Goal: Task Accomplishment & Management: Manage account settings

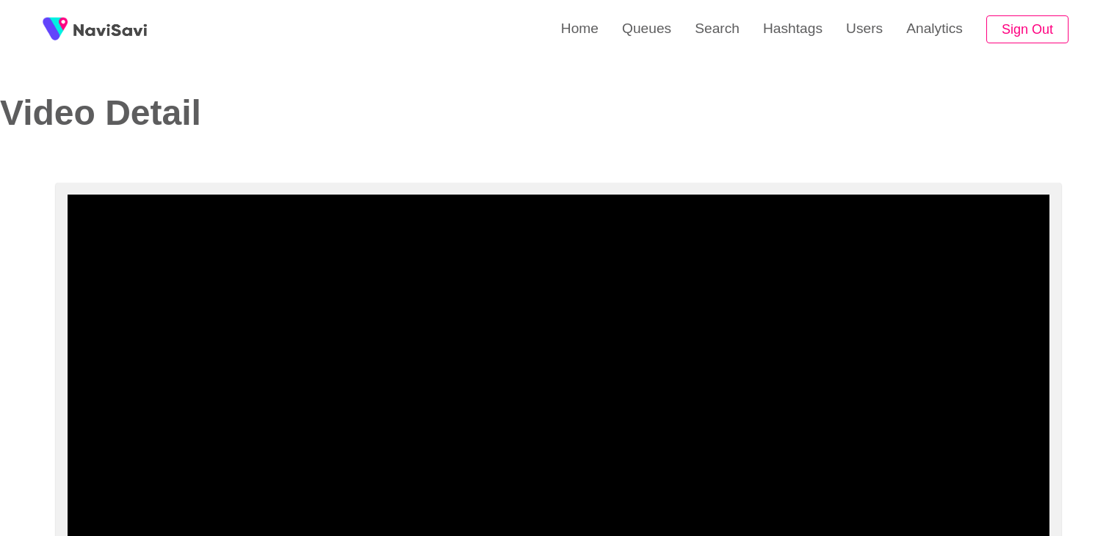
select select "**********"
select select "**"
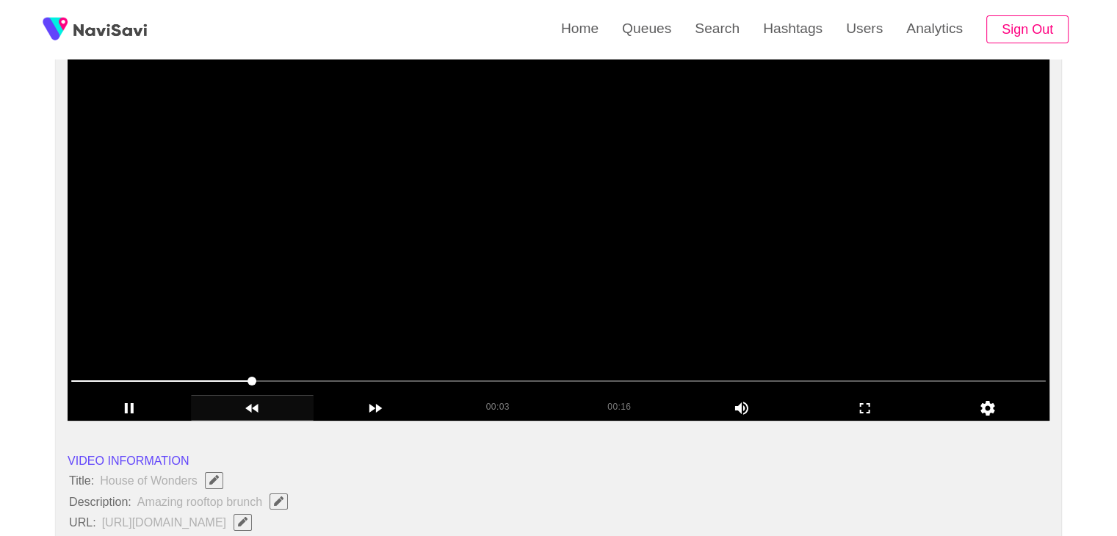
scroll to position [147, 0]
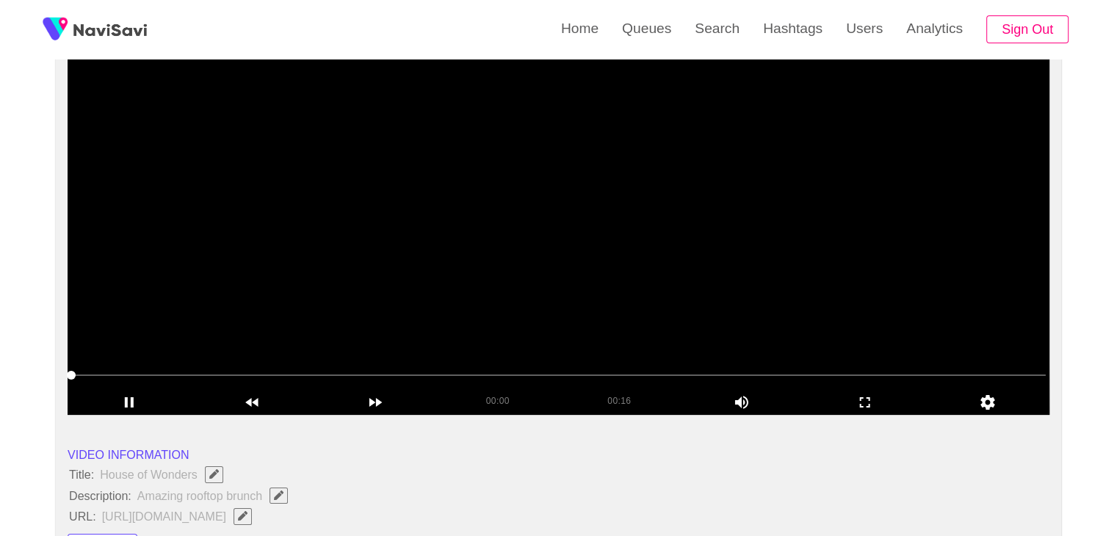
click at [484, 267] on video at bounding box center [559, 231] width 982 height 367
click at [534, 265] on video at bounding box center [559, 231] width 982 height 367
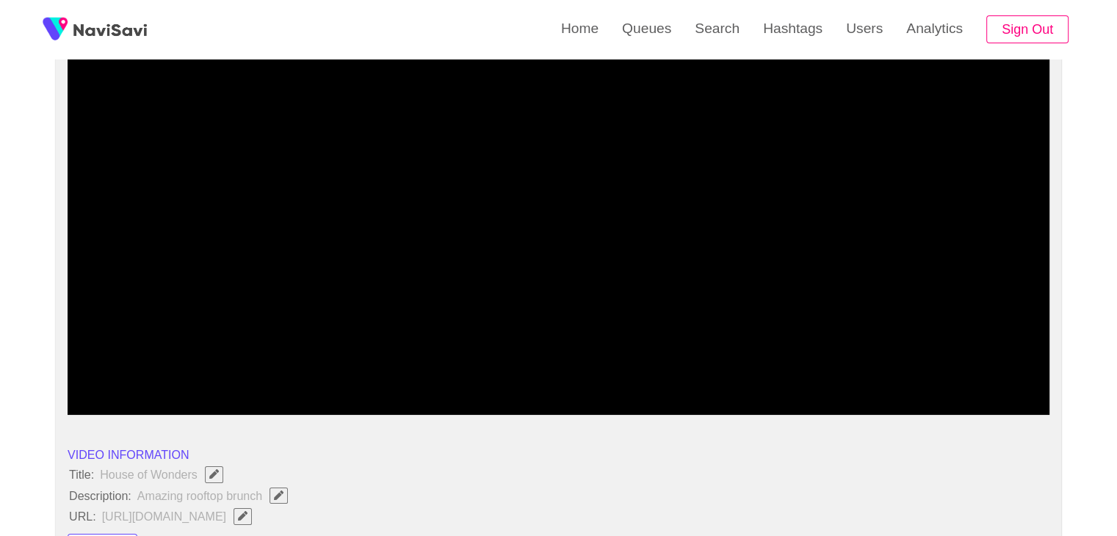
drag, startPoint x: 90, startPoint y: 372, endPoint x: 65, endPoint y: 351, distance: 32.9
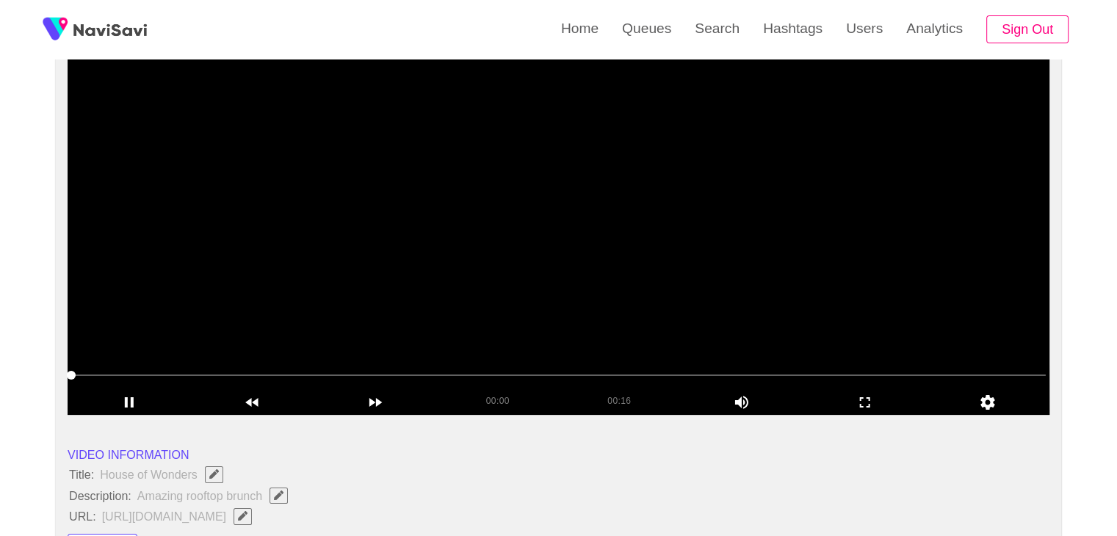
click at [493, 284] on video at bounding box center [559, 231] width 982 height 367
click at [509, 259] on video at bounding box center [559, 231] width 982 height 367
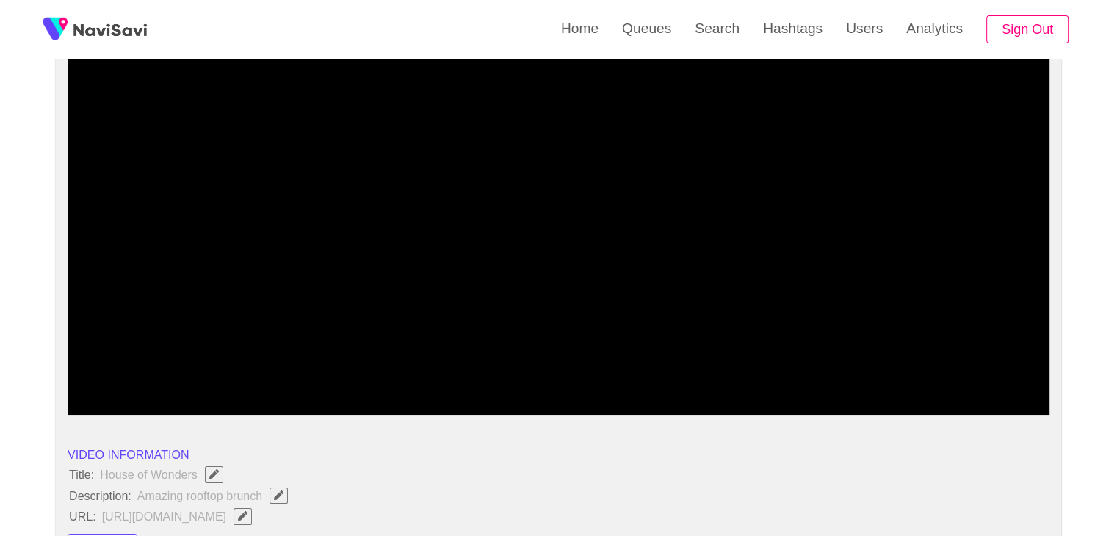
drag, startPoint x: 35, startPoint y: 376, endPoint x: 0, endPoint y: 378, distance: 35.3
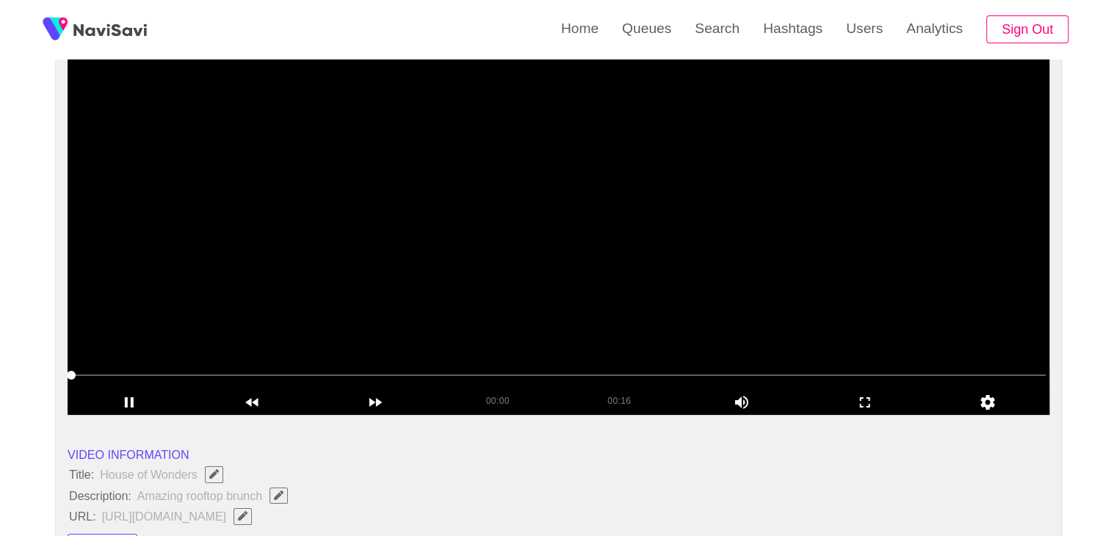
click at [421, 272] on video at bounding box center [559, 231] width 982 height 367
click at [485, 269] on video at bounding box center [559, 231] width 982 height 367
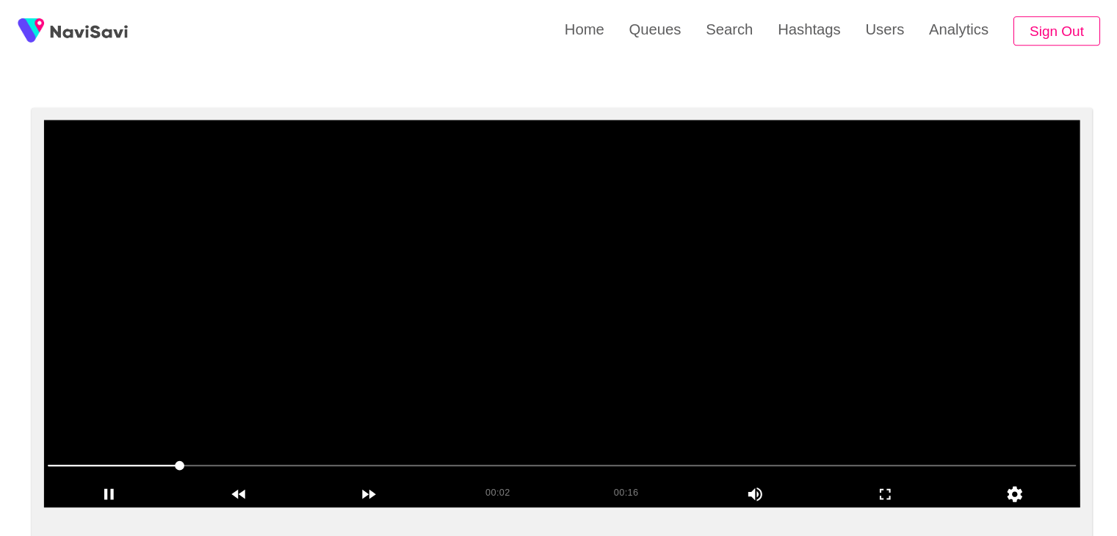
scroll to position [77, 0]
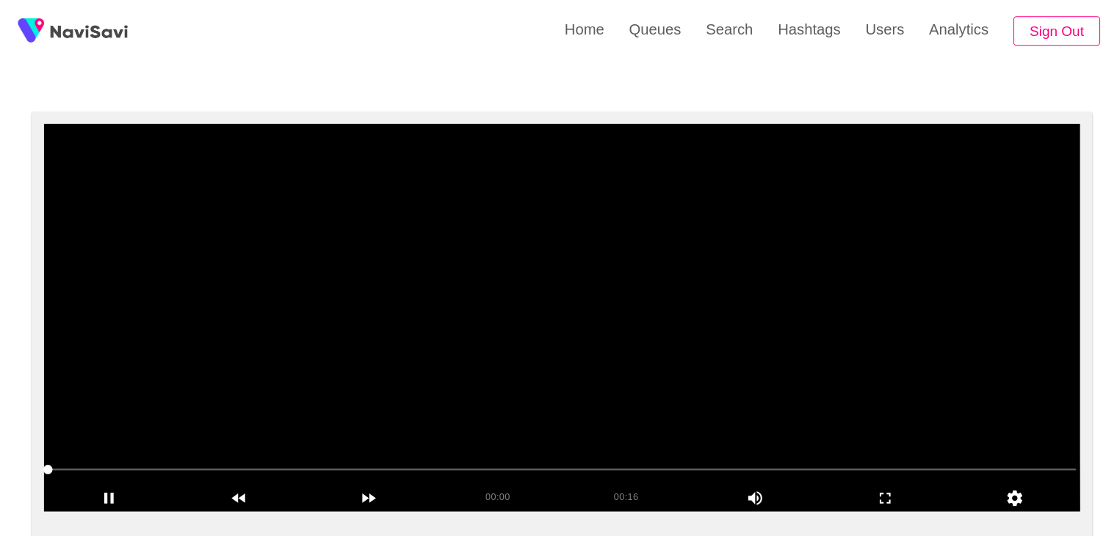
drag, startPoint x: 164, startPoint y: 449, endPoint x: 26, endPoint y: 449, distance: 138.1
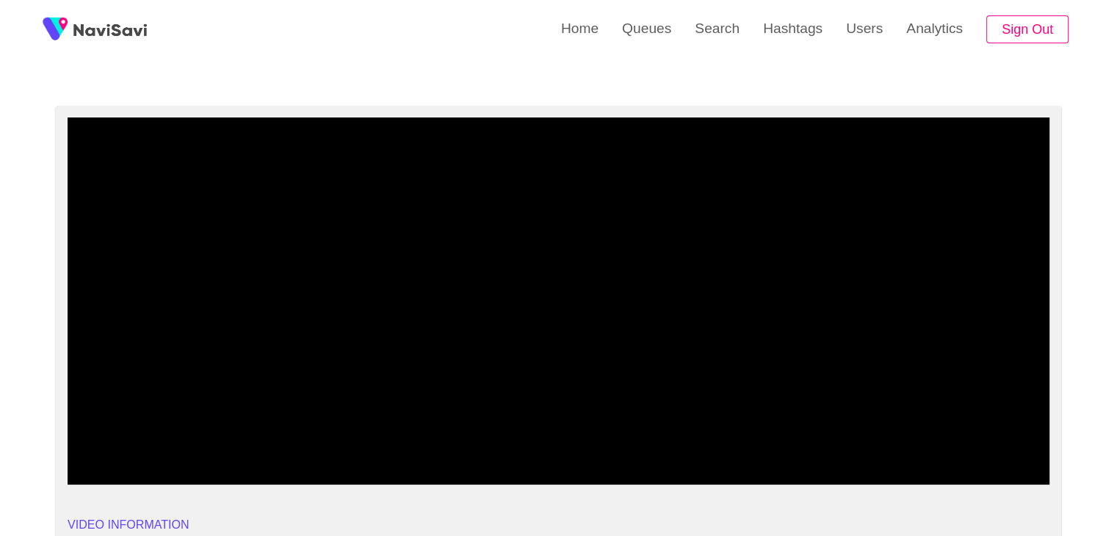
drag, startPoint x: 141, startPoint y: 439, endPoint x: 64, endPoint y: 441, distance: 77.1
drag, startPoint x: 579, startPoint y: 347, endPoint x: 649, endPoint y: 346, distance: 69.8
click at [580, 347] on video at bounding box center [559, 300] width 982 height 367
click at [657, 346] on video at bounding box center [559, 300] width 982 height 367
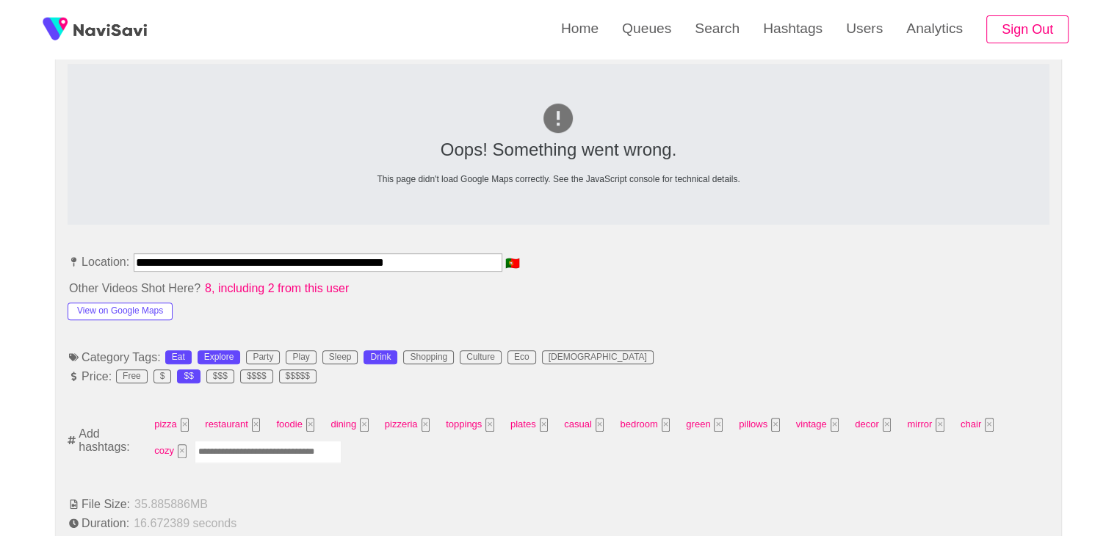
scroll to position [665, 0]
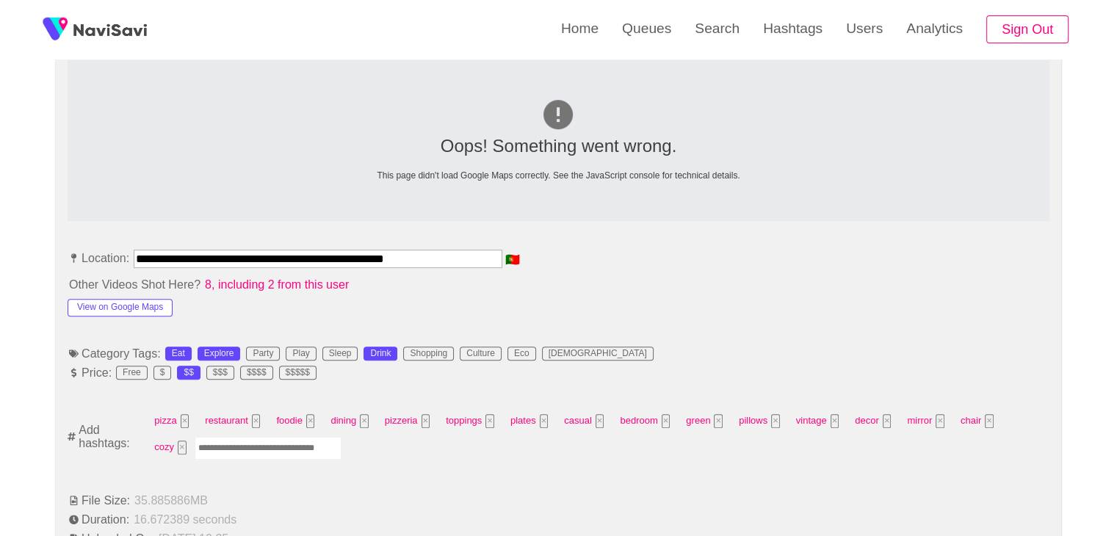
click at [202, 447] on input "Enter tag here and press return" at bounding box center [268, 448] width 147 height 23
type input "*********"
click at [128, 309] on button "View on Google Maps" at bounding box center [120, 308] width 105 height 18
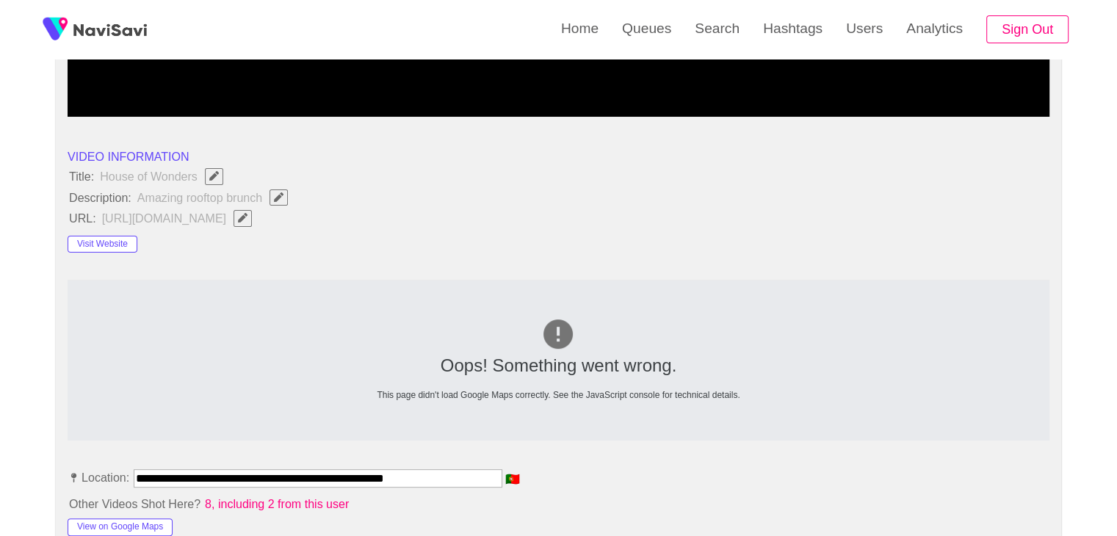
scroll to position [444, 0]
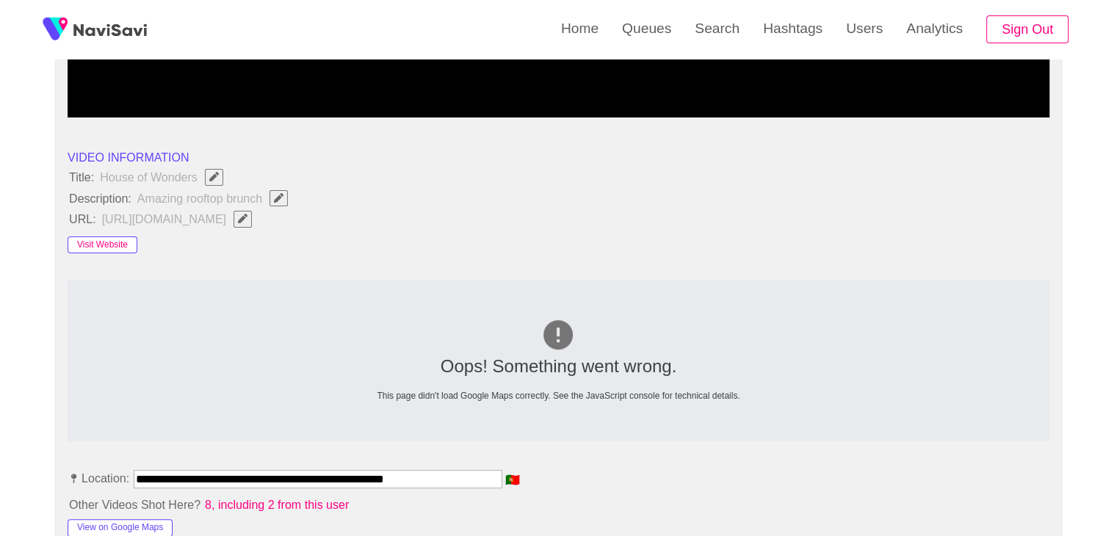
click at [106, 238] on button "Visit Website" at bounding box center [103, 245] width 70 height 18
click at [274, 193] on icon "Edit Field" at bounding box center [279, 198] width 10 height 10
type input "**********"
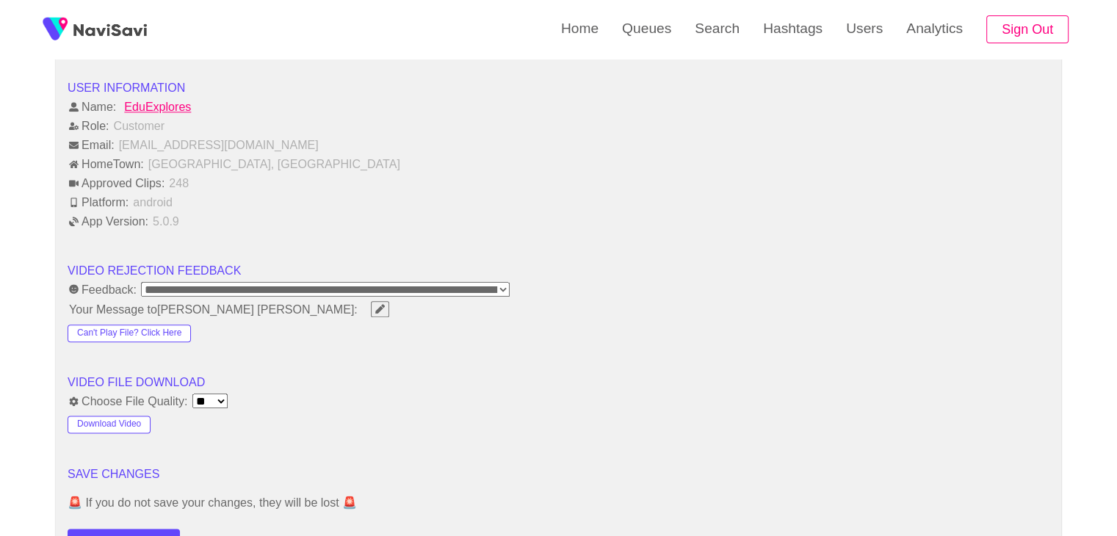
scroll to position [1693, 0]
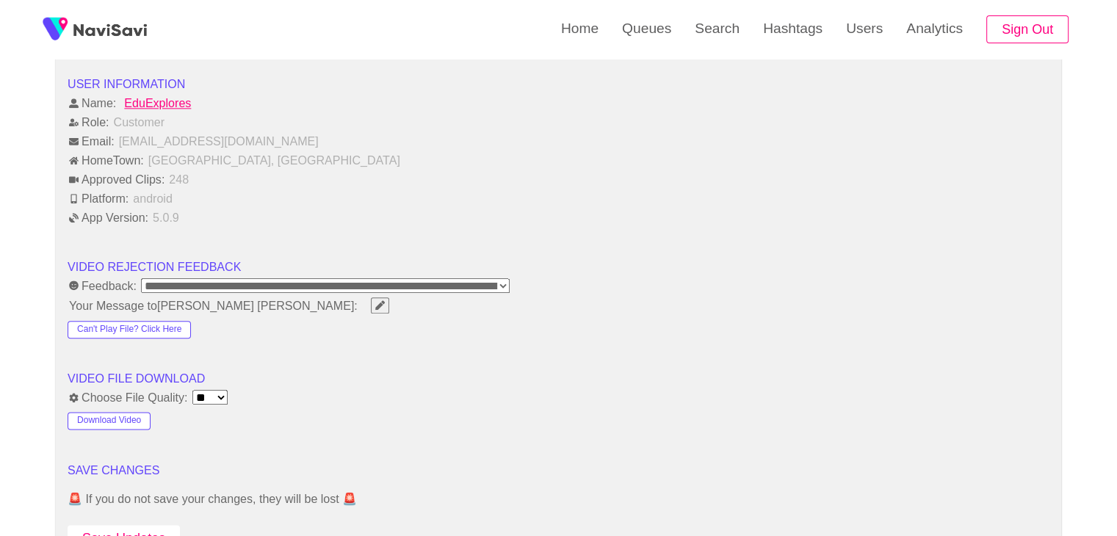
click at [144, 526] on button "Save Updates" at bounding box center [124, 538] width 112 height 27
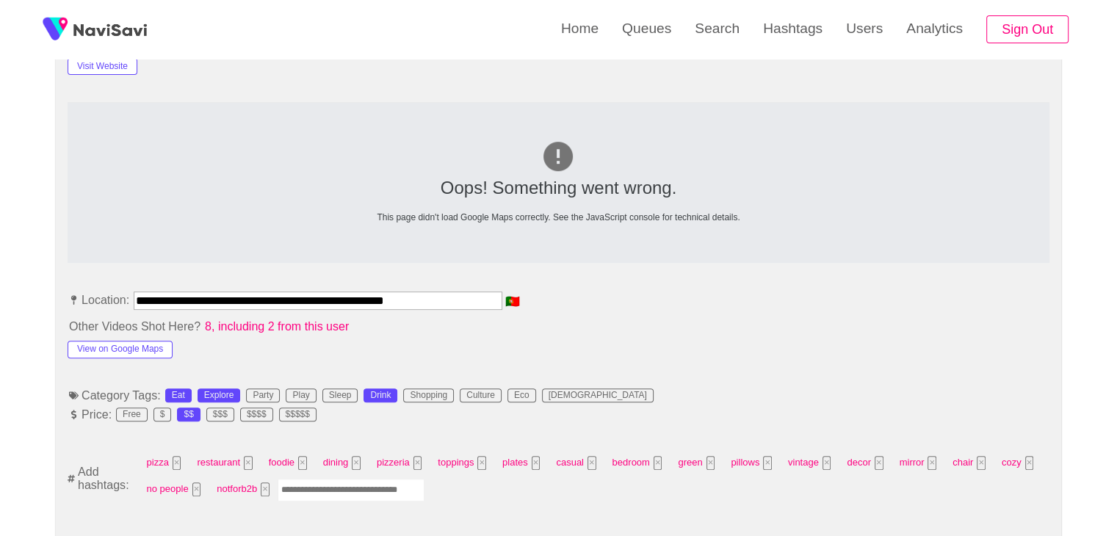
scroll to position [738, 0]
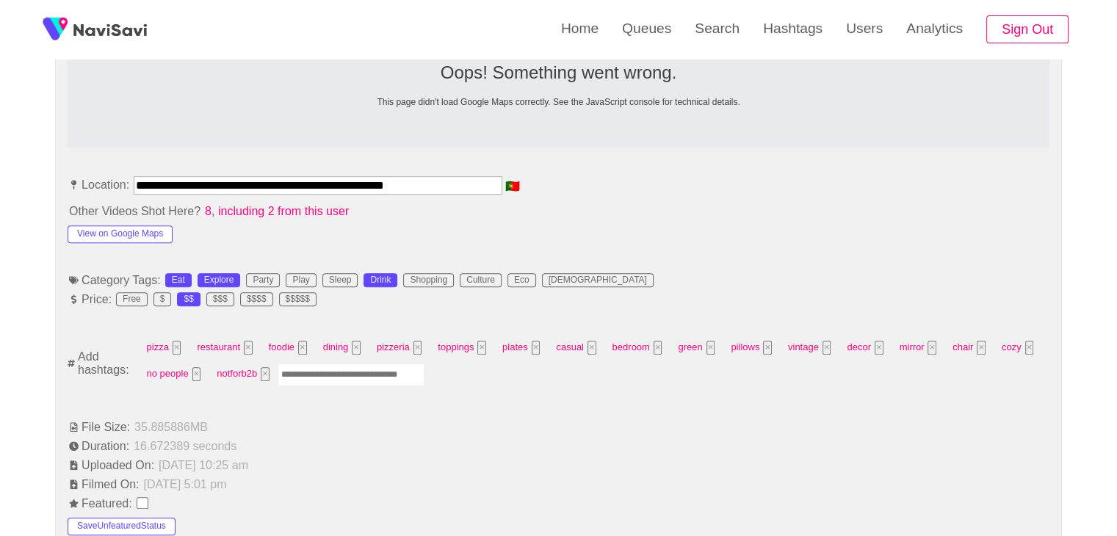
click at [320, 375] on input "Enter tag here and press return" at bounding box center [351, 374] width 147 height 23
type input "****"
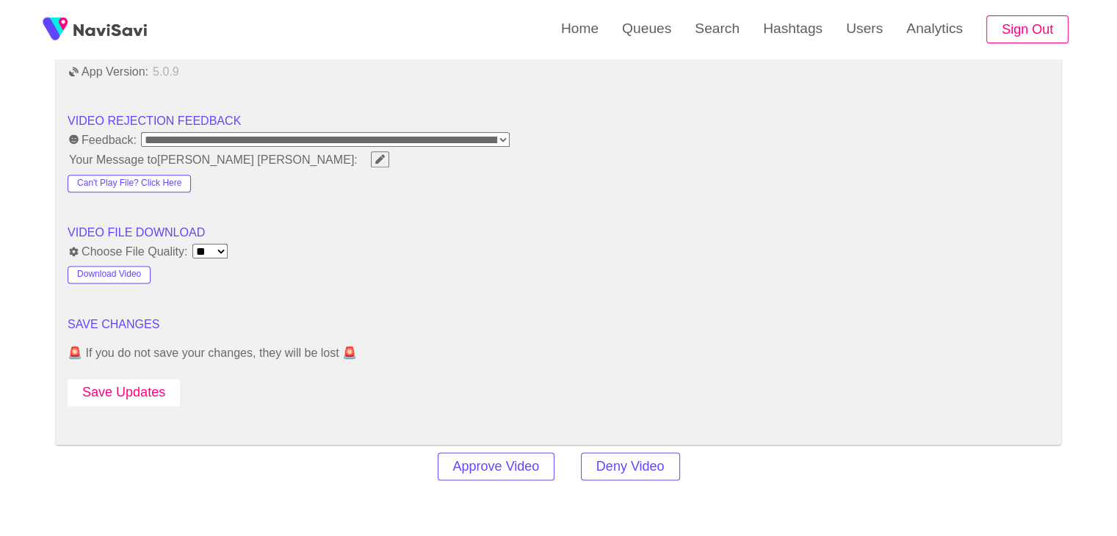
scroll to position [1839, 0]
click at [151, 385] on button "Save Updates" at bounding box center [124, 391] width 112 height 27
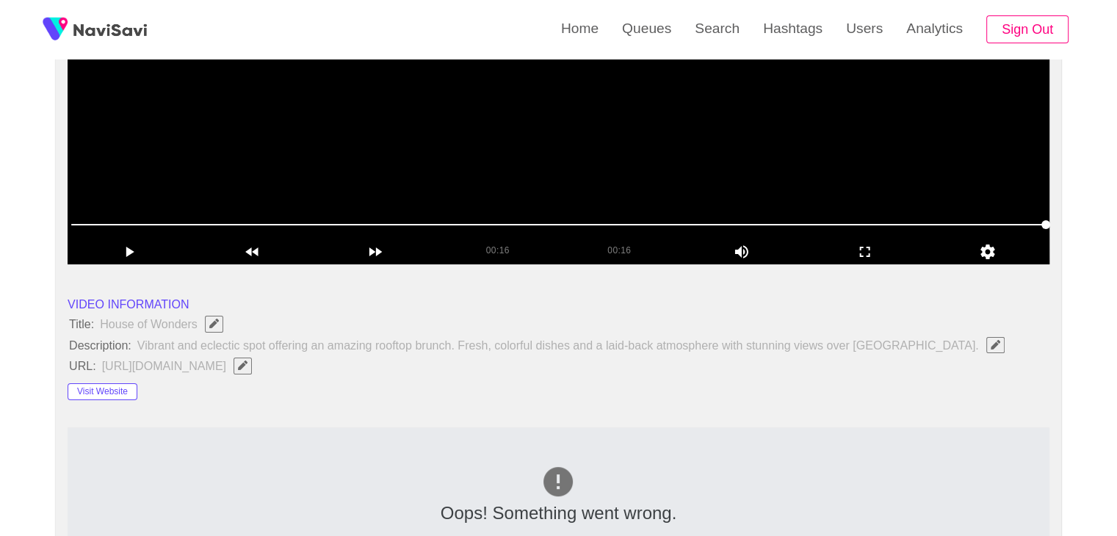
scroll to position [4, 0]
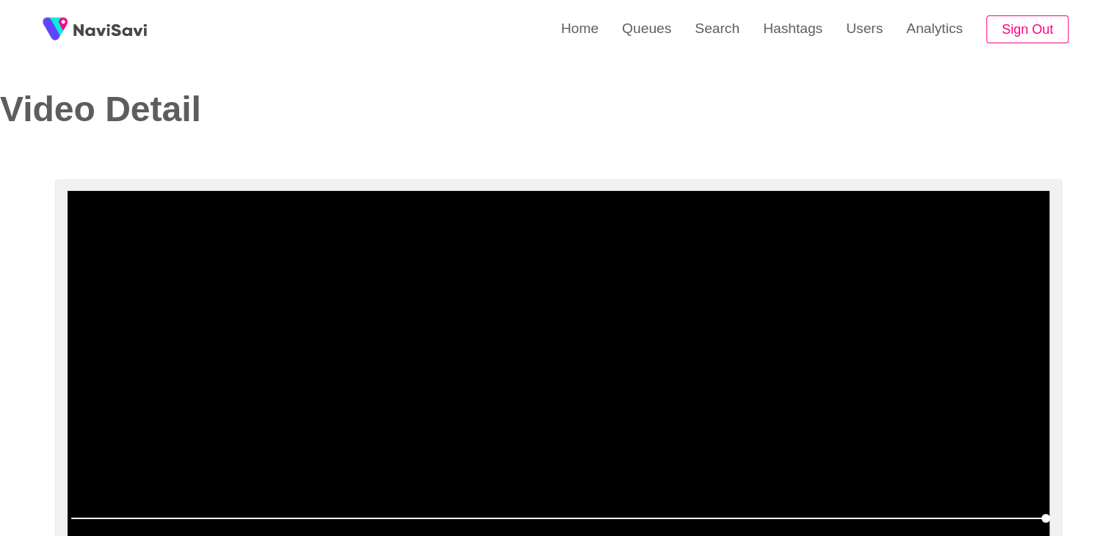
click at [582, 397] on video at bounding box center [559, 374] width 982 height 367
click at [649, 345] on video at bounding box center [559, 374] width 982 height 367
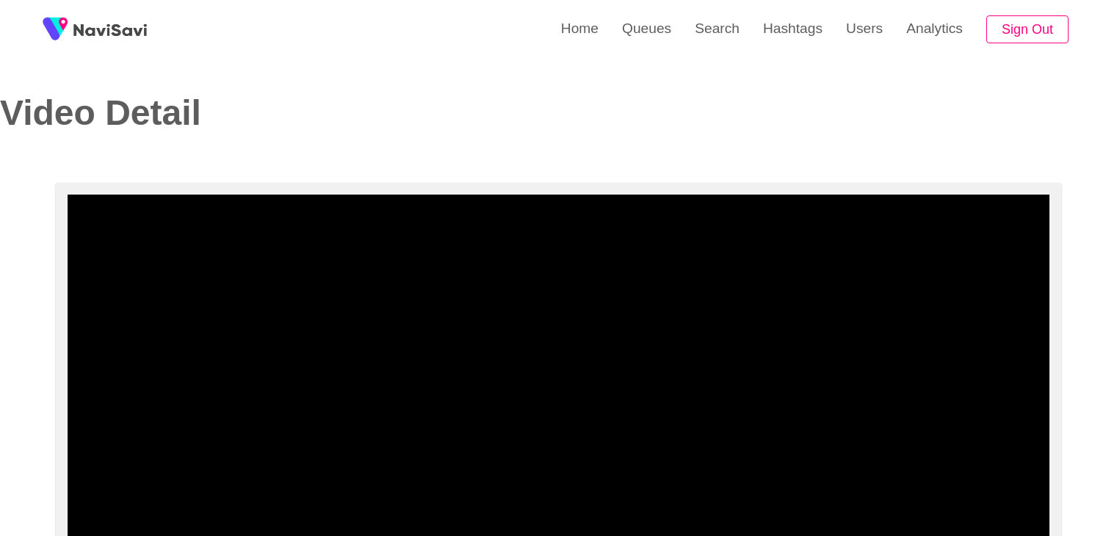
select select "**********"
select select "**"
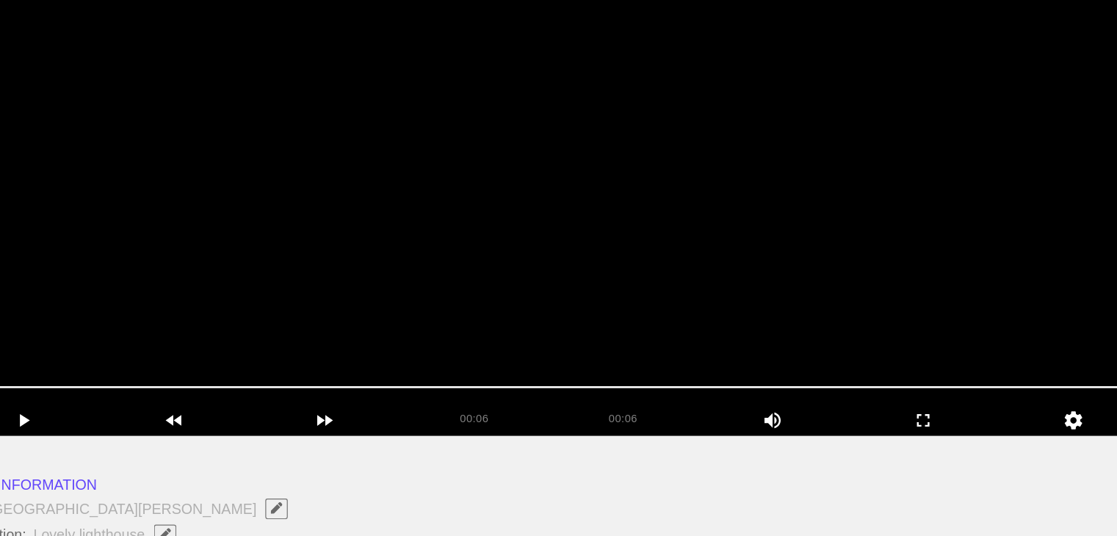
scroll to position [146, 0]
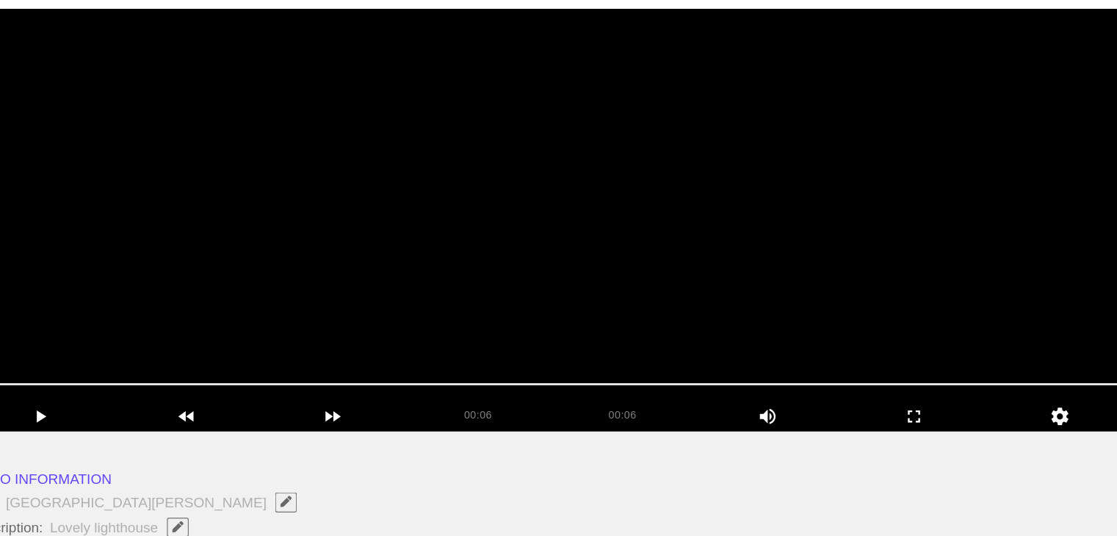
click at [606, 320] on video at bounding box center [559, 231] width 982 height 367
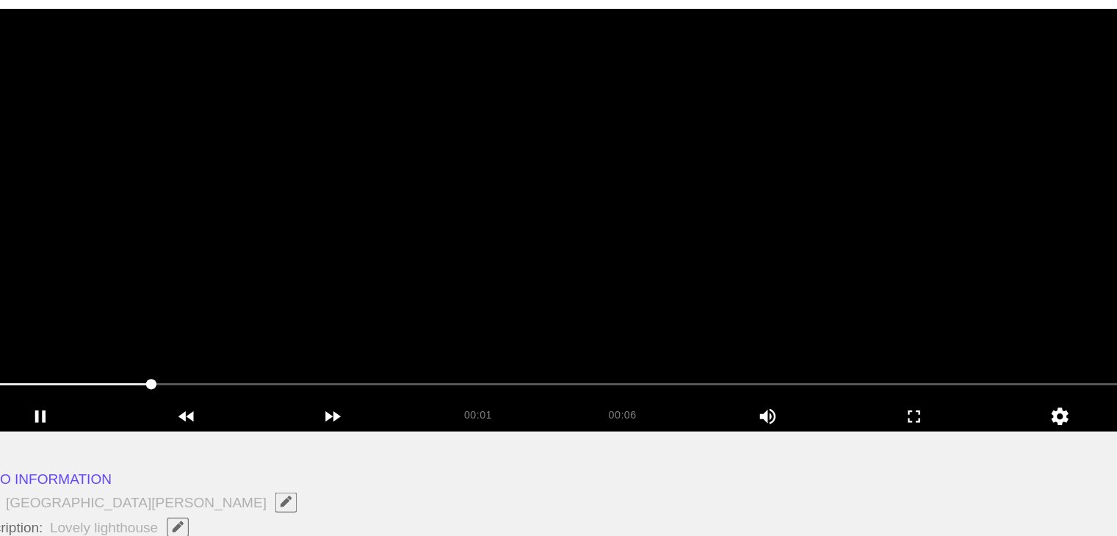
scroll to position [147, 0]
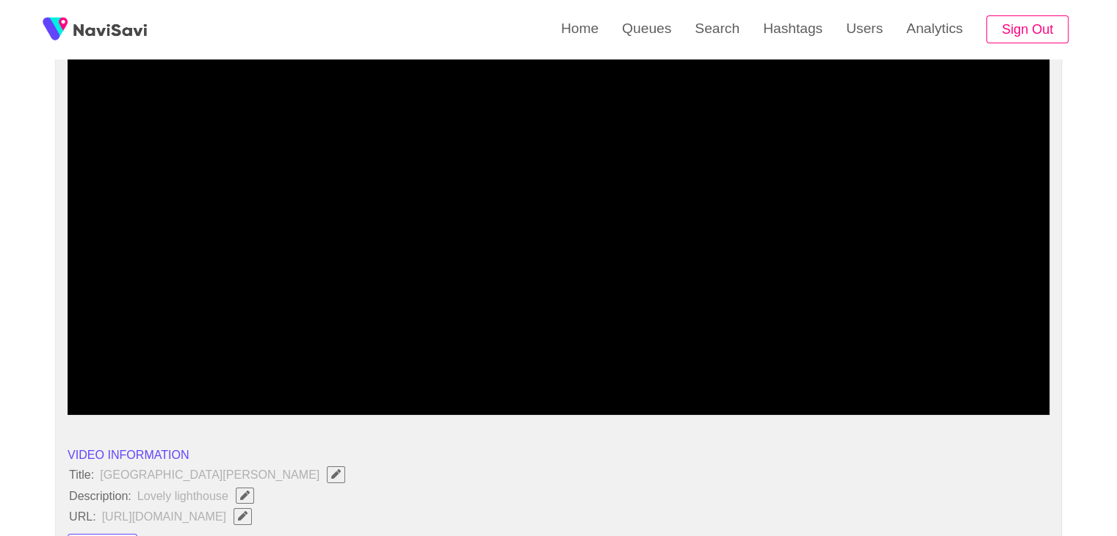
drag, startPoint x: 106, startPoint y: 374, endPoint x: 0, endPoint y: 374, distance: 106.5
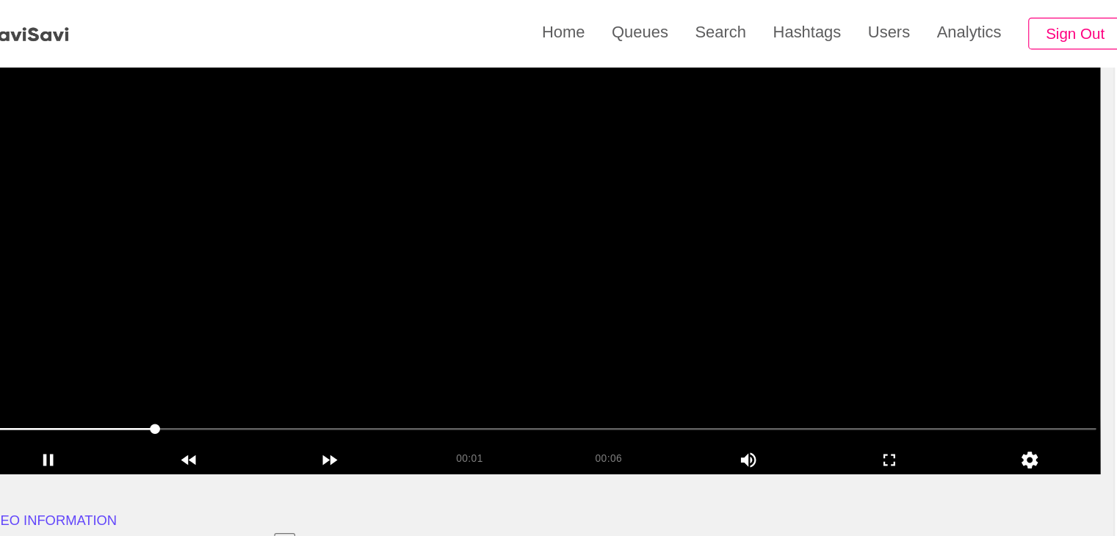
click at [597, 306] on video at bounding box center [559, 231] width 982 height 367
click at [580, 316] on video at bounding box center [559, 231] width 982 height 367
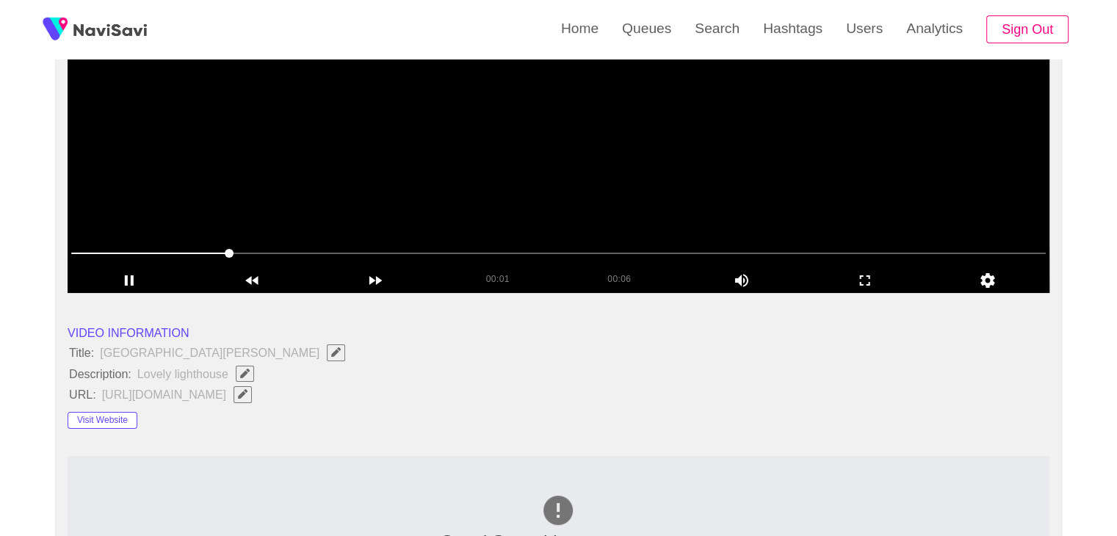
scroll to position [294, 0]
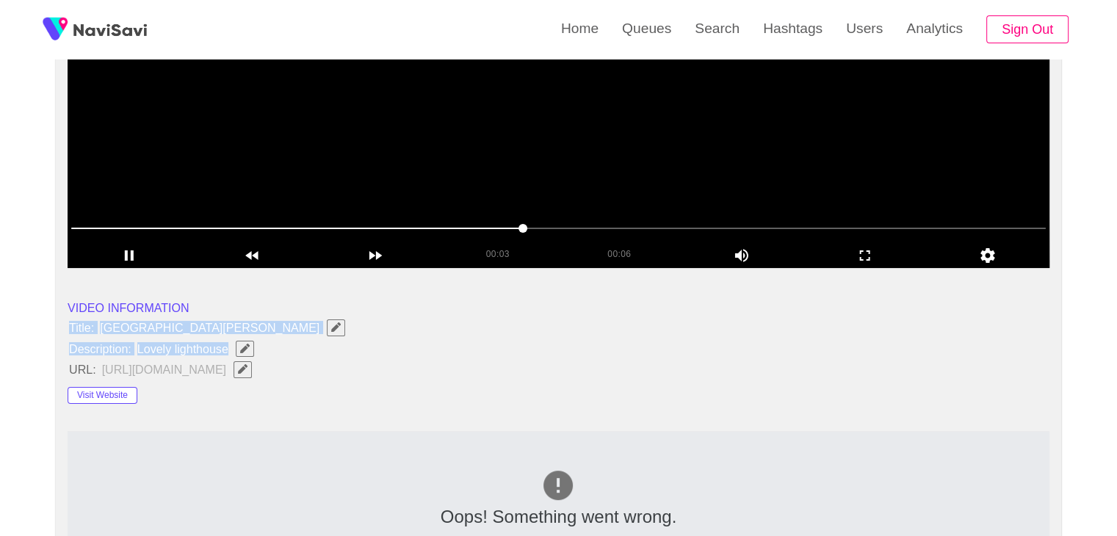
drag, startPoint x: 70, startPoint y: 316, endPoint x: 250, endPoint y: 339, distance: 180.5
copy ul "Title: Santa Maria lighthouse Description: Lovely lighthouse"
click at [239, 345] on span "Edit Field" at bounding box center [245, 349] width 12 height 10
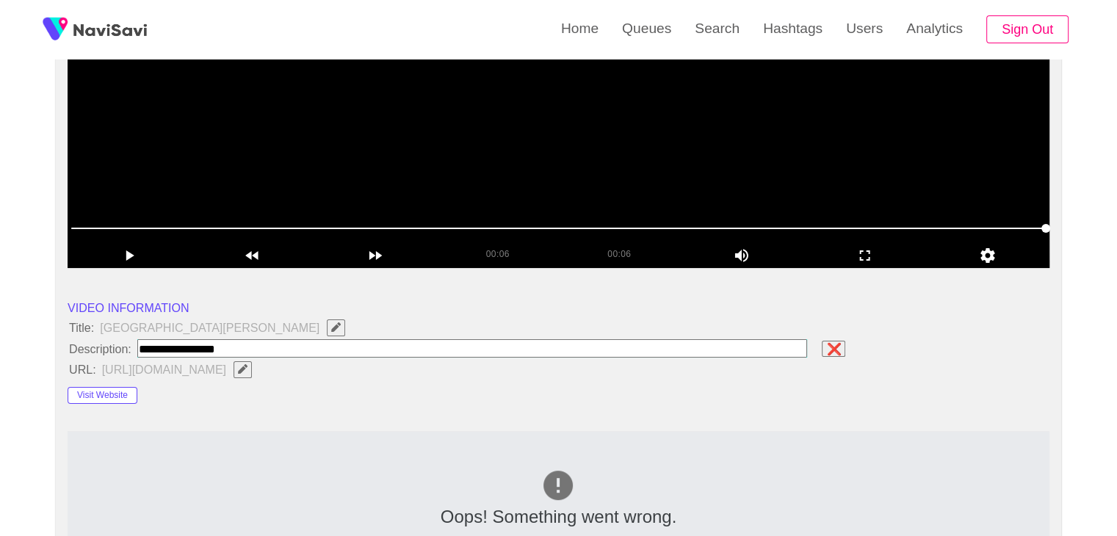
type input "**********"
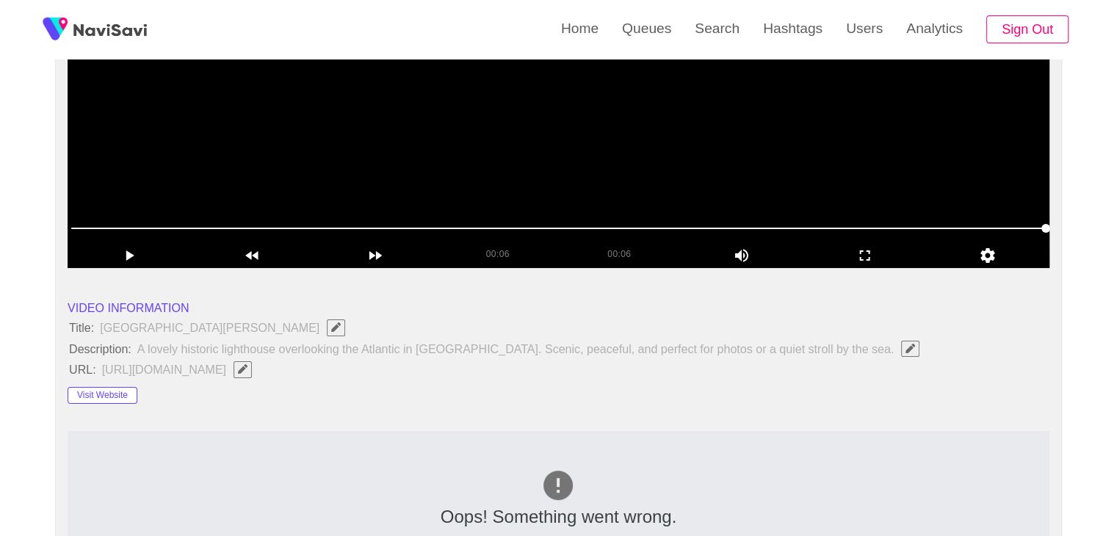
scroll to position [587, 0]
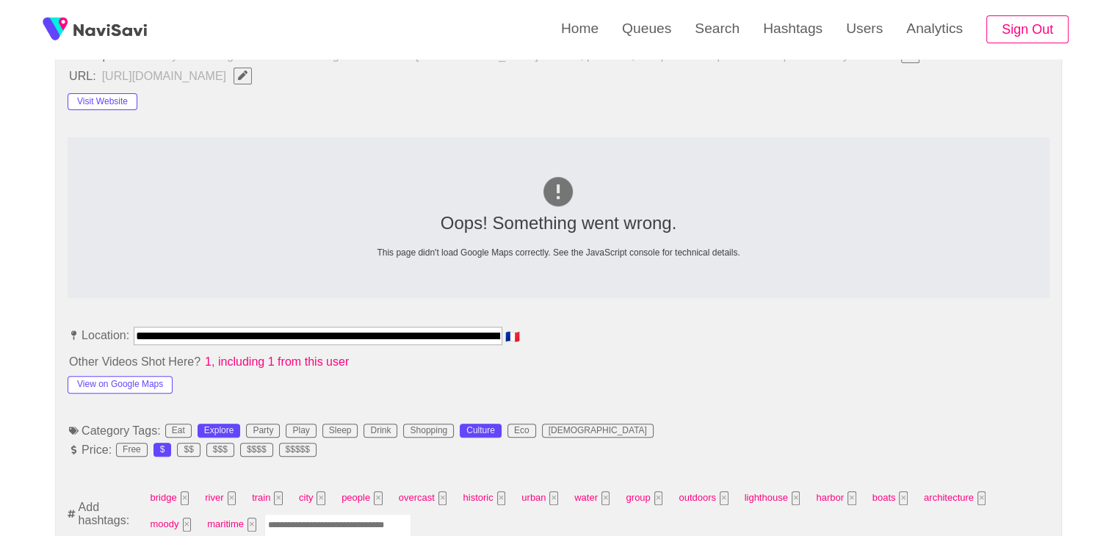
click at [140, 333] on input "**********" at bounding box center [318, 336] width 369 height 18
drag, startPoint x: 136, startPoint y: 333, endPoint x: 687, endPoint y: 333, distance: 551.5
click at [687, 333] on li "**********" at bounding box center [559, 338] width 982 height 23
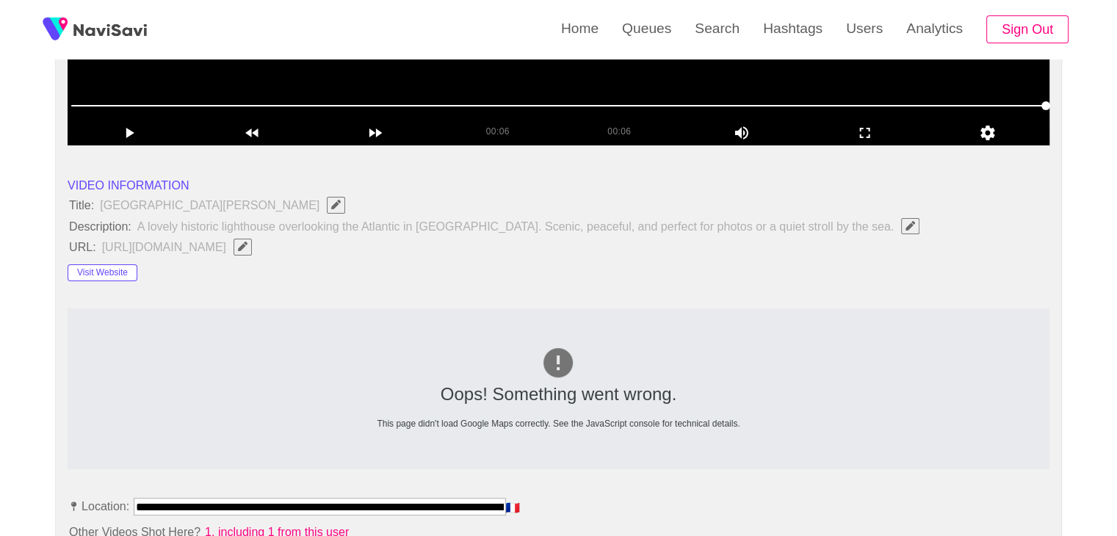
scroll to position [367, 0]
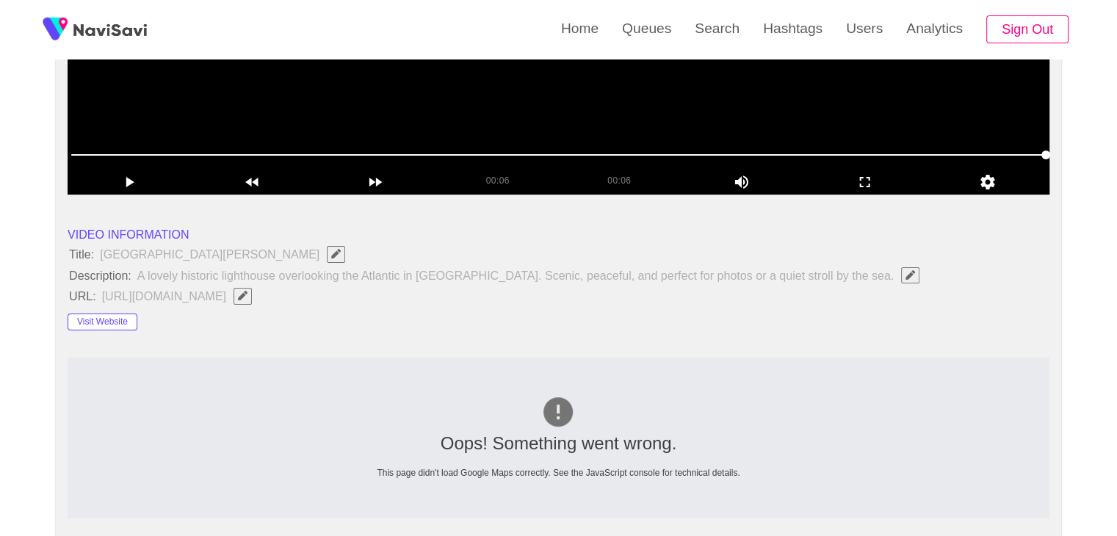
click at [247, 297] on icon "Edit Field" at bounding box center [243, 296] width 10 height 10
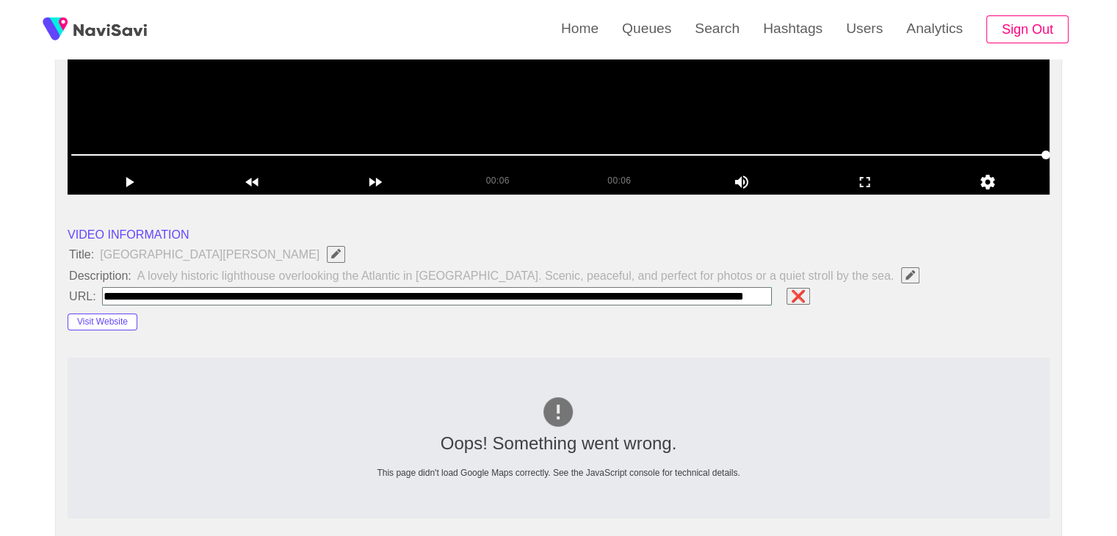
scroll to position [0, 145]
type input "**********"
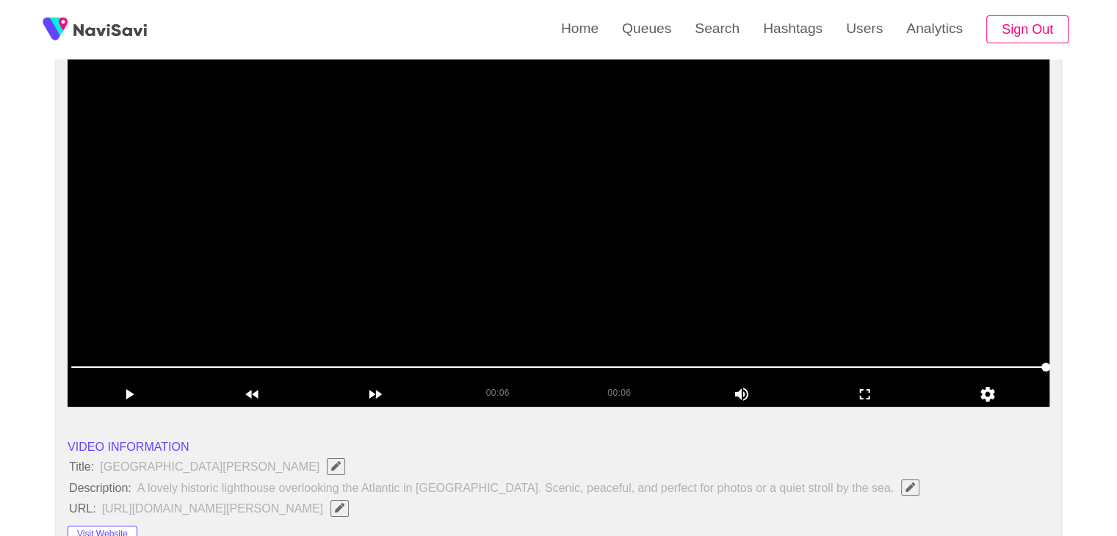
scroll to position [147, 0]
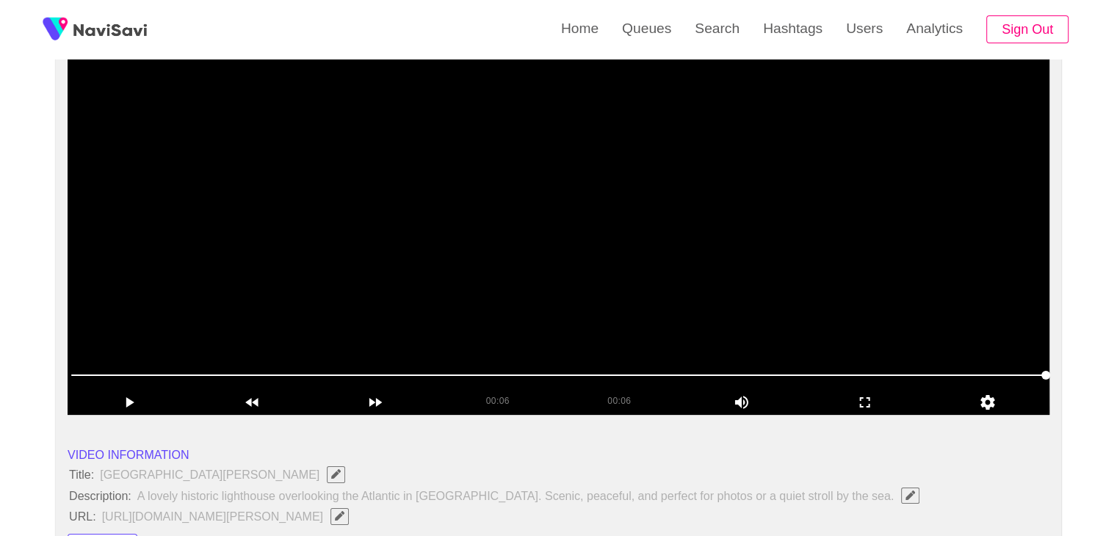
click at [621, 253] on video at bounding box center [559, 231] width 982 height 367
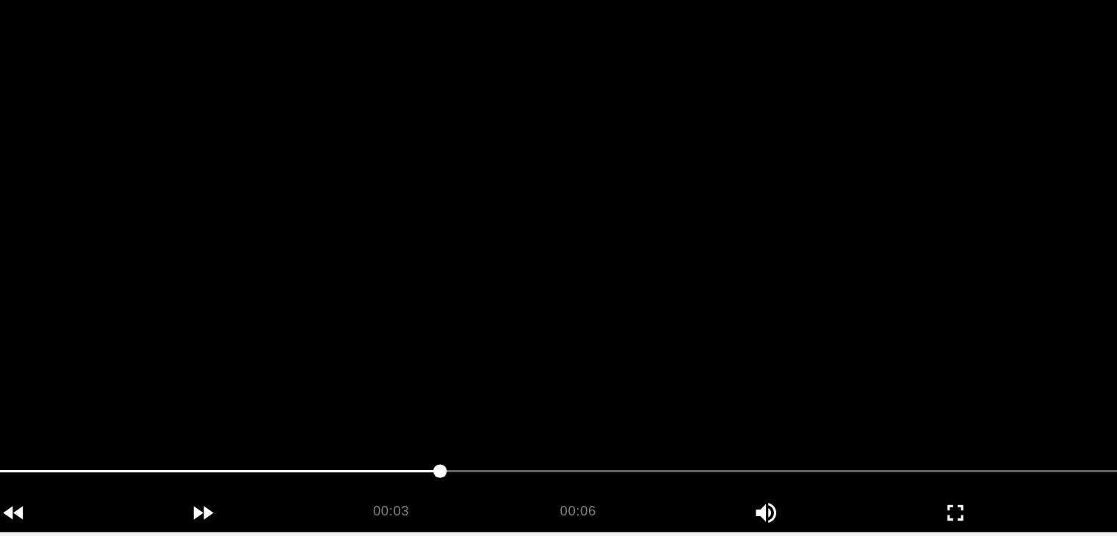
scroll to position [146, 0]
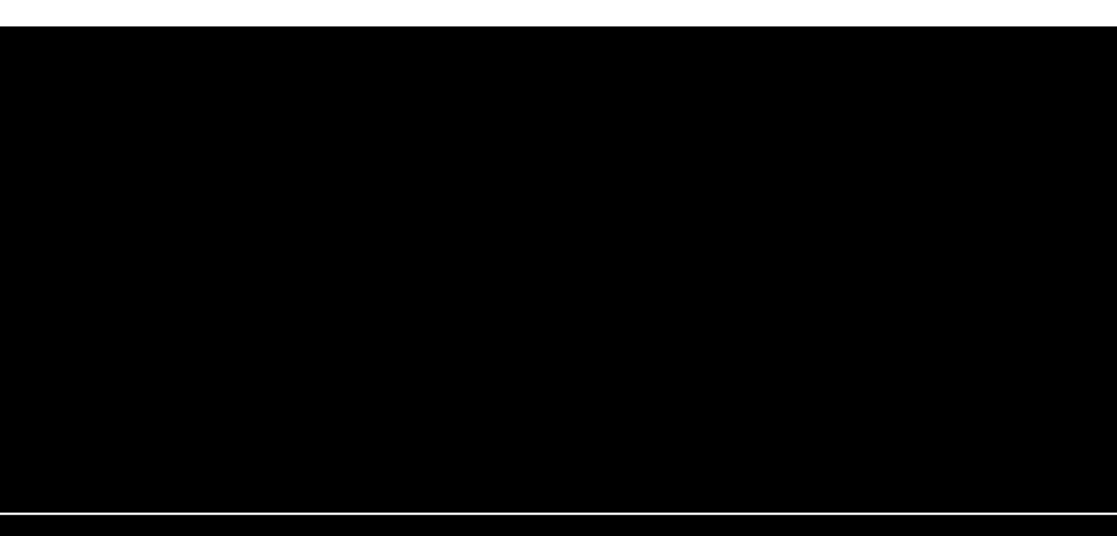
click at [681, 253] on video at bounding box center [559, 231] width 982 height 367
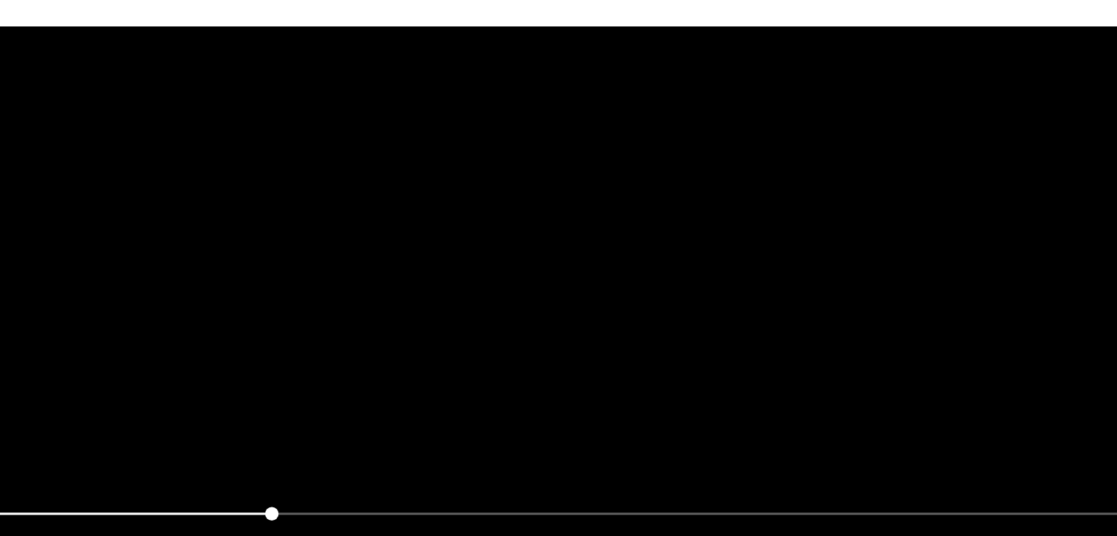
click at [682, 253] on video at bounding box center [559, 231] width 982 height 367
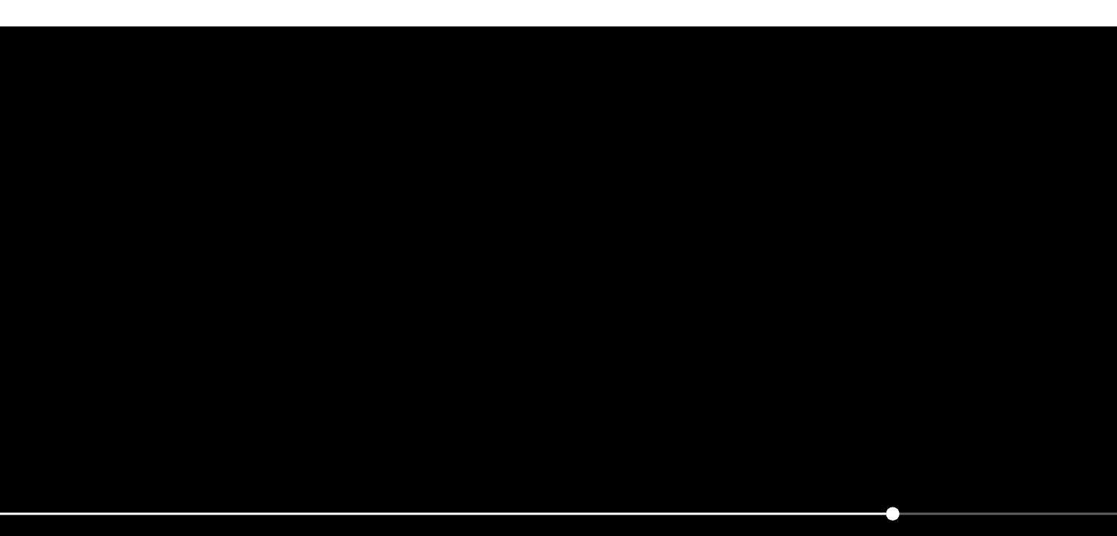
click at [682, 253] on video at bounding box center [559, 231] width 982 height 367
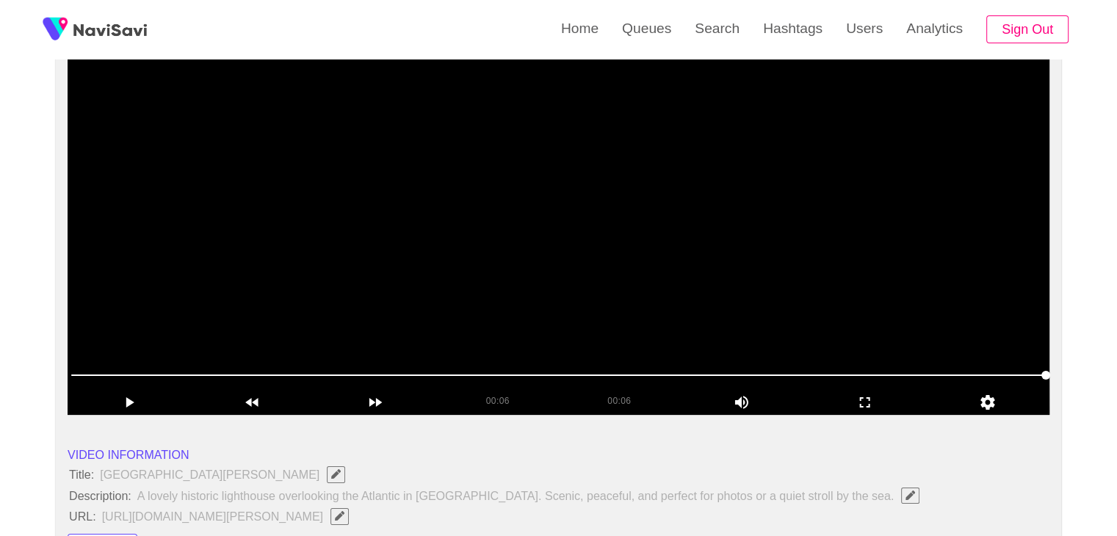
click at [675, 325] on video at bounding box center [559, 231] width 982 height 367
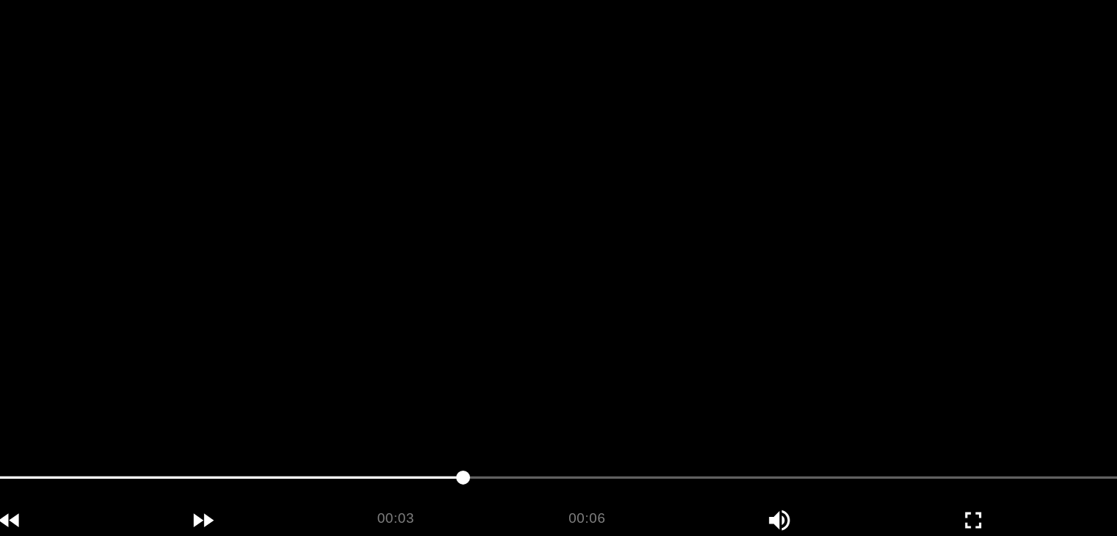
click at [675, 278] on video at bounding box center [559, 231] width 982 height 367
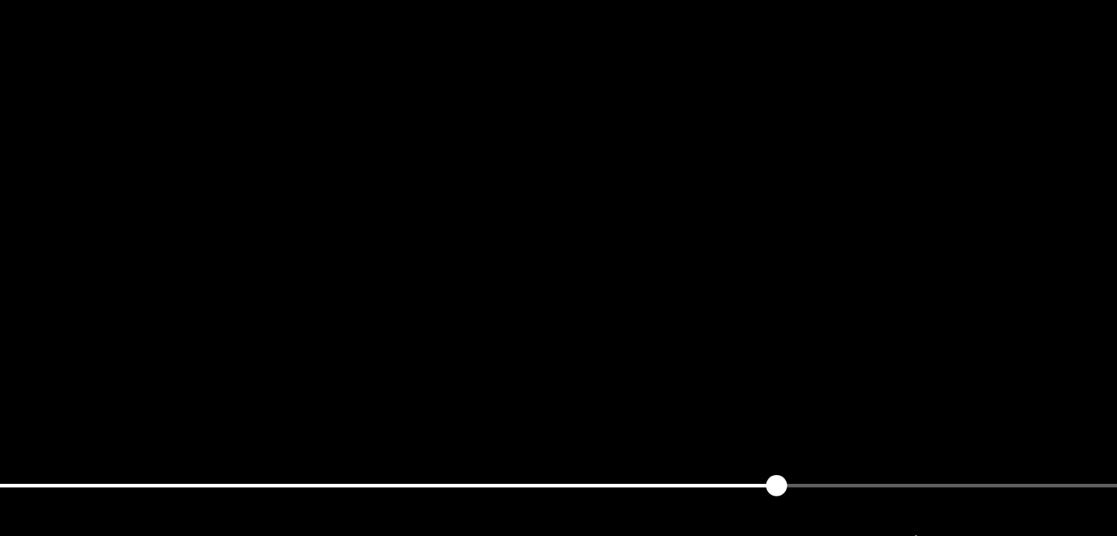
click at [614, 294] on video at bounding box center [559, 231] width 982 height 367
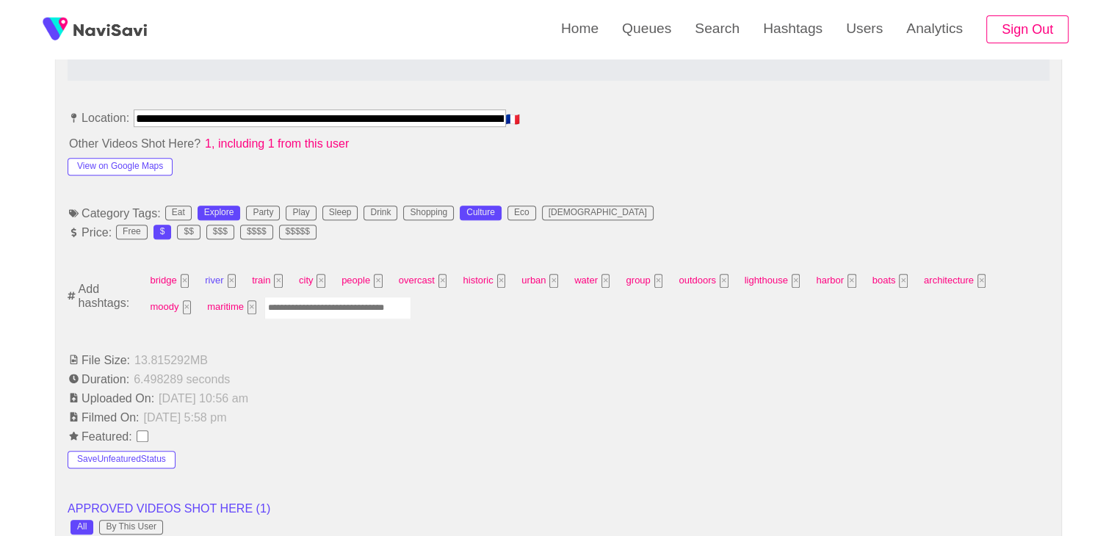
scroll to position [808, 0]
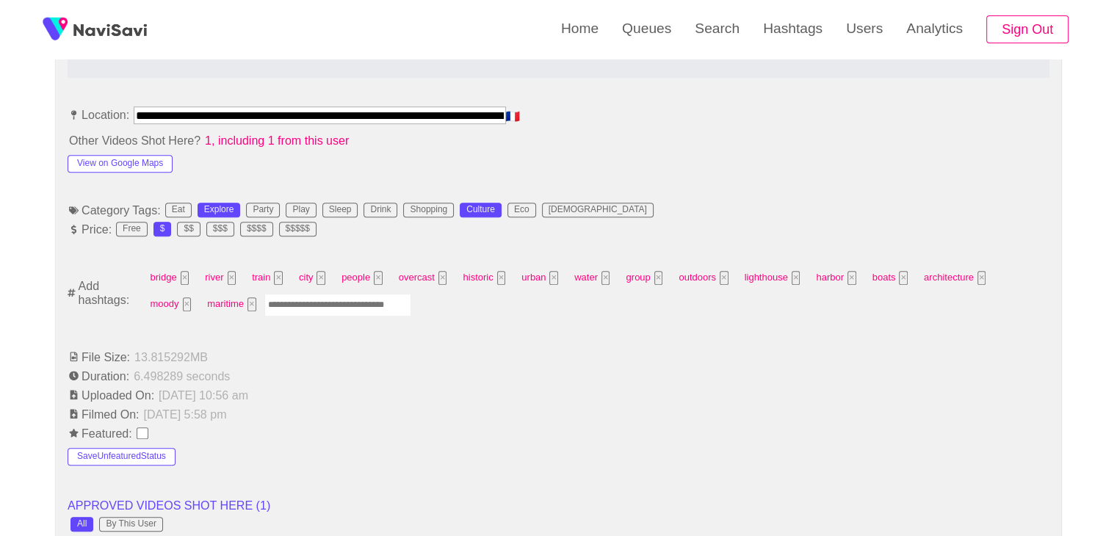
click at [258, 314] on div "bridge × river × train × city × people × overcast × historic × urban × water × …" at bounding box center [594, 293] width 905 height 53
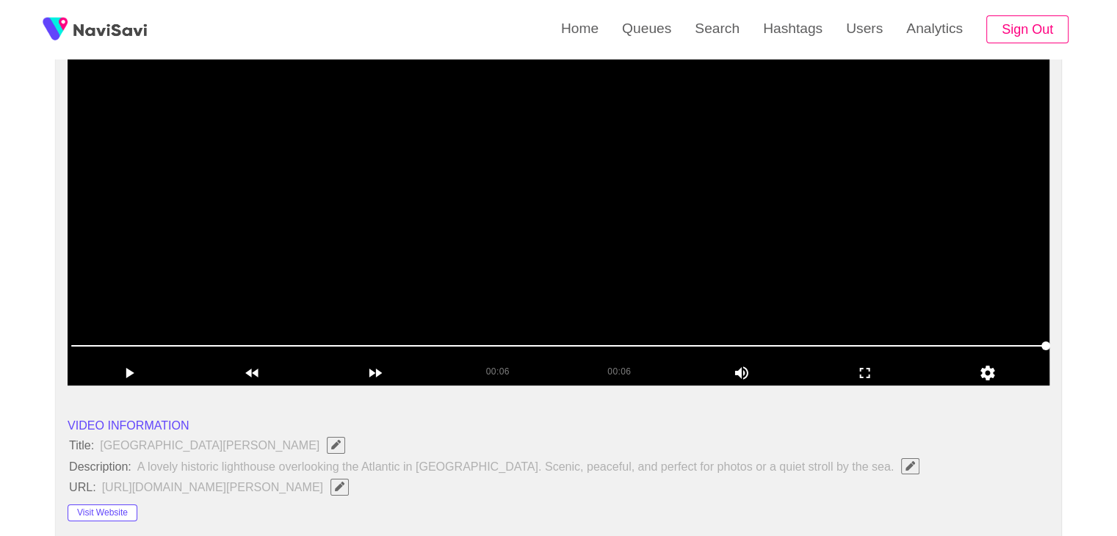
scroll to position [73, 0]
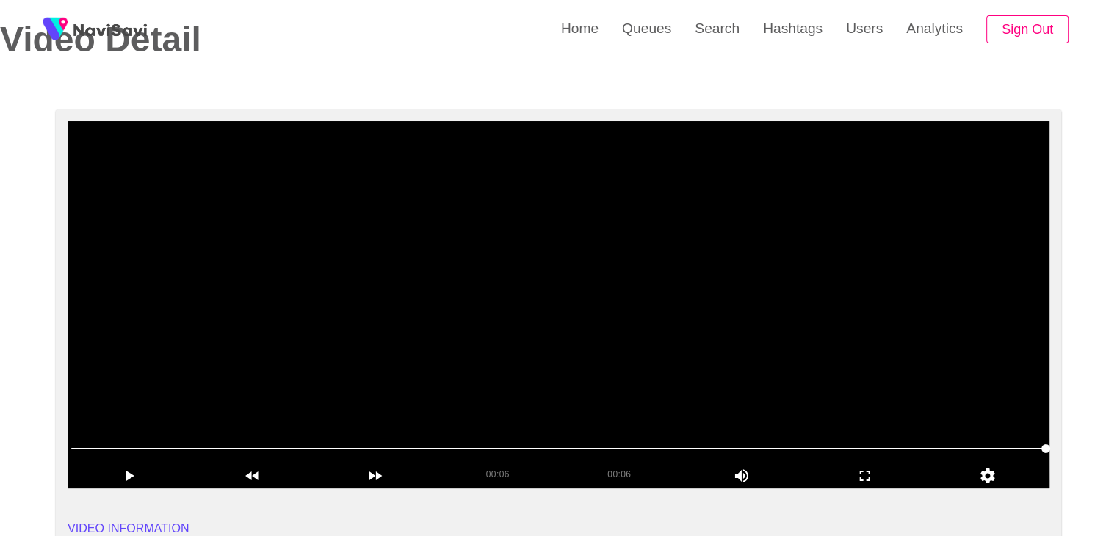
click at [642, 261] on video at bounding box center [559, 304] width 982 height 367
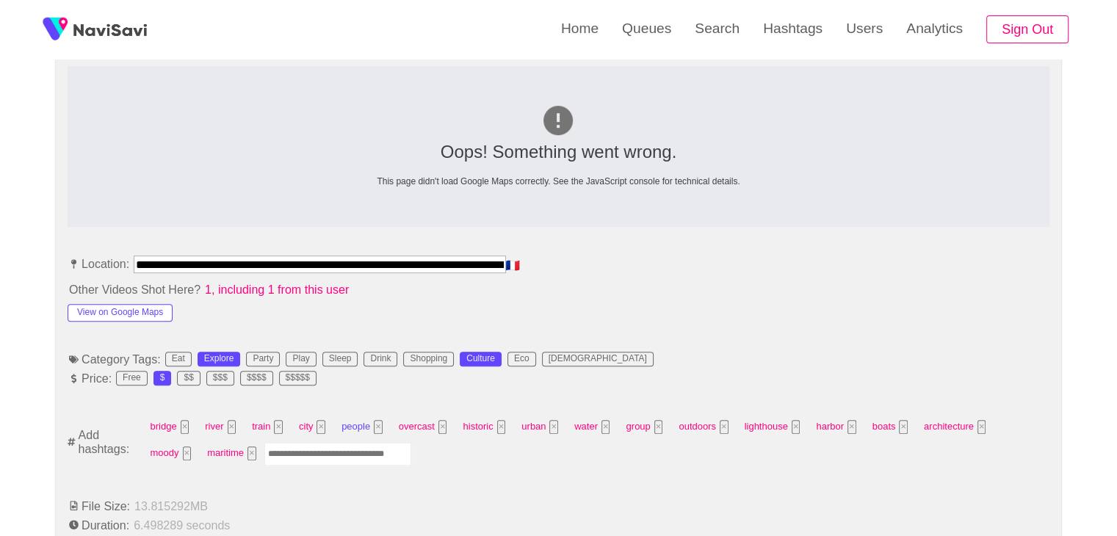
scroll to position [661, 0]
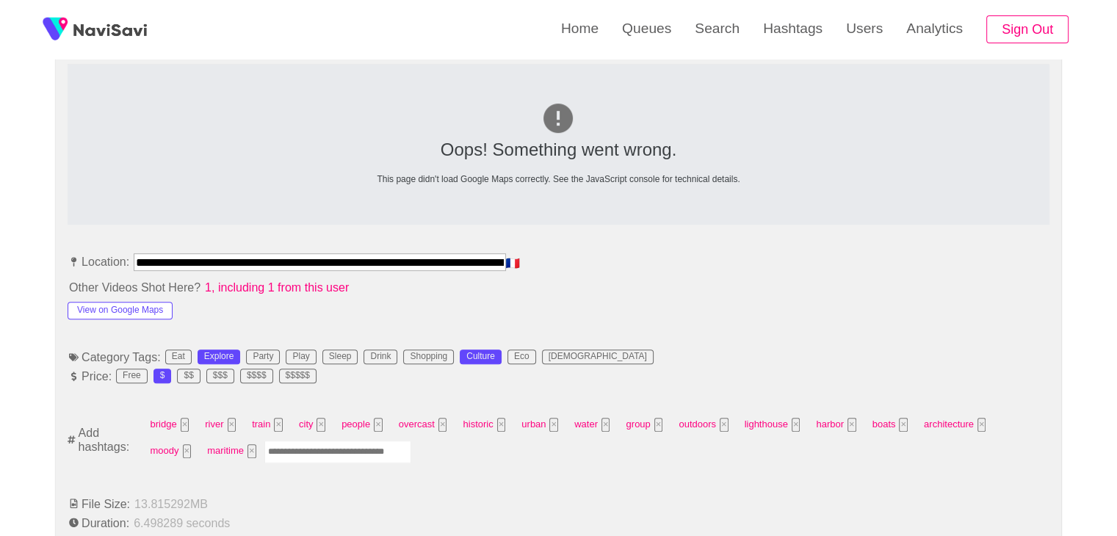
click at [267, 453] on input "Enter tag here and press return" at bounding box center [337, 452] width 147 height 23
click at [114, 306] on button "View on Google Maps" at bounding box center [120, 311] width 105 height 18
click at [277, 445] on input "Enter tag here and press return" at bounding box center [337, 452] width 147 height 23
type input "*********"
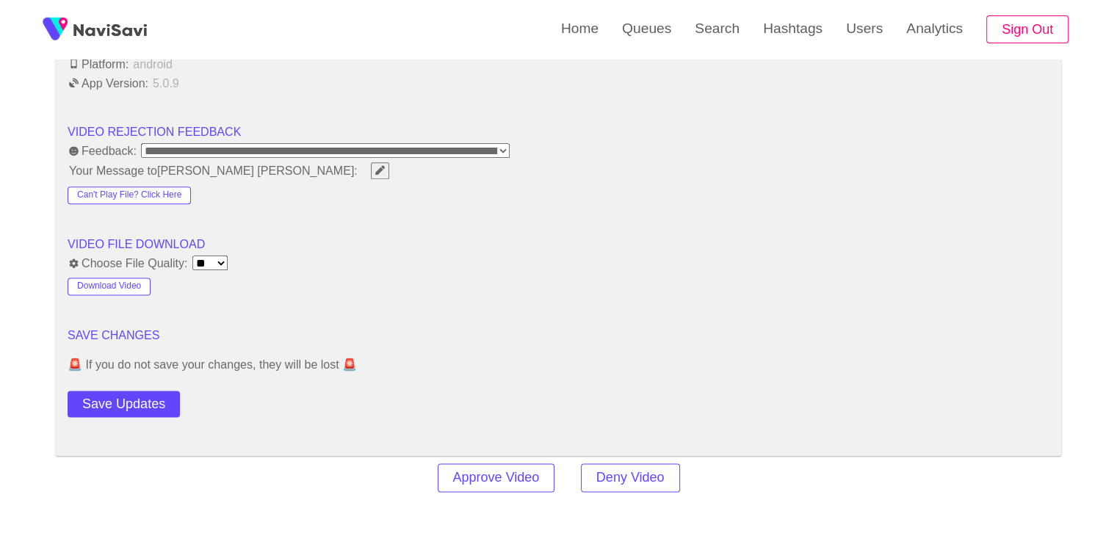
scroll to position [1836, 0]
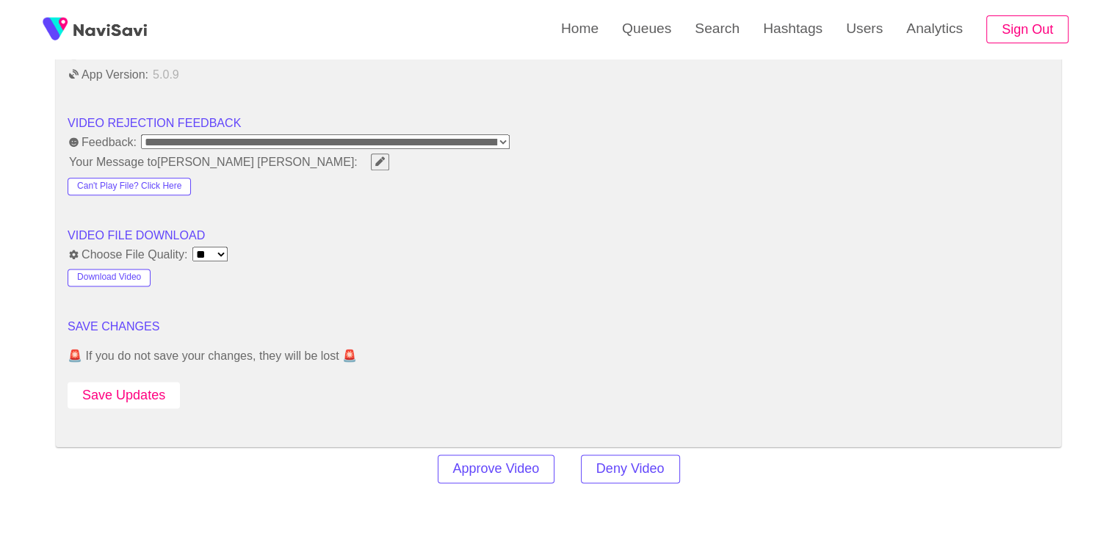
click at [142, 388] on button "Save Updates" at bounding box center [124, 395] width 112 height 27
click at [151, 388] on button "Save Updates" at bounding box center [124, 395] width 112 height 27
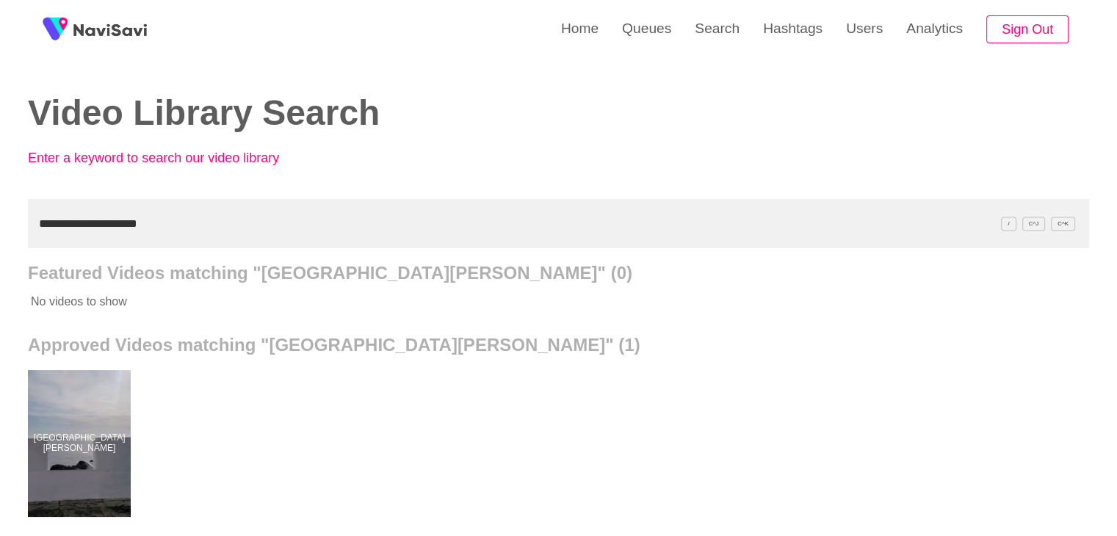
drag, startPoint x: 0, startPoint y: 253, endPoint x: 0, endPoint y: 265, distance: 11.7
click at [0, 268] on div "**********" at bounding box center [558, 406] width 1117 height 813
paste input "**"
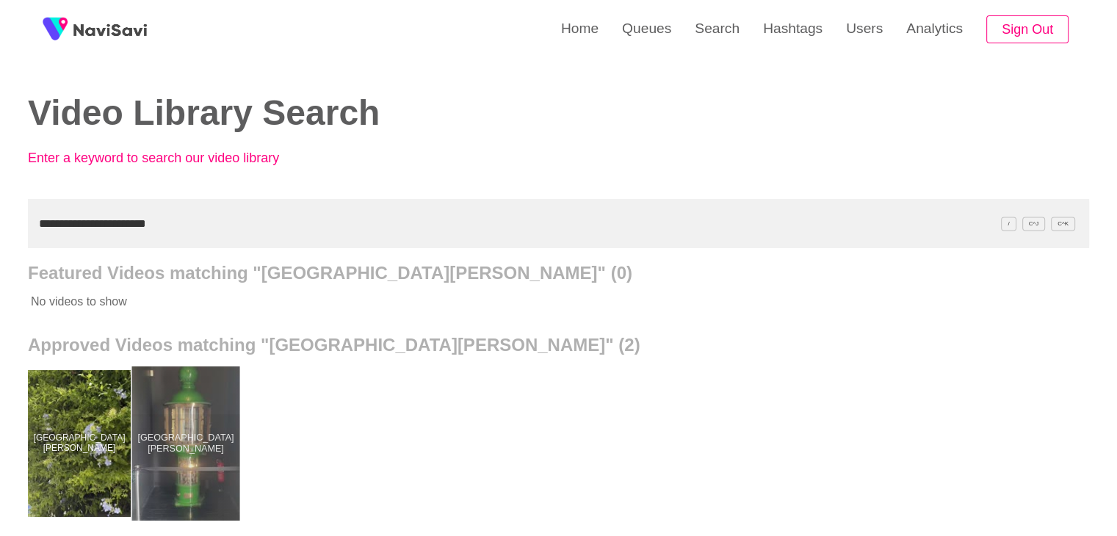
drag, startPoint x: 173, startPoint y: 452, endPoint x: 195, endPoint y: 391, distance: 64.1
drag, startPoint x: 5, startPoint y: 246, endPoint x: 0, endPoint y: 262, distance: 17.0
click at [0, 262] on div "**********" at bounding box center [558, 406] width 1117 height 813
paste input "text"
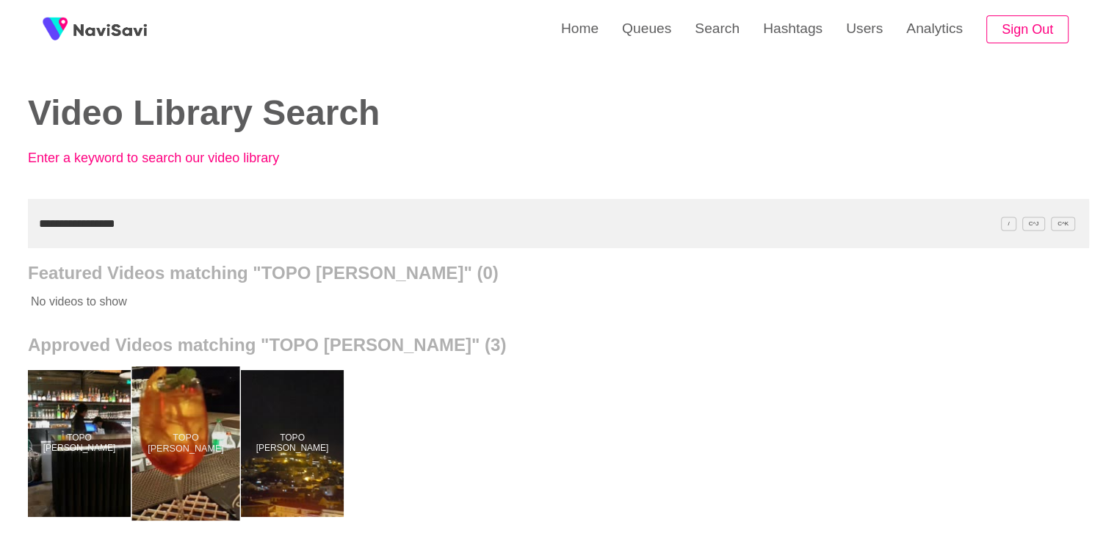
drag, startPoint x: 159, startPoint y: 419, endPoint x: 187, endPoint y: 371, distance: 55.9
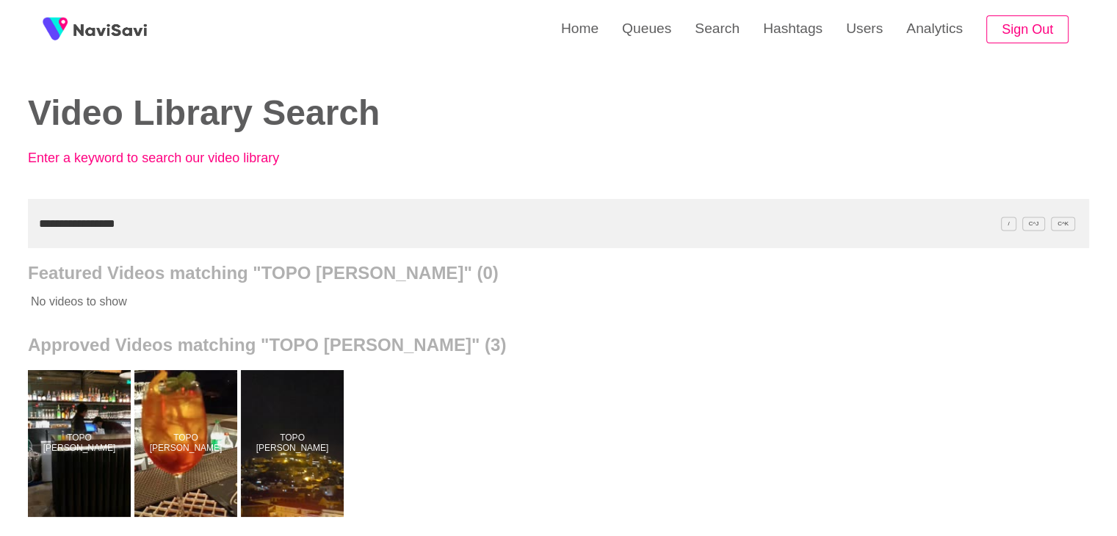
drag, startPoint x: 173, startPoint y: 222, endPoint x: 0, endPoint y: 240, distance: 173.5
click at [0, 240] on div "**********" at bounding box center [558, 406] width 1117 height 813
paste input "*****"
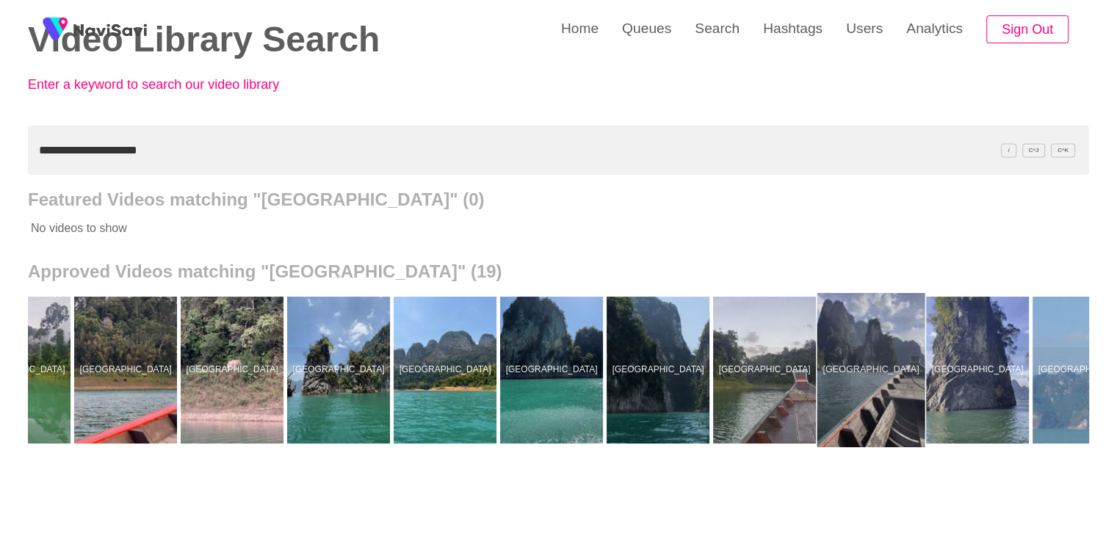
scroll to position [0, 962]
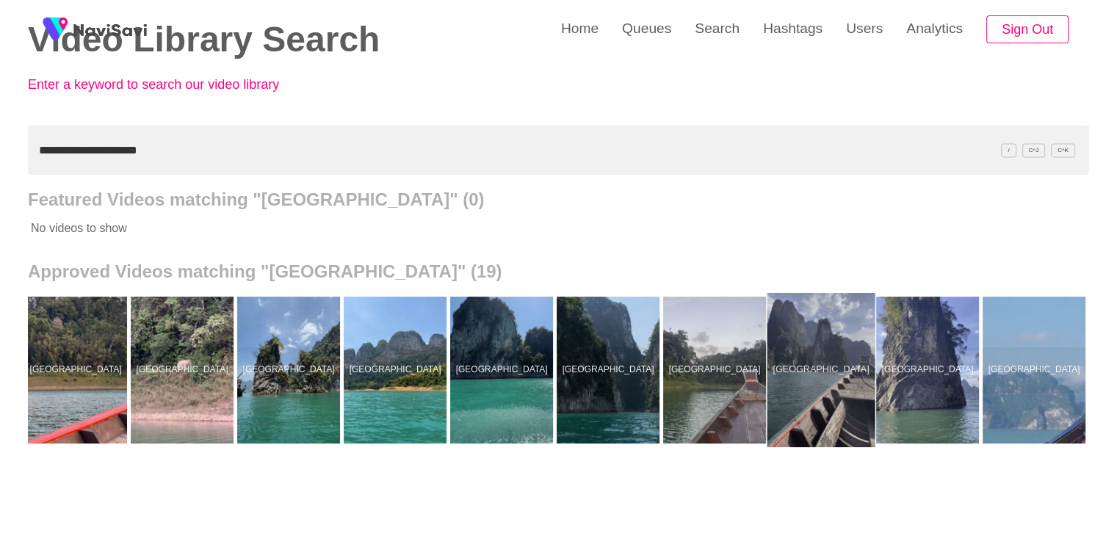
drag, startPoint x: 807, startPoint y: 374, endPoint x: 731, endPoint y: 294, distance: 110.1
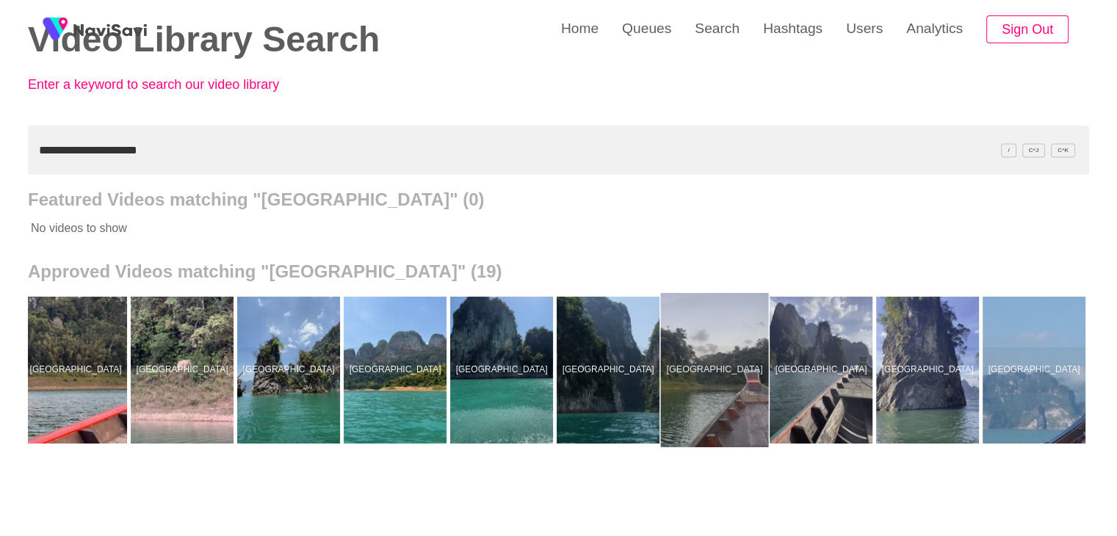
drag, startPoint x: 708, startPoint y: 381, endPoint x: 679, endPoint y: 332, distance: 56.9
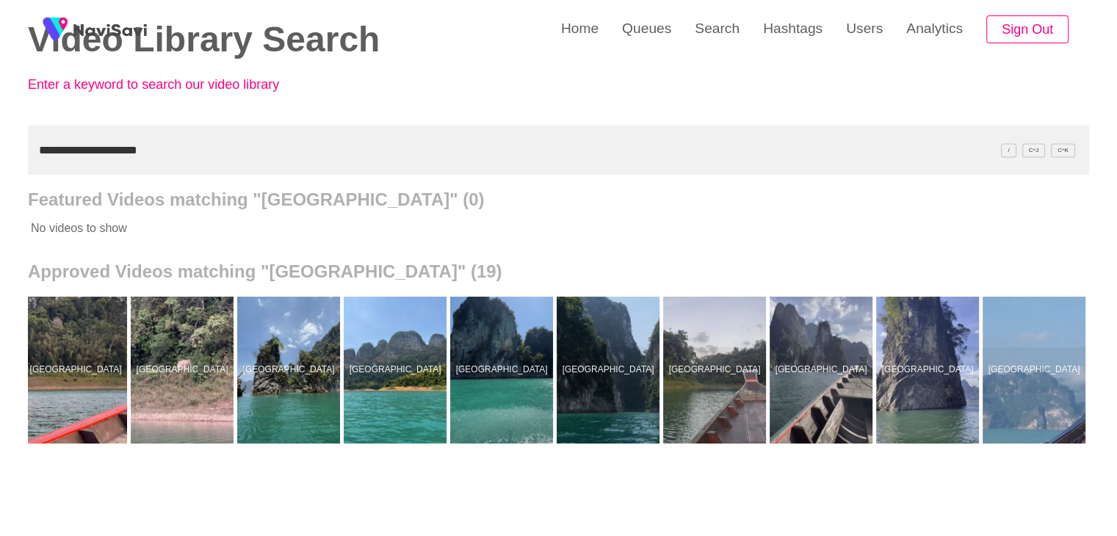
drag, startPoint x: 197, startPoint y: 153, endPoint x: 15, endPoint y: 129, distance: 183.6
click at [0, 159] on div "**********" at bounding box center [558, 333] width 1117 height 813
paste input "*********"
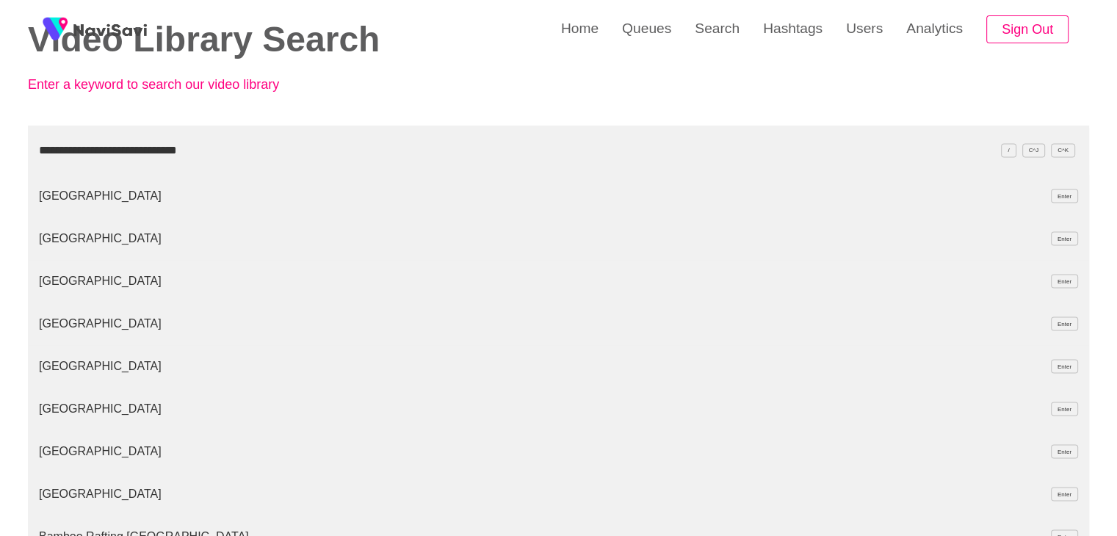
type input "**********"
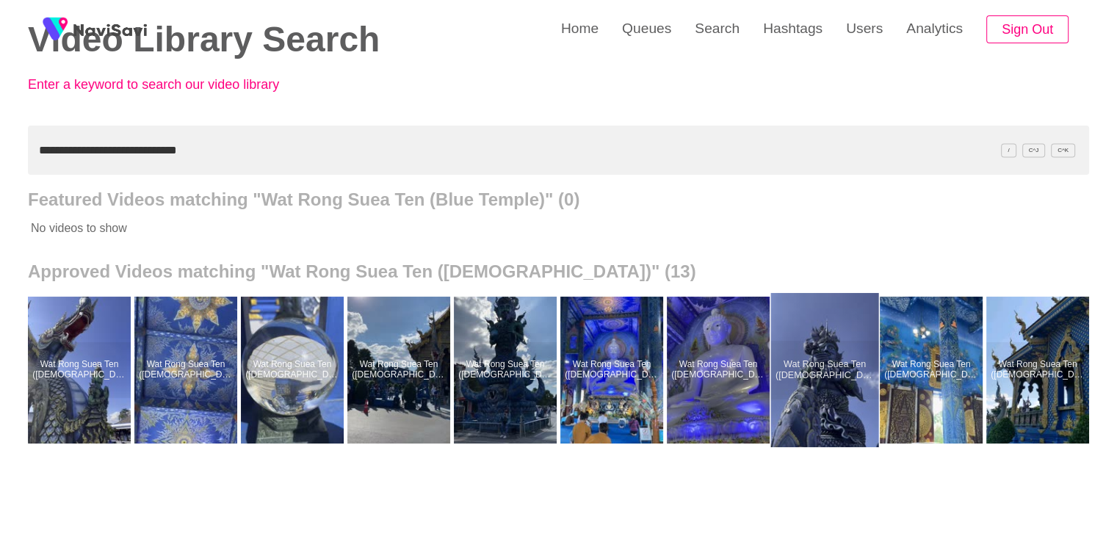
drag, startPoint x: 842, startPoint y: 374, endPoint x: 512, endPoint y: 159, distance: 393.7
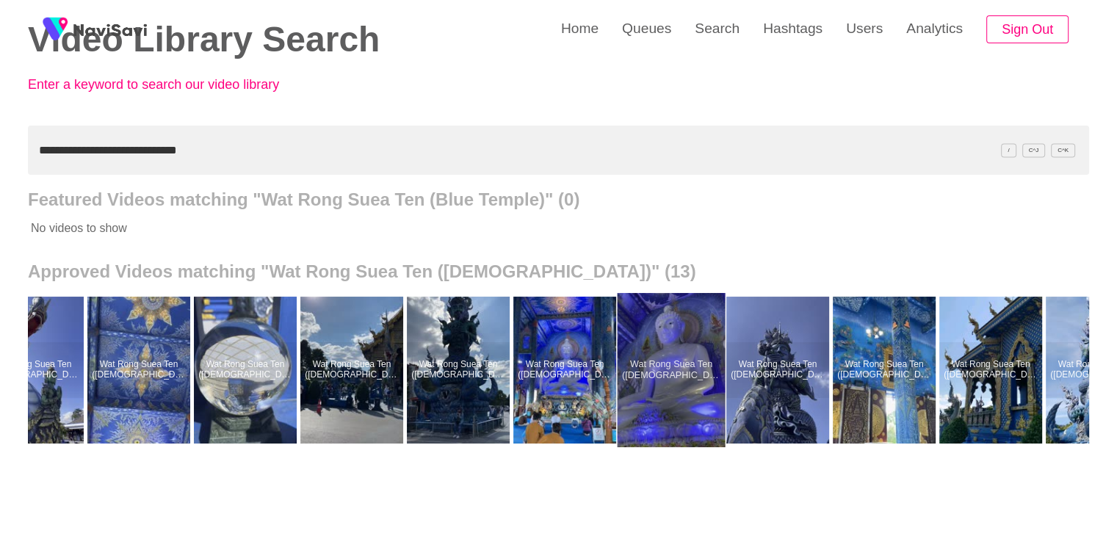
scroll to position [0, 47]
drag, startPoint x: 690, startPoint y: 341, endPoint x: 676, endPoint y: 327, distance: 19.2
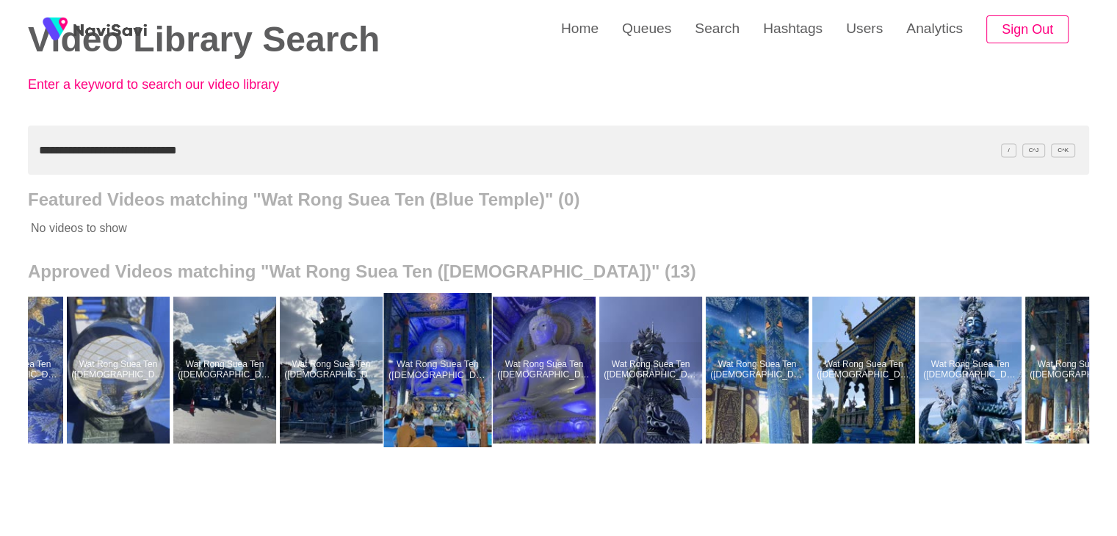
scroll to position [0, 0]
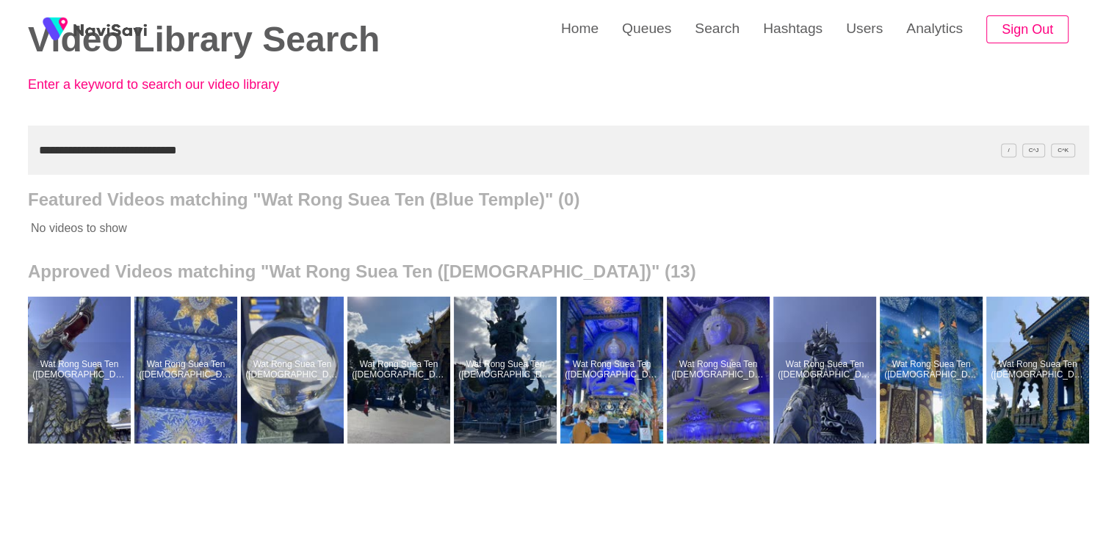
drag, startPoint x: 32, startPoint y: 147, endPoint x: 0, endPoint y: 142, distance: 32.6
click at [0, 145] on div "**********" at bounding box center [558, 333] width 1117 height 813
drag, startPoint x: 243, startPoint y: 153, endPoint x: 0, endPoint y: 157, distance: 243.1
click at [0, 157] on div "**********" at bounding box center [558, 333] width 1117 height 813
click at [637, 32] on link "Queues" at bounding box center [646, 28] width 73 height 57
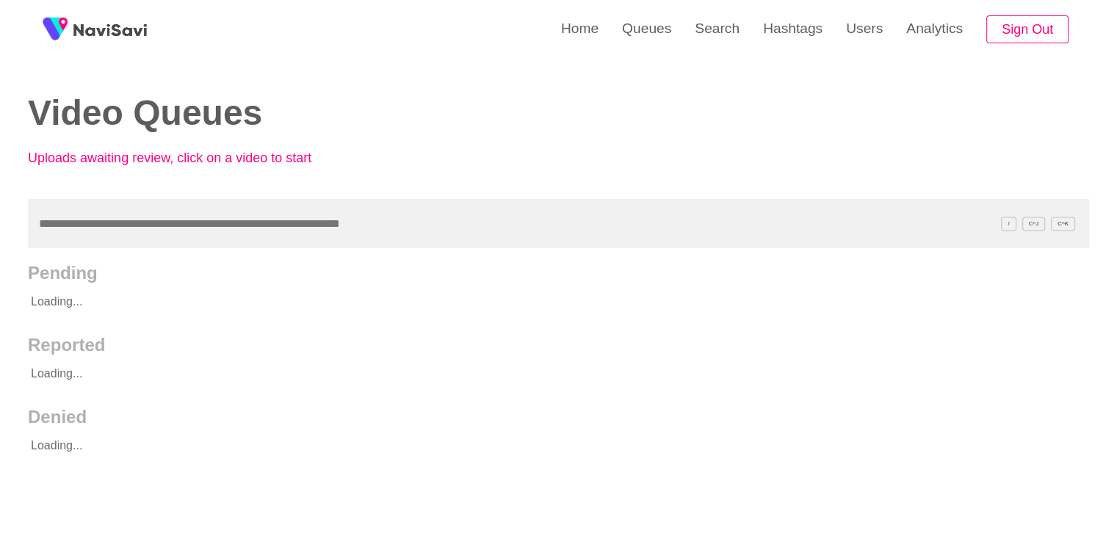
click at [128, 224] on input "text" at bounding box center [558, 223] width 1061 height 49
type input "**********"
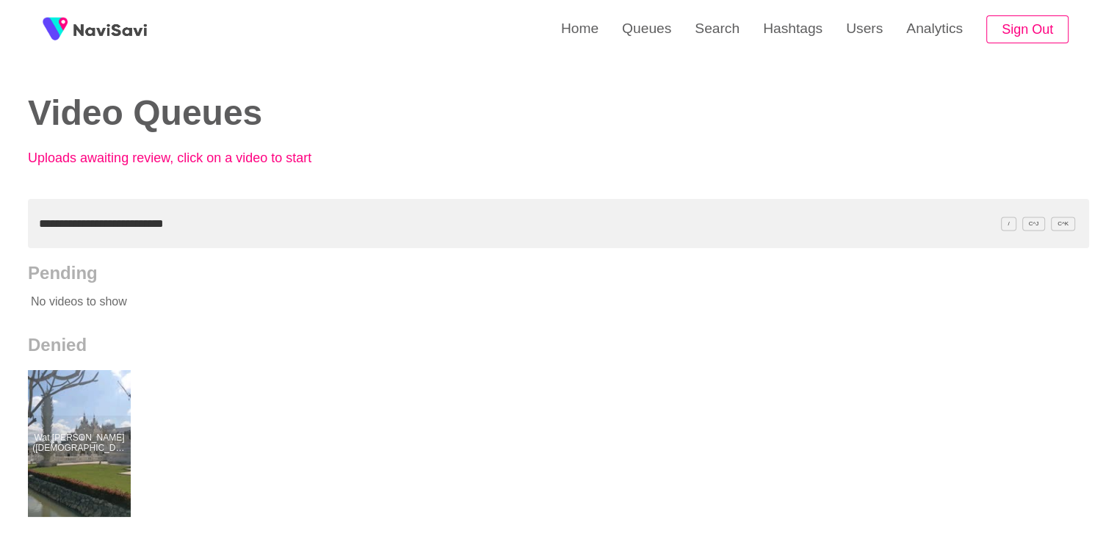
drag, startPoint x: 84, startPoint y: 407, endPoint x: 100, endPoint y: 346, distance: 63.1
drag, startPoint x: 734, startPoint y: 31, endPoint x: 696, endPoint y: 46, distance: 40.5
click at [734, 31] on link "Search" at bounding box center [717, 28] width 68 height 57
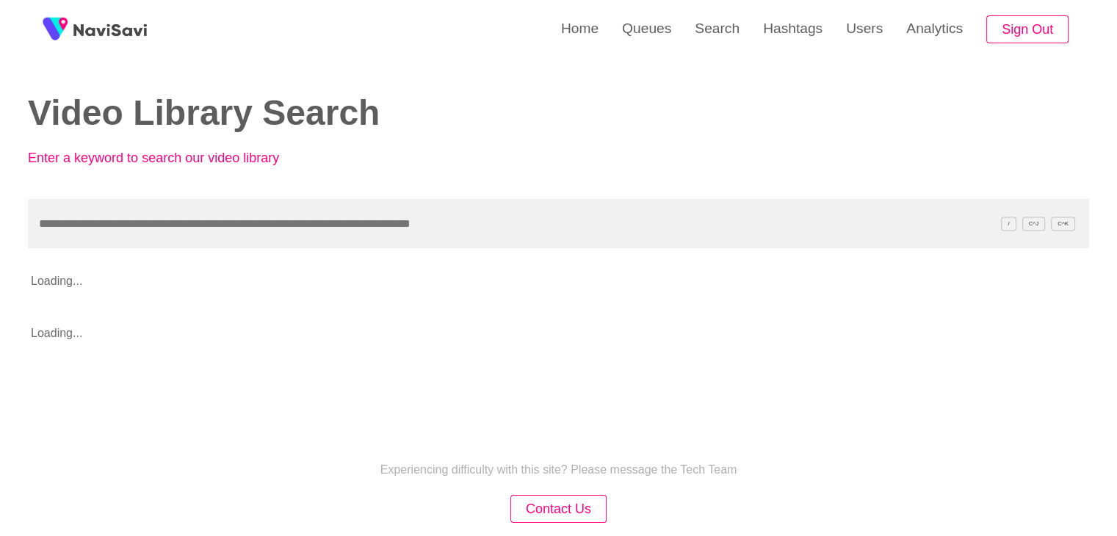
click at [156, 233] on input "text" at bounding box center [558, 223] width 1061 height 49
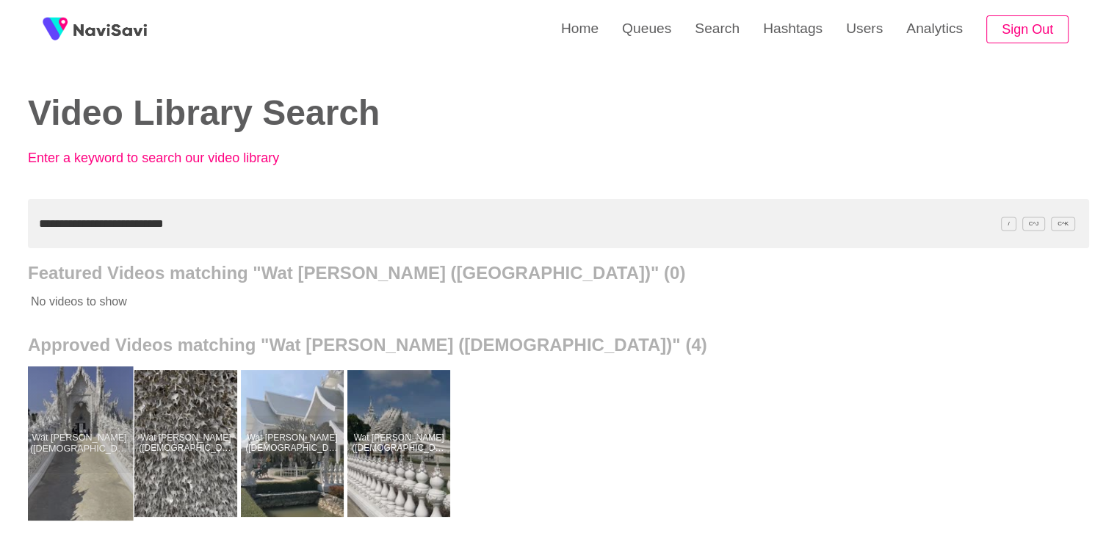
drag, startPoint x: 109, startPoint y: 433, endPoint x: 108, endPoint y: 394, distance: 38.2
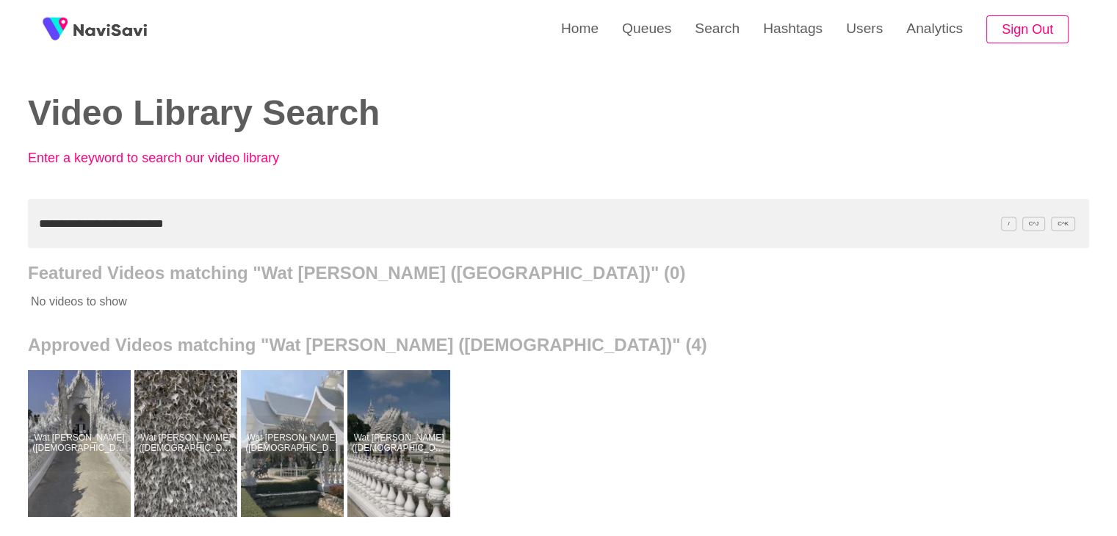
drag, startPoint x: 198, startPoint y: 228, endPoint x: 0, endPoint y: 236, distance: 197.7
click at [0, 236] on div "**********" at bounding box center [558, 406] width 1117 height 813
paste input "text"
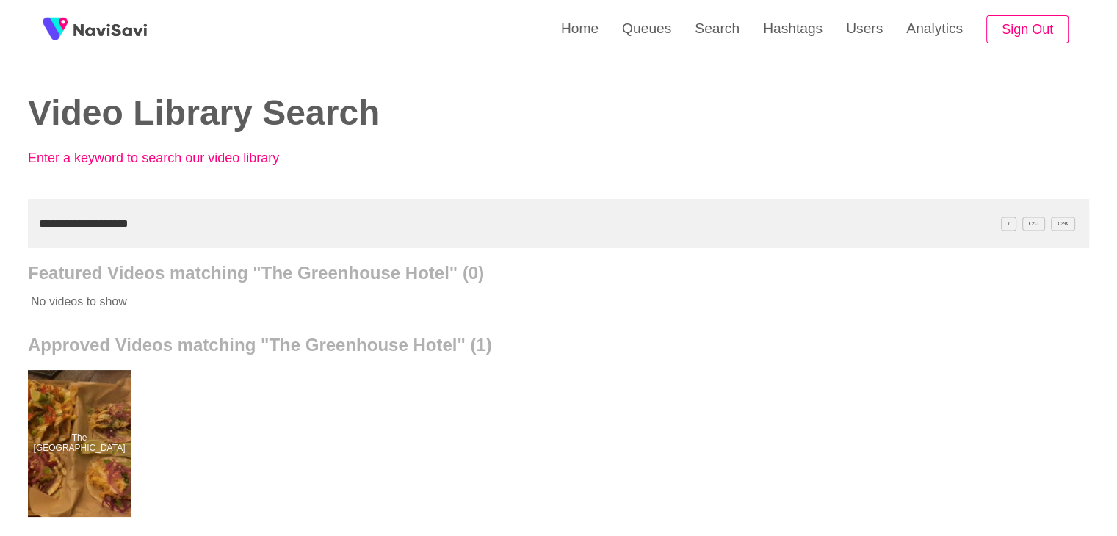
drag, startPoint x: 70, startPoint y: 460, endPoint x: 110, endPoint y: 358, distance: 110.2
drag, startPoint x: 142, startPoint y: 232, endPoint x: 0, endPoint y: 239, distance: 142.6
click at [0, 239] on div "**********" at bounding box center [558, 406] width 1117 height 813
paste input "******"
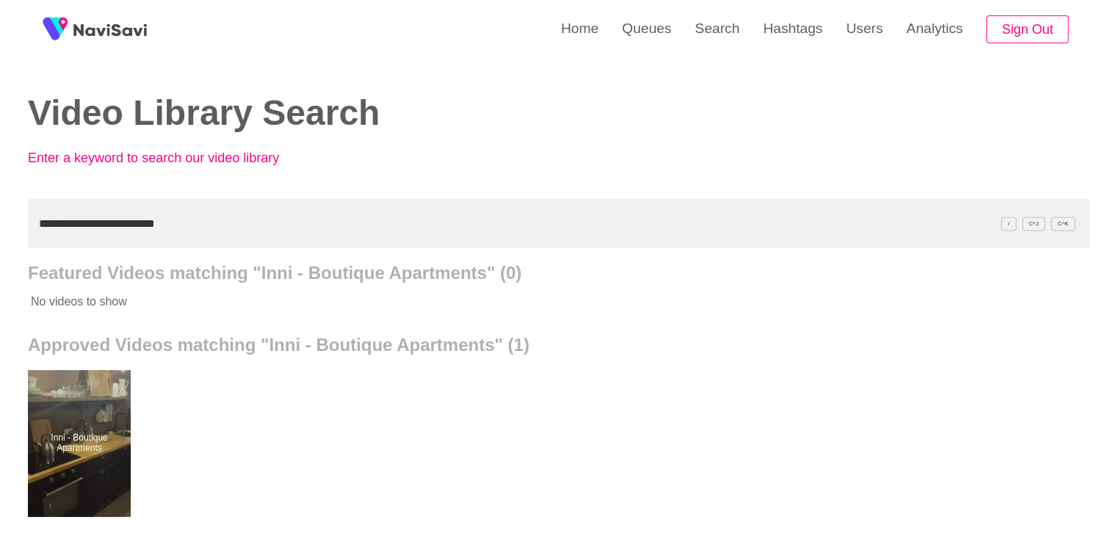
drag, startPoint x: 192, startPoint y: 225, endPoint x: 0, endPoint y: 225, distance: 192.4
click at [0, 225] on div "**********" at bounding box center [558, 406] width 1117 height 813
paste input "text"
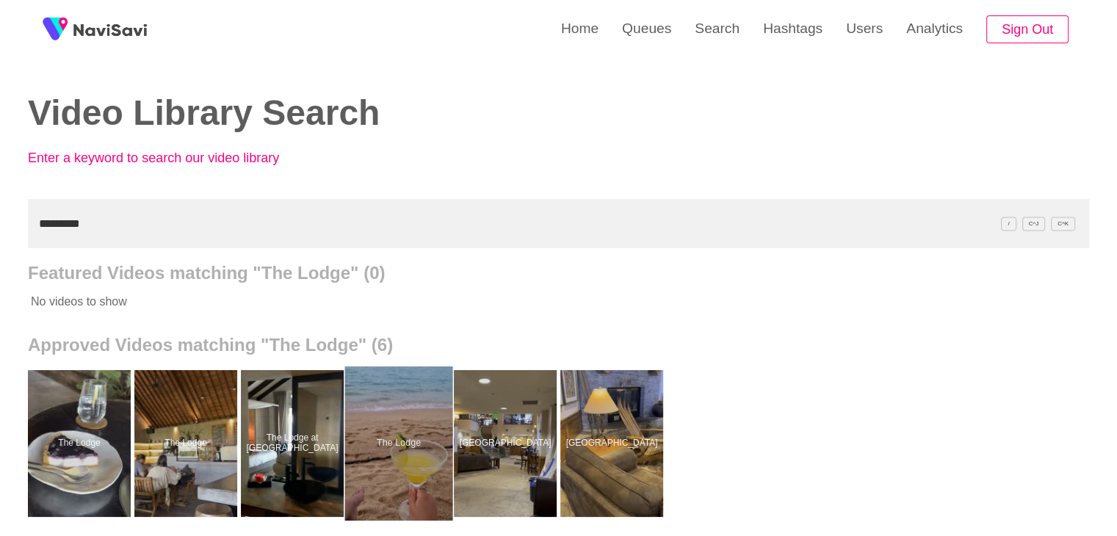
drag, startPoint x: 353, startPoint y: 433, endPoint x: 363, endPoint y: 408, distance: 27.0
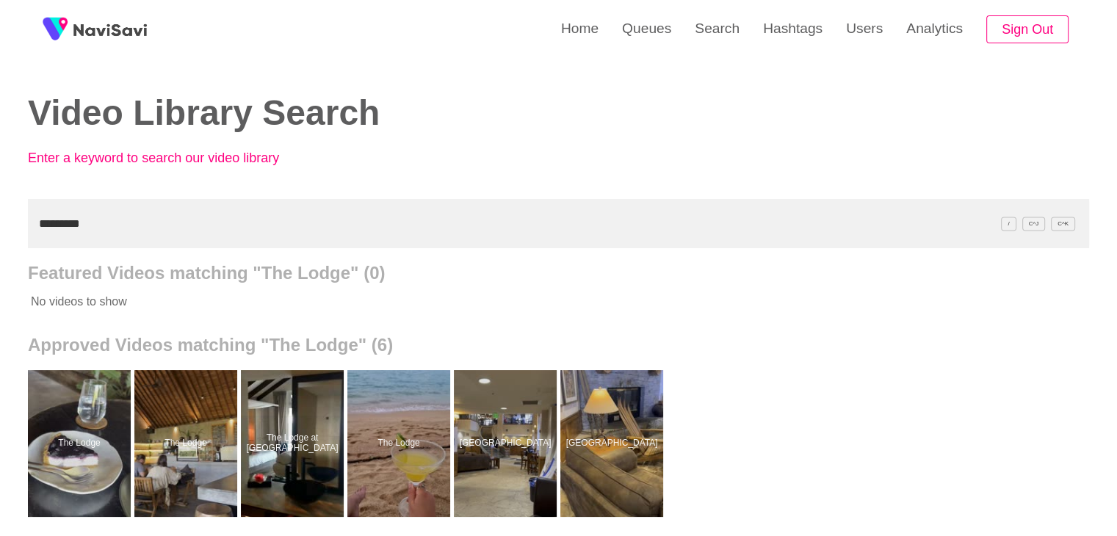
drag, startPoint x: 35, startPoint y: 228, endPoint x: 0, endPoint y: 217, distance: 36.2
click at [0, 227] on div "Home Queues Search Hashtags Users Analytics Sign Out Video Library Search Enter…" at bounding box center [558, 406] width 1117 height 813
paste input "**********"
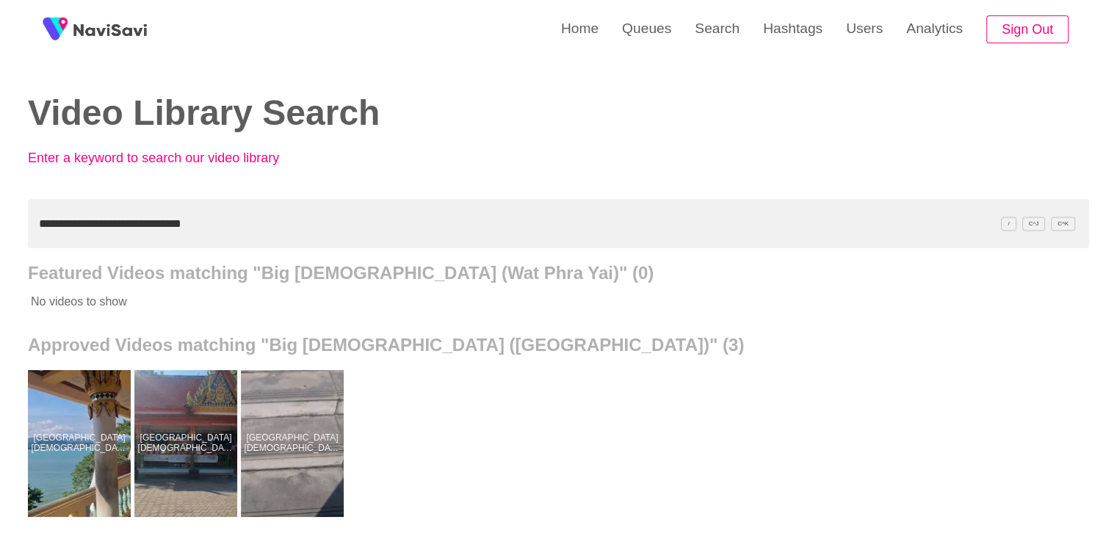
drag, startPoint x: 186, startPoint y: 419, endPoint x: 185, endPoint y: 206, distance: 212.2
drag, startPoint x: 219, startPoint y: 214, endPoint x: 0, endPoint y: 231, distance: 219.5
click at [0, 231] on div "**********" at bounding box center [558, 406] width 1117 height 813
paste input "text"
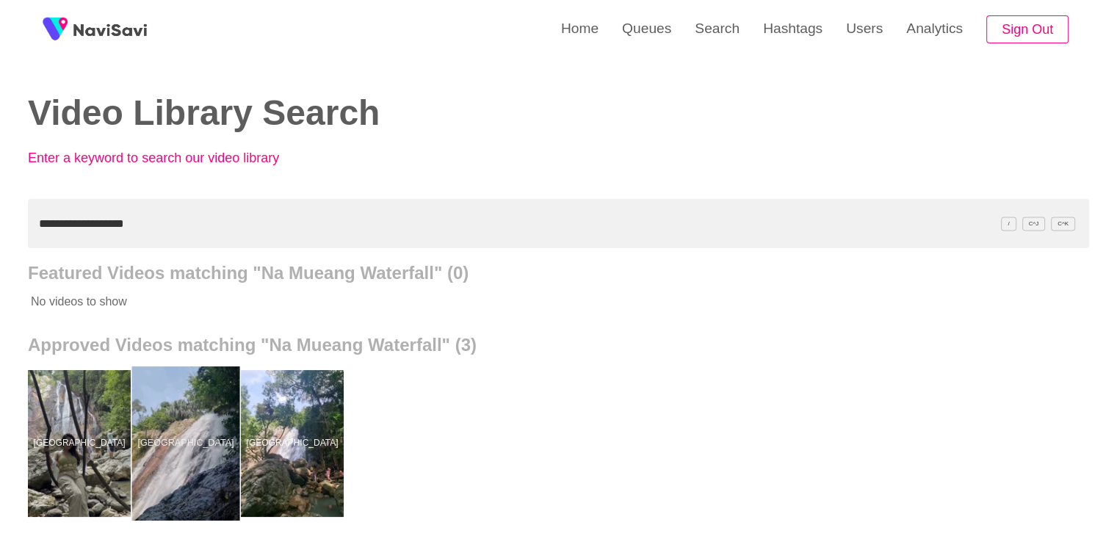
drag, startPoint x: 170, startPoint y: 455, endPoint x: 173, endPoint y: 424, distance: 31.8
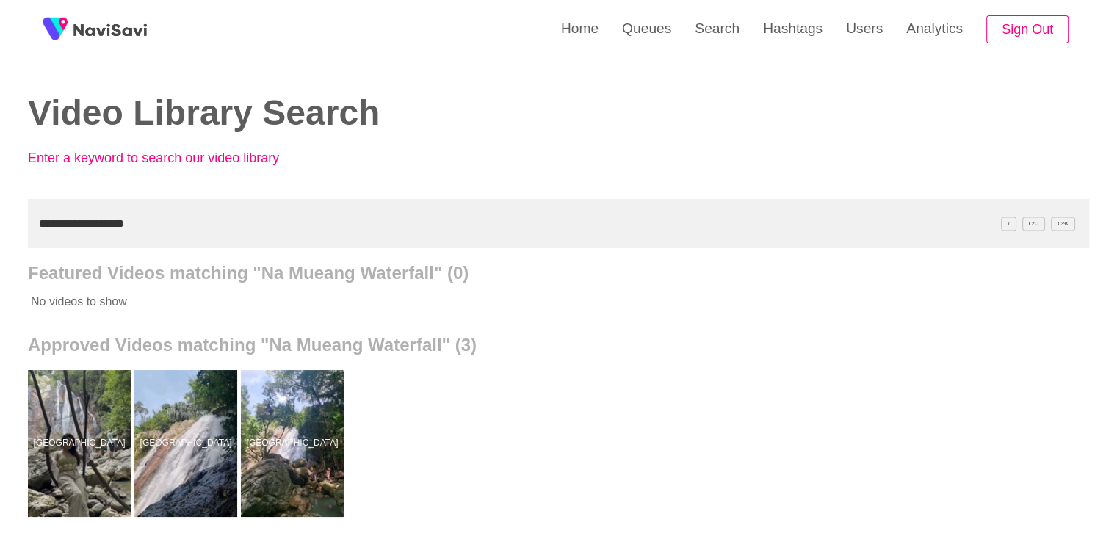
drag, startPoint x: 175, startPoint y: 233, endPoint x: 0, endPoint y: 236, distance: 174.8
click at [0, 236] on div "**********" at bounding box center [558, 406] width 1117 height 813
paste input "**********"
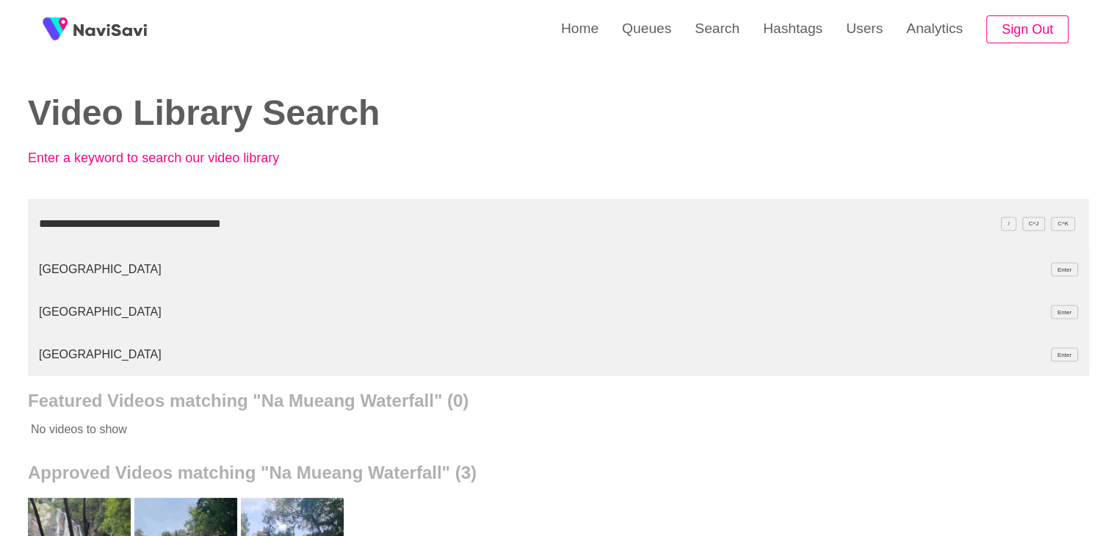
type input "**********"
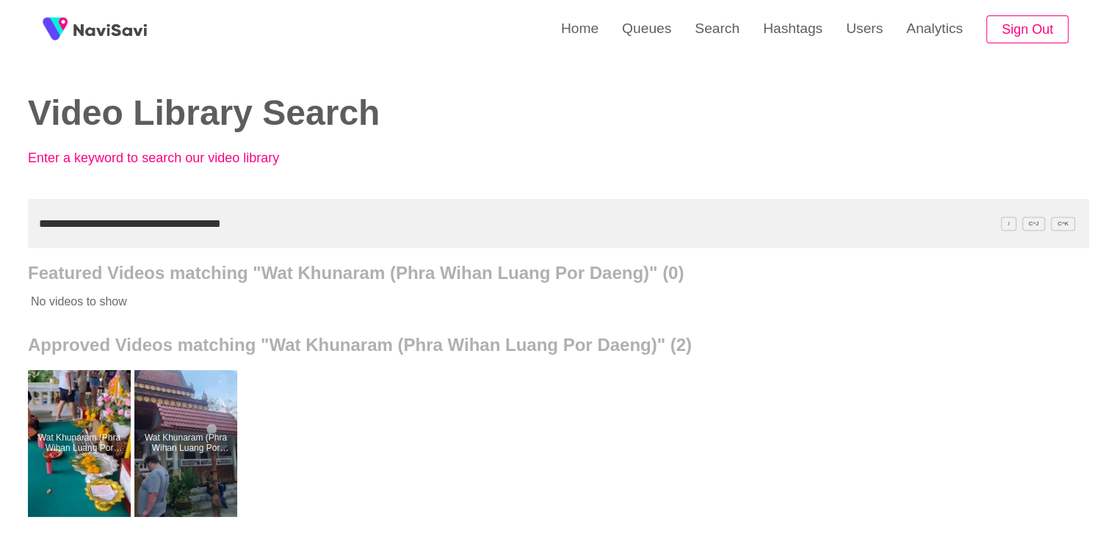
drag, startPoint x: 178, startPoint y: 458, endPoint x: 151, endPoint y: 258, distance: 201.7
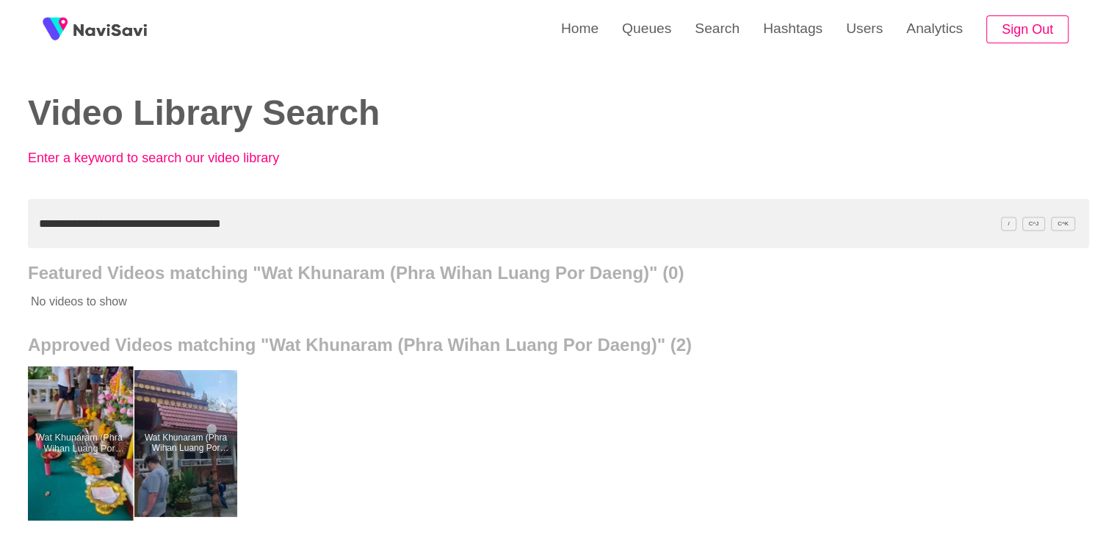
drag, startPoint x: 66, startPoint y: 461, endPoint x: 89, endPoint y: 391, distance: 73.4
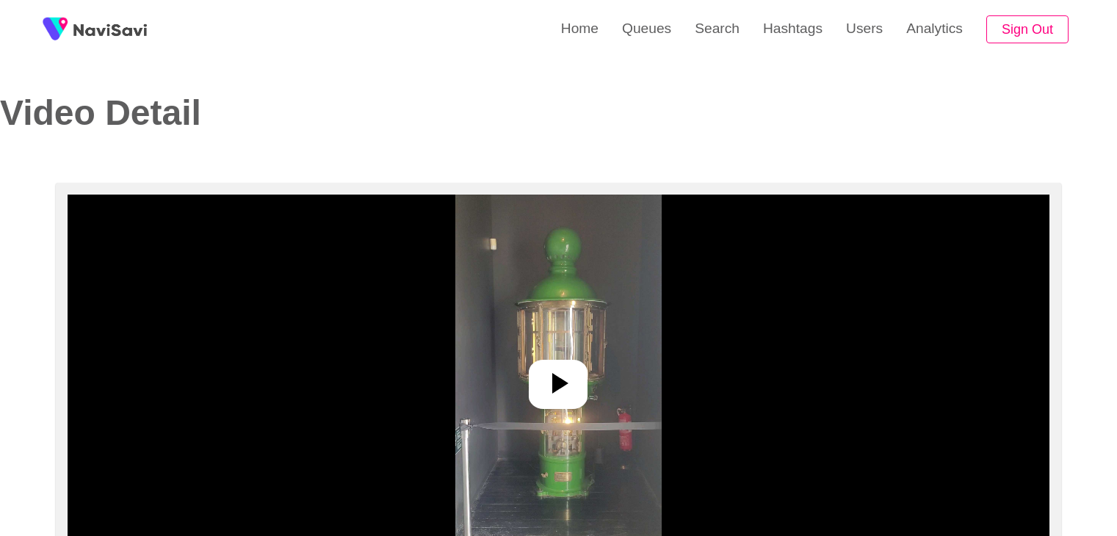
select select "**"
select select "**********"
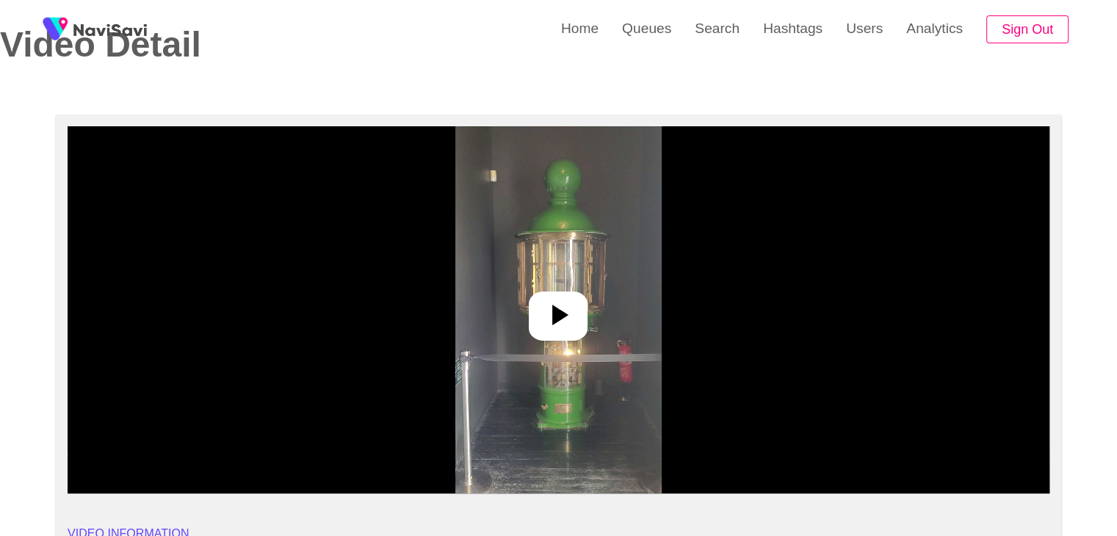
scroll to position [73, 0]
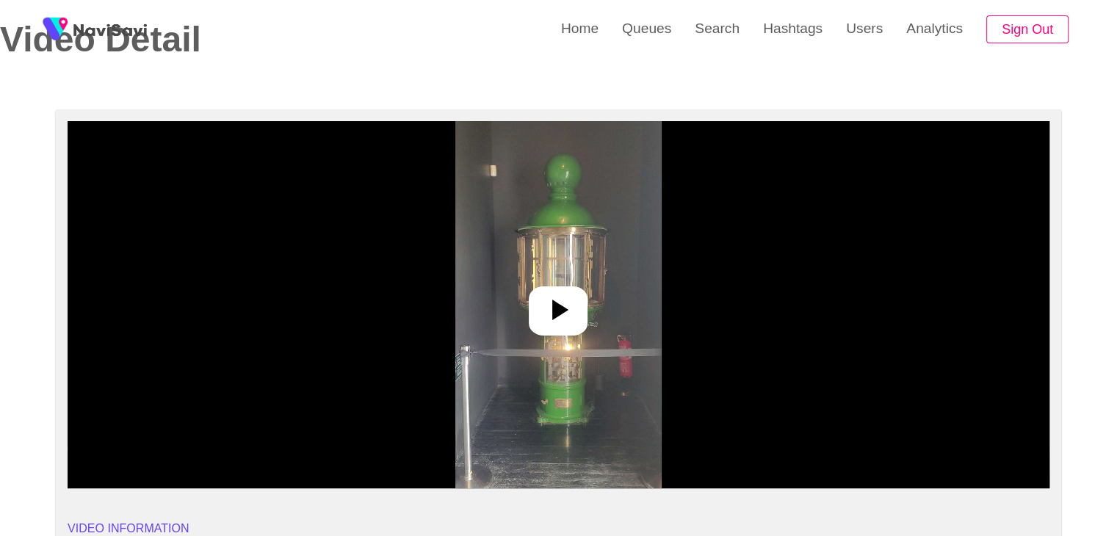
click at [565, 303] on icon at bounding box center [557, 309] width 35 height 35
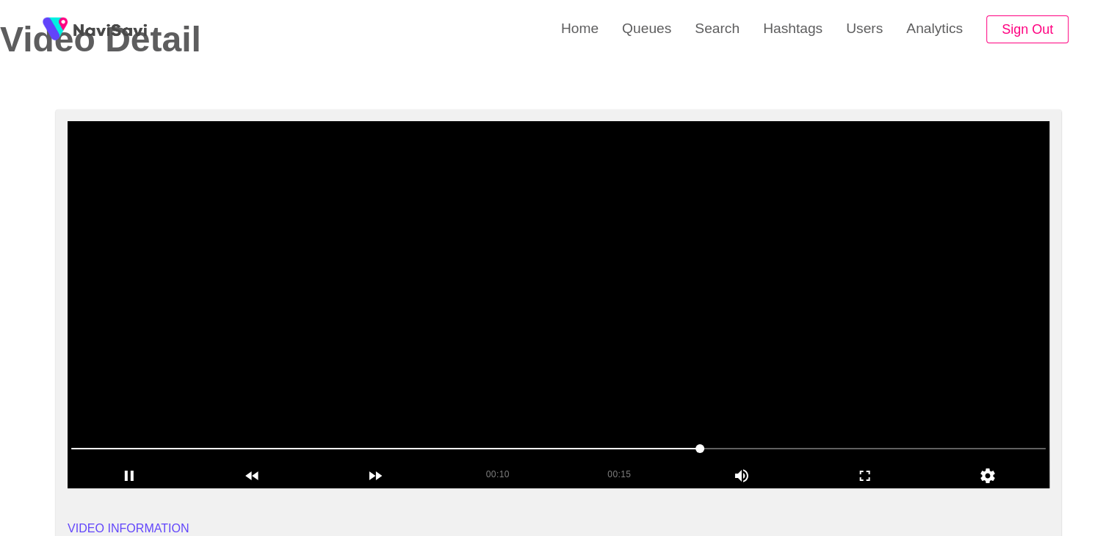
drag, startPoint x: 44, startPoint y: 442, endPoint x: 8, endPoint y: 444, distance: 36.0
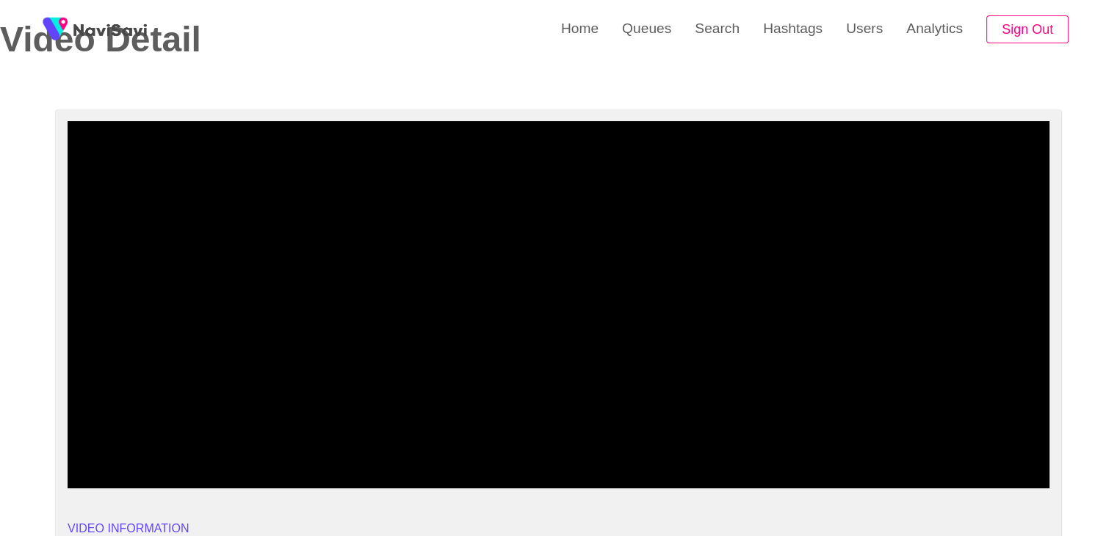
drag, startPoint x: 98, startPoint y: 454, endPoint x: 36, endPoint y: 455, distance: 62.4
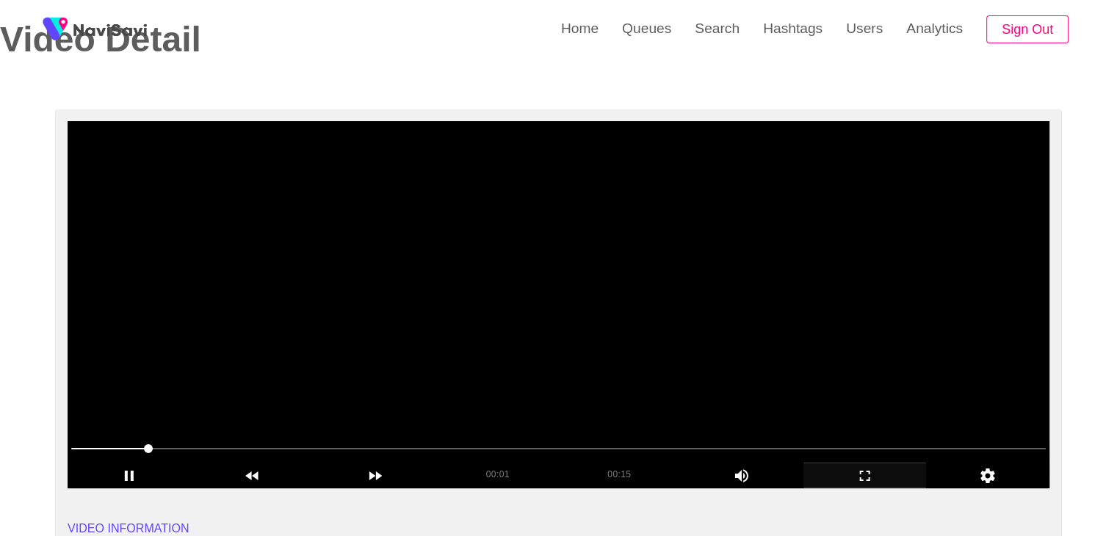
click at [853, 464] on div "add" at bounding box center [864, 475] width 123 height 25
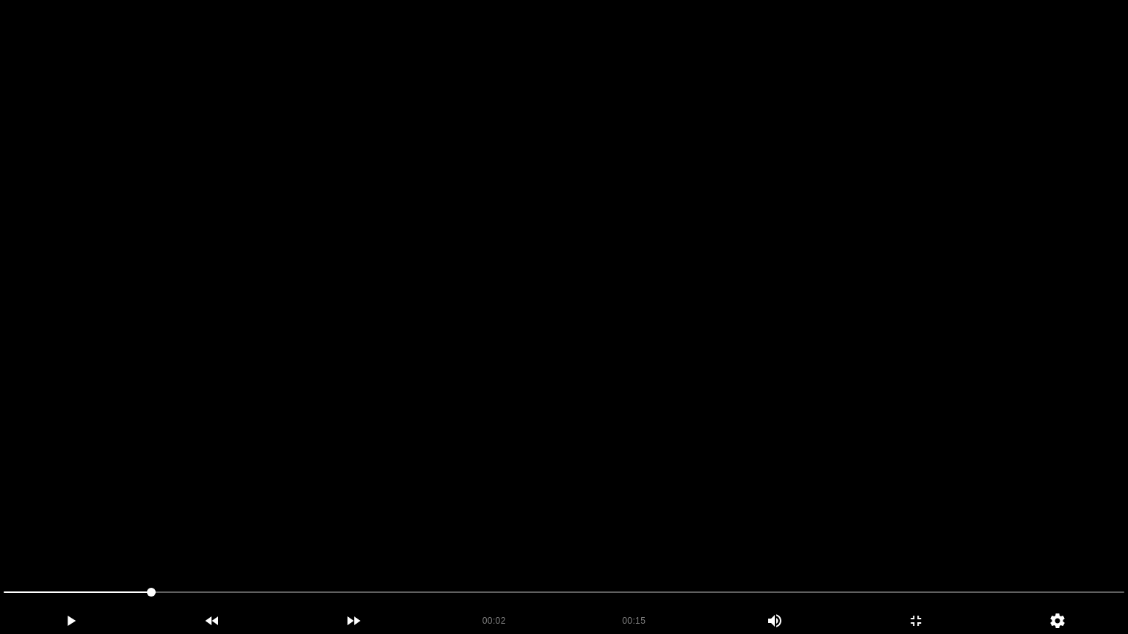
click at [669, 444] on video at bounding box center [564, 317] width 1128 height 634
click at [925, 535] on icon "add" at bounding box center [916, 621] width 140 height 18
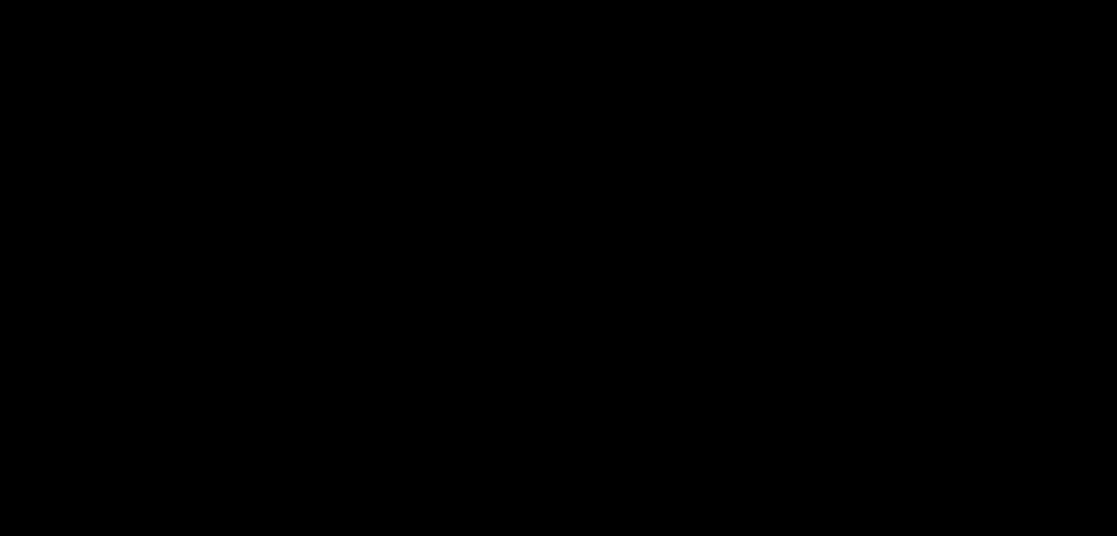
click at [598, 317] on video at bounding box center [559, 304] width 982 height 367
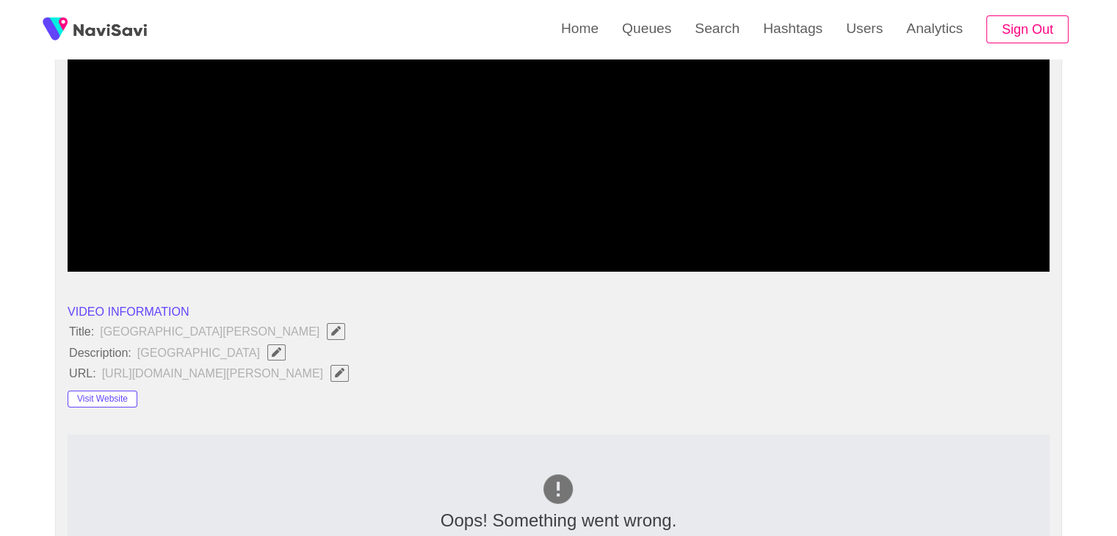
scroll to position [294, 0]
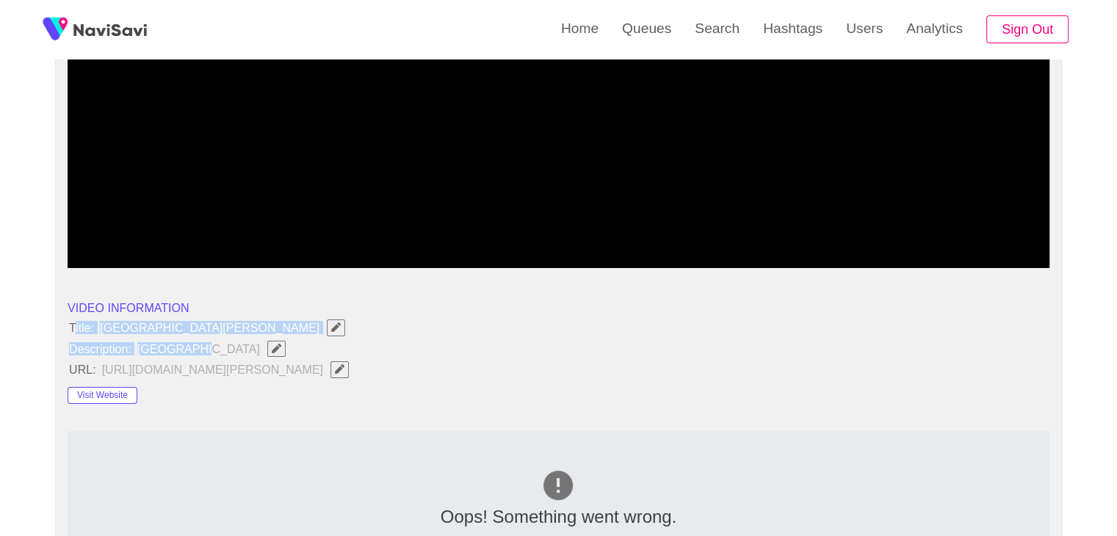
drag, startPoint x: 90, startPoint y: 319, endPoint x: 203, endPoint y: 346, distance: 116.1
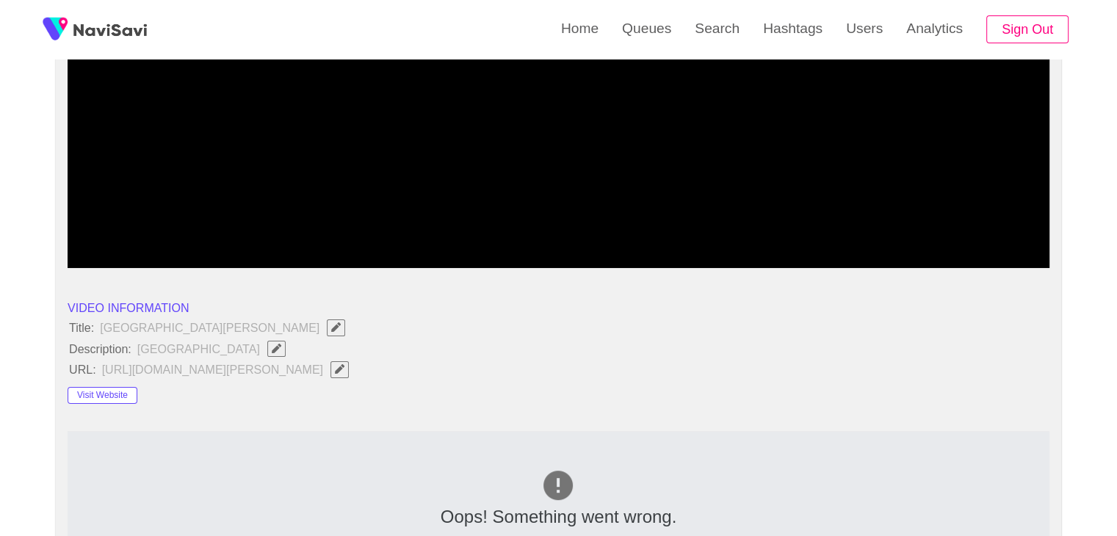
drag, startPoint x: 68, startPoint y: 327, endPoint x: 85, endPoint y: 327, distance: 17.6
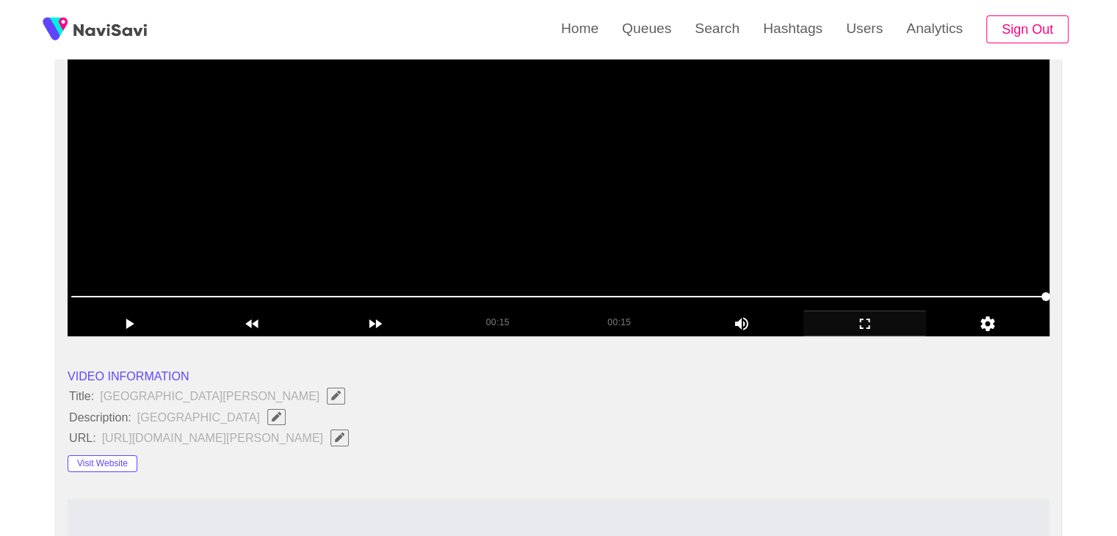
scroll to position [220, 0]
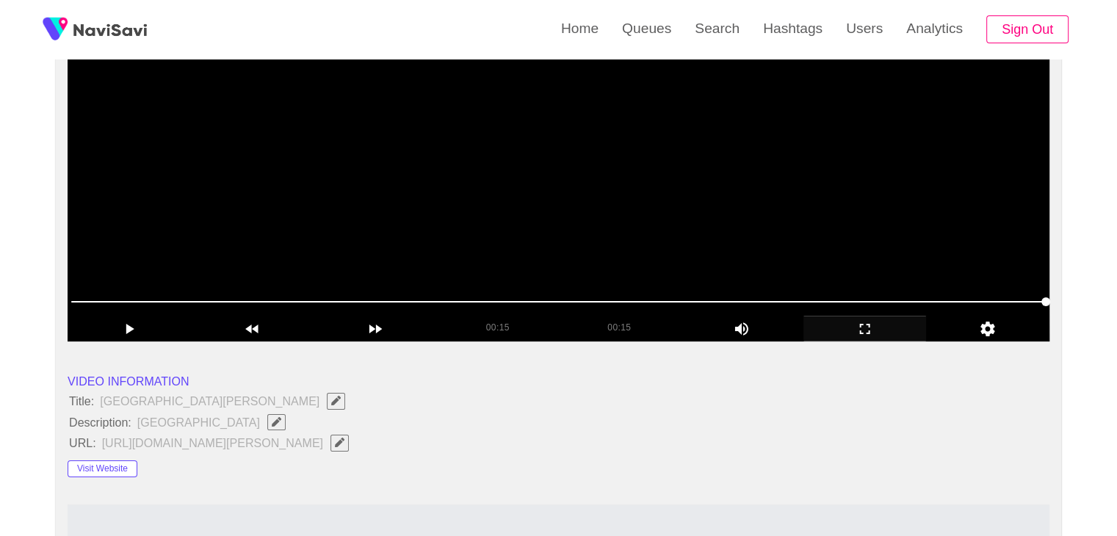
click at [599, 230] on video at bounding box center [559, 157] width 982 height 367
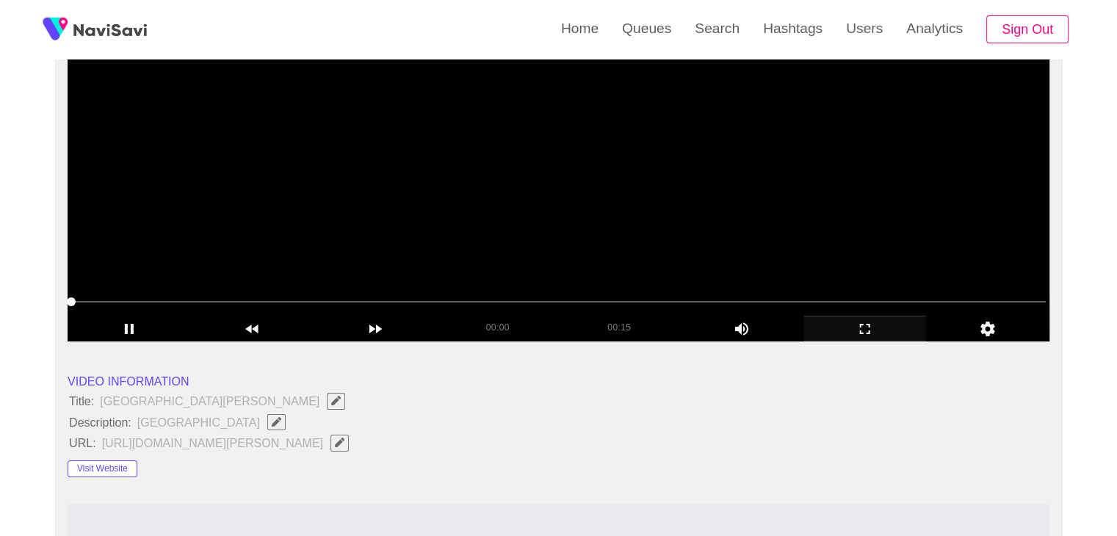
click at [551, 245] on video at bounding box center [559, 157] width 982 height 367
click at [584, 247] on video at bounding box center [559, 157] width 982 height 367
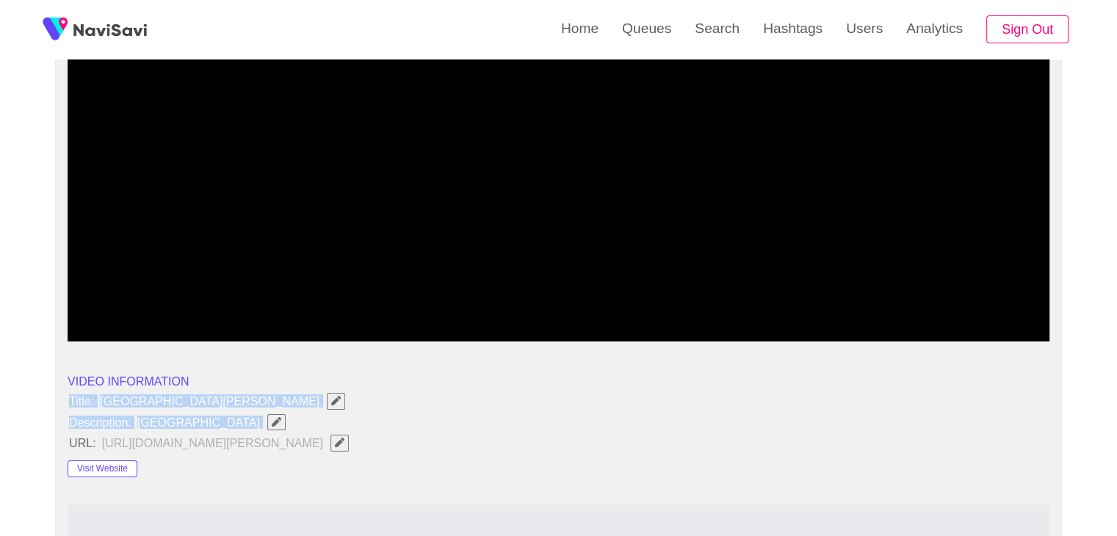
drag, startPoint x: 107, startPoint y: 405, endPoint x: 220, endPoint y: 420, distance: 114.1
copy ul "Title: Santa Maria House Museum Description: Nice museum"
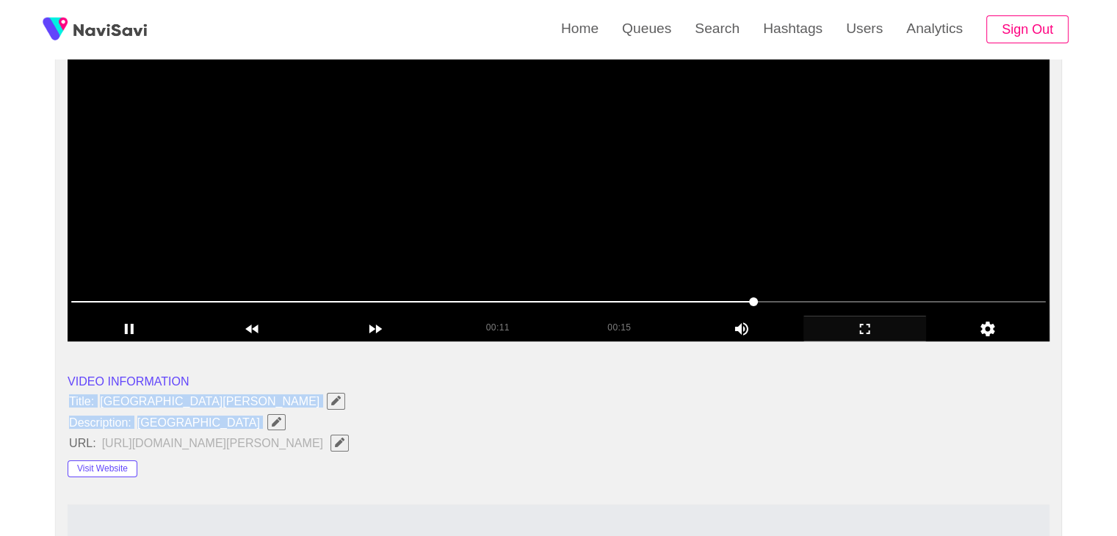
click at [770, 231] on video at bounding box center [559, 157] width 982 height 367
click at [764, 250] on video at bounding box center [559, 157] width 982 height 367
click at [764, 247] on video at bounding box center [559, 157] width 982 height 367
click at [765, 247] on video at bounding box center [559, 157] width 982 height 367
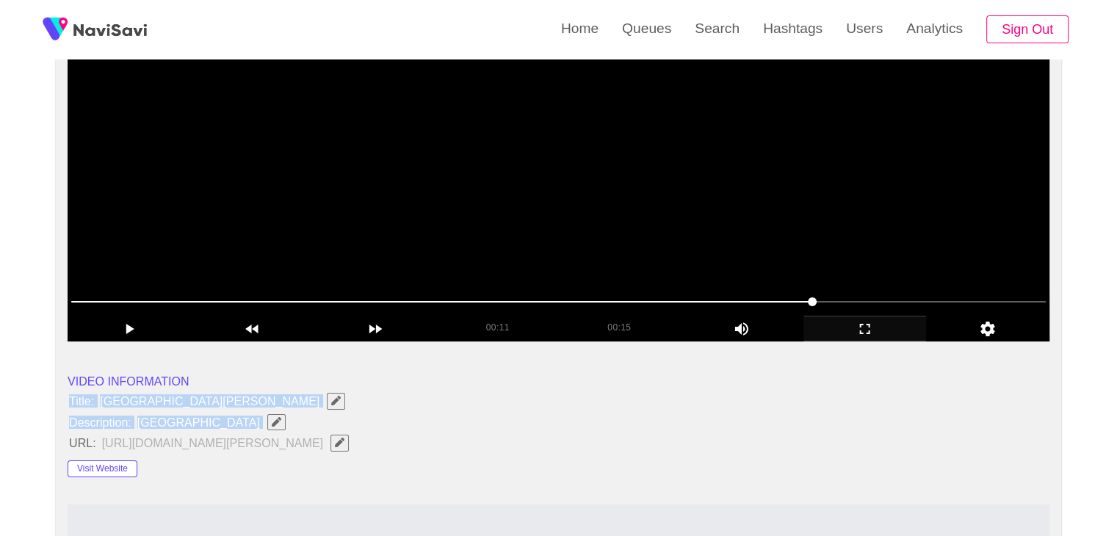
click at [769, 247] on video at bounding box center [559, 157] width 982 height 367
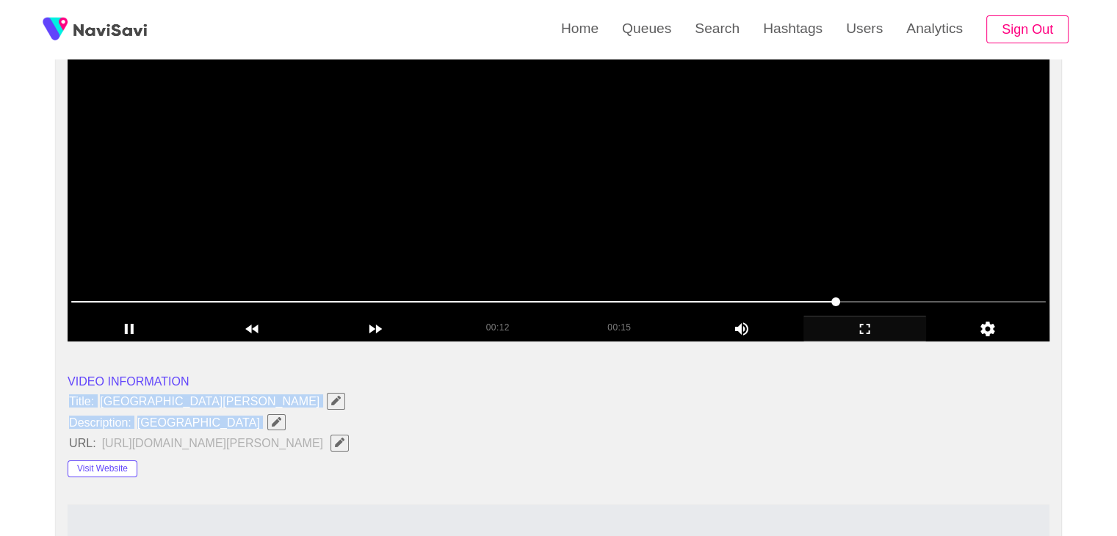
click at [769, 247] on video at bounding box center [559, 157] width 982 height 367
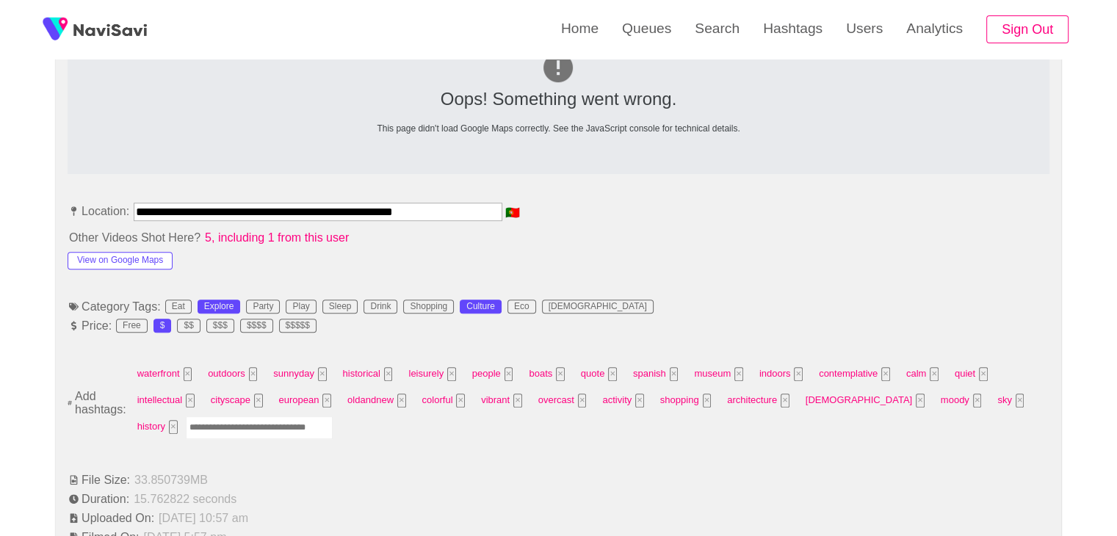
scroll to position [881, 0]
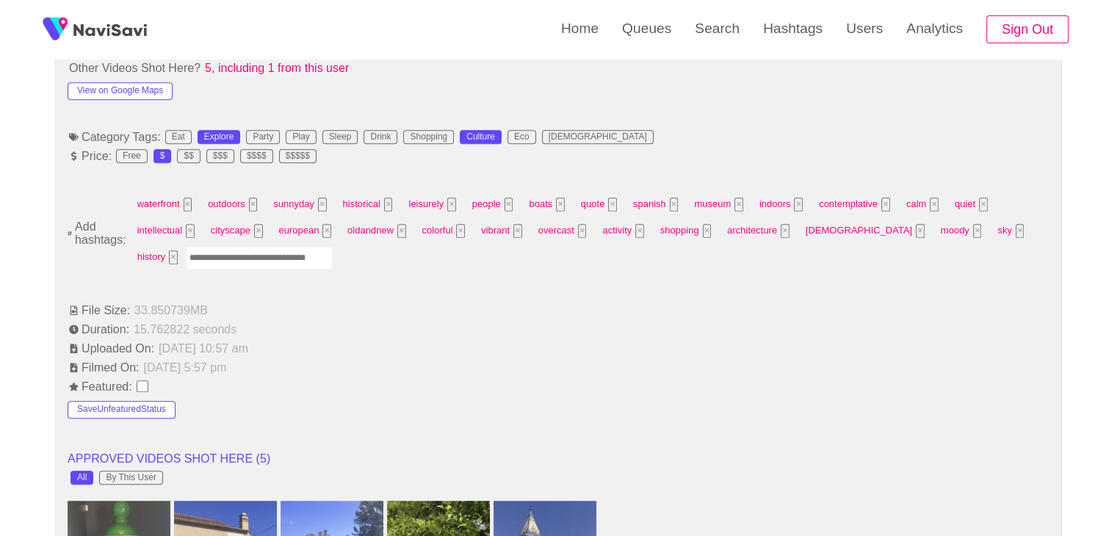
click at [208, 256] on input "Enter tag here and press return" at bounding box center [259, 258] width 147 height 23
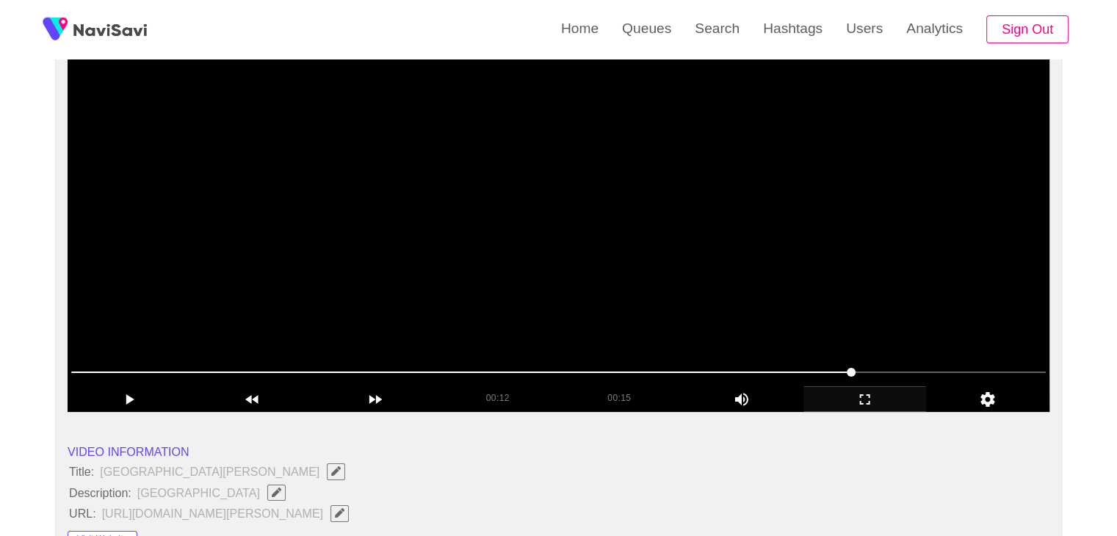
scroll to position [147, 0]
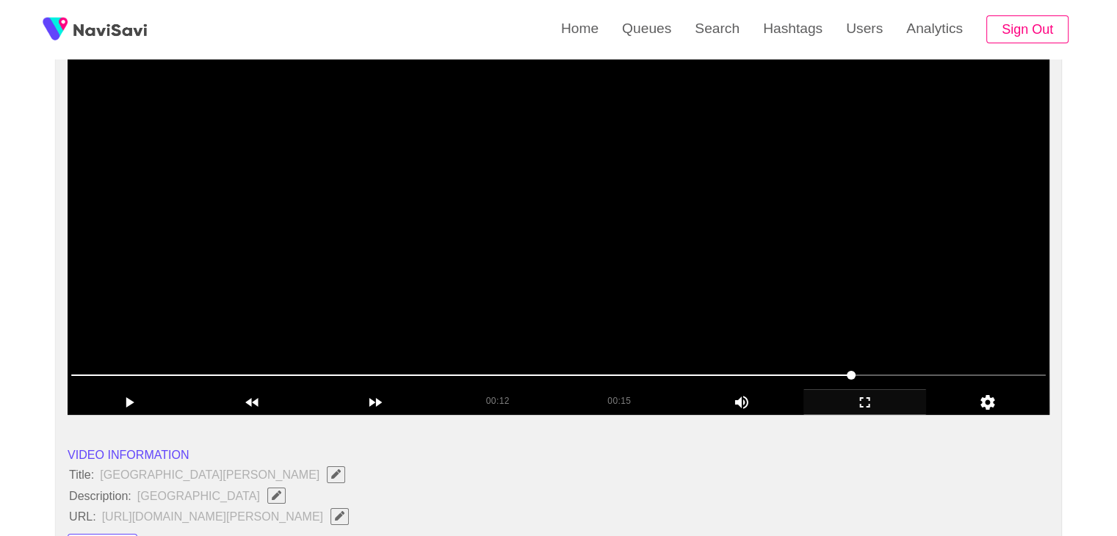
drag, startPoint x: 568, startPoint y: 283, endPoint x: 612, endPoint y: 278, distance: 43.5
click at [571, 283] on video at bounding box center [559, 231] width 982 height 367
click at [670, 286] on video at bounding box center [559, 231] width 982 height 367
click at [761, 322] on video at bounding box center [559, 231] width 982 height 367
click at [772, 300] on video at bounding box center [559, 231] width 982 height 367
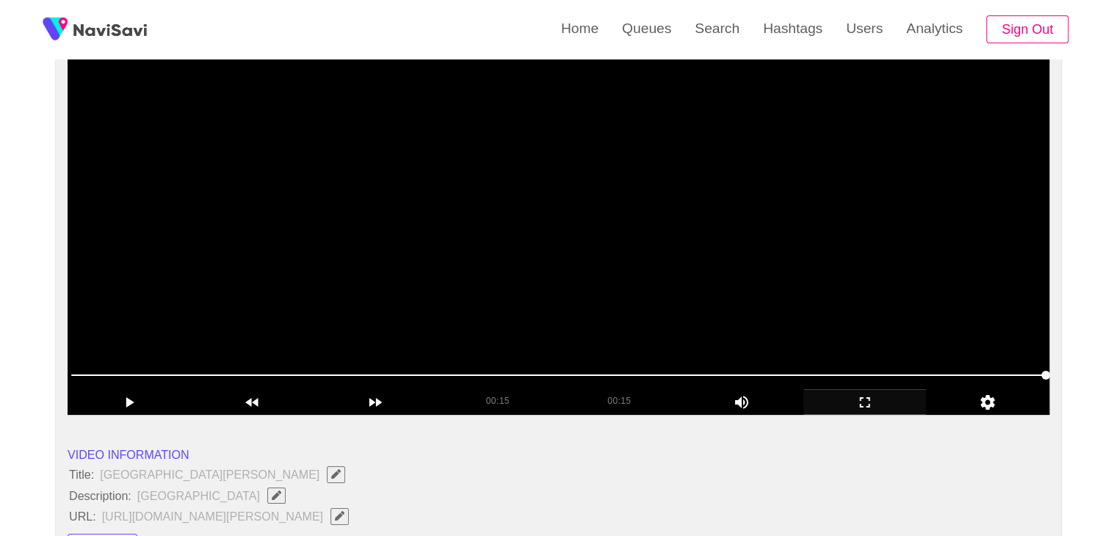
click at [789, 284] on video at bounding box center [559, 231] width 982 height 367
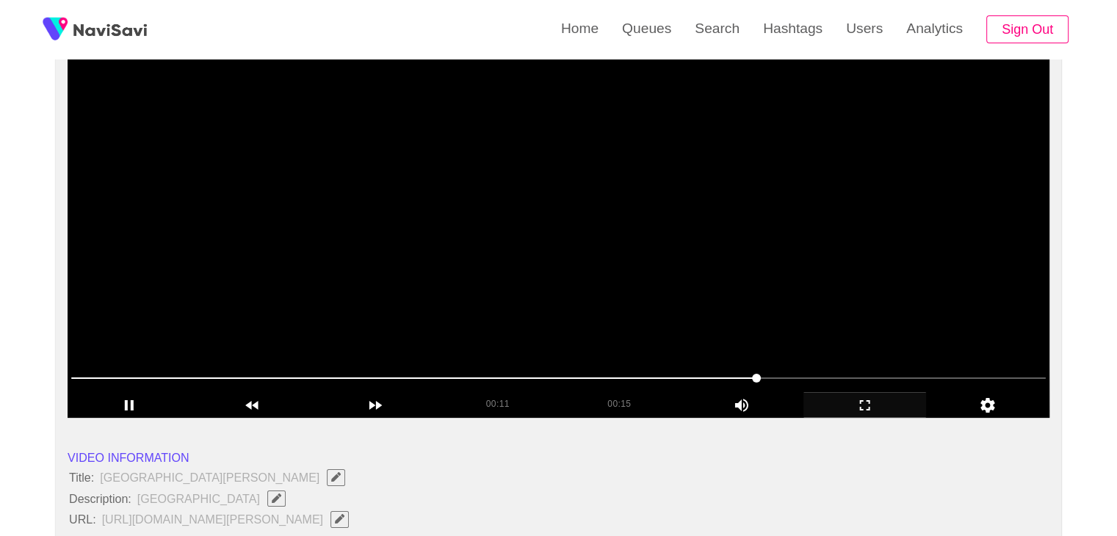
scroll to position [101, 0]
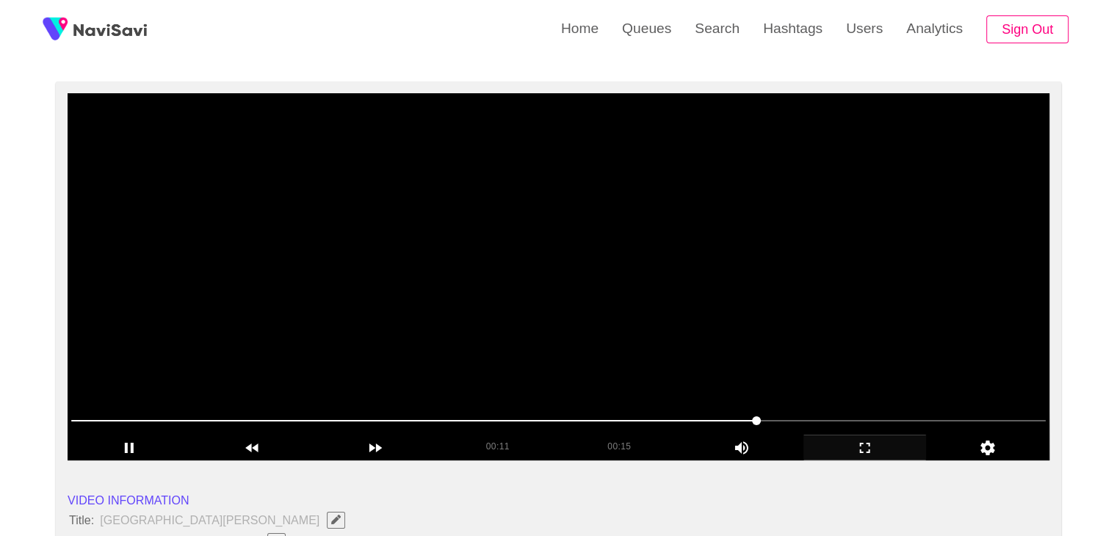
click at [769, 312] on video at bounding box center [559, 276] width 982 height 367
click at [793, 327] on video at bounding box center [559, 276] width 982 height 367
click at [795, 327] on video at bounding box center [559, 276] width 982 height 367
click at [809, 341] on video at bounding box center [559, 276] width 982 height 367
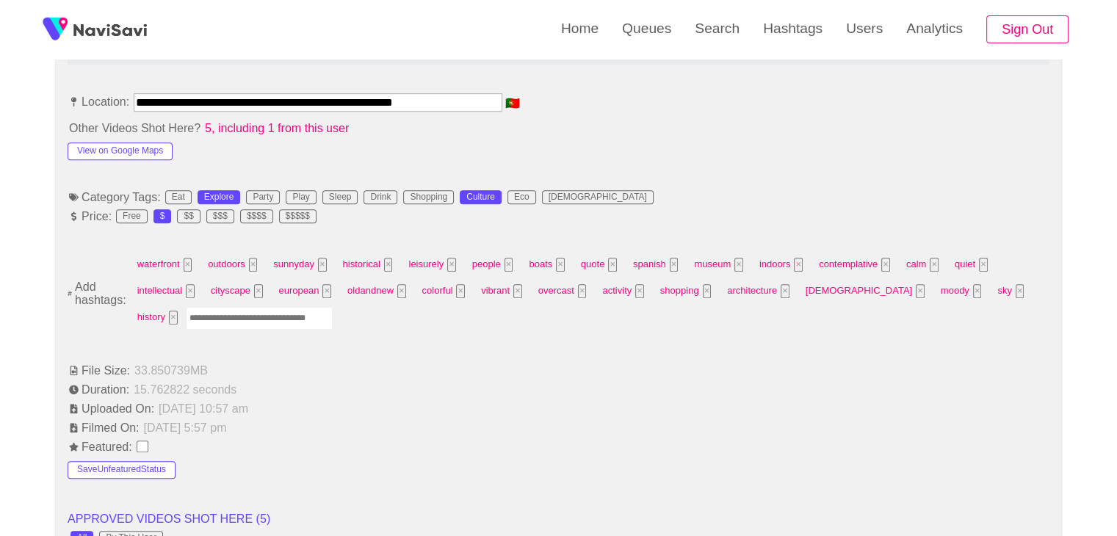
scroll to position [836, 0]
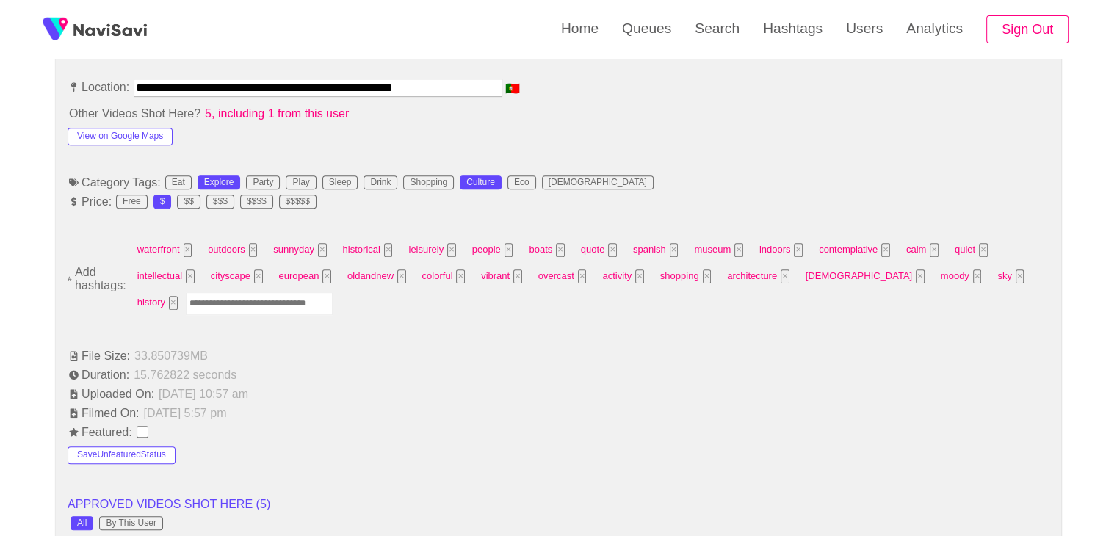
click at [228, 306] on input "Enter tag here and press return" at bounding box center [259, 303] width 147 height 23
type input "*********"
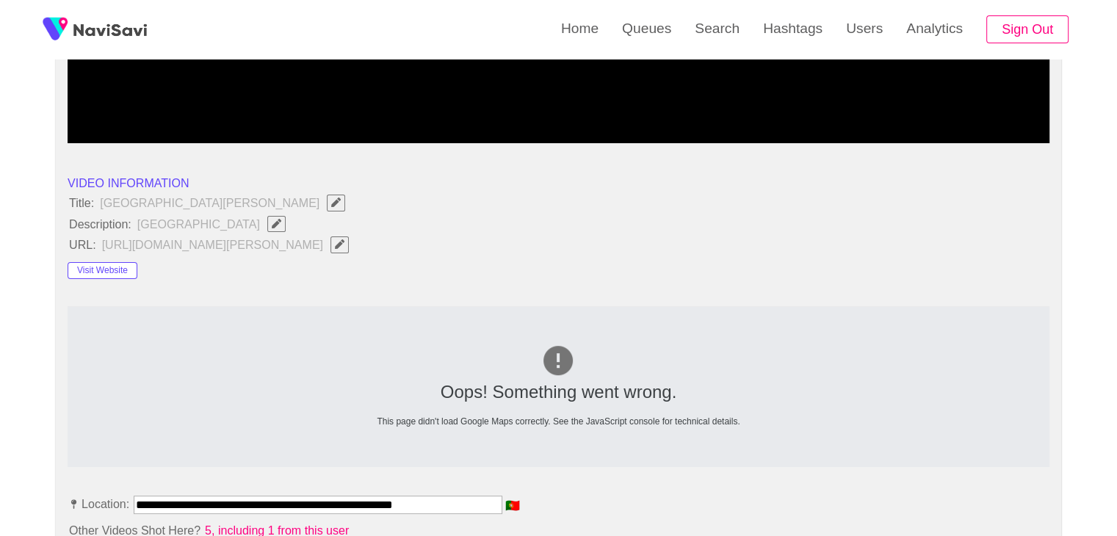
scroll to position [395, 0]
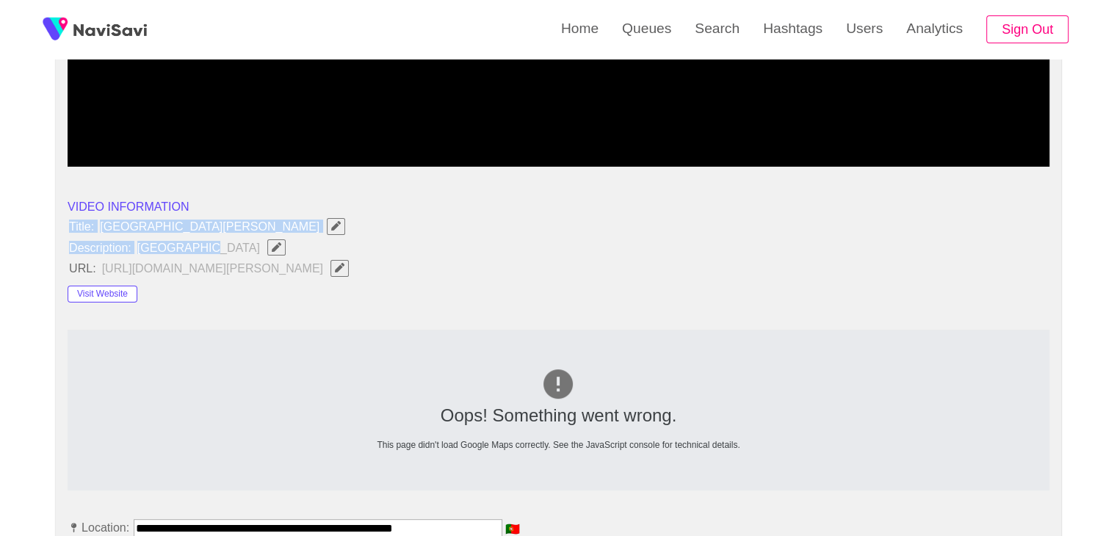
drag, startPoint x: 68, startPoint y: 224, endPoint x: 214, endPoint y: 251, distance: 148.6
copy ul "Title: Santa Maria House Museum Description: Nice museum"
click at [272, 245] on icon "Edit Field" at bounding box center [277, 247] width 10 height 10
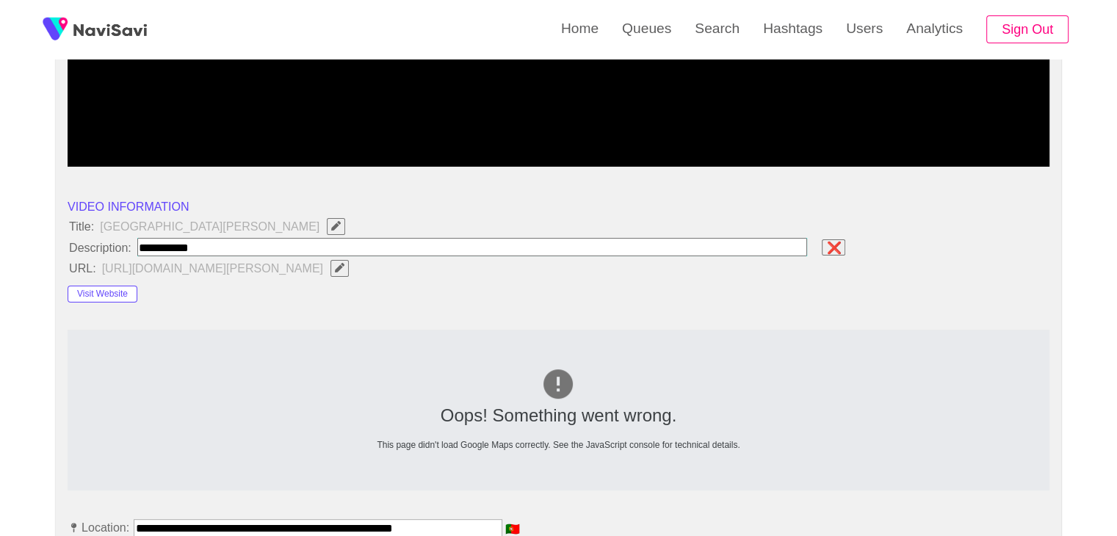
type input "**********"
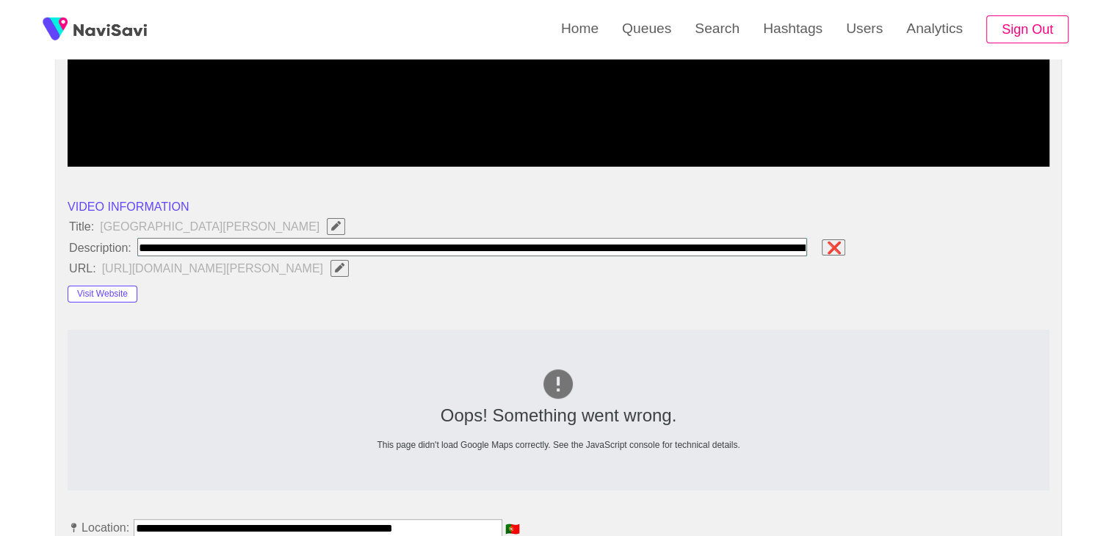
scroll to position [0, 201]
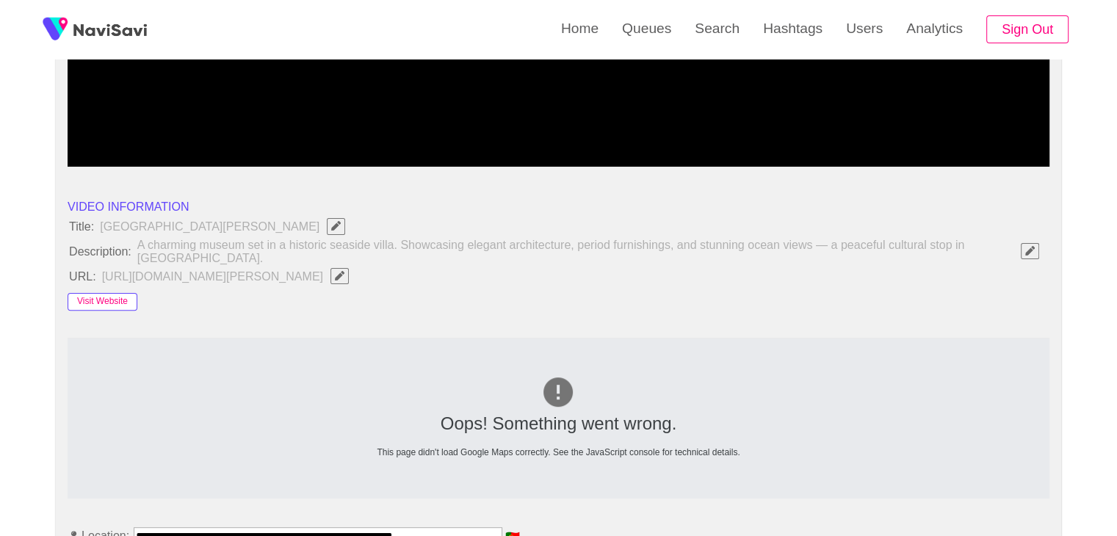
click at [113, 299] on button "Visit Website" at bounding box center [103, 302] width 70 height 18
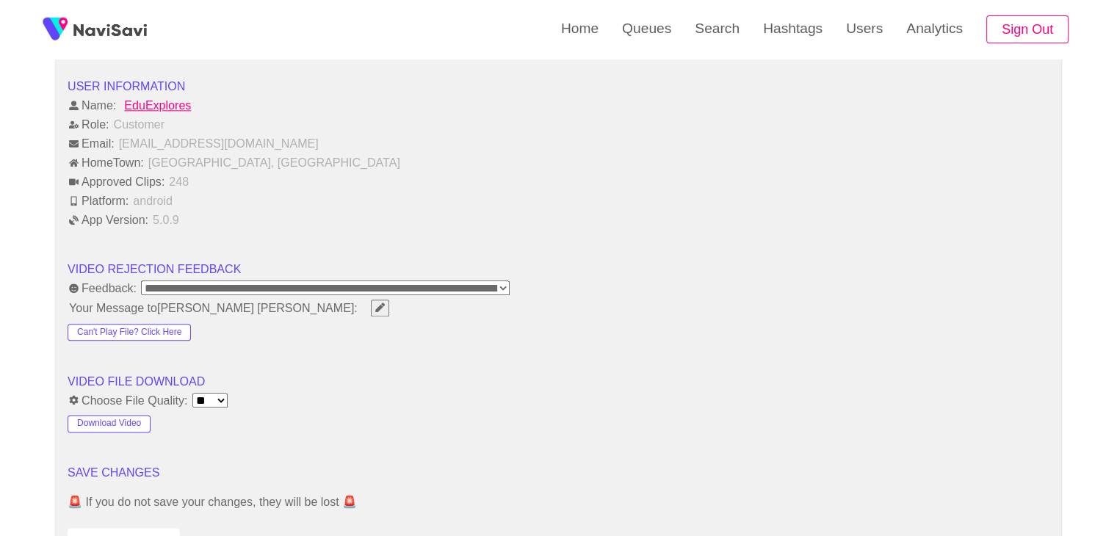
scroll to position [1864, 0]
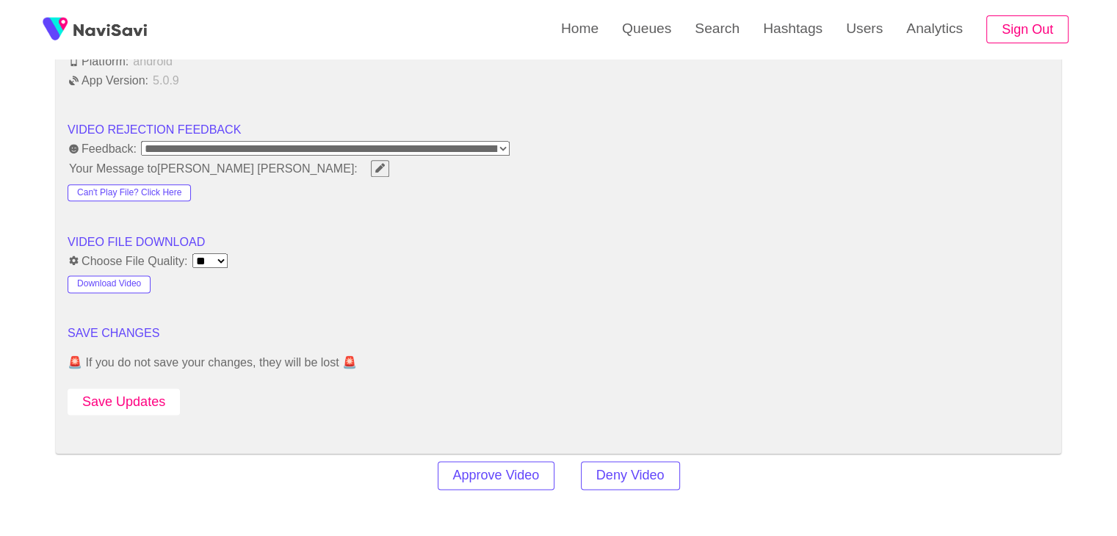
click at [108, 391] on button "Save Updates" at bounding box center [124, 401] width 112 height 27
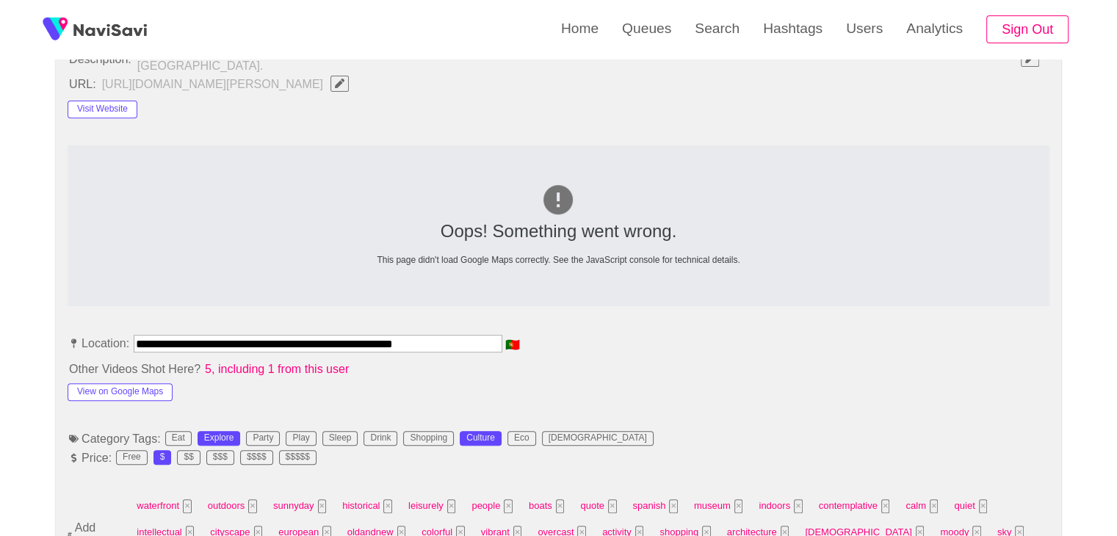
scroll to position [615, 0]
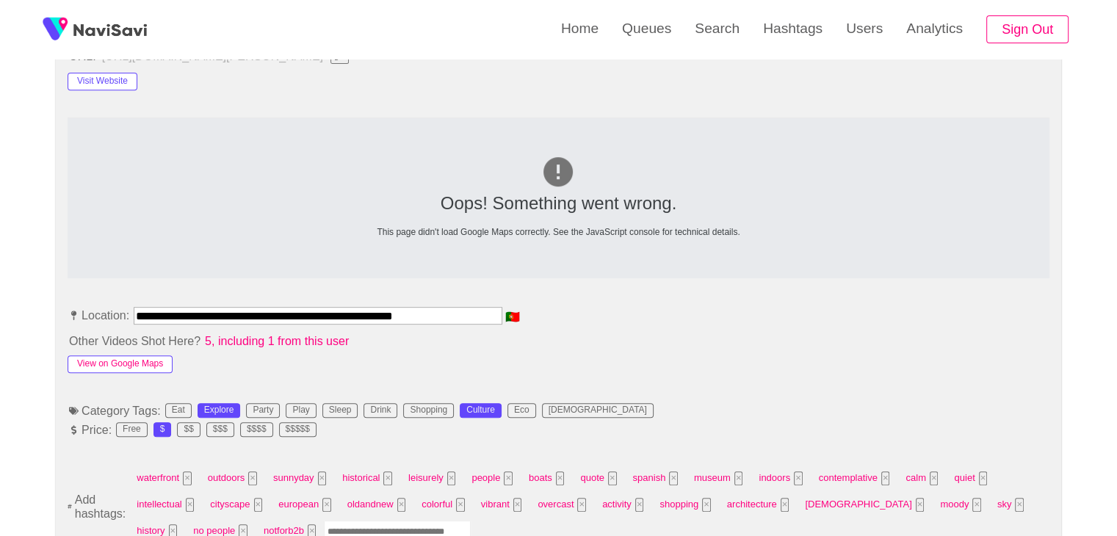
click at [109, 358] on button "View on Google Maps" at bounding box center [120, 364] width 105 height 18
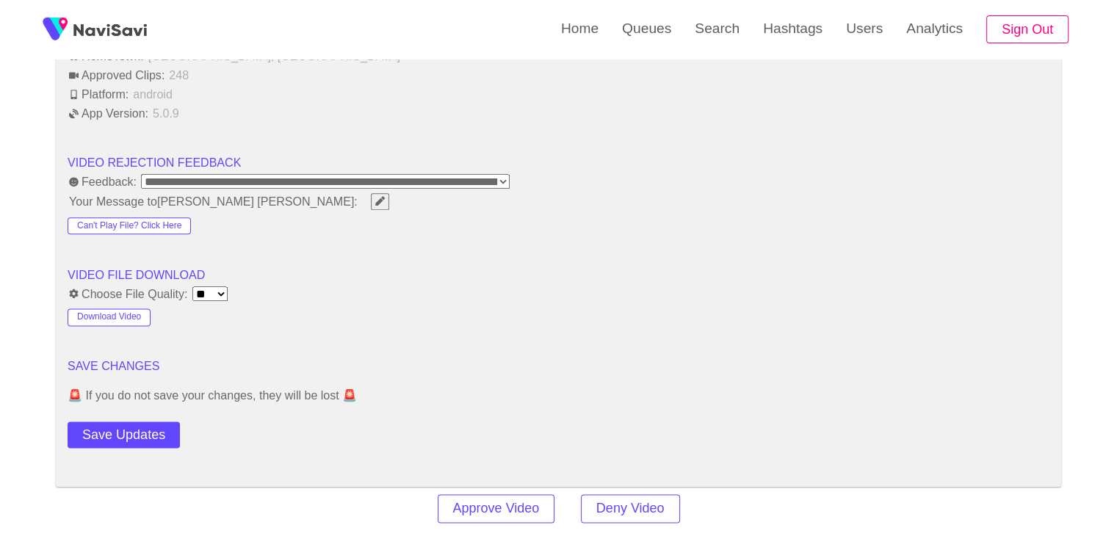
scroll to position [1864, 0]
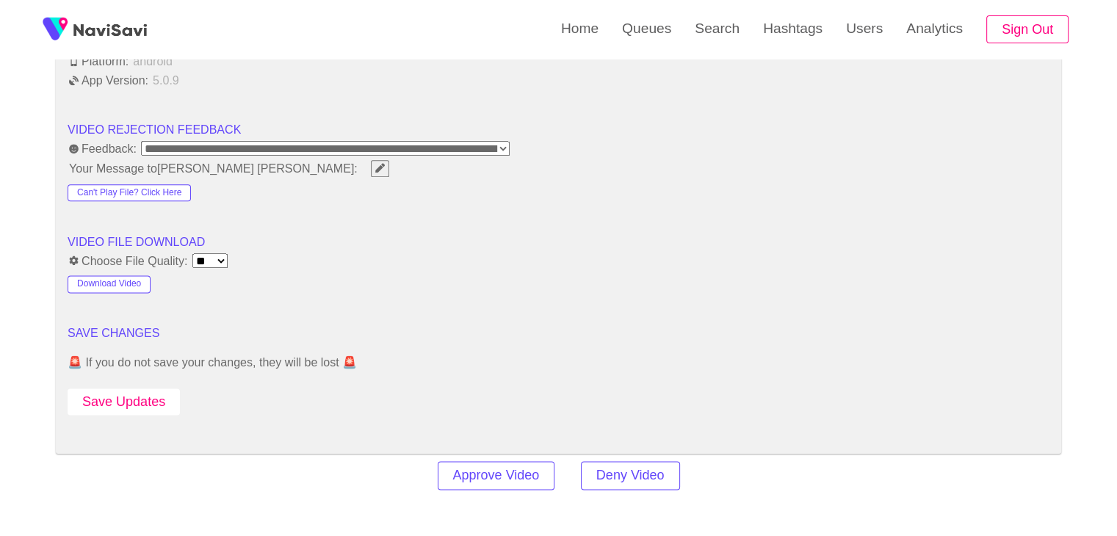
click at [130, 394] on button "Save Updates" at bounding box center [124, 401] width 112 height 27
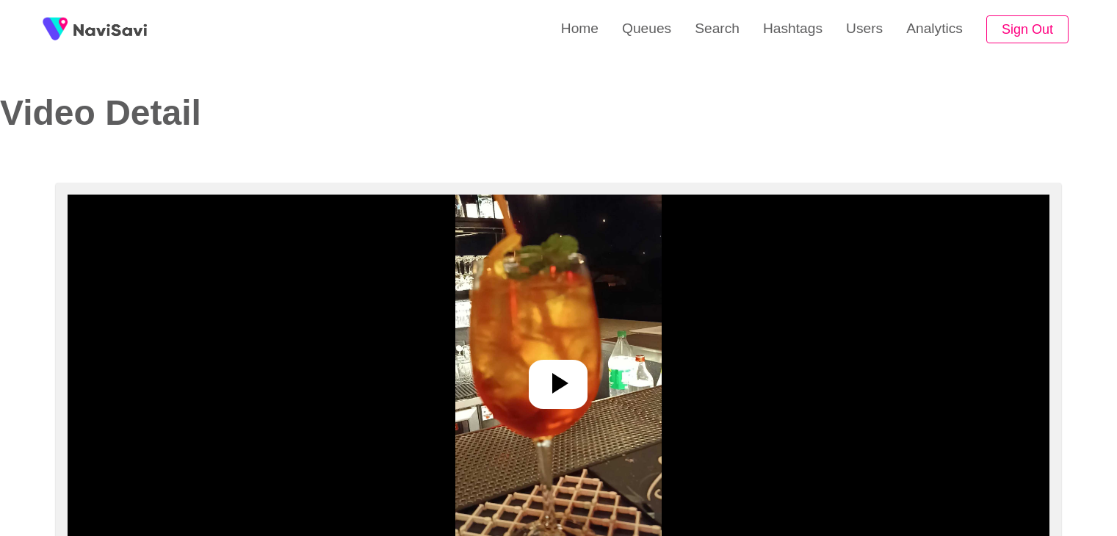
select select "**********"
select select "**"
drag, startPoint x: 567, startPoint y: 379, endPoint x: 567, endPoint y: 368, distance: 11.0
click at [567, 377] on icon at bounding box center [557, 383] width 35 height 35
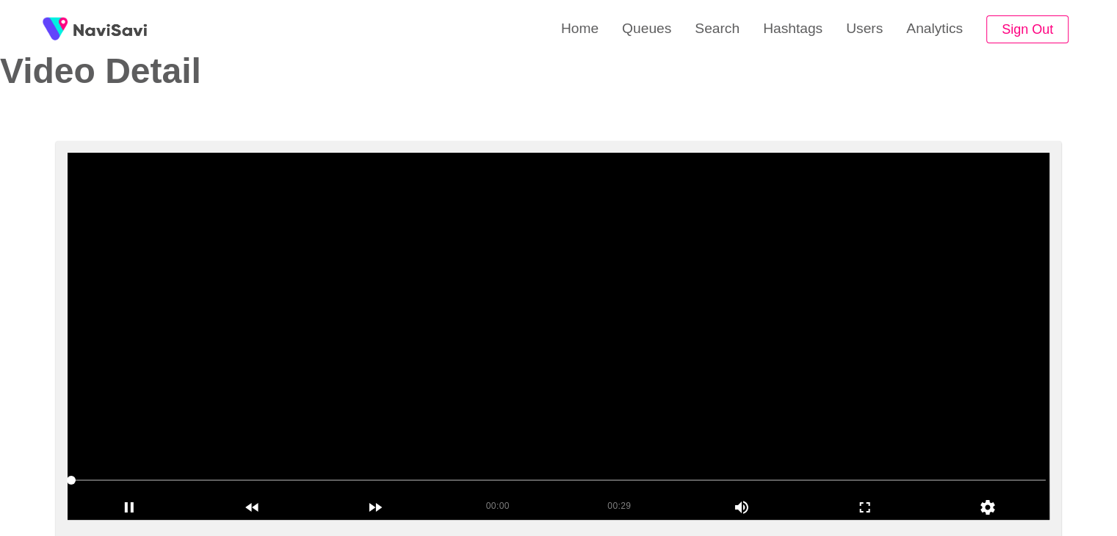
scroll to position [147, 0]
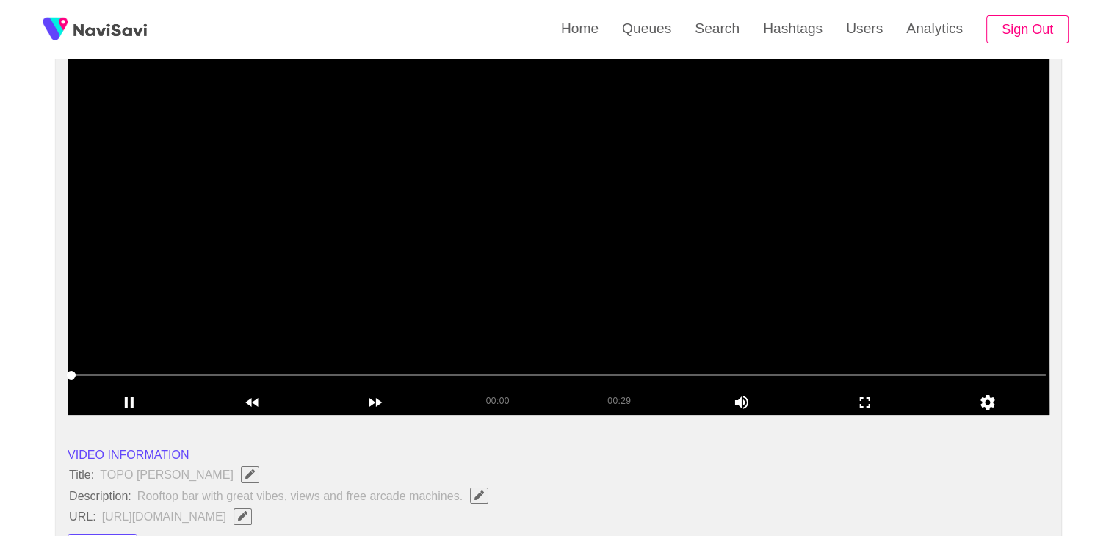
drag, startPoint x: 82, startPoint y: 375, endPoint x: 92, endPoint y: 376, distance: 10.3
click at [92, 376] on span at bounding box center [558, 374] width 974 height 23
click at [153, 379] on span at bounding box center [558, 374] width 974 height 23
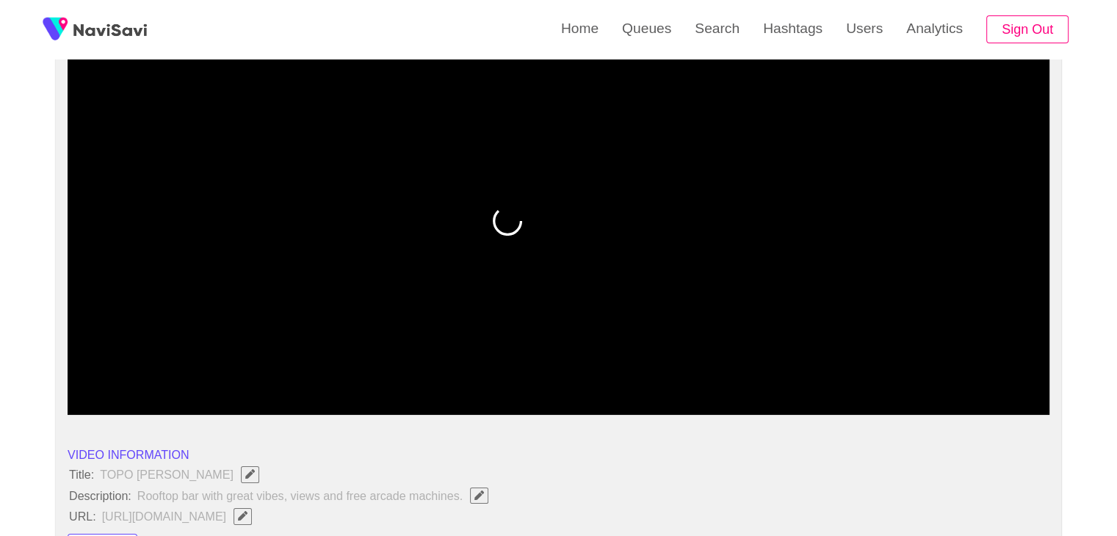
drag, startPoint x: 114, startPoint y: 378, endPoint x: 0, endPoint y: 379, distance: 113.8
drag, startPoint x: 76, startPoint y: 373, endPoint x: 62, endPoint y: 371, distance: 13.4
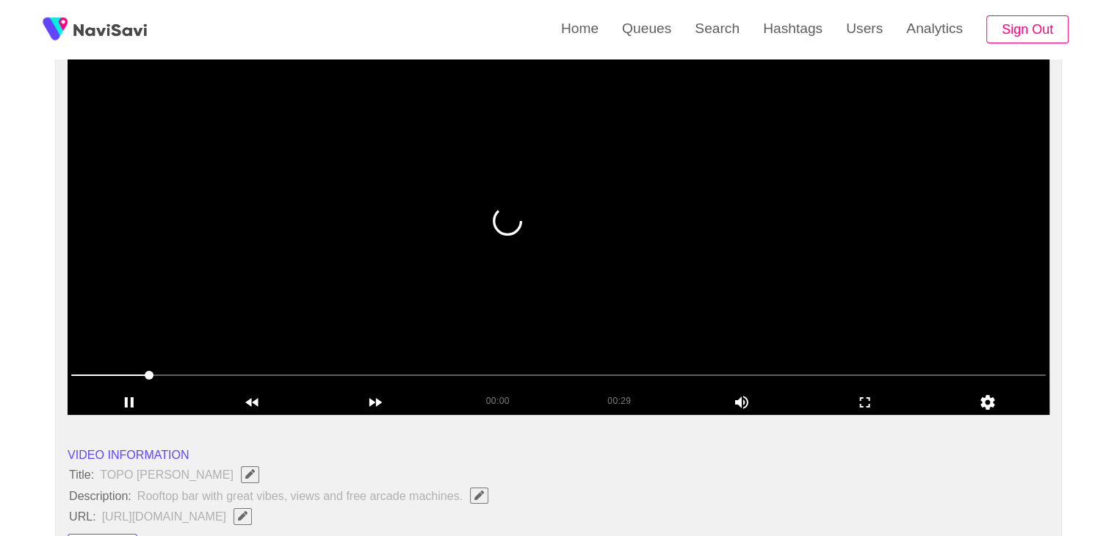
click at [76, 375] on span at bounding box center [558, 374] width 974 height 23
click at [77, 377] on span at bounding box center [81, 375] width 9 height 9
click at [67, 377] on span at bounding box center [71, 375] width 9 height 9
click at [432, 282] on video at bounding box center [559, 231] width 982 height 367
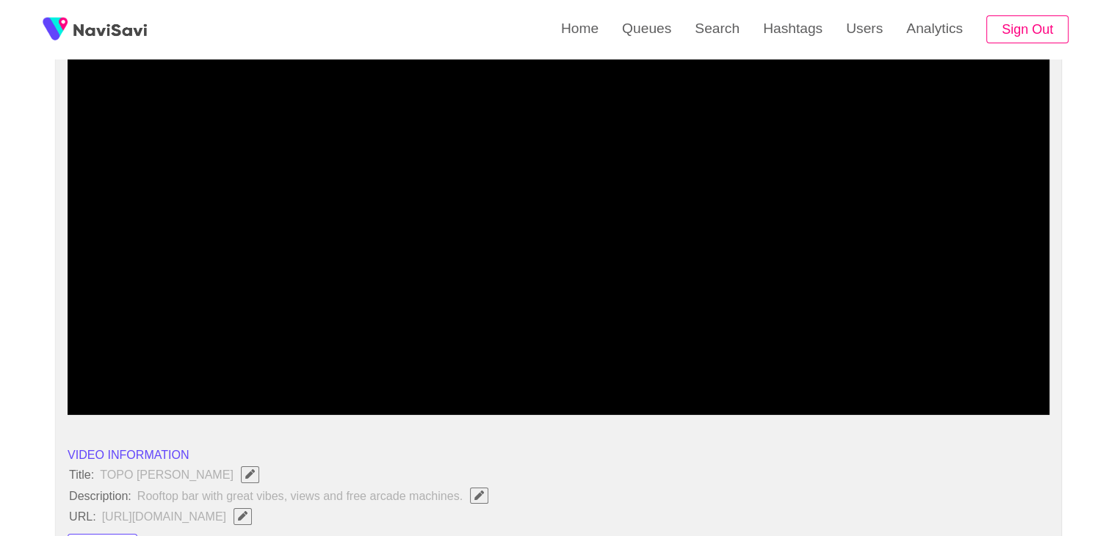
drag, startPoint x: 59, startPoint y: 368, endPoint x: 0, endPoint y: 366, distance: 58.8
click at [76, 380] on span at bounding box center [80, 375] width 9 height 9
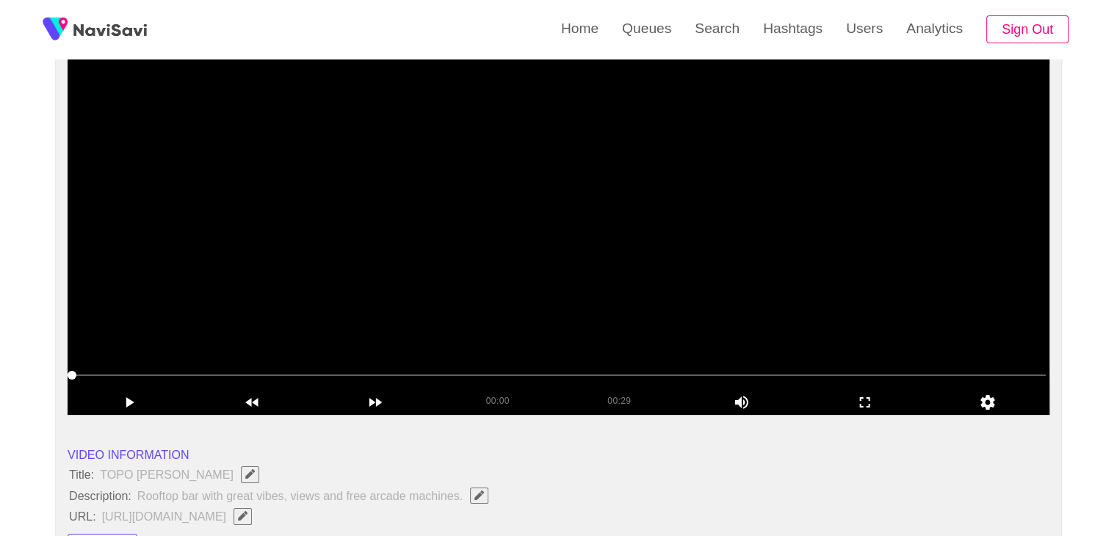
click at [559, 300] on video at bounding box center [559, 231] width 982 height 367
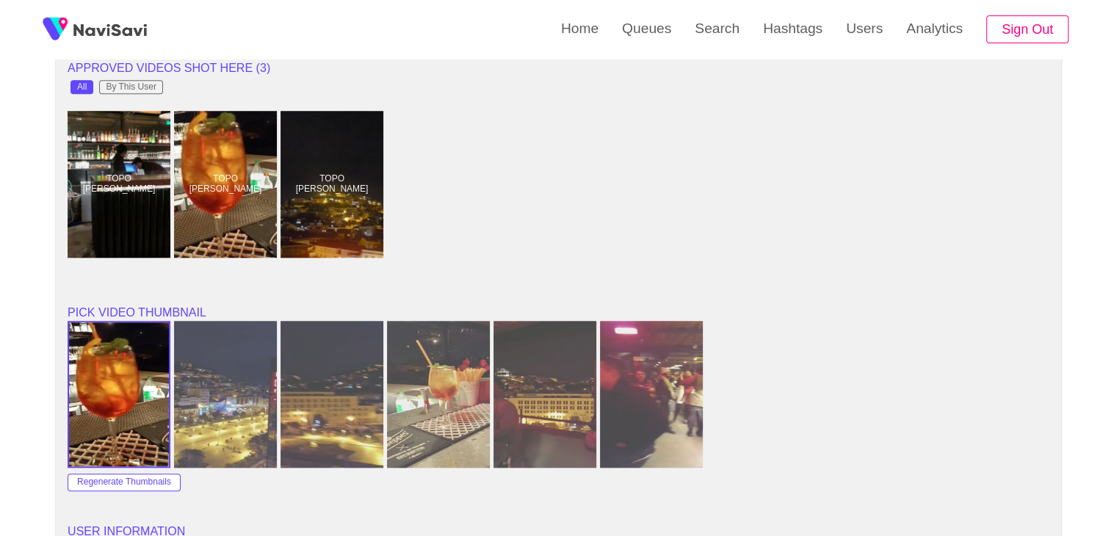
scroll to position [1248, 0]
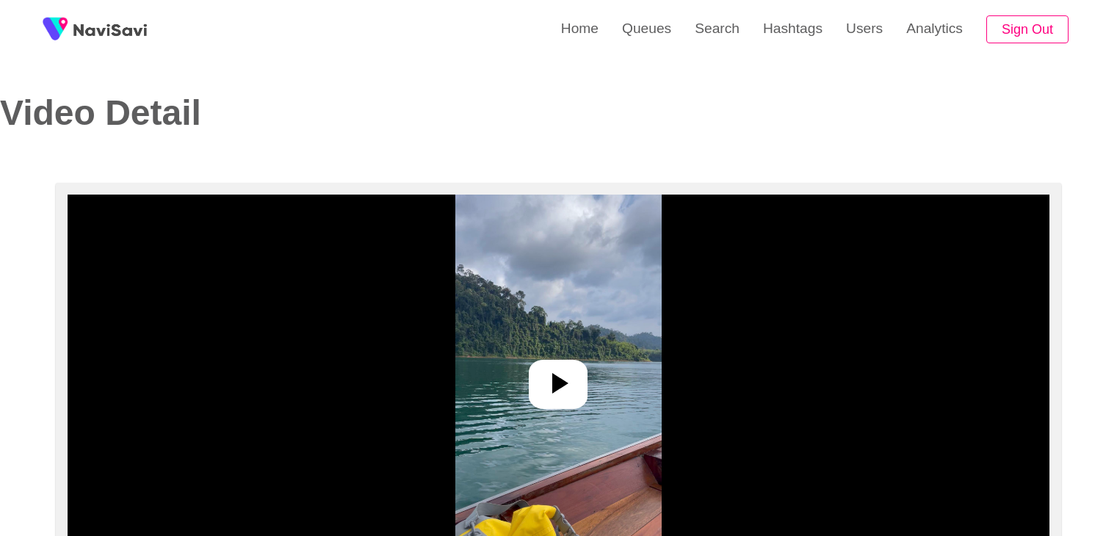
select select "**********"
select select "**"
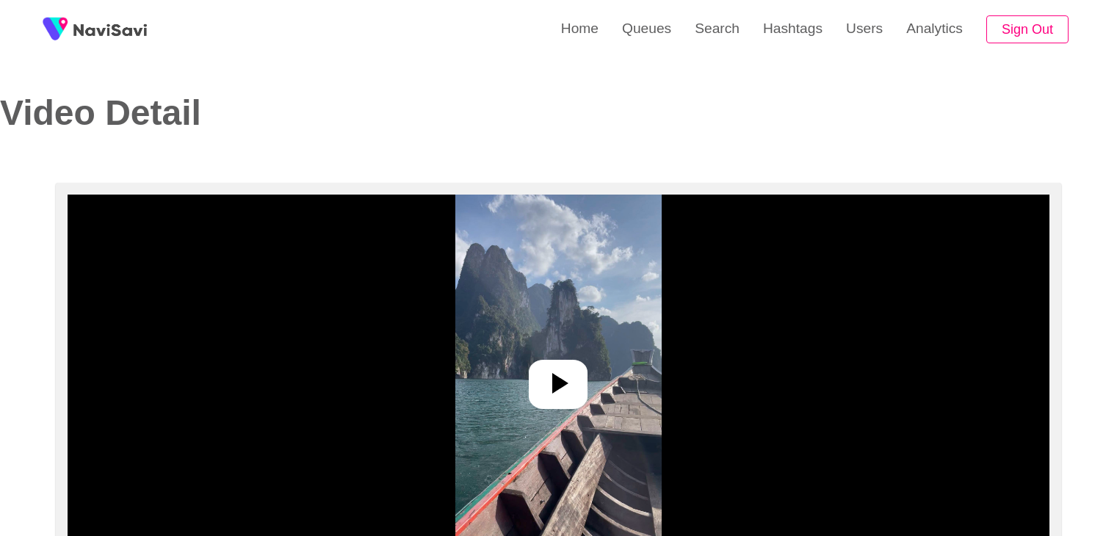
select select "**********"
select select "**"
drag, startPoint x: 551, startPoint y: 369, endPoint x: 558, endPoint y: 377, distance: 10.9
click at [551, 369] on icon at bounding box center [557, 383] width 35 height 35
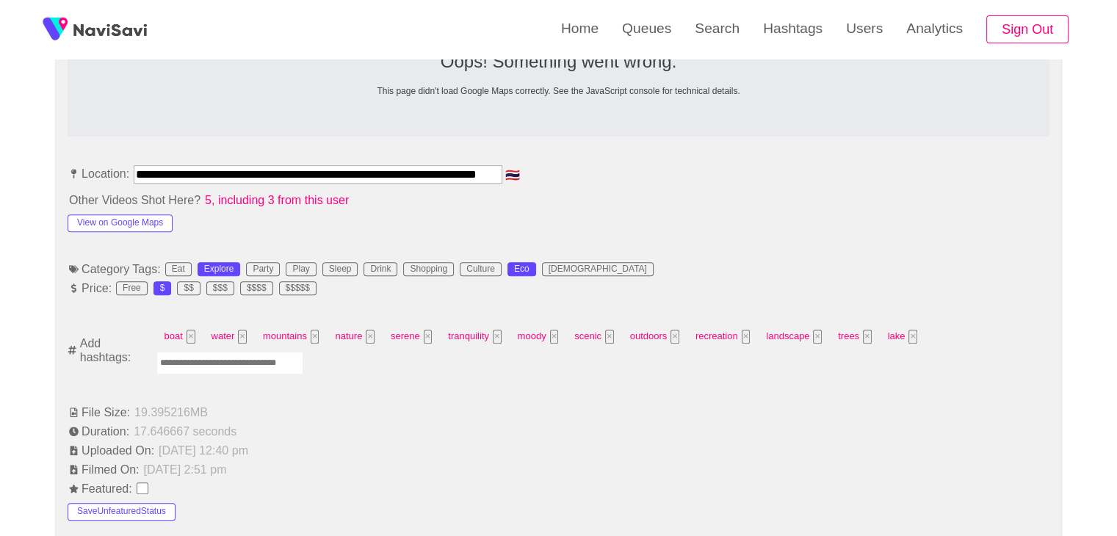
scroll to position [808, 0]
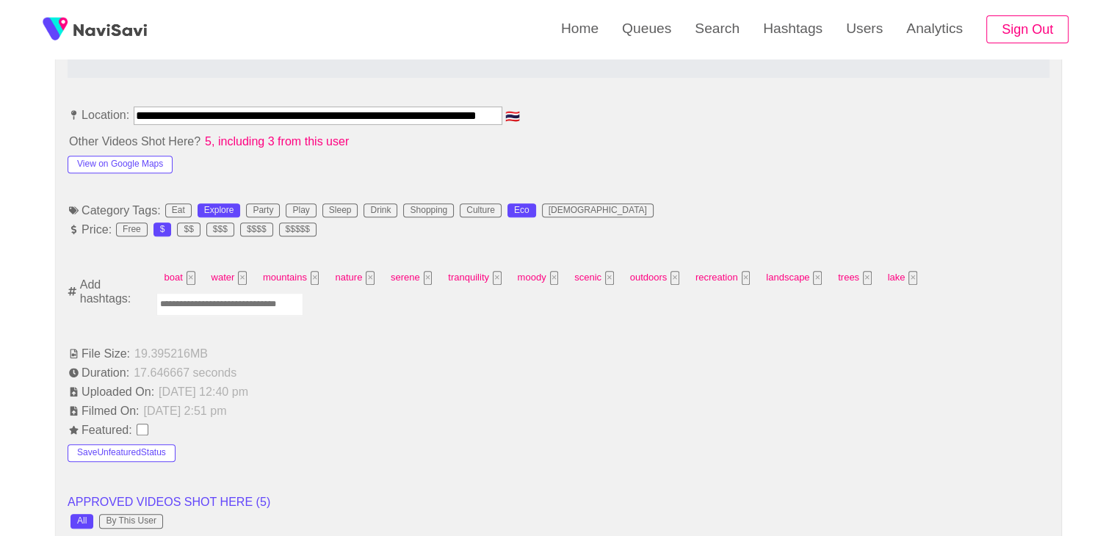
click at [258, 305] on input "Enter tag here and press return" at bounding box center [229, 304] width 147 height 23
type input "**********"
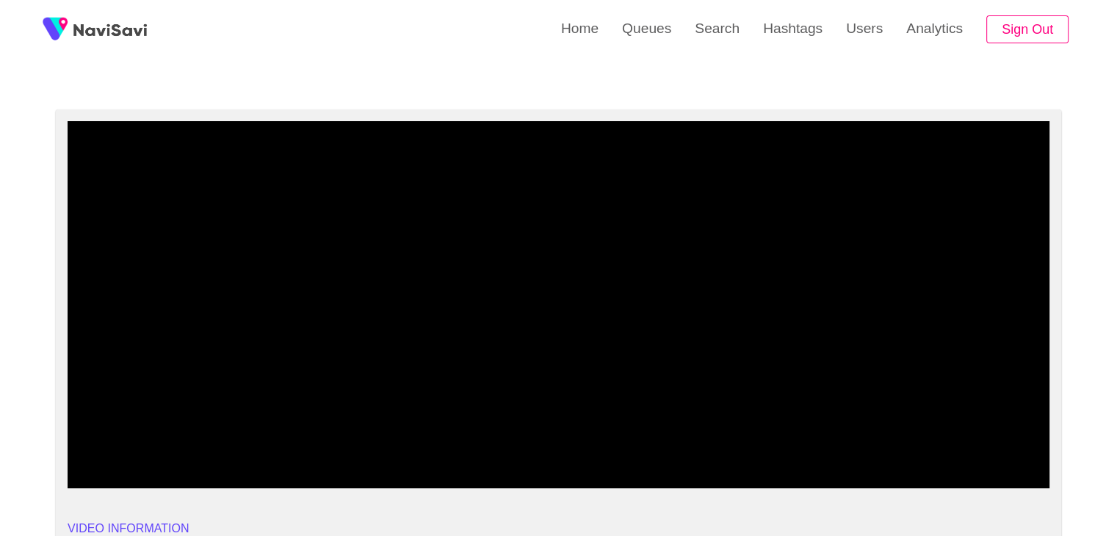
scroll to position [73, 0]
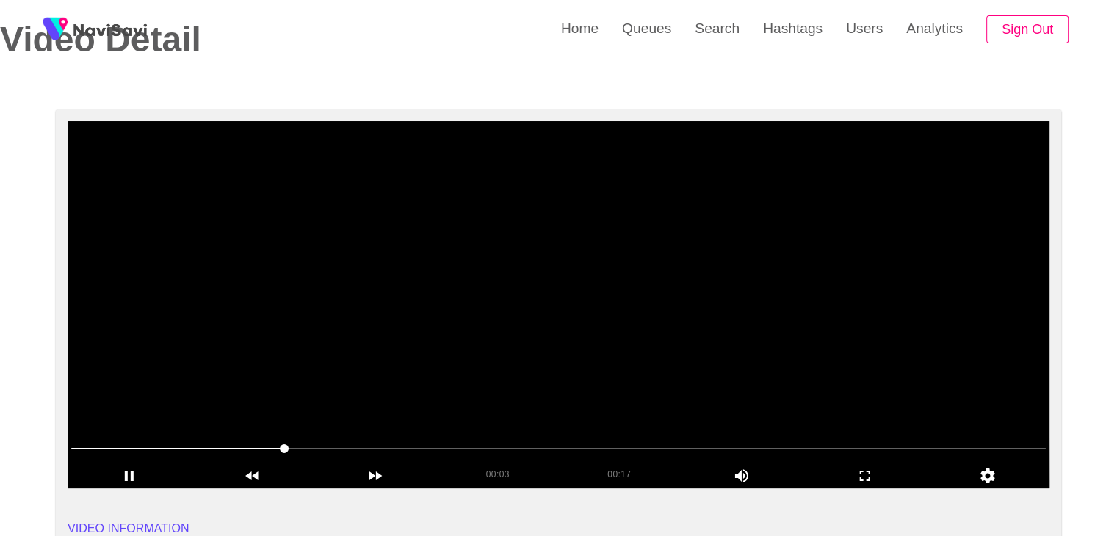
click at [590, 323] on video at bounding box center [559, 304] width 982 height 367
drag, startPoint x: 220, startPoint y: 447, endPoint x: 135, endPoint y: 417, distance: 89.7
click at [659, 359] on video at bounding box center [559, 304] width 982 height 367
click at [864, 463] on div "add" at bounding box center [864, 475] width 123 height 25
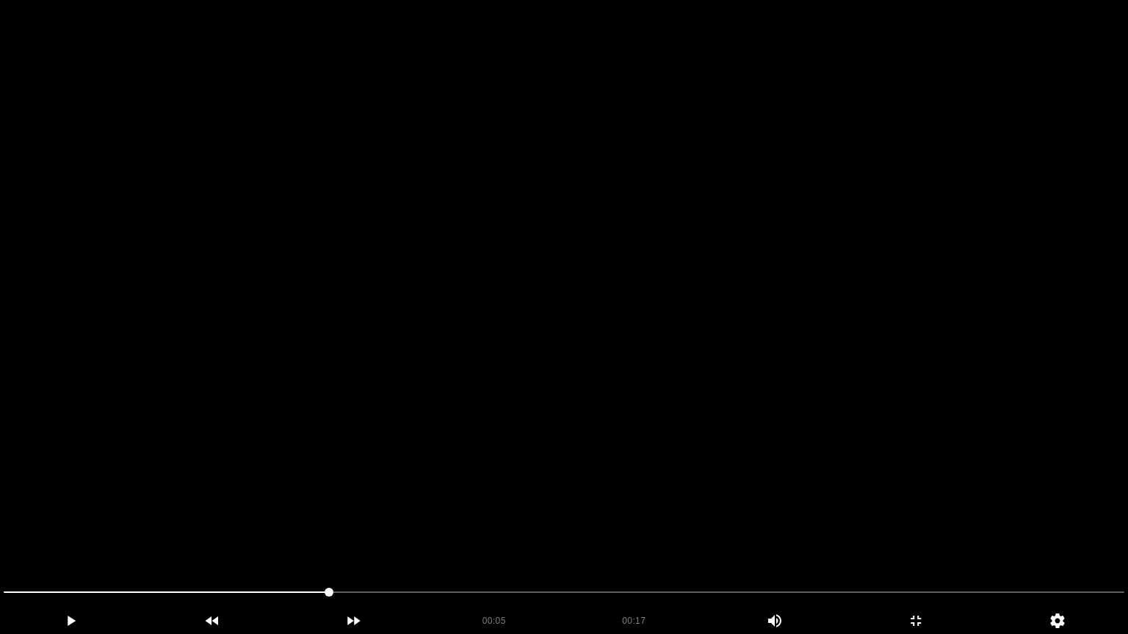
click at [624, 502] on video at bounding box center [564, 317] width 1128 height 634
click at [881, 532] on video at bounding box center [564, 317] width 1128 height 634
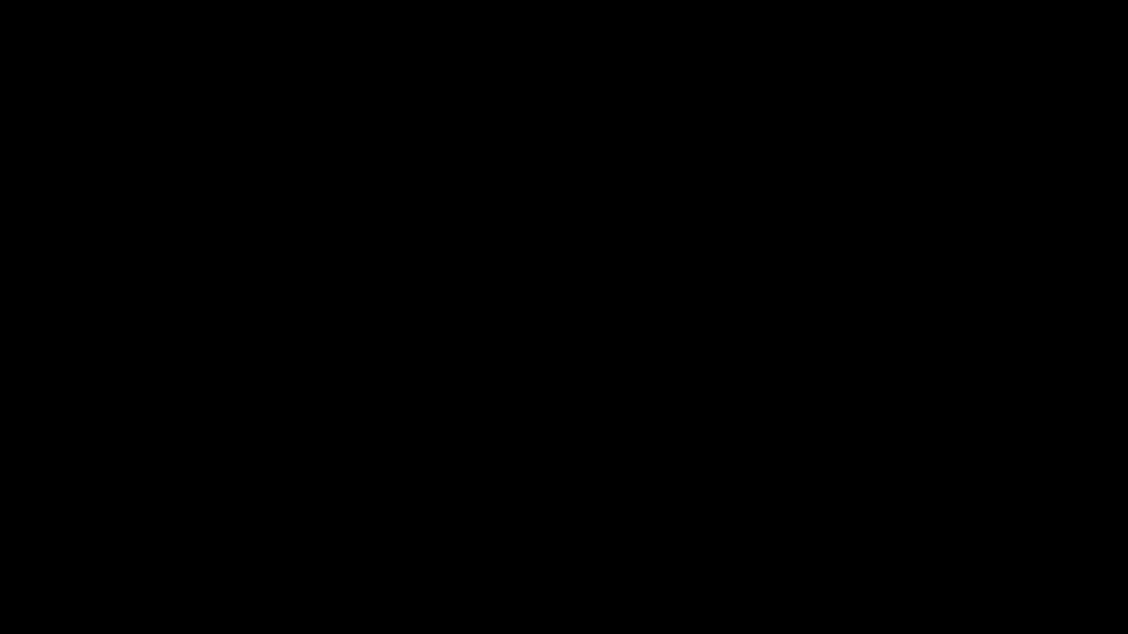
click at [942, 535] on div "add" at bounding box center [916, 621] width 142 height 26
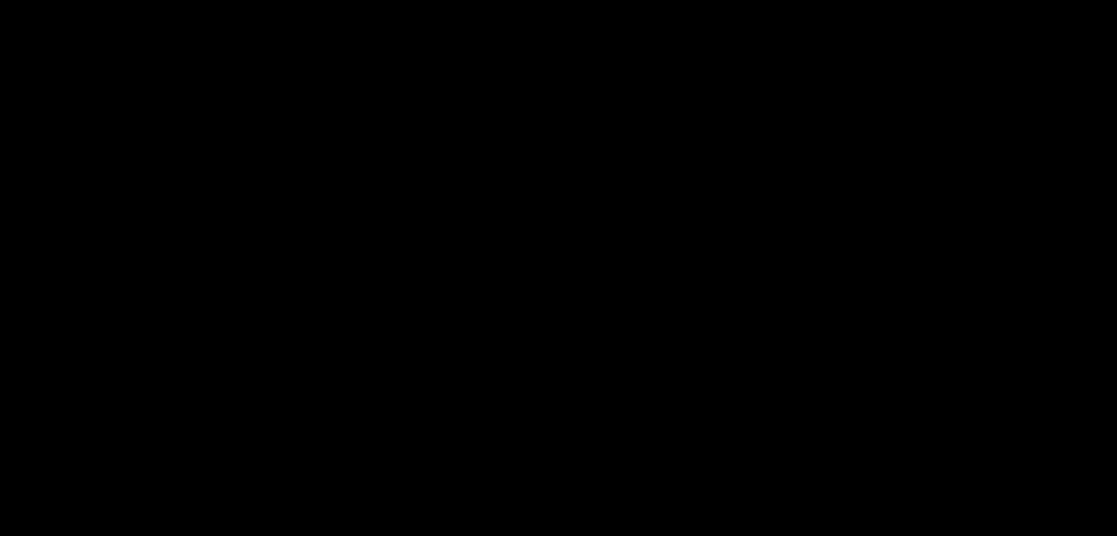
scroll to position [661, 0]
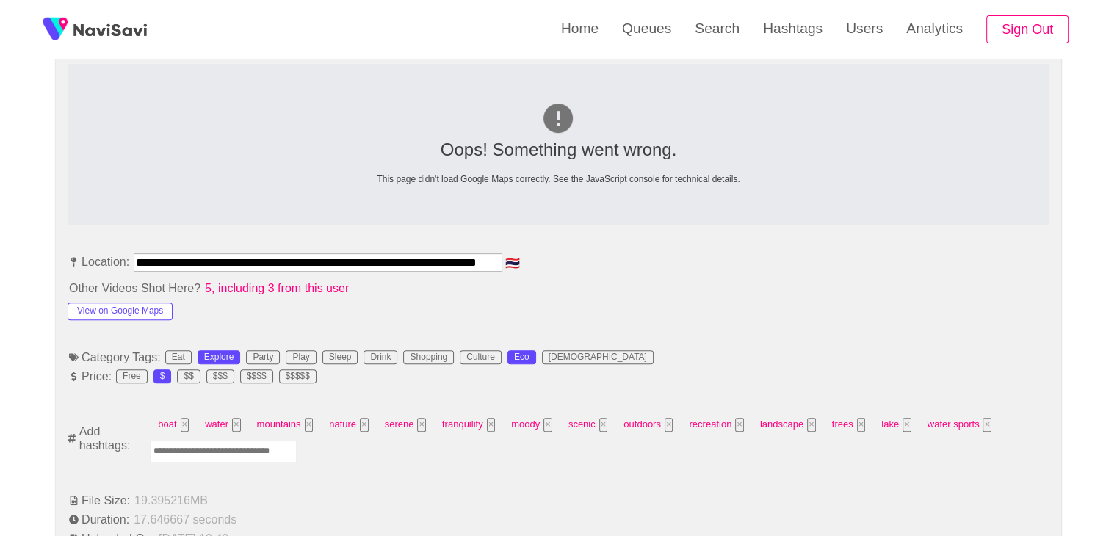
click at [231, 452] on input "Enter tag here and press return" at bounding box center [223, 451] width 147 height 23
type input "*********"
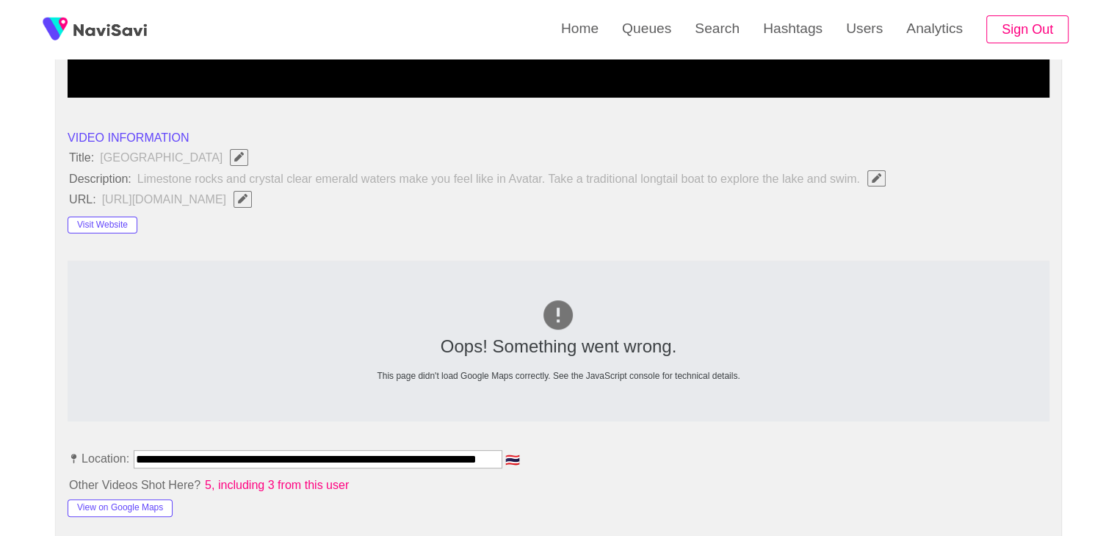
scroll to position [441, 0]
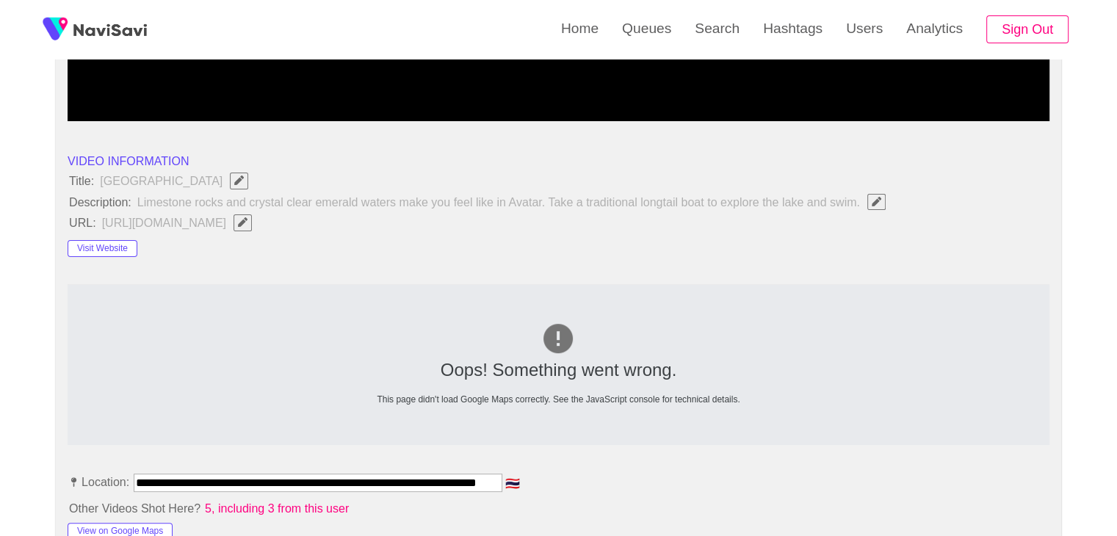
click at [104, 237] on div "Visit Website" at bounding box center [166, 245] width 196 height 23
click at [107, 249] on button "Visit Website" at bounding box center [103, 249] width 70 height 18
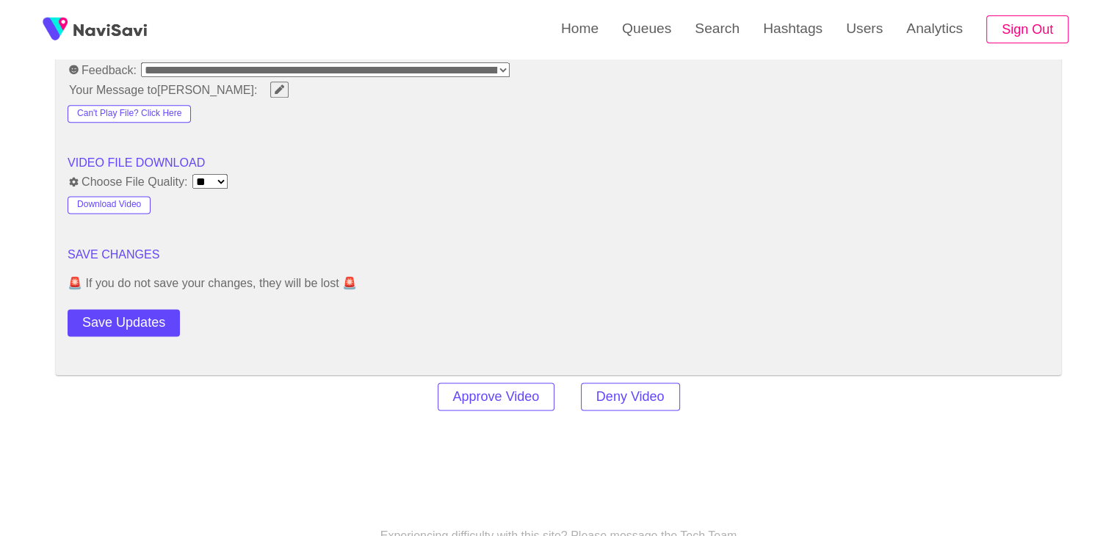
scroll to position [1909, 0]
click at [148, 314] on button "Save Updates" at bounding box center [124, 321] width 112 height 27
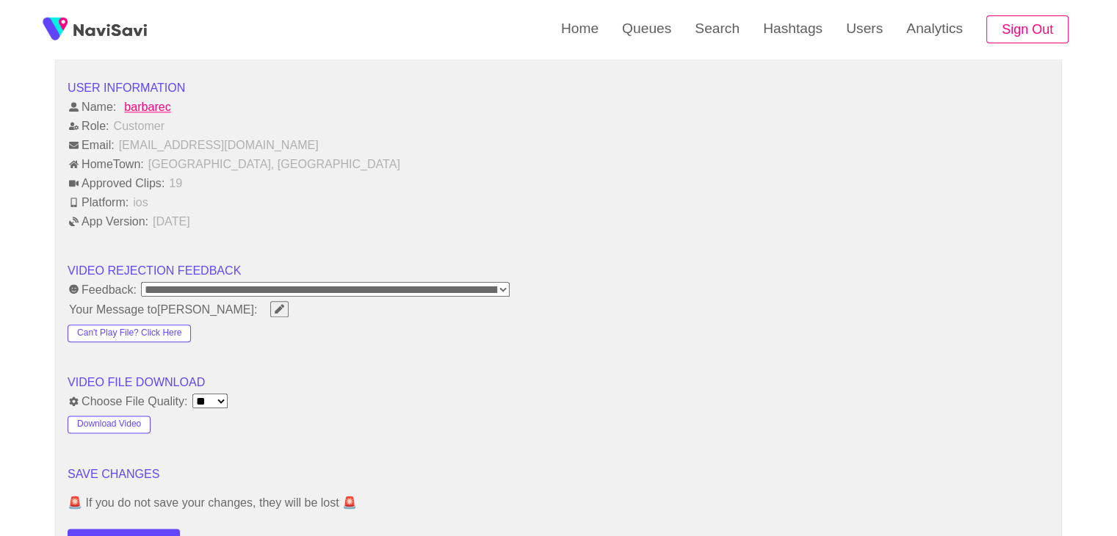
scroll to position [1836, 0]
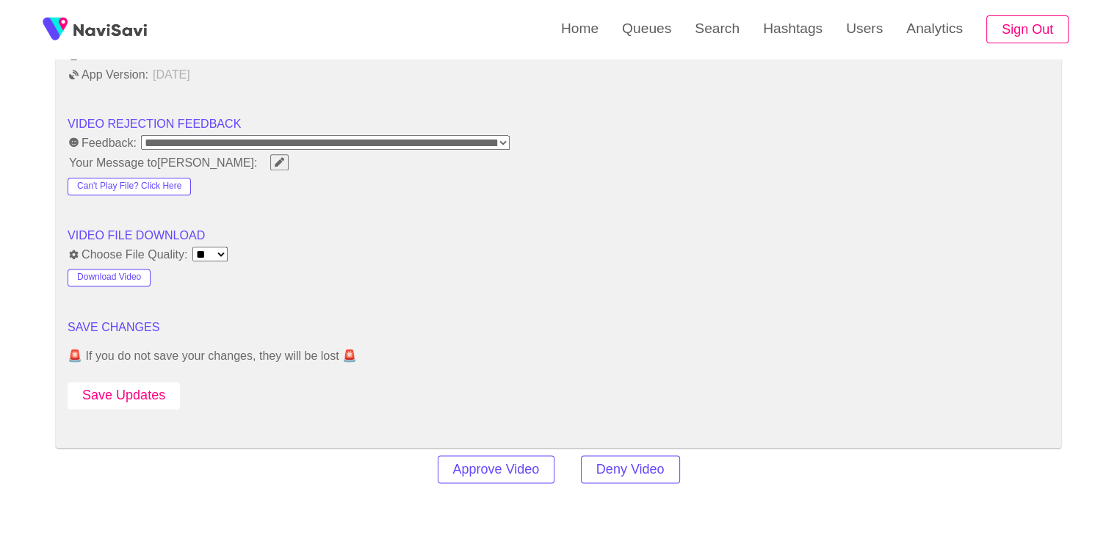
click at [109, 391] on button "Save Updates" at bounding box center [124, 395] width 112 height 27
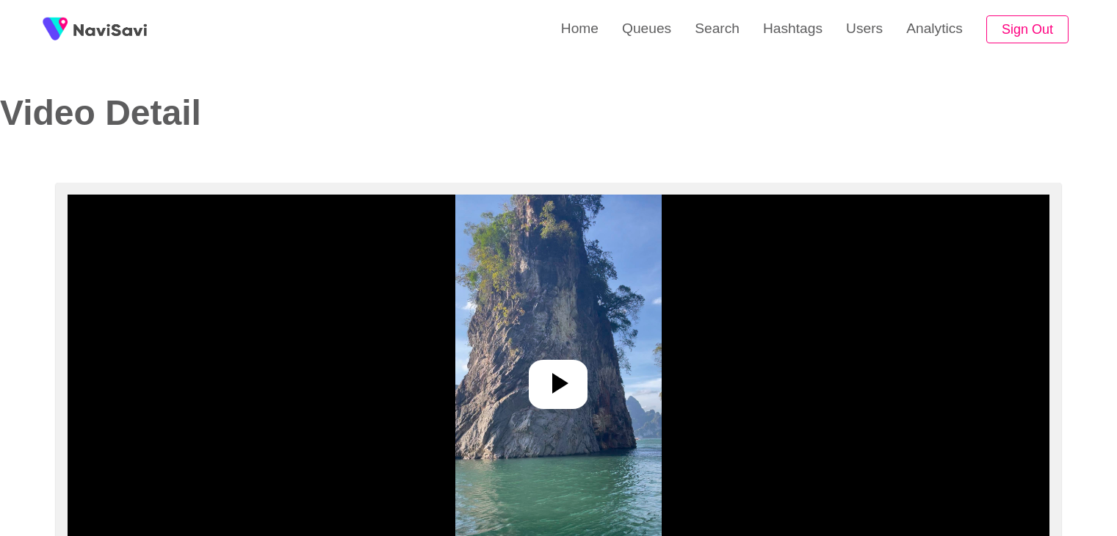
select select "**********"
select select "**"
click at [528, 394] on img at bounding box center [558, 378] width 206 height 367
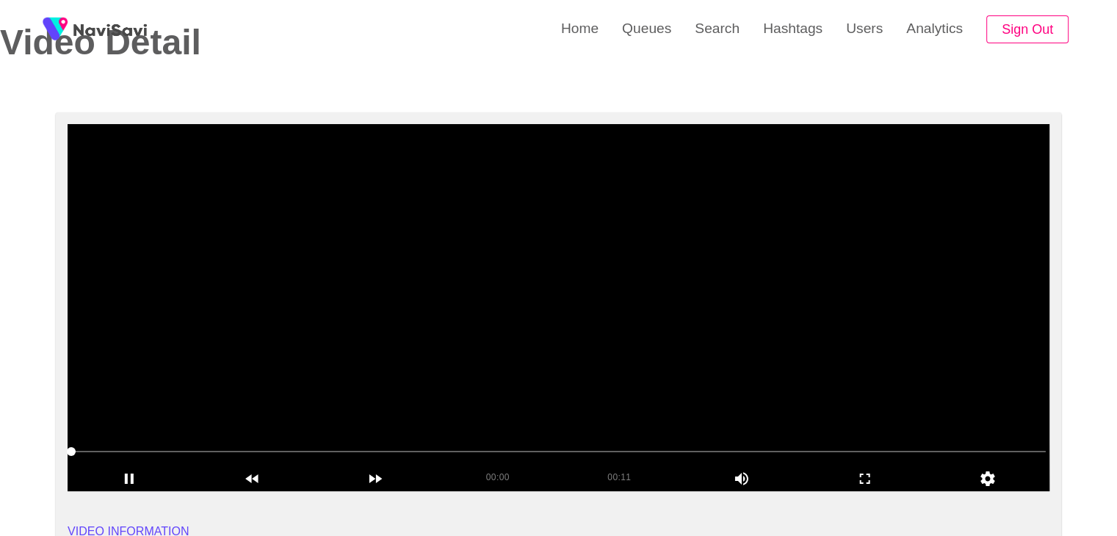
scroll to position [73, 0]
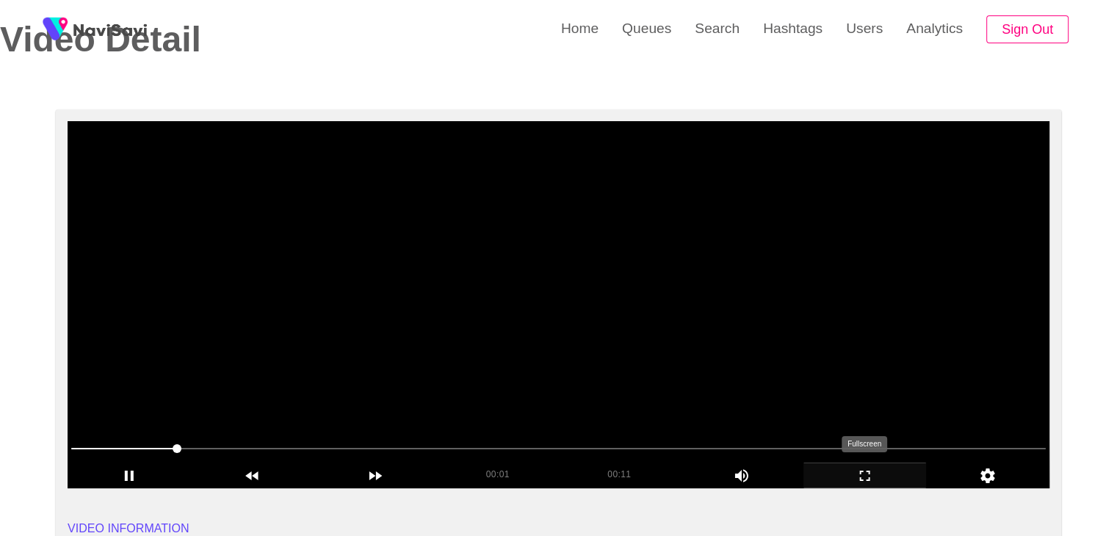
click at [880, 471] on icon "add" at bounding box center [865, 476] width 122 height 18
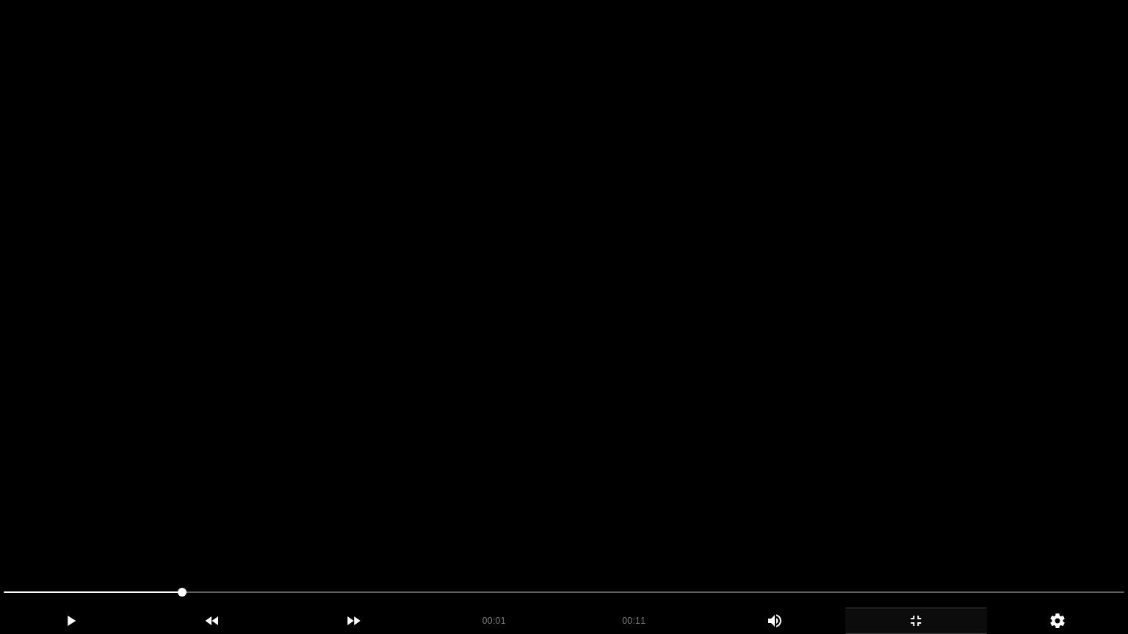
click at [818, 505] on video at bounding box center [564, 317] width 1128 height 634
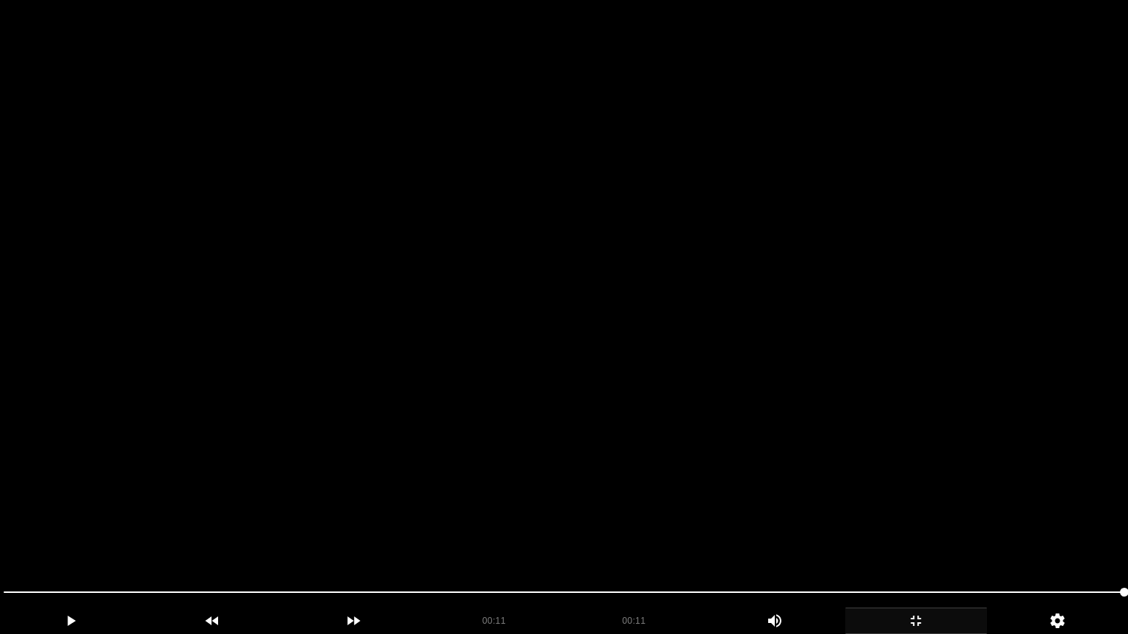
click at [735, 529] on video at bounding box center [564, 317] width 1128 height 634
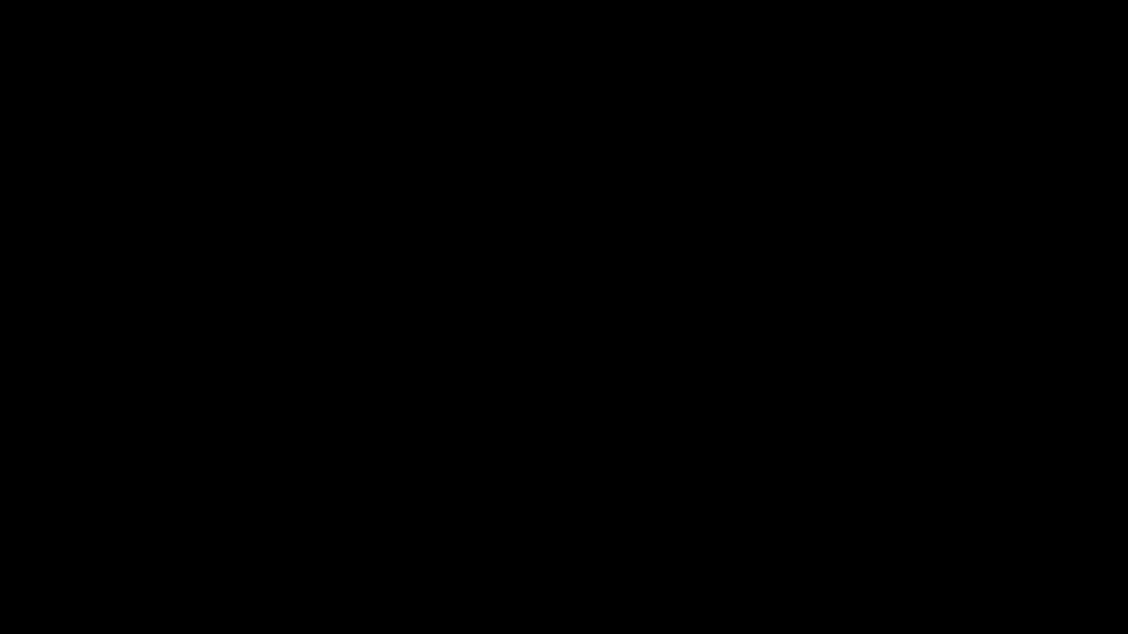
click at [902, 535] on icon "add" at bounding box center [916, 621] width 140 height 18
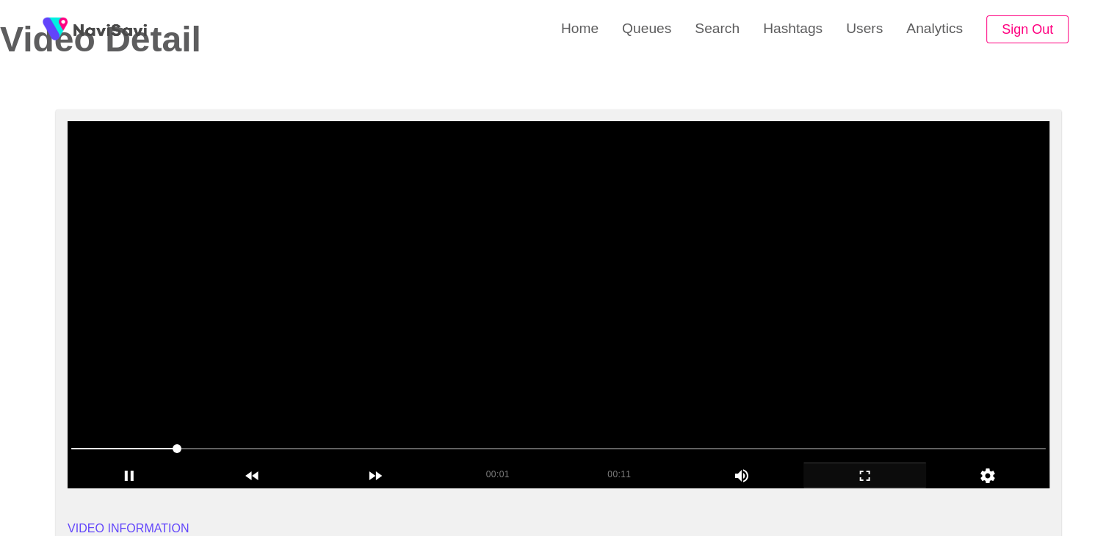
click at [532, 335] on video at bounding box center [559, 304] width 982 height 367
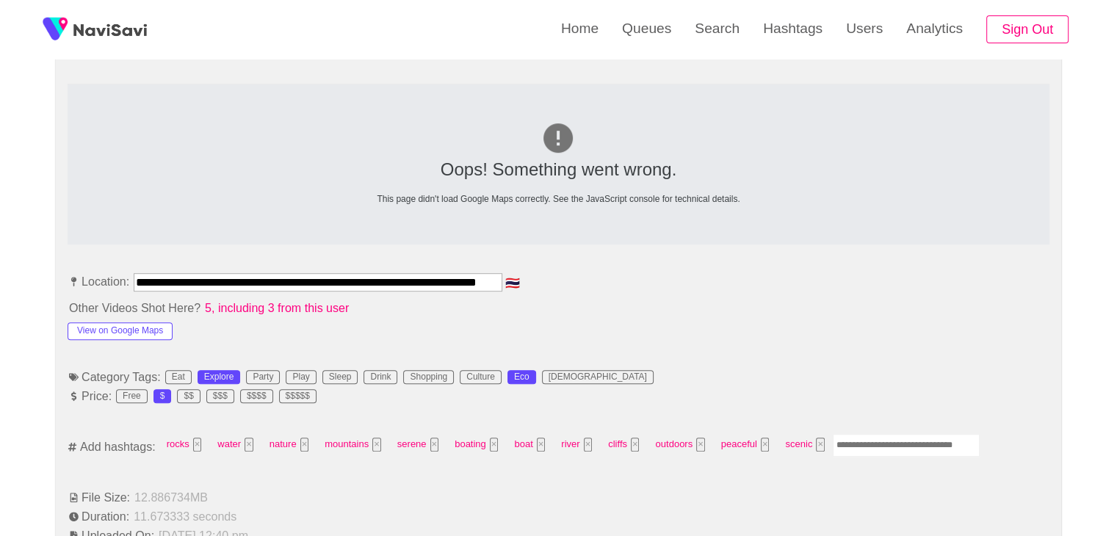
scroll to position [734, 0]
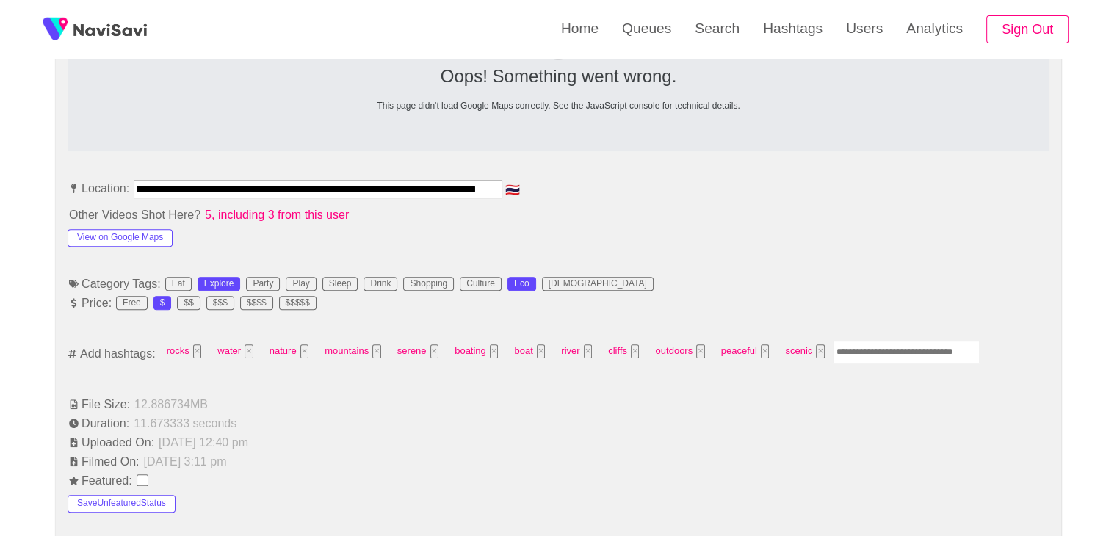
click at [870, 350] on input "Enter tag here and press return" at bounding box center [906, 352] width 147 height 23
type input "*********"
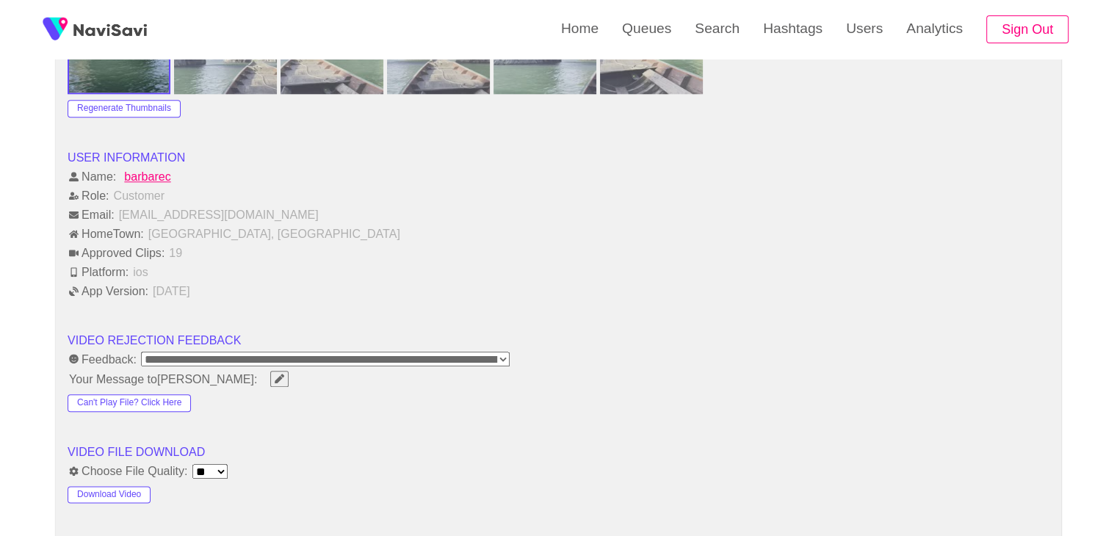
scroll to position [1909, 0]
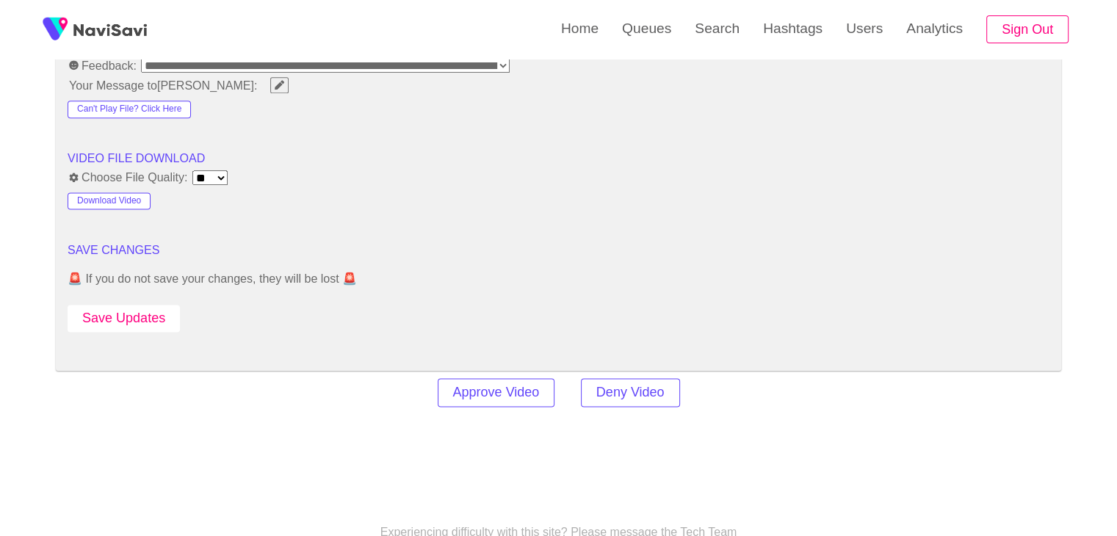
click at [148, 305] on button "Save Updates" at bounding box center [124, 318] width 112 height 27
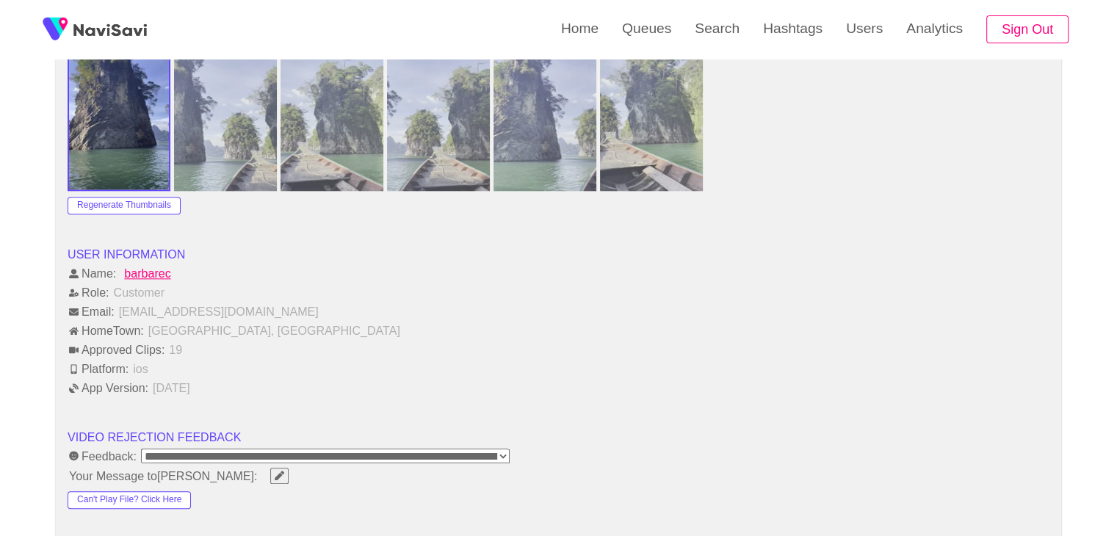
scroll to position [1762, 0]
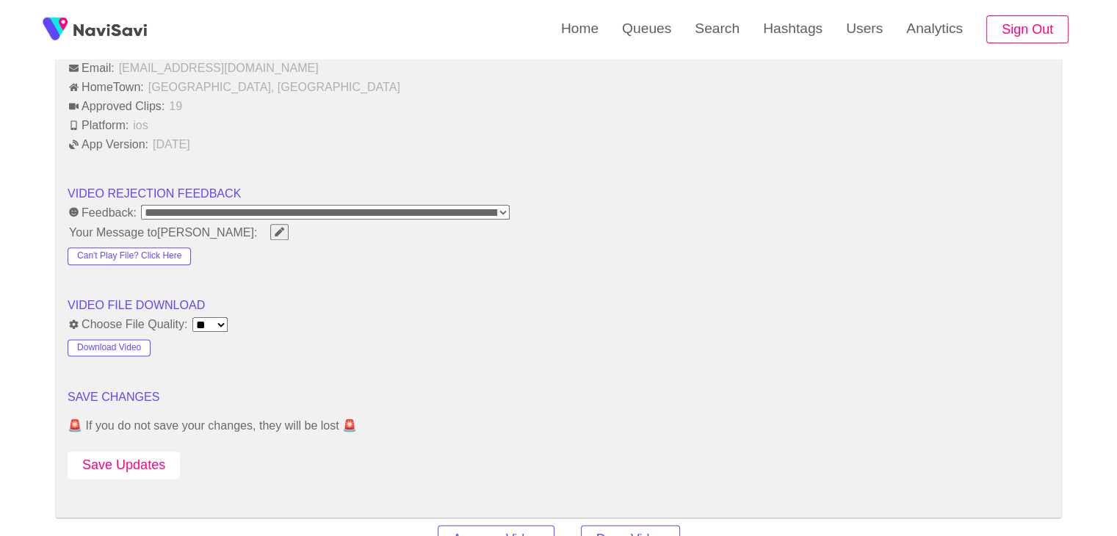
click at [127, 452] on button "Save Updates" at bounding box center [124, 465] width 112 height 27
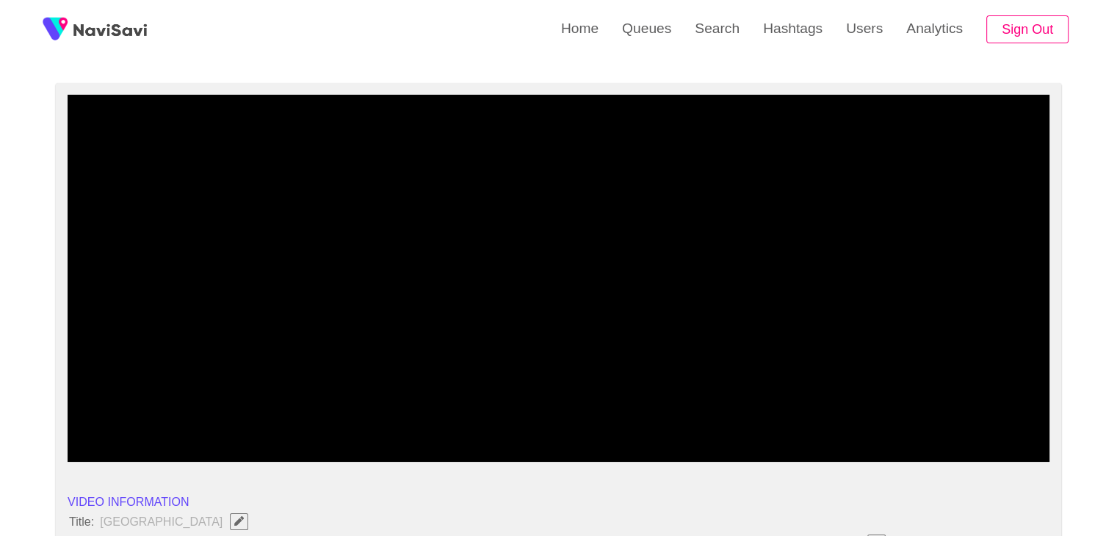
scroll to position [73, 0]
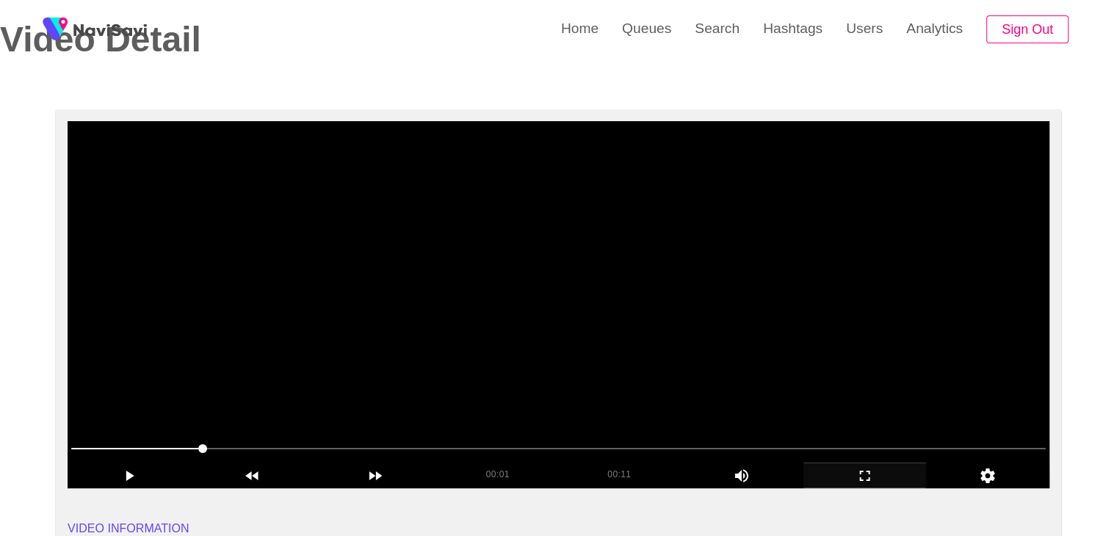
click at [547, 272] on video at bounding box center [559, 304] width 982 height 367
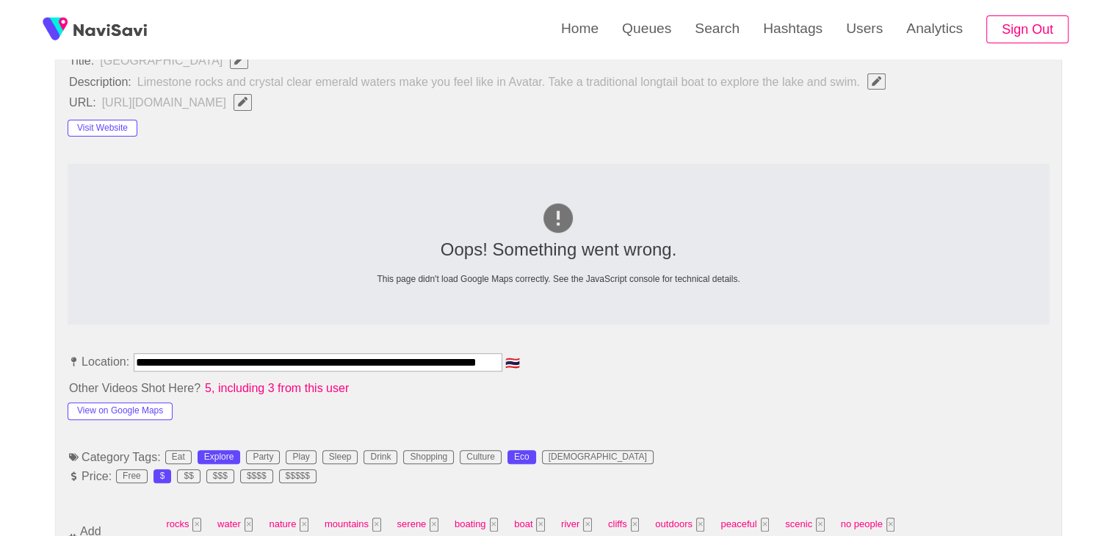
scroll to position [734, 0]
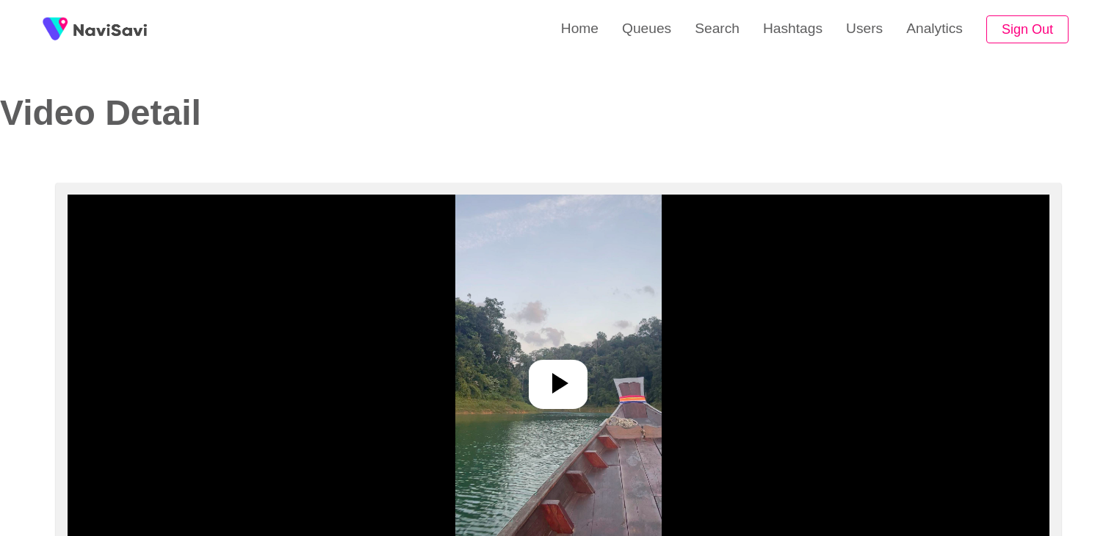
select select "**********"
select select "**"
click at [563, 388] on icon at bounding box center [557, 383] width 35 height 35
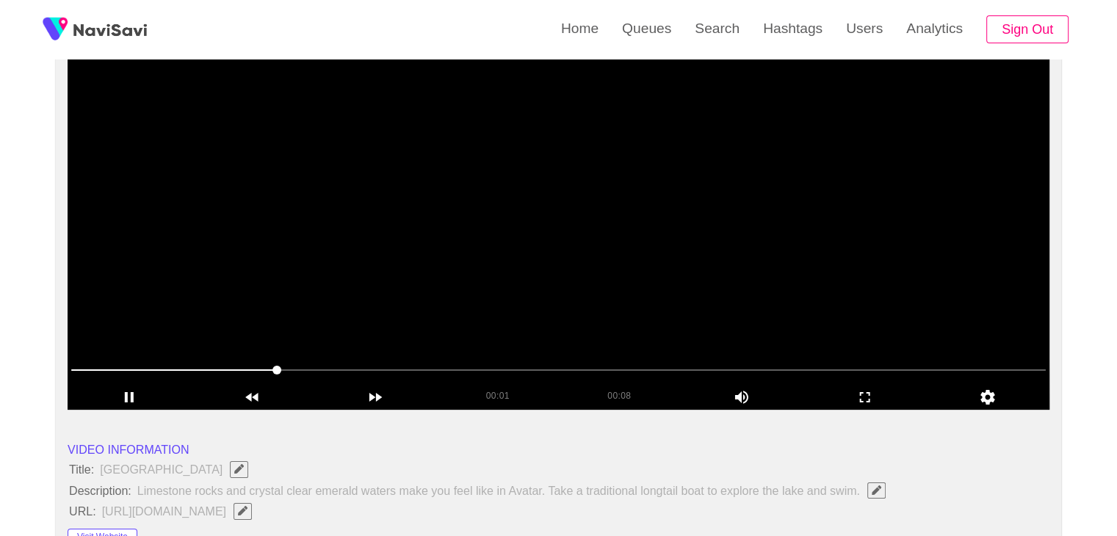
scroll to position [147, 0]
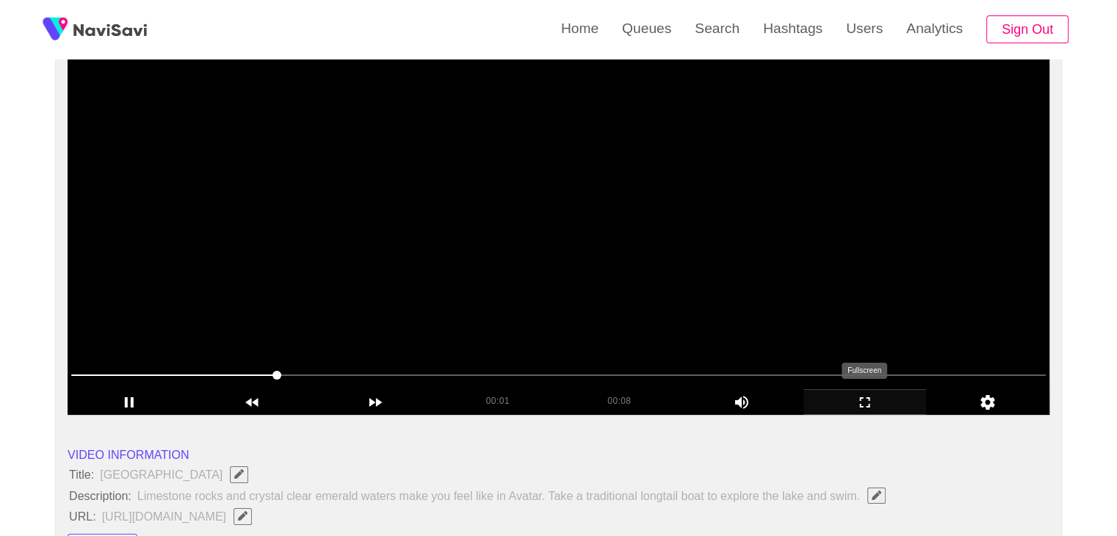
click at [883, 403] on icon "add" at bounding box center [865, 403] width 122 height 18
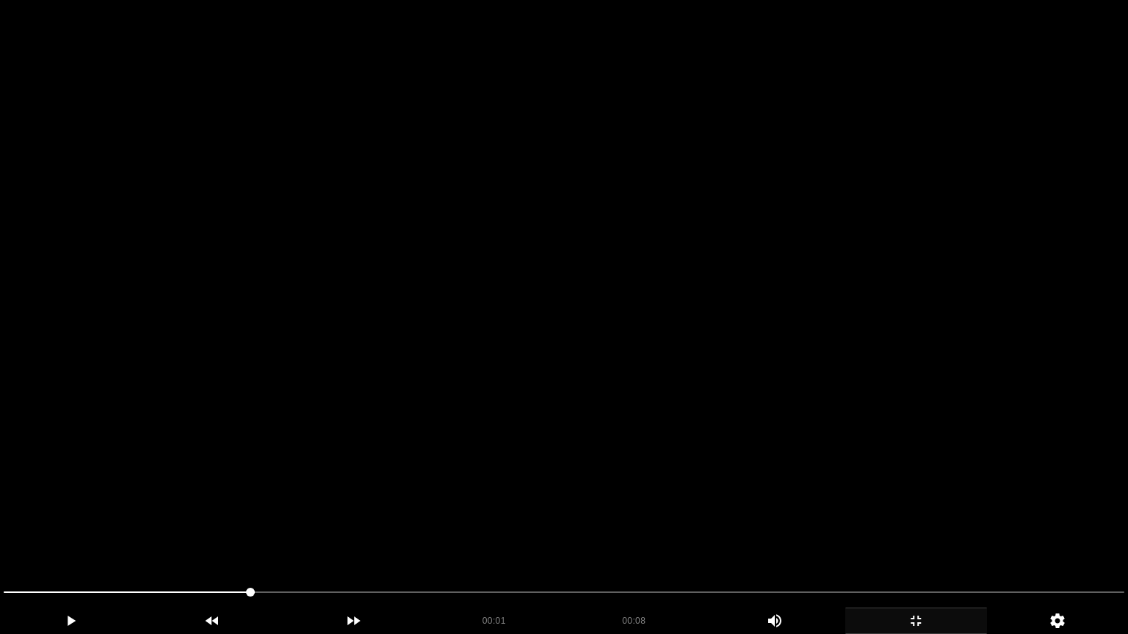
click at [831, 463] on video at bounding box center [564, 317] width 1128 height 634
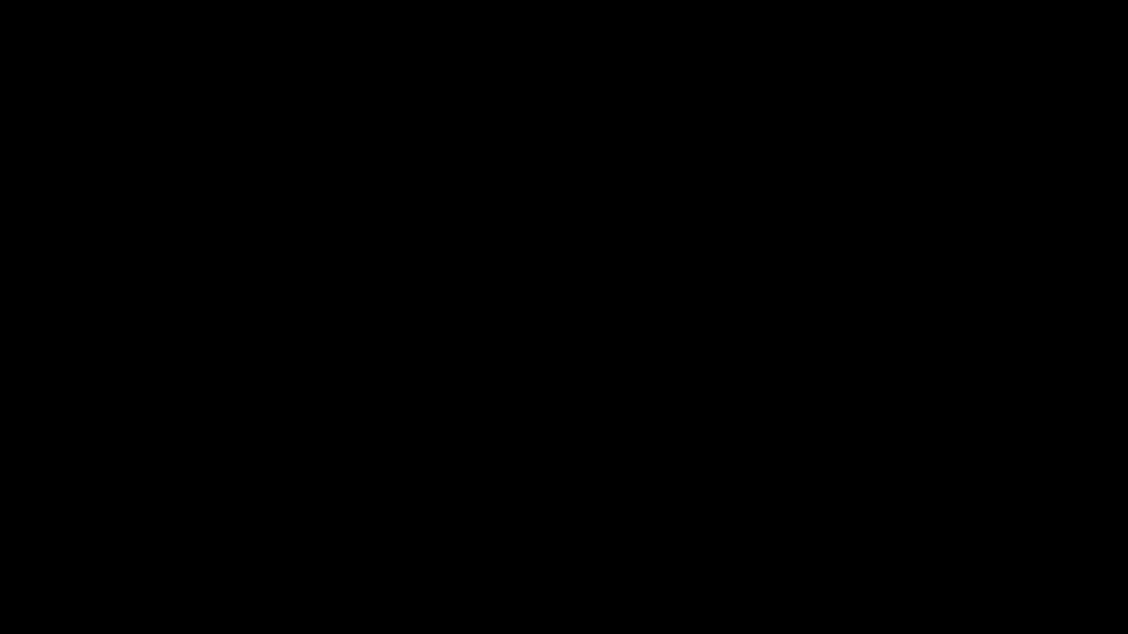
drag, startPoint x: 38, startPoint y: 593, endPoint x: 0, endPoint y: 593, distance: 38.2
click at [563, 474] on video at bounding box center [564, 317] width 1128 height 634
drag, startPoint x: 203, startPoint y: 612, endPoint x: 106, endPoint y: 617, distance: 97.0
click at [106, 535] on div "00:03 00:08 Picture In Picture 1" at bounding box center [564, 621] width 1128 height 26
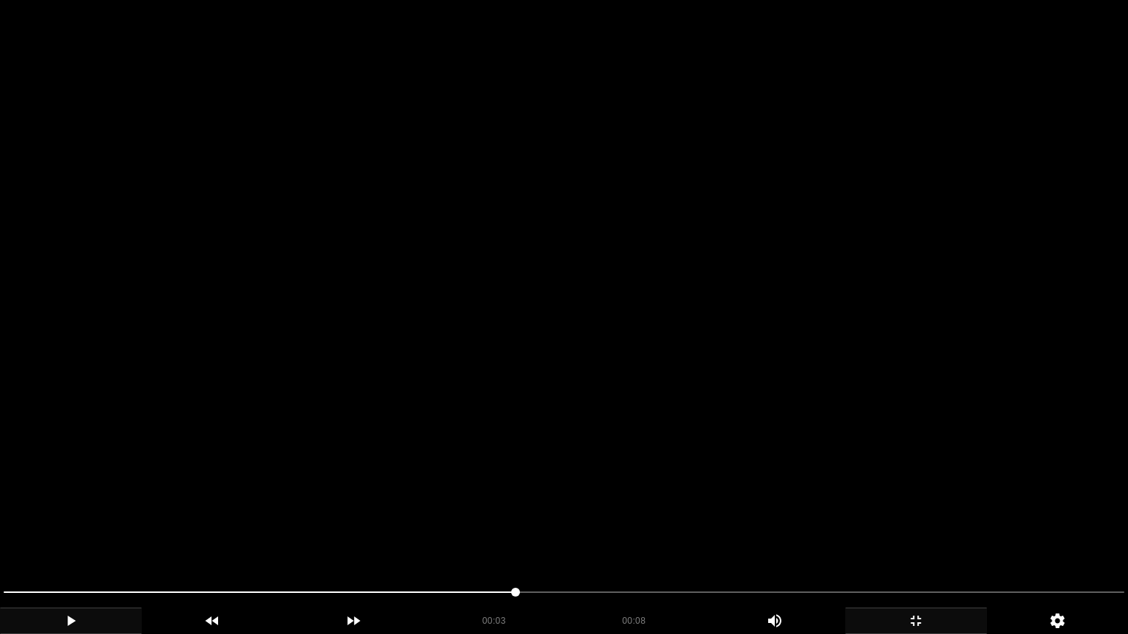
click at [482, 516] on video at bounding box center [564, 317] width 1128 height 634
drag, startPoint x: 214, startPoint y: 590, endPoint x: 218, endPoint y: 571, distance: 20.2
click at [187, 535] on span at bounding box center [564, 592] width 1121 height 23
click at [543, 506] on video at bounding box center [564, 317] width 1128 height 634
click at [558, 501] on video at bounding box center [564, 317] width 1128 height 634
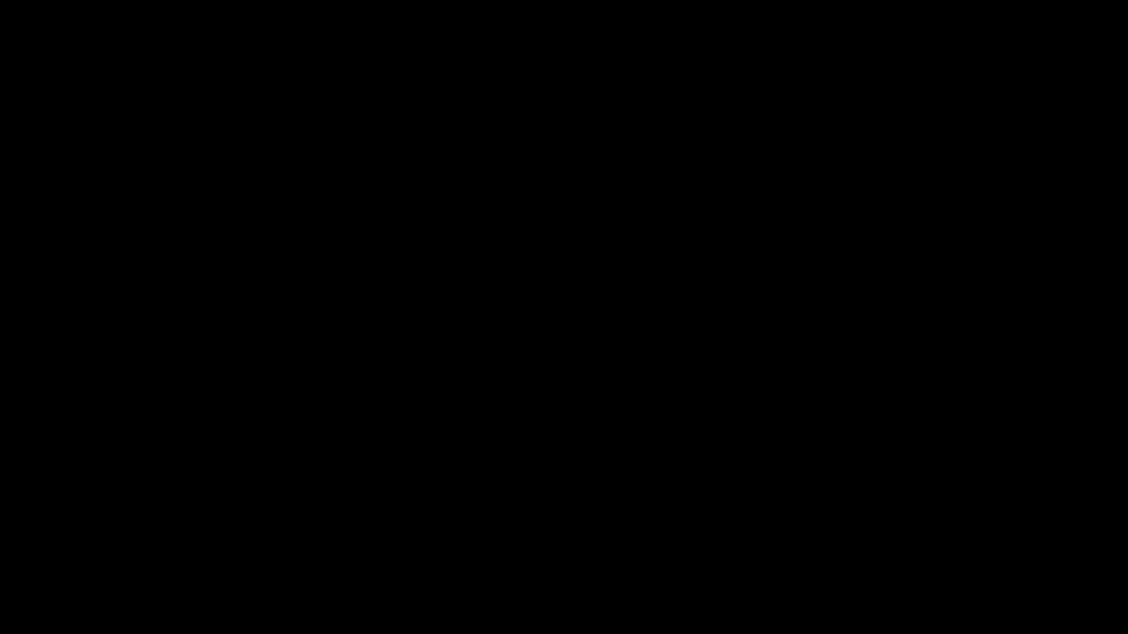
click at [908, 535] on icon "add" at bounding box center [916, 621] width 140 height 18
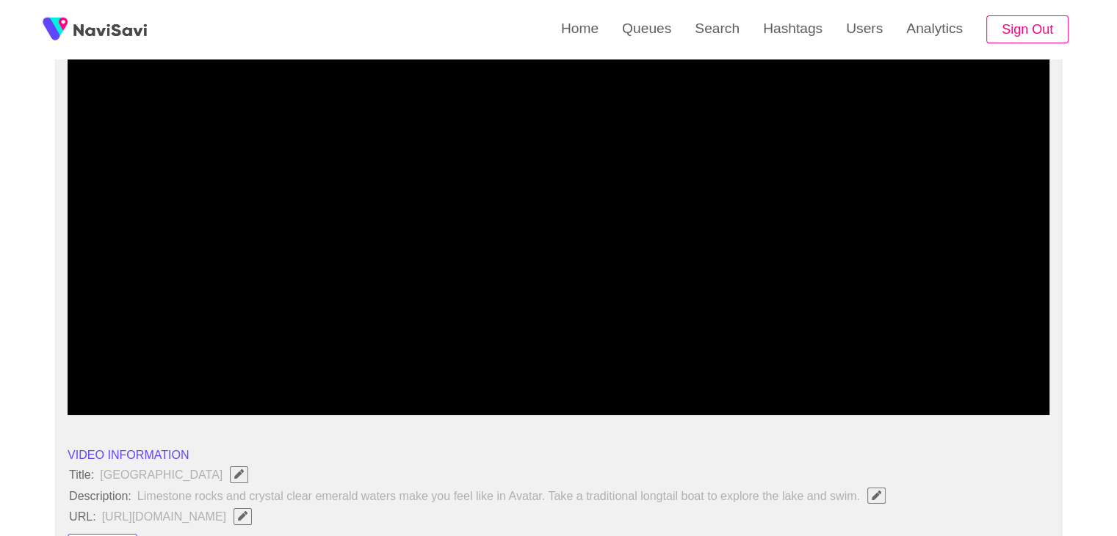
click at [868, 402] on icon "add" at bounding box center [865, 403] width 122 height 18
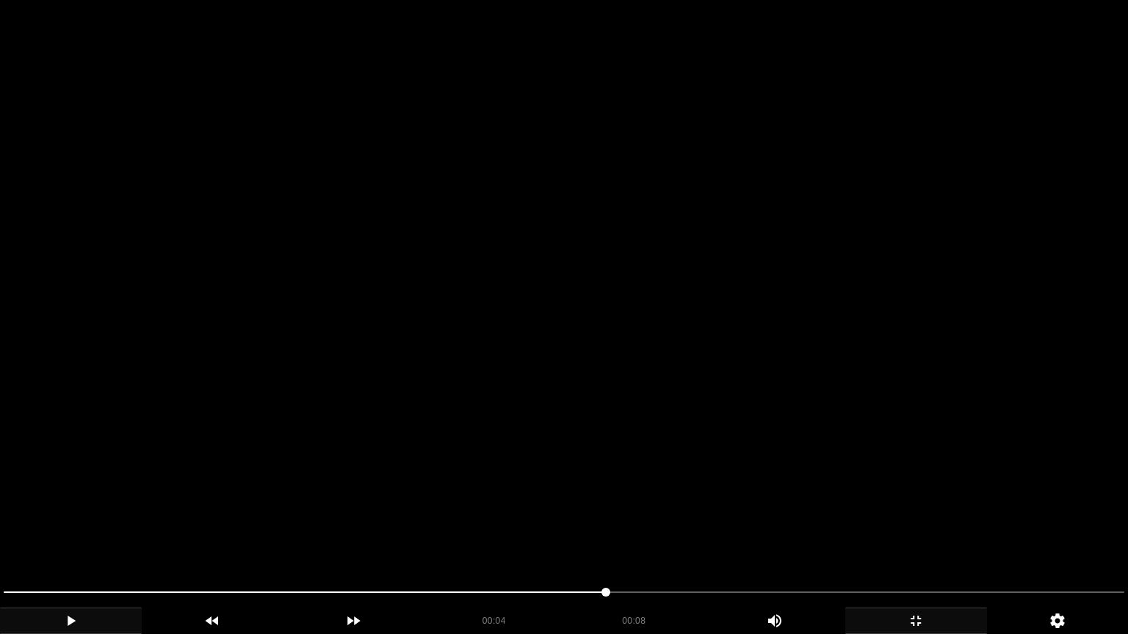
click at [792, 410] on video at bounding box center [564, 317] width 1128 height 634
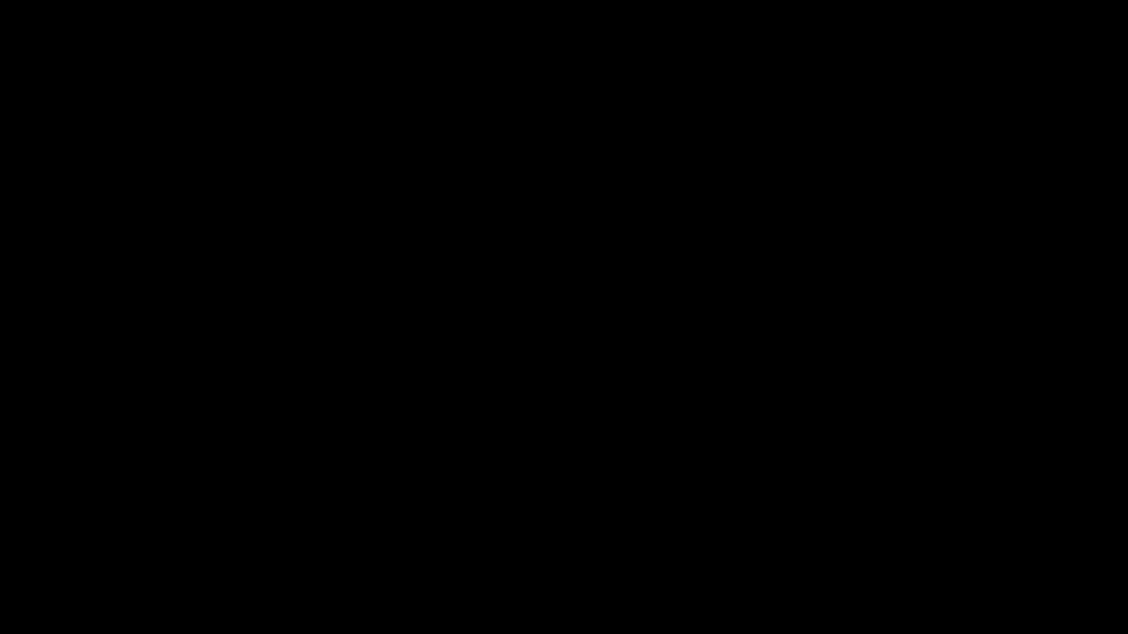
click at [936, 535] on icon "add" at bounding box center [916, 621] width 140 height 18
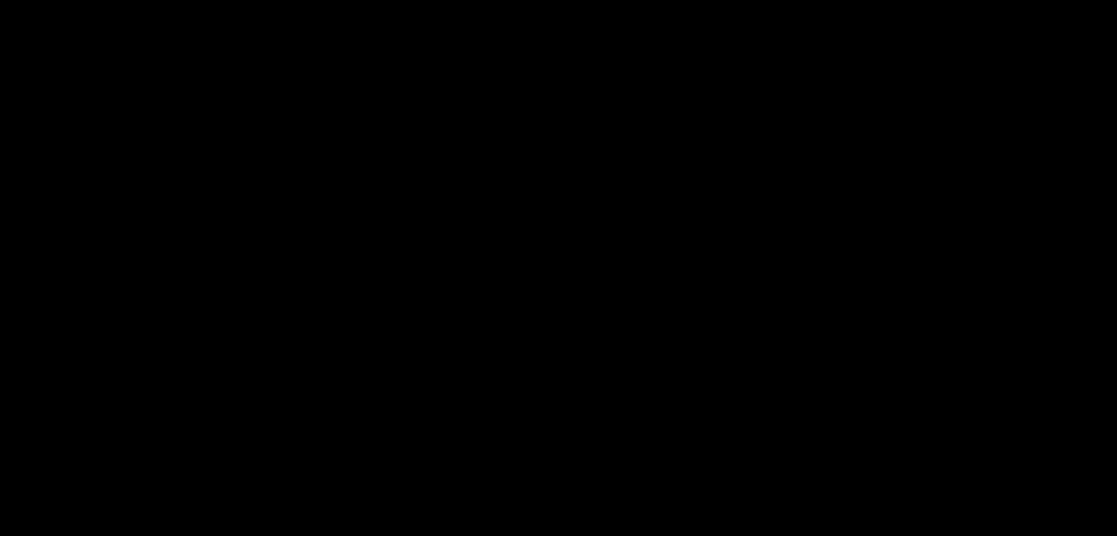
scroll to position [734, 0]
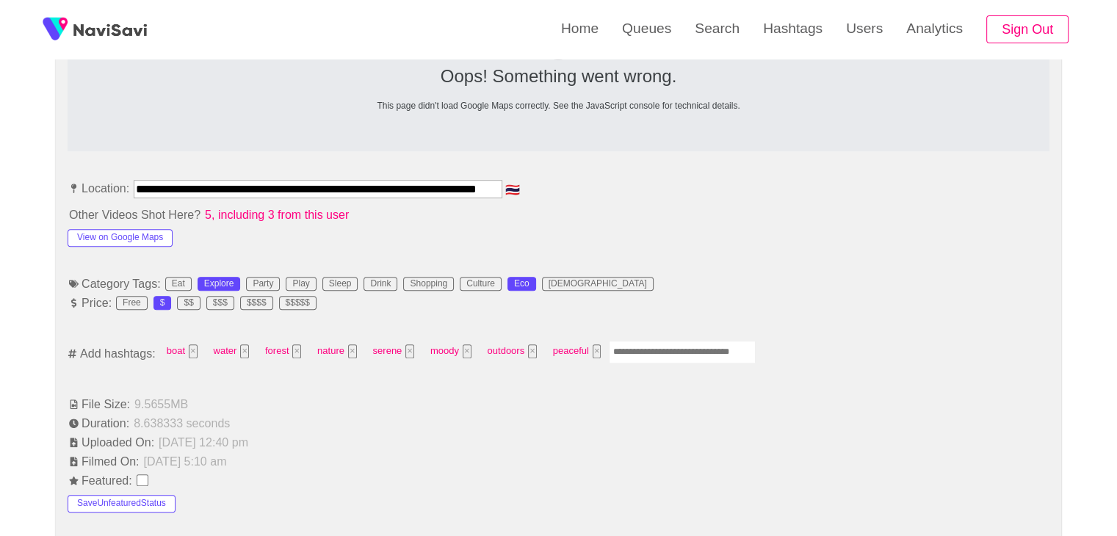
click at [659, 359] on input "Enter tag here and press return" at bounding box center [682, 352] width 147 height 23
type input "*********"
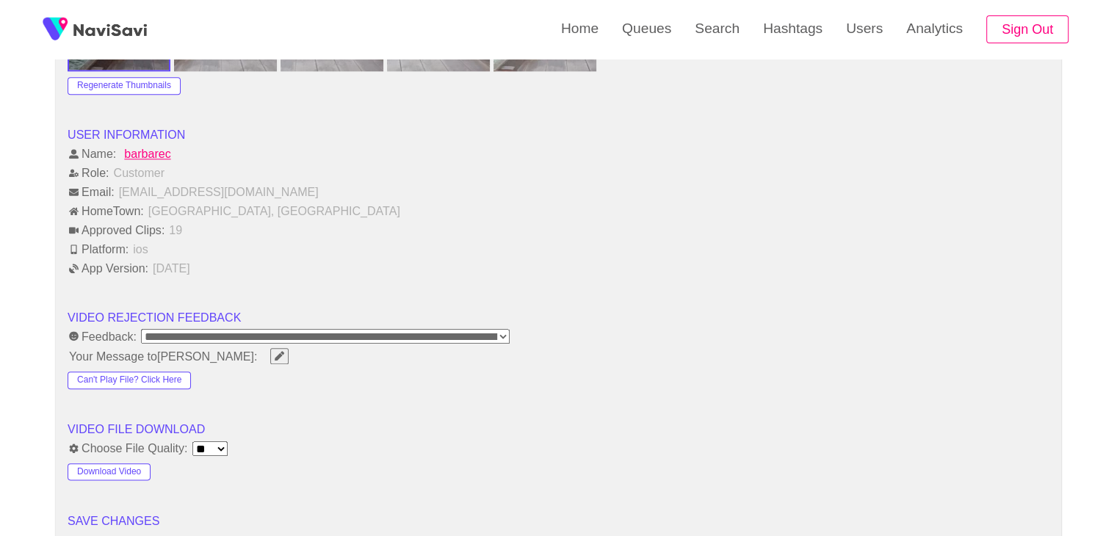
scroll to position [1909, 0]
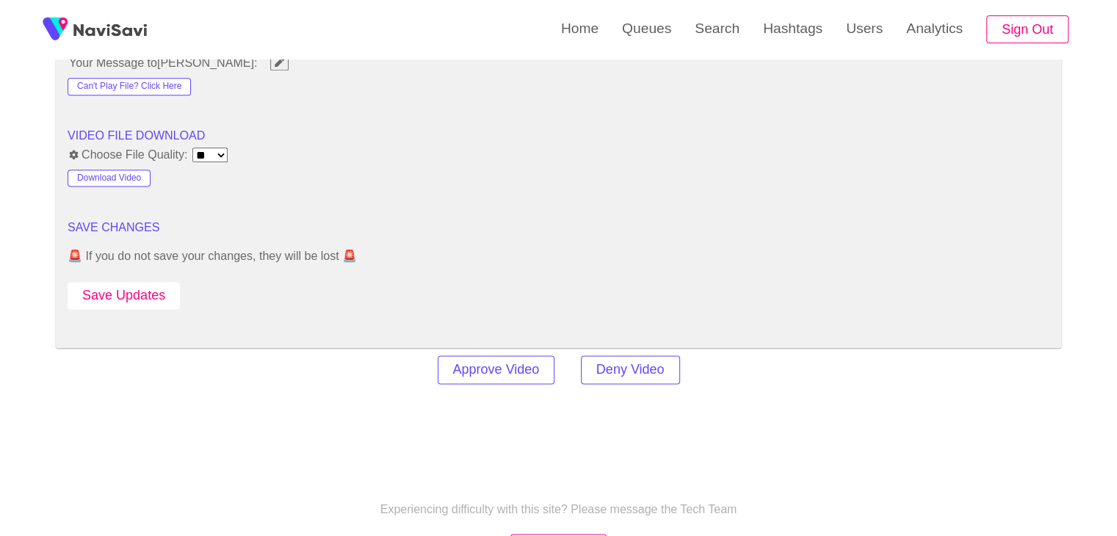
click at [132, 291] on button "Save Updates" at bounding box center [124, 295] width 112 height 27
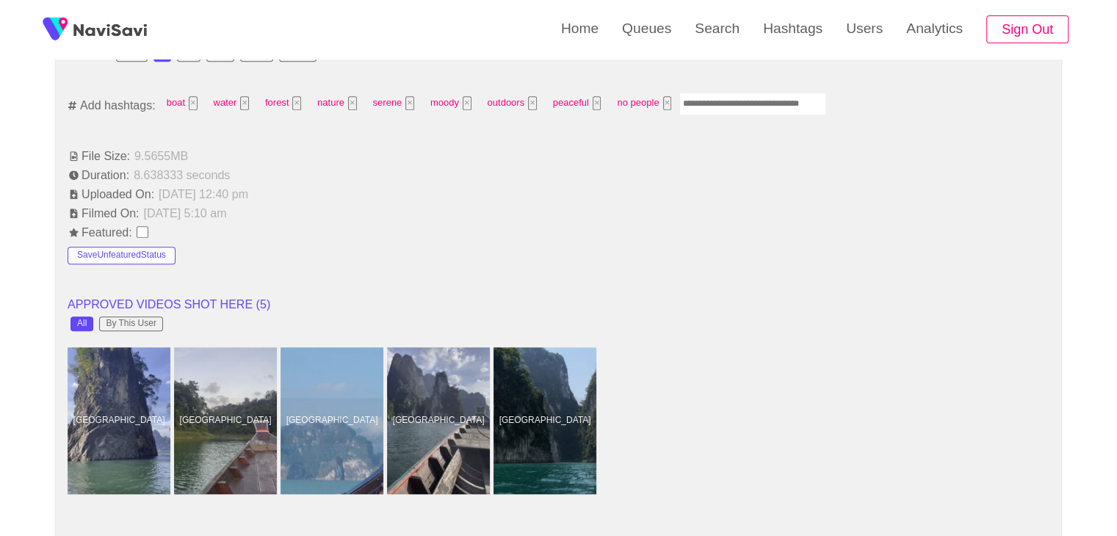
scroll to position [808, 0]
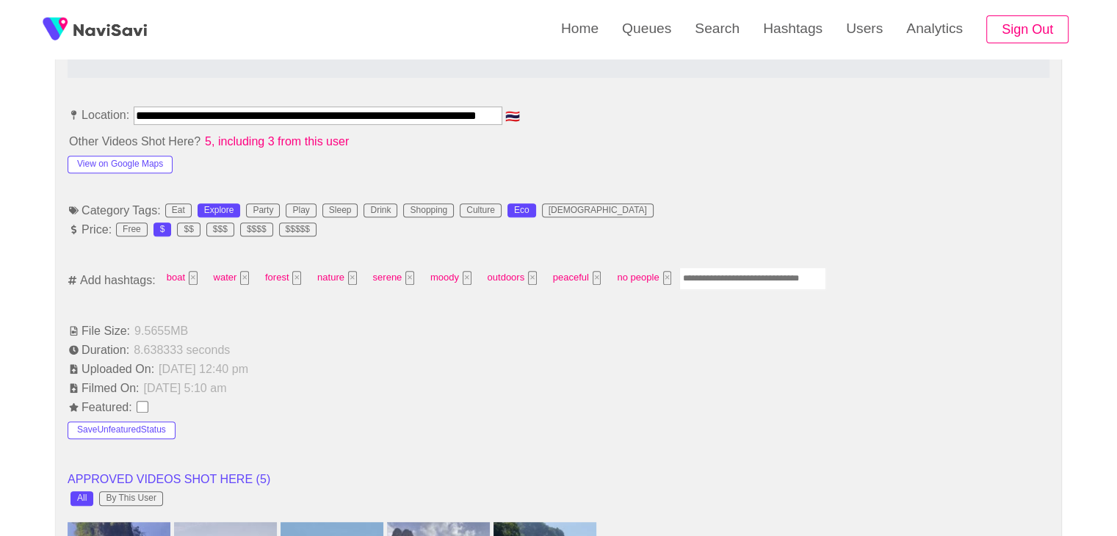
click at [753, 272] on input "Enter tag here and press return" at bounding box center [752, 278] width 147 height 23
type input "**********"
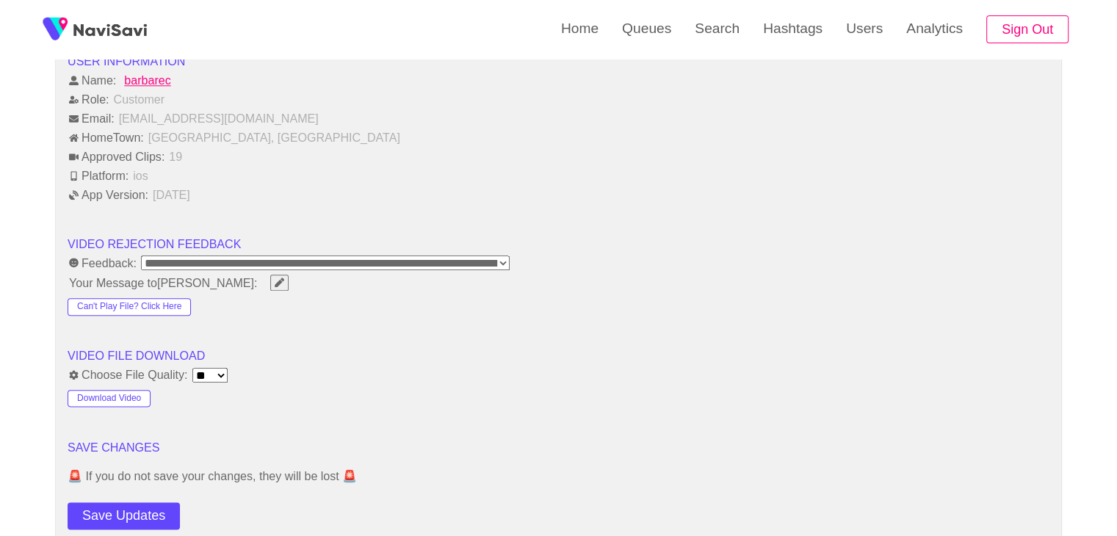
scroll to position [1983, 0]
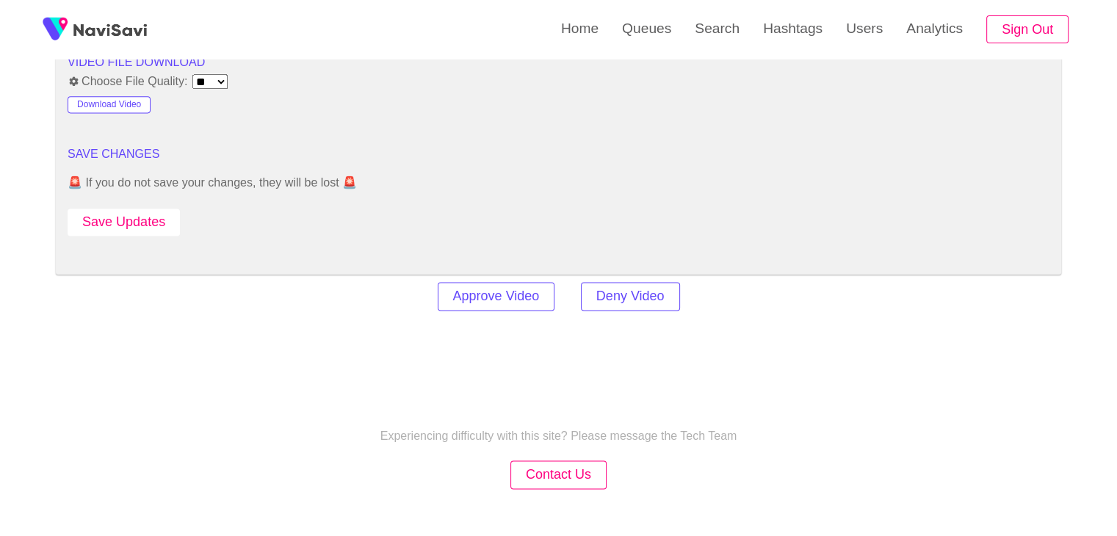
click at [145, 214] on button "Save Updates" at bounding box center [124, 222] width 112 height 27
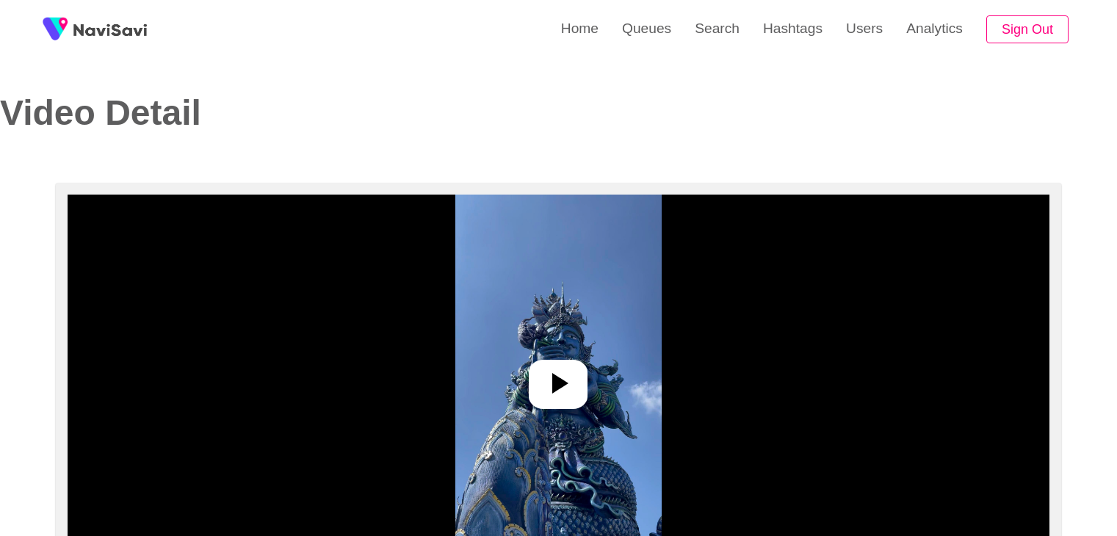
select select "**********"
select select "**"
click at [520, 389] on img at bounding box center [558, 378] width 206 height 367
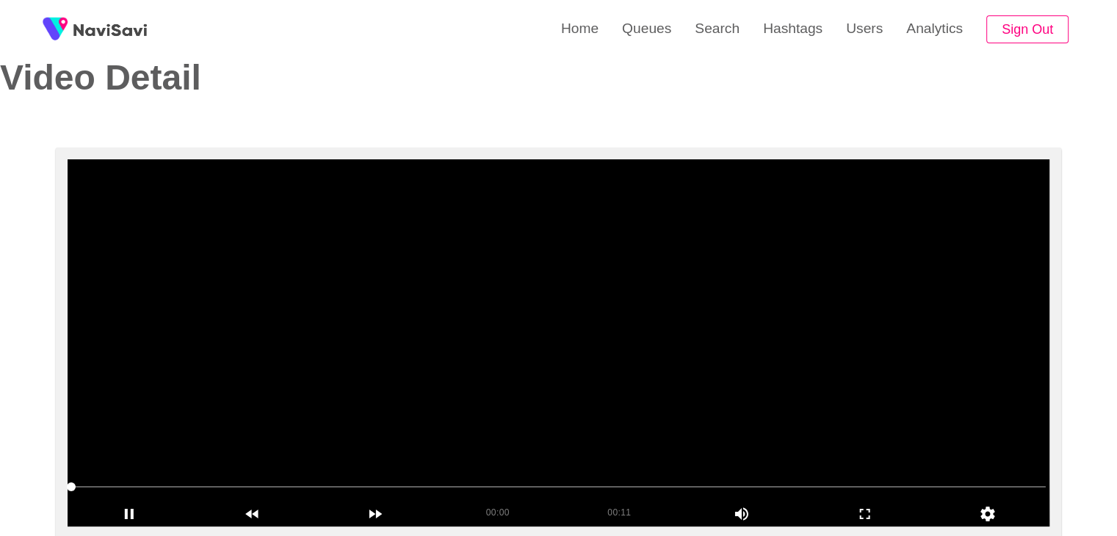
scroll to position [147, 0]
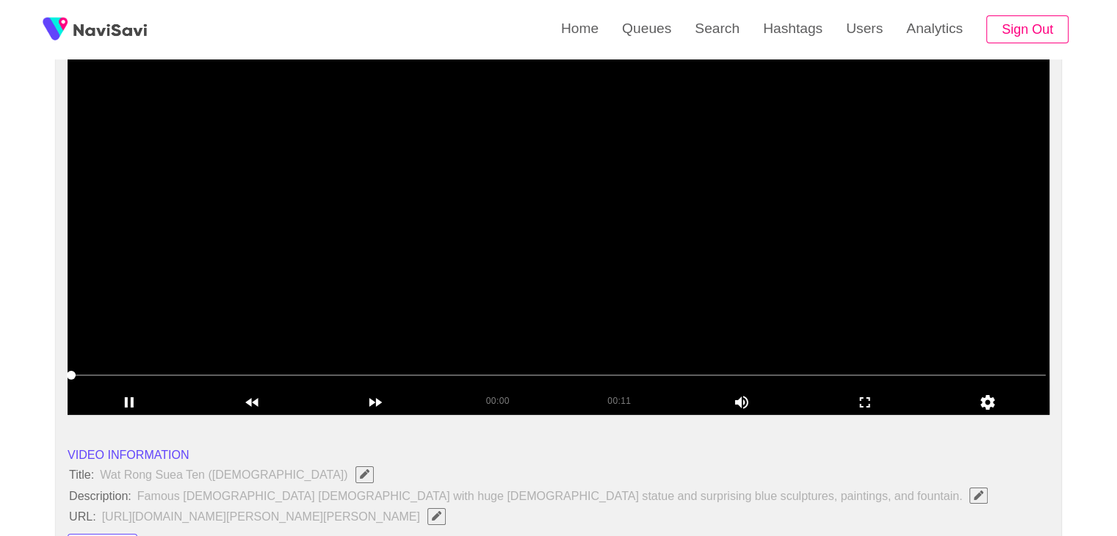
click at [403, 300] on video at bounding box center [559, 231] width 982 height 367
click at [406, 300] on video at bounding box center [559, 231] width 982 height 367
click at [577, 279] on video at bounding box center [559, 231] width 982 height 367
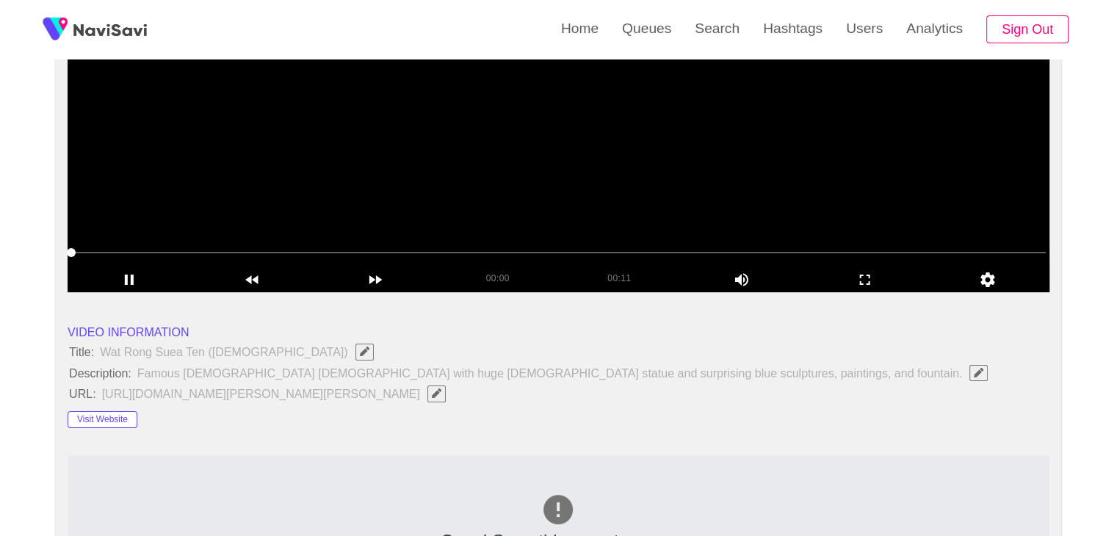
scroll to position [294, 0]
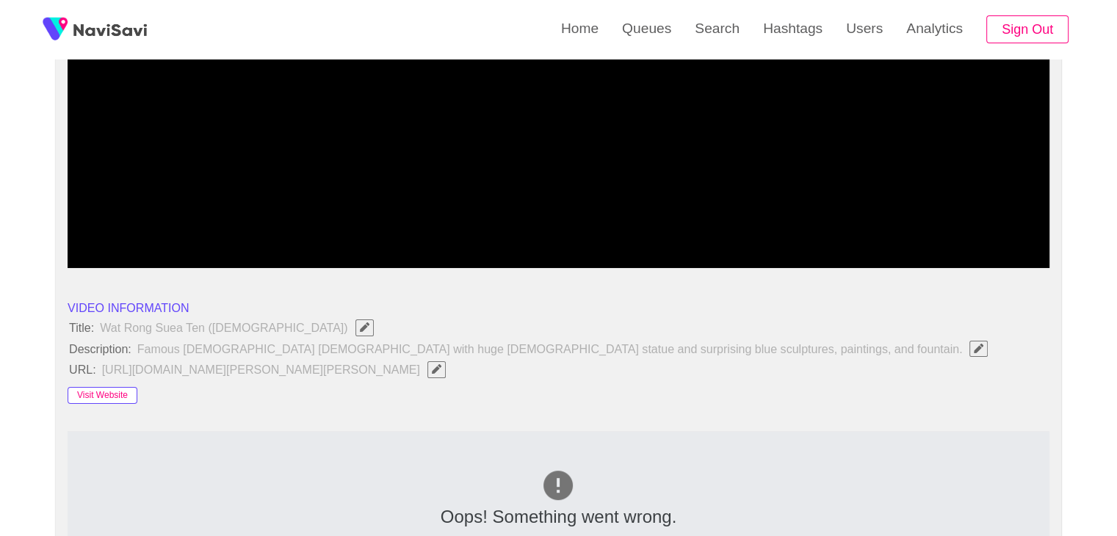
click at [113, 388] on button "Visit Website" at bounding box center [103, 396] width 70 height 18
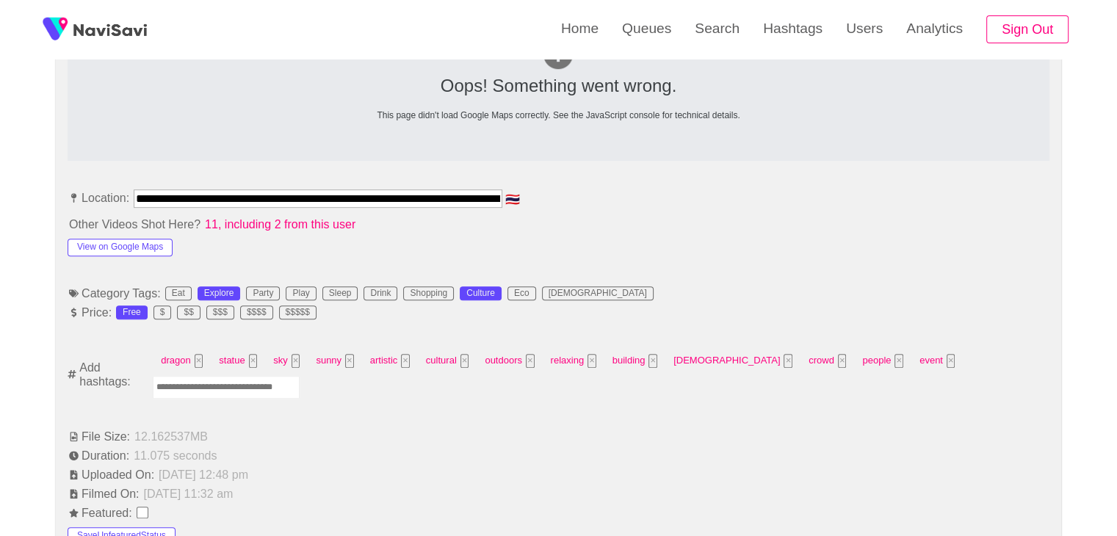
scroll to position [734, 0]
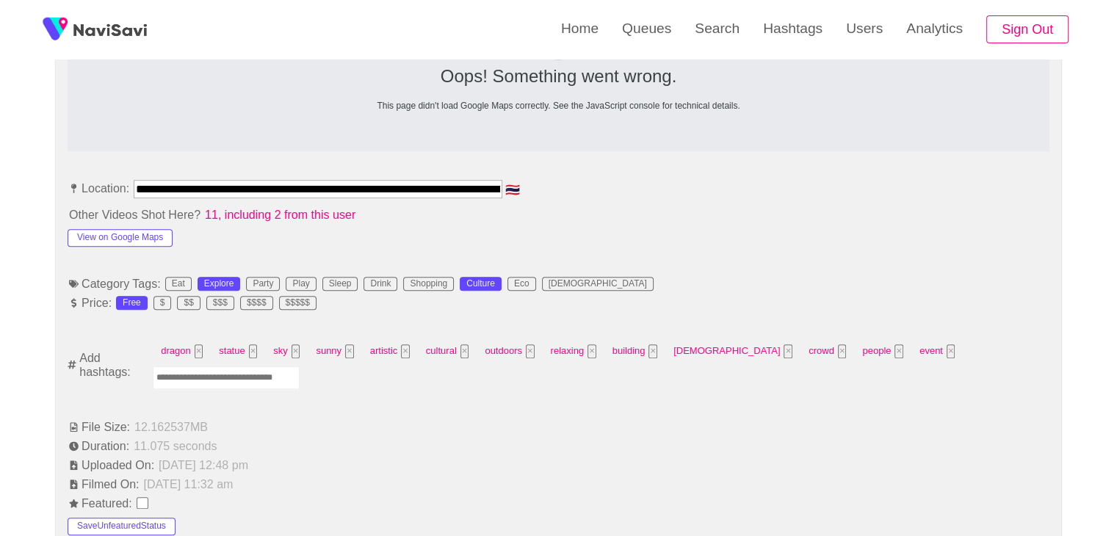
click at [300, 366] on input "Enter tag here and press return" at bounding box center [226, 377] width 147 height 23
type input "*********"
click at [142, 229] on button "View on Google Maps" at bounding box center [120, 238] width 105 height 18
click at [222, 383] on input "Enter tag here and press return" at bounding box center [221, 377] width 147 height 23
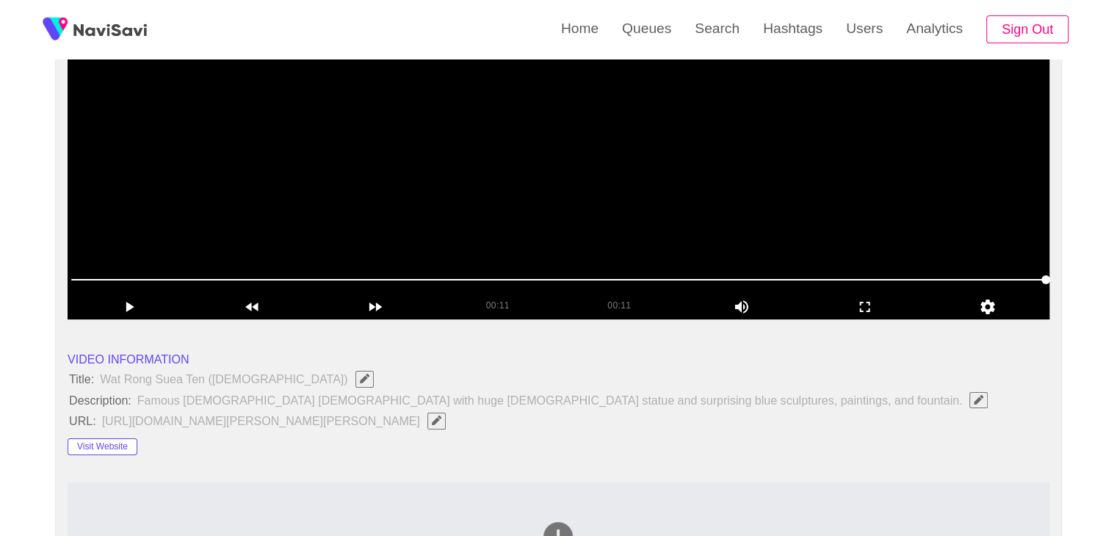
scroll to position [220, 0]
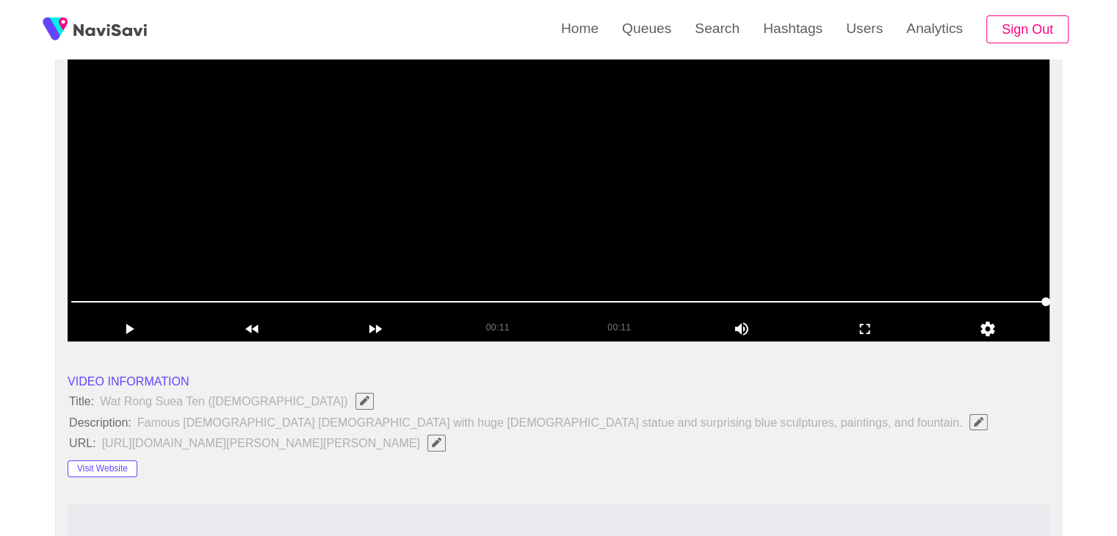
click at [631, 236] on video at bounding box center [559, 157] width 982 height 367
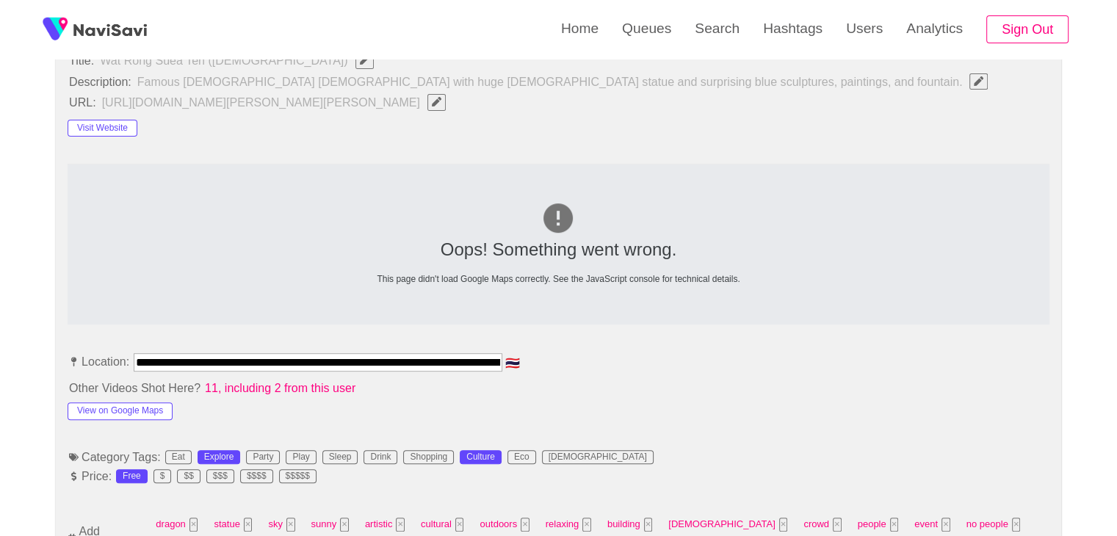
scroll to position [587, 0]
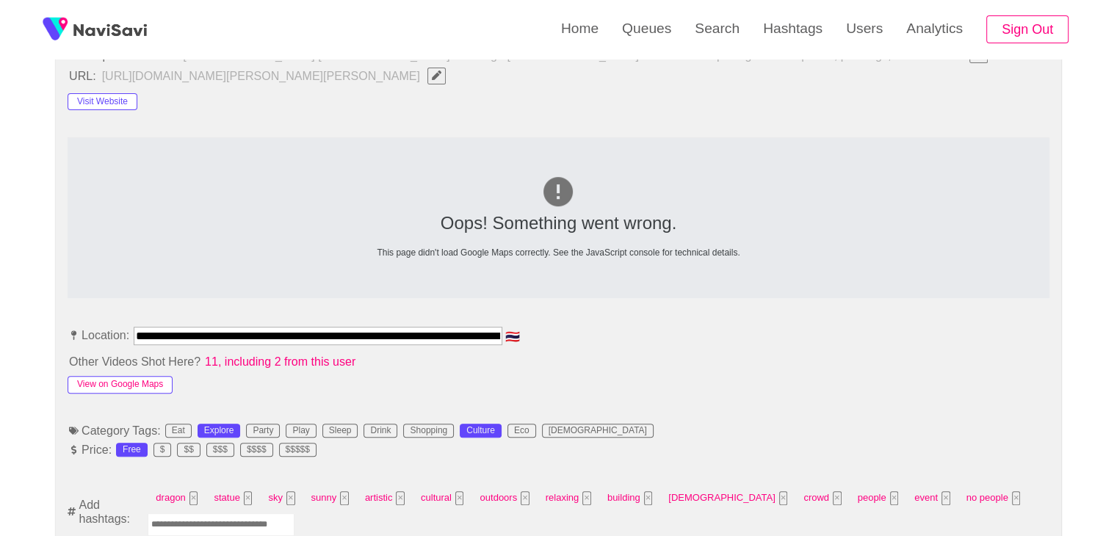
click at [160, 377] on button "View on Google Maps" at bounding box center [120, 385] width 105 height 18
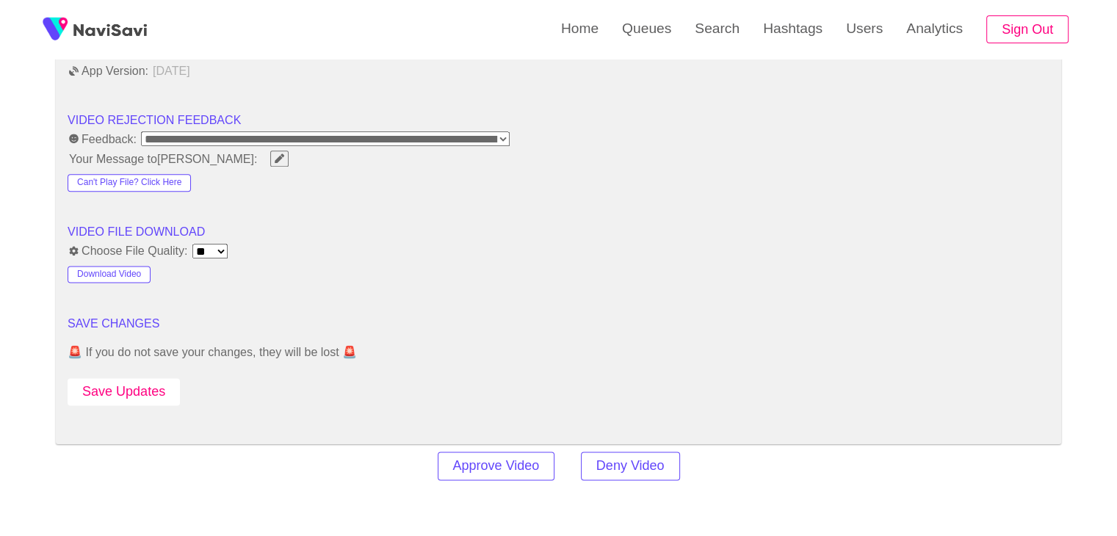
scroll to position [1909, 0]
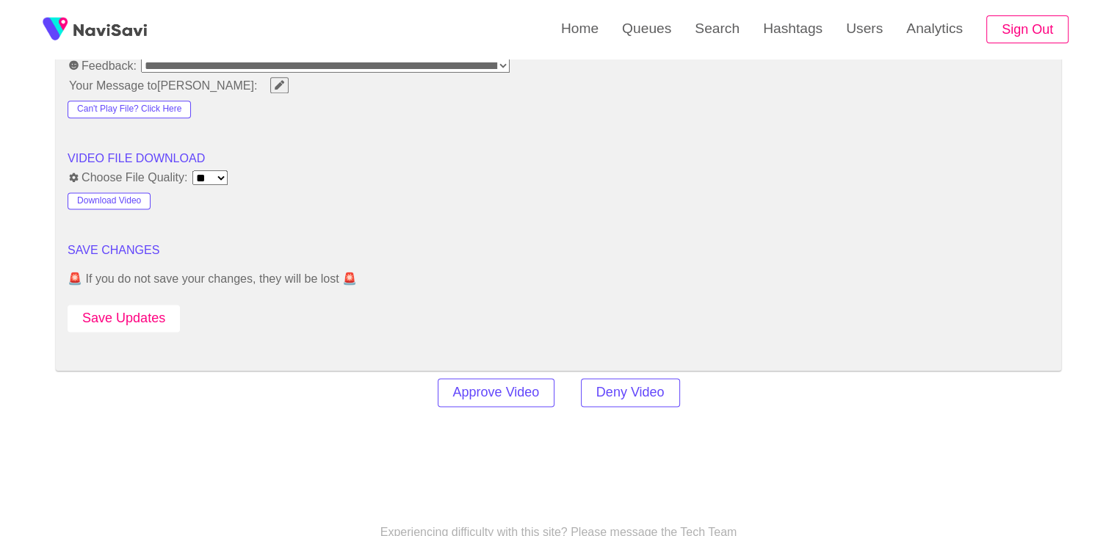
click at [153, 320] on button "Save Updates" at bounding box center [124, 318] width 112 height 27
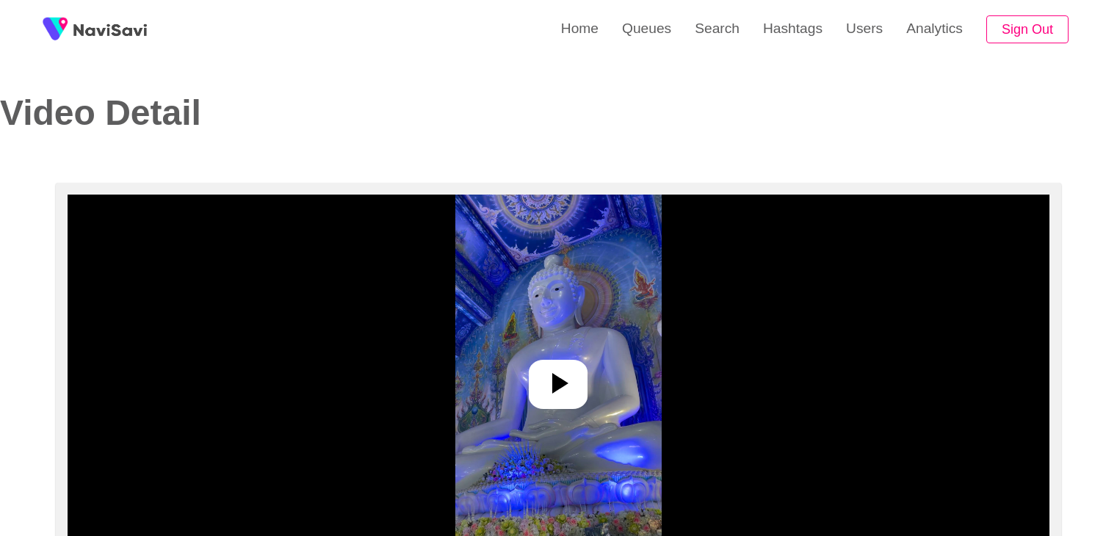
select select "**********"
select select "**"
click at [543, 374] on icon at bounding box center [557, 383] width 35 height 35
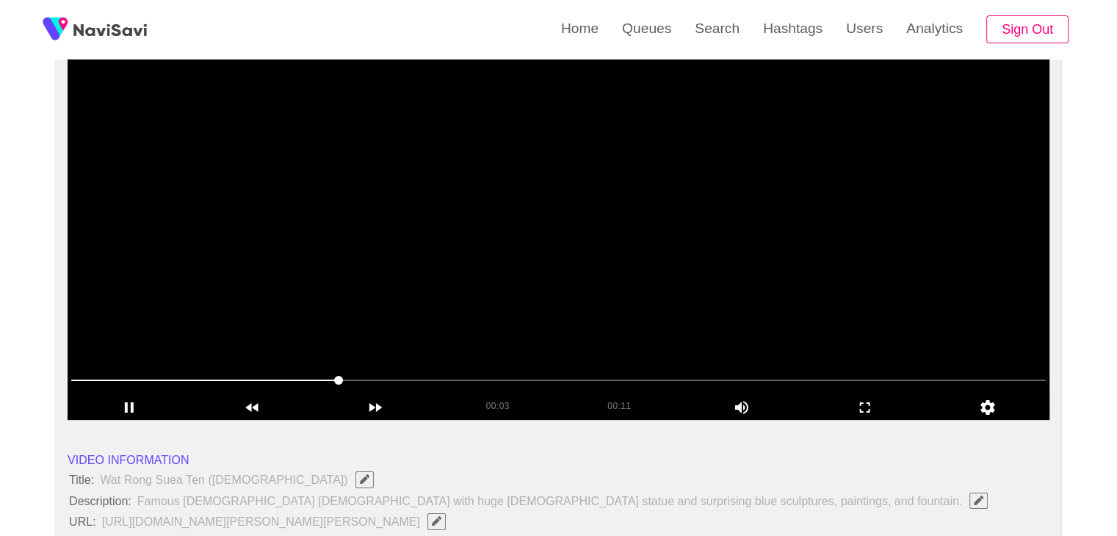
scroll to position [147, 0]
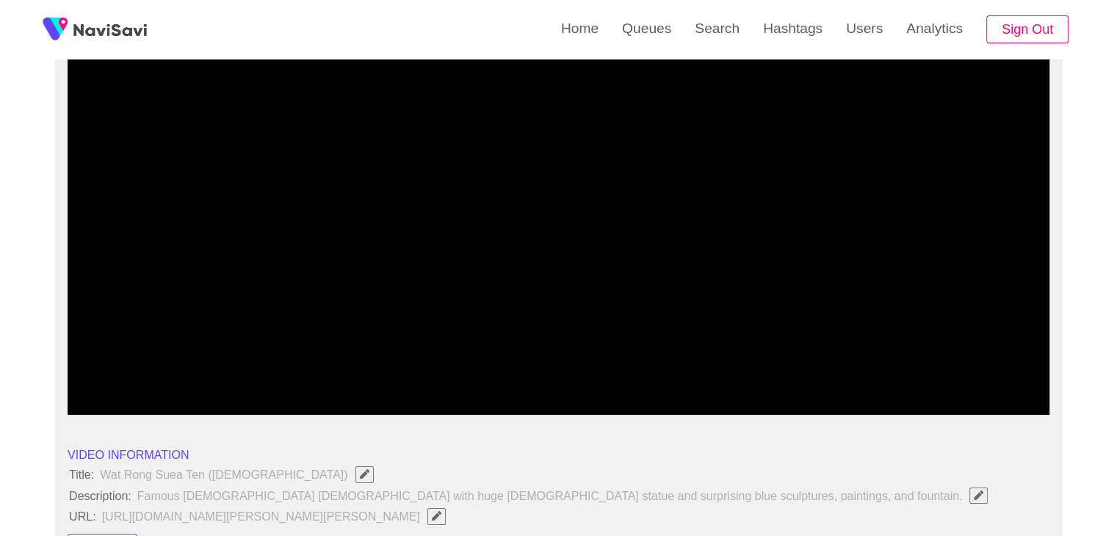
drag, startPoint x: 191, startPoint y: 384, endPoint x: 13, endPoint y: 392, distance: 177.9
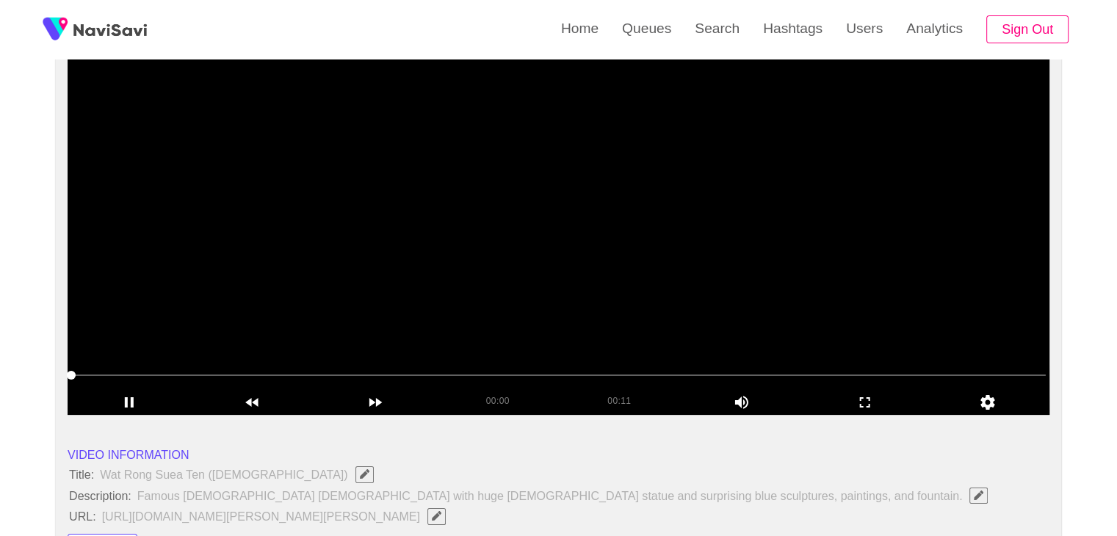
click at [383, 301] on video at bounding box center [559, 231] width 982 height 367
click at [484, 288] on video at bounding box center [559, 231] width 982 height 367
click at [68, 380] on div at bounding box center [558, 376] width 986 height 37
click at [525, 289] on video at bounding box center [559, 231] width 982 height 367
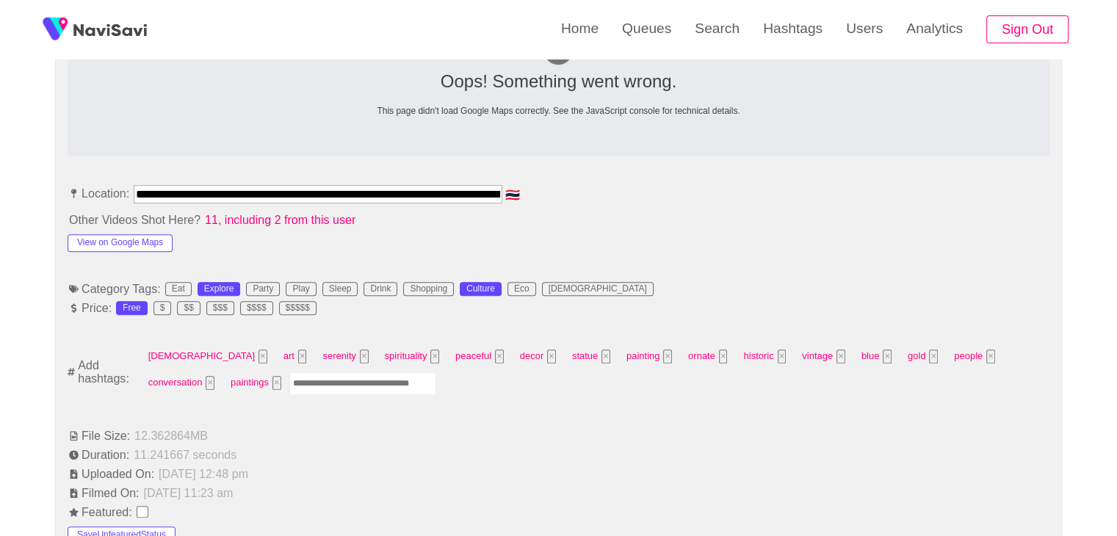
scroll to position [734, 0]
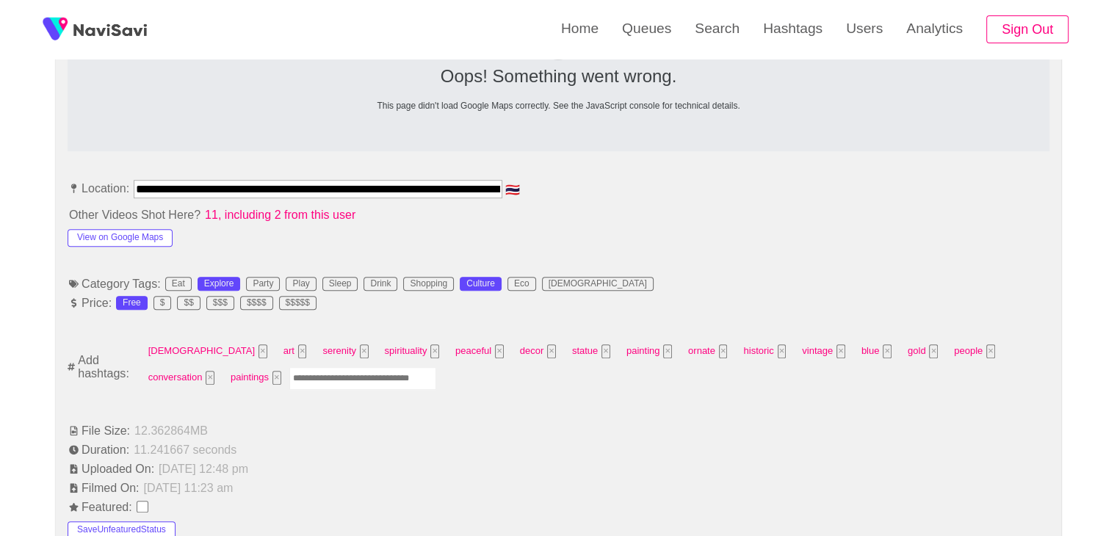
click at [289, 369] on input "Enter tag here and press return" at bounding box center [362, 378] width 147 height 23
type input "*********"
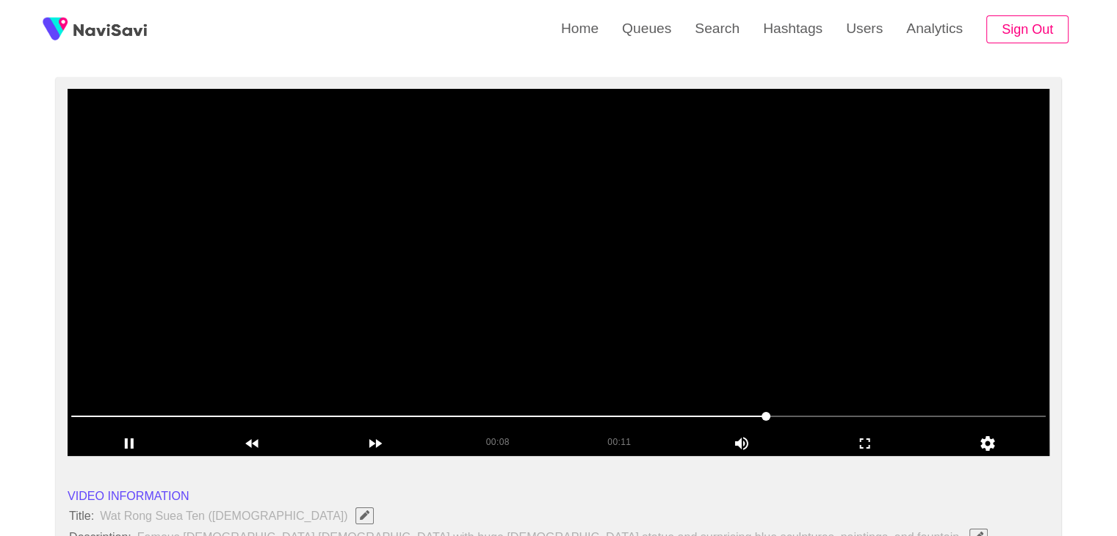
scroll to position [73, 0]
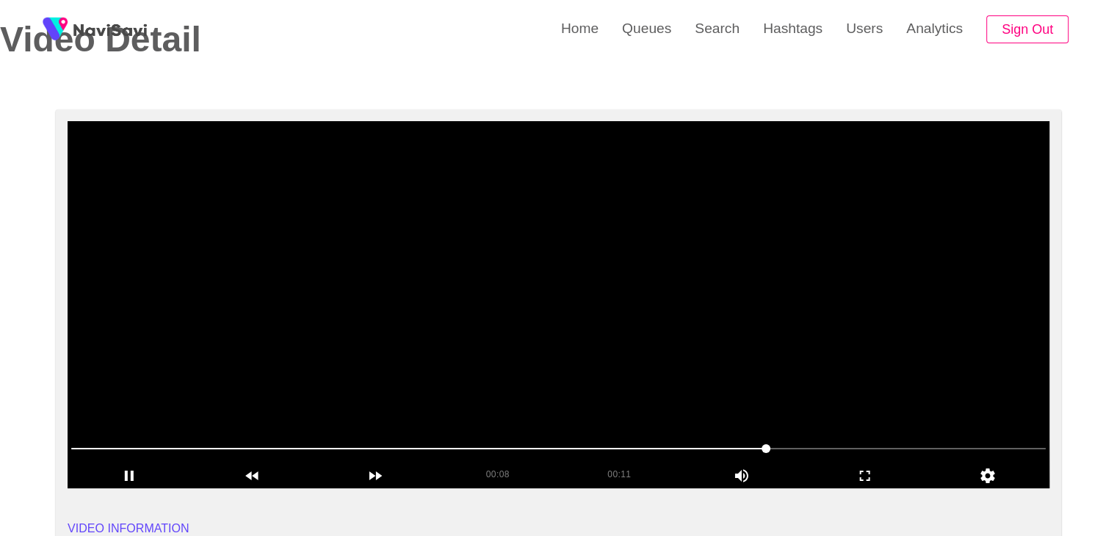
click at [844, 445] on span at bounding box center [558, 448] width 974 height 23
click at [932, 442] on span at bounding box center [558, 448] width 974 height 23
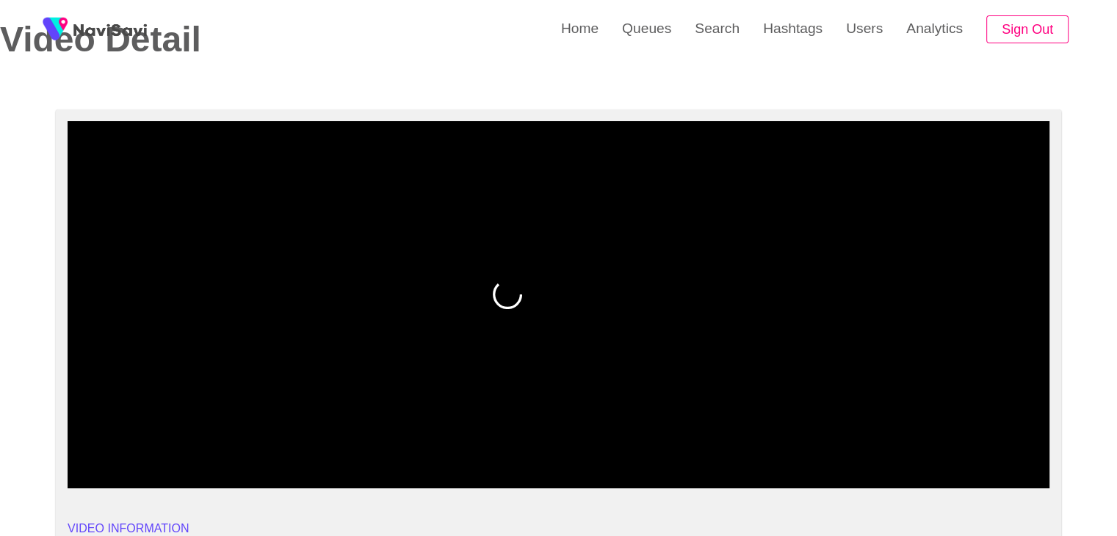
drag, startPoint x: 98, startPoint y: 457, endPoint x: 42, endPoint y: 458, distance: 55.8
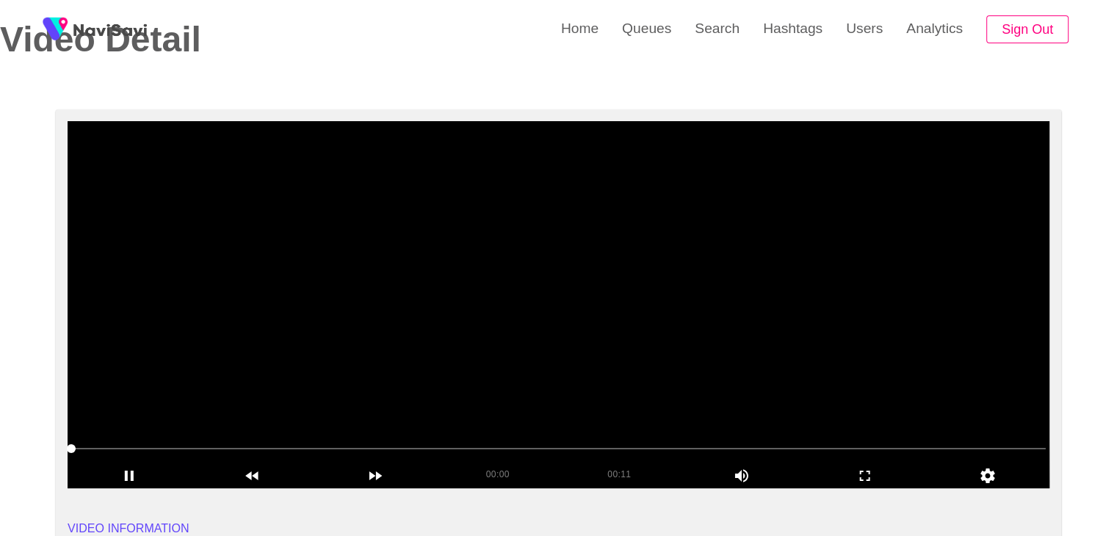
click at [668, 367] on video at bounding box center [559, 304] width 982 height 367
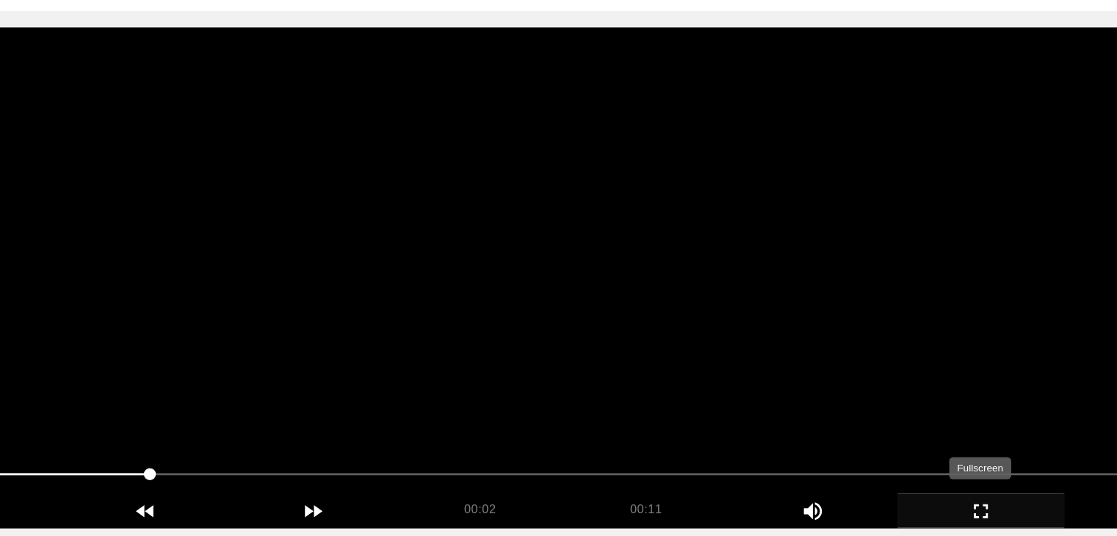
click at [862, 470] on icon "add" at bounding box center [865, 476] width 122 height 18
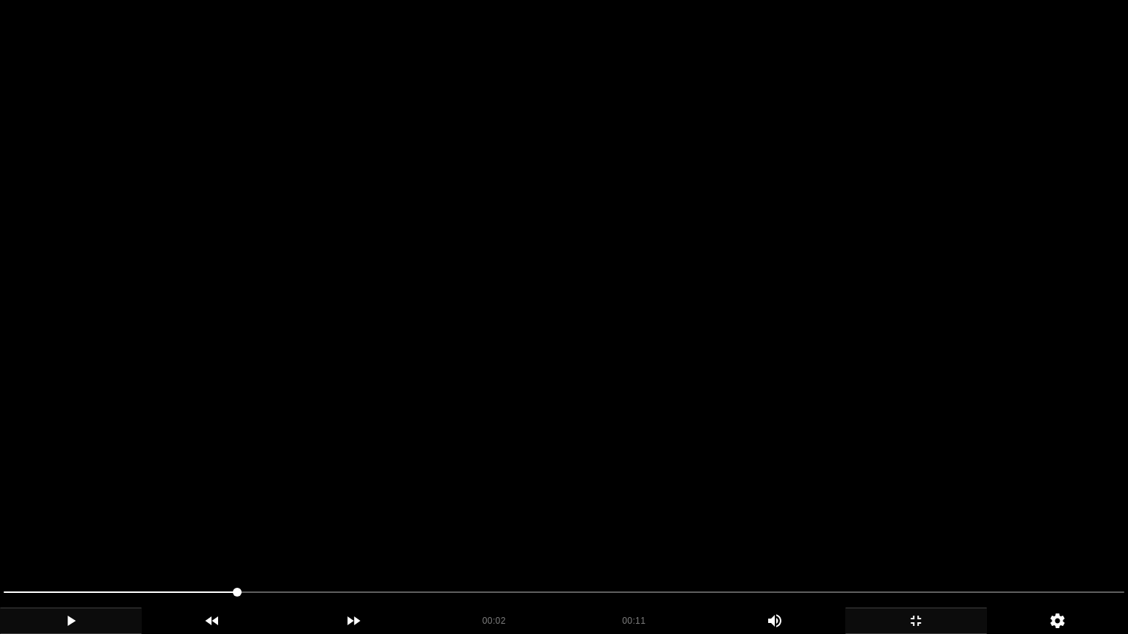
click at [70, 535] on icon "add" at bounding box center [71, 621] width 140 height 18
drag, startPoint x: 931, startPoint y: 587, endPoint x: 912, endPoint y: 588, distance: 19.1
click at [912, 535] on span at bounding box center [564, 592] width 1121 height 23
click at [986, 524] on video at bounding box center [564, 317] width 1128 height 634
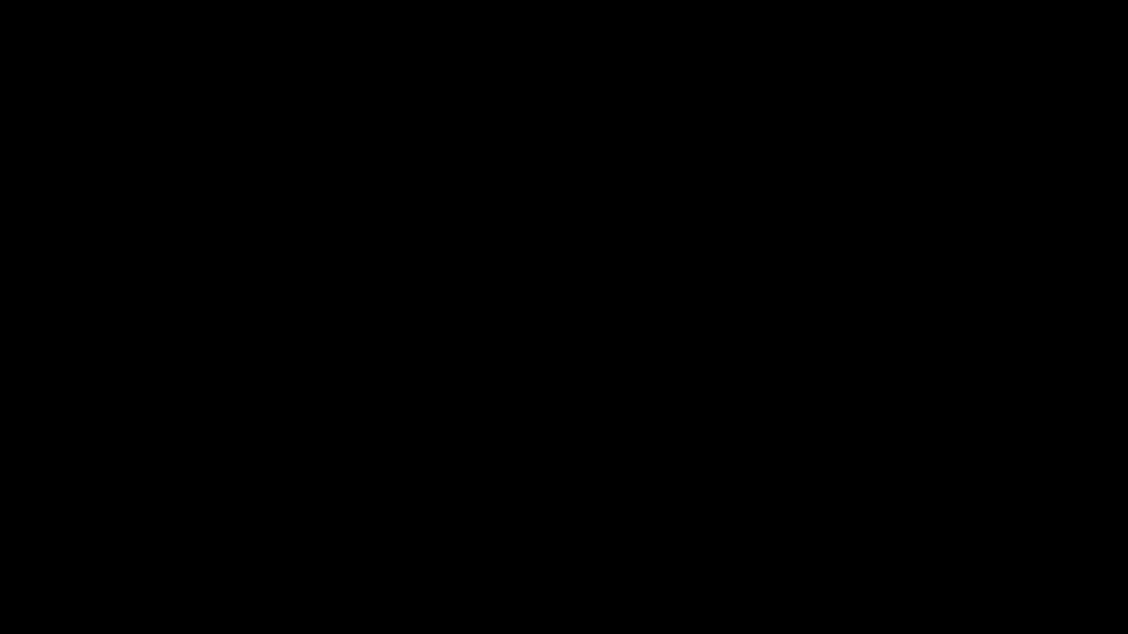
click at [925, 535] on icon "add" at bounding box center [916, 621] width 140 height 18
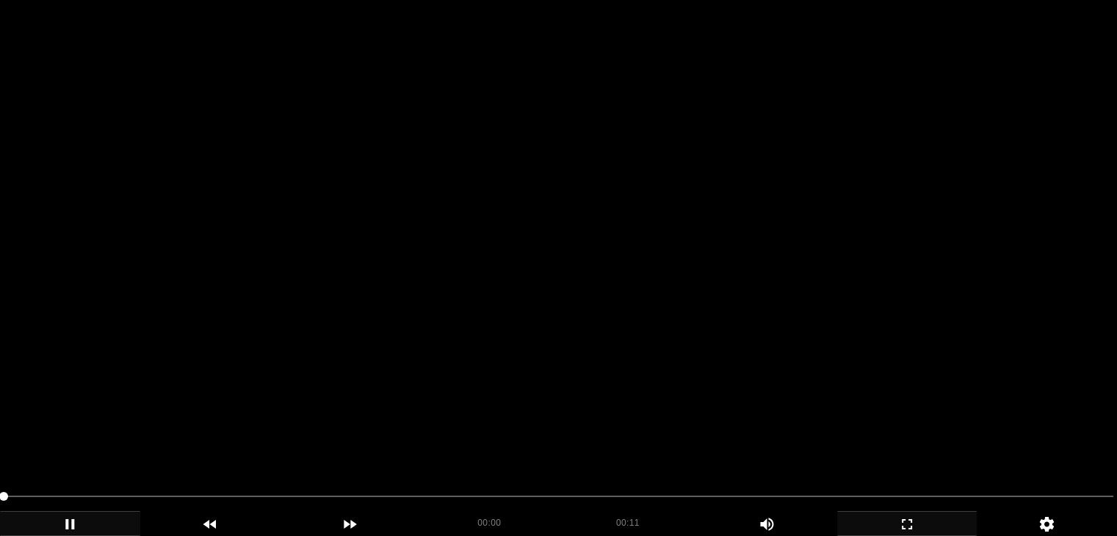
click at [616, 164] on video at bounding box center [558, 268] width 1117 height 536
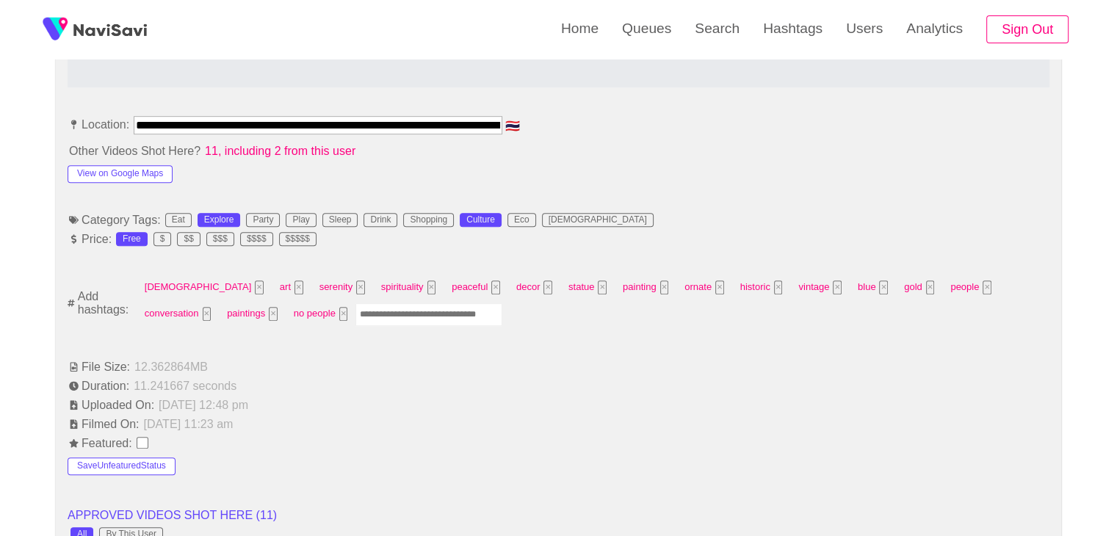
scroll to position [808, 0]
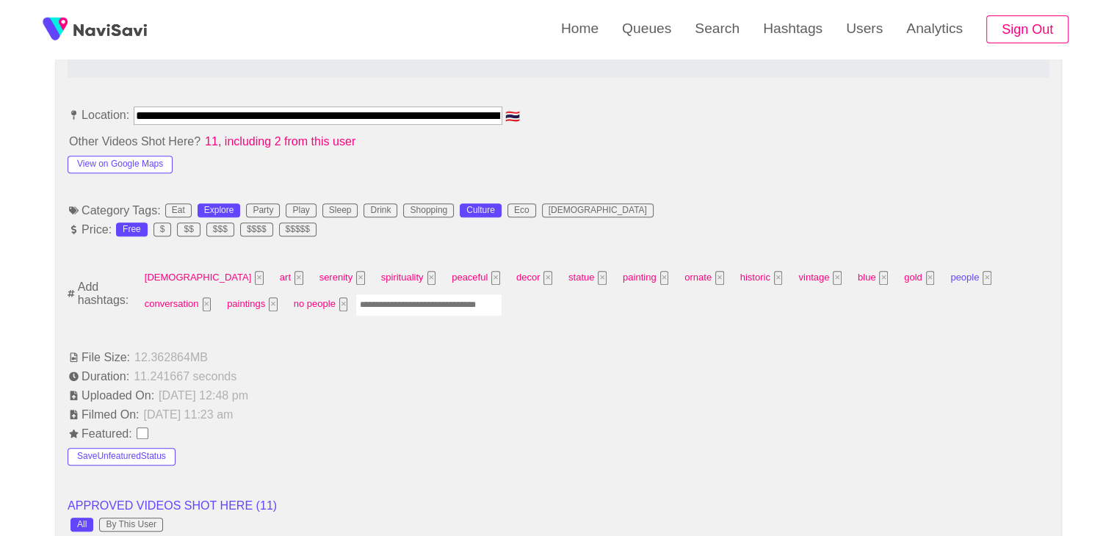
click at [982, 272] on button "×" at bounding box center [986, 278] width 9 height 14
click at [275, 313] on div "buddha × art × serenity × spirituality × peaceful × decor × statue × painting ×…" at bounding box center [594, 293] width 908 height 53
click at [283, 304] on input "Enter tag here and press return" at bounding box center [349, 305] width 147 height 23
type input "******"
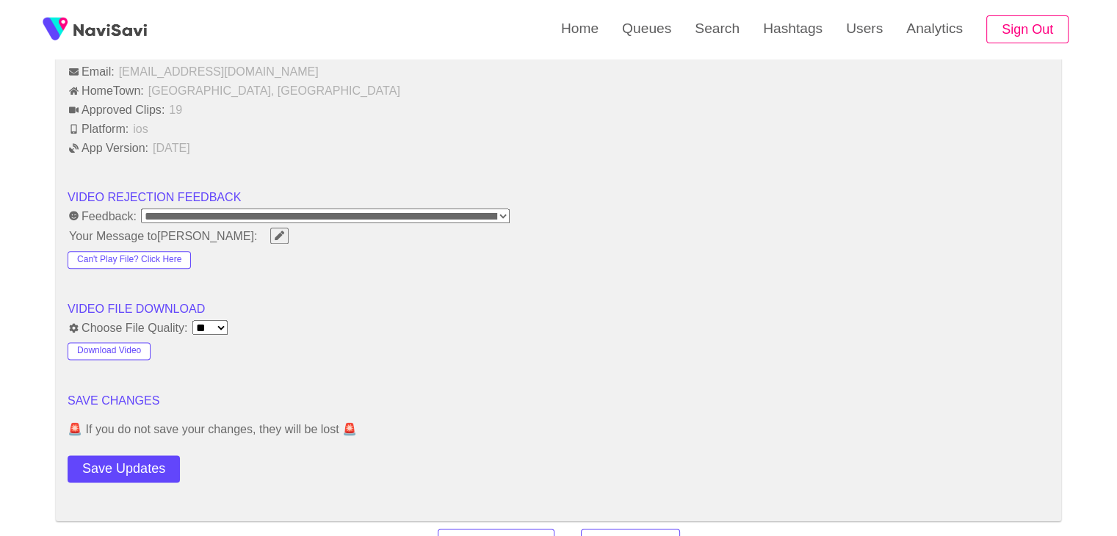
scroll to position [2056, 0]
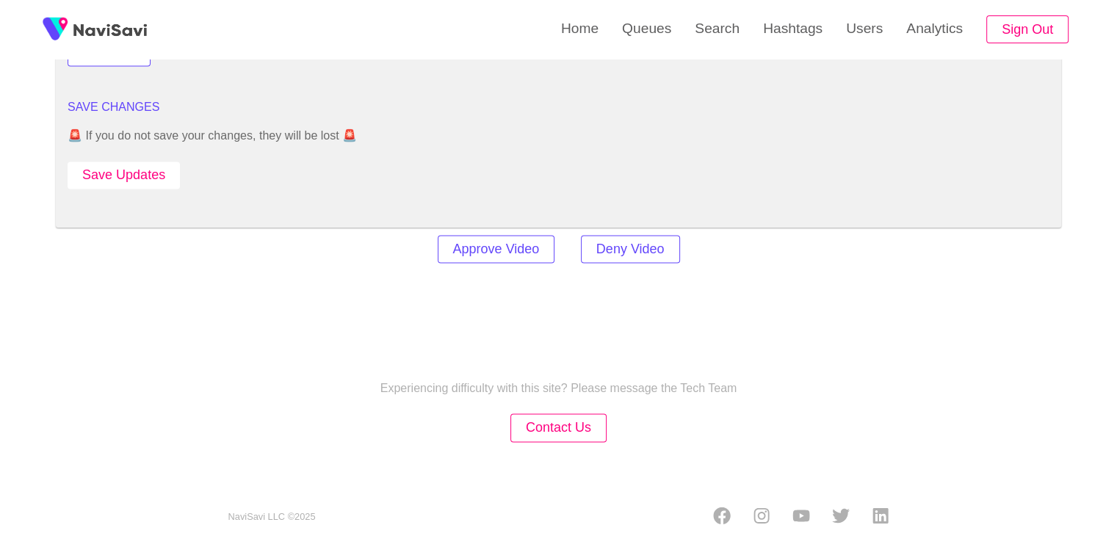
click at [117, 166] on button "Save Updates" at bounding box center [124, 175] width 112 height 27
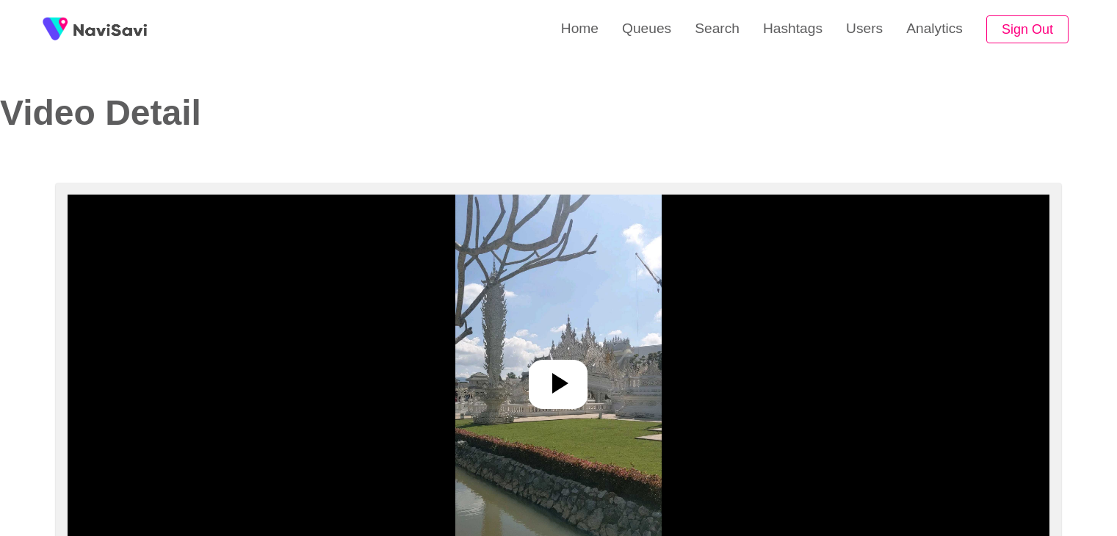
select select "**********"
select select "****"
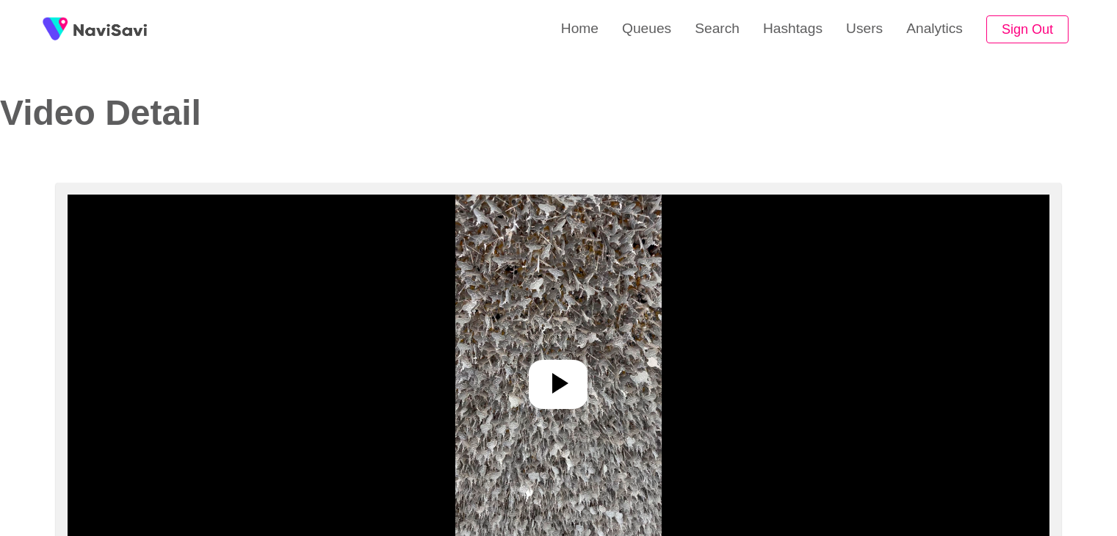
select select "**********"
select select "**"
click at [534, 371] on div at bounding box center [558, 384] width 59 height 49
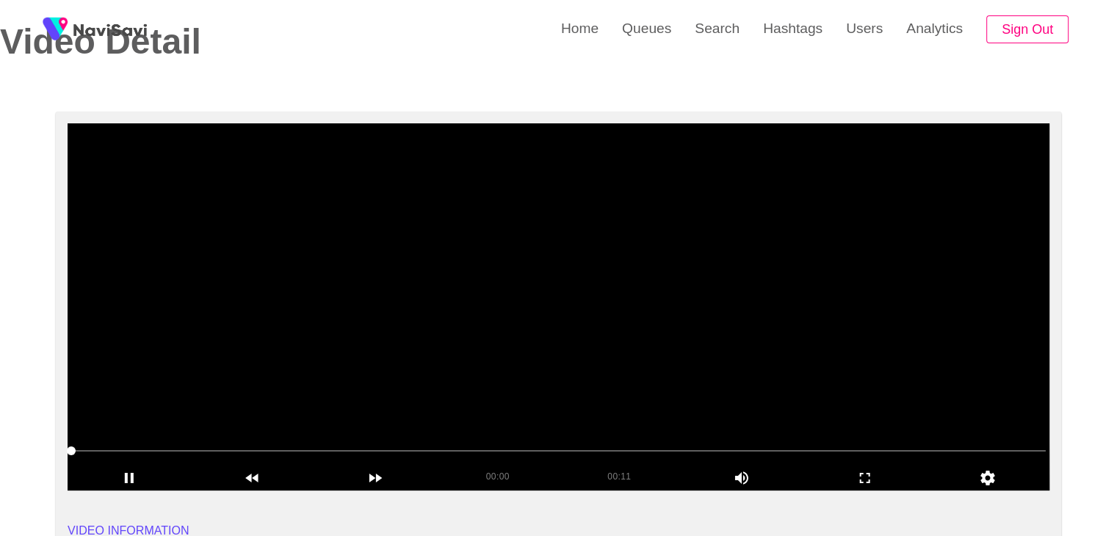
scroll to position [73, 0]
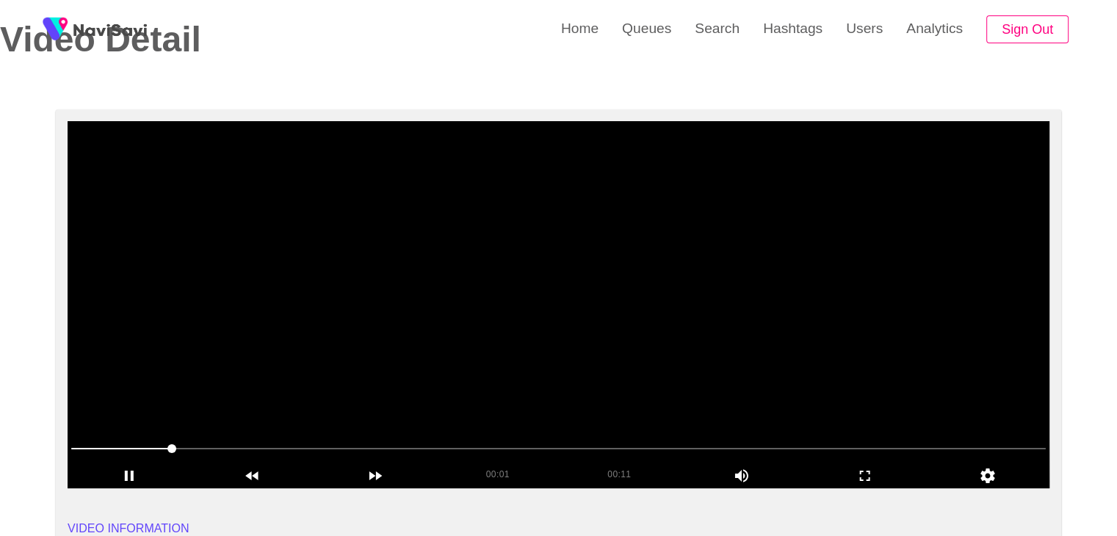
click at [744, 333] on video at bounding box center [559, 304] width 982 height 367
click at [656, 375] on video at bounding box center [559, 304] width 982 height 367
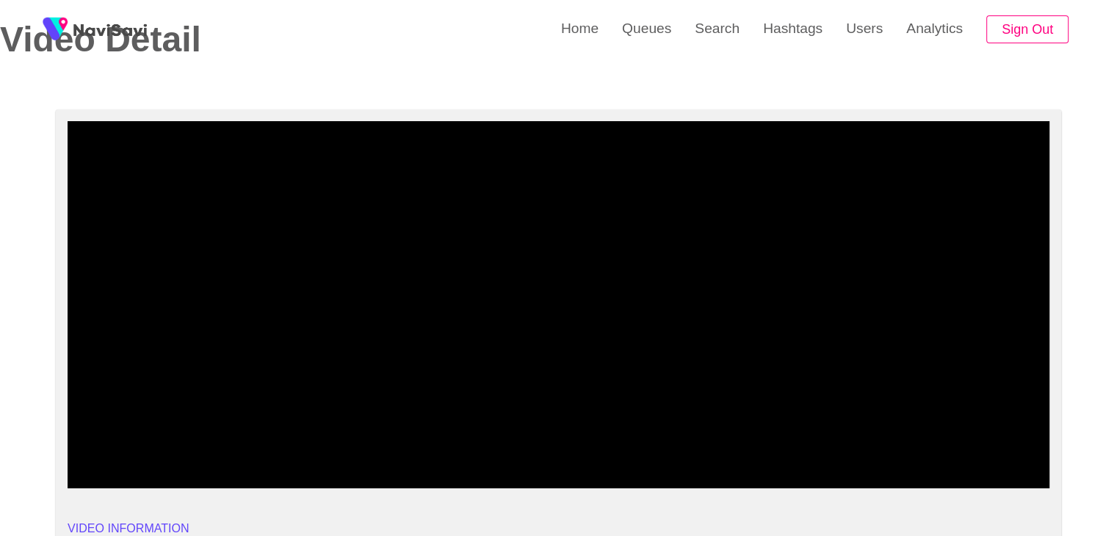
drag, startPoint x: 178, startPoint y: 456, endPoint x: 0, endPoint y: 465, distance: 177.9
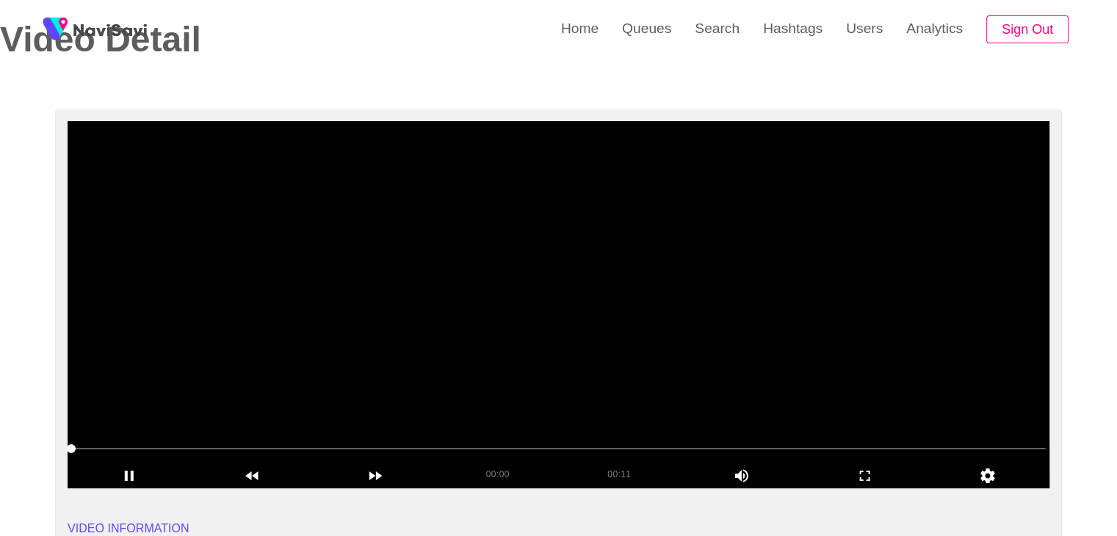
click at [726, 363] on video at bounding box center [559, 304] width 982 height 367
click at [739, 363] on video at bounding box center [559, 304] width 982 height 367
drag, startPoint x: 866, startPoint y: 473, endPoint x: 866, endPoint y: 540, distance: 67.6
click at [866, 476] on icon "add" at bounding box center [865, 476] width 122 height 18
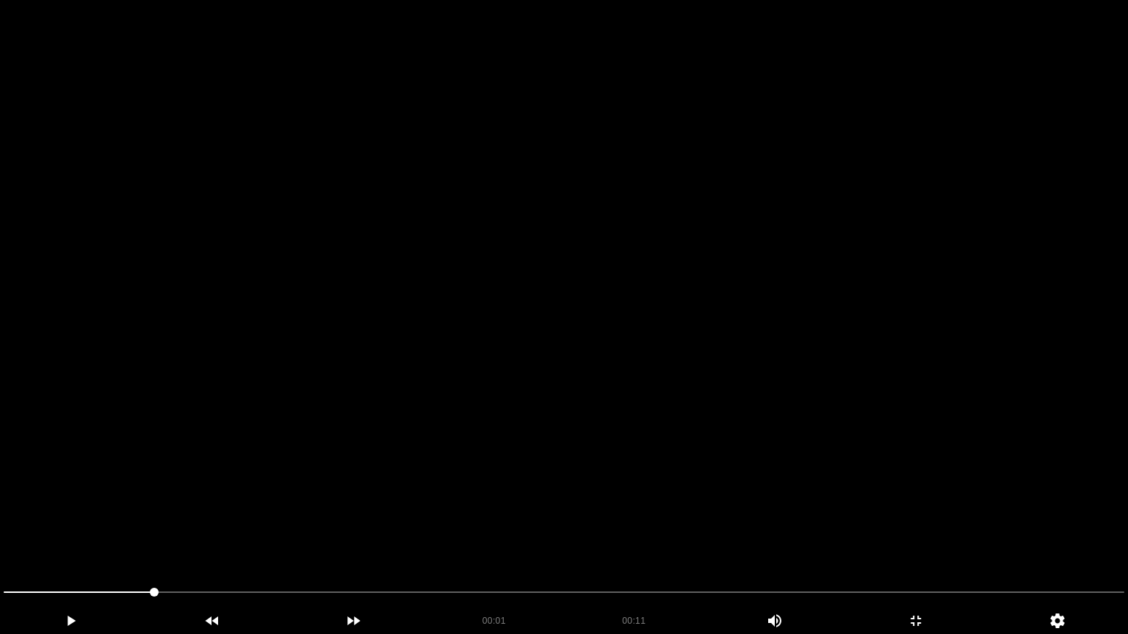
click at [865, 535] on video at bounding box center [564, 317] width 1128 height 634
click at [638, 468] on video at bounding box center [564, 317] width 1128 height 634
drag, startPoint x: 666, startPoint y: 467, endPoint x: 697, endPoint y: 474, distance: 31.5
click at [667, 470] on video at bounding box center [564, 317] width 1128 height 634
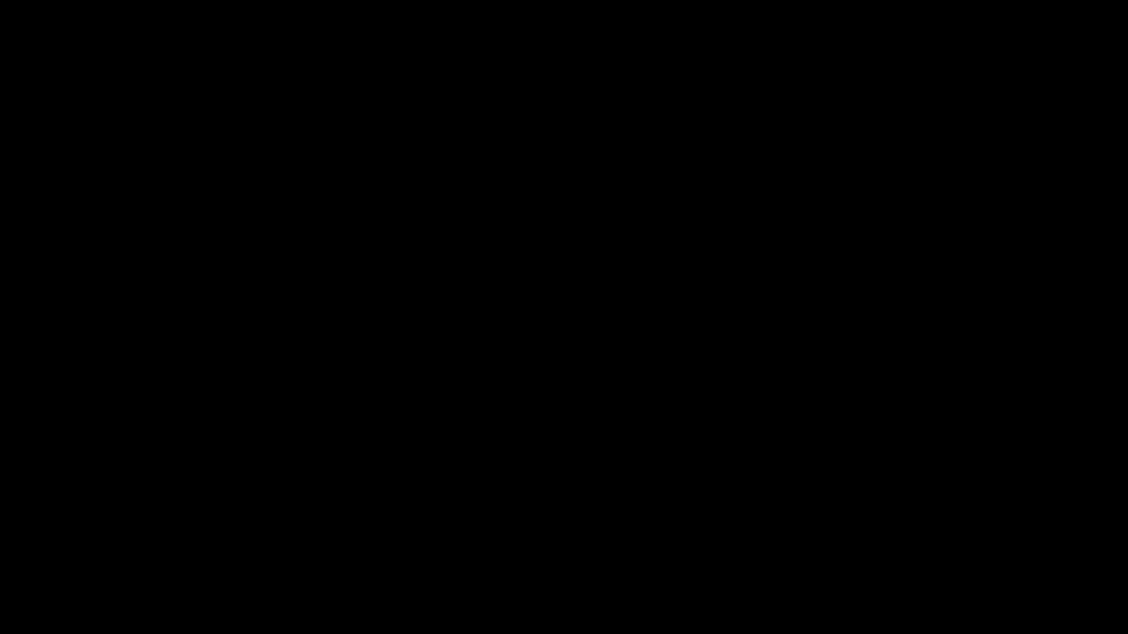
click at [919, 535] on icon "add" at bounding box center [916, 621] width 10 height 10
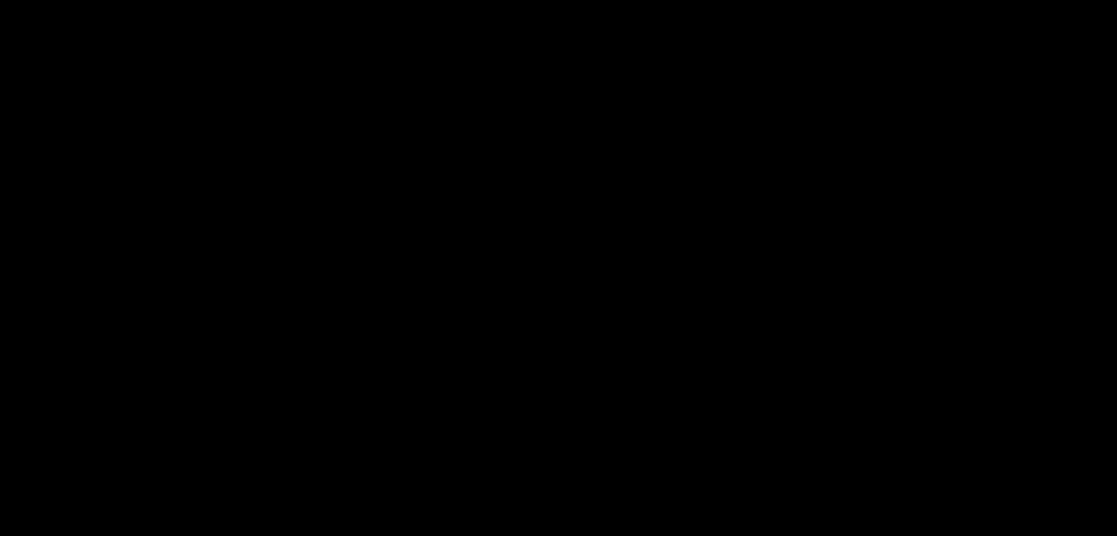
scroll to position [587, 0]
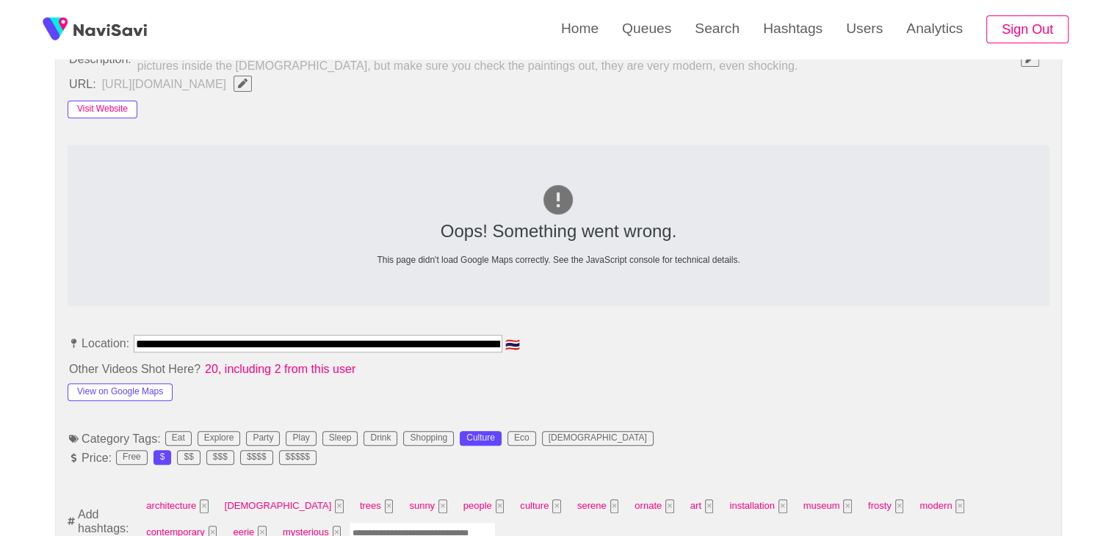
click at [124, 109] on button "Visit Website" at bounding box center [103, 110] width 70 height 18
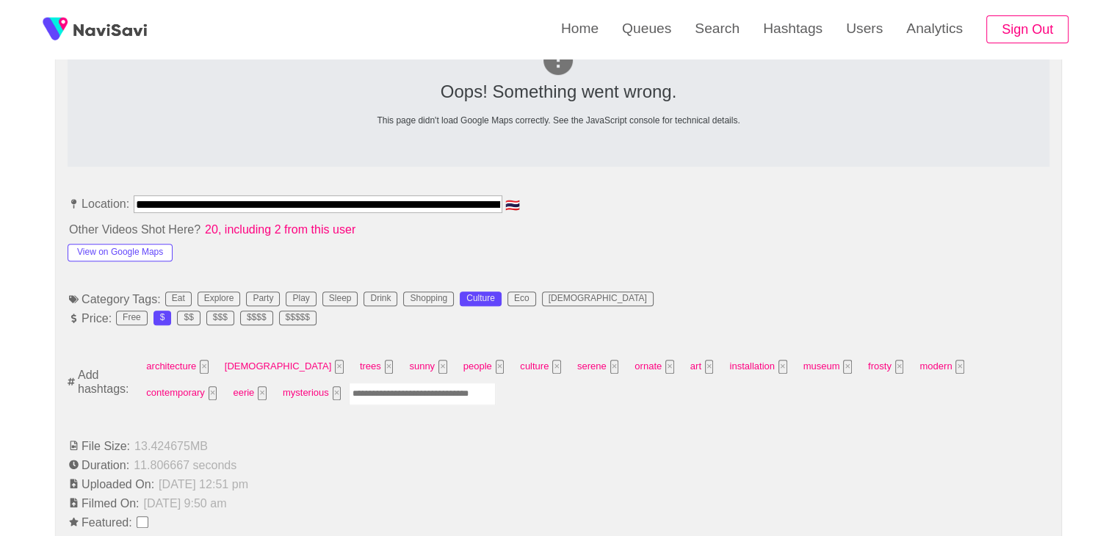
scroll to position [734, 0]
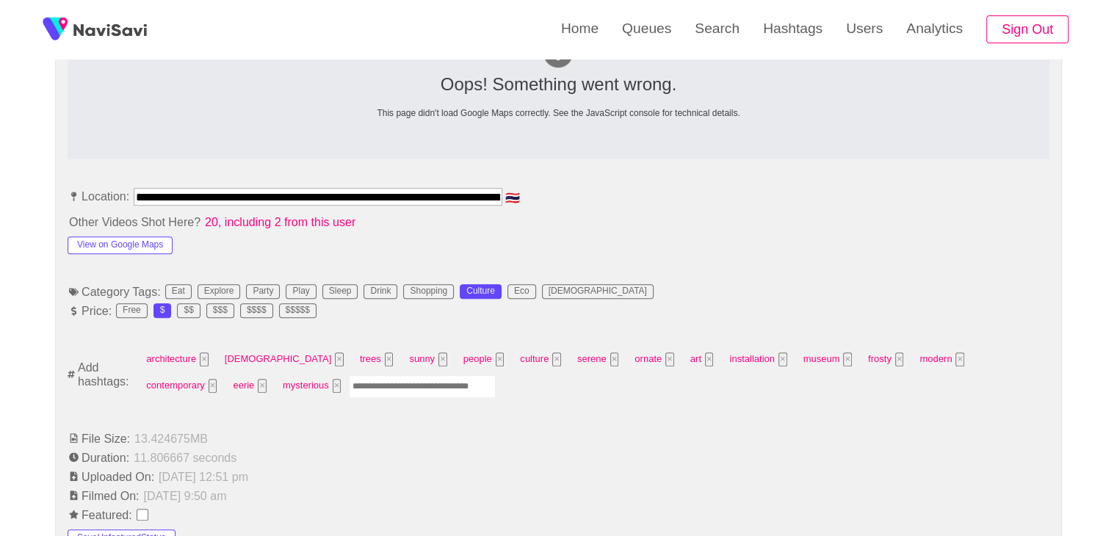
click at [349, 388] on input "Enter tag here and press return" at bounding box center [422, 386] width 147 height 23
type input "*********"
click at [492, 358] on button "×" at bounding box center [496, 359] width 9 height 14
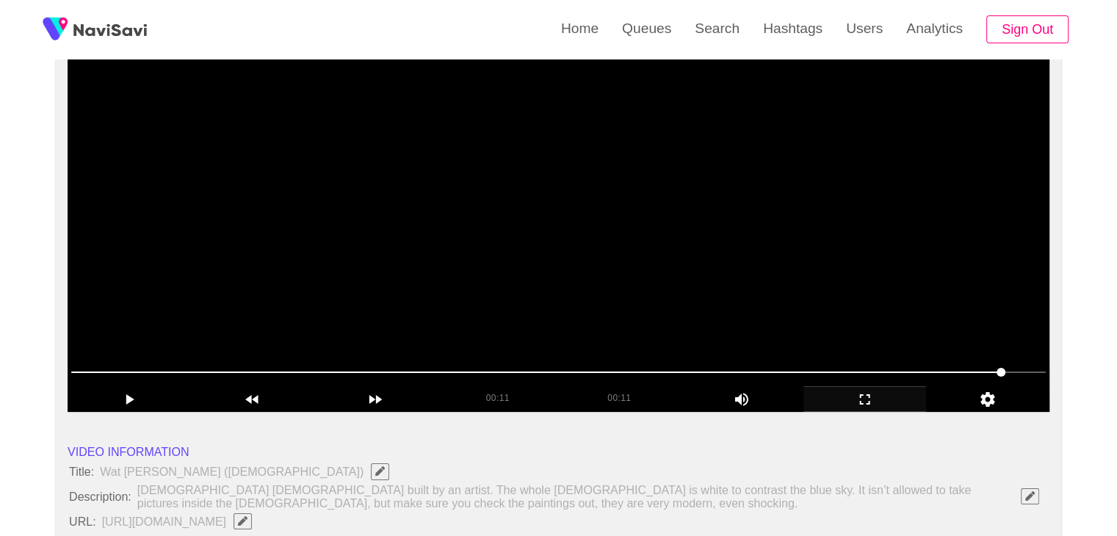
scroll to position [147, 0]
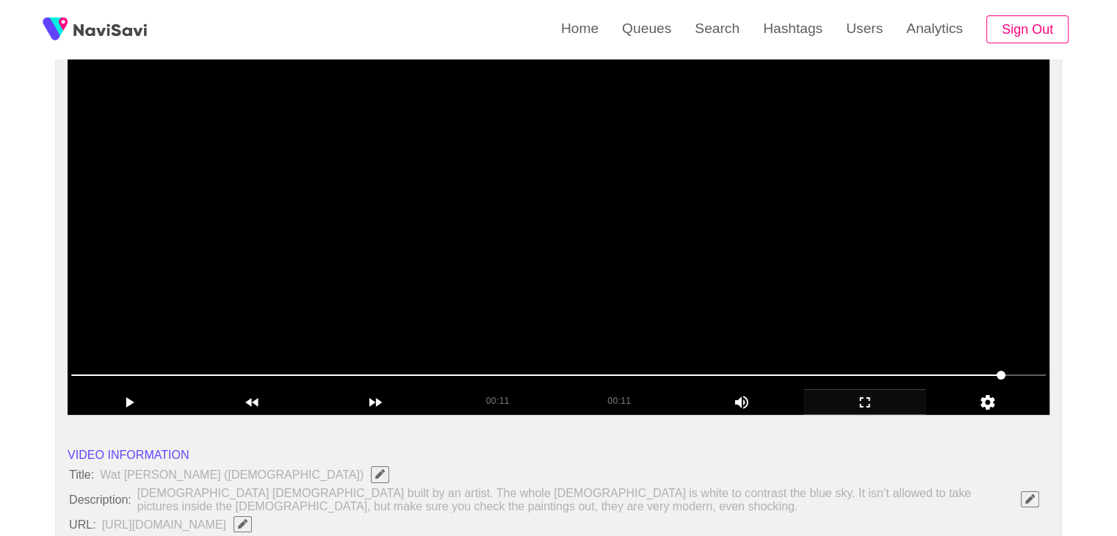
click at [591, 237] on video at bounding box center [559, 231] width 982 height 367
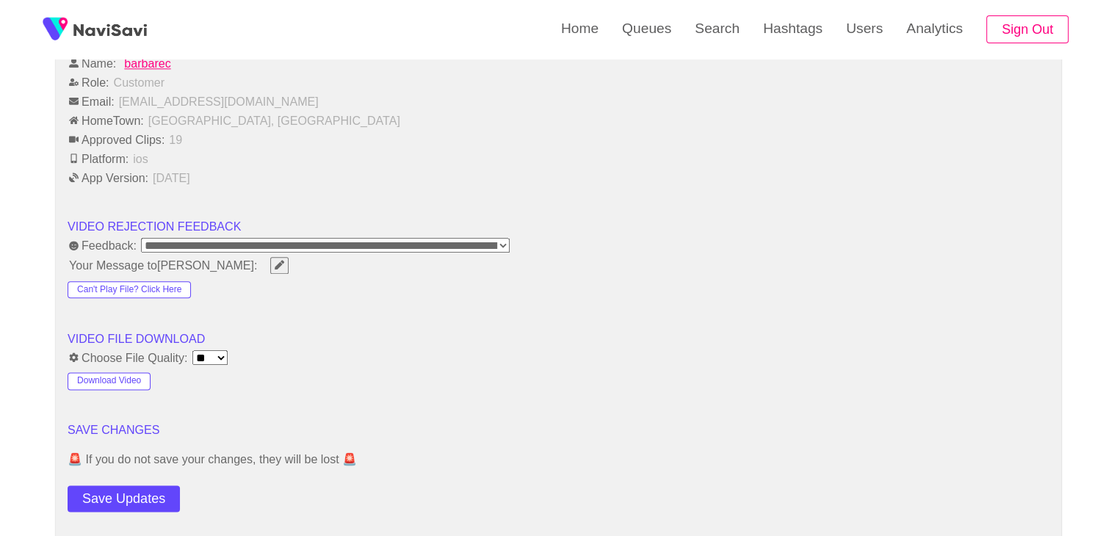
scroll to position [1909, 0]
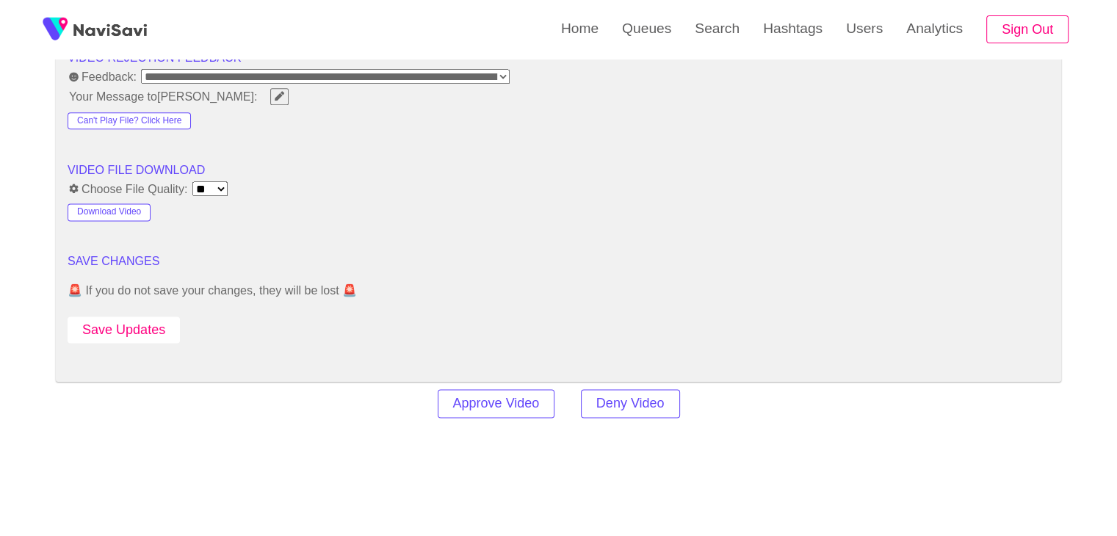
click at [159, 332] on button "Save Updates" at bounding box center [124, 329] width 112 height 27
drag, startPoint x: 137, startPoint y: 339, endPoint x: 263, endPoint y: 280, distance: 138.6
click at [145, 319] on button "Save Updates" at bounding box center [124, 329] width 112 height 27
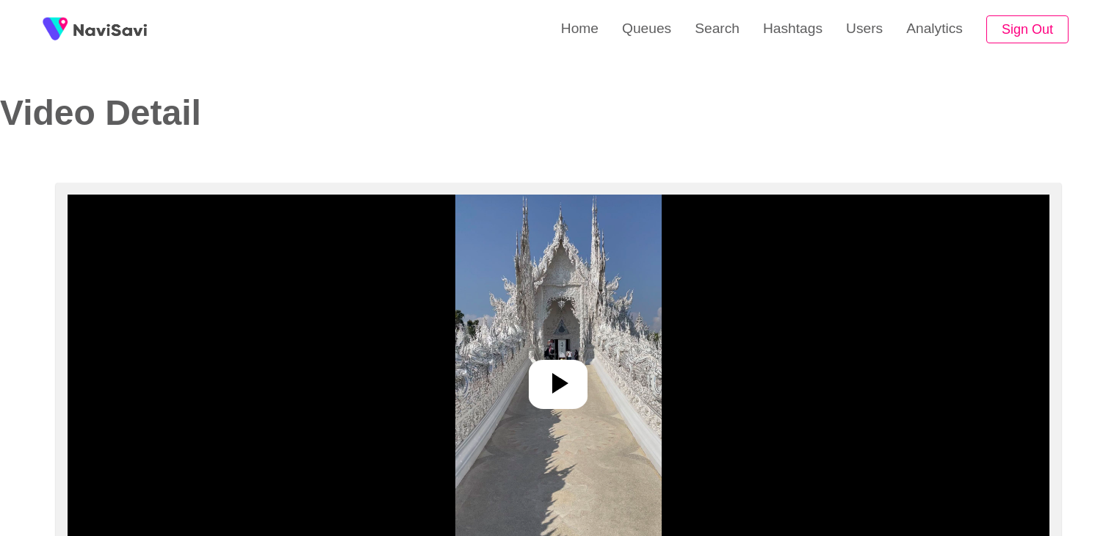
select select "**********"
select select "**"
click at [566, 376] on icon at bounding box center [557, 383] width 35 height 35
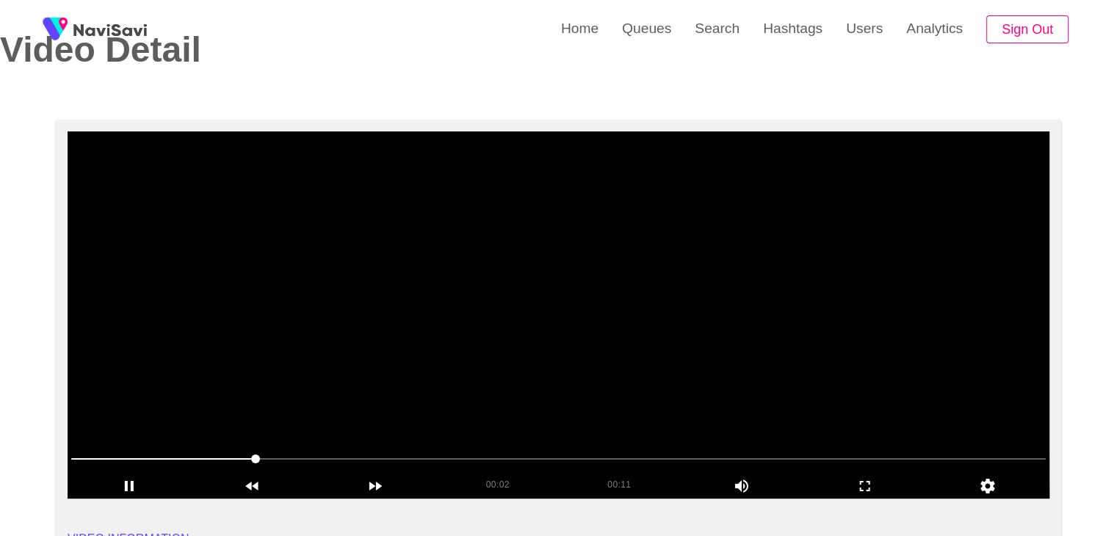
scroll to position [73, 0]
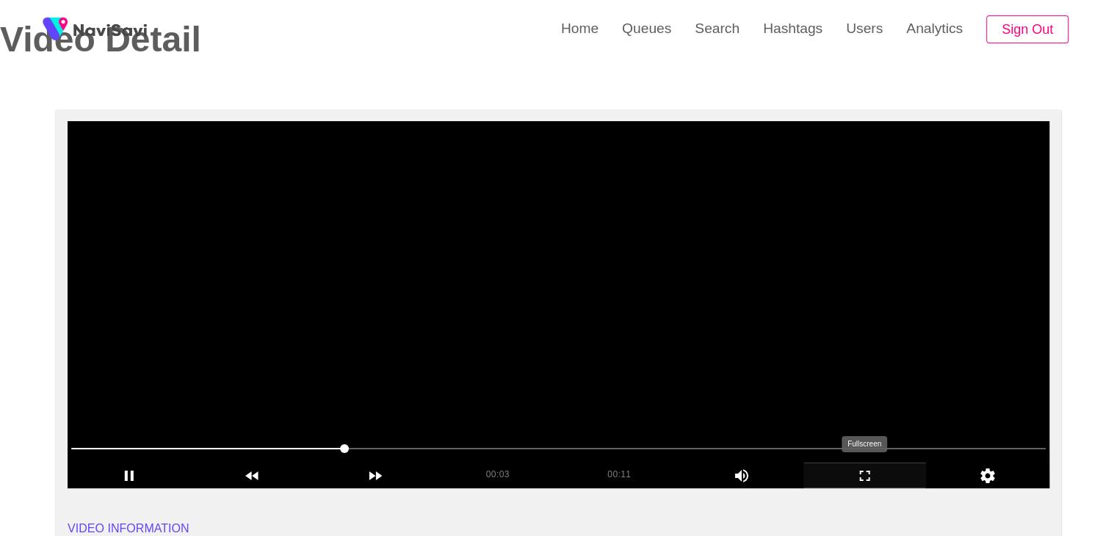
click at [866, 483] on icon "add" at bounding box center [865, 476] width 122 height 18
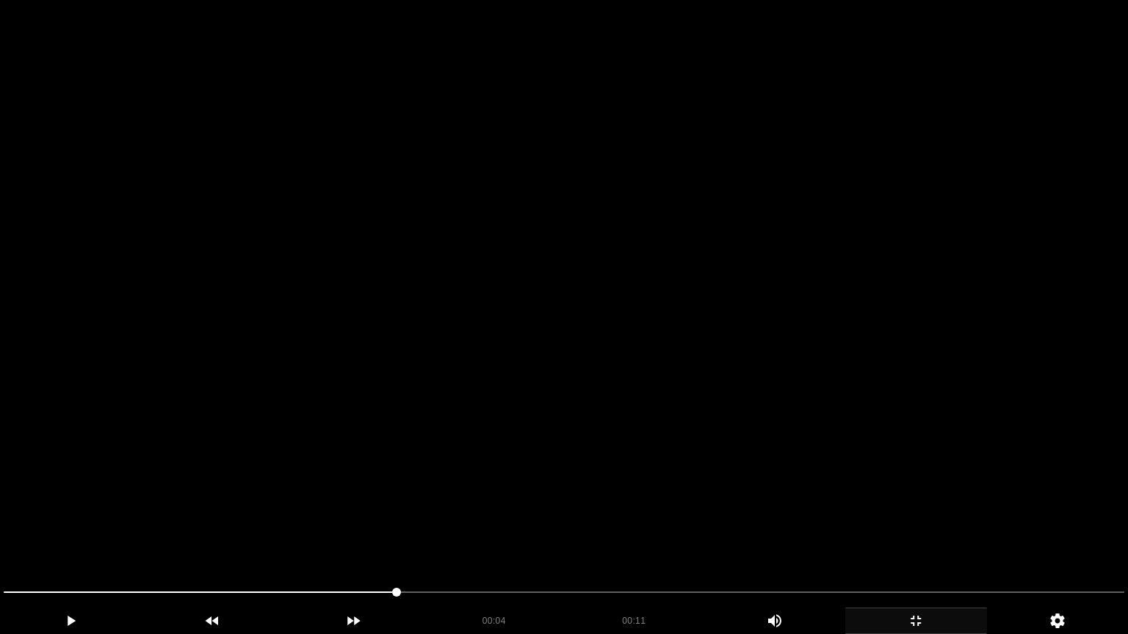
click at [839, 515] on video at bounding box center [564, 317] width 1128 height 634
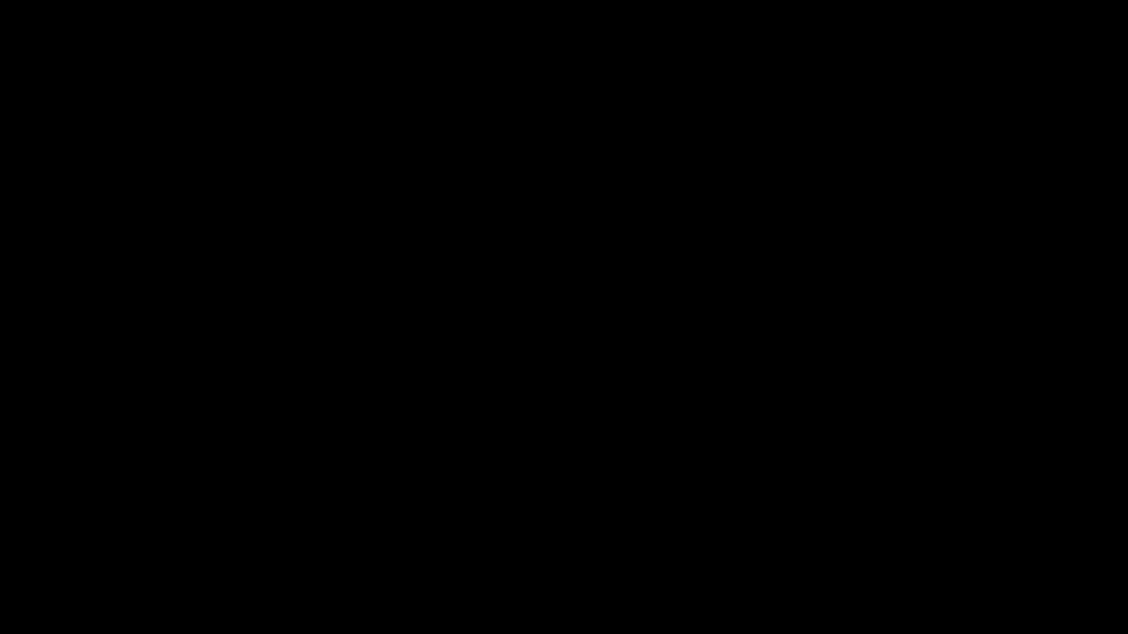
click at [924, 535] on icon "add" at bounding box center [916, 621] width 140 height 18
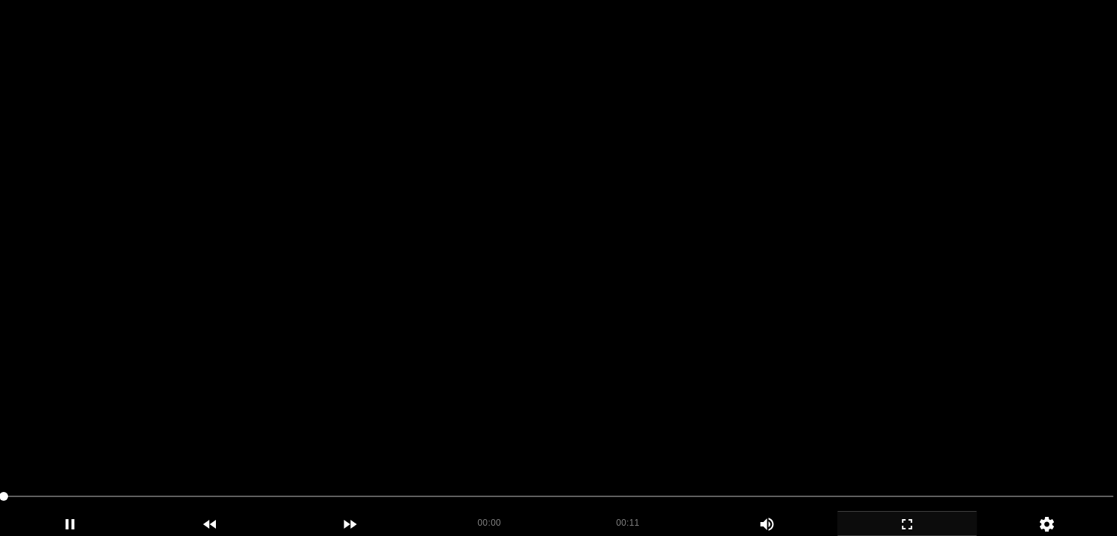
scroll to position [220, 0]
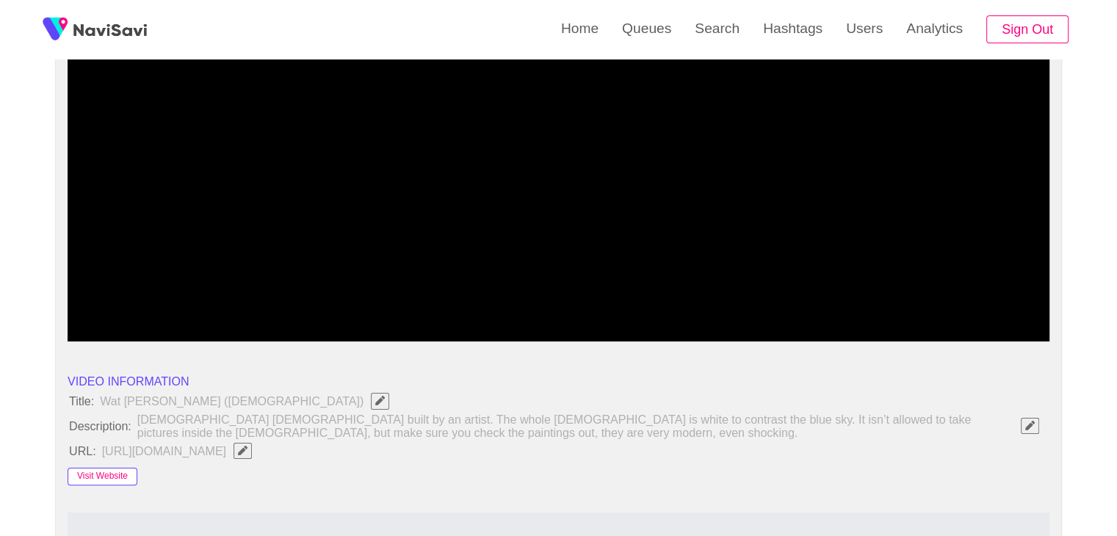
click at [109, 474] on button "Visit Website" at bounding box center [103, 477] width 70 height 18
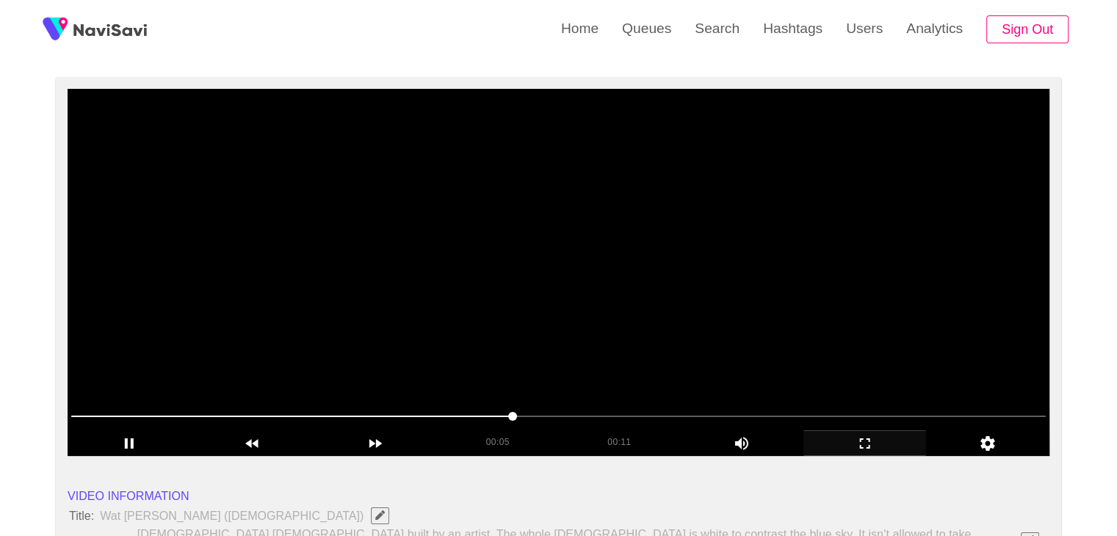
scroll to position [73, 0]
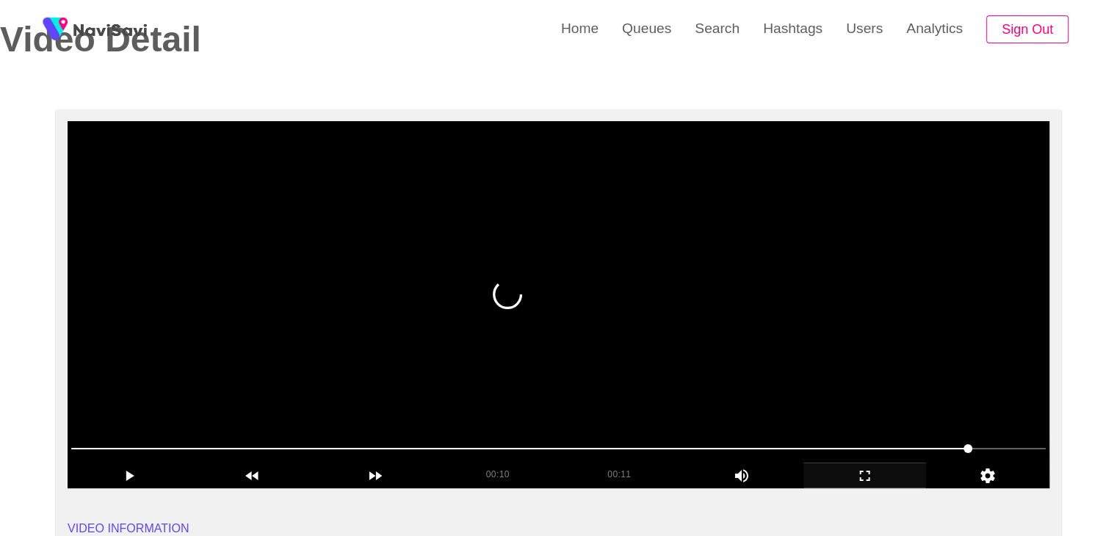
click at [504, 339] on video at bounding box center [559, 304] width 982 height 367
click at [598, 327] on video at bounding box center [559, 304] width 982 height 367
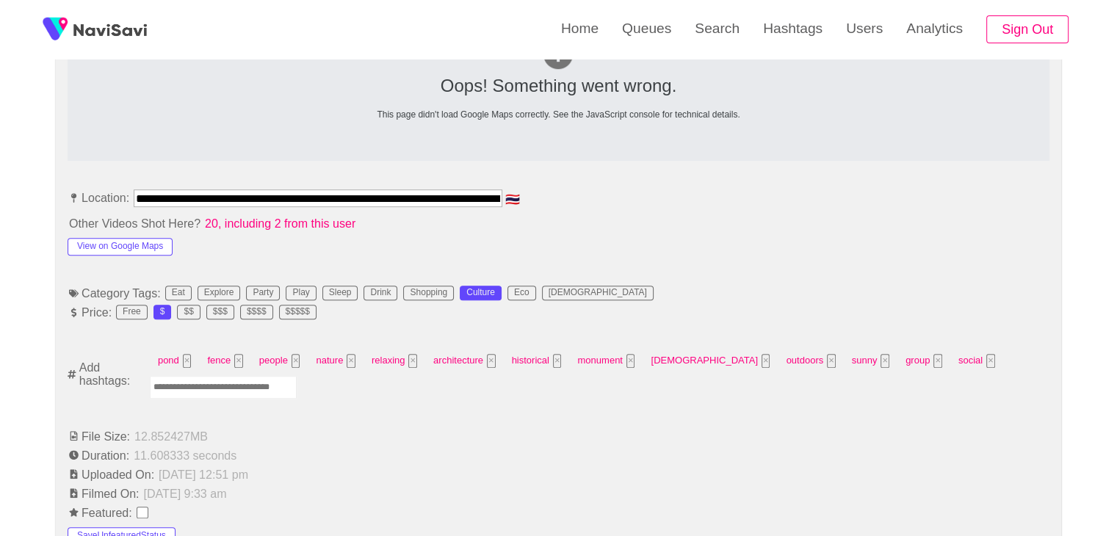
scroll to position [734, 0]
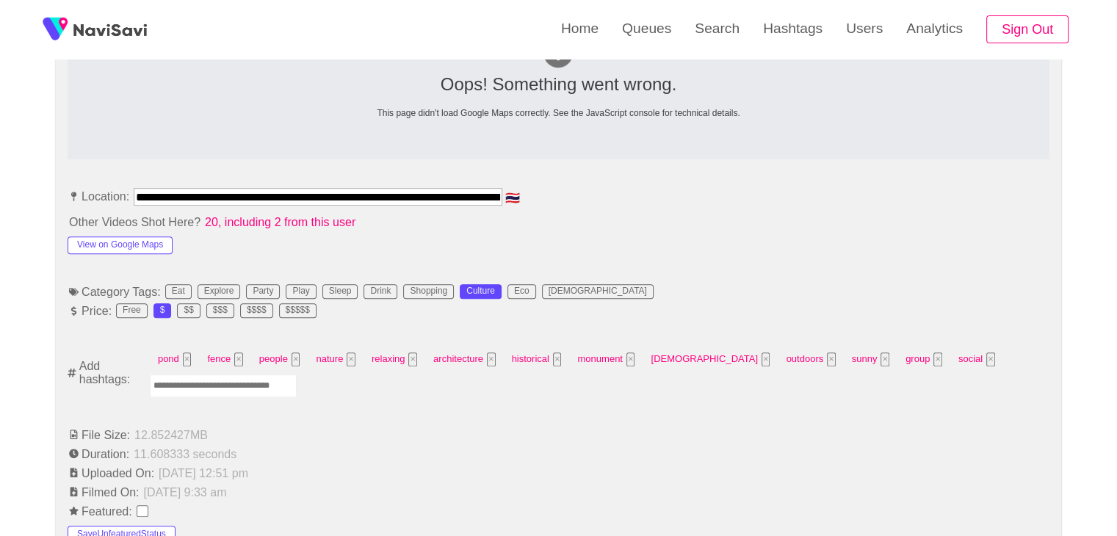
click at [254, 388] on input "Enter tag here and press return" at bounding box center [223, 385] width 147 height 23
type input "*********"
click at [115, 250] on button "View on Google Maps" at bounding box center [120, 245] width 105 height 18
click at [294, 361] on button "×" at bounding box center [291, 359] width 9 height 14
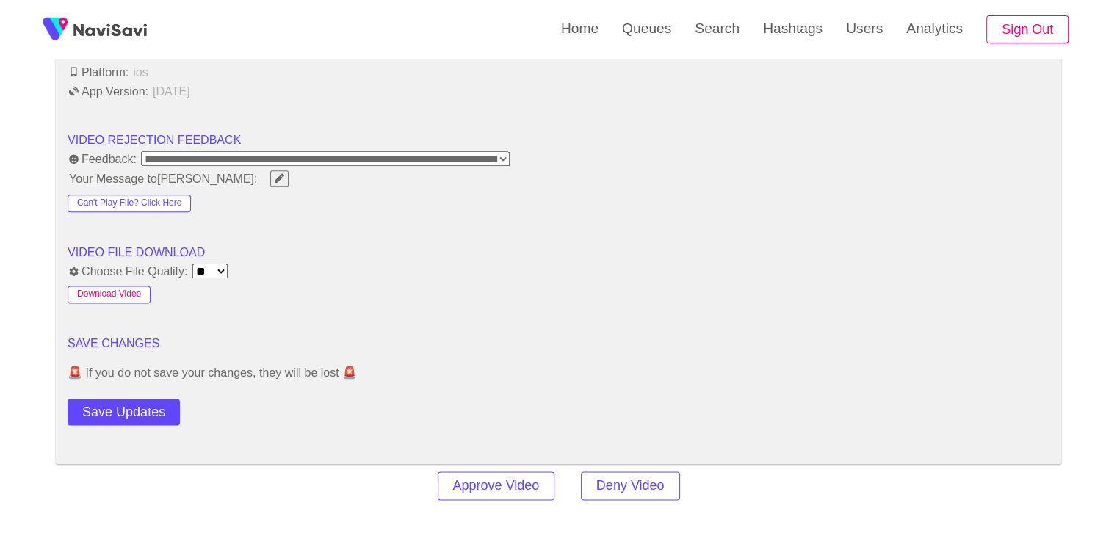
scroll to position [1836, 0]
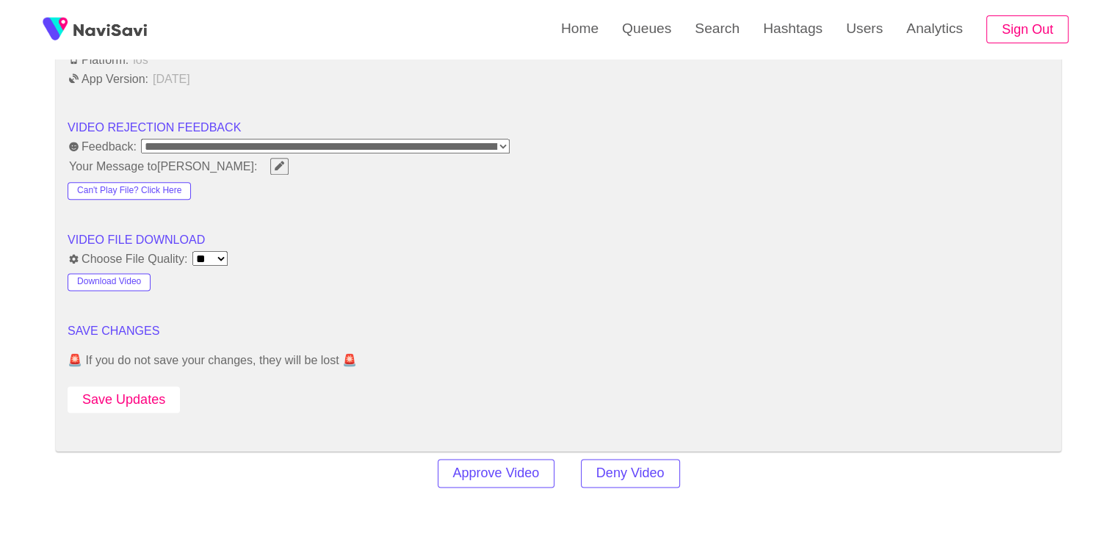
click at [145, 391] on button "Save Updates" at bounding box center [124, 399] width 112 height 27
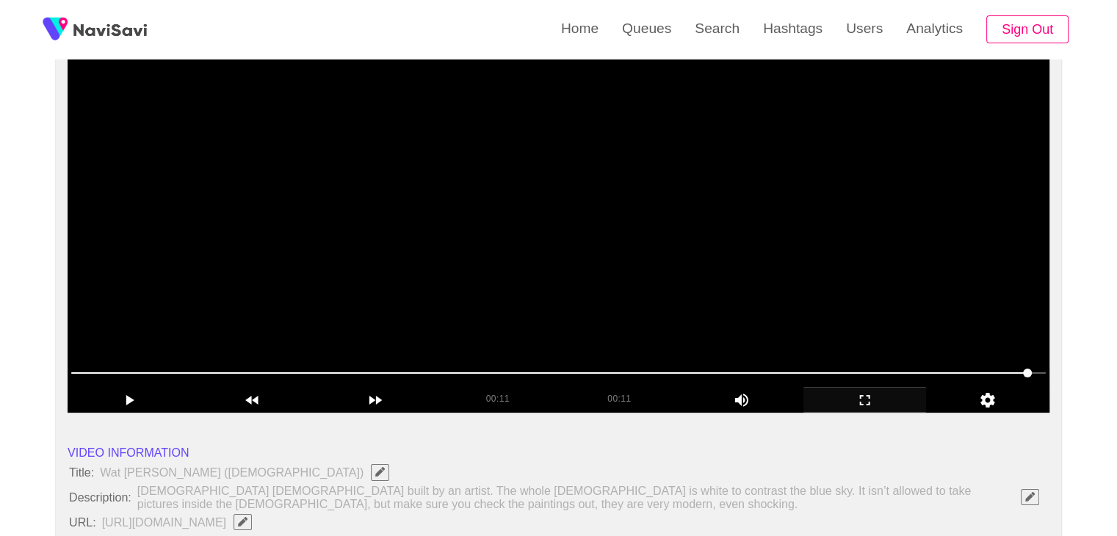
scroll to position [147, 0]
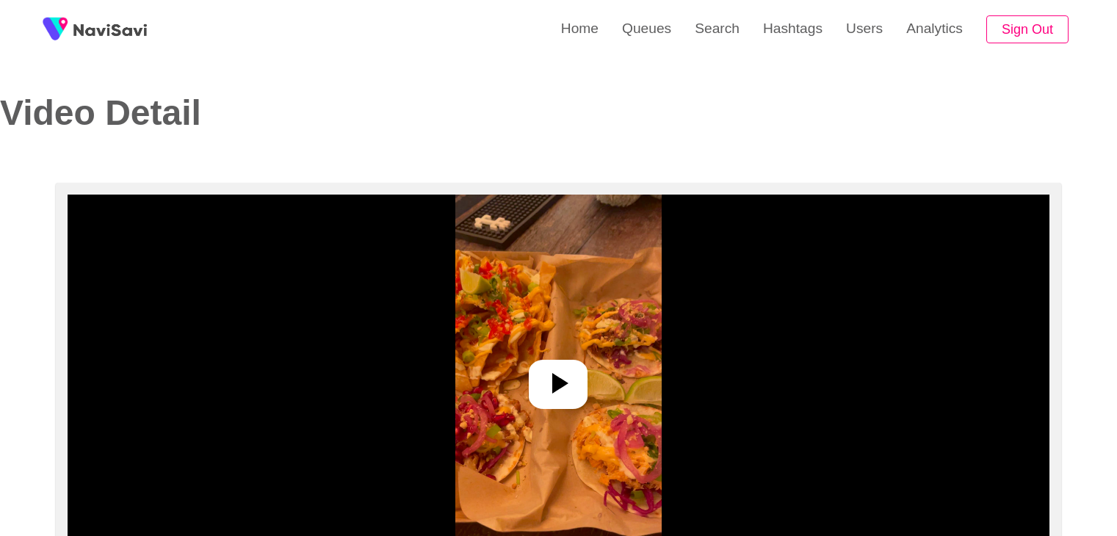
select select "**********"
select select "**"
click at [583, 355] on img at bounding box center [558, 378] width 206 height 367
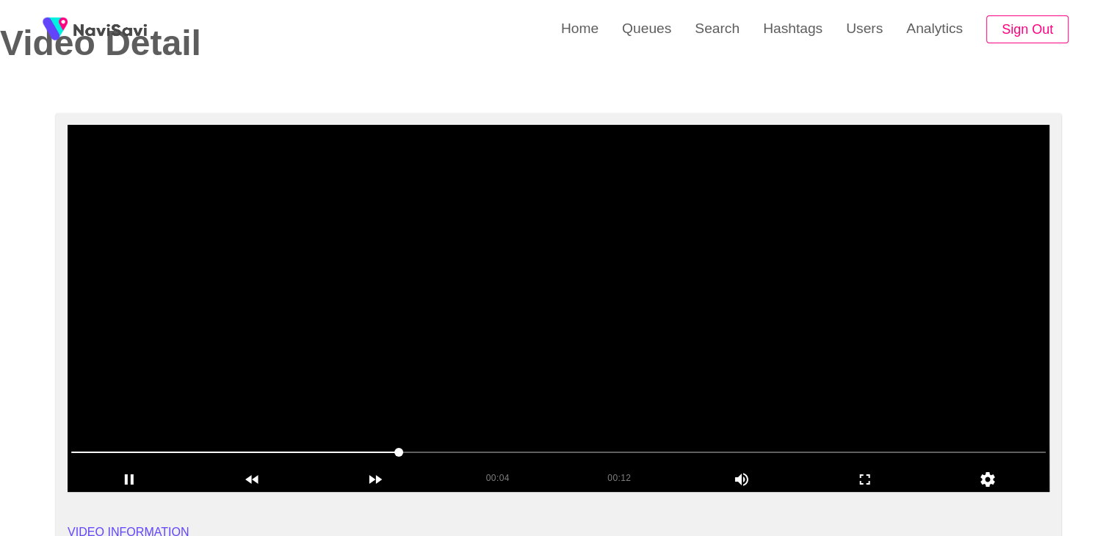
scroll to position [73, 0]
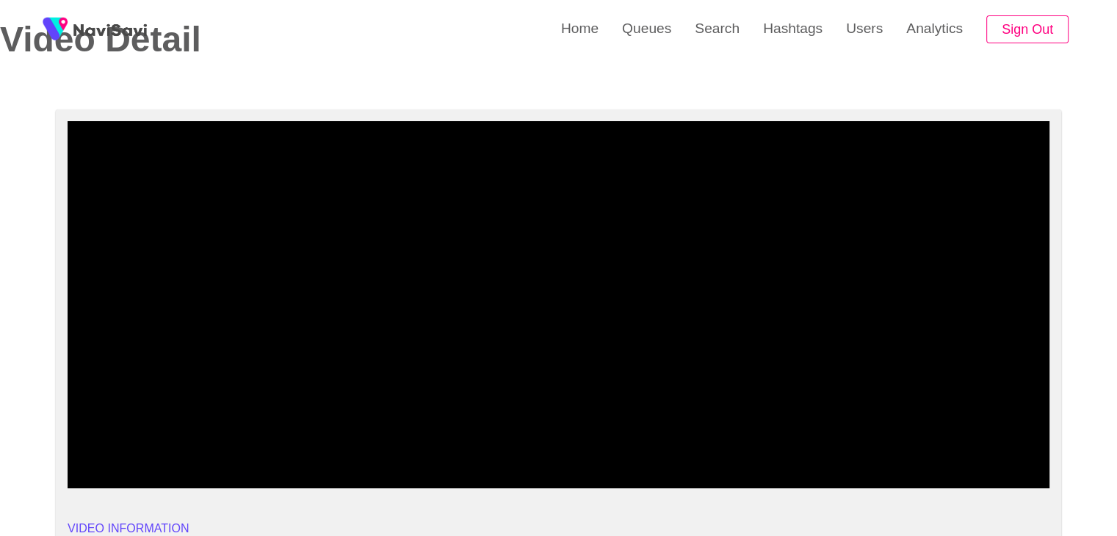
drag, startPoint x: 187, startPoint y: 454, endPoint x: 53, endPoint y: 450, distance: 133.7
drag, startPoint x: 73, startPoint y: 465, endPoint x: 56, endPoint y: 456, distance: 19.7
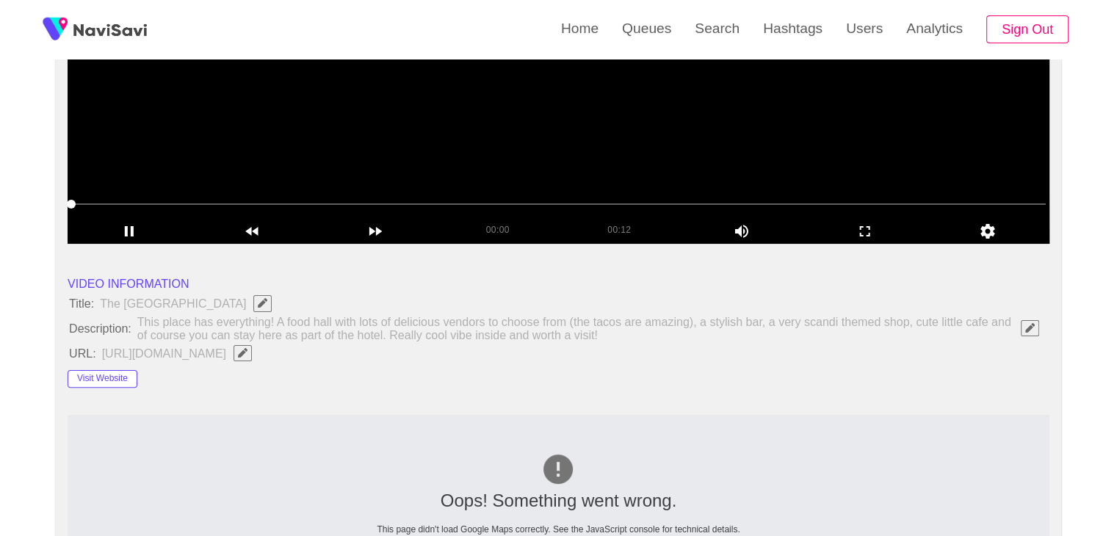
scroll to position [367, 0]
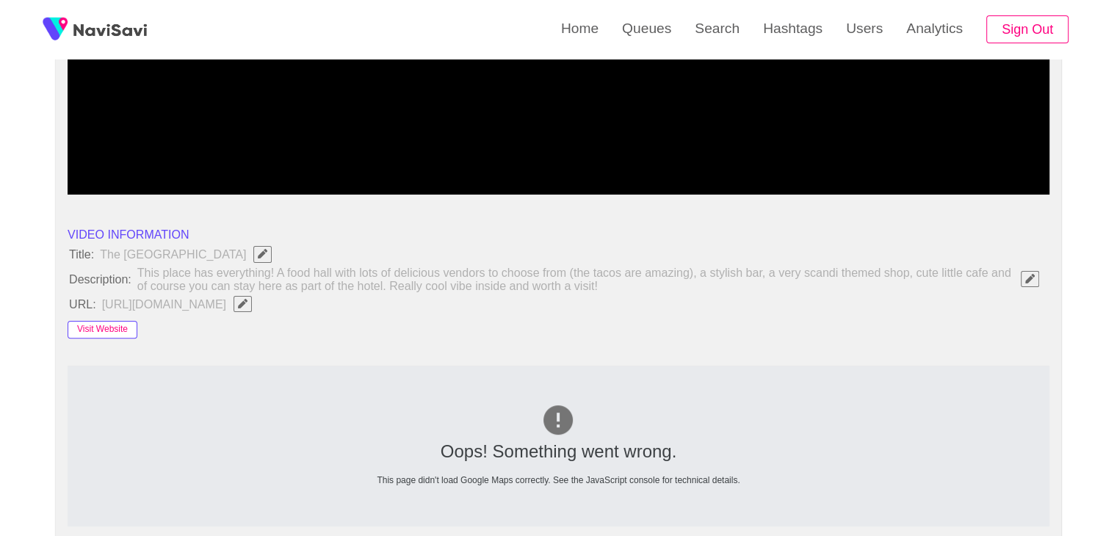
click at [101, 333] on button "Visit Website" at bounding box center [103, 330] width 70 height 18
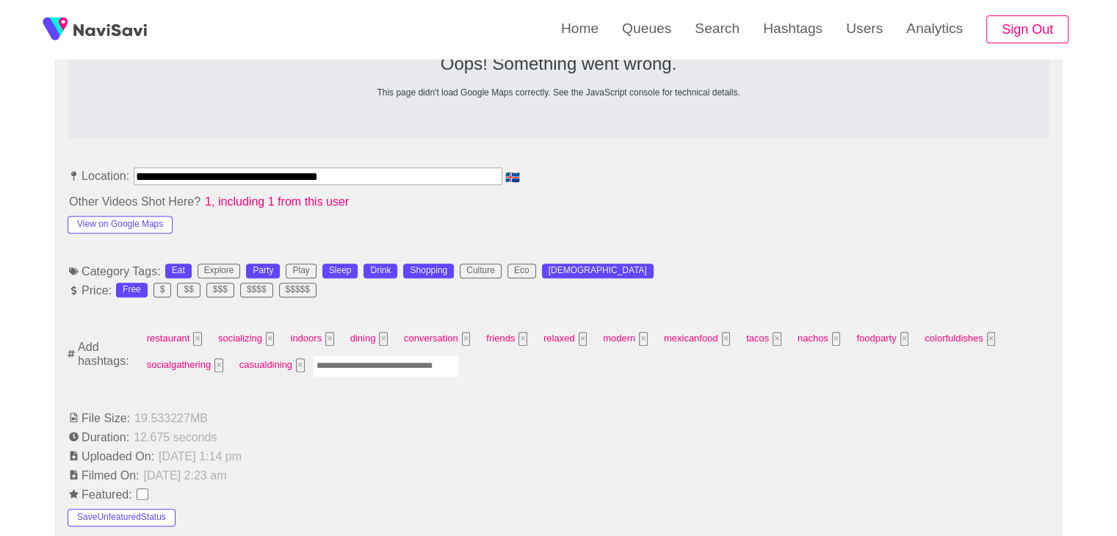
scroll to position [734, 0]
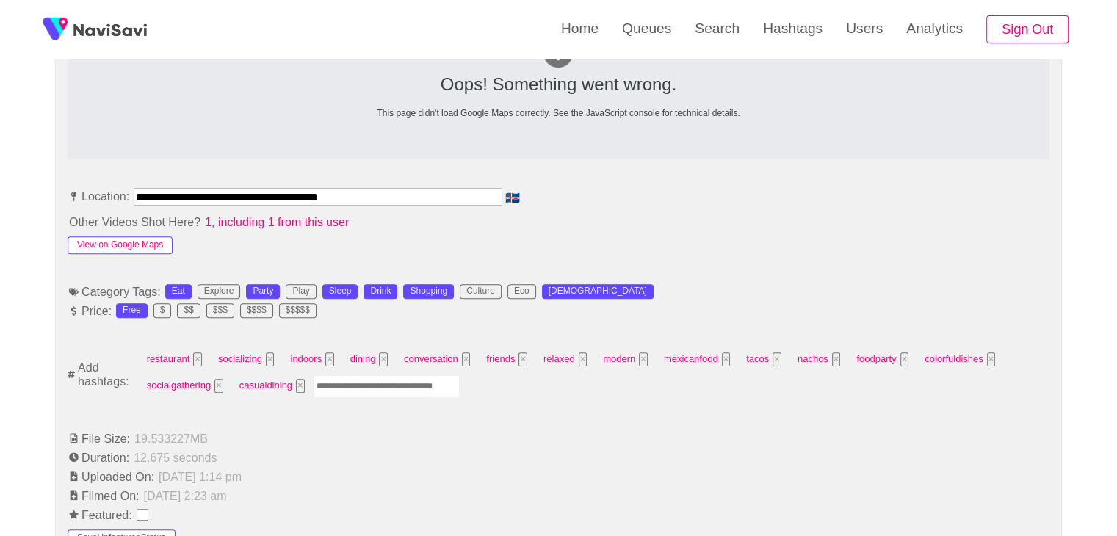
click at [142, 242] on button "View on Google Maps" at bounding box center [120, 245] width 105 height 18
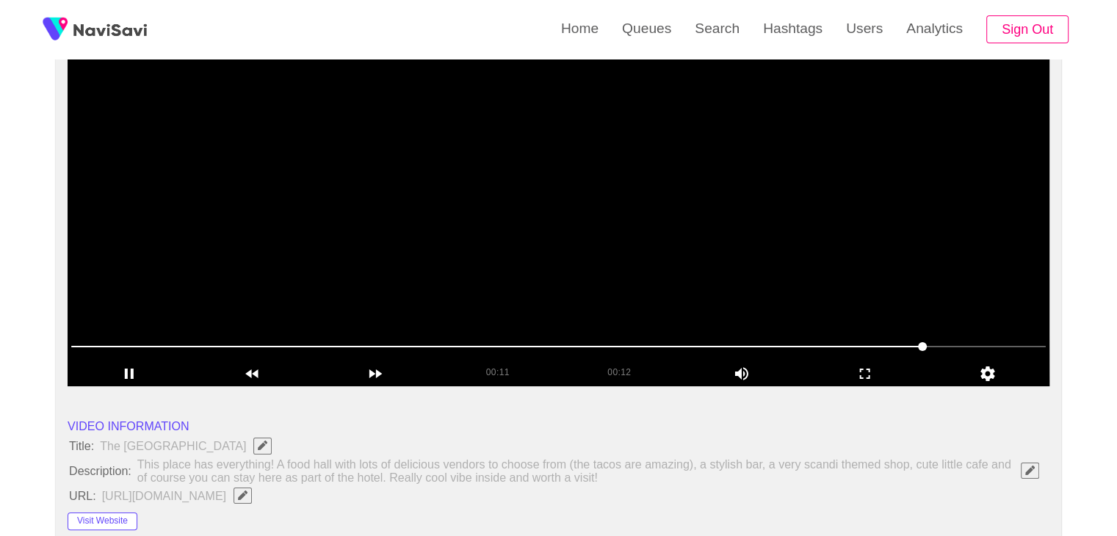
scroll to position [147, 0]
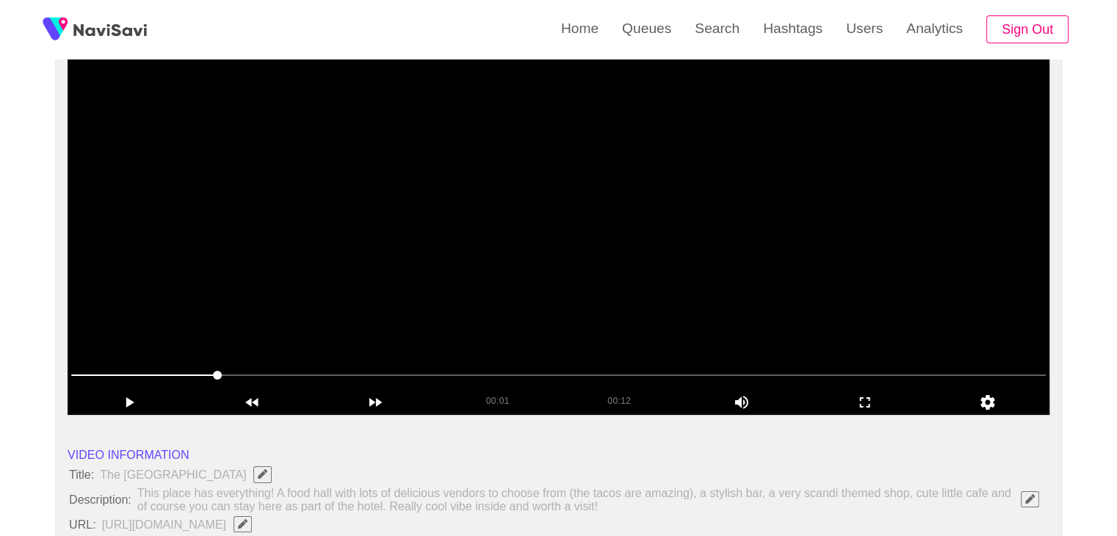
click at [566, 292] on video at bounding box center [559, 231] width 982 height 367
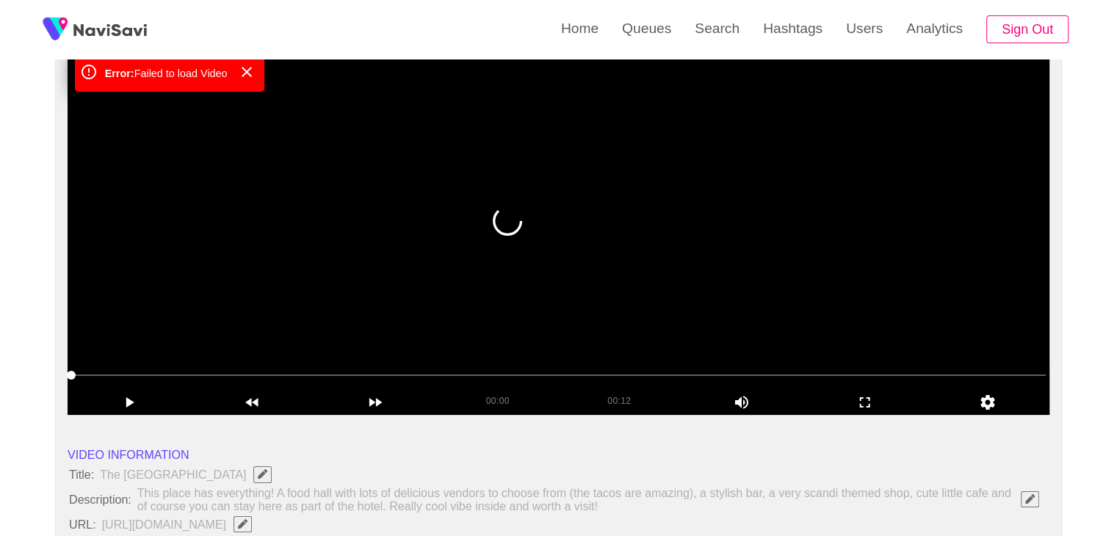
drag, startPoint x: 502, startPoint y: 183, endPoint x: 481, endPoint y: 184, distance: 20.6
click at [502, 183] on video at bounding box center [559, 231] width 982 height 367
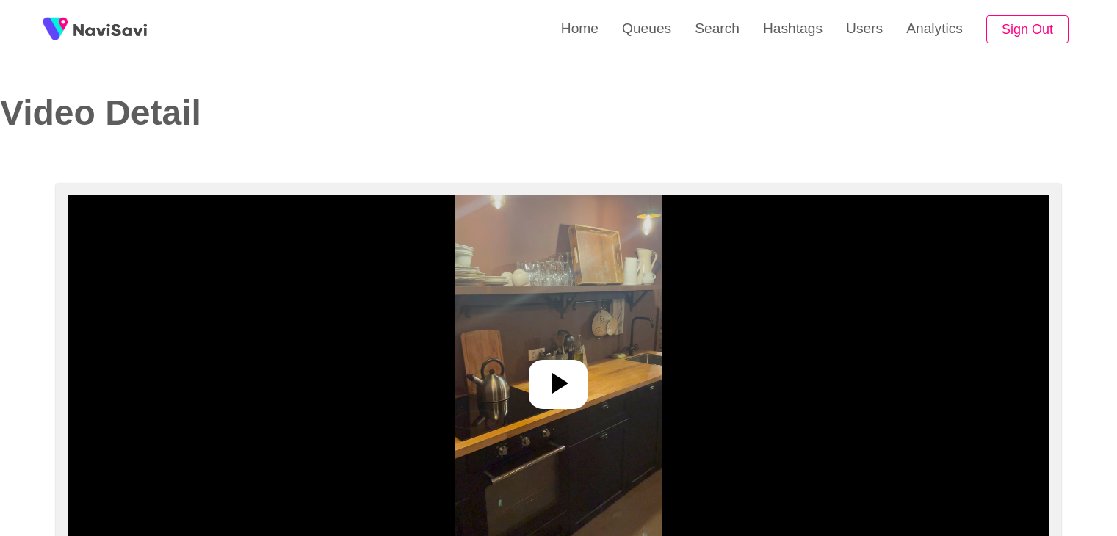
select select "**********"
select select "**"
click at [558, 369] on icon at bounding box center [557, 383] width 35 height 35
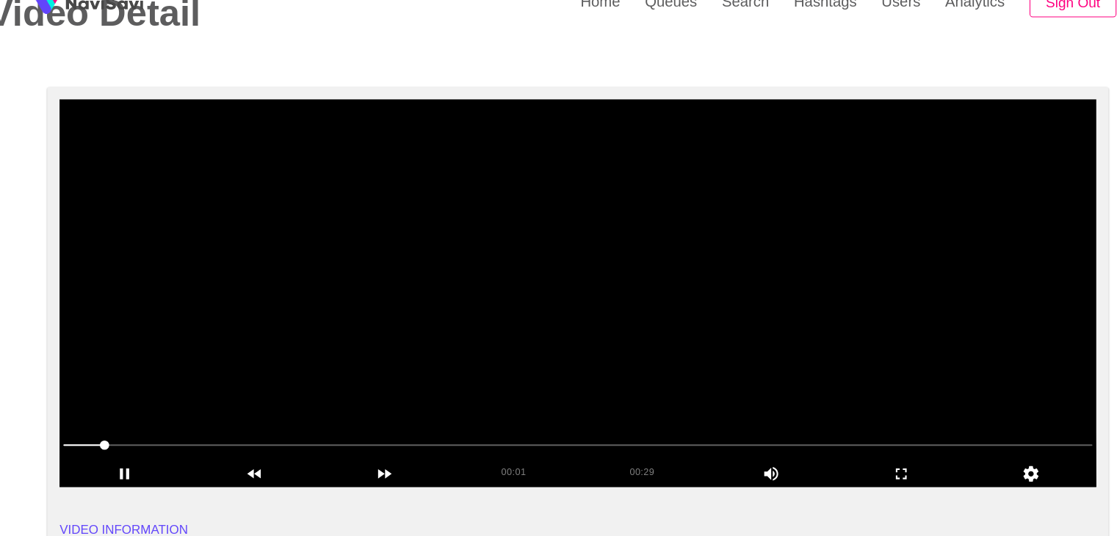
scroll to position [73, 0]
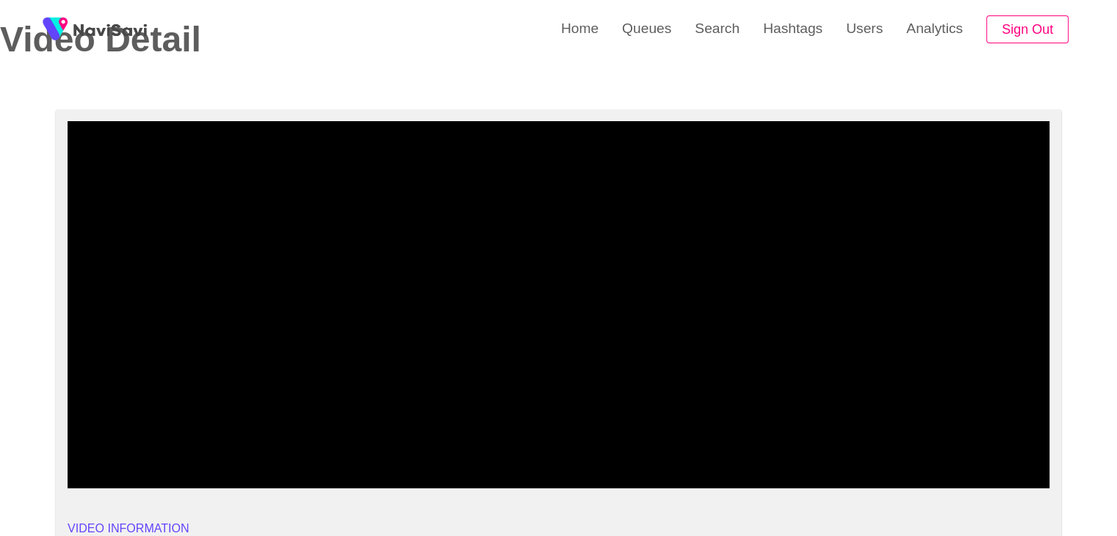
drag, startPoint x: 57, startPoint y: 457, endPoint x: 54, endPoint y: 446, distance: 10.5
drag, startPoint x: 100, startPoint y: 453, endPoint x: 0, endPoint y: 453, distance: 99.9
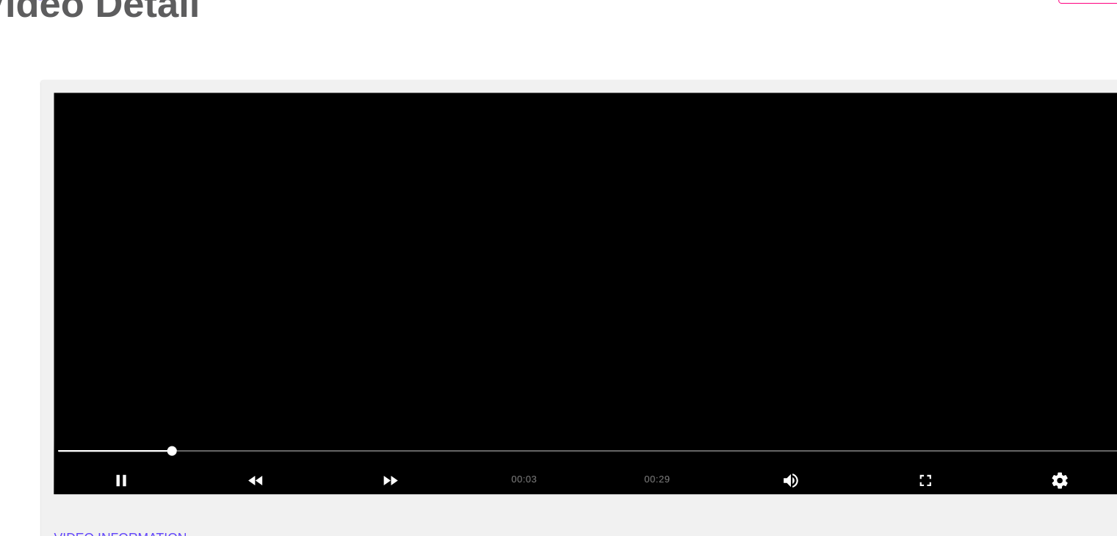
scroll to position [70, 0]
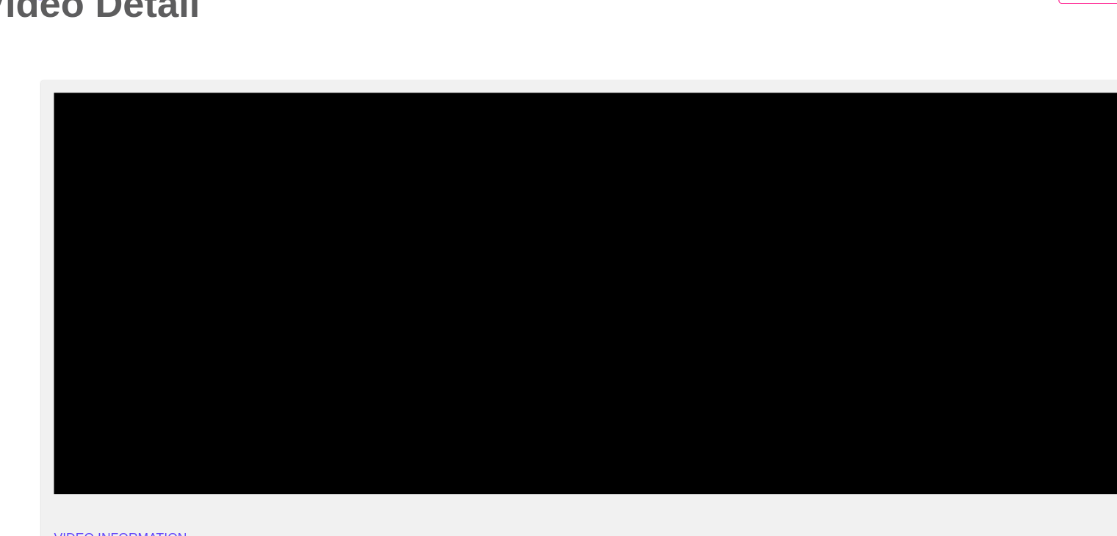
drag, startPoint x: 37, startPoint y: 435, endPoint x: 18, endPoint y: 435, distance: 19.1
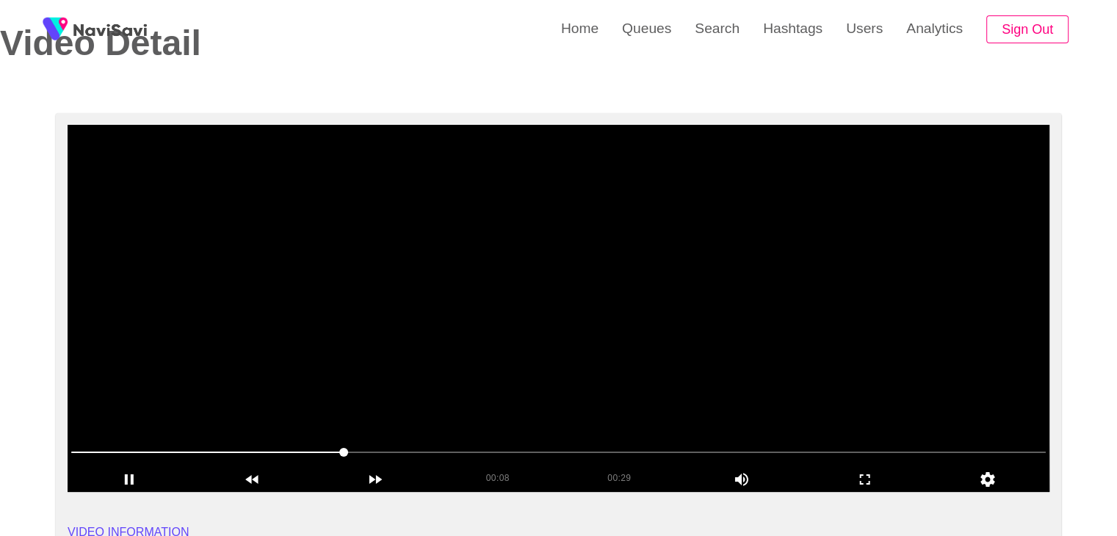
drag, startPoint x: 287, startPoint y: 453, endPoint x: 160, endPoint y: 463, distance: 127.4
click at [160, 463] on div at bounding box center [558, 453] width 986 height 37
click at [478, 396] on video at bounding box center [559, 308] width 982 height 367
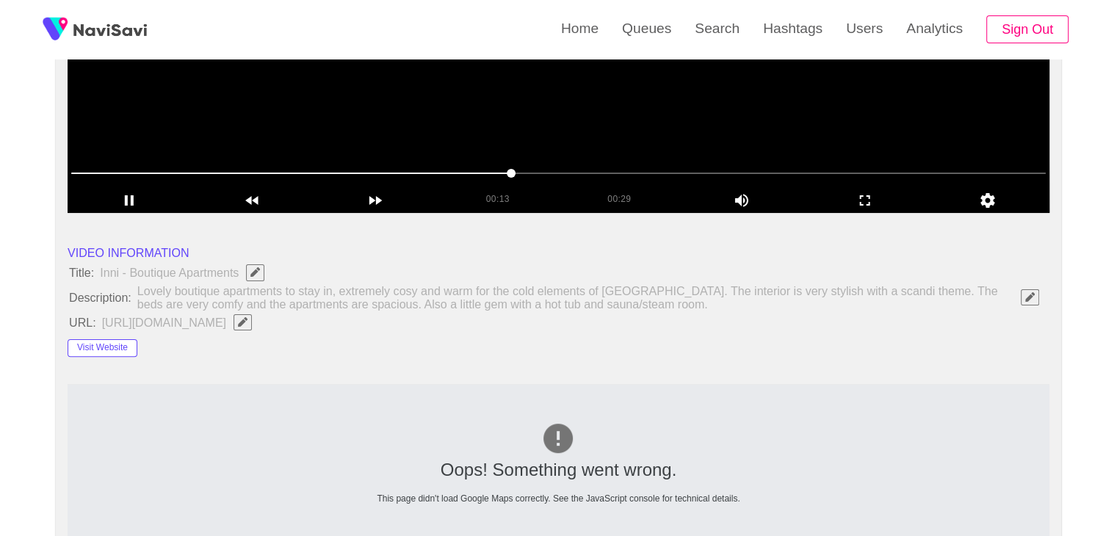
scroll to position [363, 0]
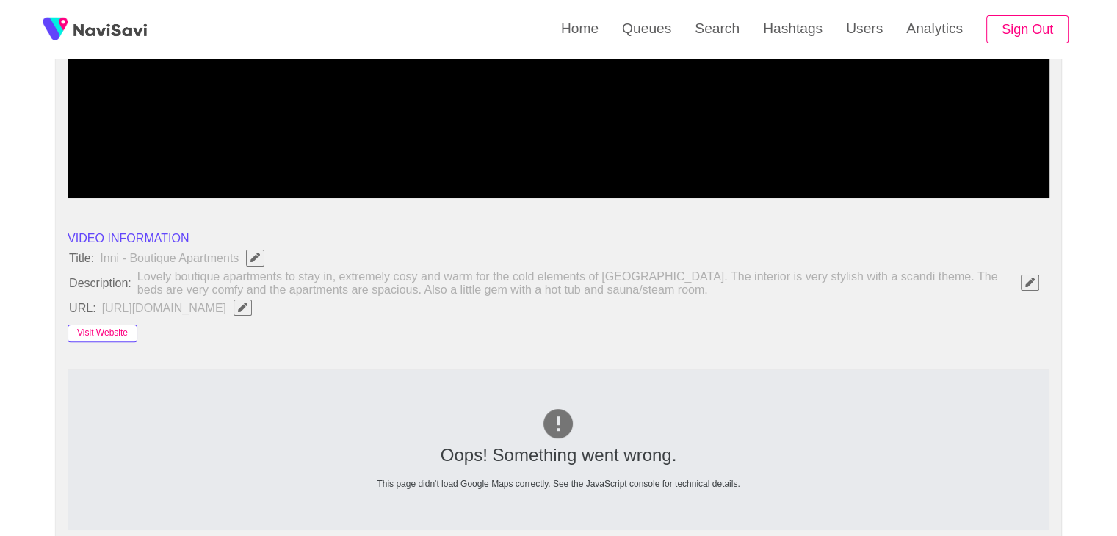
click at [106, 330] on button "Visit Website" at bounding box center [103, 334] width 70 height 18
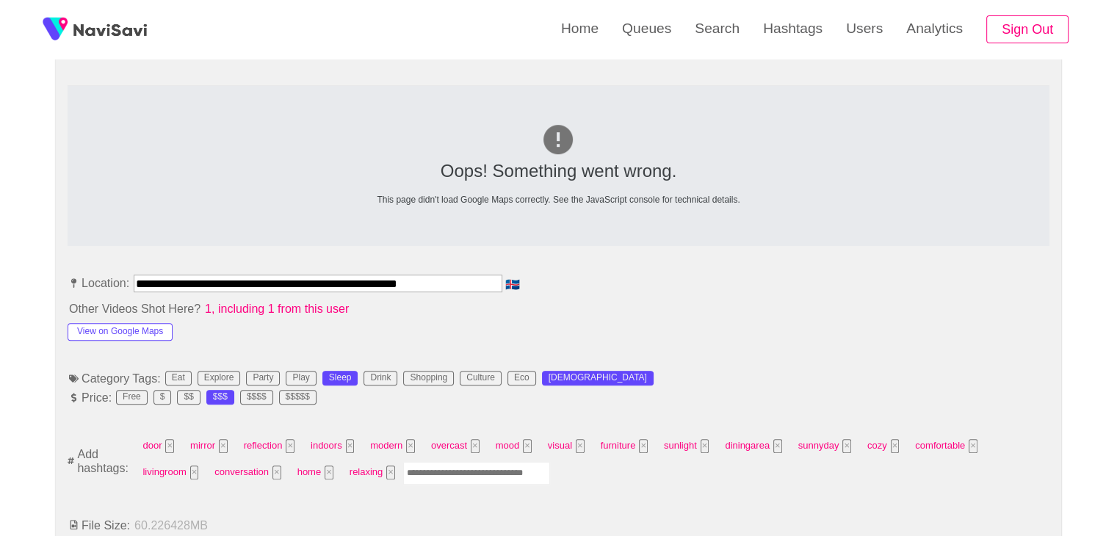
scroll to position [657, 0]
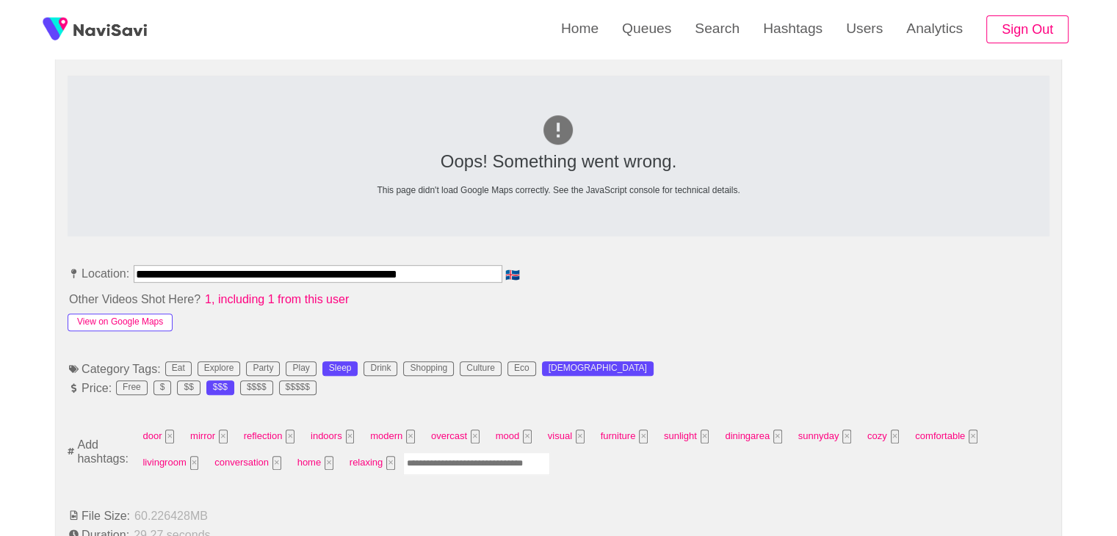
click at [135, 317] on button "View on Google Maps" at bounding box center [120, 323] width 105 height 18
click at [451, 469] on input "Enter tag here and press return" at bounding box center [476, 463] width 147 height 23
type input "*****"
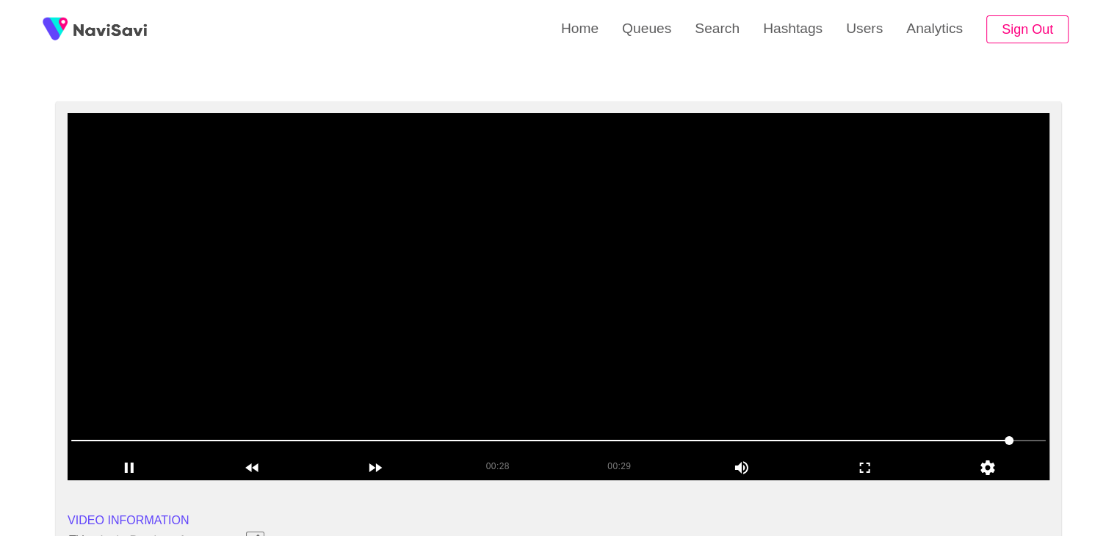
scroll to position [70, 0]
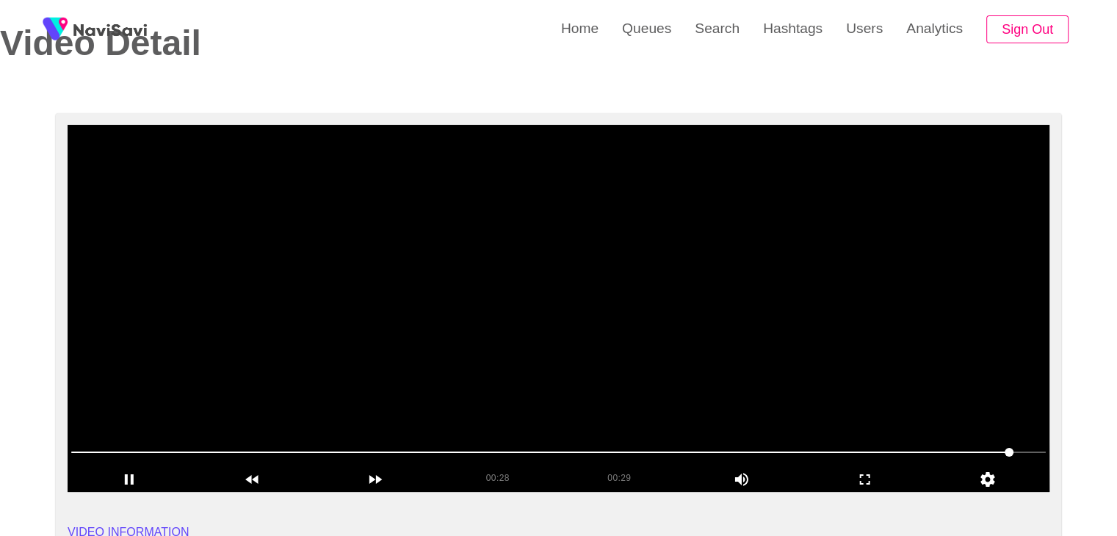
click at [529, 364] on video at bounding box center [559, 308] width 982 height 367
click at [796, 402] on video at bounding box center [559, 308] width 982 height 367
click at [852, 471] on icon "add" at bounding box center [865, 480] width 122 height 18
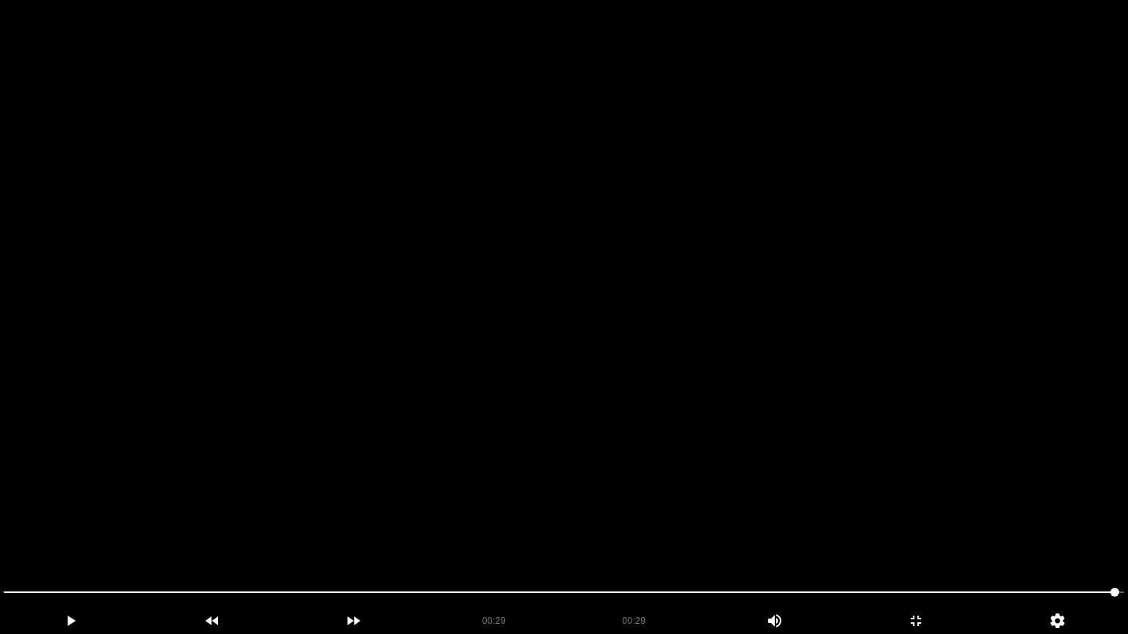
drag, startPoint x: 585, startPoint y: 463, endPoint x: 367, endPoint y: 521, distance: 225.0
click at [578, 467] on video at bounding box center [564, 317] width 1128 height 634
click at [63, 535] on icon "add" at bounding box center [71, 621] width 140 height 18
drag, startPoint x: 73, startPoint y: 582, endPoint x: 32, endPoint y: 599, distance: 44.5
click at [32, 535] on span at bounding box center [564, 592] width 1121 height 23
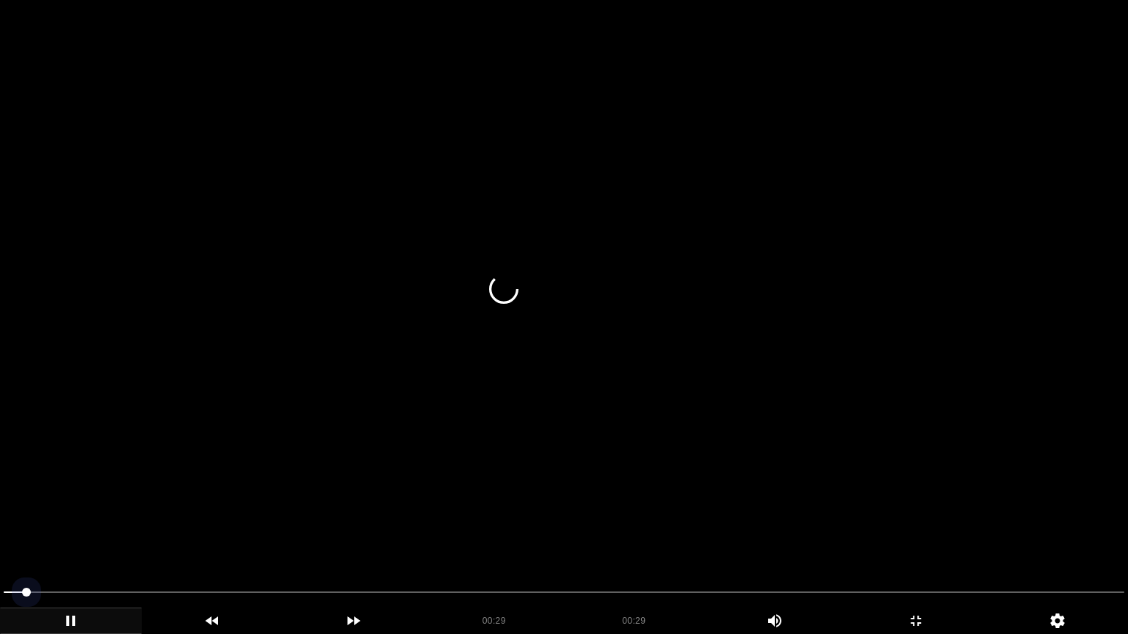
click at [0, 535] on div at bounding box center [564, 594] width 1132 height 39
click at [467, 477] on video at bounding box center [564, 317] width 1128 height 634
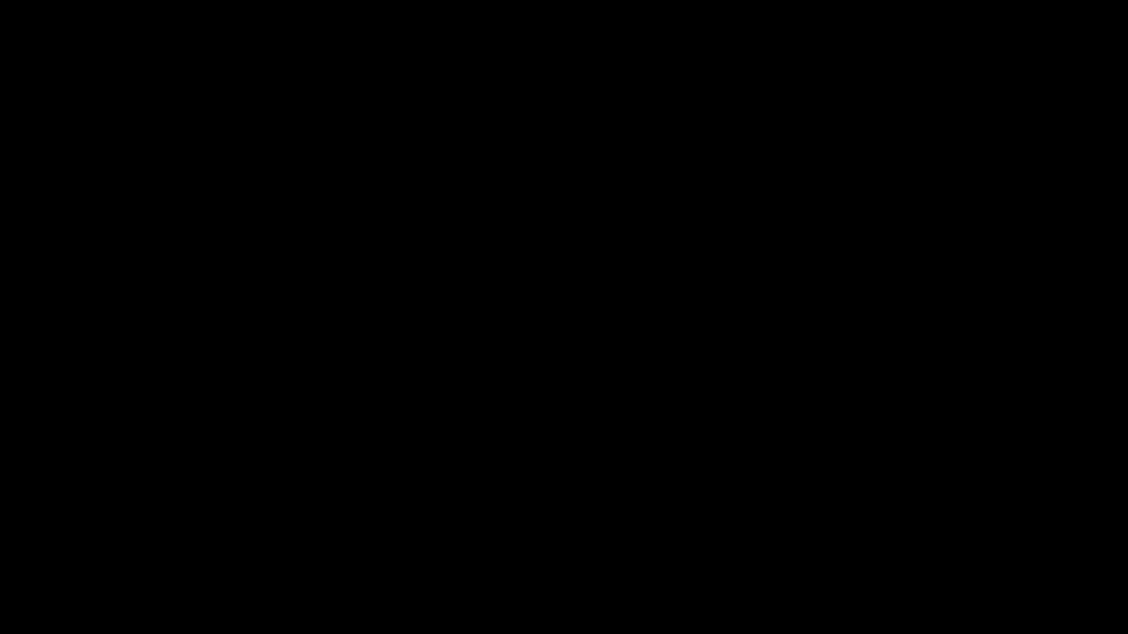
click at [943, 535] on icon "add" at bounding box center [916, 621] width 140 height 18
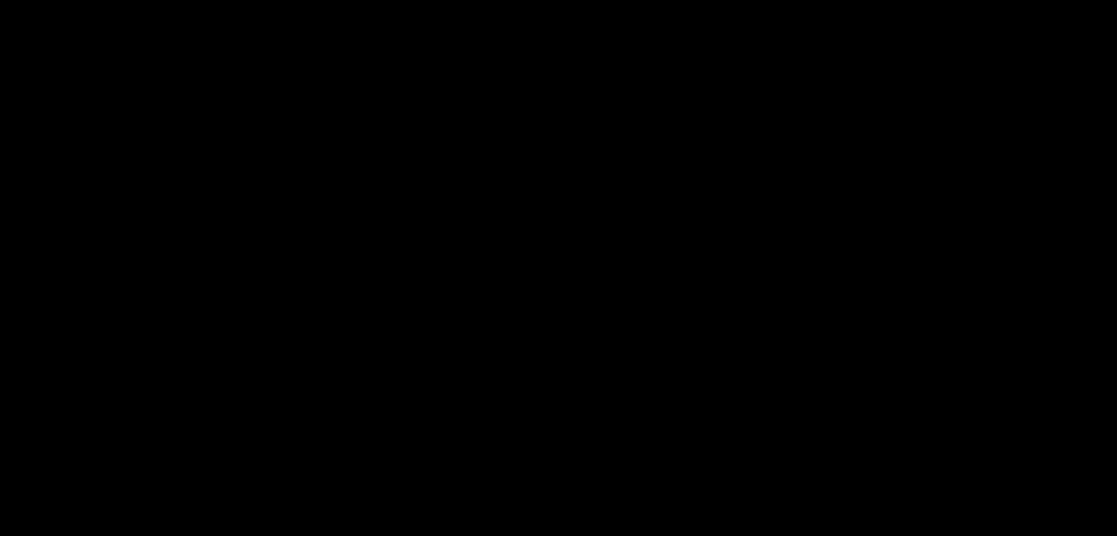
scroll to position [657, 0]
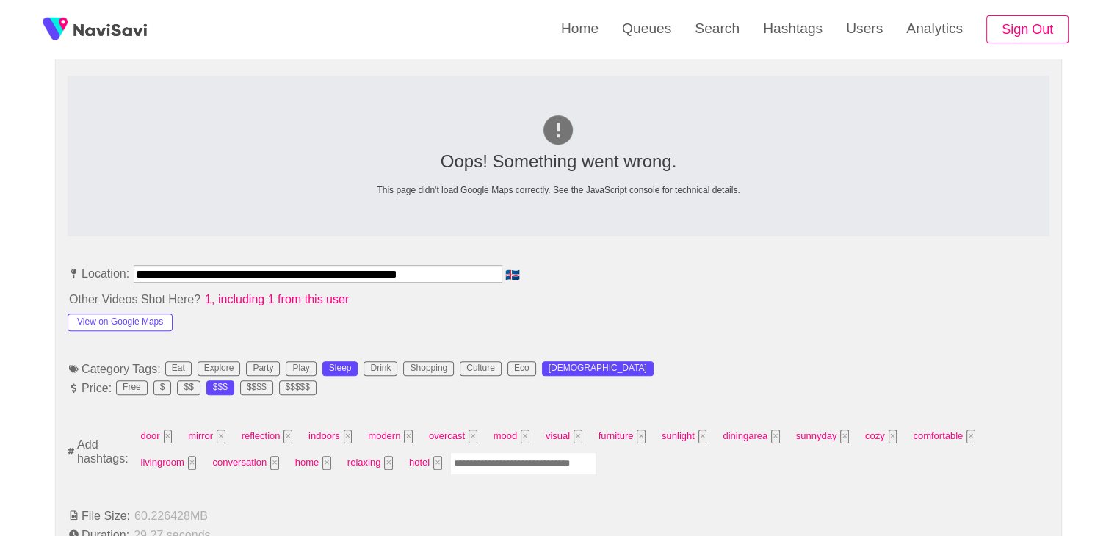
click at [450, 454] on input "Enter tag here and press return" at bounding box center [523, 463] width 147 height 23
type input "*********"
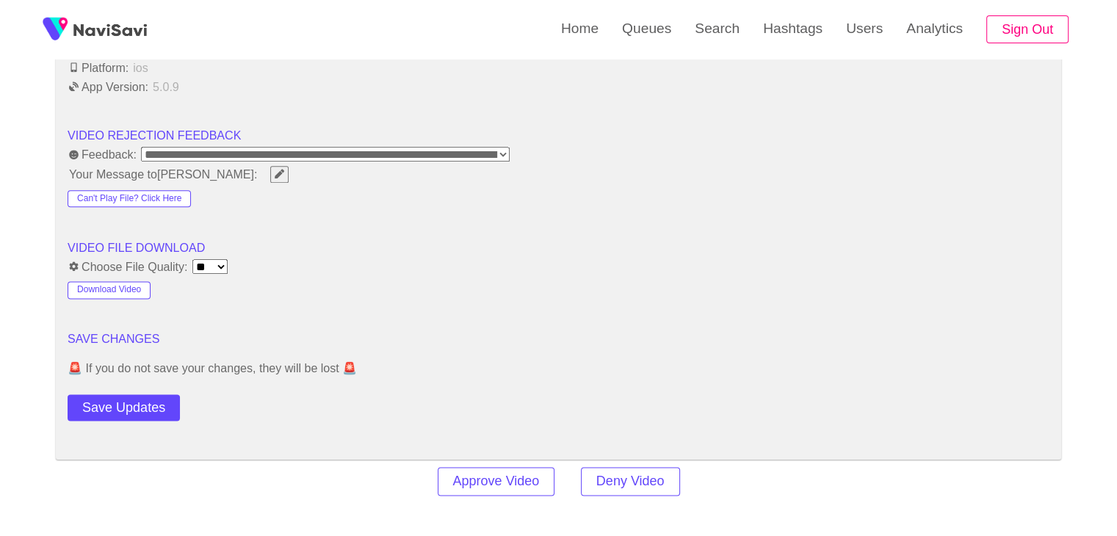
scroll to position [1832, 0]
click at [150, 401] on button "Save Updates" at bounding box center [124, 407] width 112 height 27
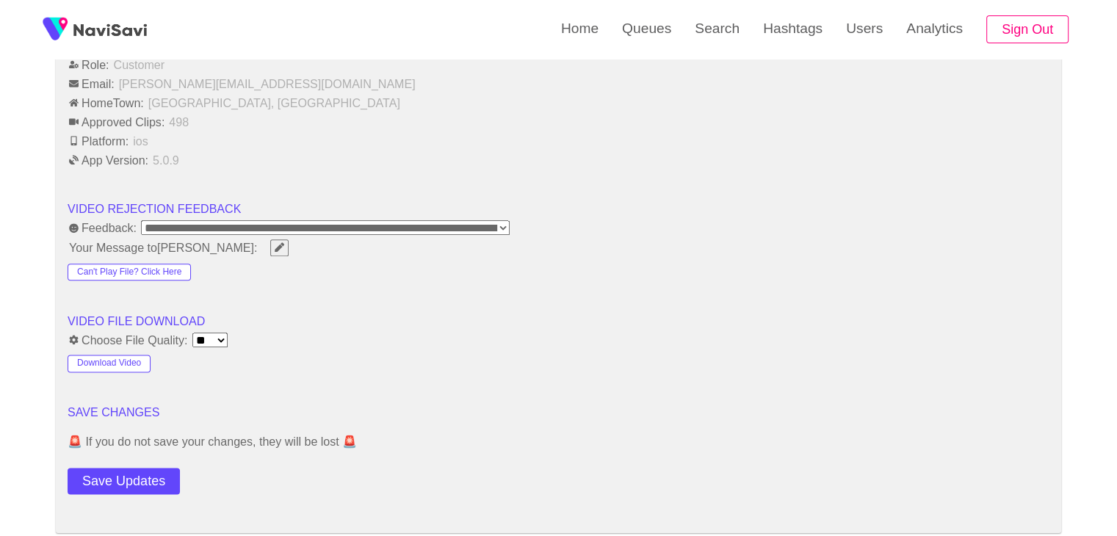
scroll to position [1759, 0]
drag, startPoint x: 140, startPoint y: 472, endPoint x: 156, endPoint y: 449, distance: 27.5
click at [140, 472] on button "Save Updates" at bounding box center [124, 480] width 112 height 27
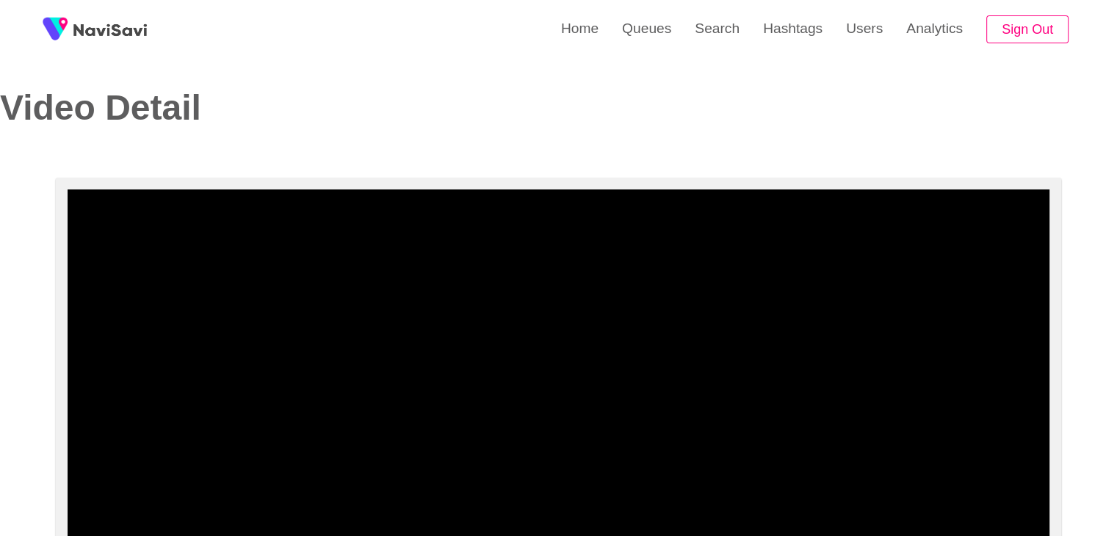
scroll to position [0, 0]
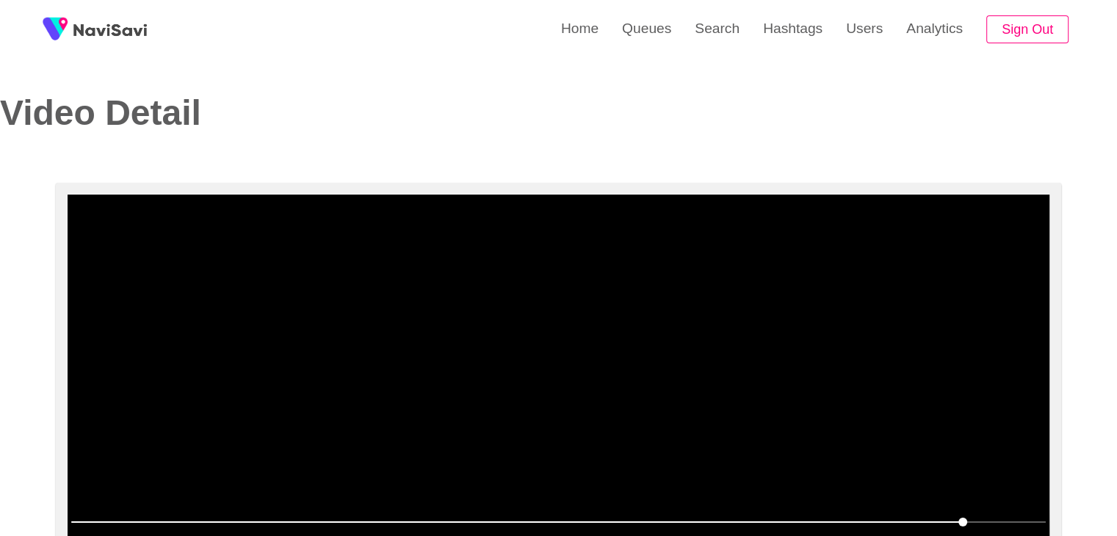
click at [616, 371] on video at bounding box center [559, 378] width 982 height 367
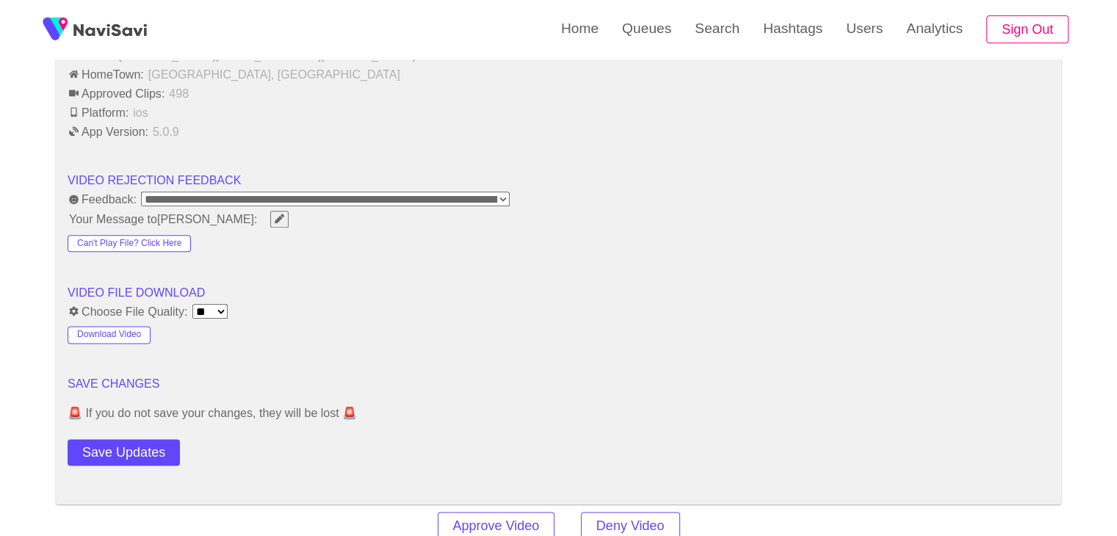
scroll to position [1909, 0]
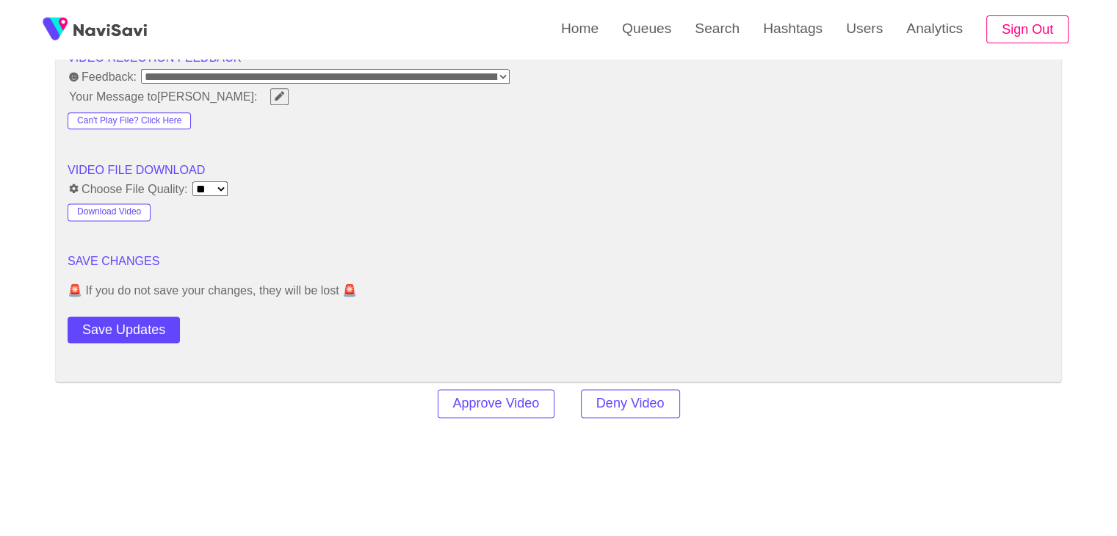
click at [134, 334] on button "Save Updates" at bounding box center [124, 329] width 112 height 27
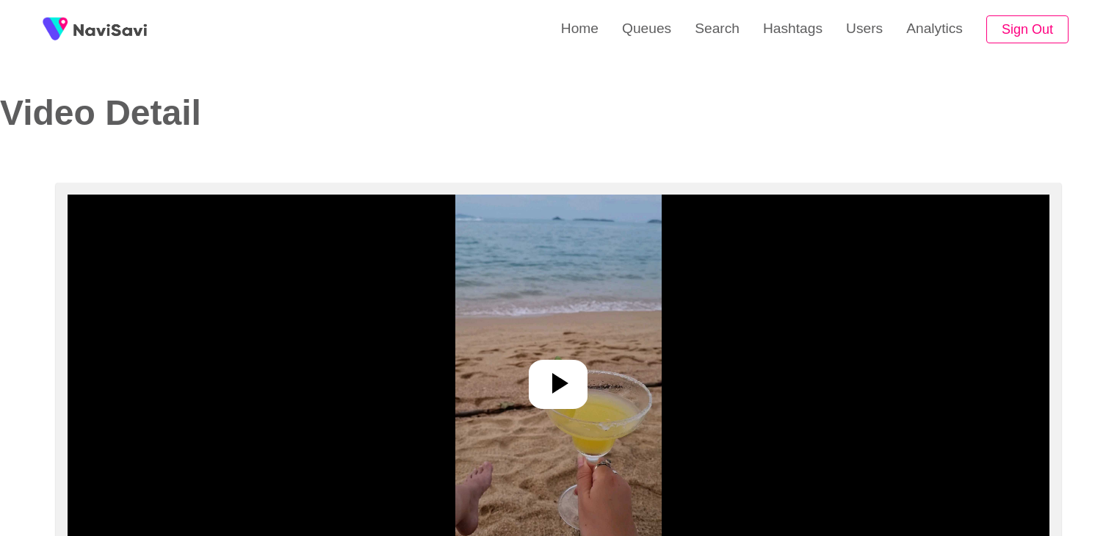
select select "**********"
select select "**"
click at [549, 376] on icon at bounding box center [557, 383] width 35 height 35
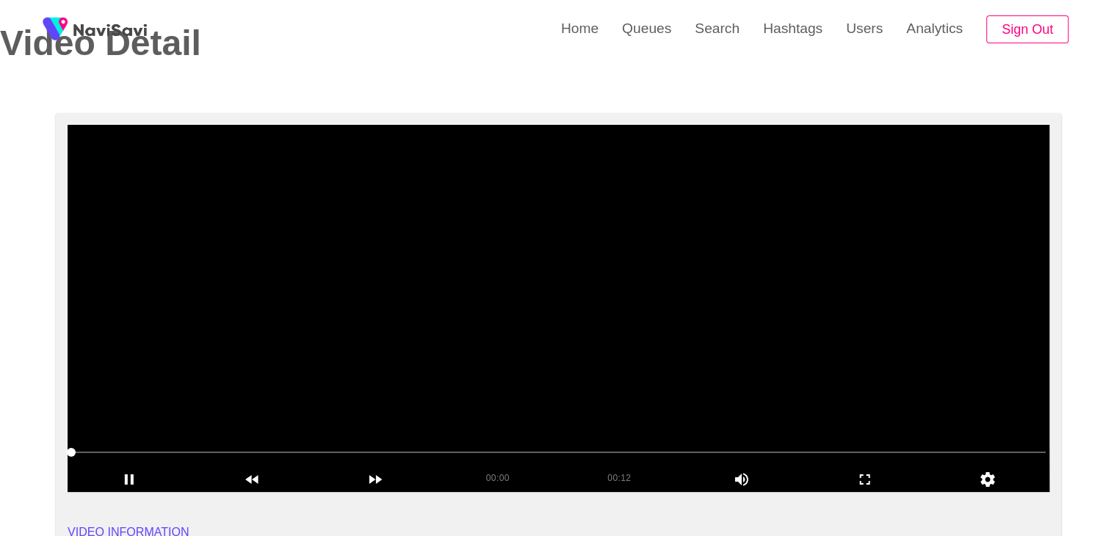
scroll to position [73, 0]
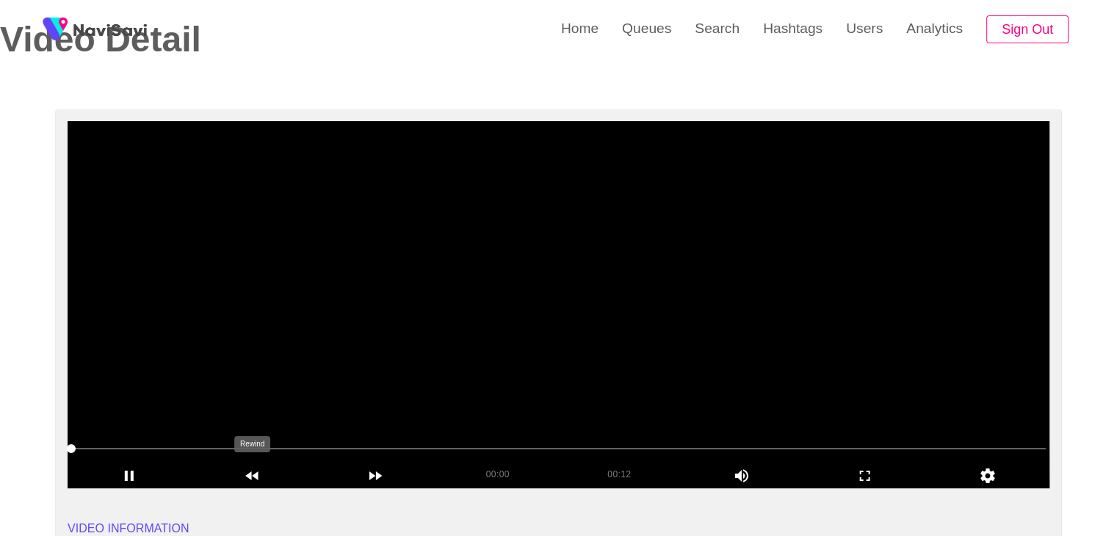
click at [444, 353] on video at bounding box center [559, 304] width 982 height 367
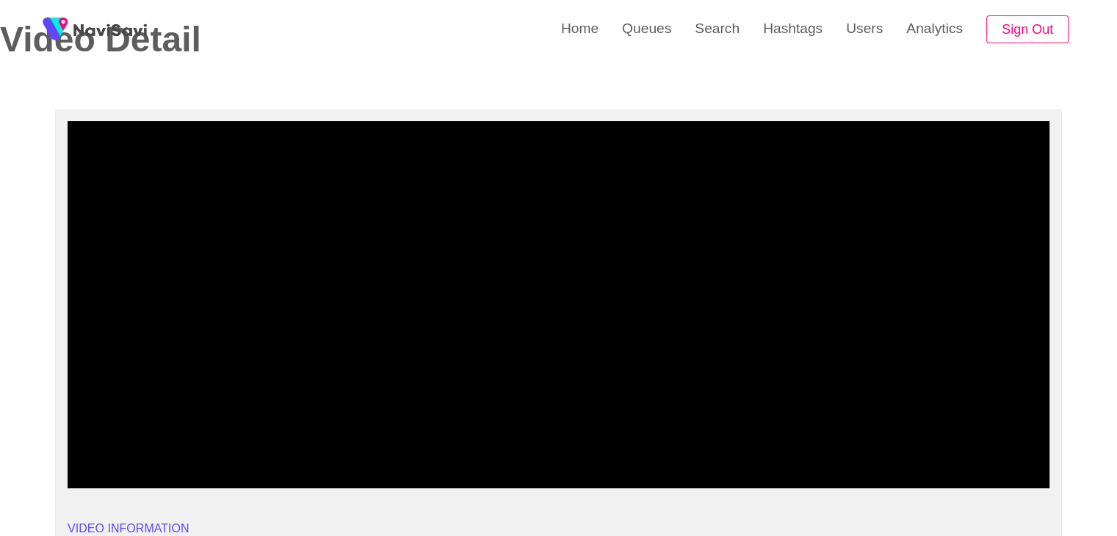
drag, startPoint x: 96, startPoint y: 453, endPoint x: 36, endPoint y: 441, distance: 61.5
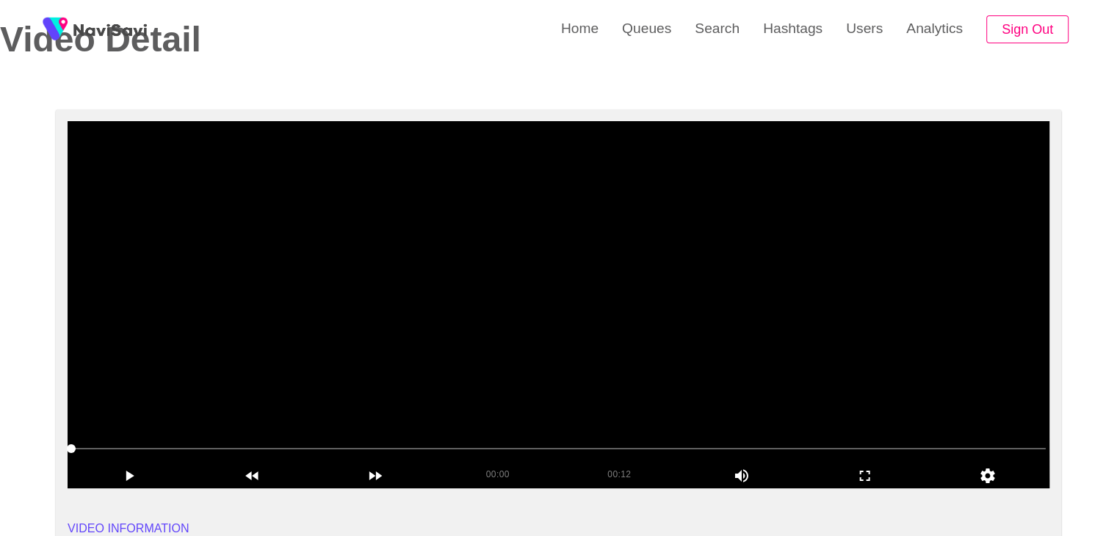
click at [531, 344] on video at bounding box center [559, 304] width 982 height 367
click at [891, 476] on icon "add" at bounding box center [865, 476] width 122 height 18
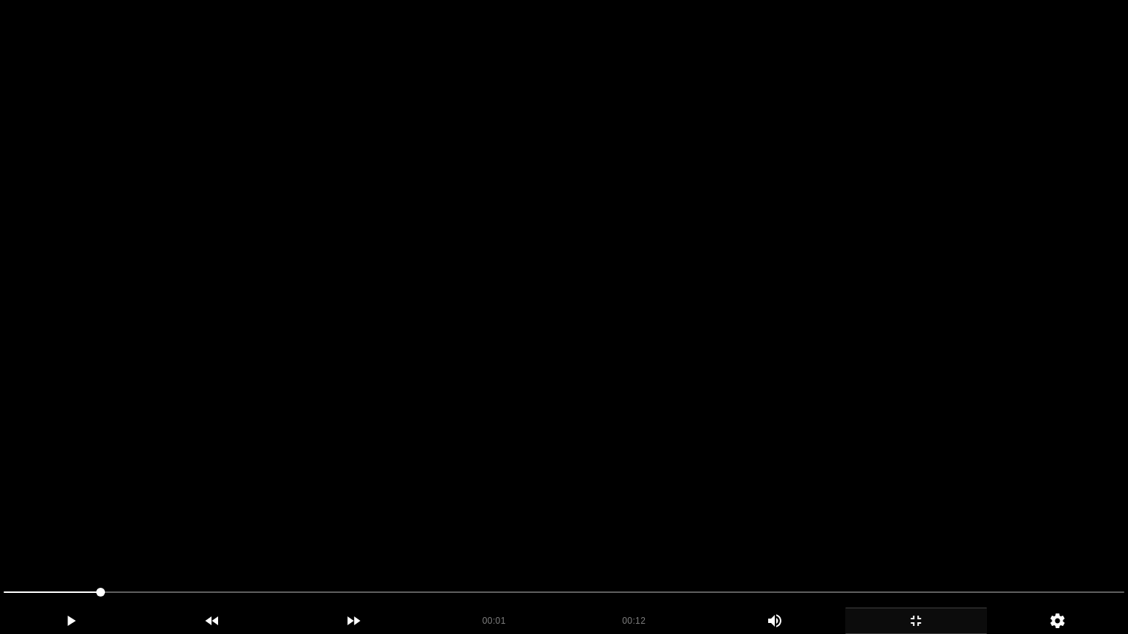
click at [658, 444] on video at bounding box center [564, 317] width 1128 height 634
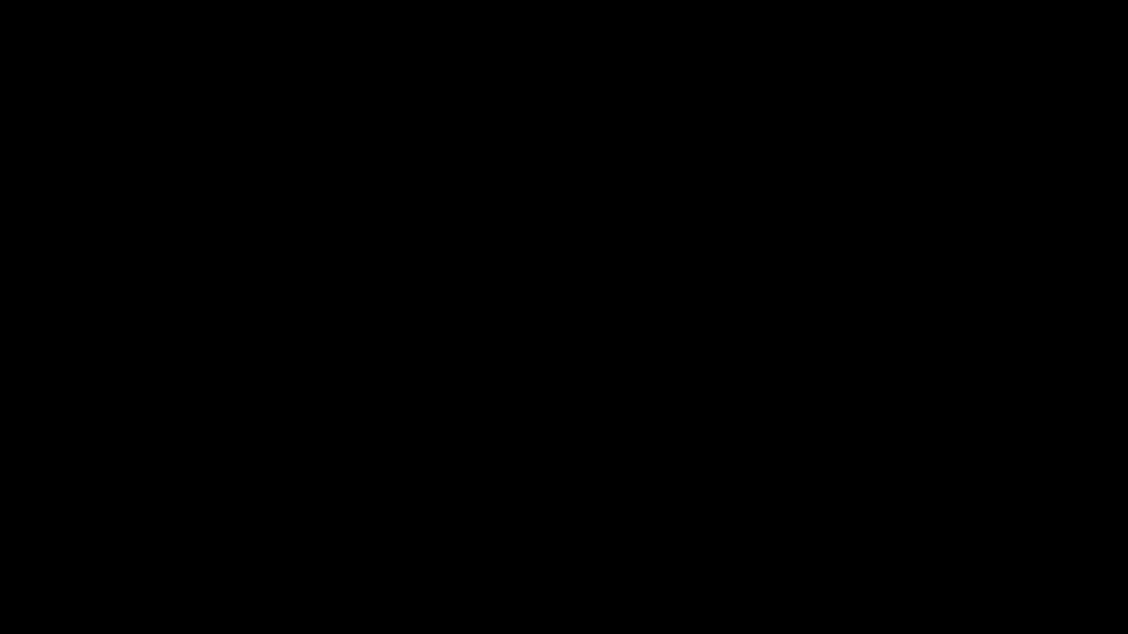
drag, startPoint x: 67, startPoint y: 593, endPoint x: 62, endPoint y: 566, distance: 27.7
click at [0, 535] on div at bounding box center [564, 594] width 1132 height 39
click at [486, 438] on video at bounding box center [564, 317] width 1128 height 634
click at [942, 535] on icon "add" at bounding box center [916, 621] width 140 height 18
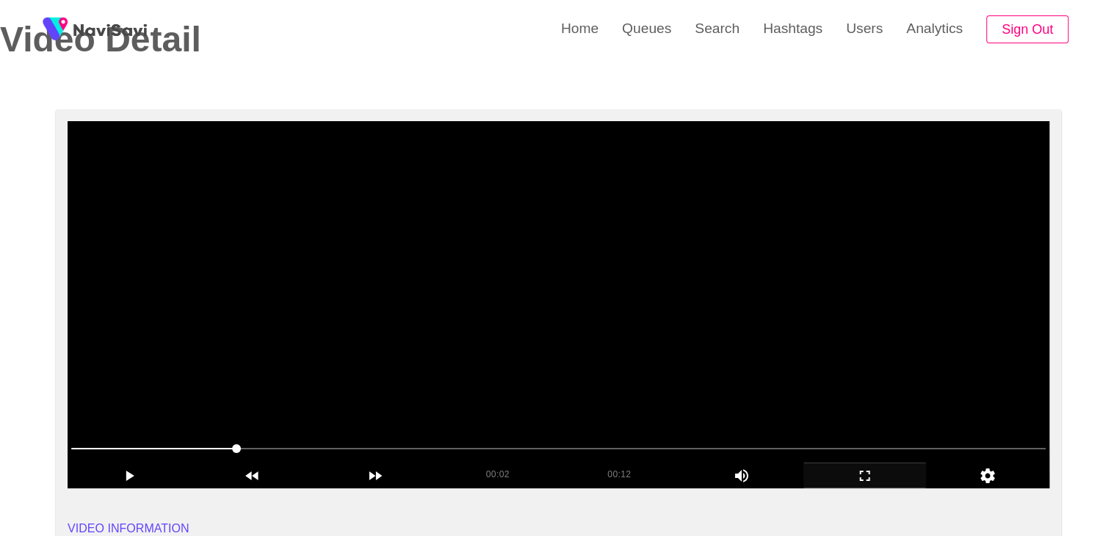
drag, startPoint x: 564, startPoint y: 367, endPoint x: 525, endPoint y: 374, distance: 39.5
click at [562, 367] on video at bounding box center [559, 304] width 982 height 367
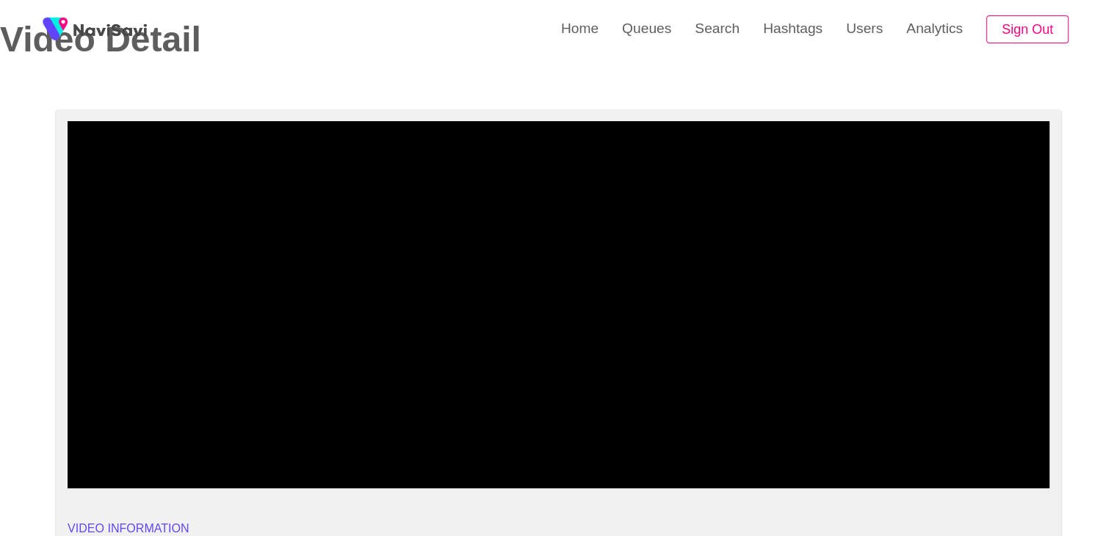
drag, startPoint x: 156, startPoint y: 438, endPoint x: 27, endPoint y: 441, distance: 128.5
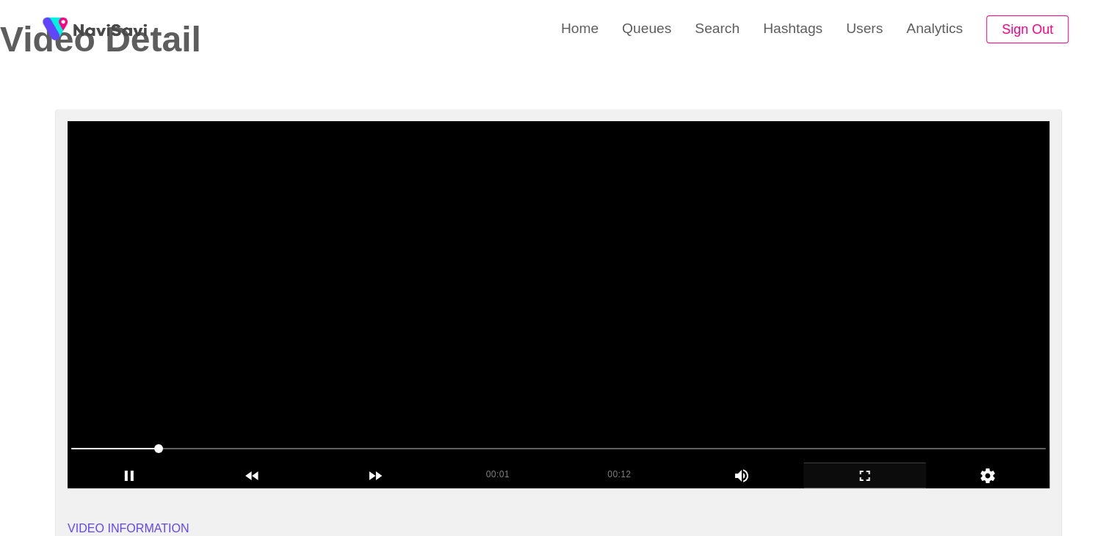
drag, startPoint x: 160, startPoint y: 452, endPoint x: 192, endPoint y: 412, distance: 51.3
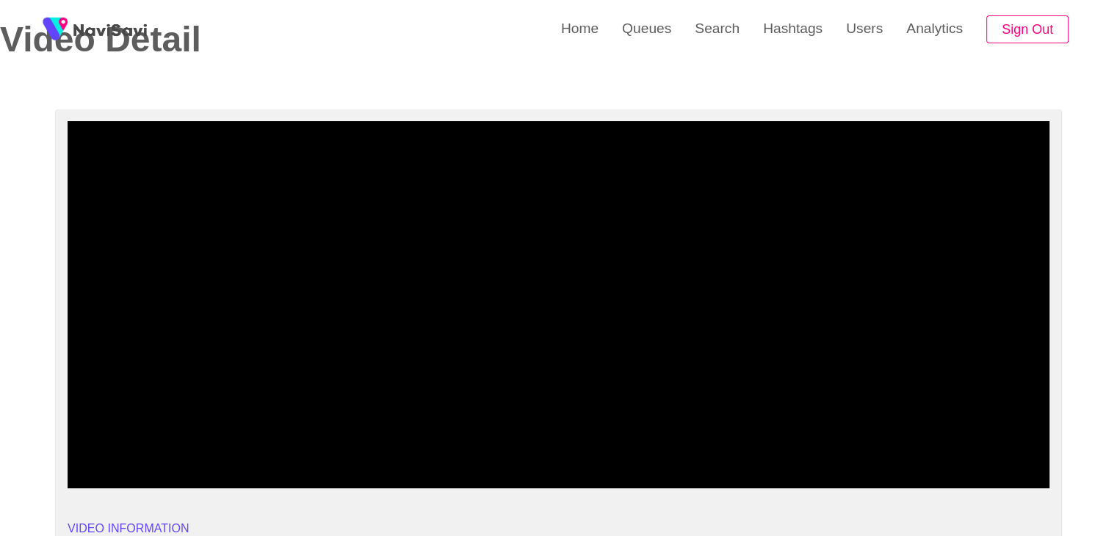
drag, startPoint x: 70, startPoint y: 453, endPoint x: 40, endPoint y: 463, distance: 30.9
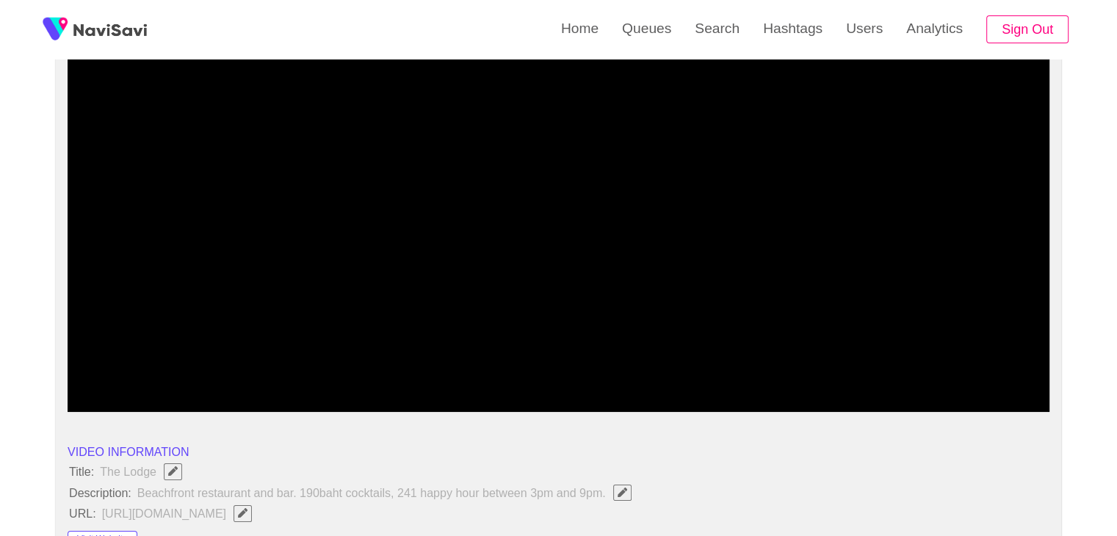
scroll to position [147, 0]
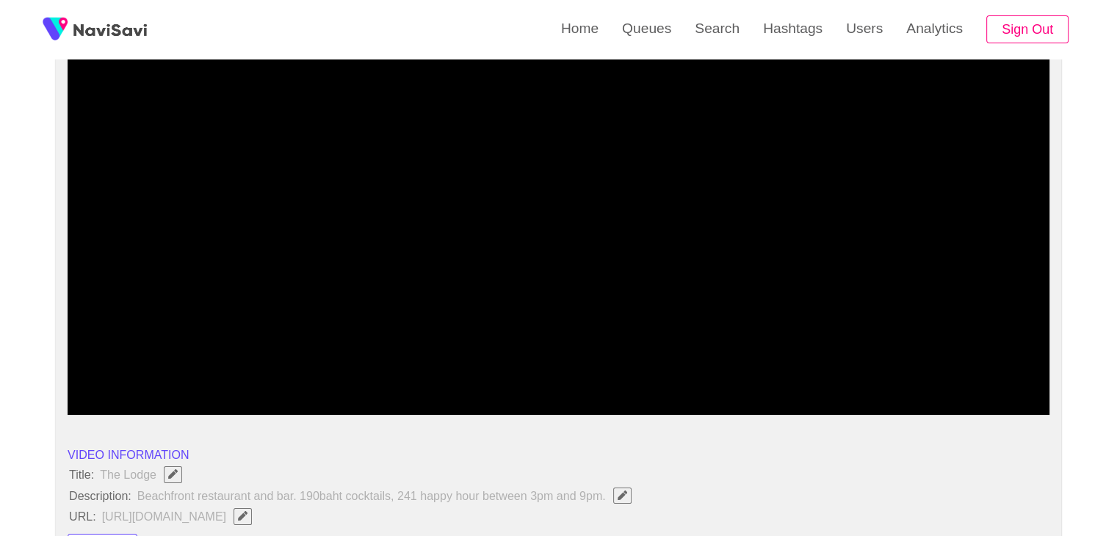
drag, startPoint x: 333, startPoint y: 377, endPoint x: 0, endPoint y: 381, distance: 332.7
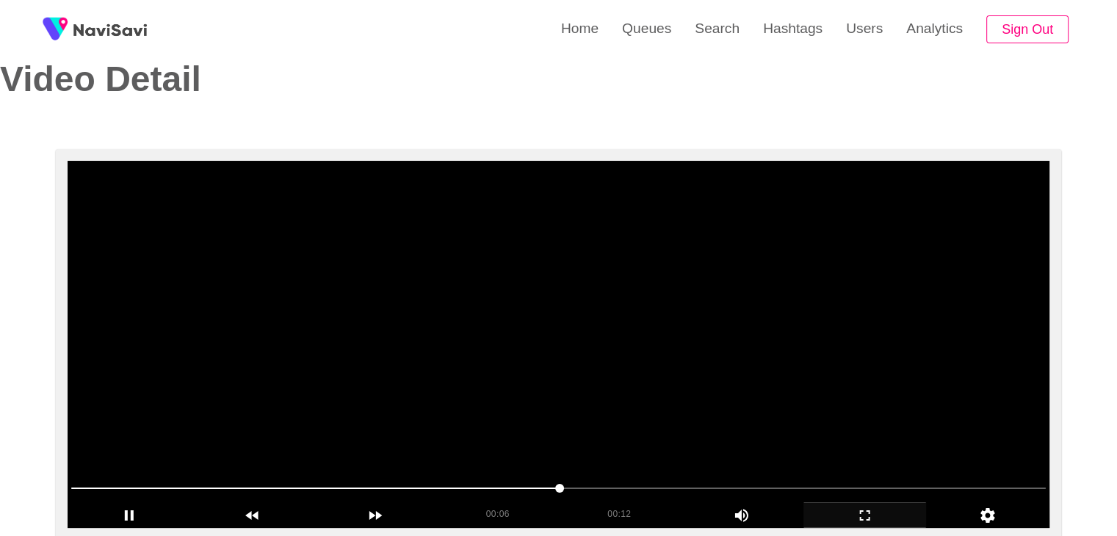
scroll to position [0, 0]
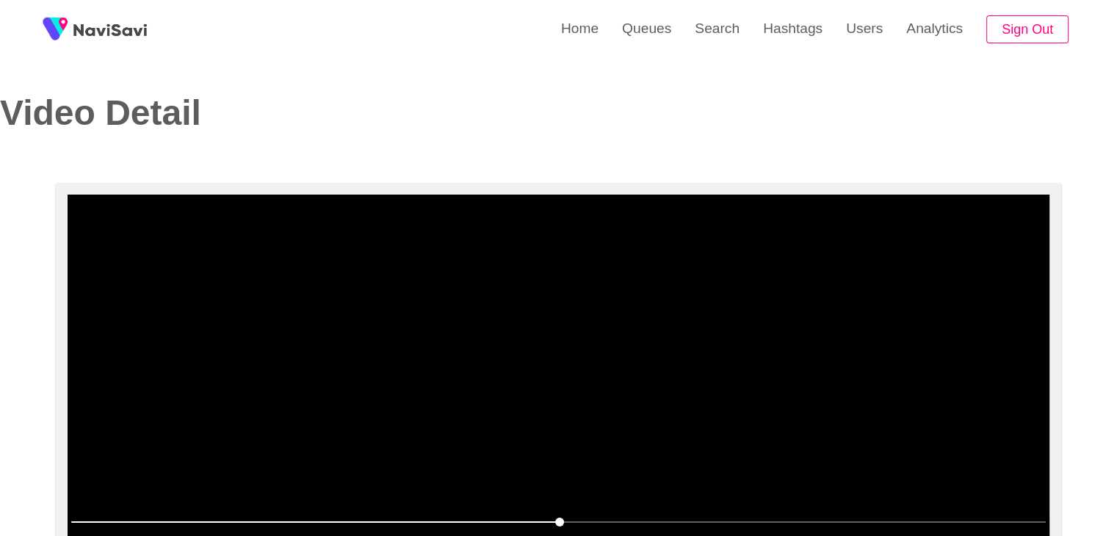
click at [542, 418] on video at bounding box center [559, 378] width 982 height 367
click at [542, 417] on video at bounding box center [559, 378] width 982 height 367
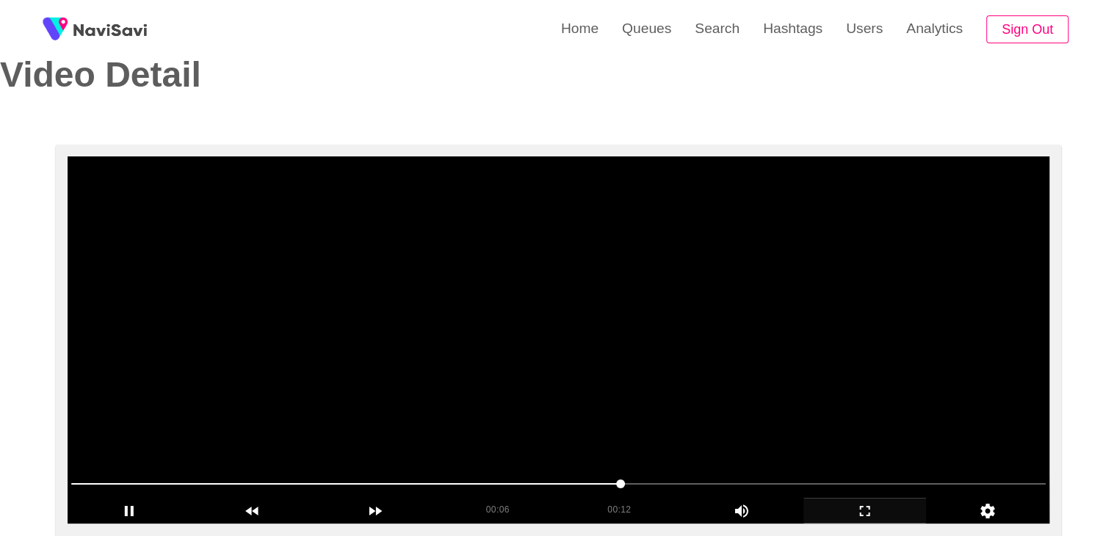
scroll to position [147, 0]
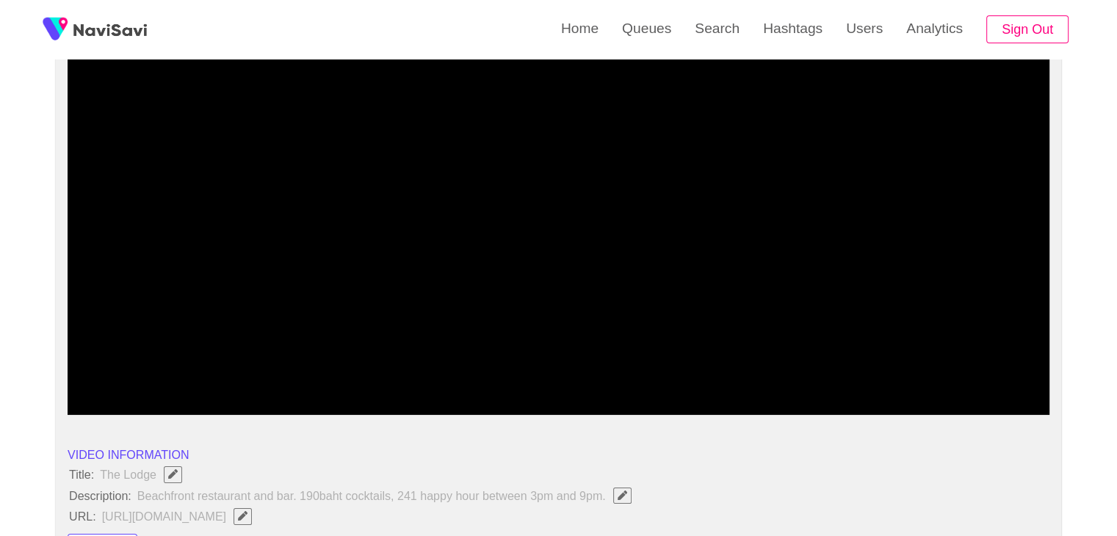
drag, startPoint x: 68, startPoint y: 372, endPoint x: 46, endPoint y: 372, distance: 22.8
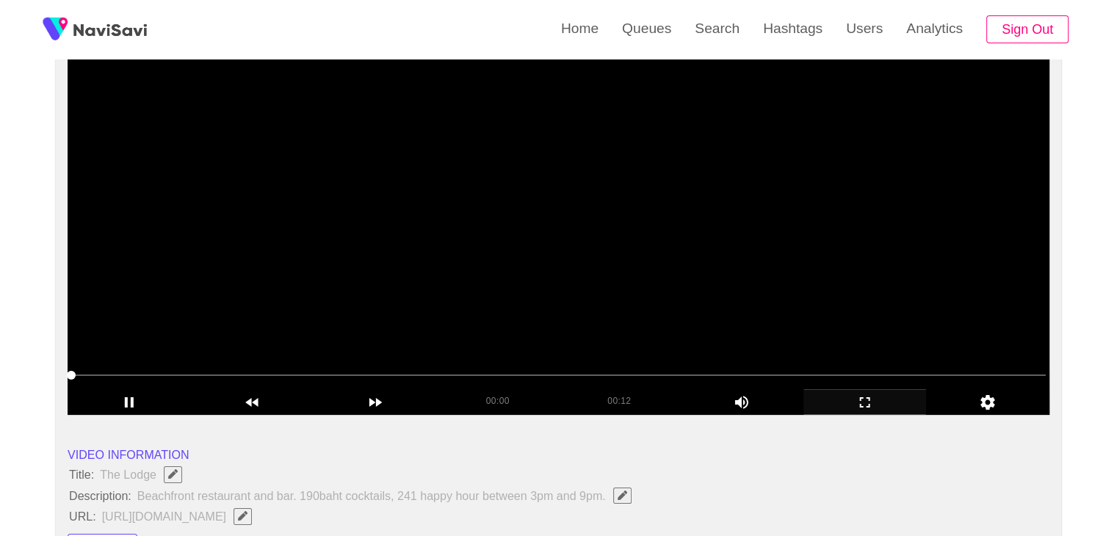
click at [621, 288] on video at bounding box center [559, 231] width 982 height 367
click at [739, 310] on video at bounding box center [559, 231] width 982 height 367
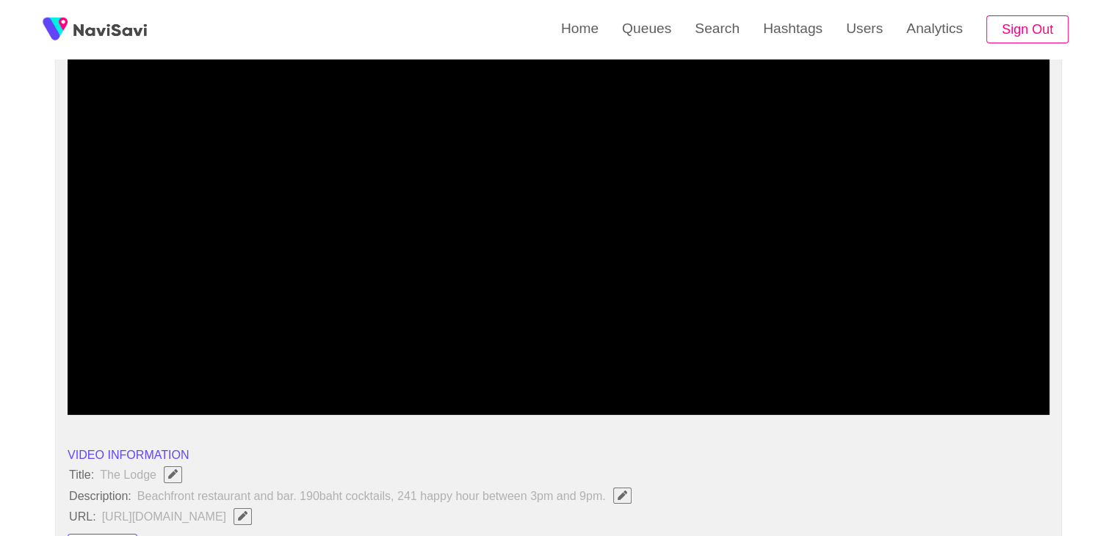
click at [866, 403] on icon "add" at bounding box center [865, 403] width 122 height 18
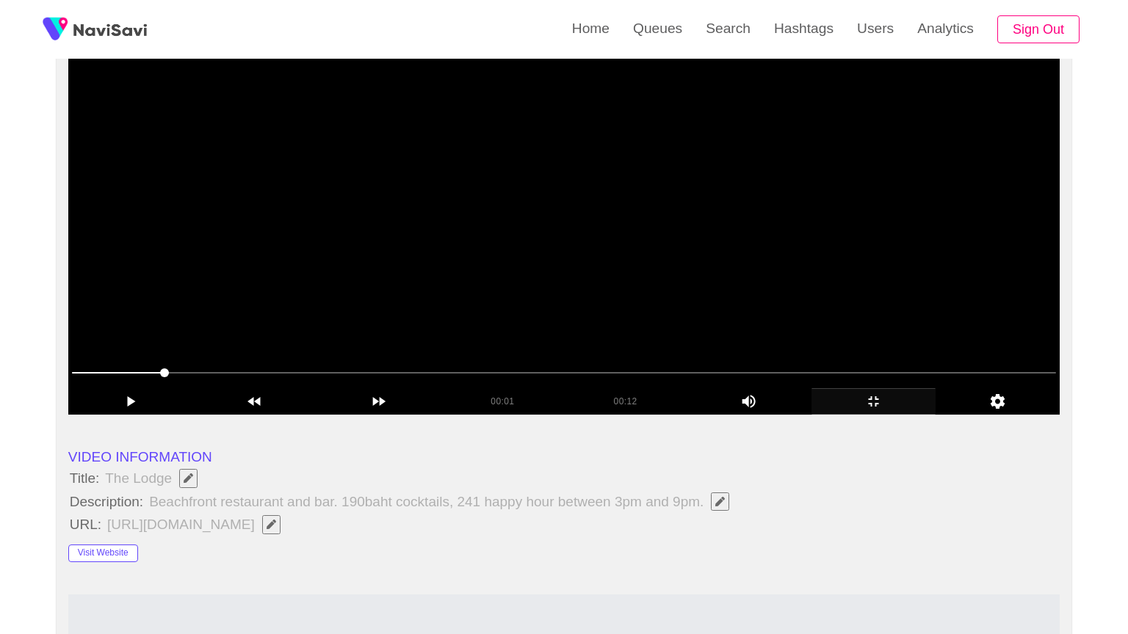
click at [737, 402] on video at bounding box center [563, 231] width 991 height 367
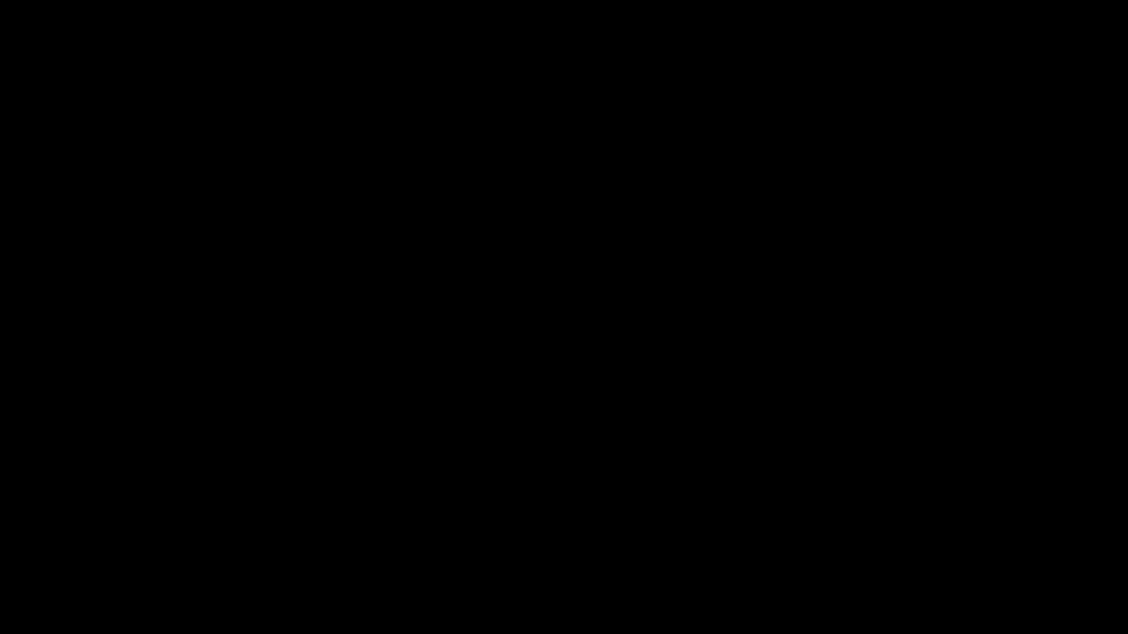
click at [908, 535] on icon "add" at bounding box center [916, 621] width 140 height 18
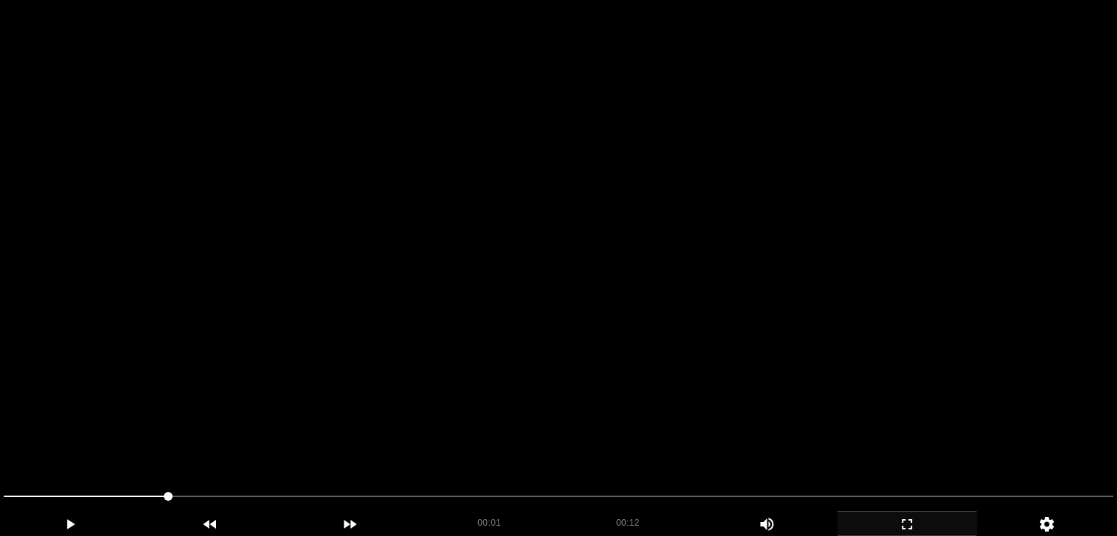
click at [641, 314] on video at bounding box center [558, 268] width 1117 height 536
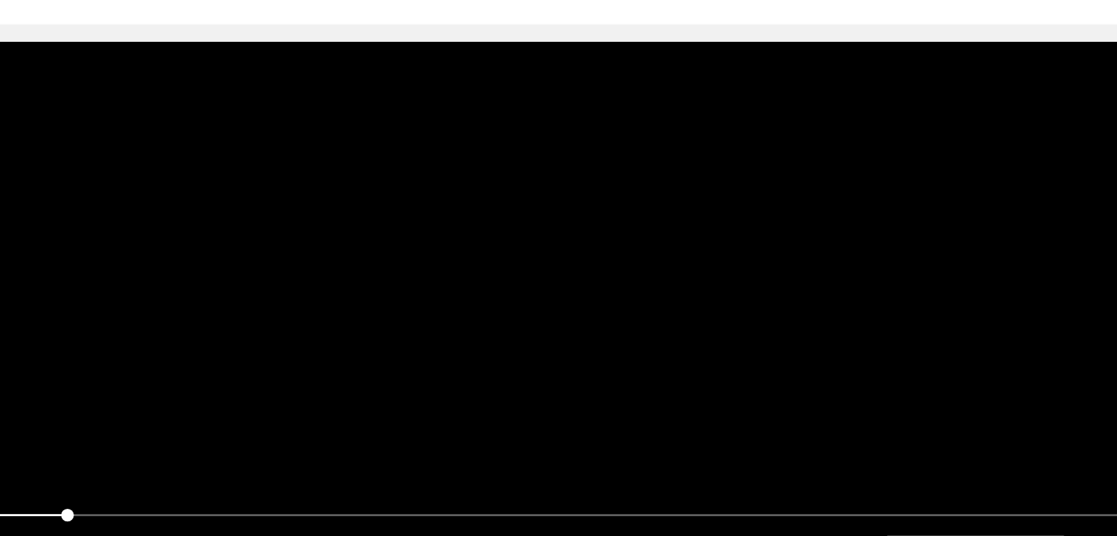
scroll to position [73, 0]
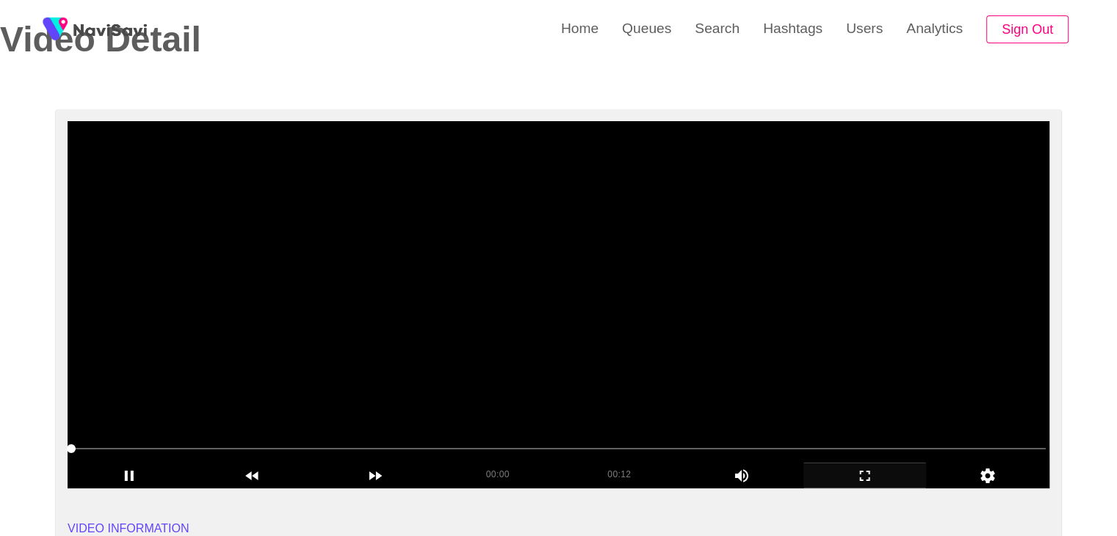
click at [278, 370] on video at bounding box center [559, 304] width 982 height 367
click at [441, 369] on video at bounding box center [559, 304] width 982 height 367
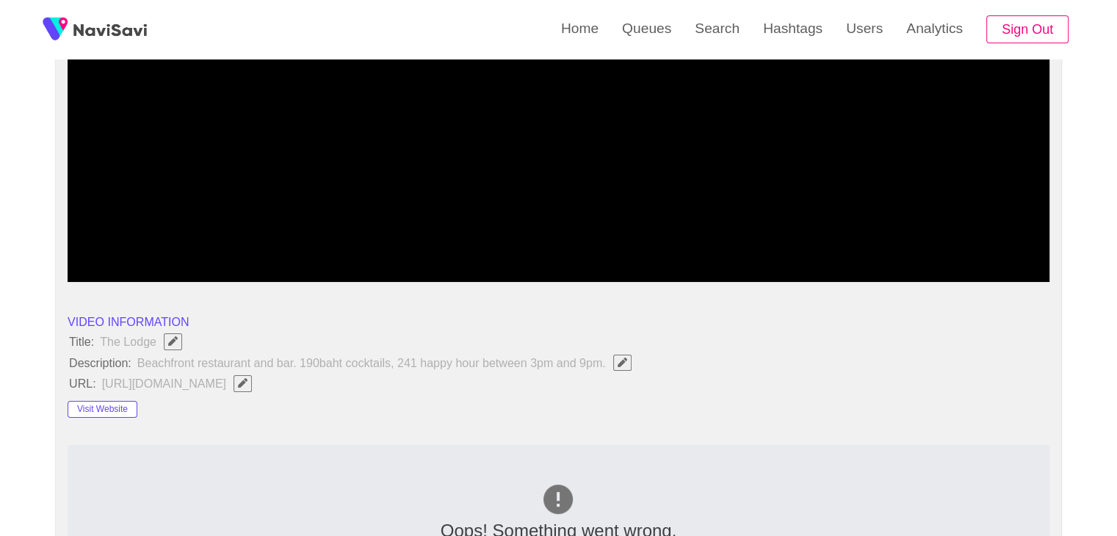
scroll to position [294, 0]
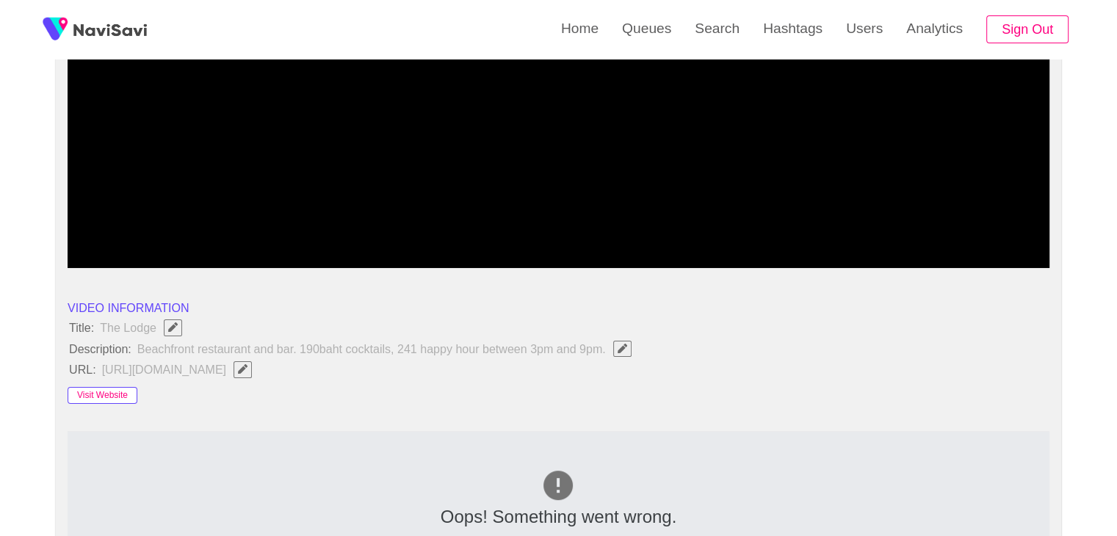
click at [103, 388] on button "Visit Website" at bounding box center [103, 396] width 70 height 18
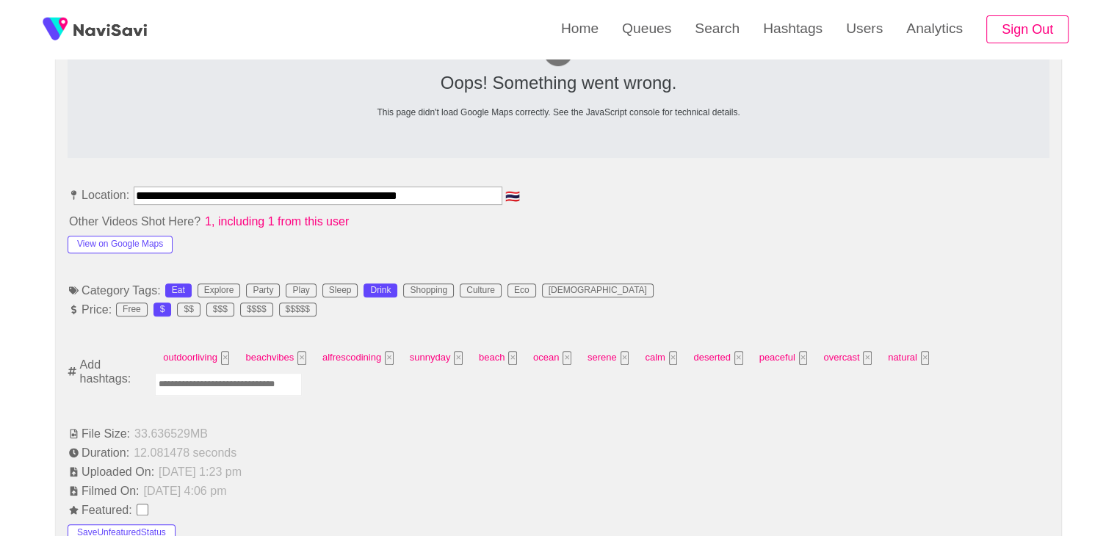
scroll to position [734, 0]
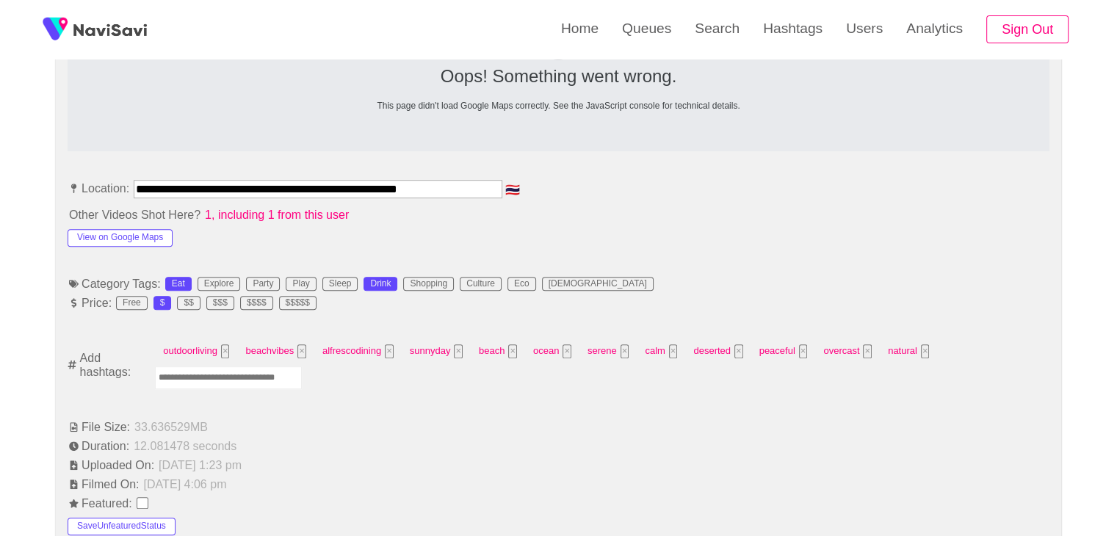
drag, startPoint x: 458, startPoint y: 189, endPoint x: 43, endPoint y: 210, distance: 415.4
click at [43, 210] on div "**********" at bounding box center [558, 529] width 1117 height 2160
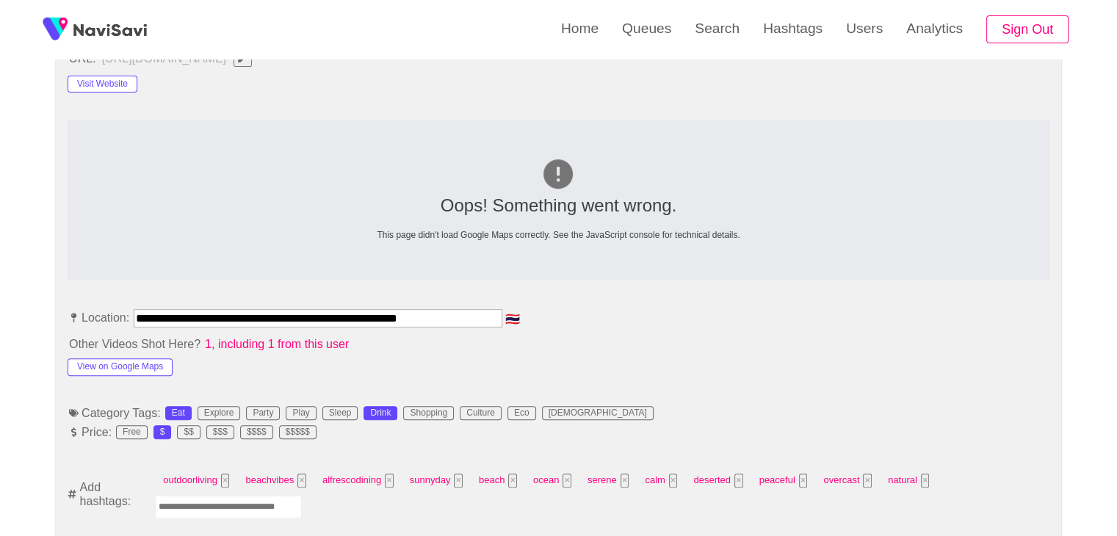
scroll to position [587, 0]
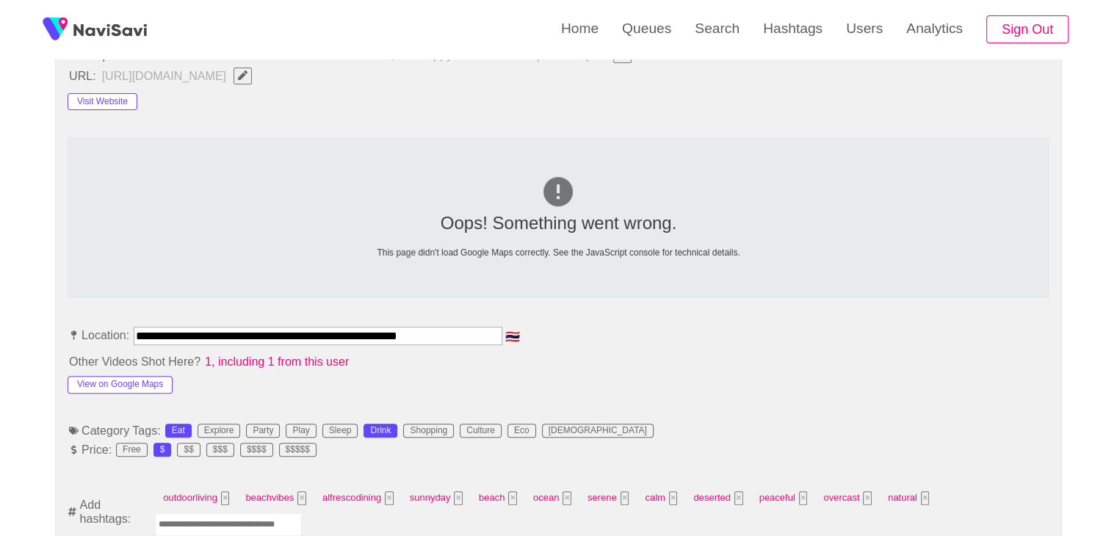
click at [247, 76] on icon "Edit Field" at bounding box center [243, 75] width 10 height 10
type input "**********"
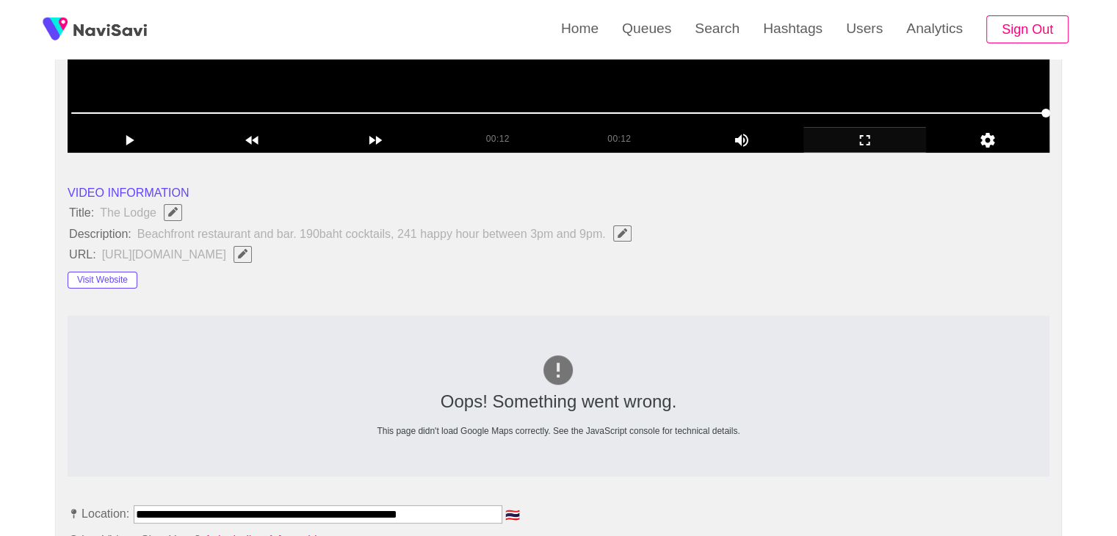
scroll to position [147, 0]
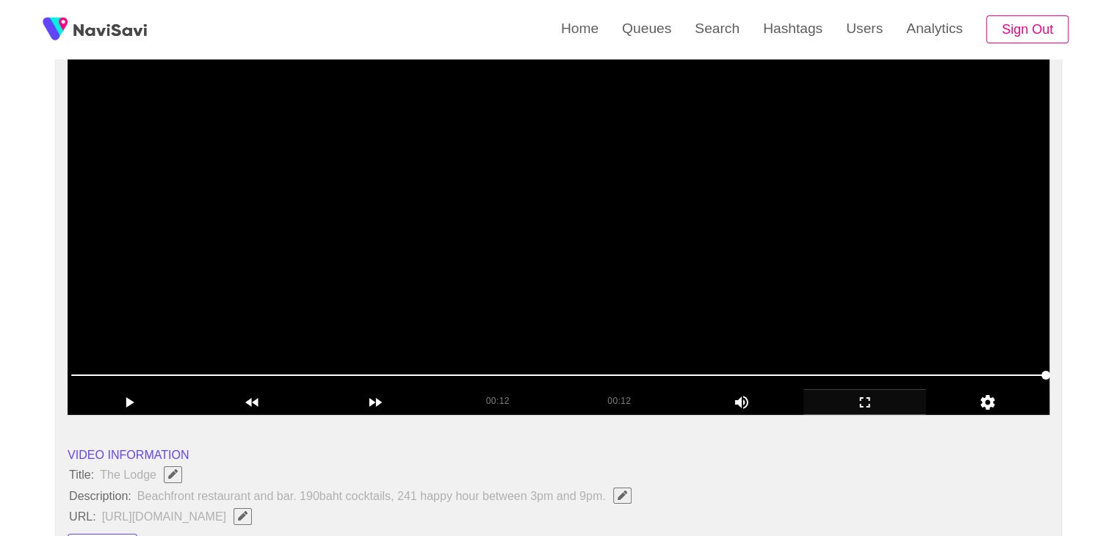
click at [558, 300] on video at bounding box center [559, 231] width 982 height 367
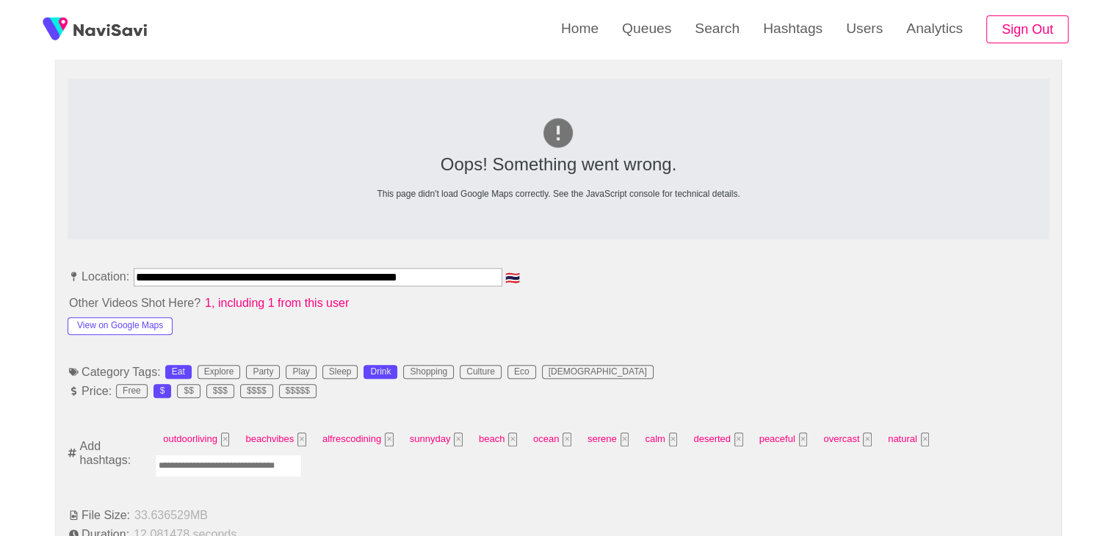
scroll to position [661, 0]
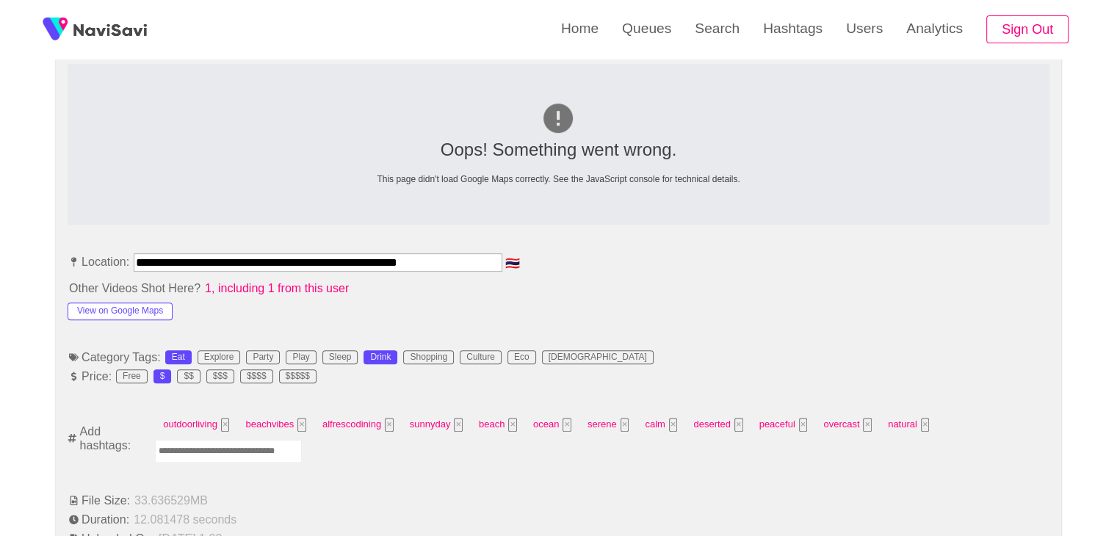
click at [225, 454] on input "Enter tag here and press return" at bounding box center [228, 451] width 147 height 23
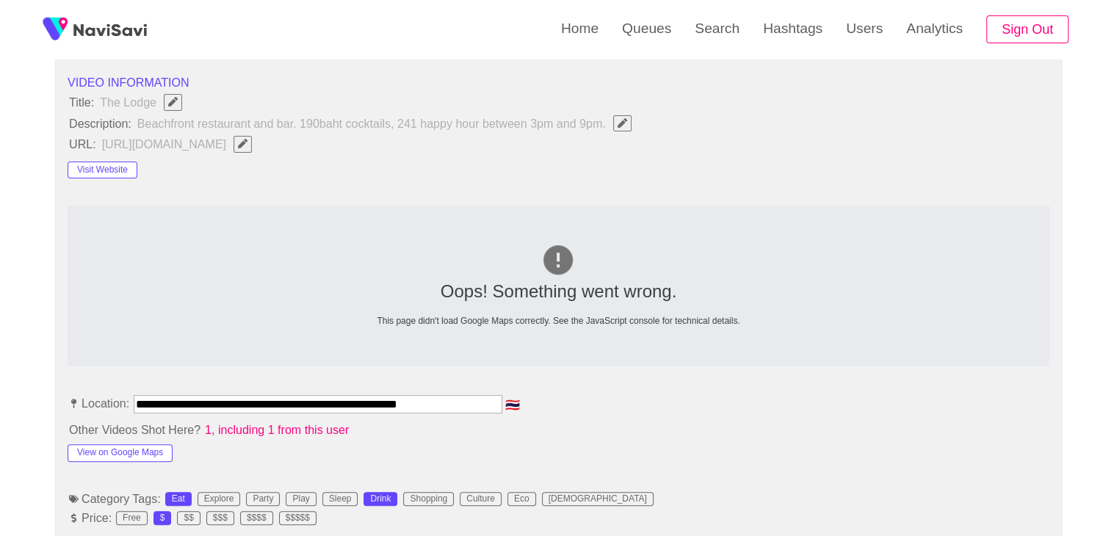
scroll to position [734, 0]
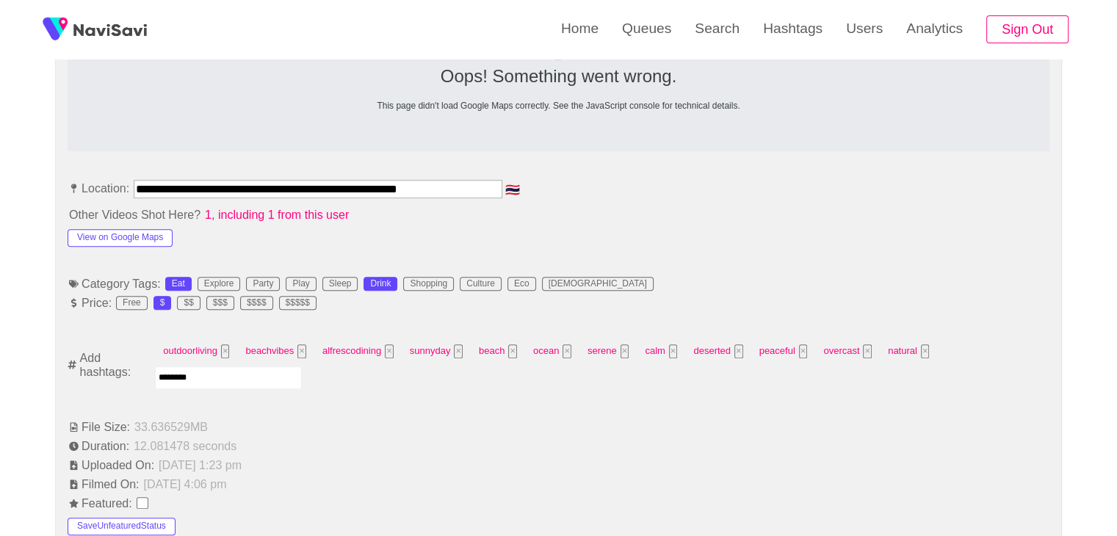
type input "*********"
click at [120, 232] on button "View on Google Maps" at bounding box center [120, 238] width 105 height 18
click at [260, 374] on input "Enter tag here and press return" at bounding box center [223, 377] width 147 height 23
type input "*****"
type input "******"
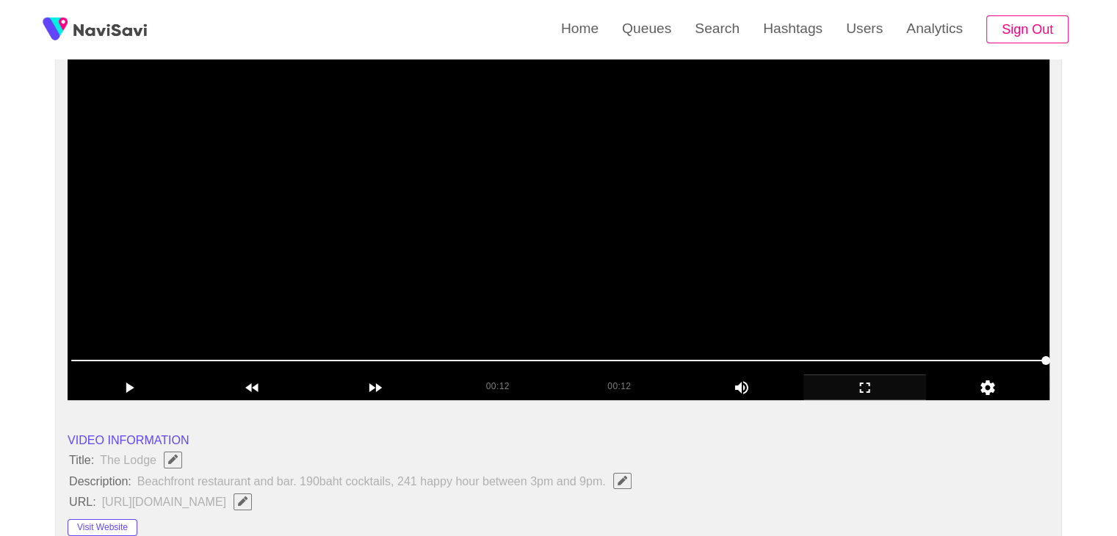
scroll to position [147, 0]
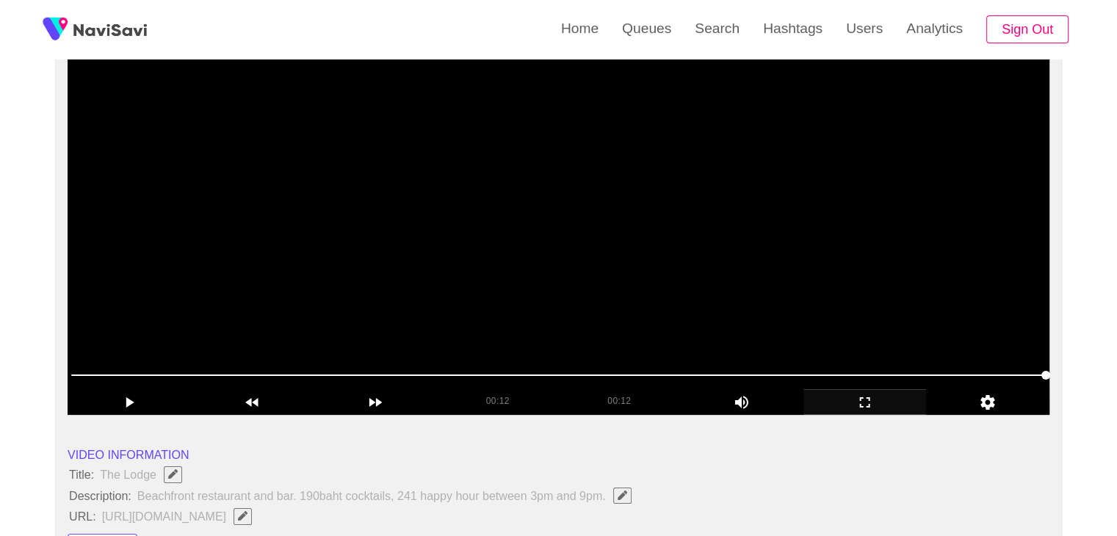
drag, startPoint x: 513, startPoint y: 372, endPoint x: 505, endPoint y: 373, distance: 8.1
click at [505, 373] on span at bounding box center [558, 374] width 974 height 23
click at [675, 292] on video at bounding box center [559, 231] width 982 height 367
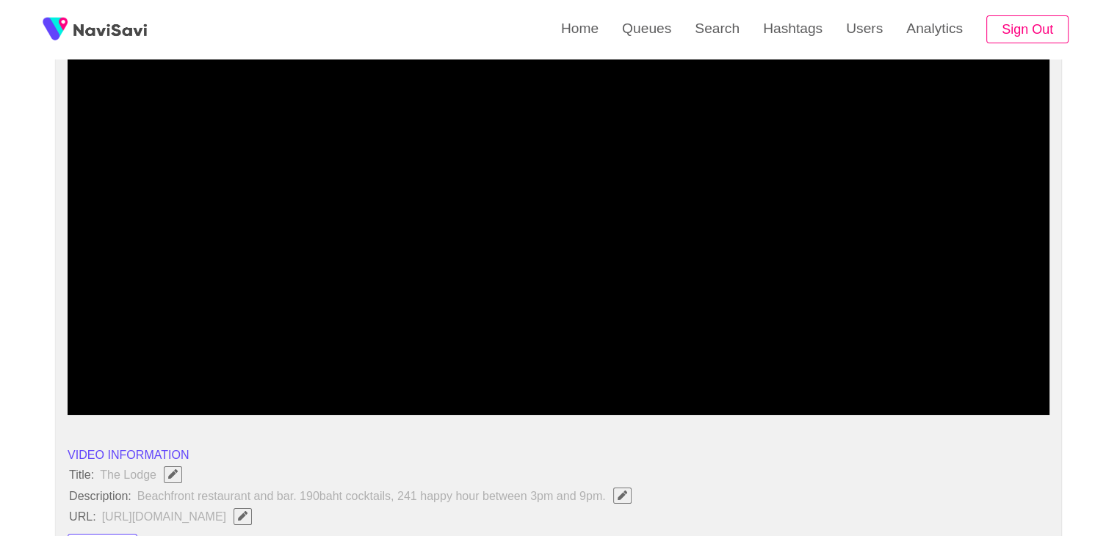
drag, startPoint x: 325, startPoint y: 368, endPoint x: 265, endPoint y: 361, distance: 59.9
drag, startPoint x: 246, startPoint y: 366, endPoint x: 15, endPoint y: 363, distance: 230.6
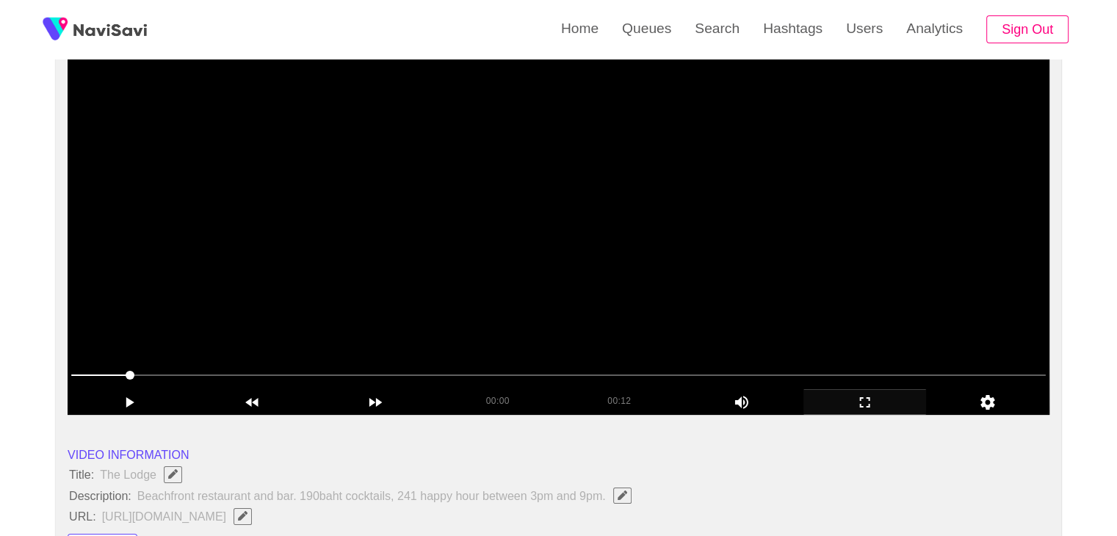
click at [494, 282] on video at bounding box center [559, 231] width 982 height 367
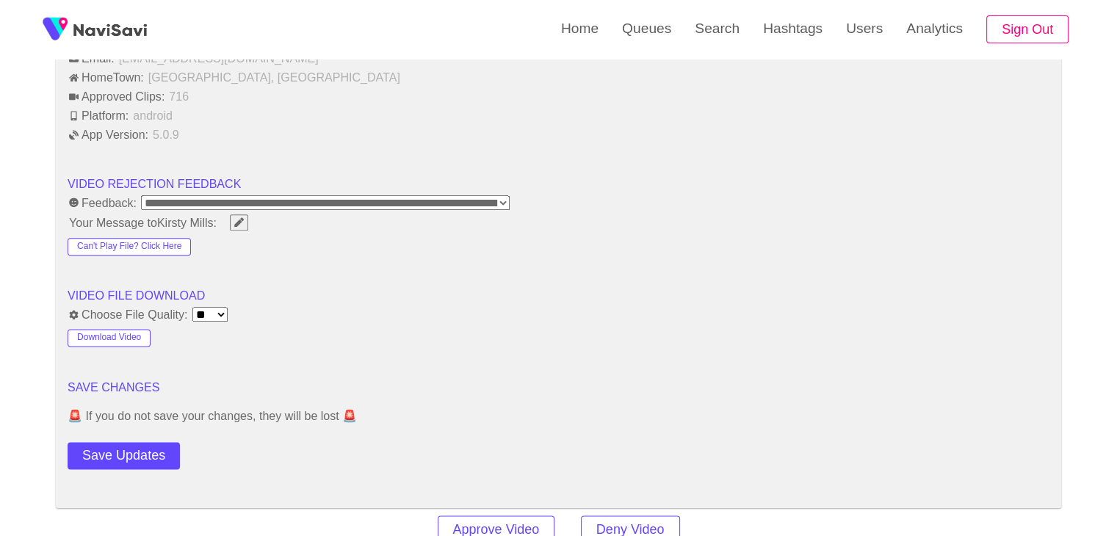
scroll to position [1909, 0]
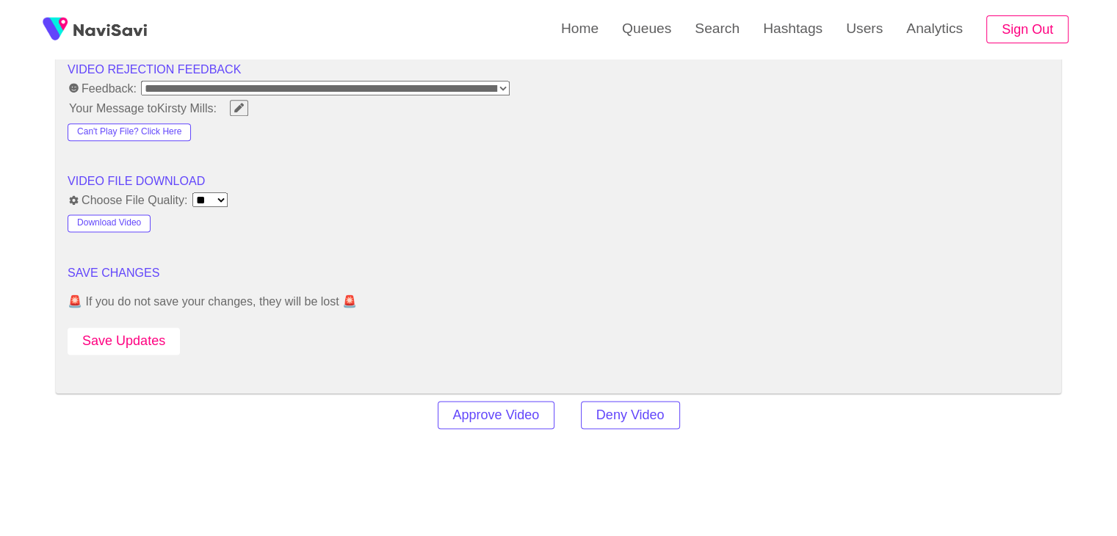
click at [151, 339] on button "Save Updates" at bounding box center [124, 340] width 112 height 27
click at [135, 344] on button "Save Updates" at bounding box center [124, 340] width 112 height 27
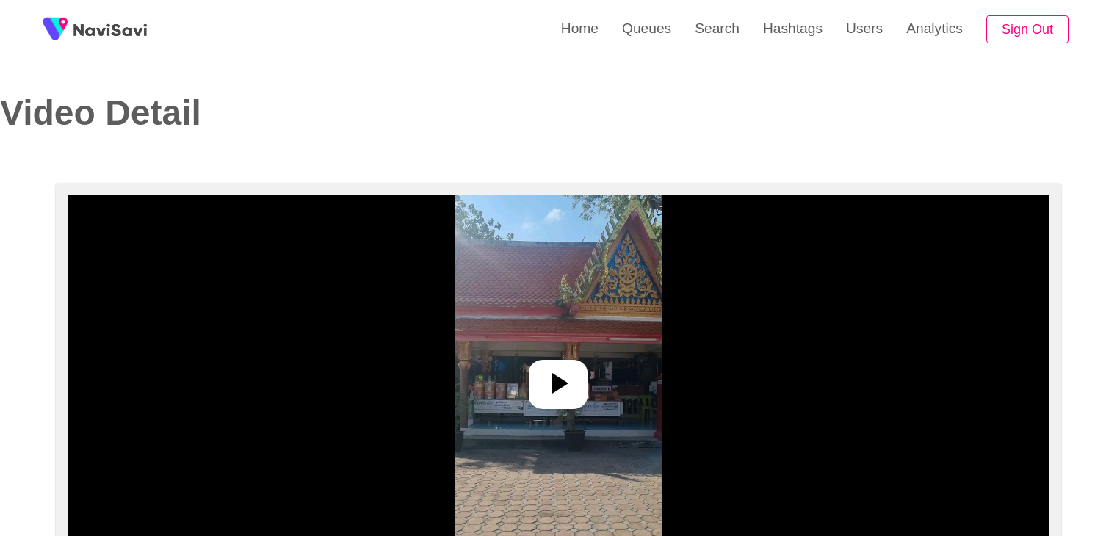
select select "**********"
select select "**"
drag, startPoint x: 540, startPoint y: 350, endPoint x: 557, endPoint y: 352, distance: 17.7
click at [540, 352] on img at bounding box center [558, 378] width 206 height 367
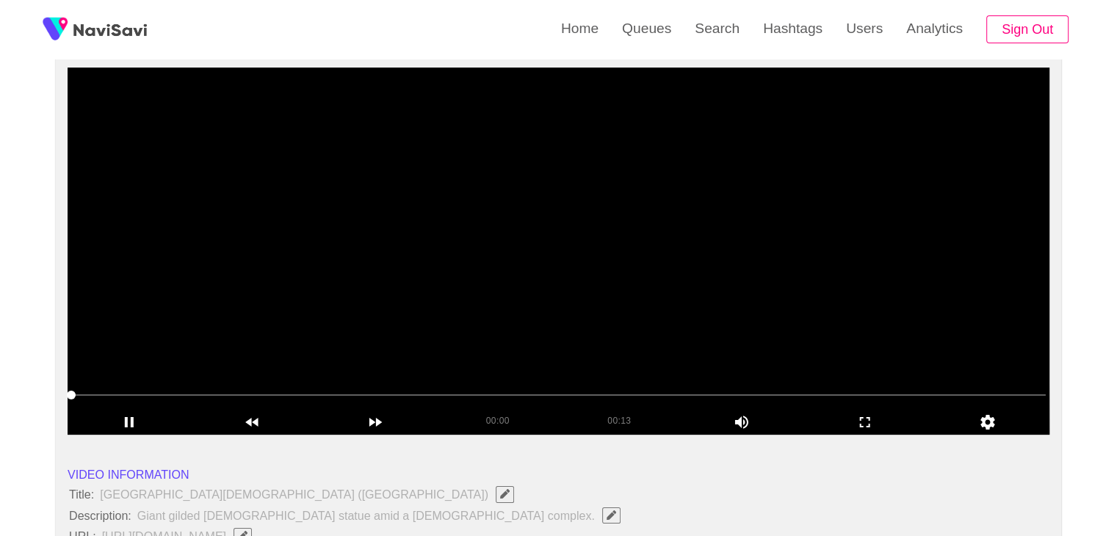
scroll to position [147, 0]
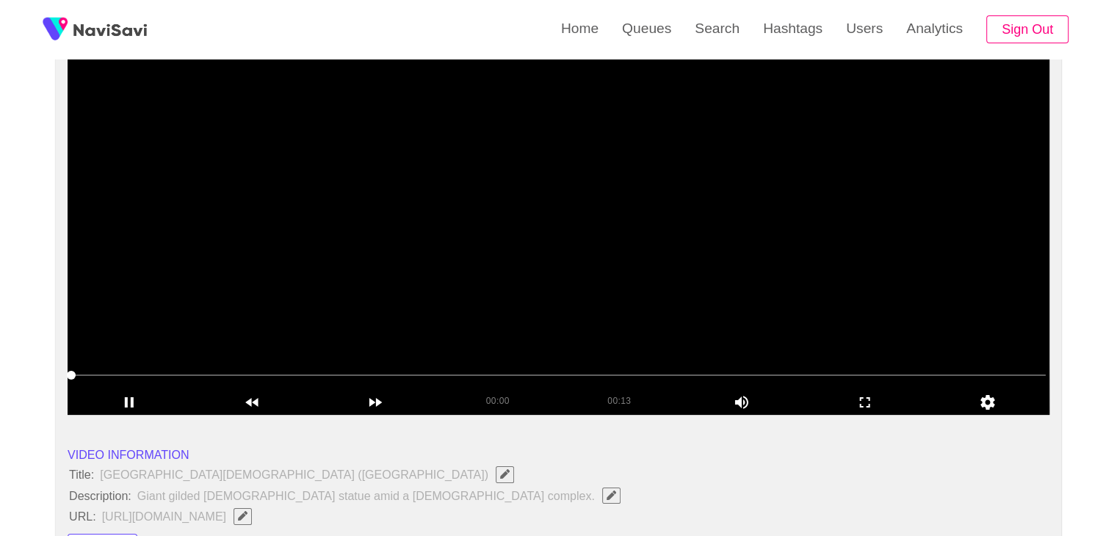
drag, startPoint x: 532, startPoint y: 305, endPoint x: 209, endPoint y: 358, distance: 328.1
click at [515, 308] on video at bounding box center [559, 231] width 982 height 367
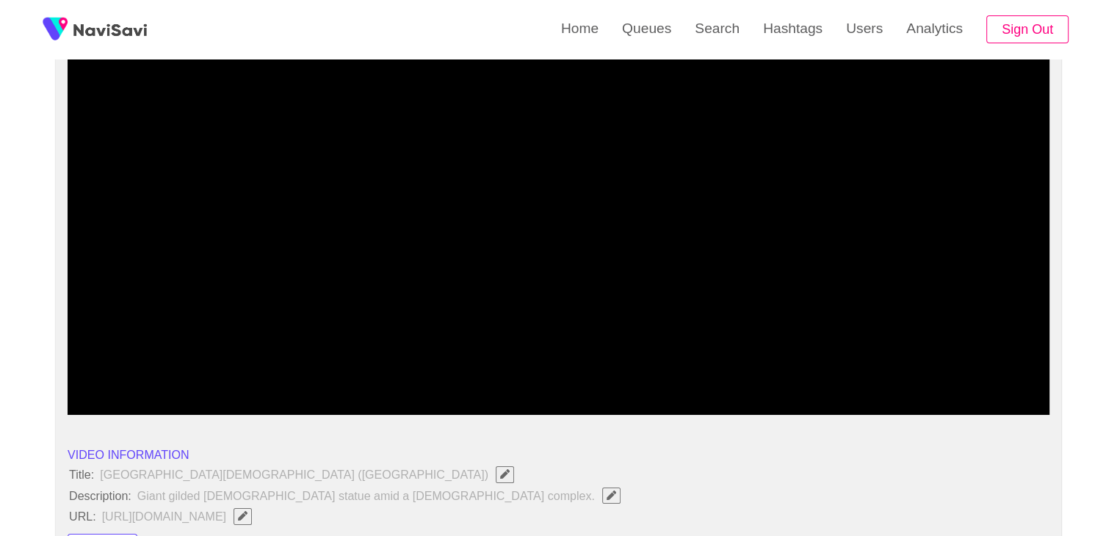
drag, startPoint x: 0, startPoint y: 384, endPoint x: 18, endPoint y: 355, distance: 34.3
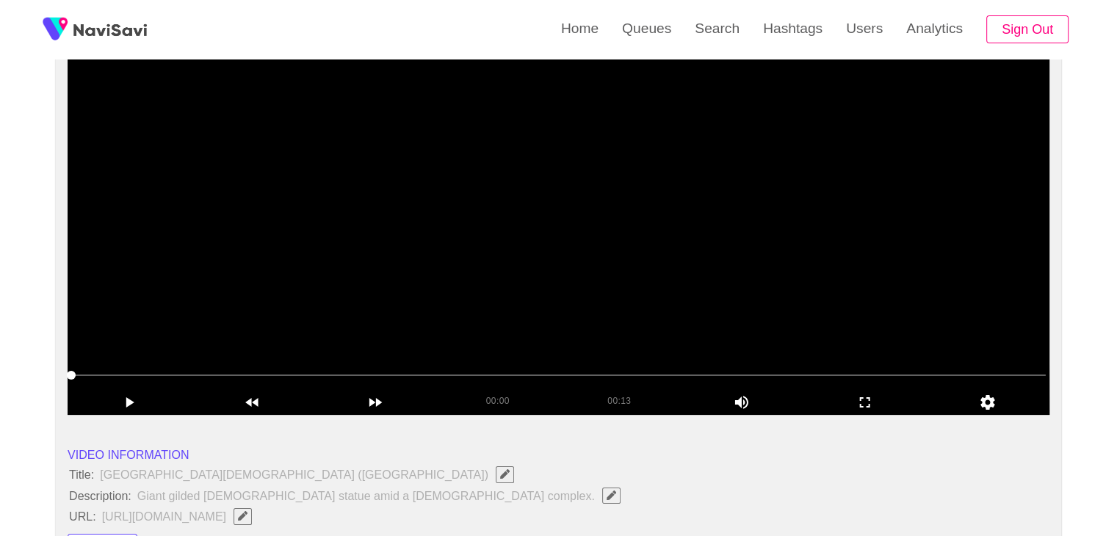
click at [538, 286] on video at bounding box center [559, 231] width 982 height 367
click at [858, 397] on icon "add" at bounding box center [865, 403] width 122 height 18
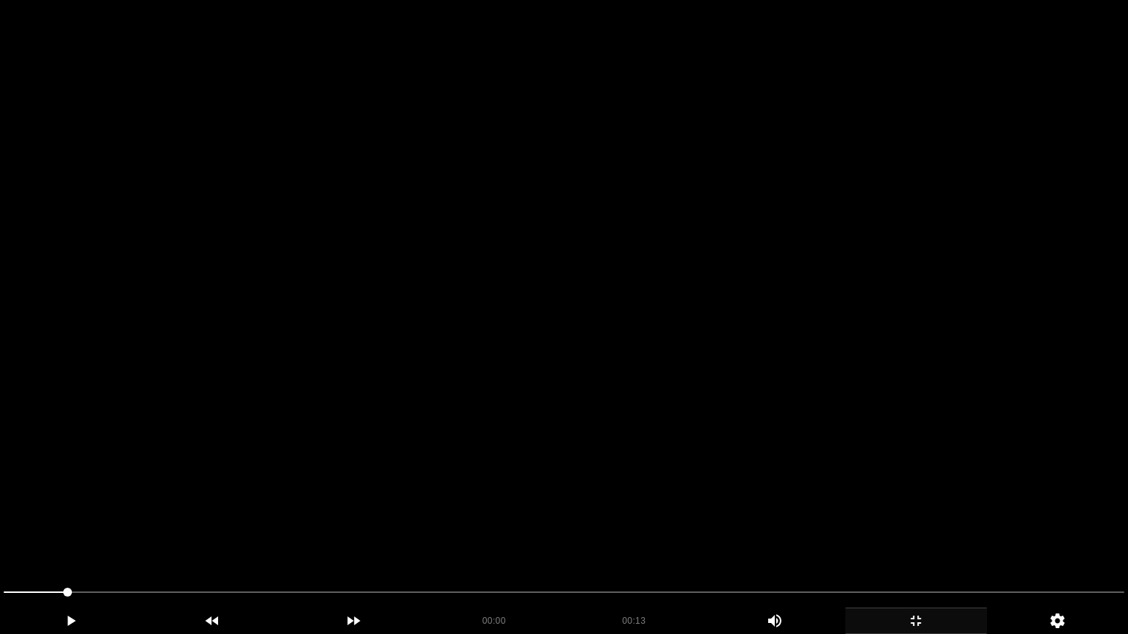
click at [717, 414] on video at bounding box center [564, 317] width 1128 height 634
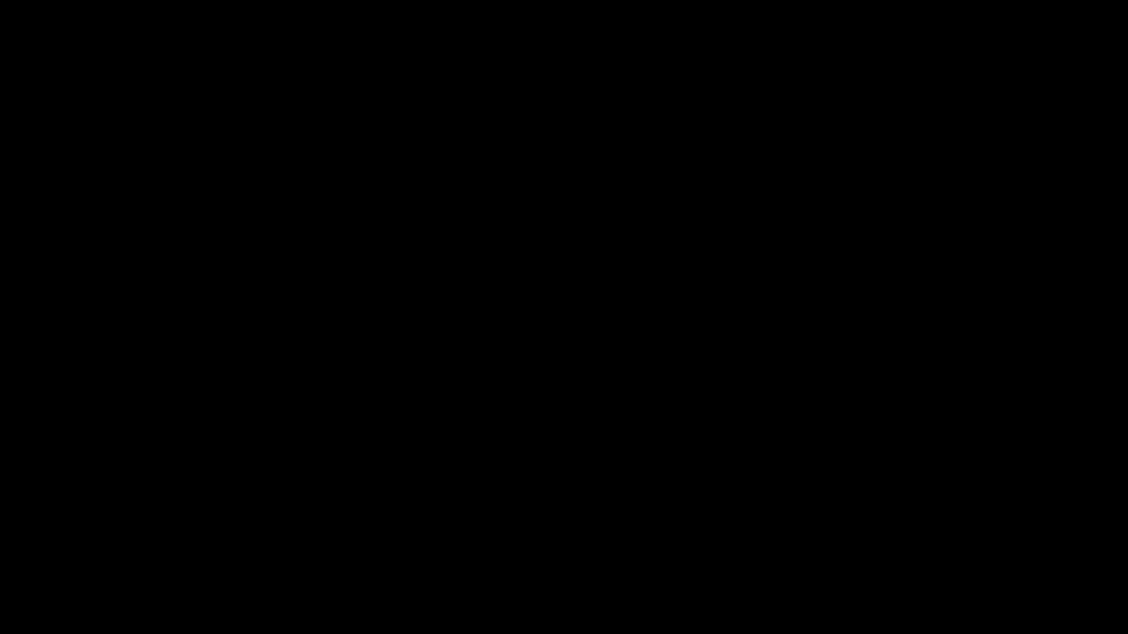
drag, startPoint x: 911, startPoint y: 626, endPoint x: 741, endPoint y: 449, distance: 244.6
click at [905, 535] on icon "add" at bounding box center [916, 621] width 140 height 18
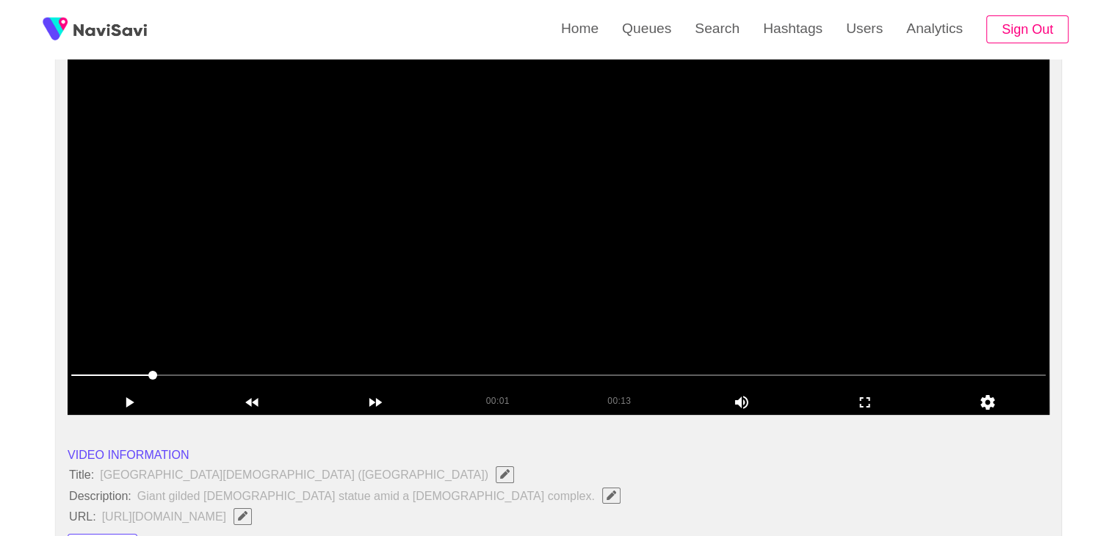
click at [567, 289] on video at bounding box center [559, 231] width 982 height 367
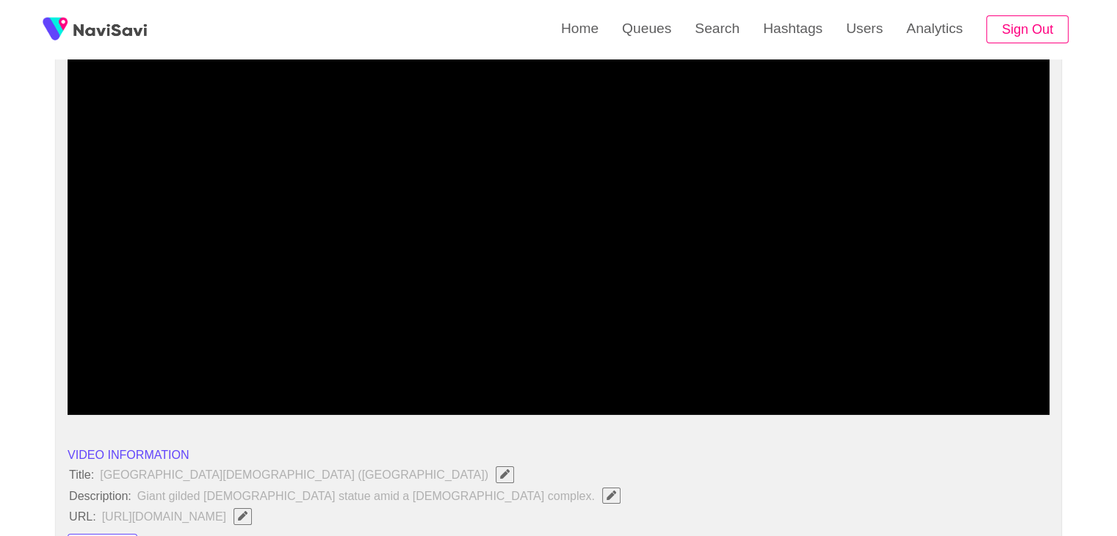
drag, startPoint x: 123, startPoint y: 376, endPoint x: 0, endPoint y: 375, distance: 123.4
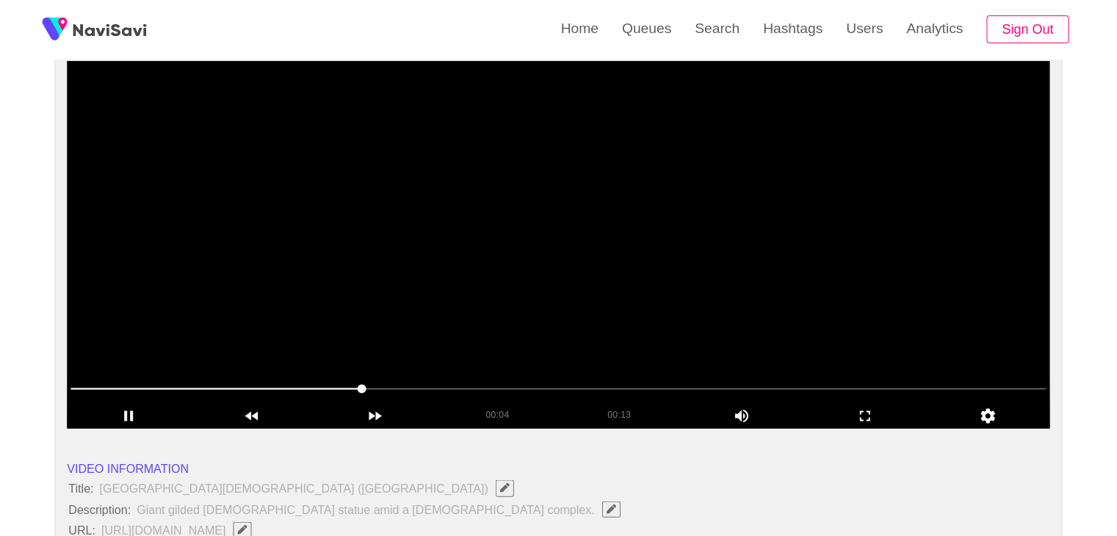
scroll to position [134, 0]
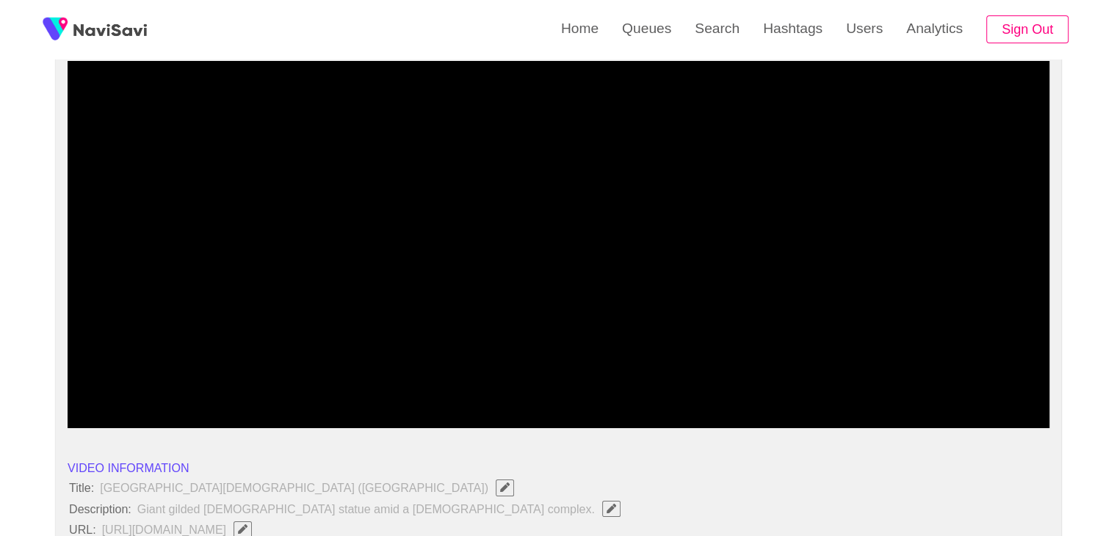
drag, startPoint x: 186, startPoint y: 388, endPoint x: 0, endPoint y: 383, distance: 185.9
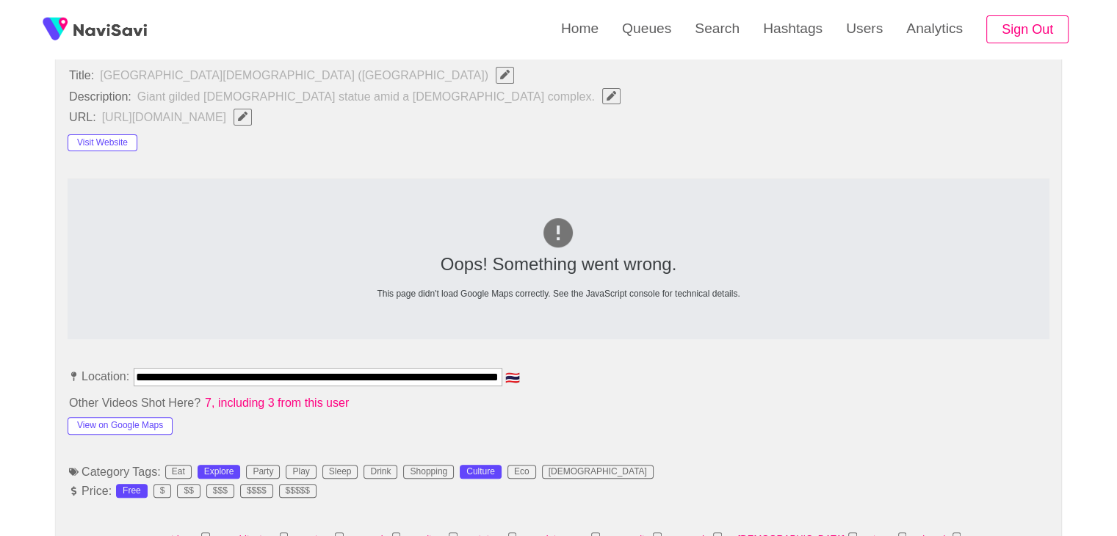
scroll to position [0, 70]
drag, startPoint x: 135, startPoint y: 372, endPoint x: 756, endPoint y: 384, distance: 620.6
click at [756, 386] on li "**********" at bounding box center [559, 379] width 982 height 23
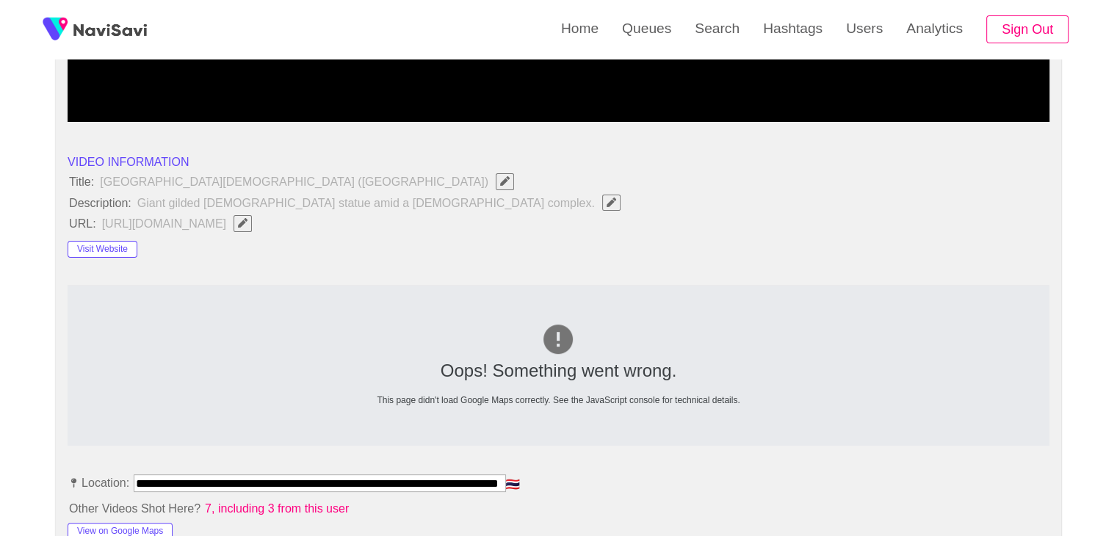
scroll to position [399, 0]
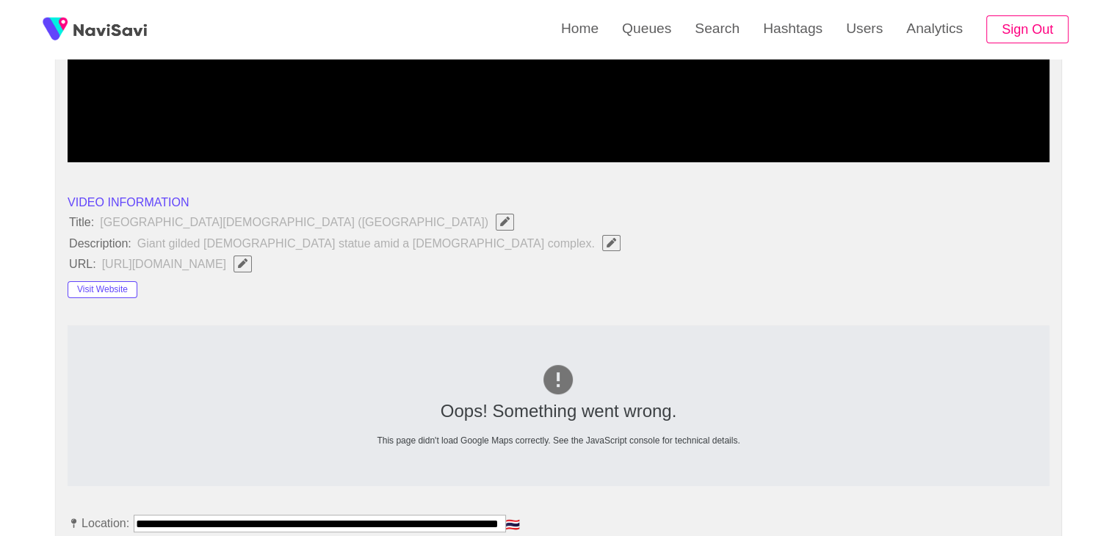
click at [247, 261] on icon "Edit Field" at bounding box center [243, 263] width 10 height 10
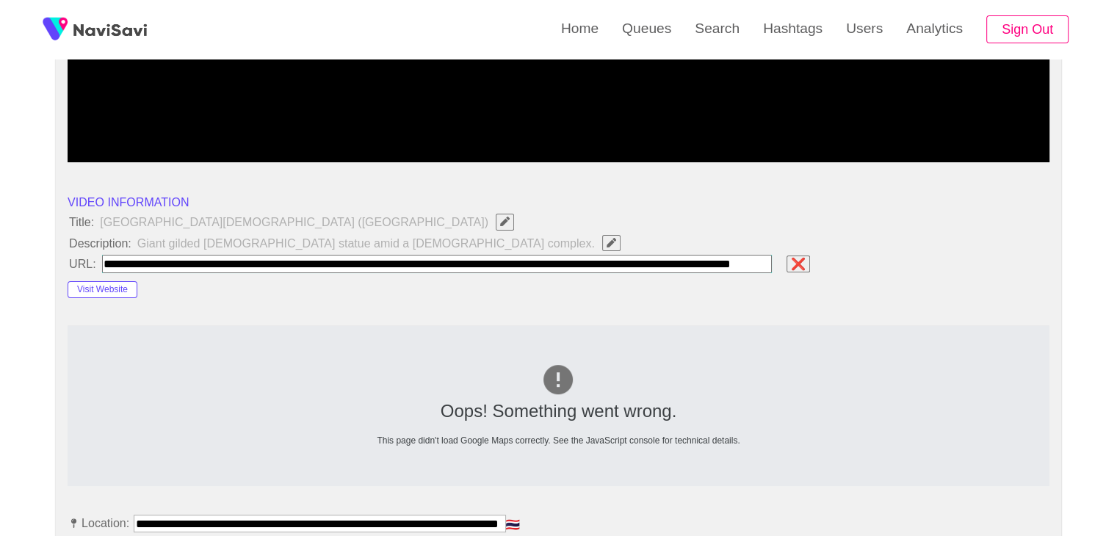
scroll to position [0, 152]
type input "**********"
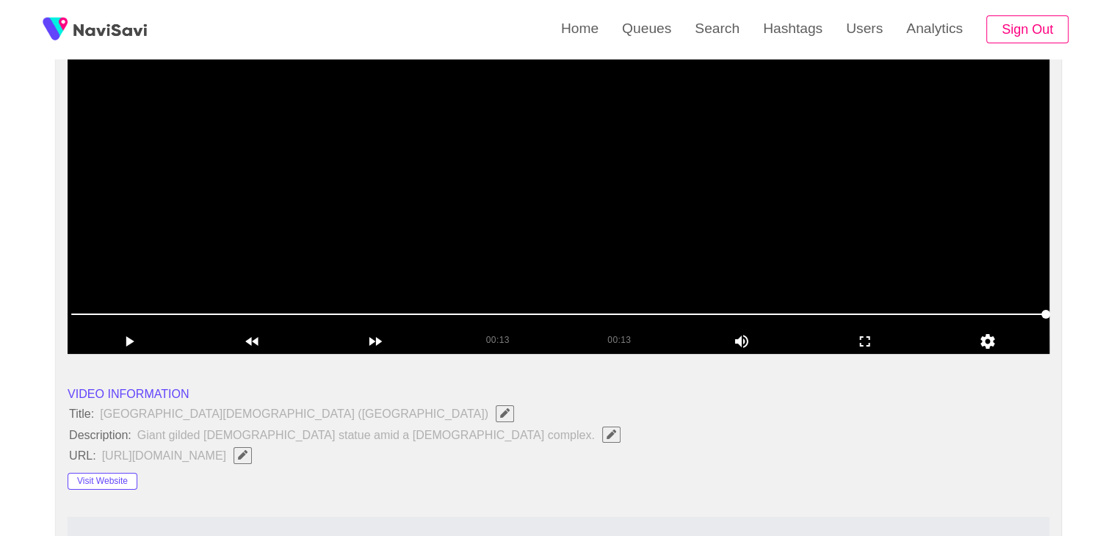
scroll to position [106, 0]
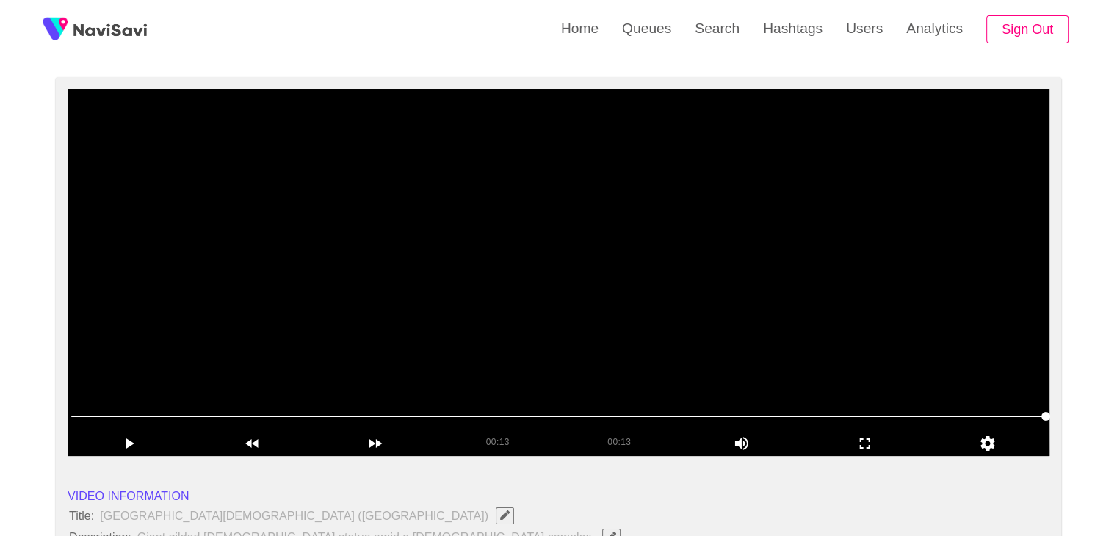
click at [571, 261] on video at bounding box center [559, 272] width 982 height 367
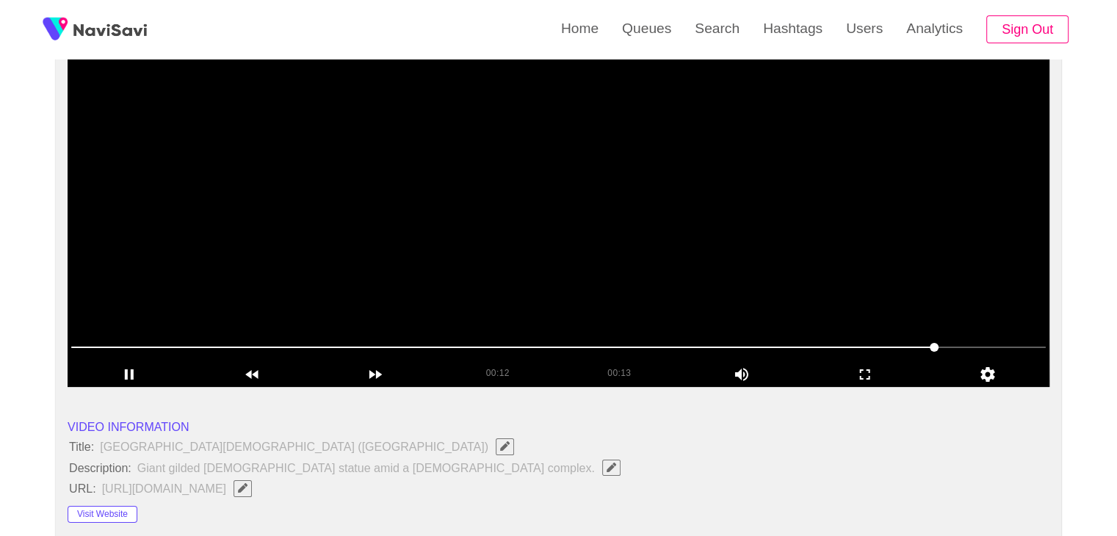
scroll to position [179, 0]
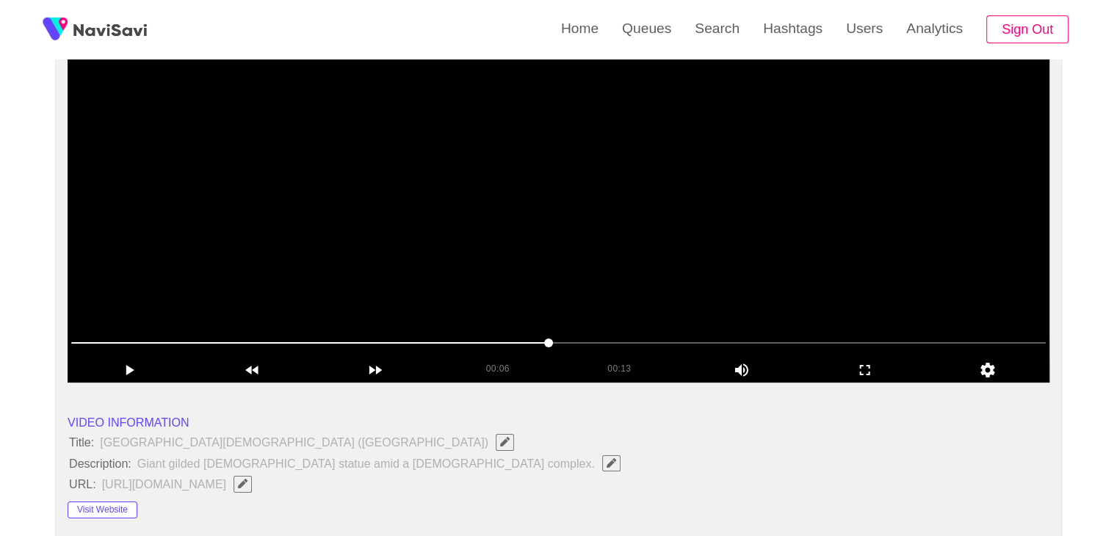
click at [695, 264] on video at bounding box center [559, 198] width 982 height 367
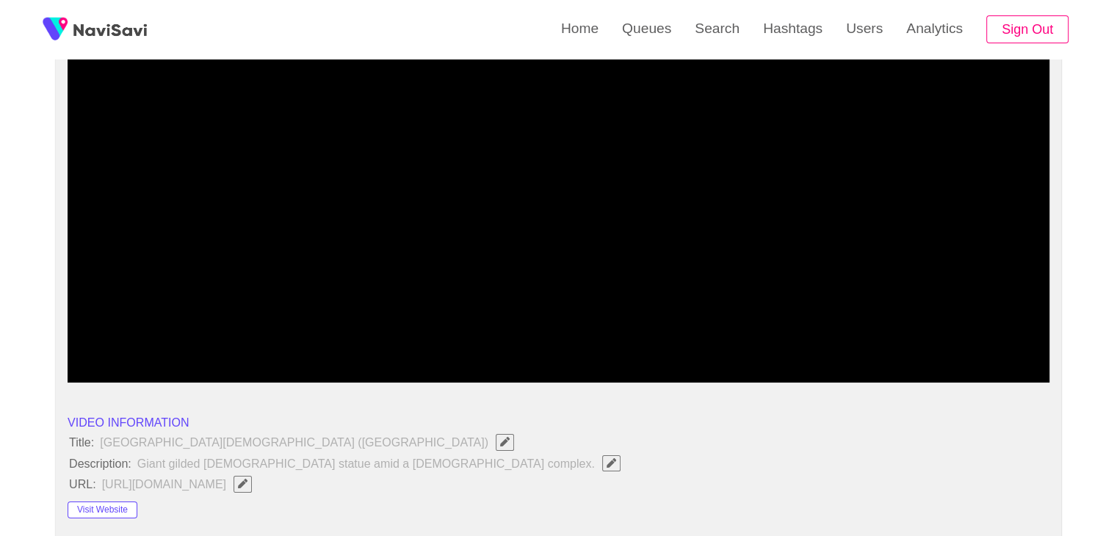
drag, startPoint x: 76, startPoint y: 344, endPoint x: 36, endPoint y: 339, distance: 40.7
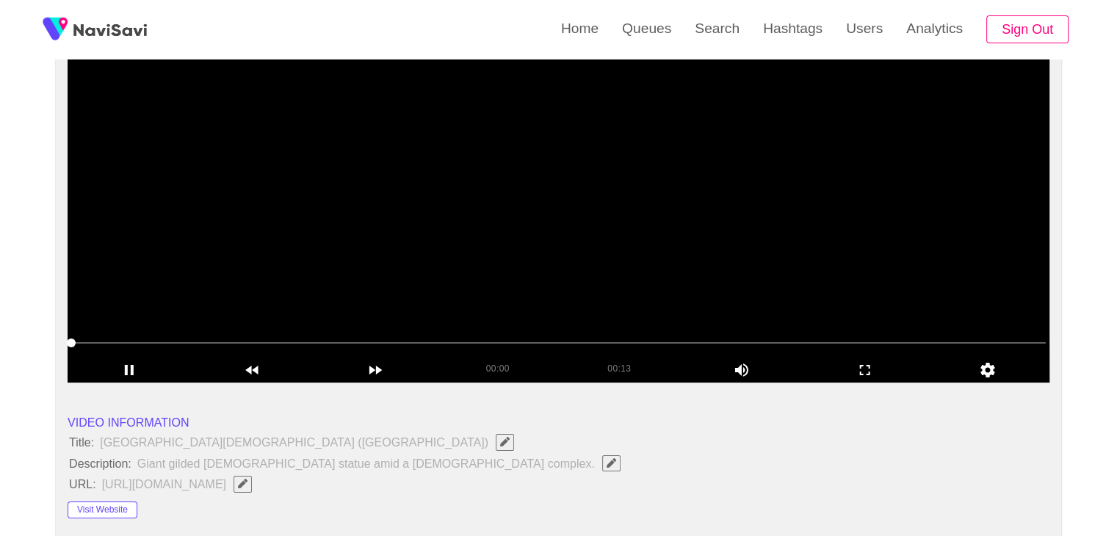
click at [570, 298] on video at bounding box center [559, 198] width 982 height 367
click at [663, 276] on video at bounding box center [559, 198] width 982 height 367
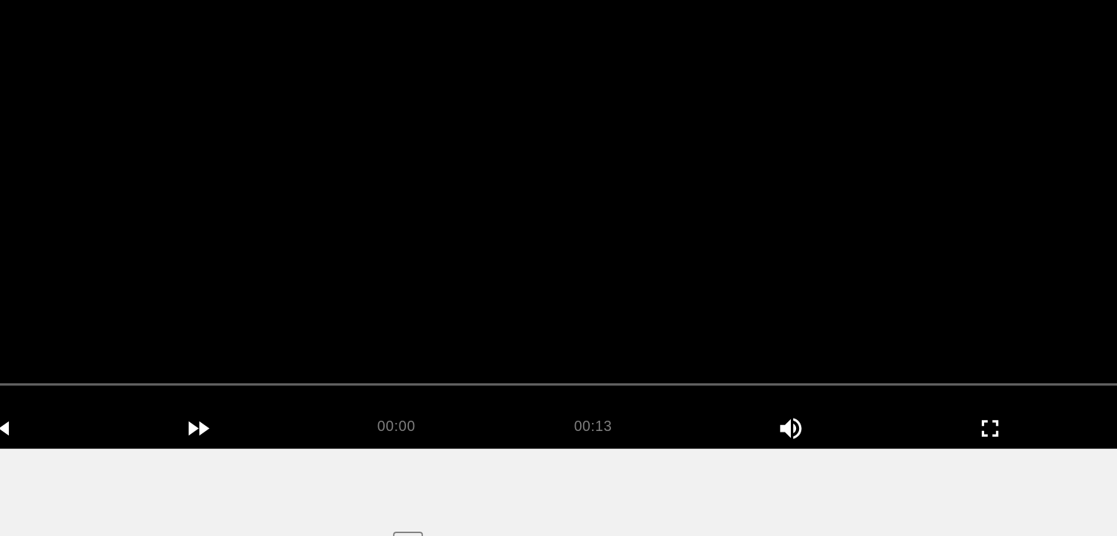
scroll to position [178, 0]
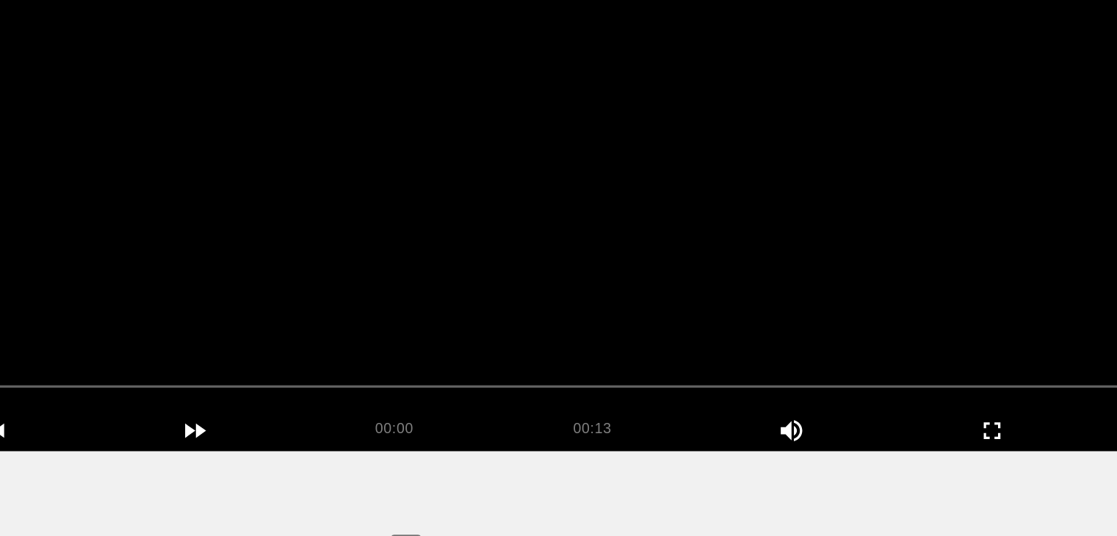
click at [539, 280] on video at bounding box center [559, 199] width 982 height 367
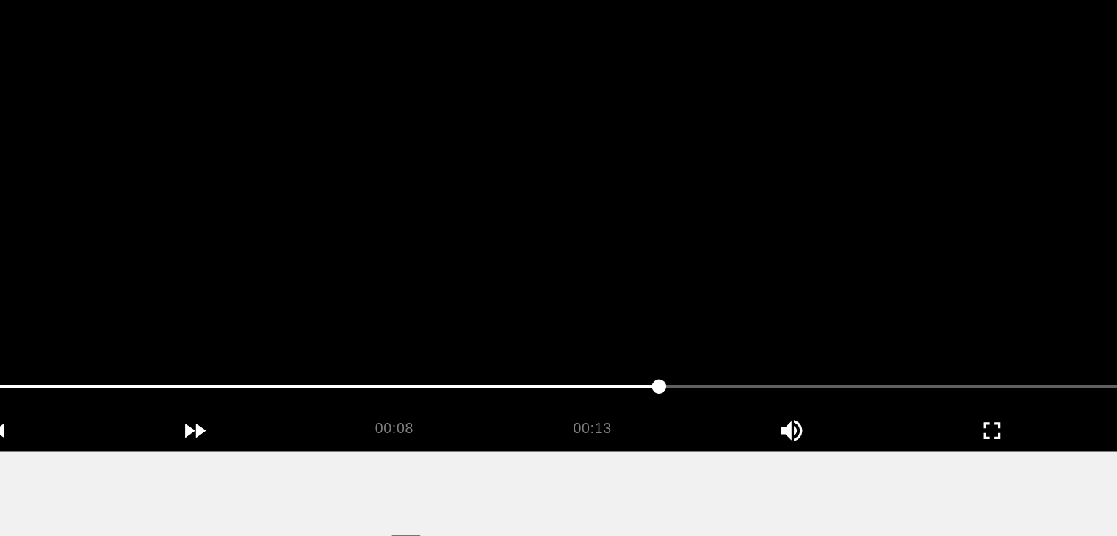
click at [665, 272] on video at bounding box center [559, 199] width 982 height 367
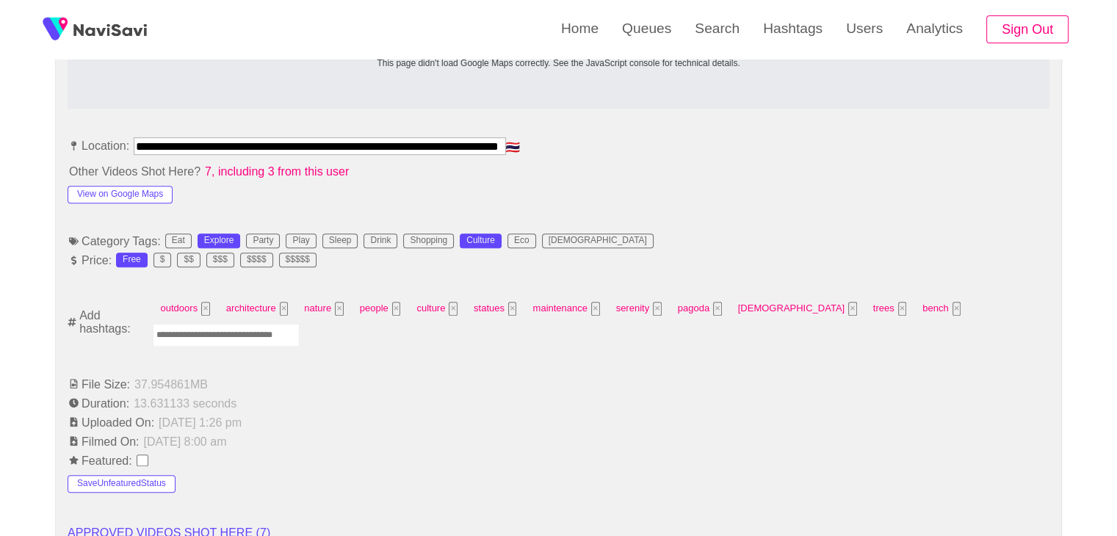
scroll to position [913, 0]
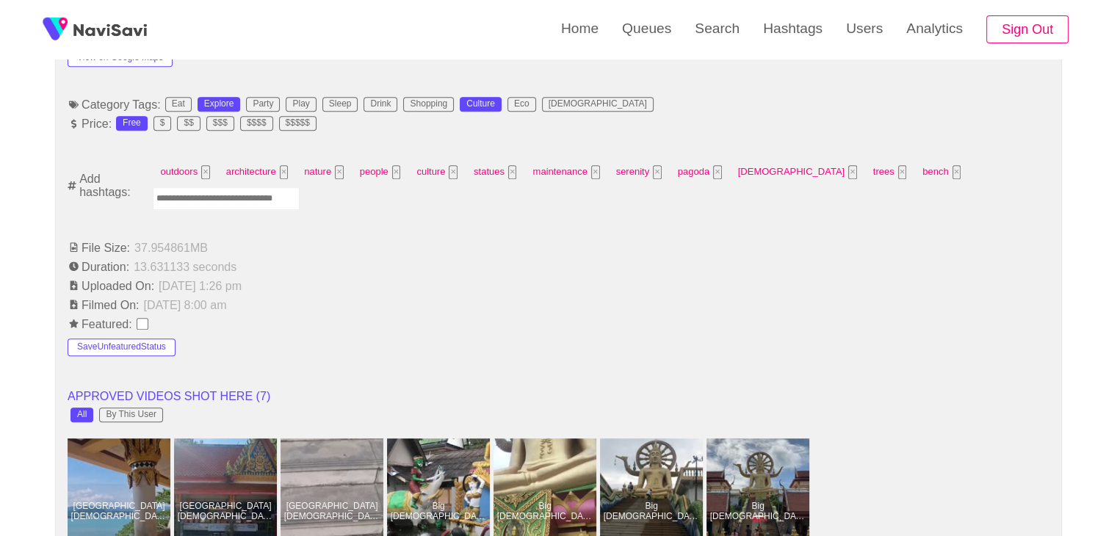
click at [300, 187] on input "Enter tag here and press return" at bounding box center [226, 198] width 147 height 23
type input "*********"
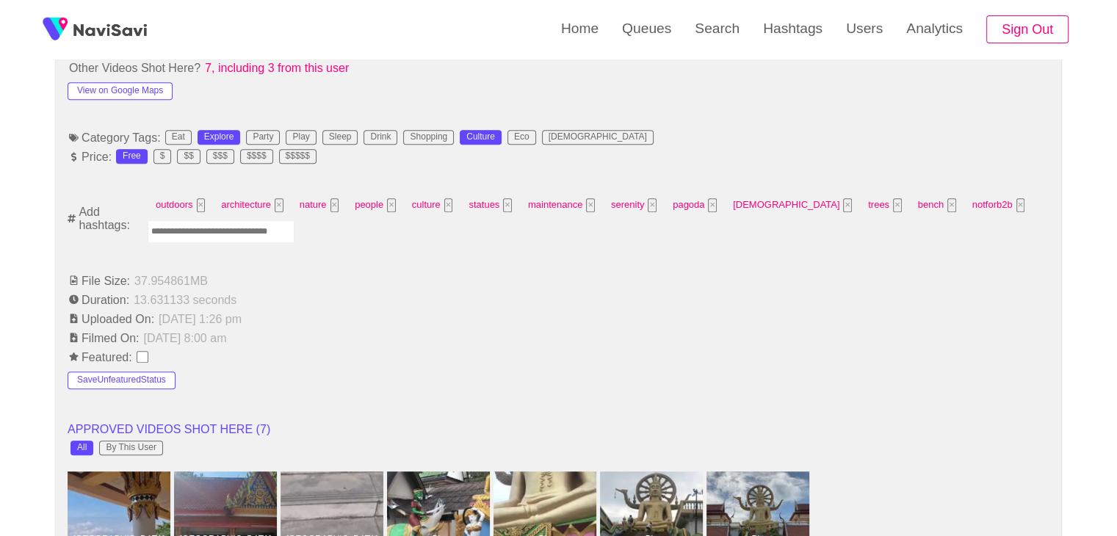
scroll to position [693, 0]
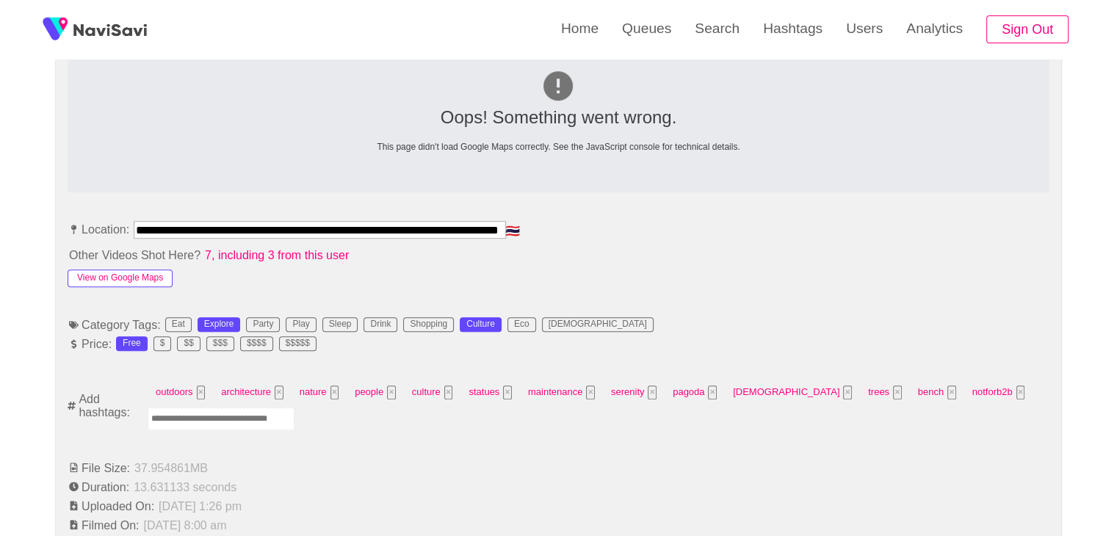
click at [146, 277] on button "View on Google Maps" at bounding box center [120, 278] width 105 height 18
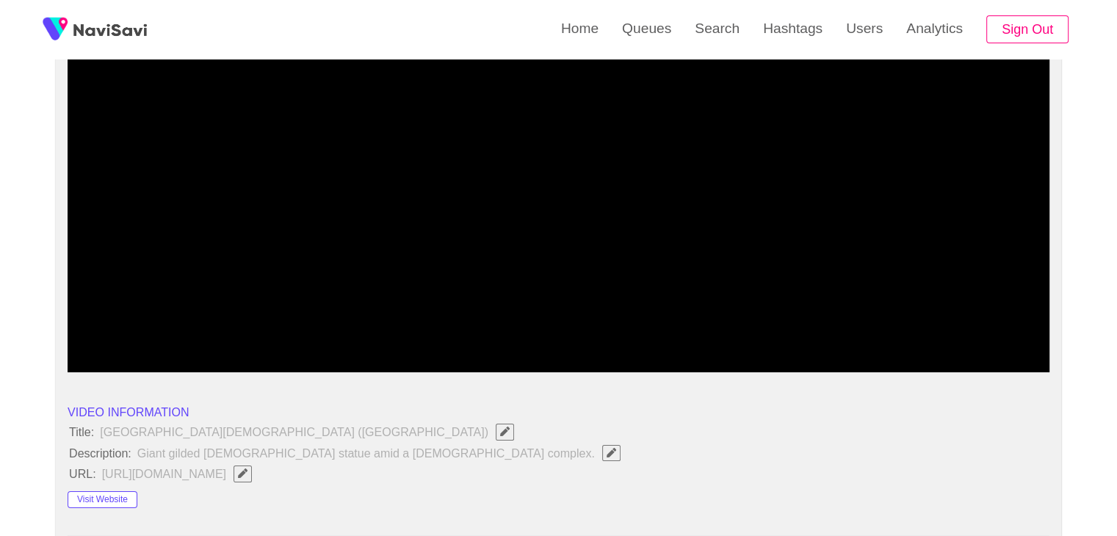
scroll to position [179, 0]
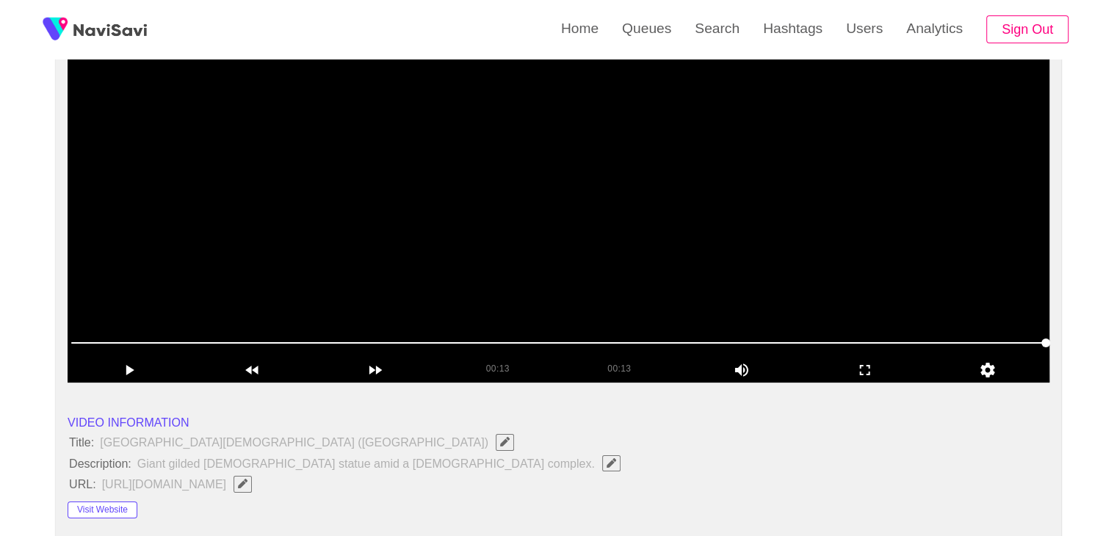
click at [670, 272] on video at bounding box center [559, 198] width 982 height 367
drag, startPoint x: 370, startPoint y: 342, endPoint x: 322, endPoint y: 342, distance: 48.5
click at [322, 342] on span at bounding box center [321, 342] width 501 height 1
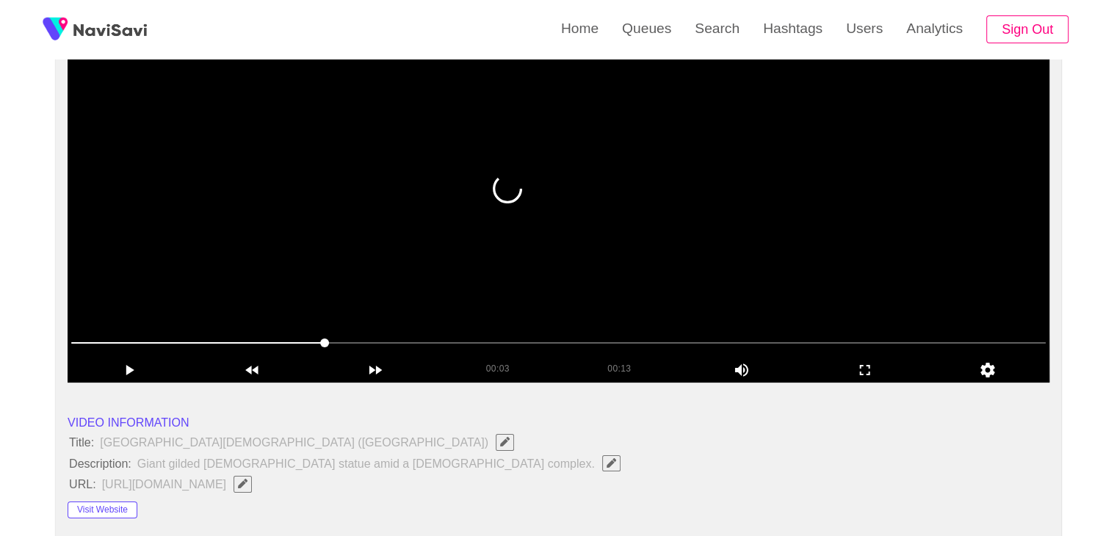
click at [635, 271] on video at bounding box center [559, 198] width 982 height 367
click at [623, 267] on video at bounding box center [559, 198] width 982 height 367
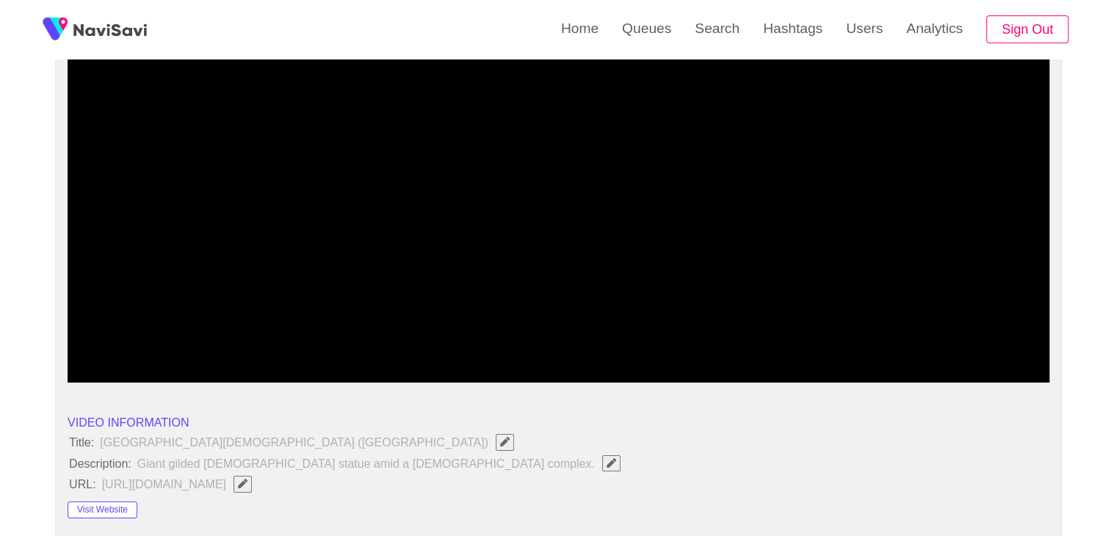
click at [866, 365] on icon "add" at bounding box center [865, 370] width 10 height 10
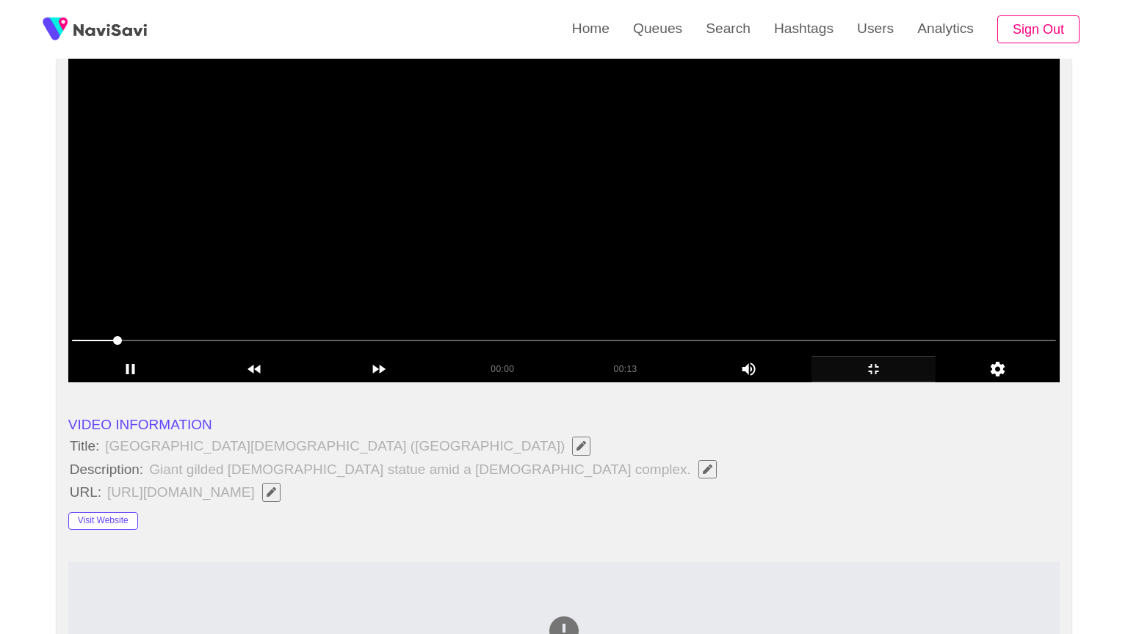
click at [728, 337] on video at bounding box center [563, 198] width 991 height 367
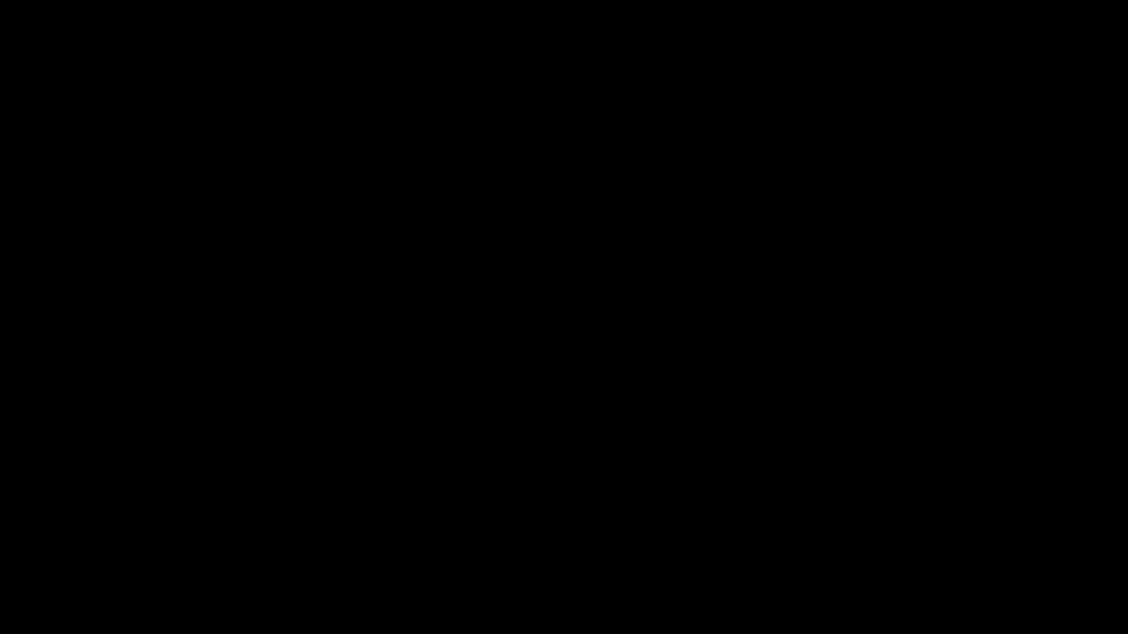
drag, startPoint x: 917, startPoint y: 634, endPoint x: 863, endPoint y: 484, distance: 159.3
click at [918, 535] on div "add" at bounding box center [916, 621] width 142 height 26
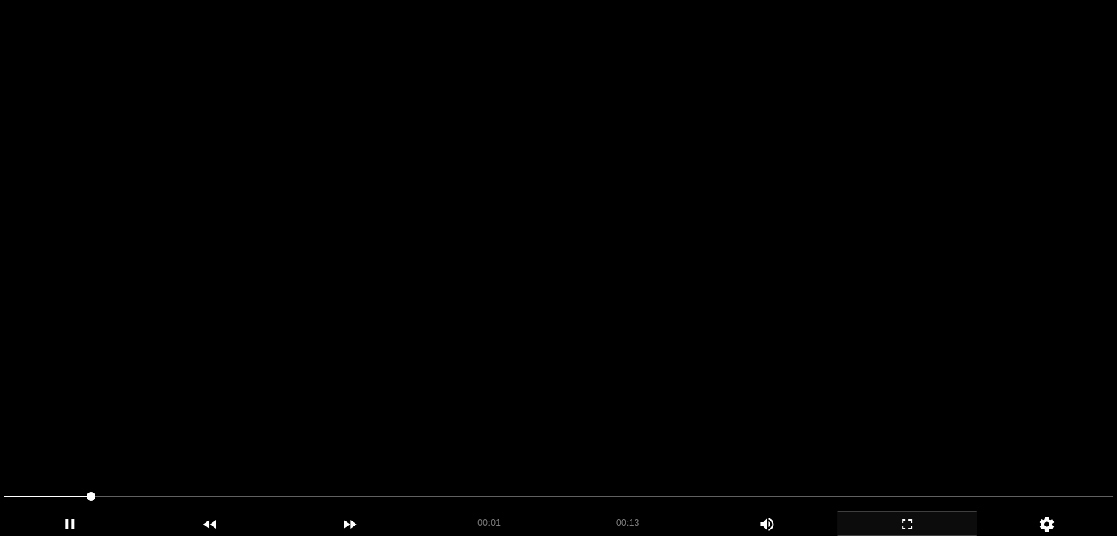
click at [602, 258] on video at bounding box center [558, 268] width 1117 height 536
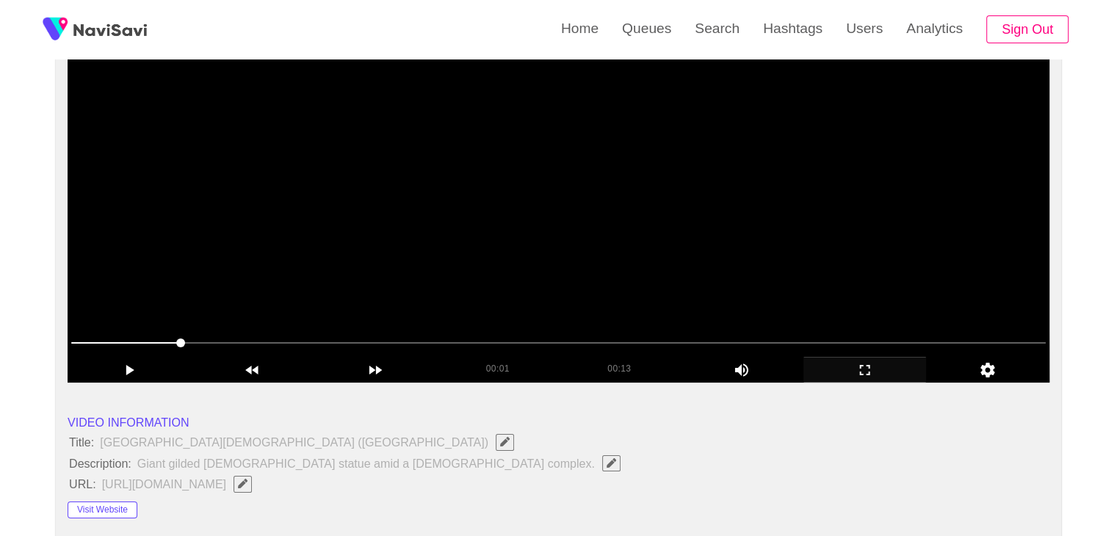
click at [677, 250] on video at bounding box center [559, 198] width 982 height 367
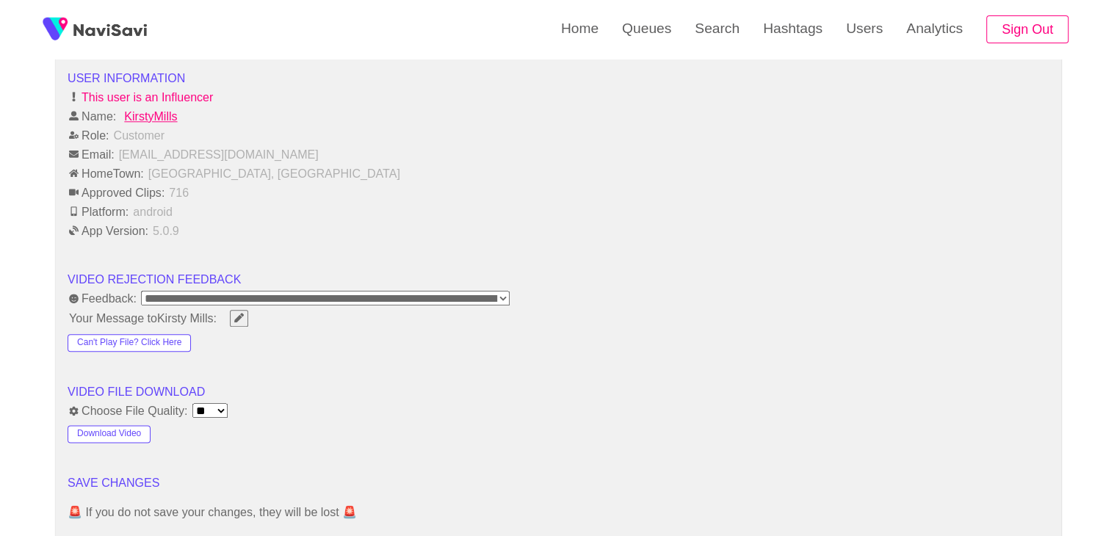
scroll to position [1941, 0]
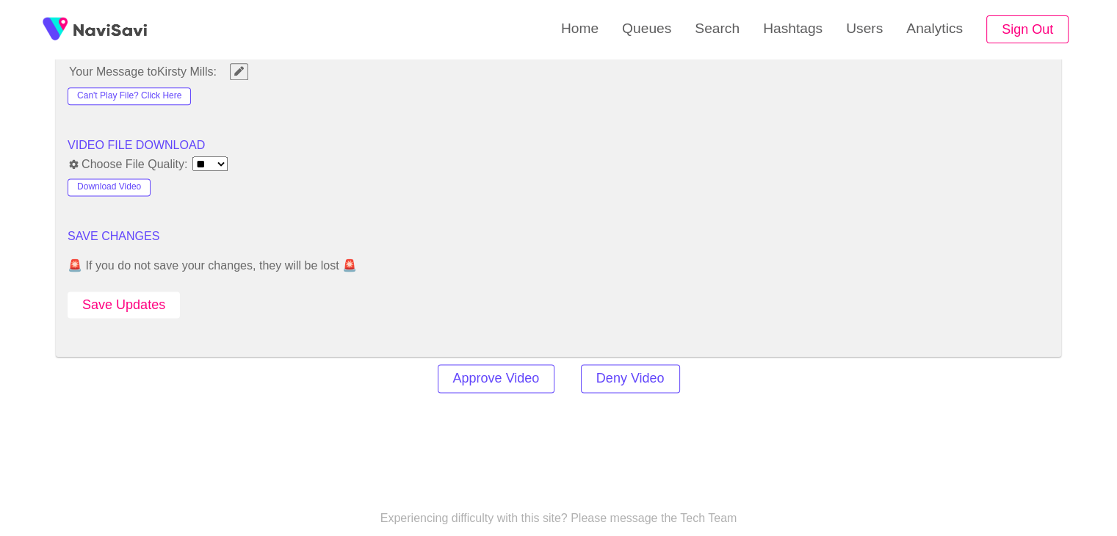
click at [147, 305] on button "Save Updates" at bounding box center [124, 305] width 112 height 27
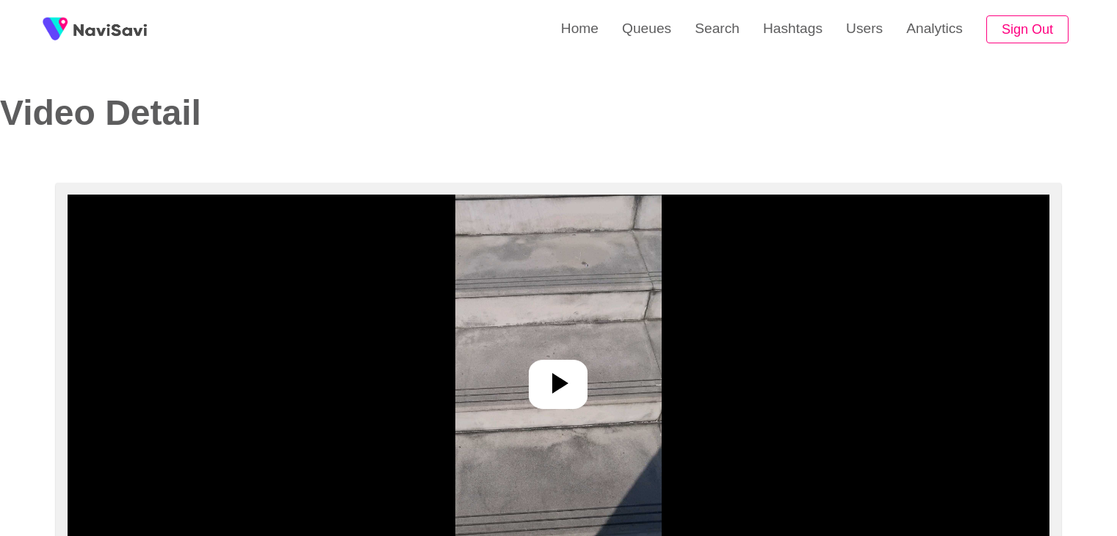
select select "**********"
select select "**"
click at [555, 369] on icon at bounding box center [557, 383] width 35 height 35
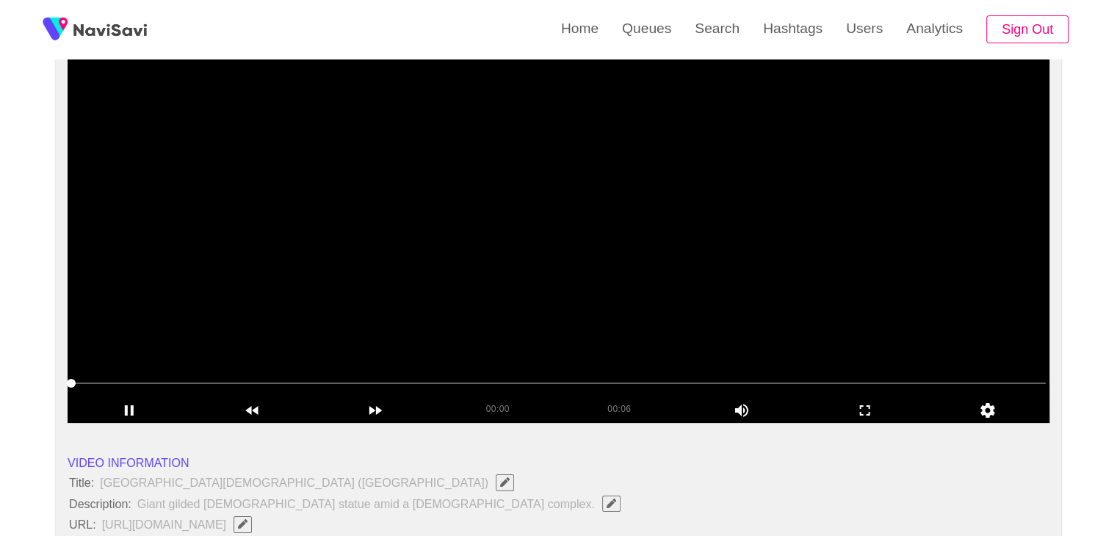
scroll to position [147, 0]
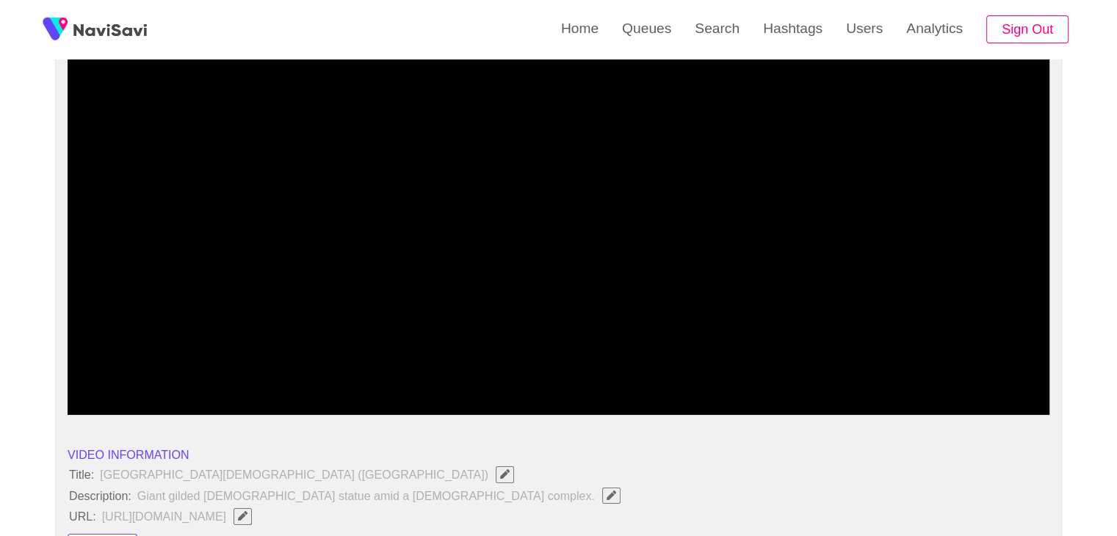
drag, startPoint x: 73, startPoint y: 369, endPoint x: 41, endPoint y: 368, distance: 32.3
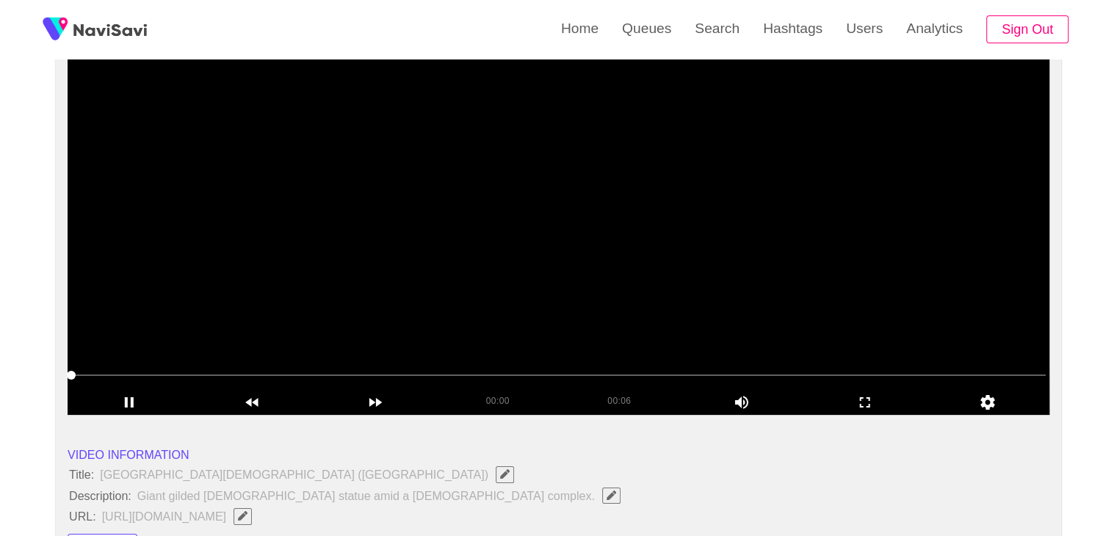
click at [349, 306] on video at bounding box center [559, 231] width 982 height 367
click at [445, 296] on video at bounding box center [559, 231] width 982 height 367
click at [676, 195] on video at bounding box center [559, 231] width 982 height 367
click at [656, 224] on video at bounding box center [559, 231] width 982 height 367
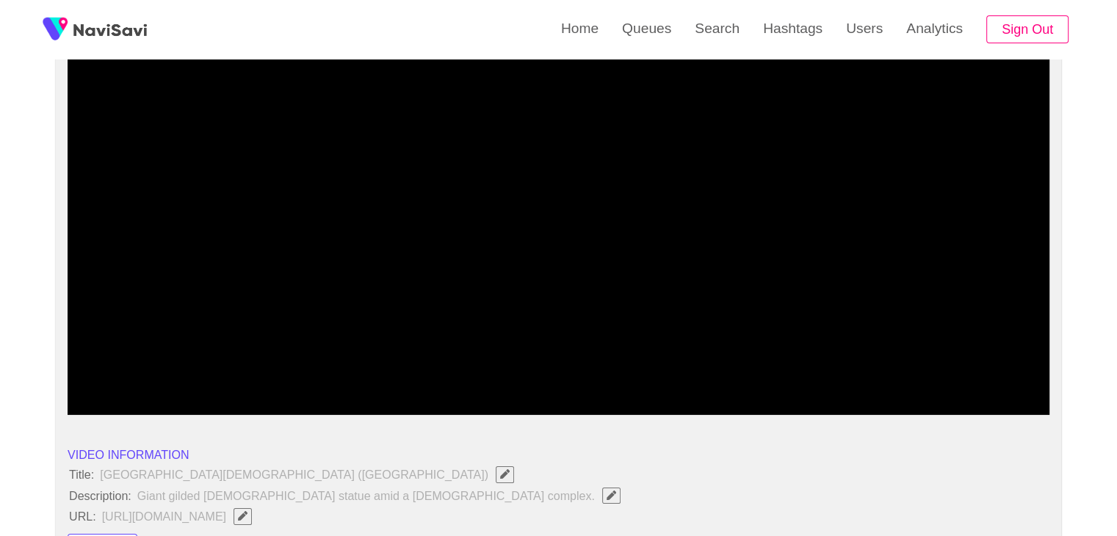
drag, startPoint x: 256, startPoint y: 378, endPoint x: 0, endPoint y: 370, distance: 255.7
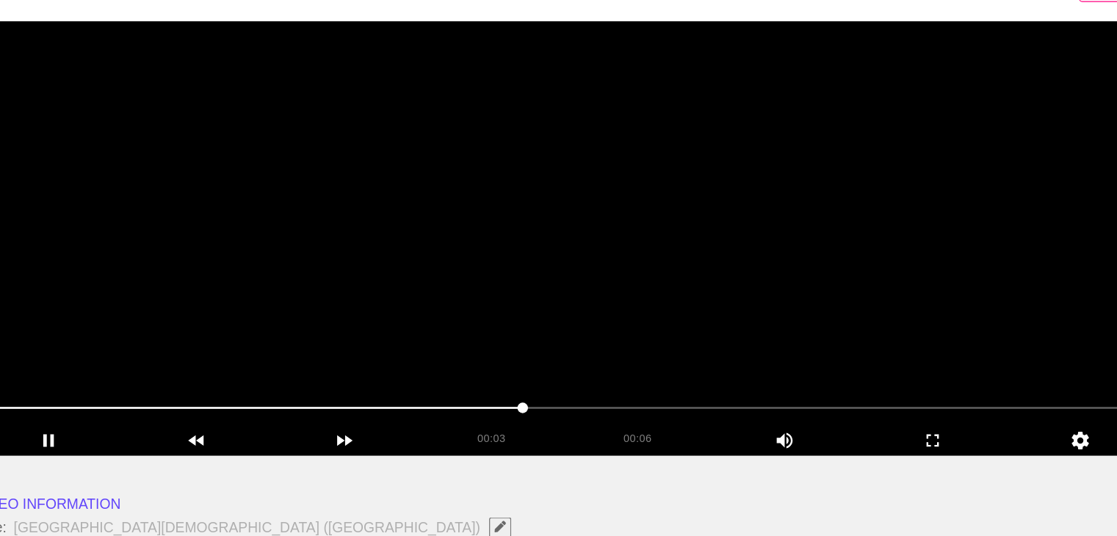
scroll to position [141, 0]
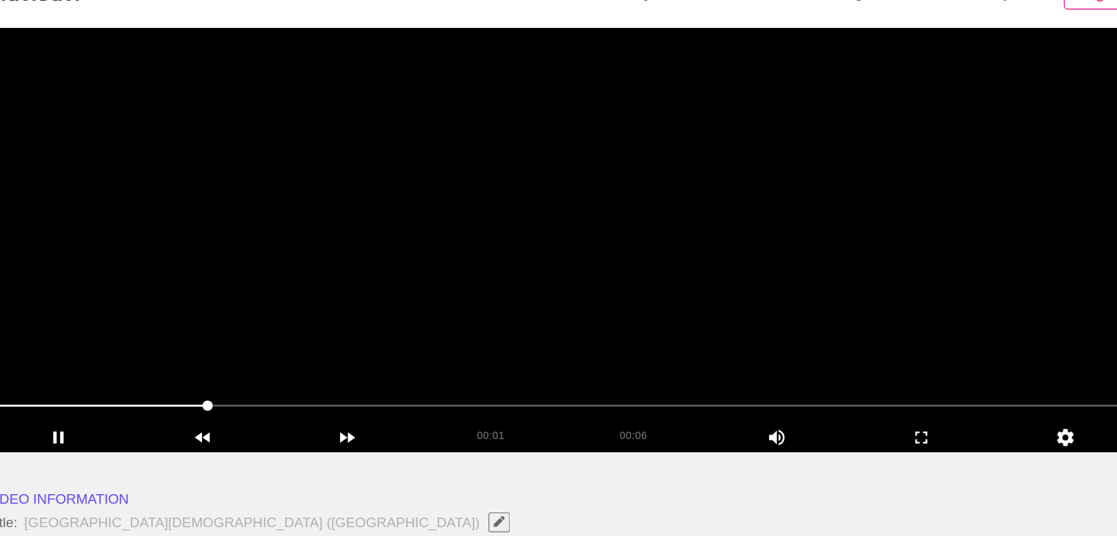
click at [298, 380] on span at bounding box center [558, 380] width 974 height 1
click at [662, 258] on video at bounding box center [559, 237] width 982 height 367
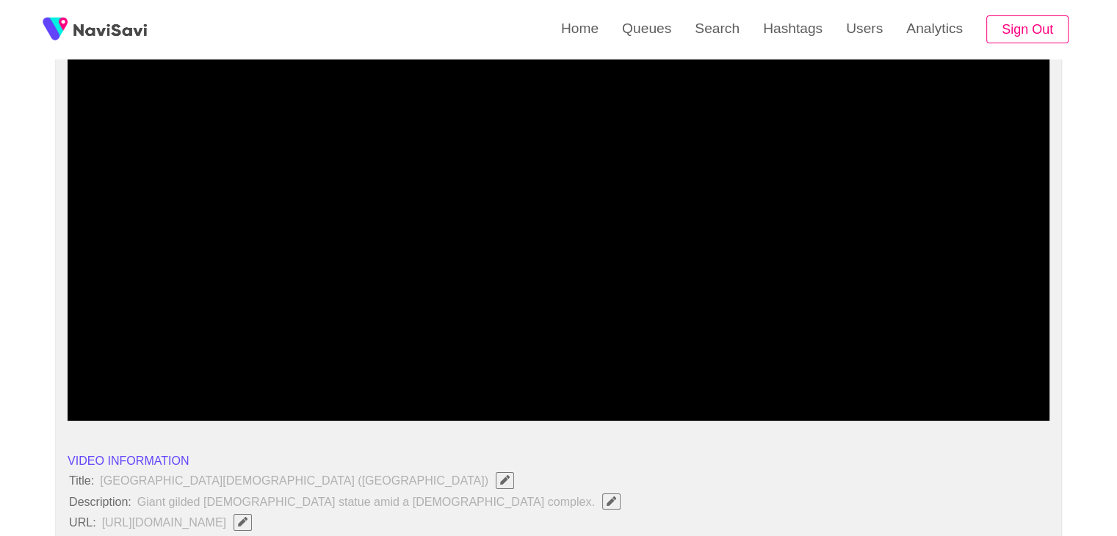
drag, startPoint x: 24, startPoint y: 384, endPoint x: 3, endPoint y: 377, distance: 22.5
click at [571, 286] on video at bounding box center [559, 237] width 982 height 367
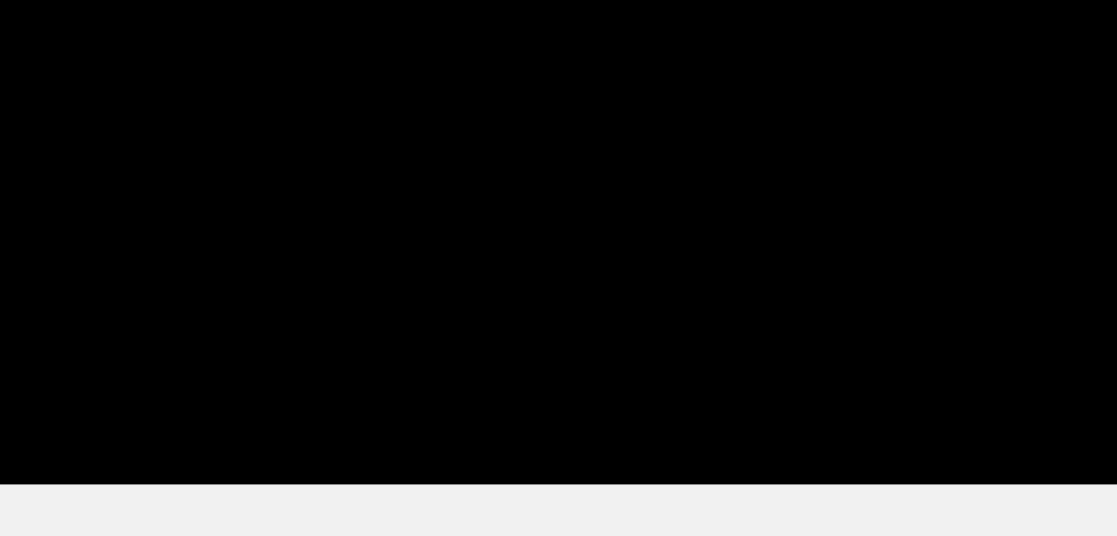
click at [587, 393] on div at bounding box center [558, 381] width 986 height 37
click at [862, 401] on icon "add" at bounding box center [865, 408] width 122 height 18
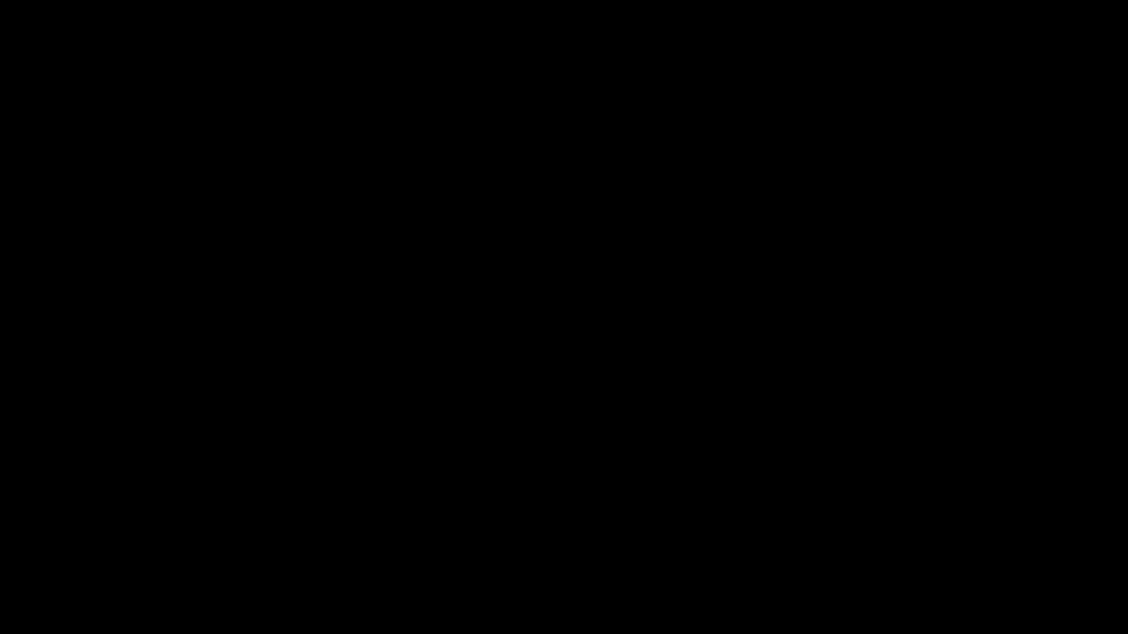
click at [958, 535] on icon "add" at bounding box center [916, 621] width 140 height 18
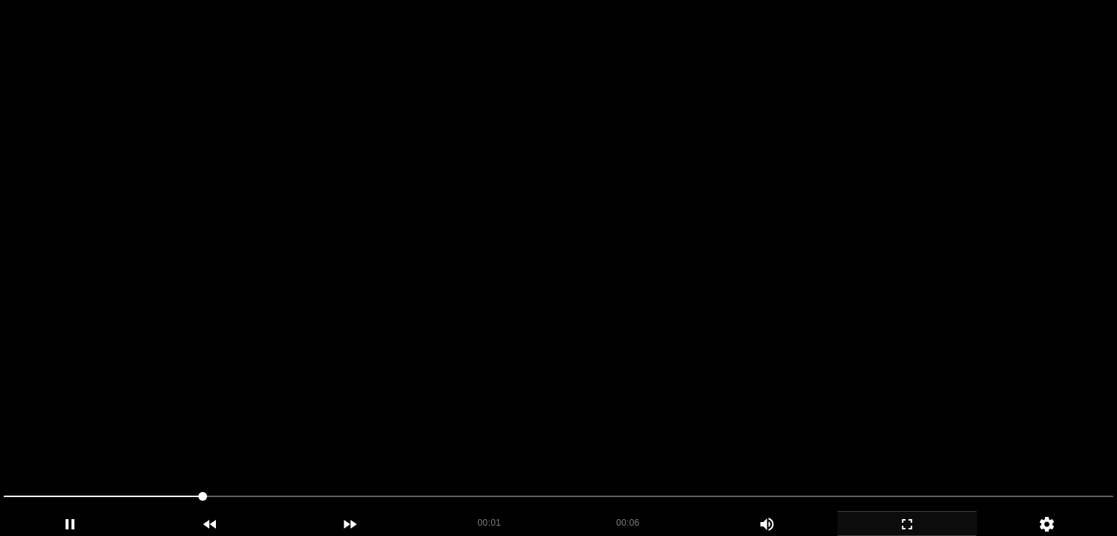
click at [725, 355] on video at bounding box center [558, 268] width 1117 height 536
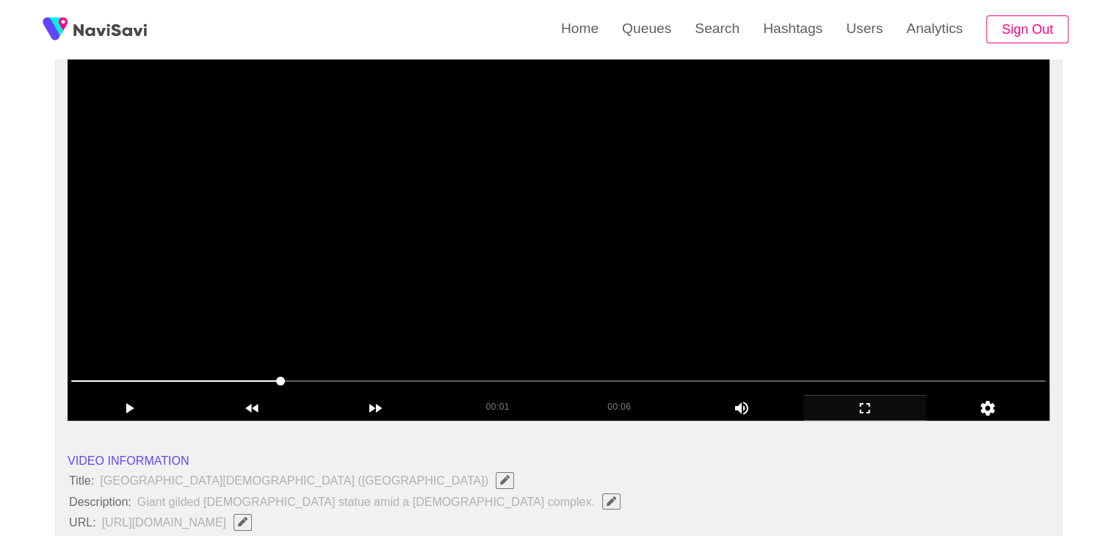
click at [729, 325] on video at bounding box center [559, 237] width 982 height 367
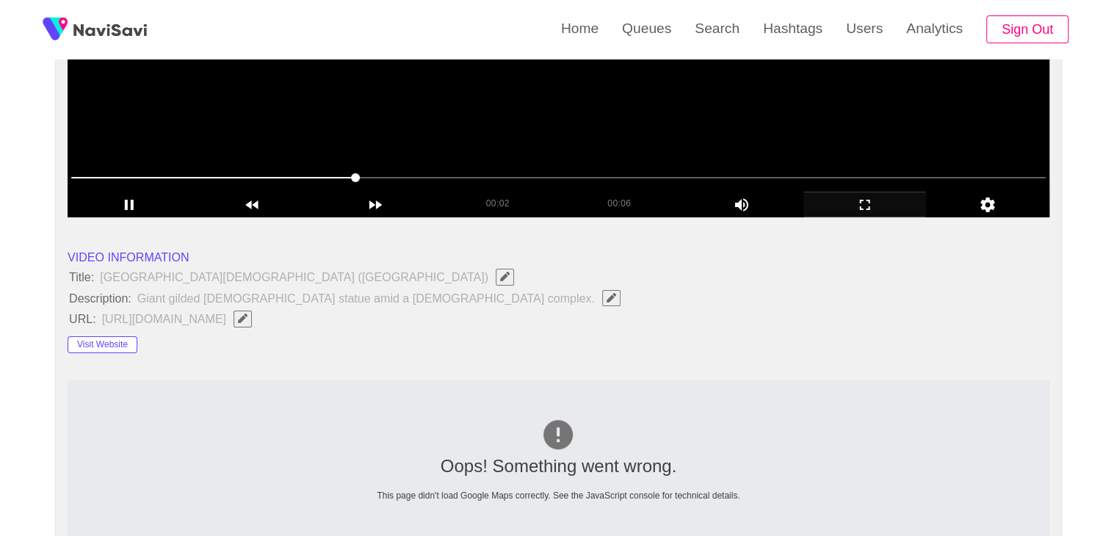
scroll to position [435, 0]
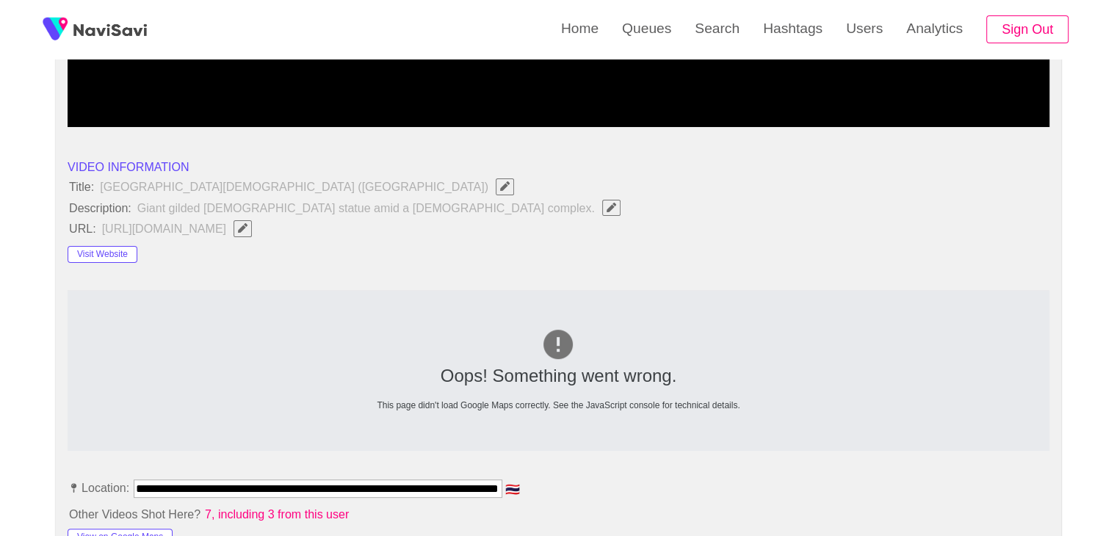
click at [247, 226] on icon "Edit Field" at bounding box center [243, 228] width 10 height 10
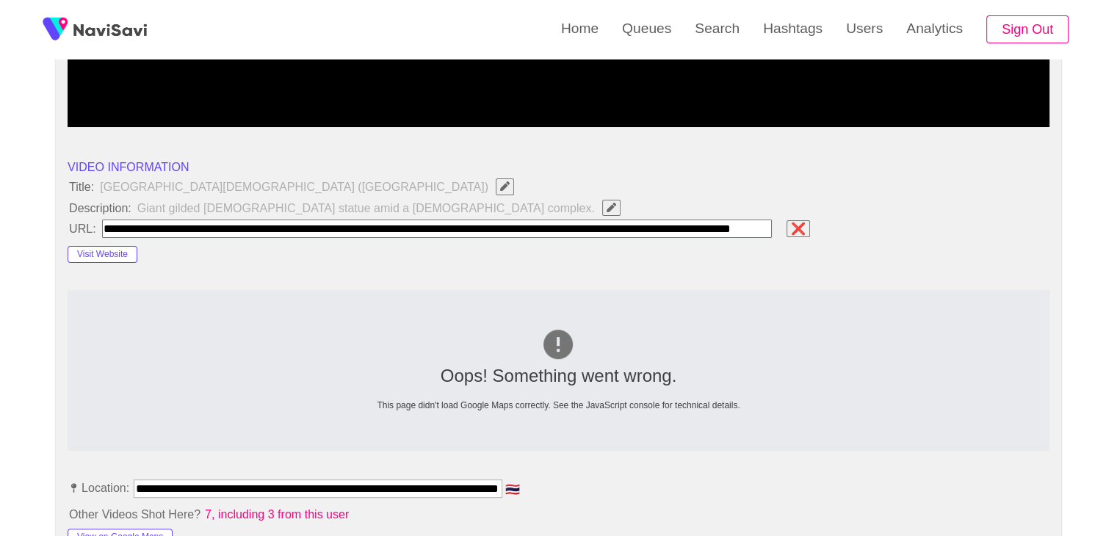
scroll to position [0, 152]
type input "**********"
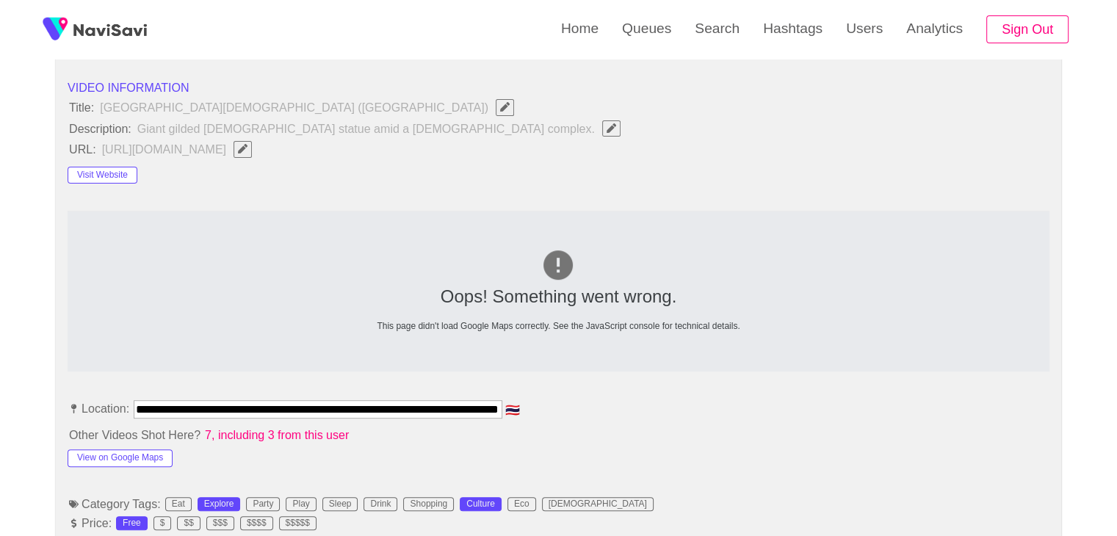
scroll to position [728, 0]
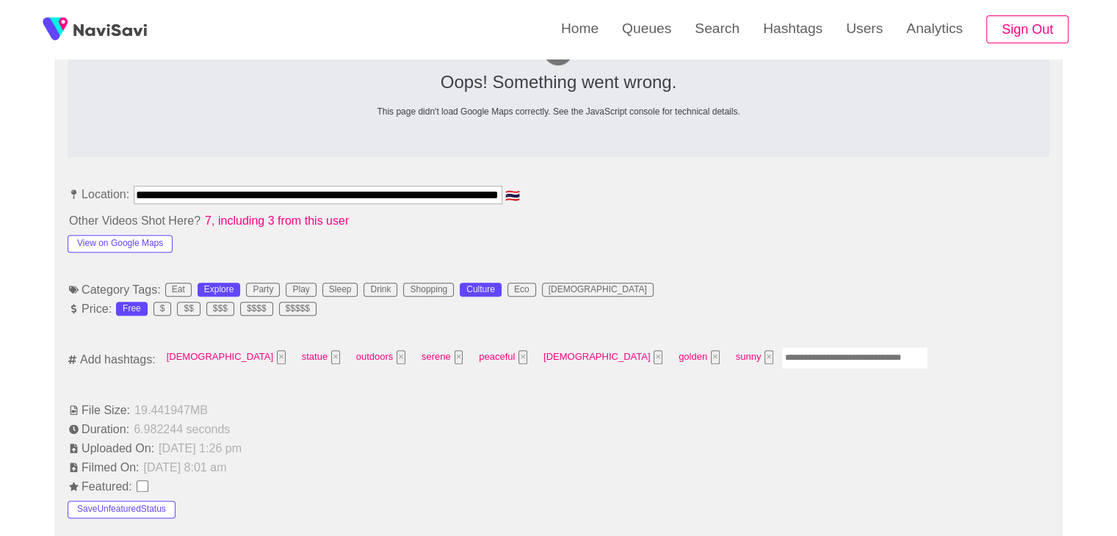
click at [781, 358] on input "Enter tag here and press return" at bounding box center [854, 358] width 147 height 23
type input "*********"
type input "*"
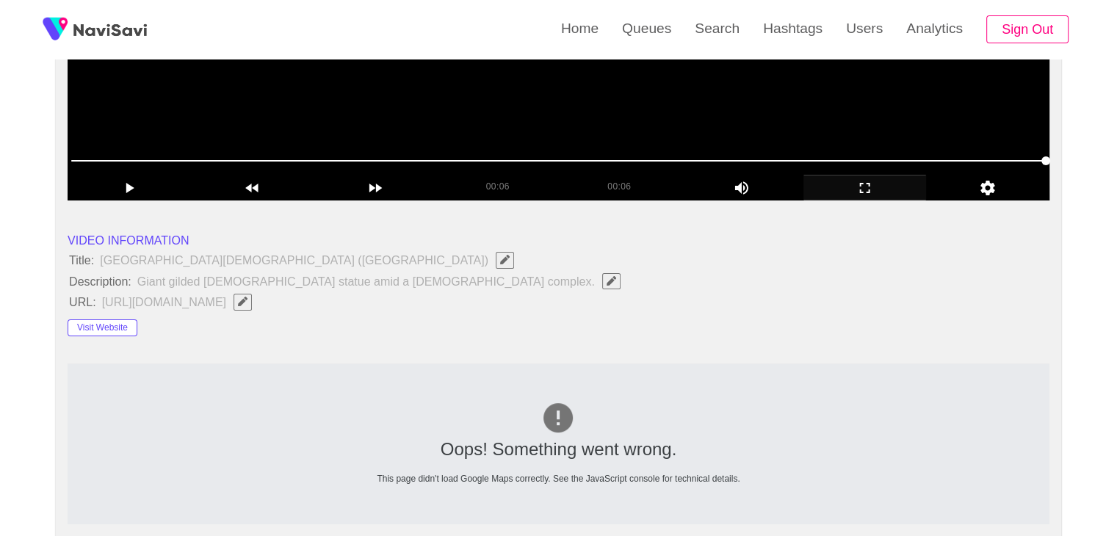
scroll to position [141, 0]
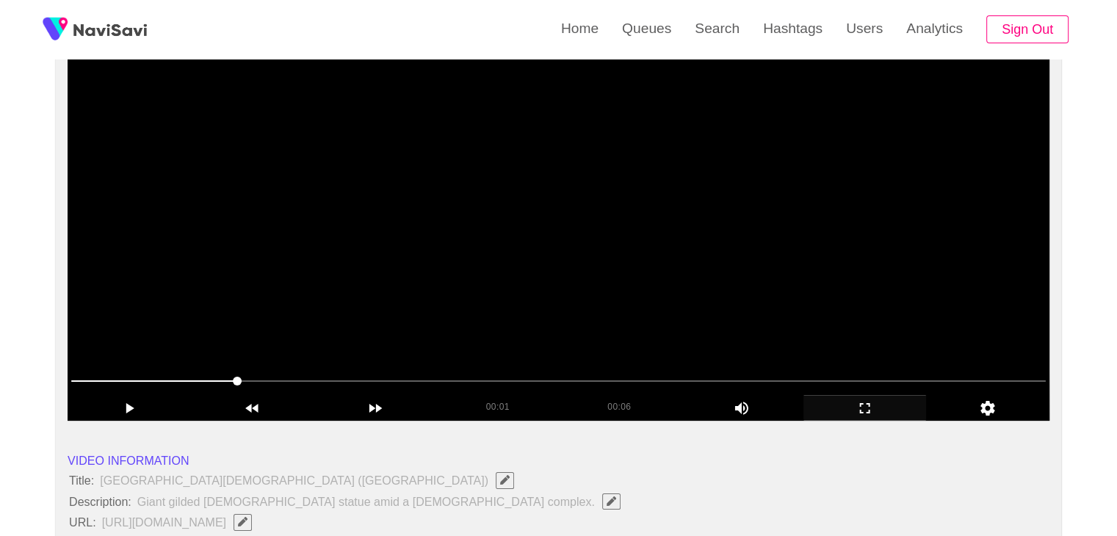
click at [734, 289] on video at bounding box center [559, 237] width 982 height 367
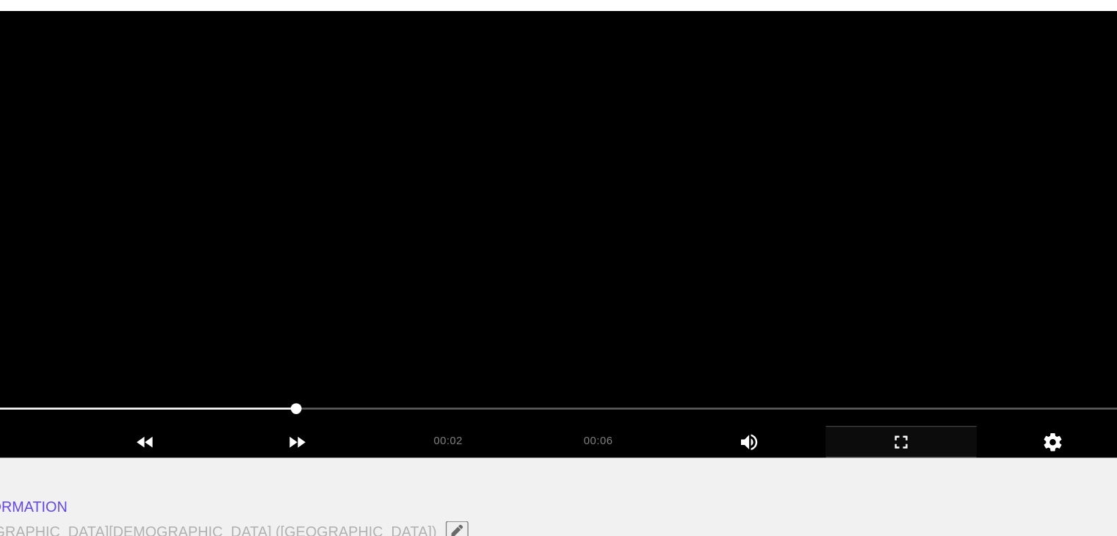
scroll to position [140, 0]
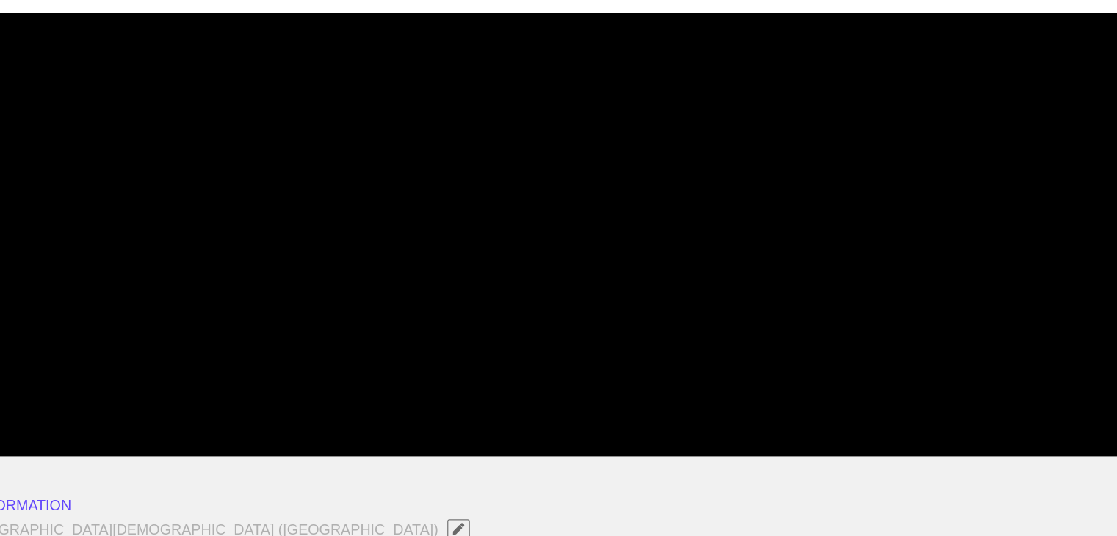
click at [586, 274] on video at bounding box center [559, 237] width 982 height 367
click at [585, 274] on video at bounding box center [559, 237] width 982 height 367
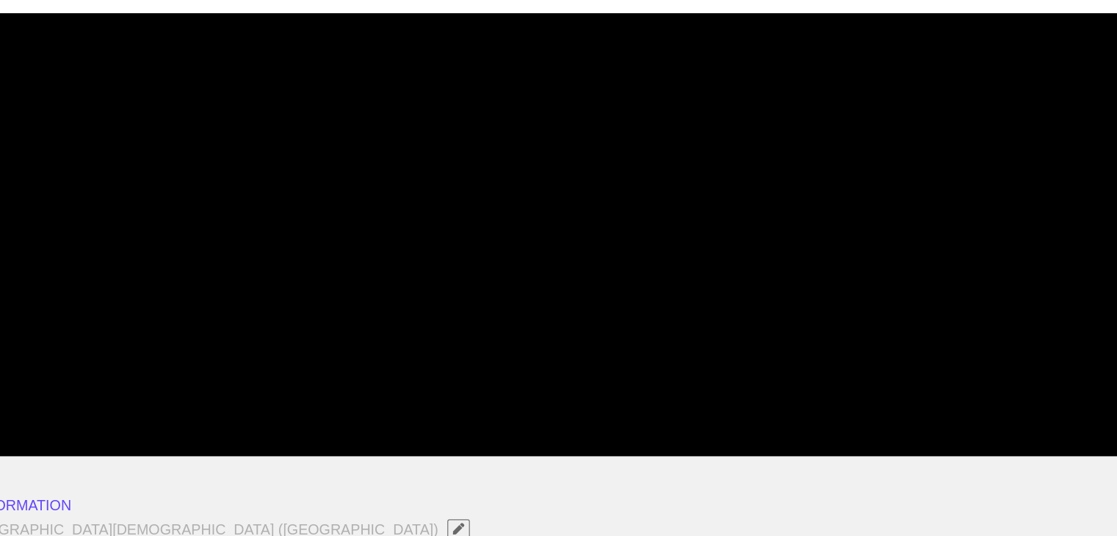
click at [585, 274] on video at bounding box center [559, 237] width 982 height 367
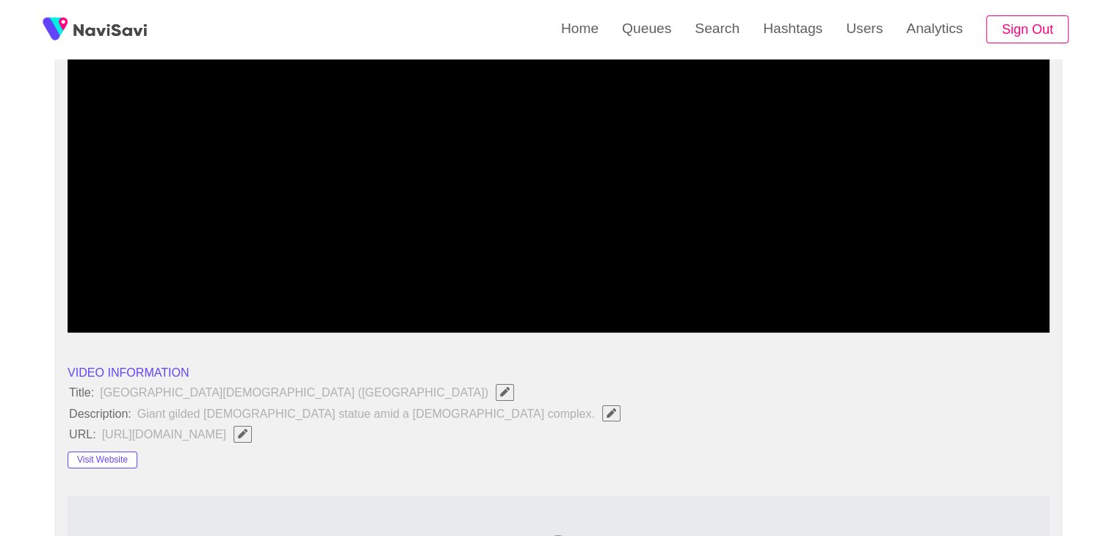
scroll to position [214, 0]
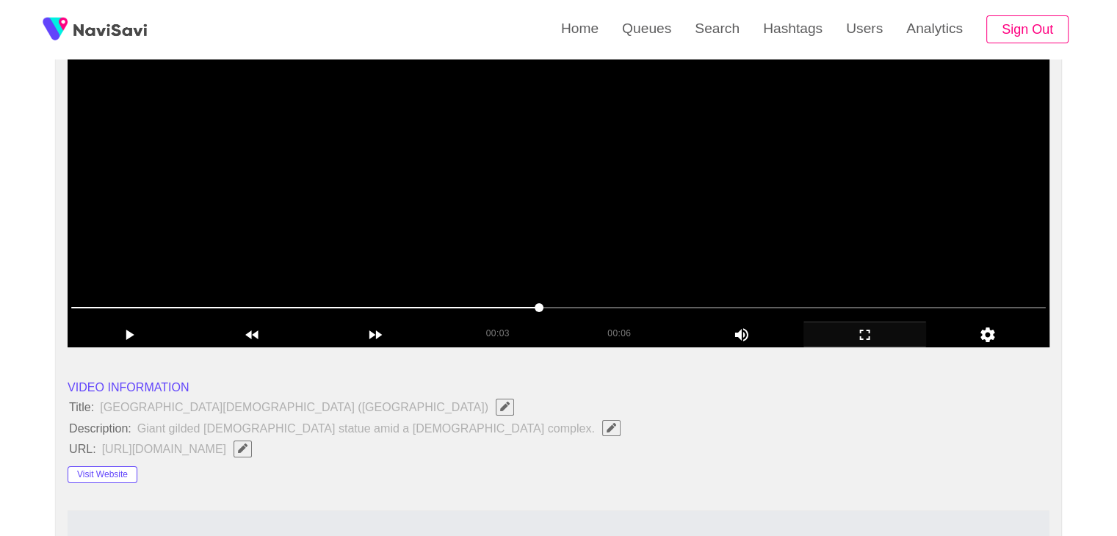
click at [581, 267] on video at bounding box center [559, 163] width 982 height 367
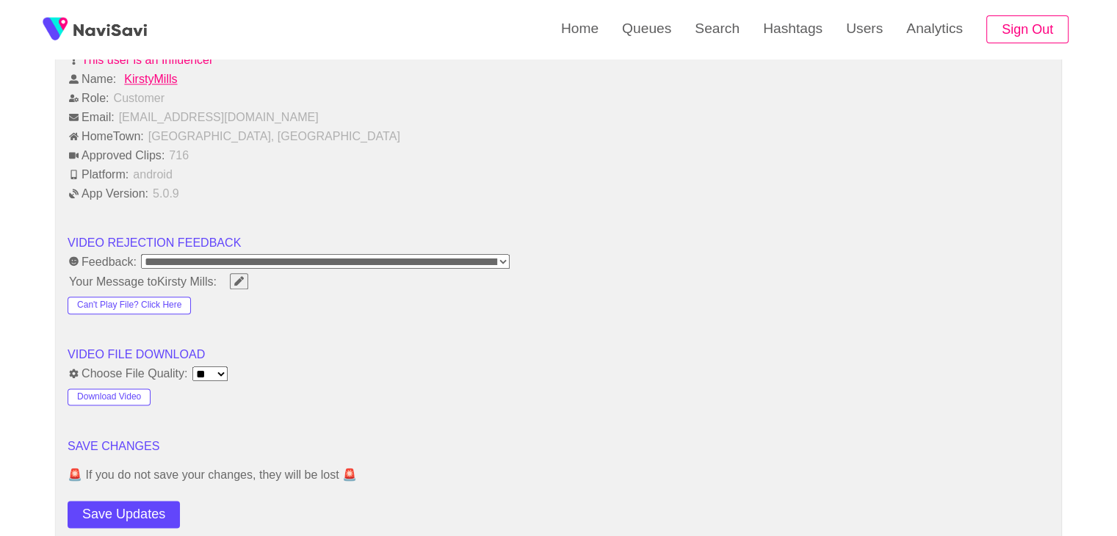
scroll to position [1756, 0]
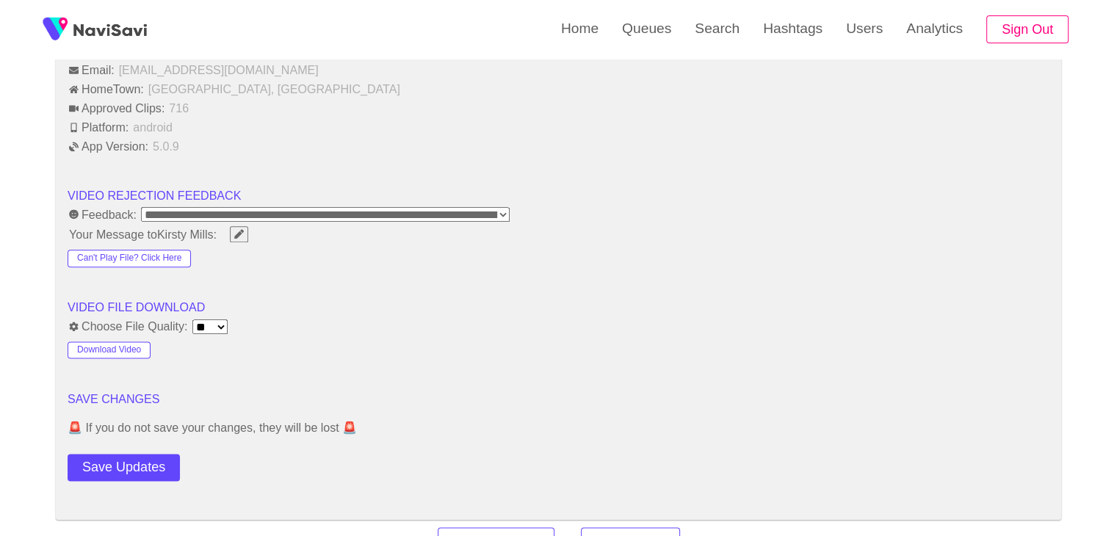
click at [153, 454] on button "Save Updates" at bounding box center [124, 467] width 112 height 27
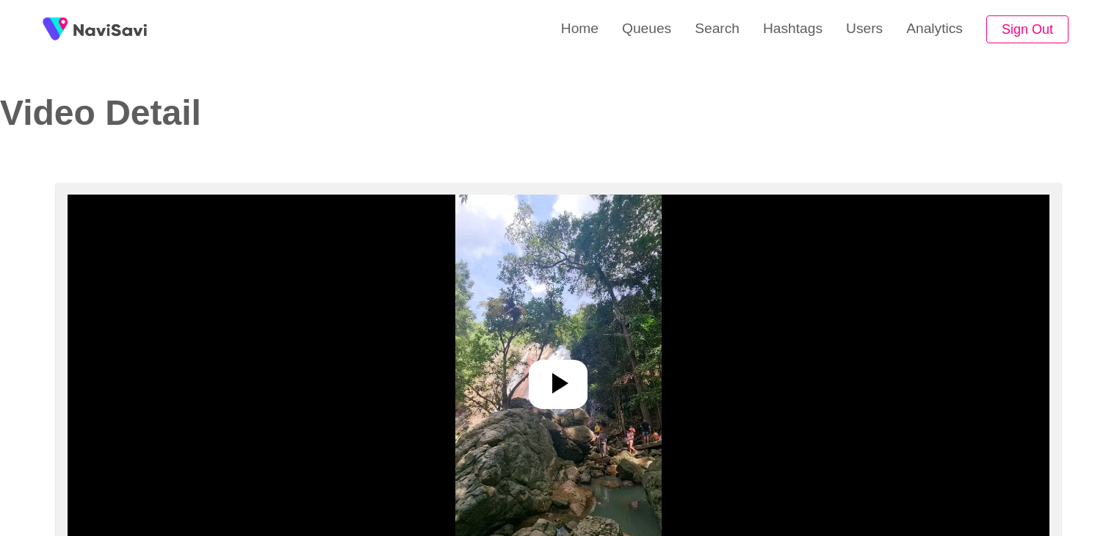
select select "**********"
select select "**"
click at [545, 392] on icon at bounding box center [557, 383] width 35 height 35
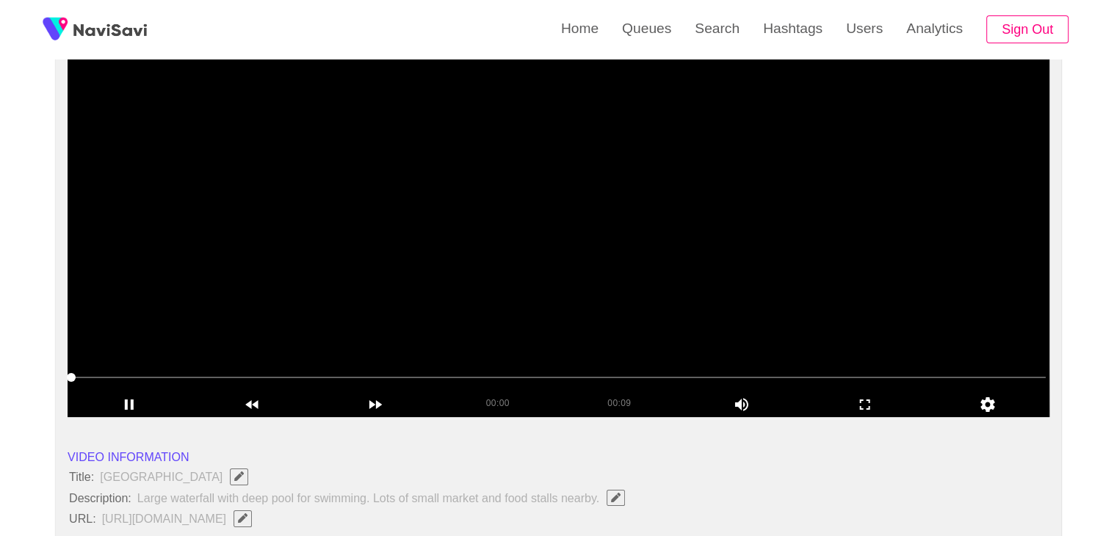
scroll to position [147, 0]
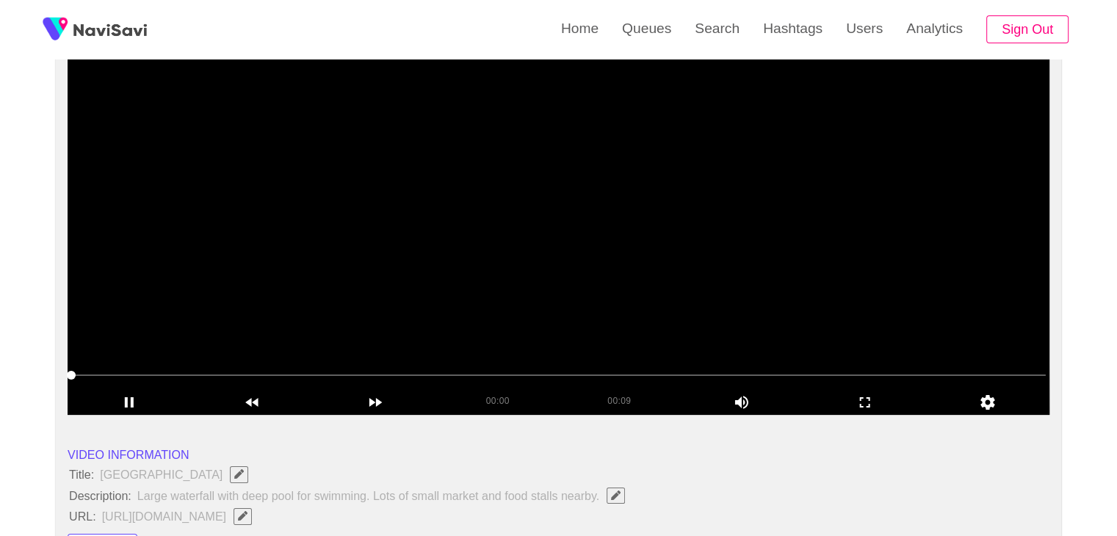
click at [601, 299] on video at bounding box center [559, 231] width 982 height 367
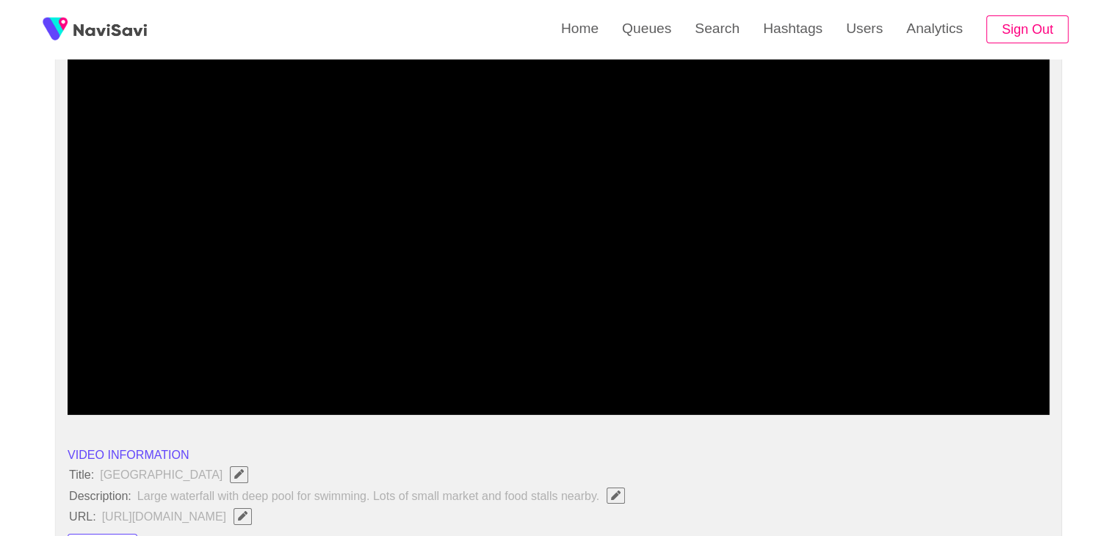
drag, startPoint x: 109, startPoint y: 372, endPoint x: 2, endPoint y: 347, distance: 109.4
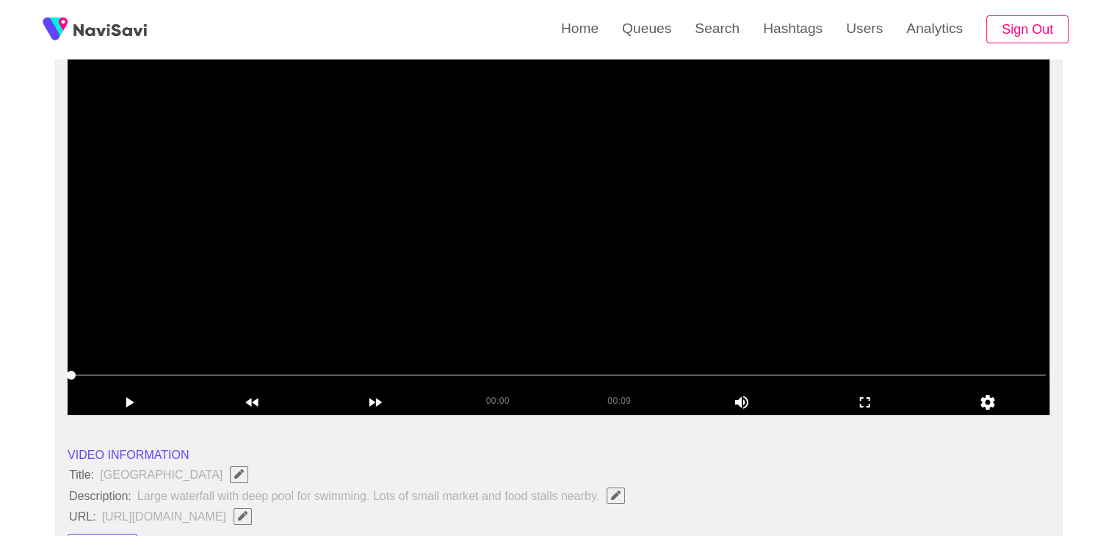
click at [117, 298] on video at bounding box center [559, 231] width 982 height 367
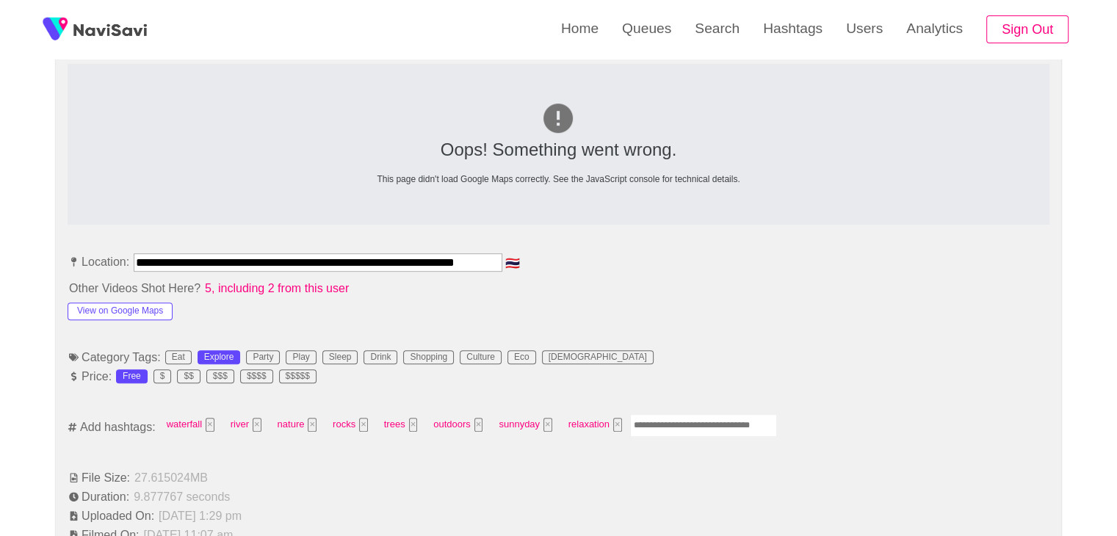
scroll to position [0, 25]
drag, startPoint x: 135, startPoint y: 257, endPoint x: 811, endPoint y: 305, distance: 678.0
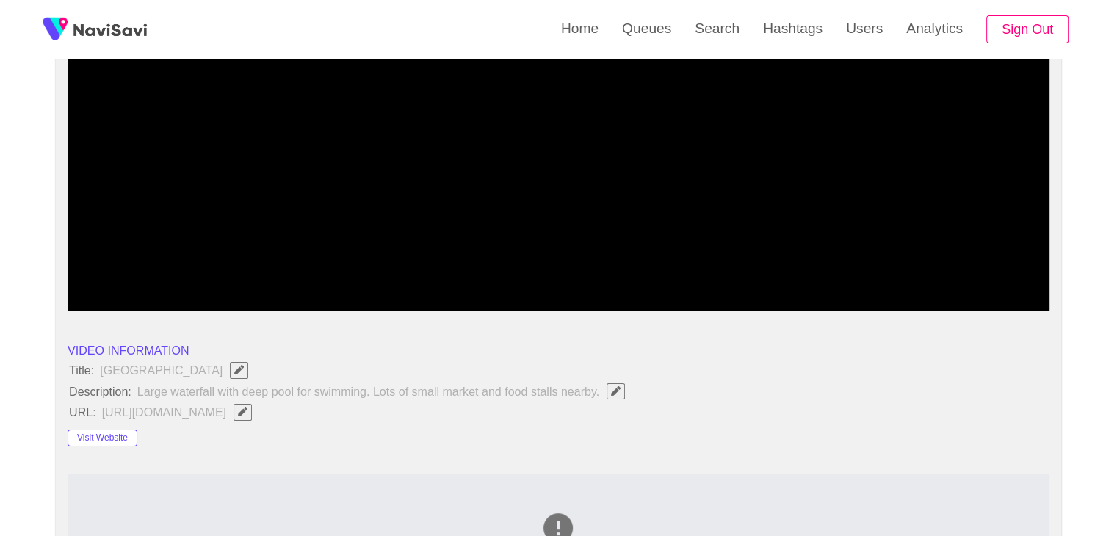
scroll to position [294, 0]
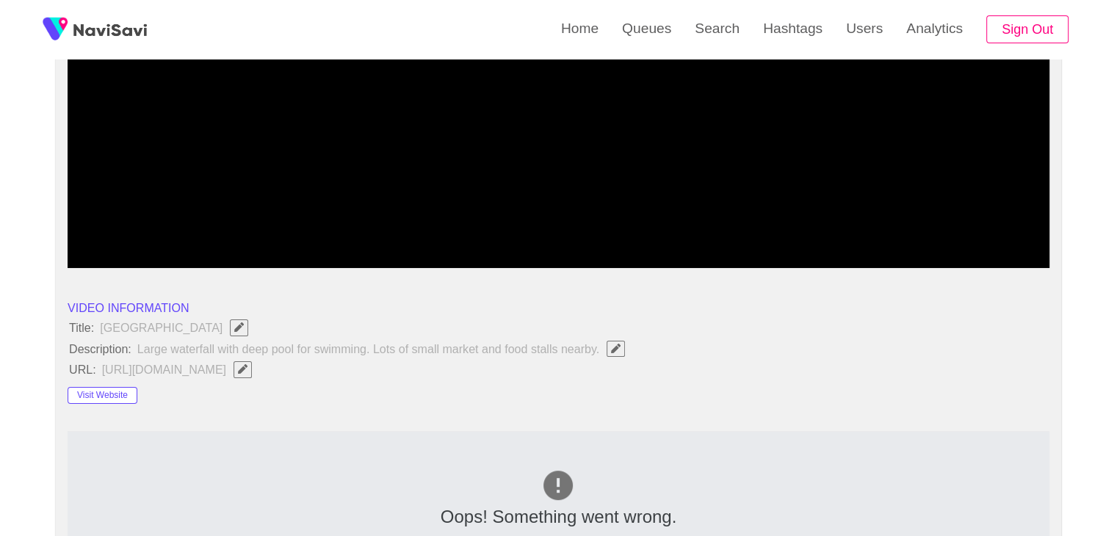
click at [247, 366] on icon "Edit Field" at bounding box center [243, 369] width 10 height 10
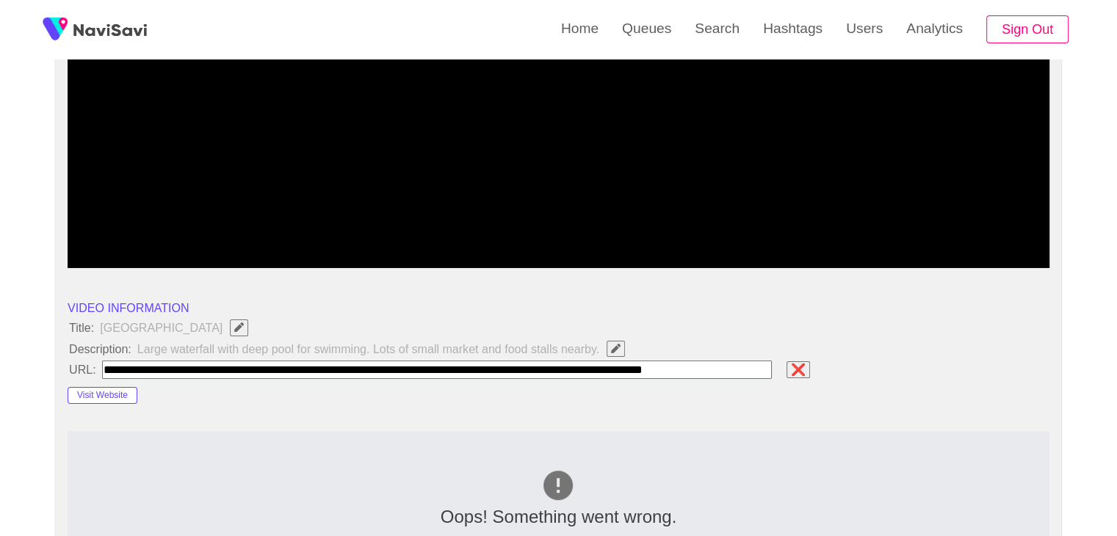
scroll to position [0, 23]
type input "**********"
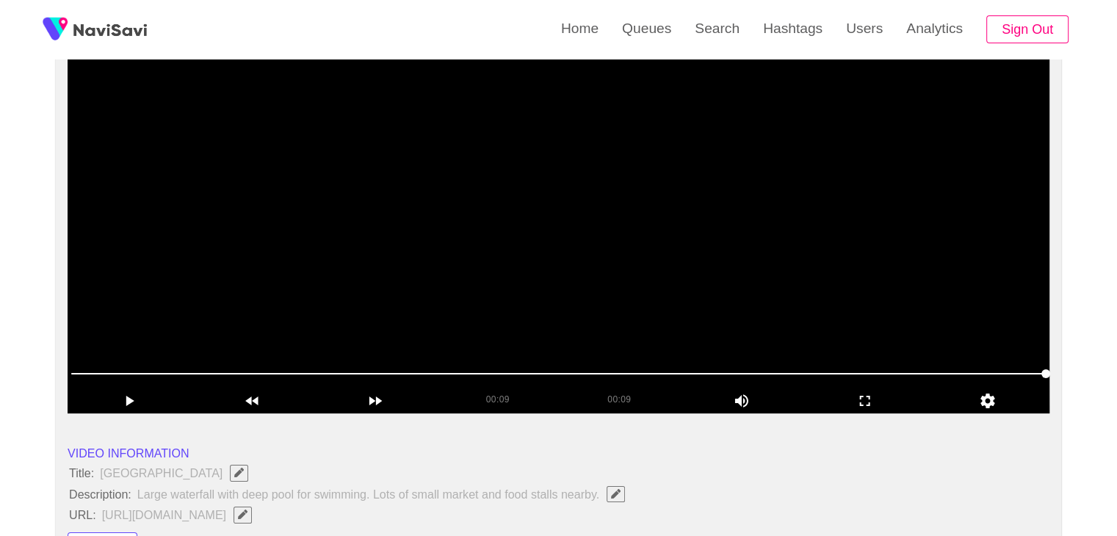
scroll to position [147, 0]
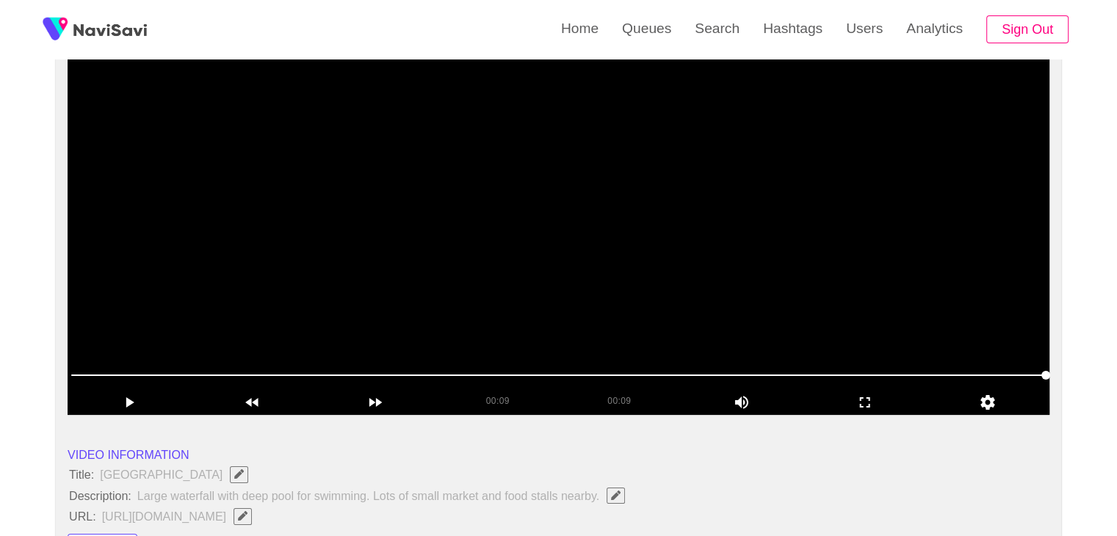
click at [434, 284] on video at bounding box center [559, 231] width 982 height 367
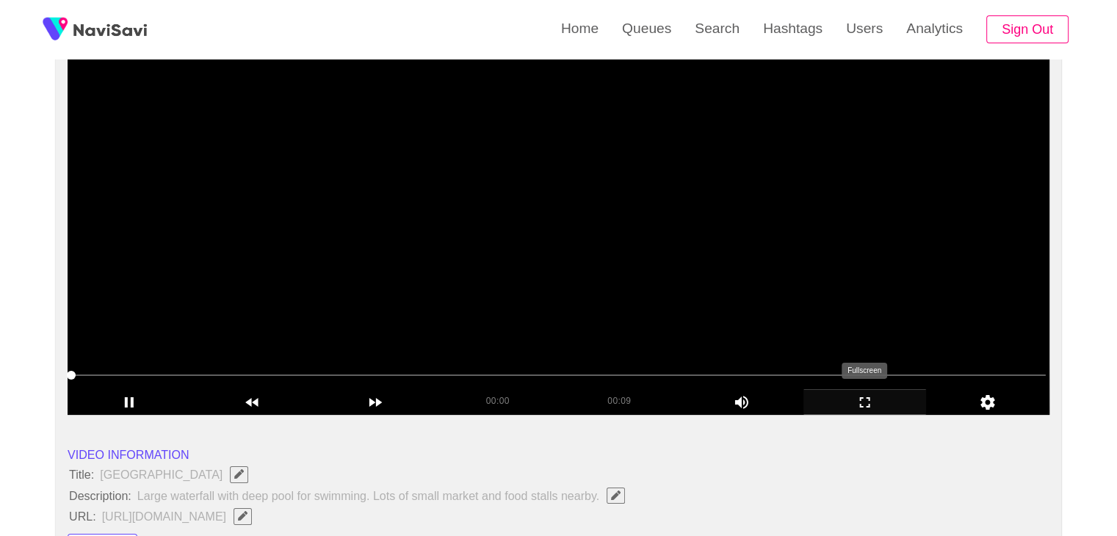
click at [867, 406] on icon "add" at bounding box center [865, 402] width 10 height 10
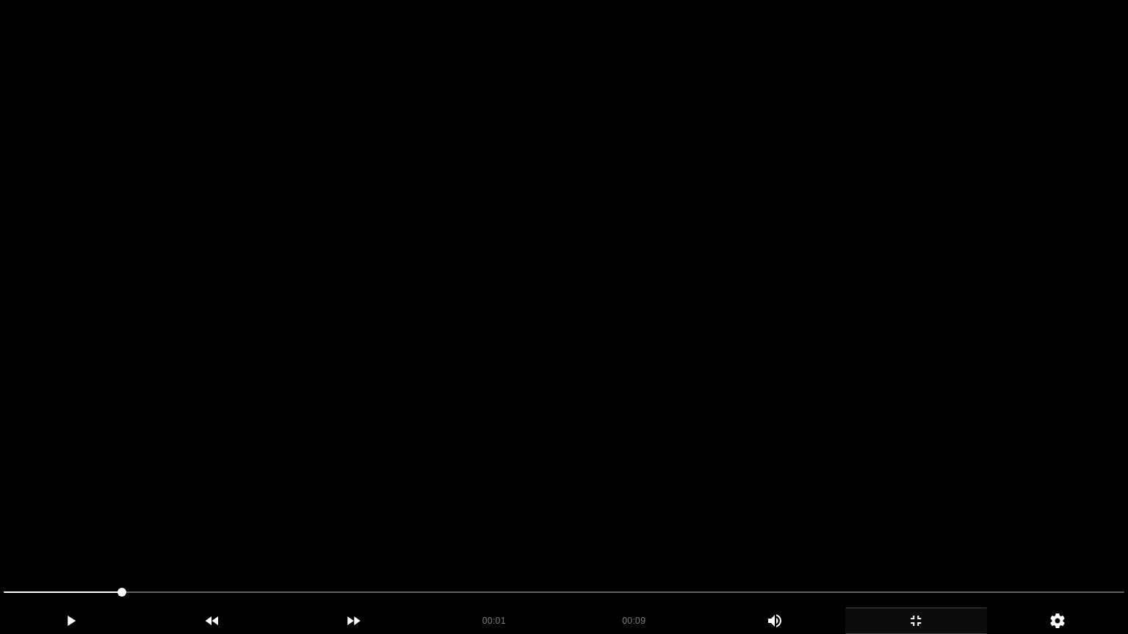
click at [737, 417] on video at bounding box center [564, 317] width 1128 height 634
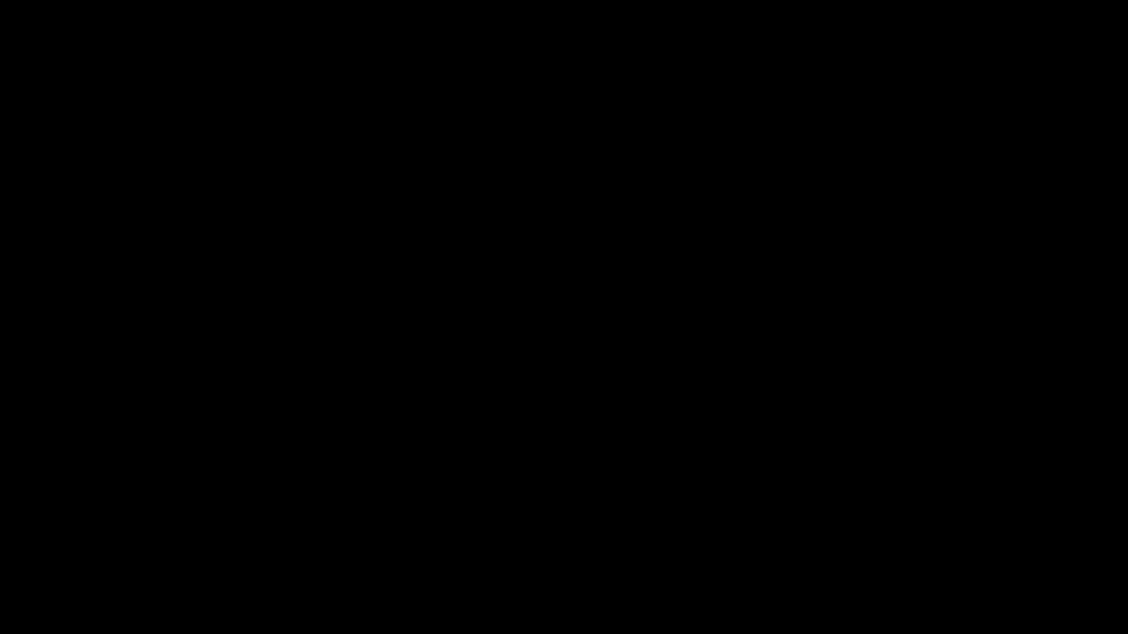
click at [912, 535] on icon "add" at bounding box center [916, 621] width 140 height 18
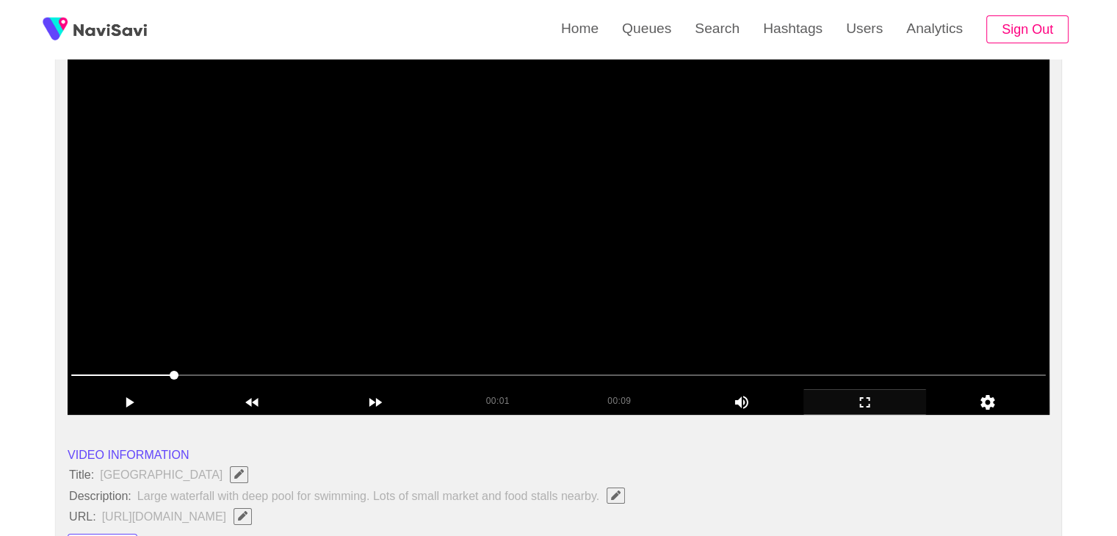
click at [570, 278] on video at bounding box center [559, 231] width 982 height 367
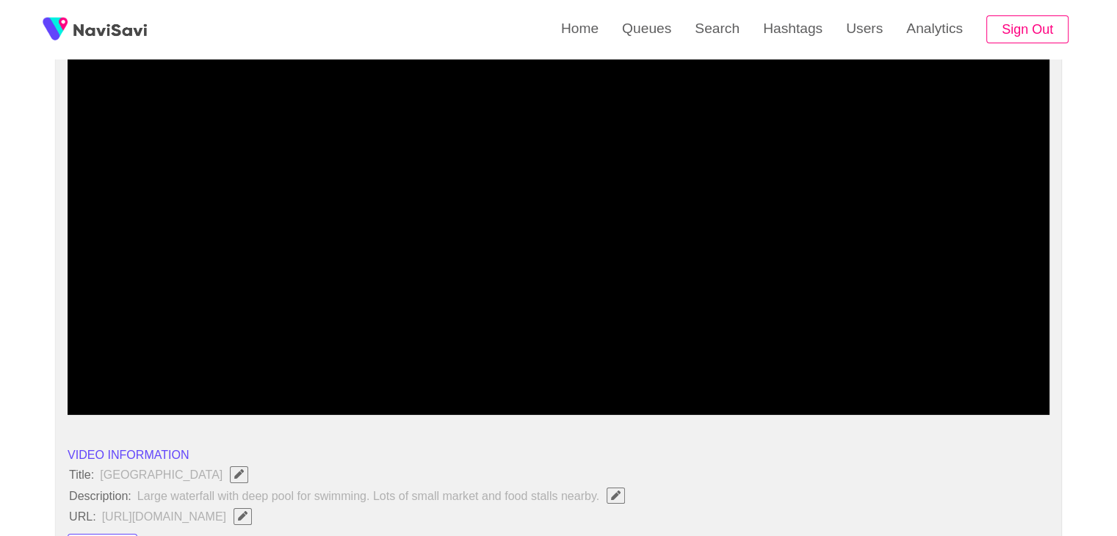
drag, startPoint x: 78, startPoint y: 375, endPoint x: 0, endPoint y: 372, distance: 77.9
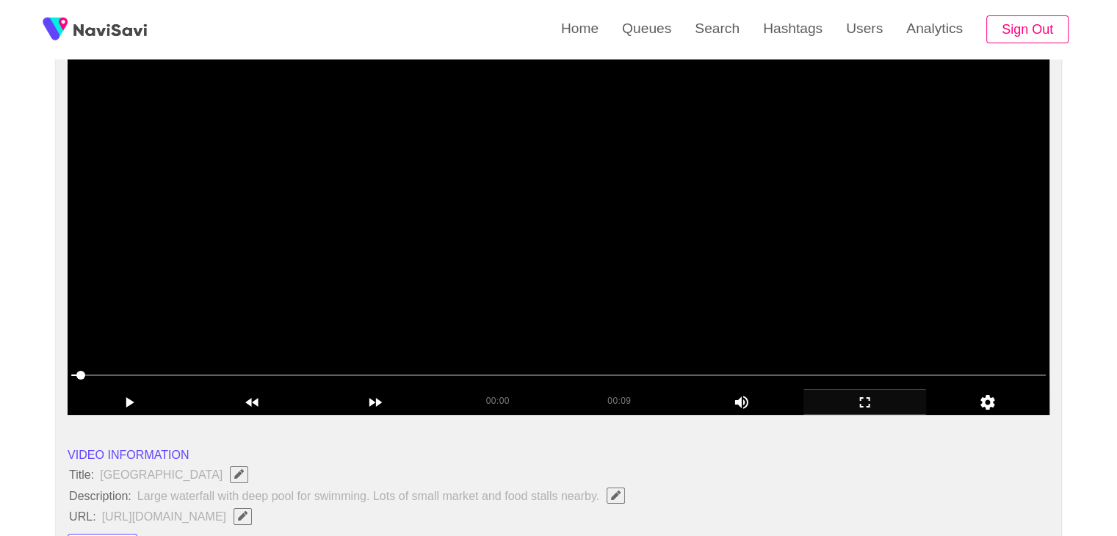
click at [576, 309] on video at bounding box center [559, 231] width 982 height 367
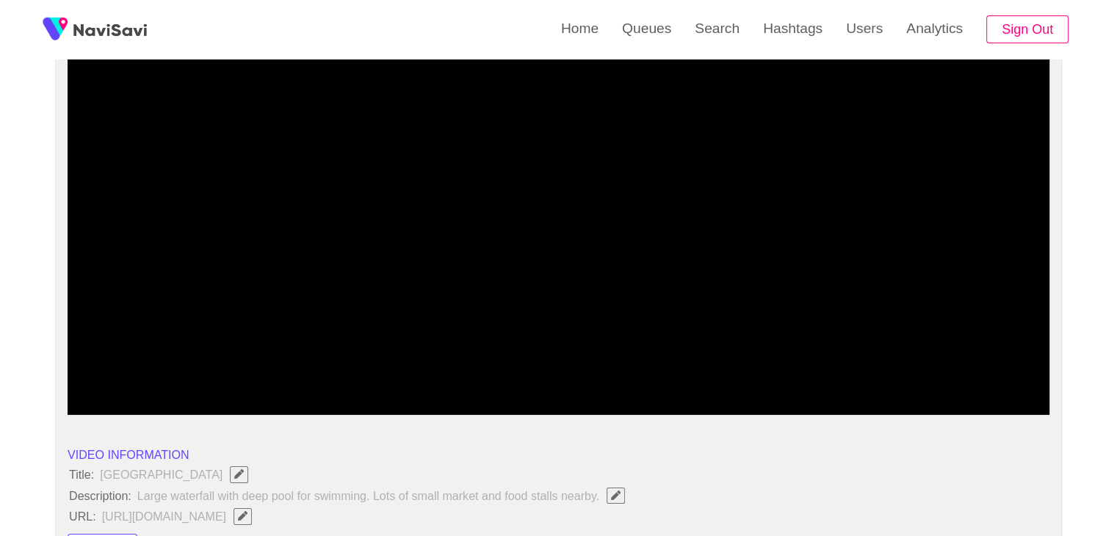
drag, startPoint x: 100, startPoint y: 372, endPoint x: 38, endPoint y: 371, distance: 61.7
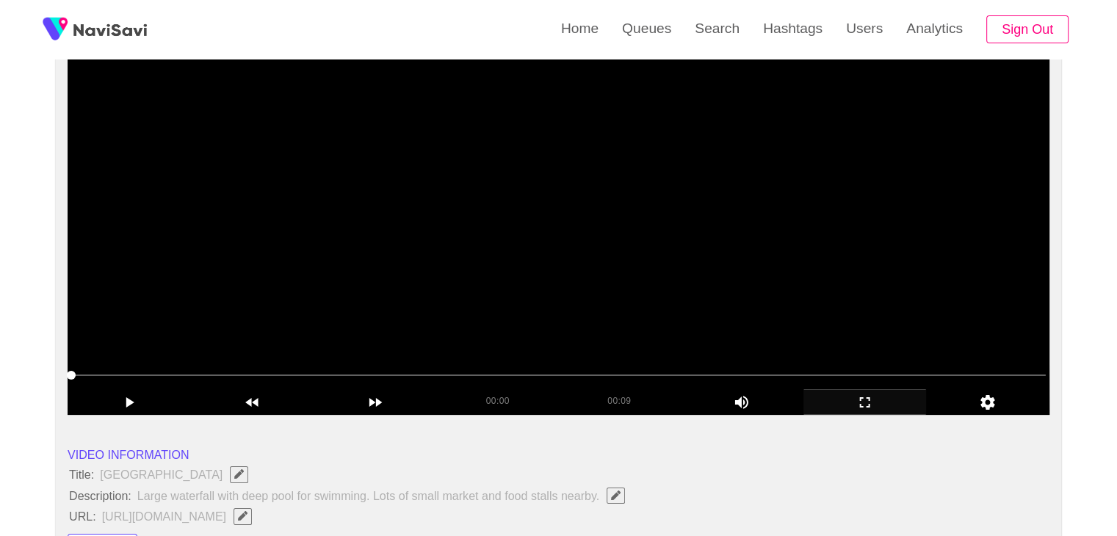
click at [634, 283] on video at bounding box center [559, 231] width 982 height 367
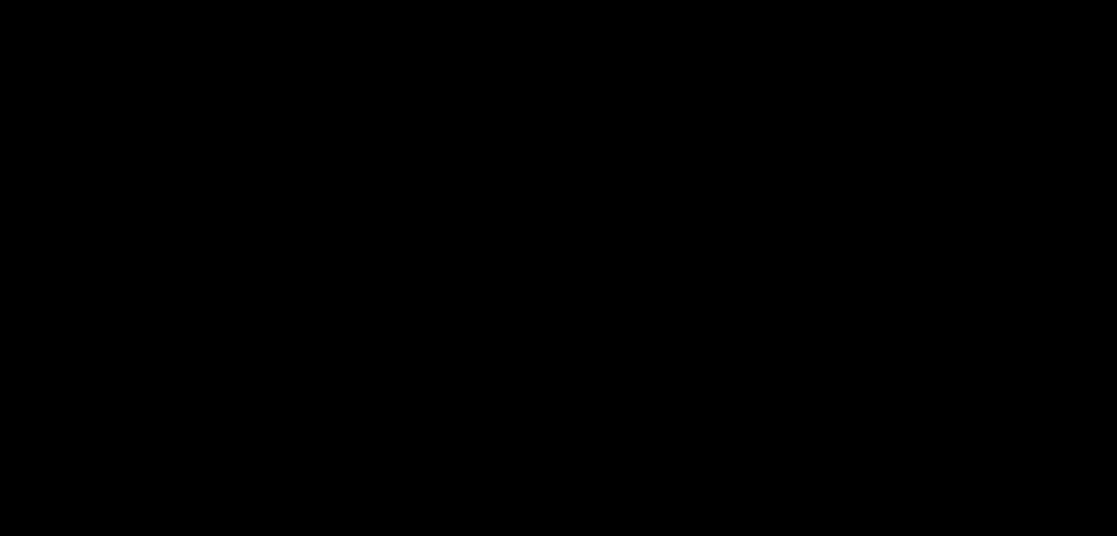
click at [592, 209] on video at bounding box center [559, 231] width 982 height 367
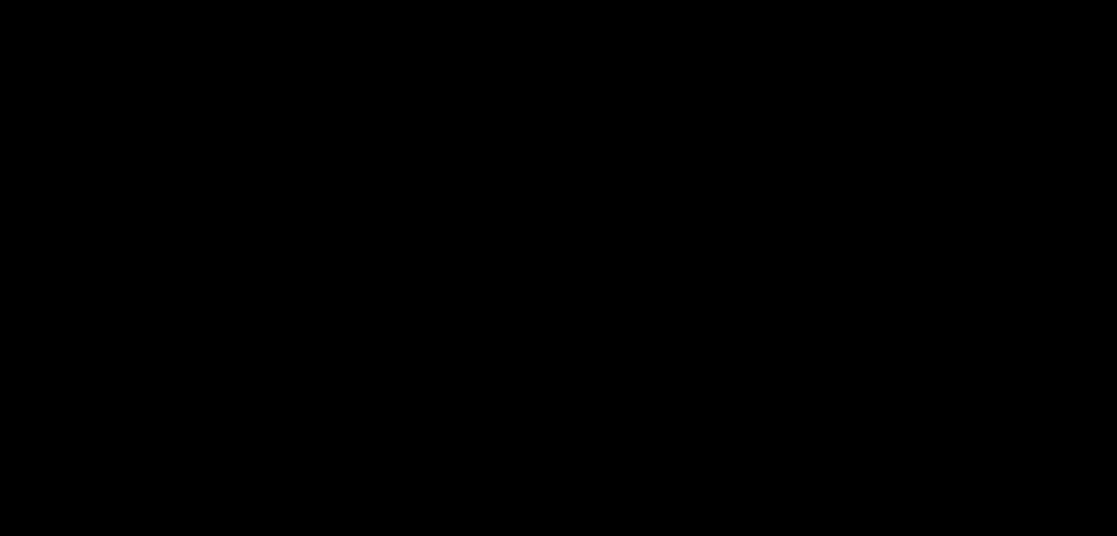
click at [591, 214] on video at bounding box center [559, 231] width 982 height 367
click at [592, 214] on video at bounding box center [559, 231] width 982 height 367
click at [593, 214] on video at bounding box center [559, 231] width 982 height 367
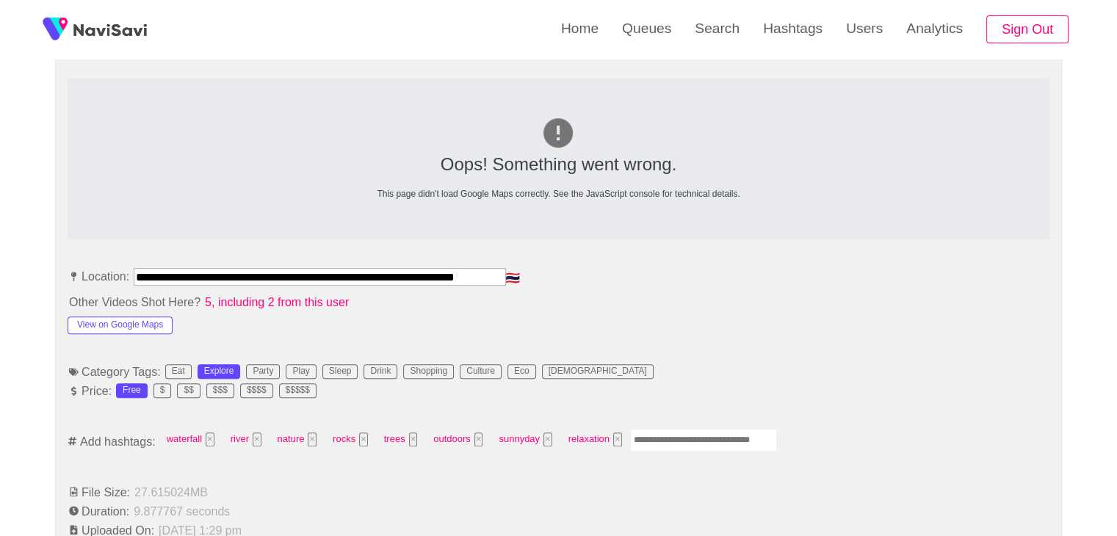
scroll to position [661, 0]
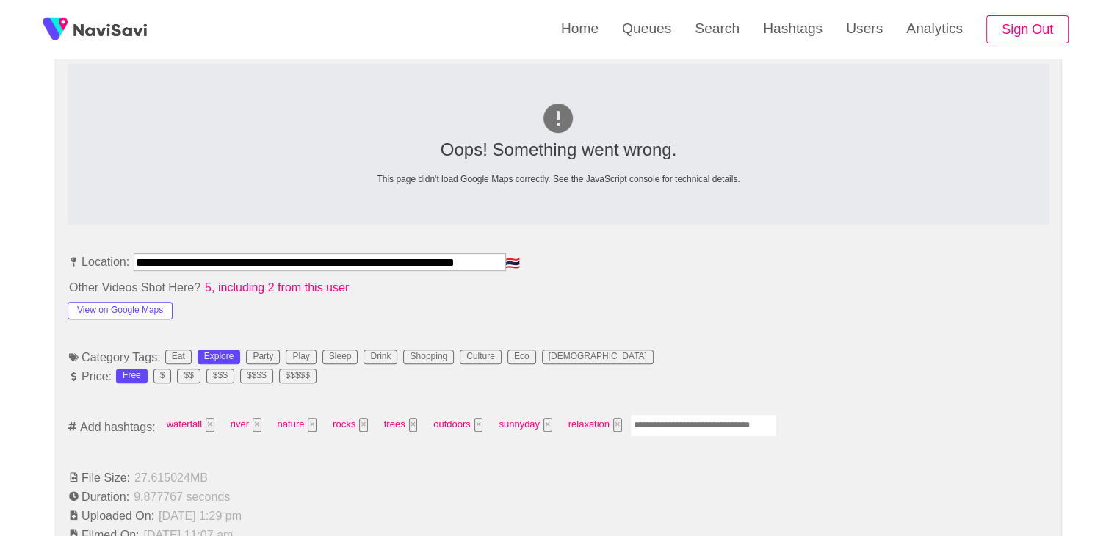
click at [664, 416] on input "Enter tag here and press return" at bounding box center [703, 425] width 147 height 23
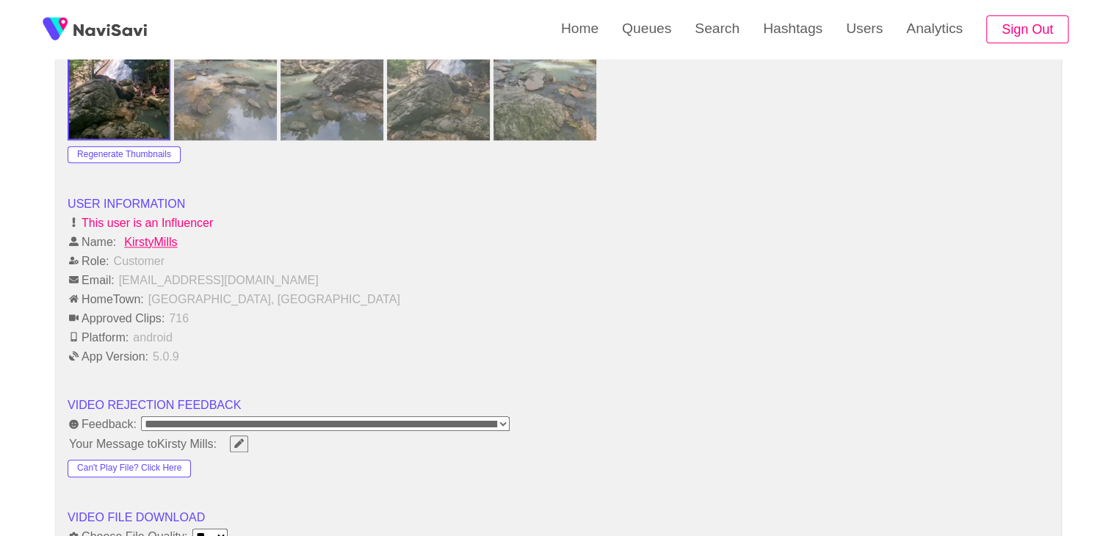
scroll to position [1836, 0]
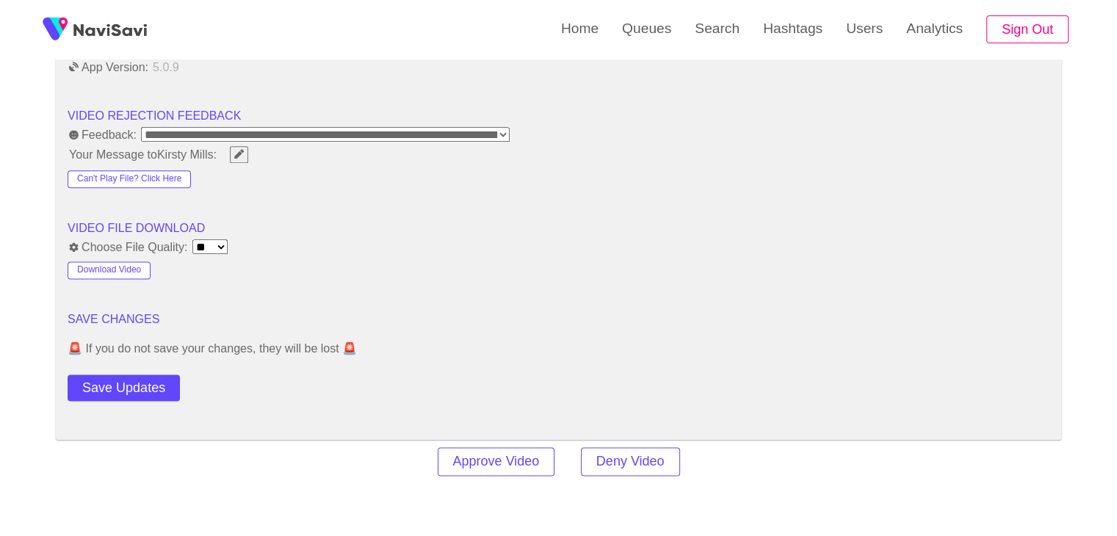
click at [143, 377] on button "Save Updates" at bounding box center [124, 387] width 112 height 27
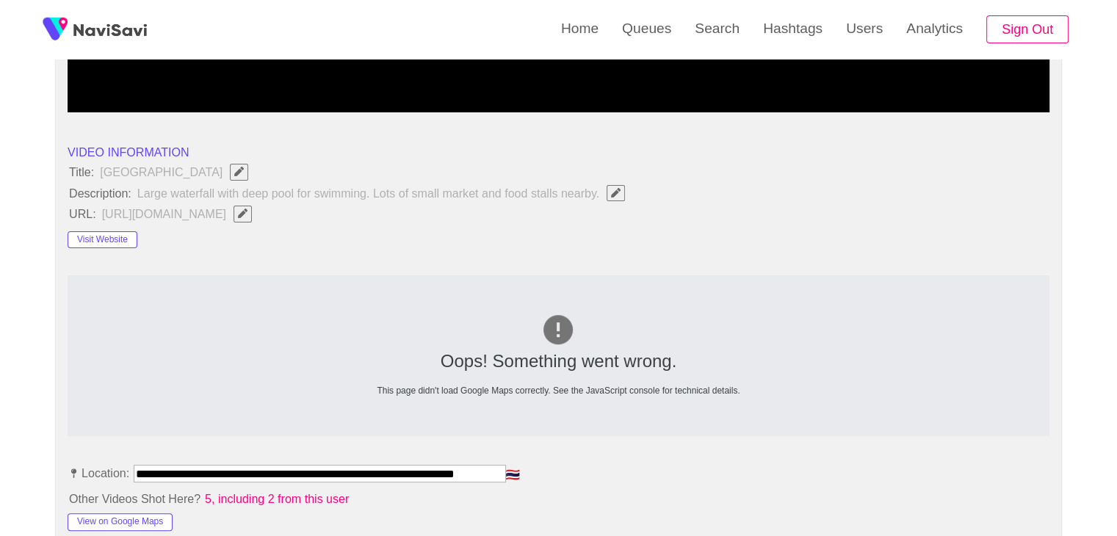
scroll to position [441, 0]
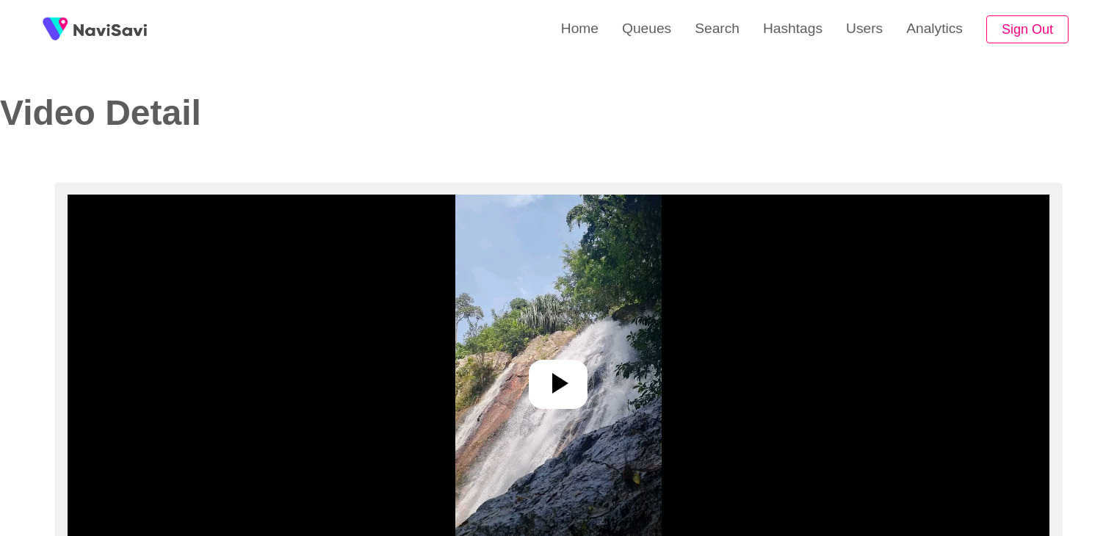
select select "**********"
select select "**"
click at [564, 395] on icon at bounding box center [557, 383] width 35 height 35
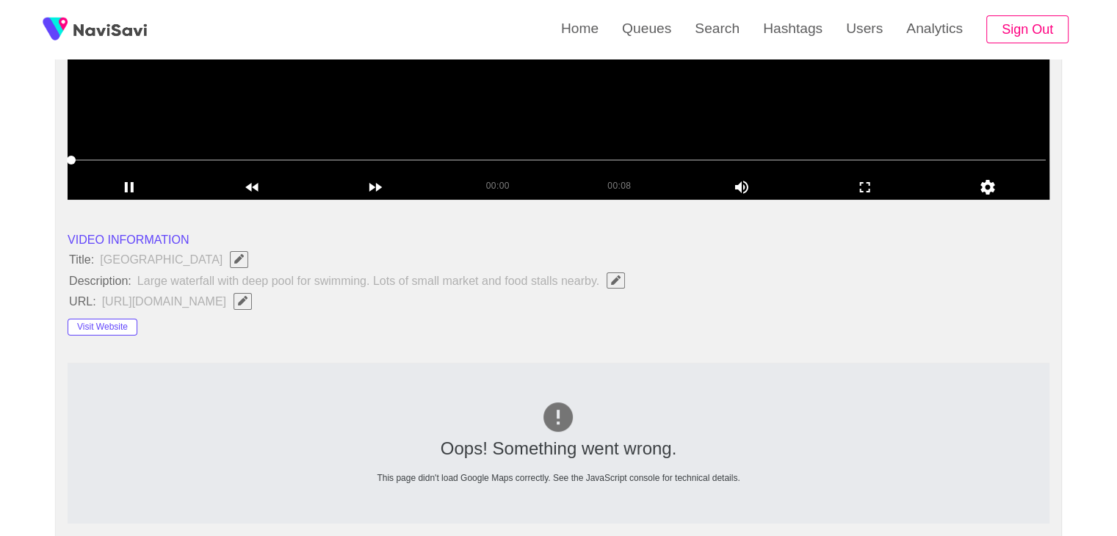
scroll to position [367, 0]
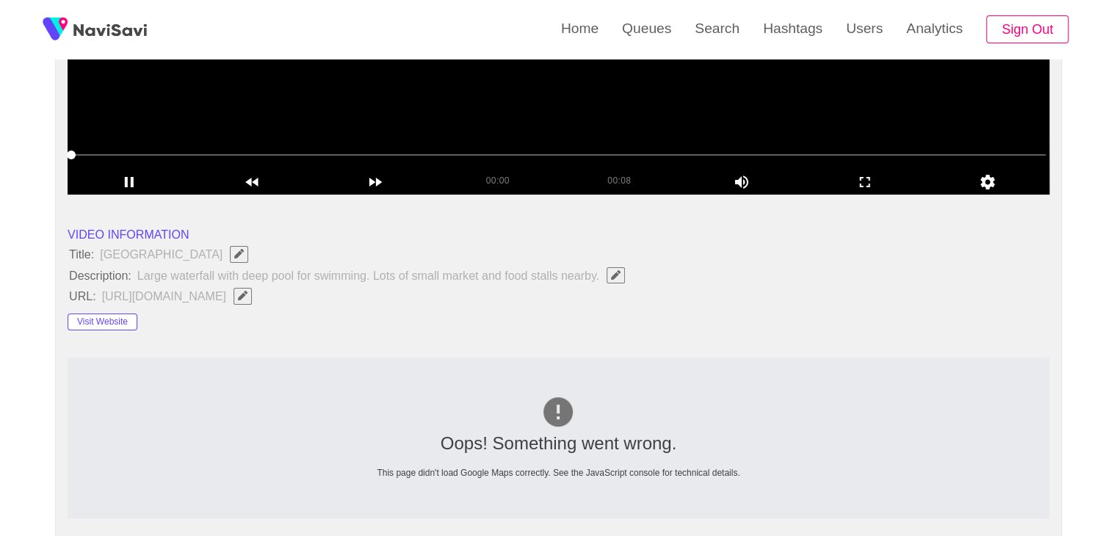
click at [247, 291] on icon "Edit Field" at bounding box center [243, 296] width 10 height 10
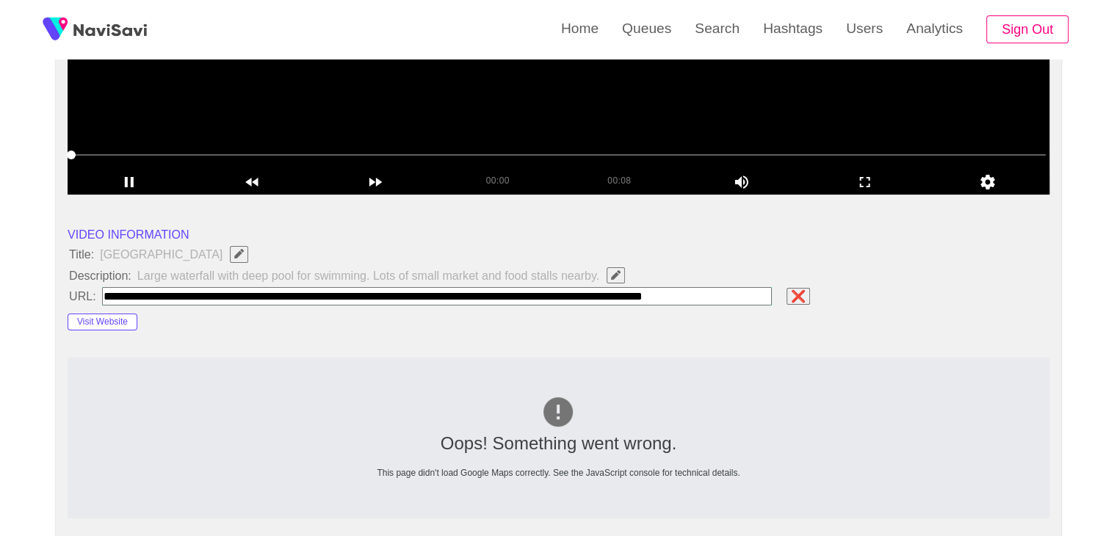
scroll to position [0, 23]
type input "**********"
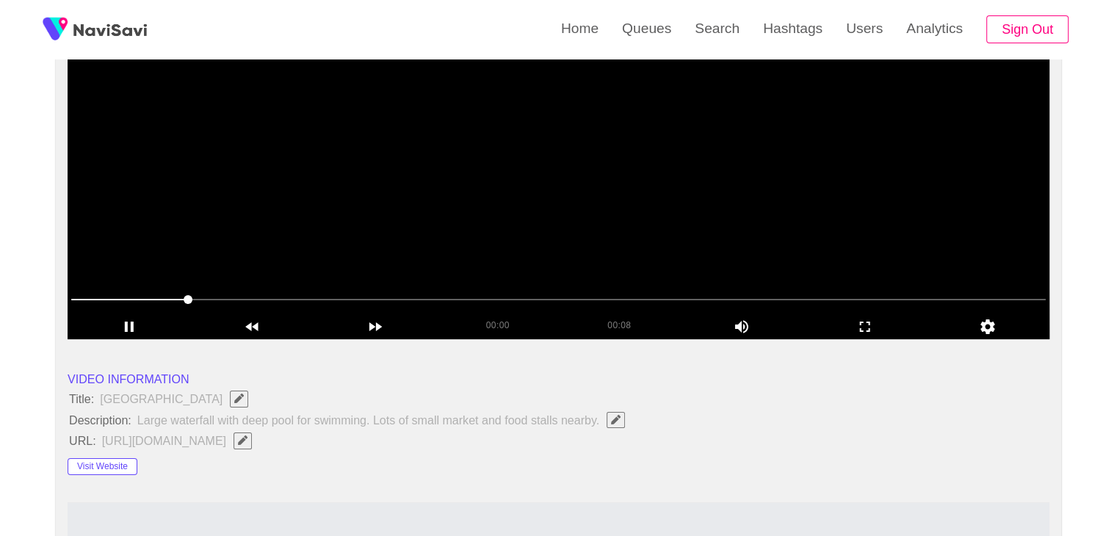
scroll to position [220, 0]
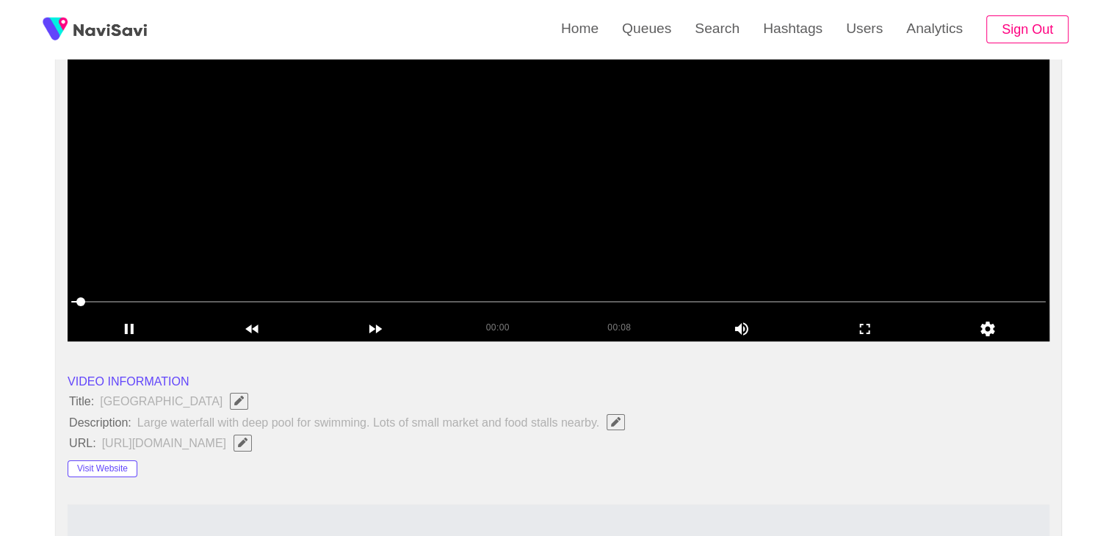
drag, startPoint x: 85, startPoint y: 306, endPoint x: 0, endPoint y: 308, distance: 85.2
click at [560, 221] on video at bounding box center [559, 157] width 982 height 367
click at [593, 236] on video at bounding box center [559, 157] width 982 height 367
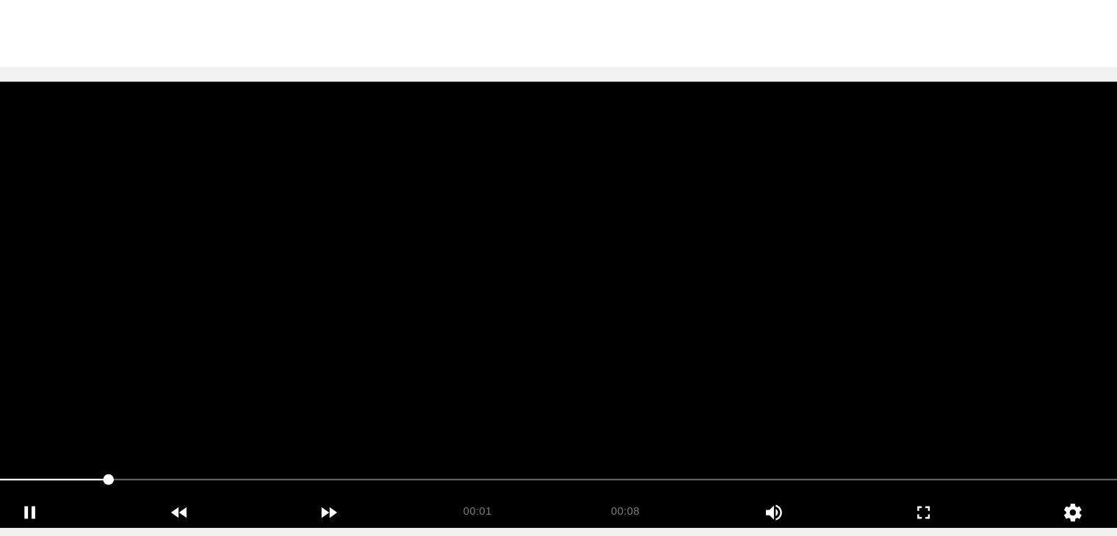
scroll to position [73, 0]
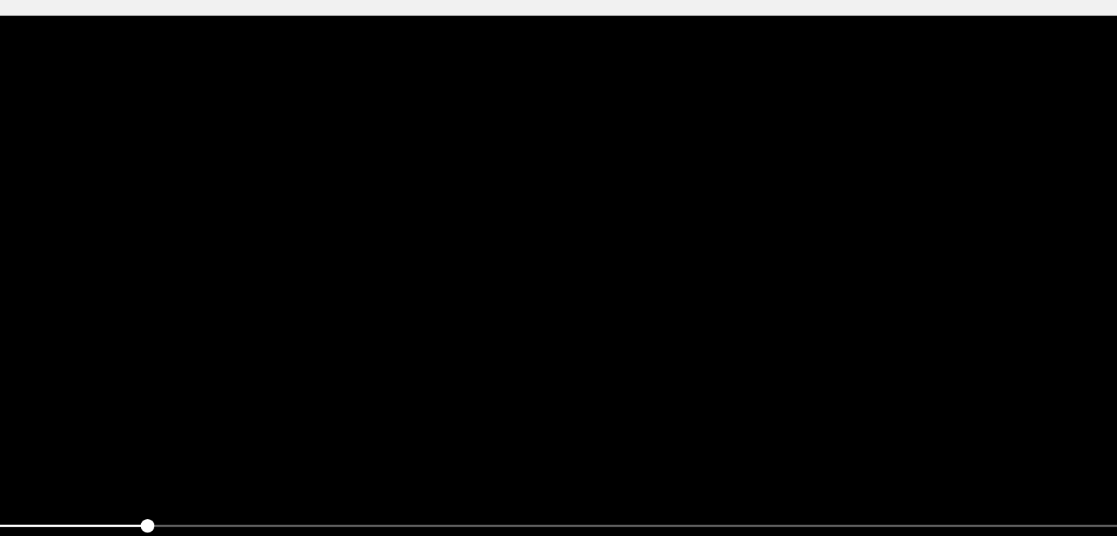
click at [572, 312] on video at bounding box center [559, 304] width 982 height 367
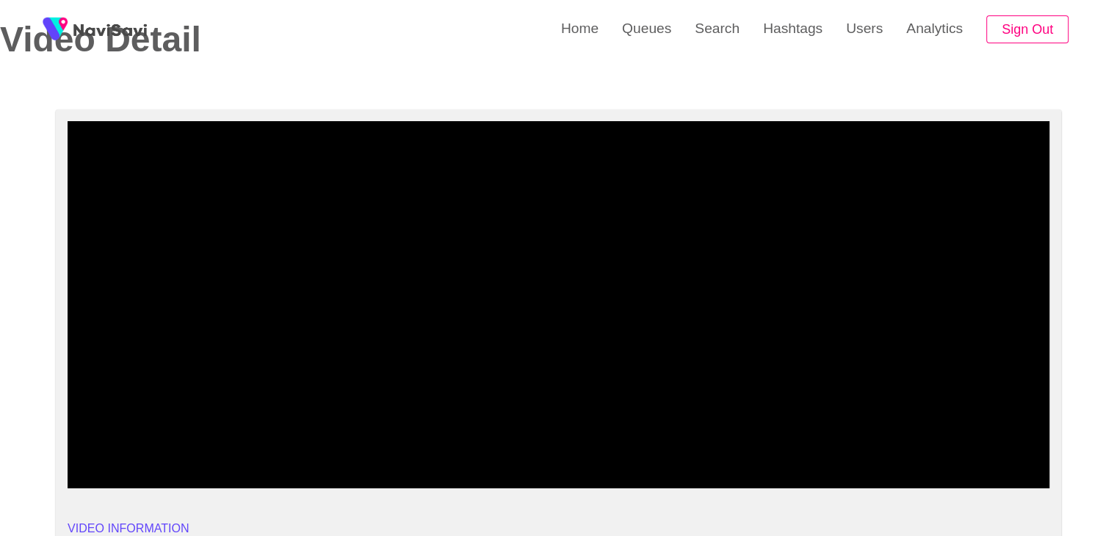
drag, startPoint x: 106, startPoint y: 445, endPoint x: 0, endPoint y: 455, distance: 106.2
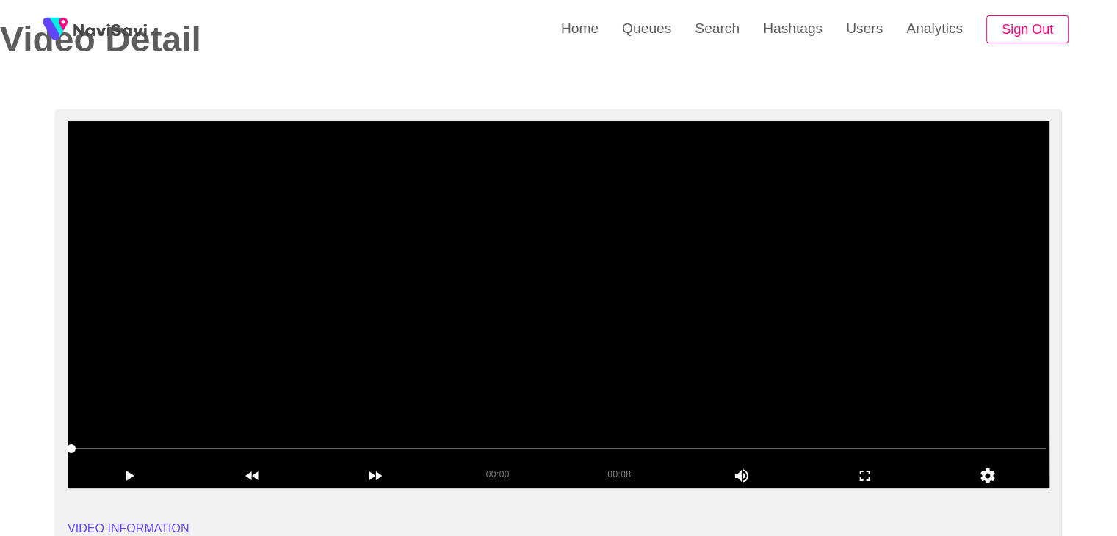
click at [609, 331] on video at bounding box center [559, 304] width 982 height 367
drag, startPoint x: 38, startPoint y: 455, endPoint x: 280, endPoint y: 410, distance: 245.7
click at [565, 366] on video at bounding box center [559, 304] width 982 height 367
click at [567, 366] on video at bounding box center [559, 304] width 982 height 367
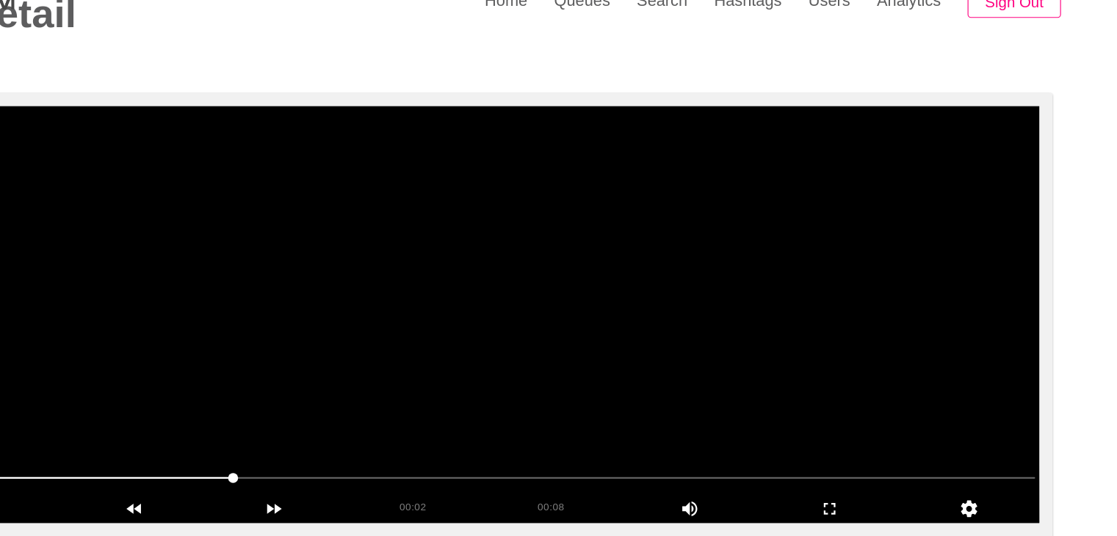
drag, startPoint x: 224, startPoint y: 464, endPoint x: 215, endPoint y: 460, distance: 9.9
click at [596, 374] on video at bounding box center [559, 304] width 982 height 367
click at [606, 373] on video at bounding box center [559, 304] width 982 height 367
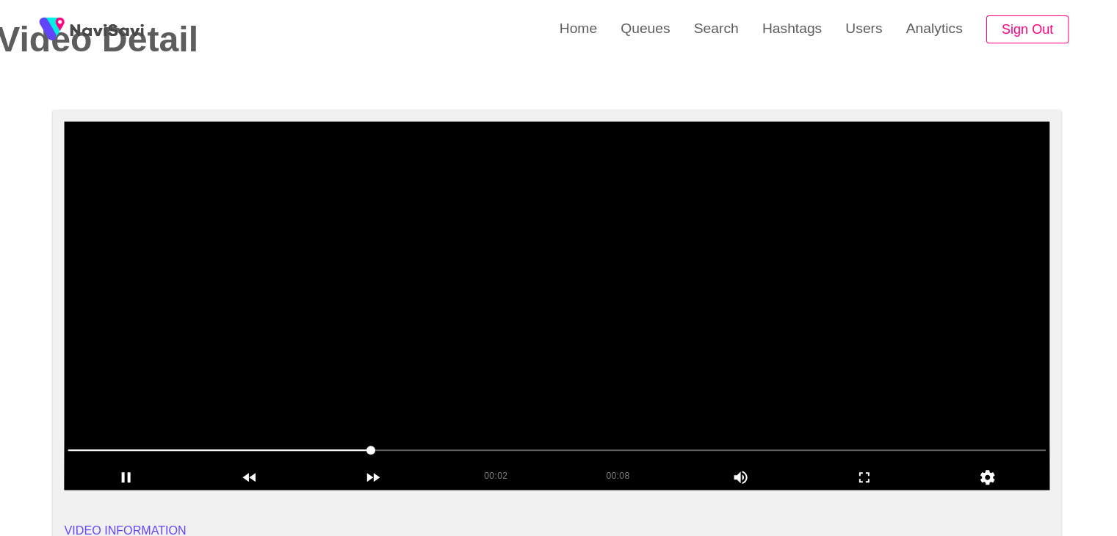
scroll to position [71, 0]
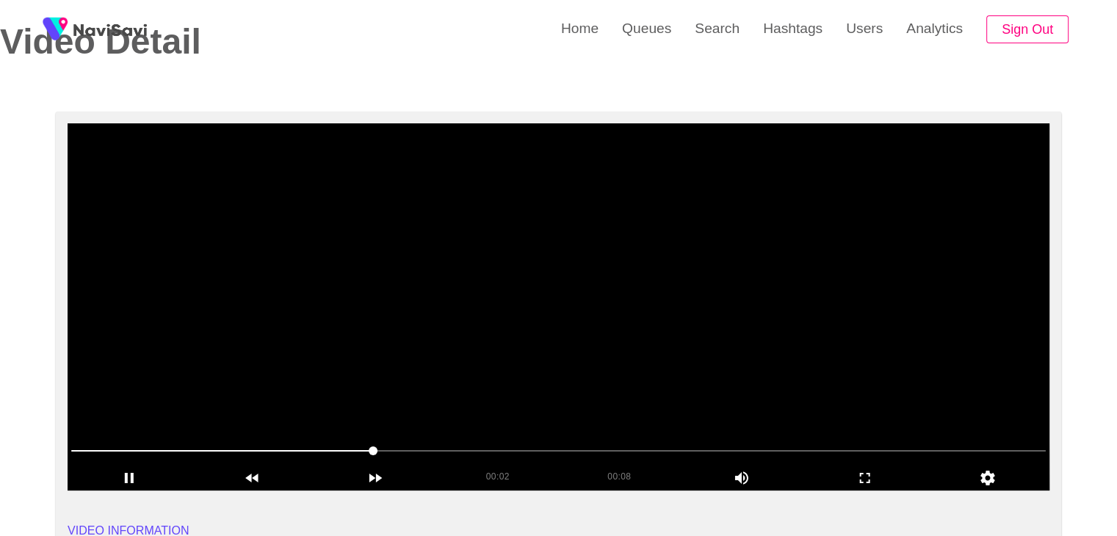
click at [523, 355] on video at bounding box center [559, 306] width 982 height 367
drag, startPoint x: 318, startPoint y: 440, endPoint x: 402, endPoint y: 416, distance: 87.9
click at [318, 441] on span at bounding box center [558, 450] width 974 height 23
click at [565, 361] on video at bounding box center [559, 306] width 982 height 367
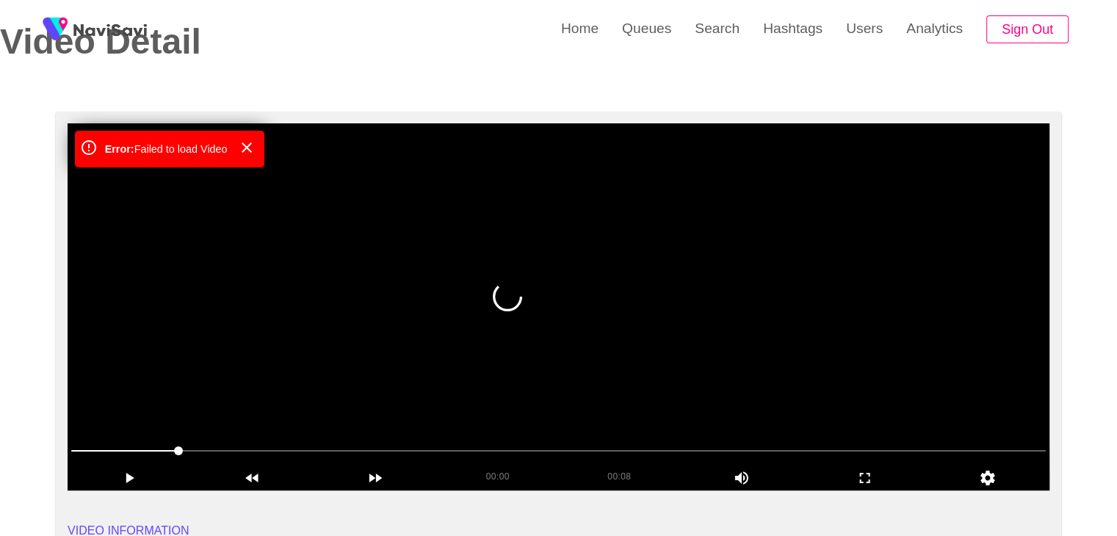
click at [576, 372] on video at bounding box center [559, 306] width 982 height 367
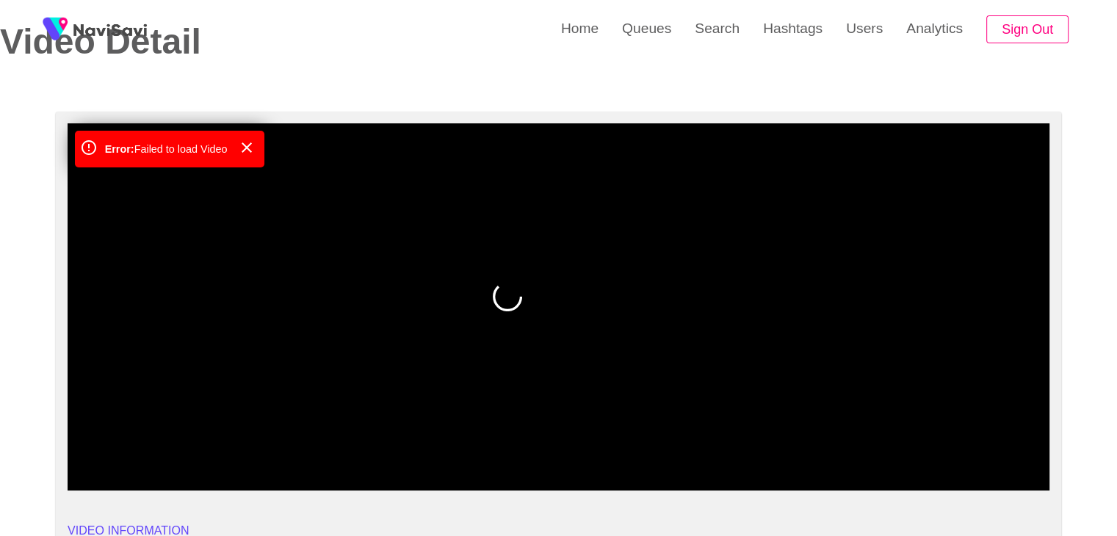
drag, startPoint x: 112, startPoint y: 462, endPoint x: 103, endPoint y: 465, distance: 10.0
click at [103, 465] on div "00:00 00:08 Picture In Picture 1" at bounding box center [559, 464] width 982 height 51
drag, startPoint x: 91, startPoint y: 433, endPoint x: 83, endPoint y: 432, distance: 8.2
click at [88, 433] on div at bounding box center [558, 451] width 986 height 37
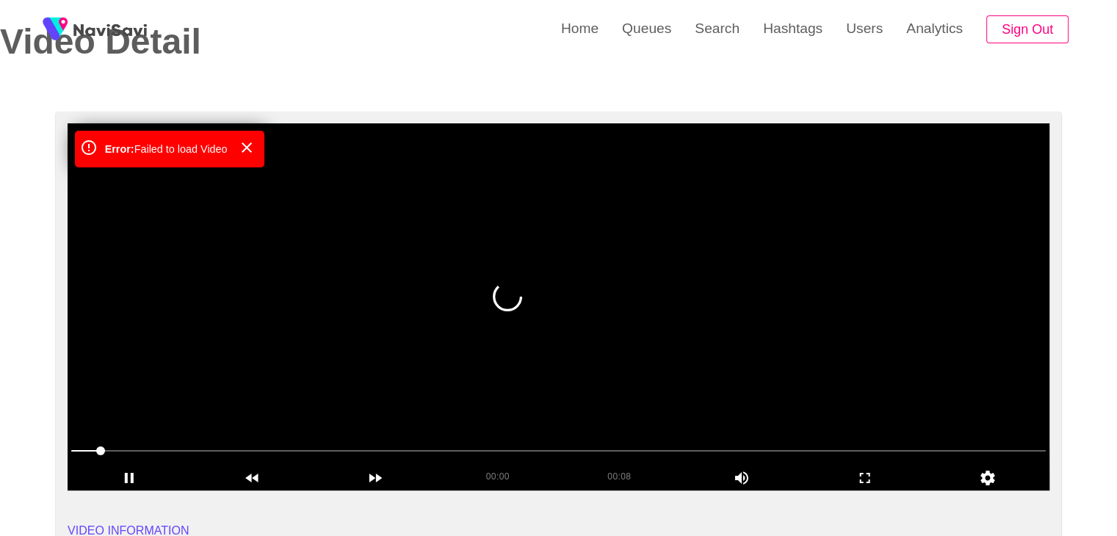
drag, startPoint x: 29, startPoint y: 446, endPoint x: 137, endPoint y: 431, distance: 108.9
click at [376, 405] on video at bounding box center [559, 306] width 982 height 367
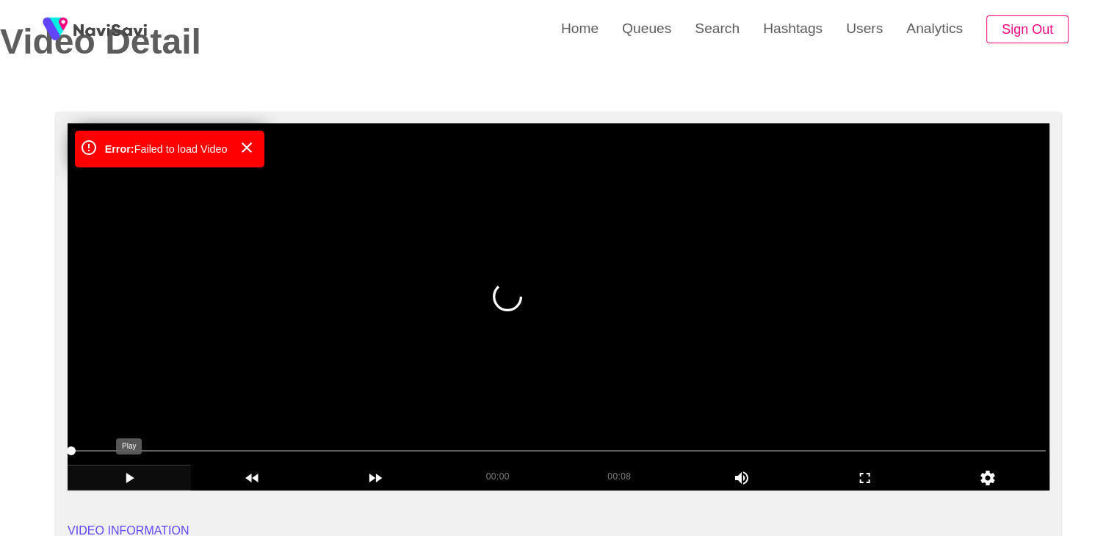
click at [137, 483] on icon "add" at bounding box center [129, 478] width 122 height 18
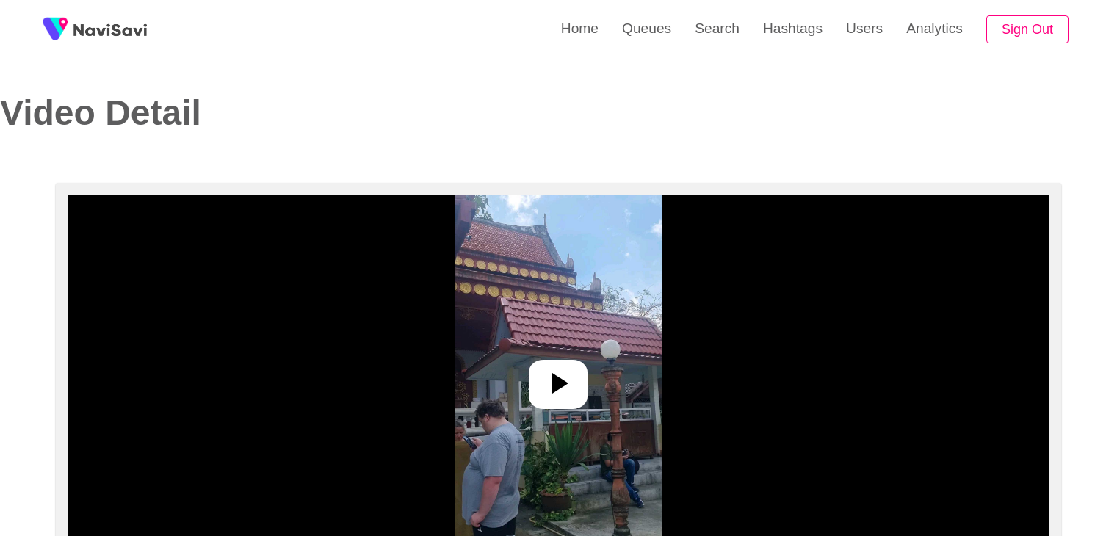
select select "**********"
select select "**"
click at [543, 366] on icon at bounding box center [557, 383] width 35 height 35
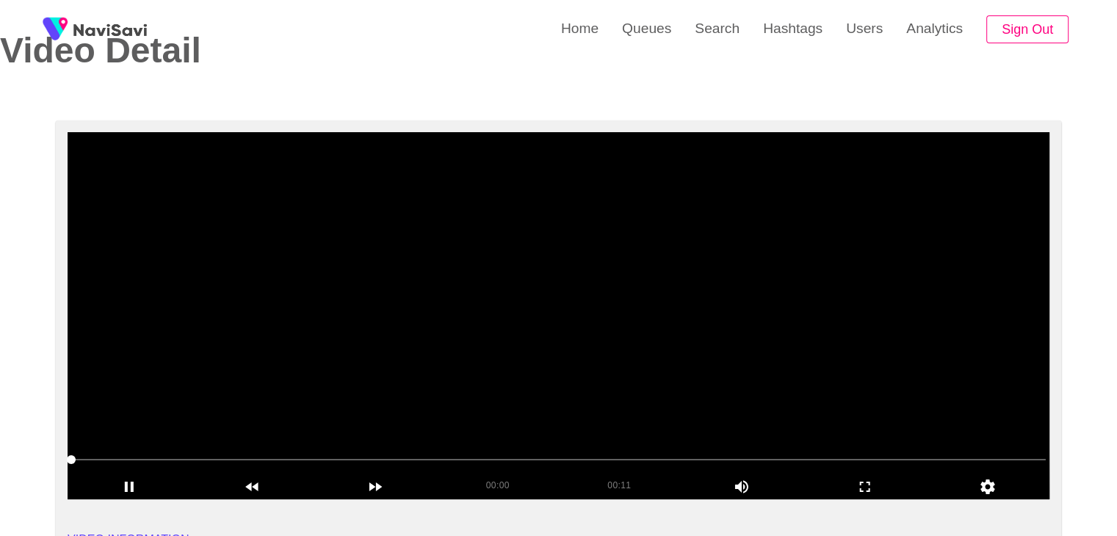
scroll to position [73, 0]
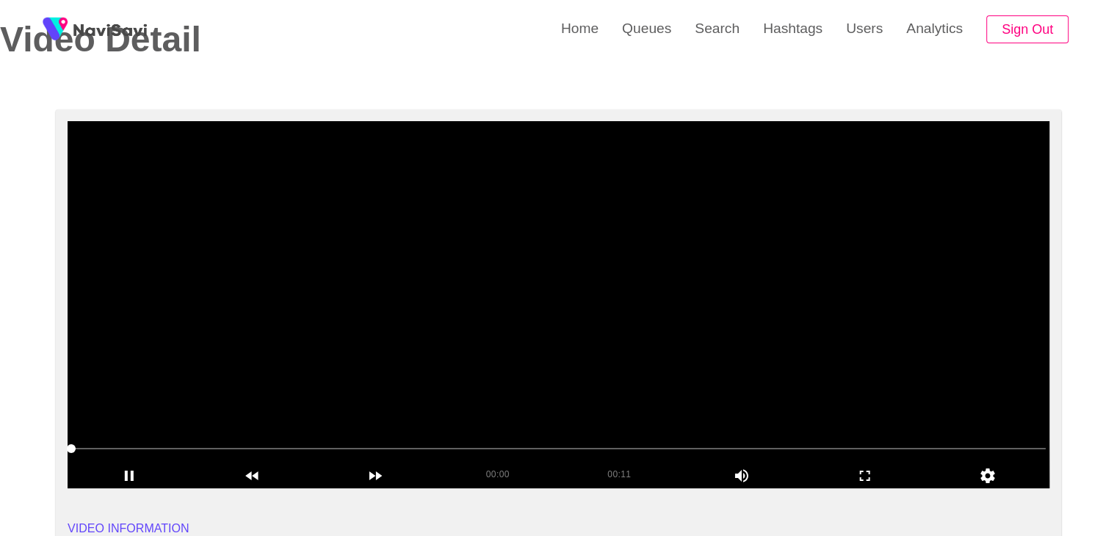
click at [496, 371] on video at bounding box center [559, 304] width 982 height 367
drag, startPoint x: 493, startPoint y: 363, endPoint x: 385, endPoint y: 380, distance: 109.9
click at [493, 363] on video at bounding box center [559, 304] width 982 height 367
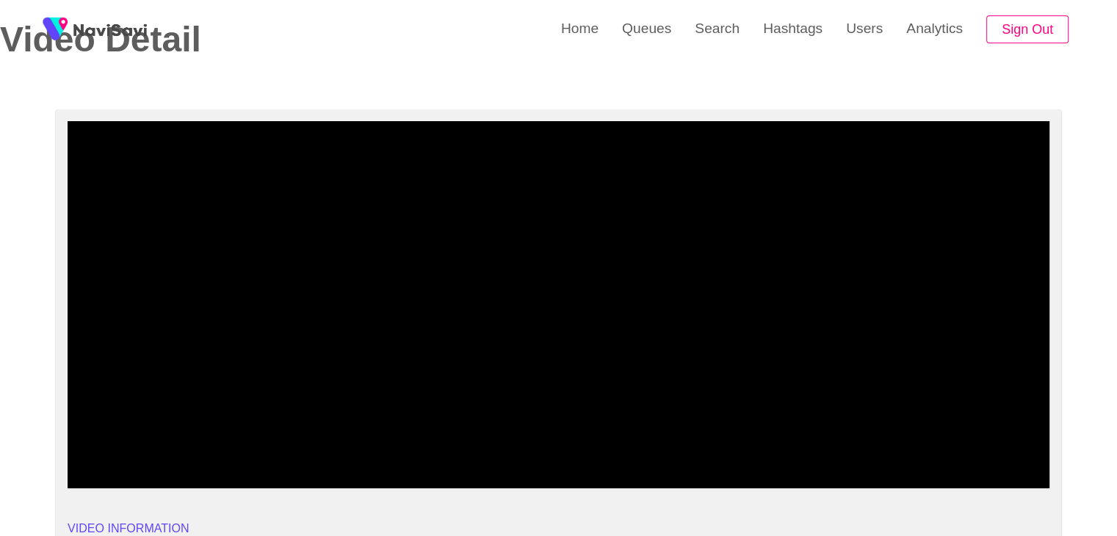
drag, startPoint x: 135, startPoint y: 446, endPoint x: 31, endPoint y: 438, distance: 104.6
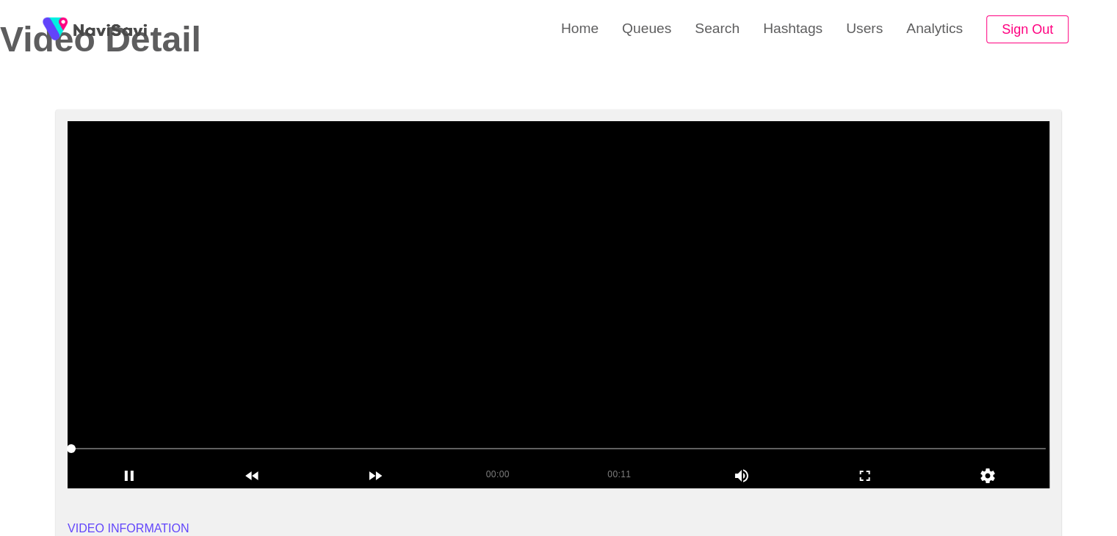
click at [547, 343] on video at bounding box center [559, 304] width 982 height 367
click at [550, 342] on video at bounding box center [559, 304] width 982 height 367
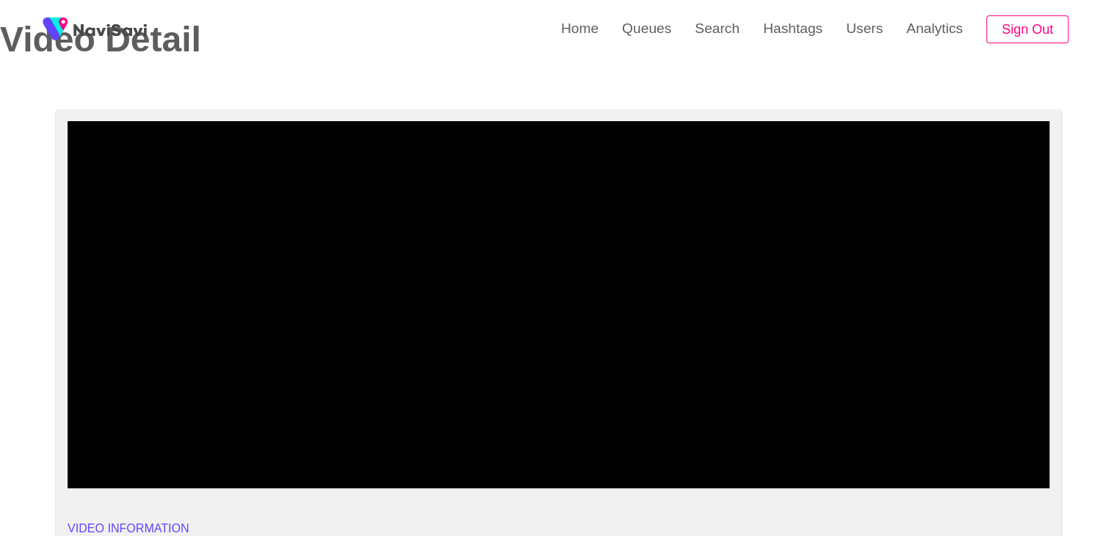
drag, startPoint x: 48, startPoint y: 462, endPoint x: 32, endPoint y: 453, distance: 17.8
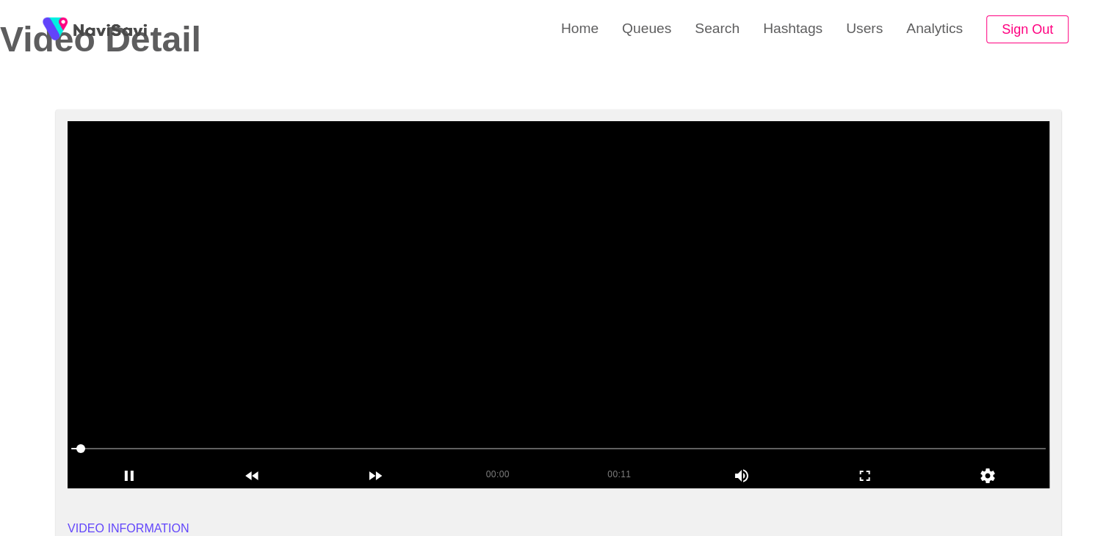
click at [622, 318] on video at bounding box center [559, 304] width 982 height 367
drag, startPoint x: 591, startPoint y: 348, endPoint x: 292, endPoint y: 407, distance: 304.6
click at [515, 374] on video at bounding box center [559, 304] width 982 height 367
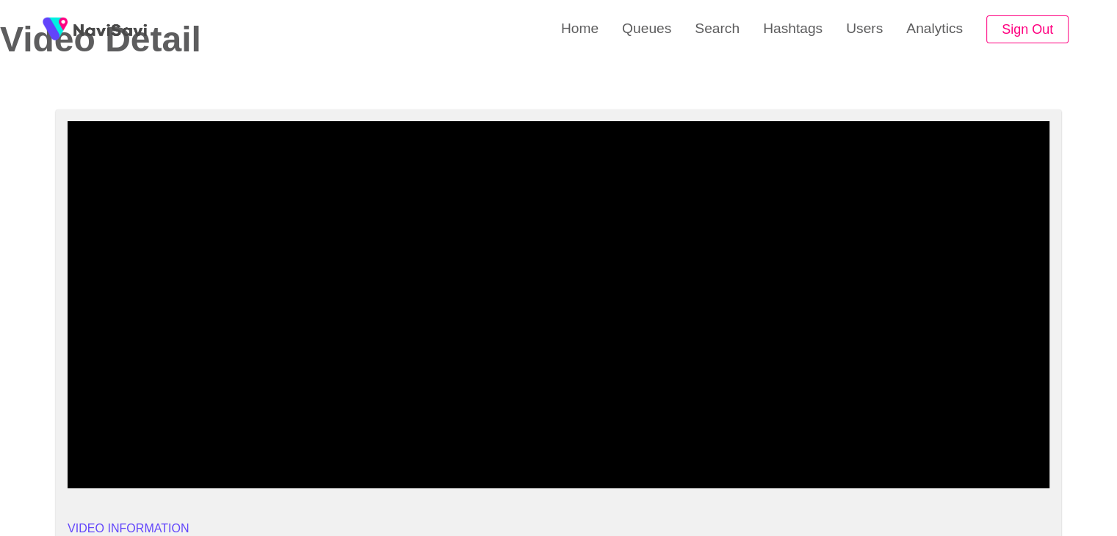
drag, startPoint x: 65, startPoint y: 454, endPoint x: 48, endPoint y: 458, distance: 17.5
drag, startPoint x: 94, startPoint y: 452, endPoint x: 9, endPoint y: 459, distance: 85.4
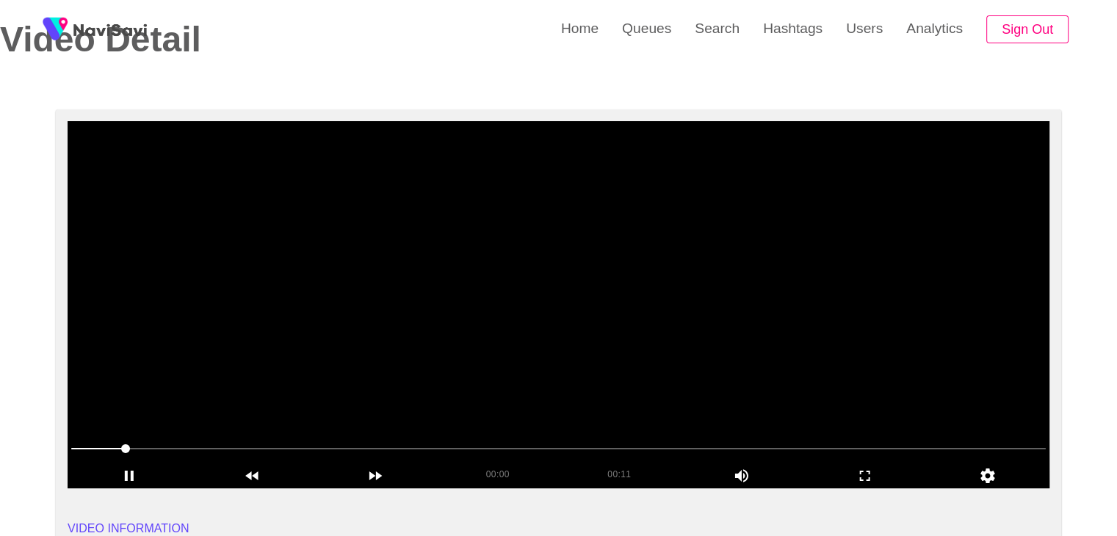
drag, startPoint x: 117, startPoint y: 442, endPoint x: 68, endPoint y: 450, distance: 50.6
click at [68, 450] on div at bounding box center [558, 449] width 986 height 37
click at [471, 337] on video at bounding box center [559, 304] width 982 height 367
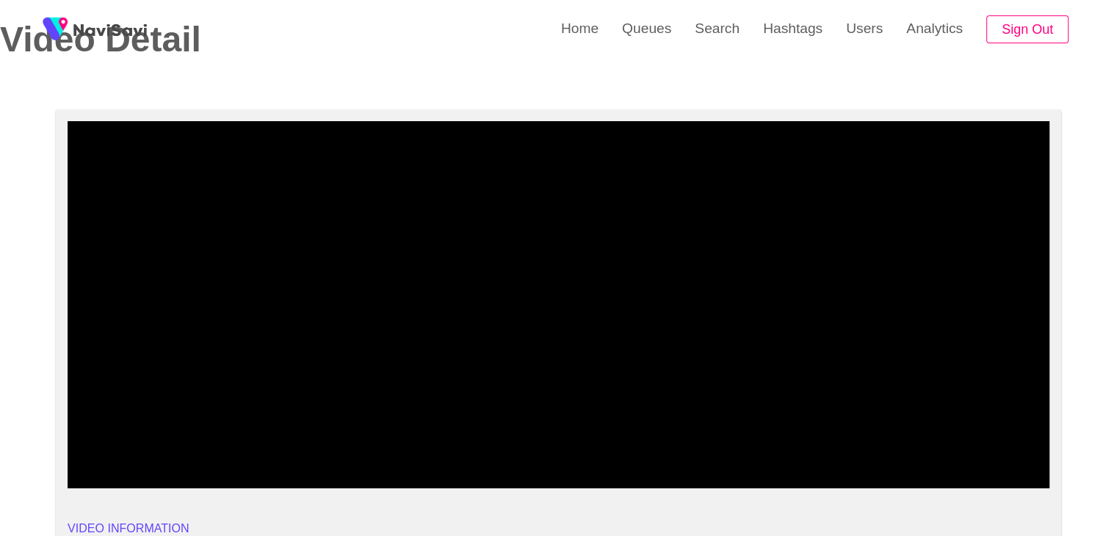
drag, startPoint x: 144, startPoint y: 457, endPoint x: 0, endPoint y: 444, distance: 144.5
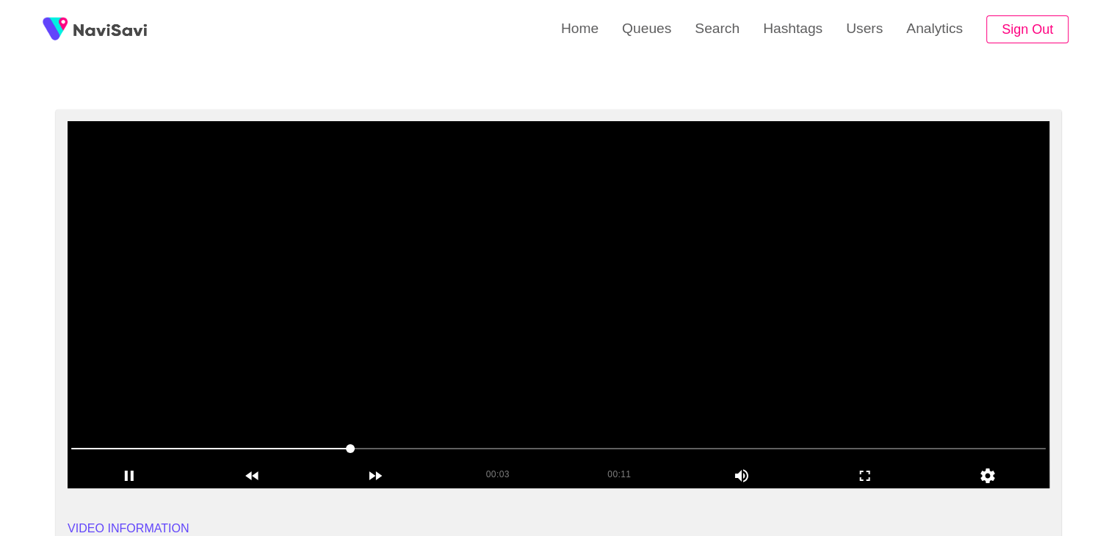
scroll to position [367, 0]
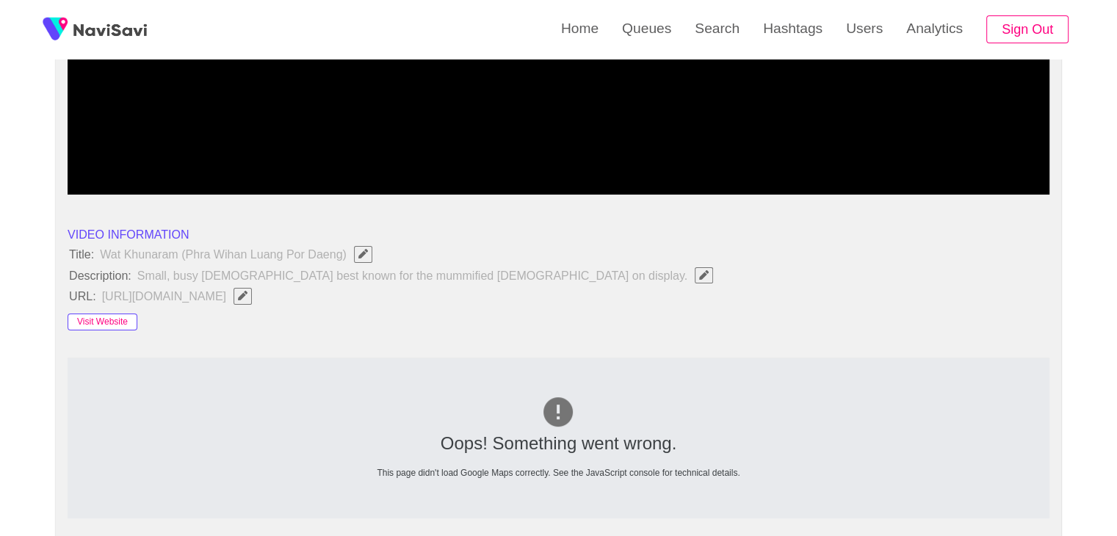
click at [103, 324] on button "Visit Website" at bounding box center [103, 323] width 70 height 18
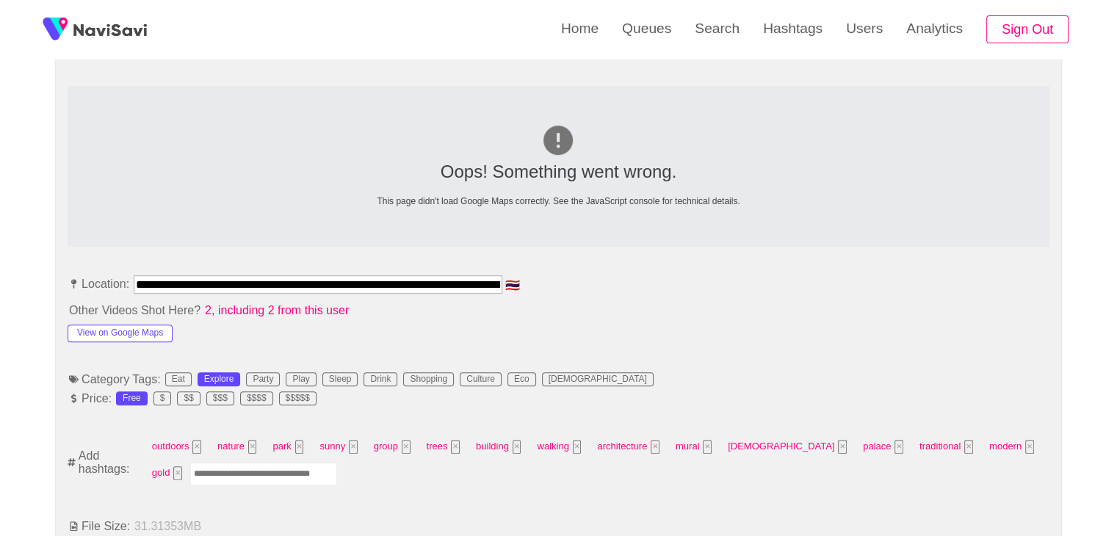
scroll to position [661, 0]
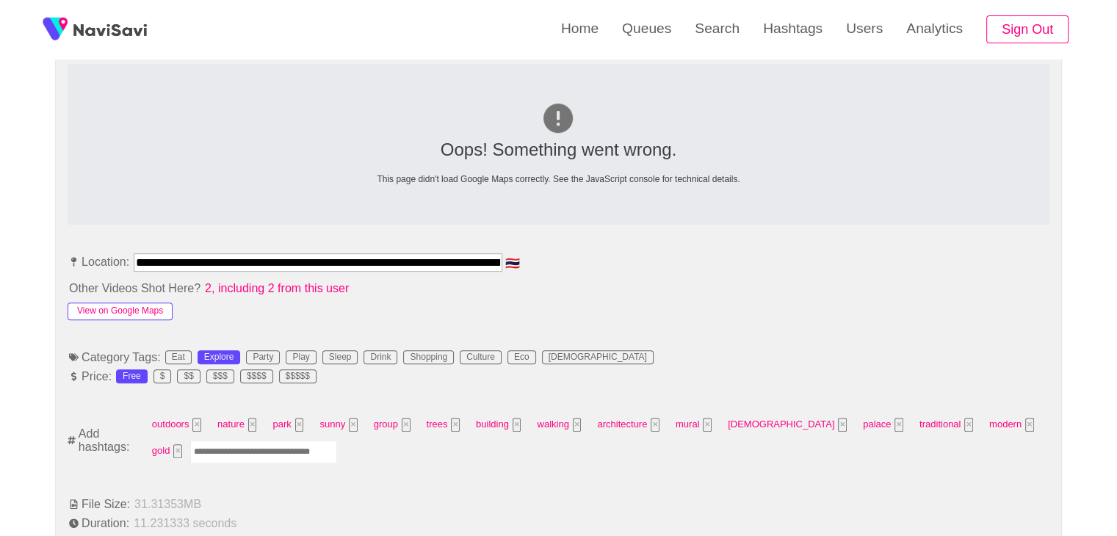
click at [143, 307] on button "View on Google Maps" at bounding box center [120, 312] width 105 height 18
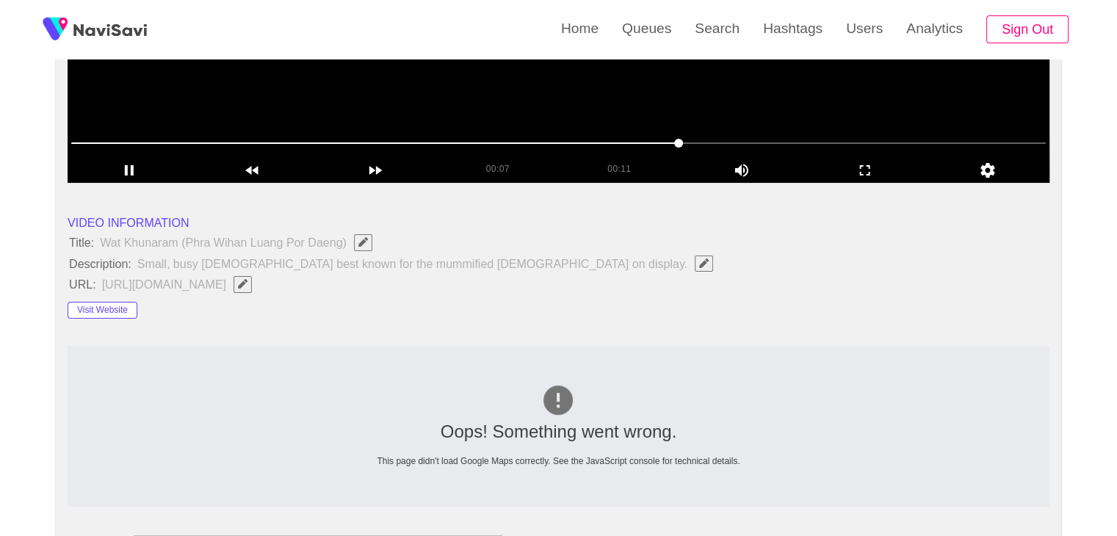
scroll to position [147, 0]
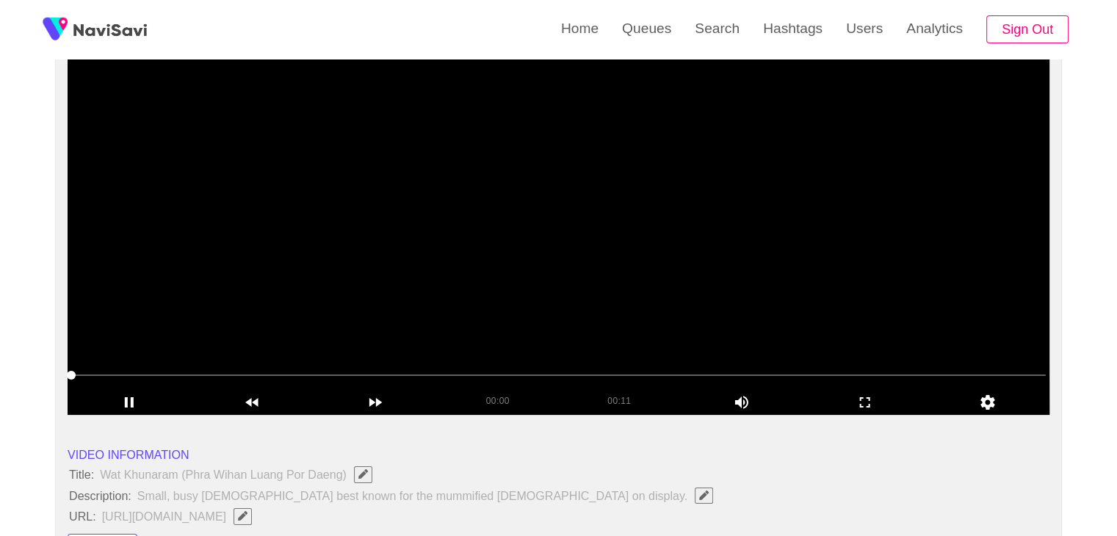
drag, startPoint x: 85, startPoint y: 380, endPoint x: 0, endPoint y: 380, distance: 85.2
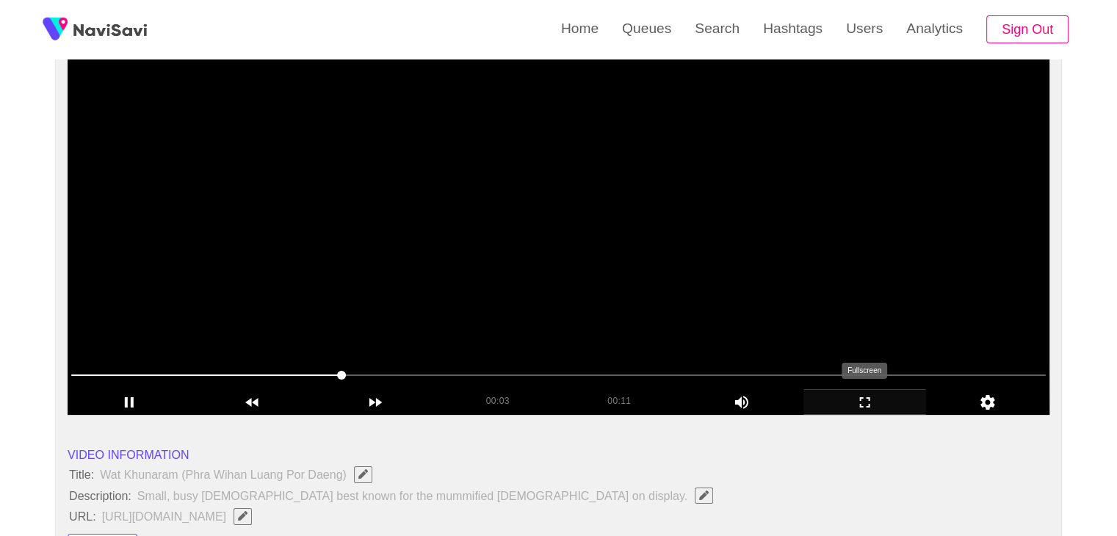
click at [862, 406] on icon "add" at bounding box center [865, 402] width 10 height 10
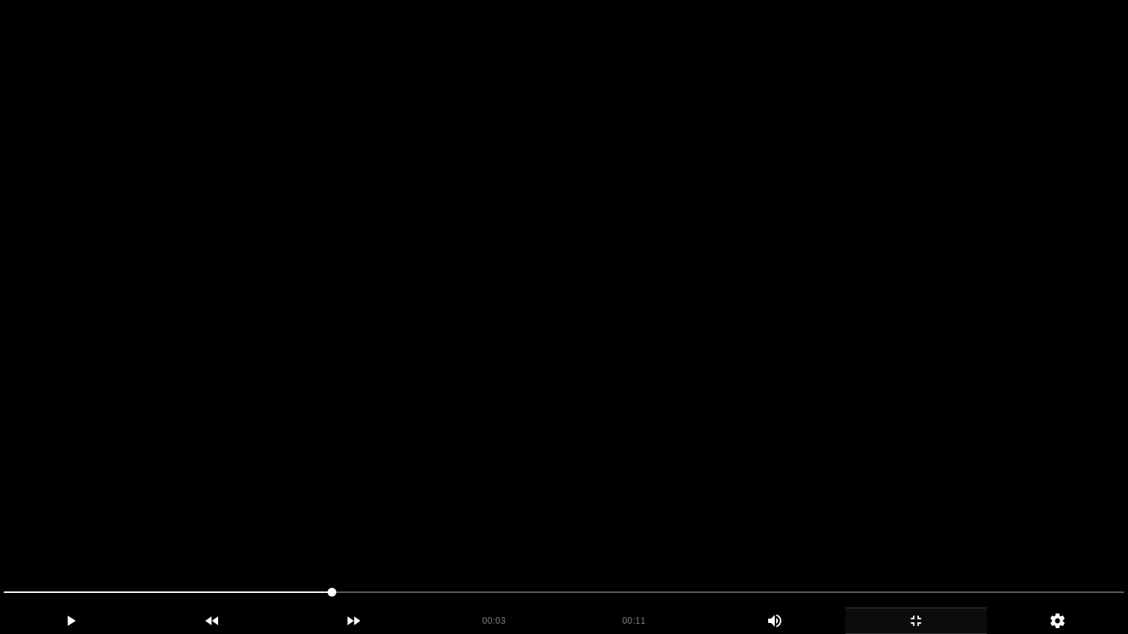
click at [902, 535] on div "add" at bounding box center [916, 621] width 142 height 26
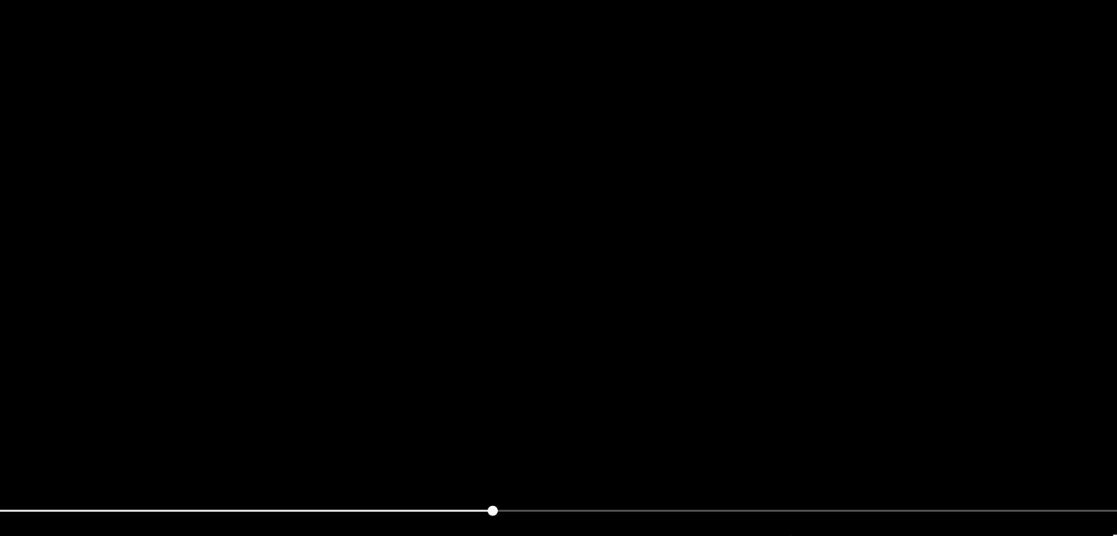
scroll to position [53, 0]
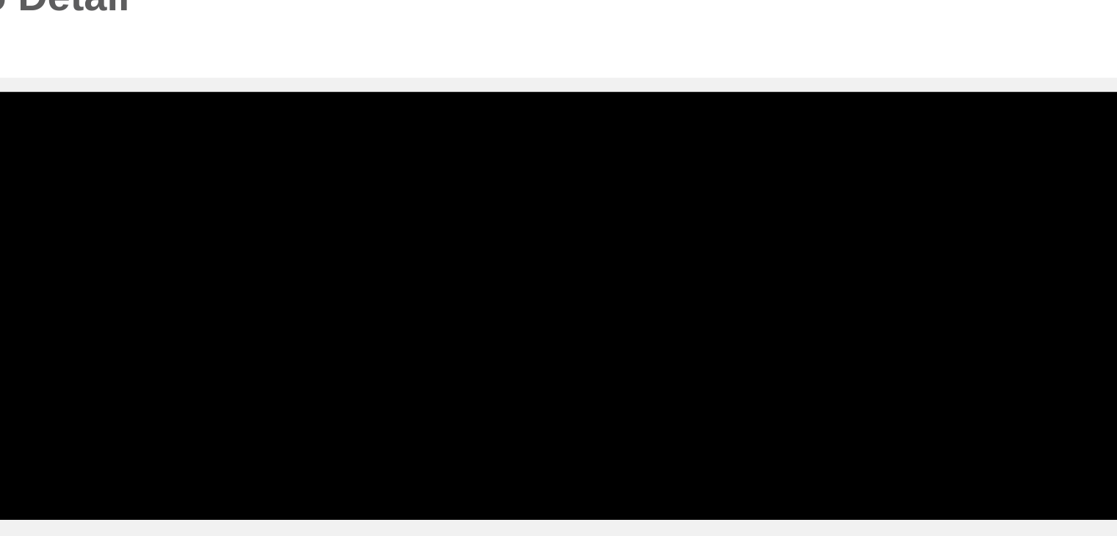
drag, startPoint x: 275, startPoint y: 464, endPoint x: 201, endPoint y: 462, distance: 73.5
click at [201, 462] on span at bounding box center [558, 468] width 974 height 23
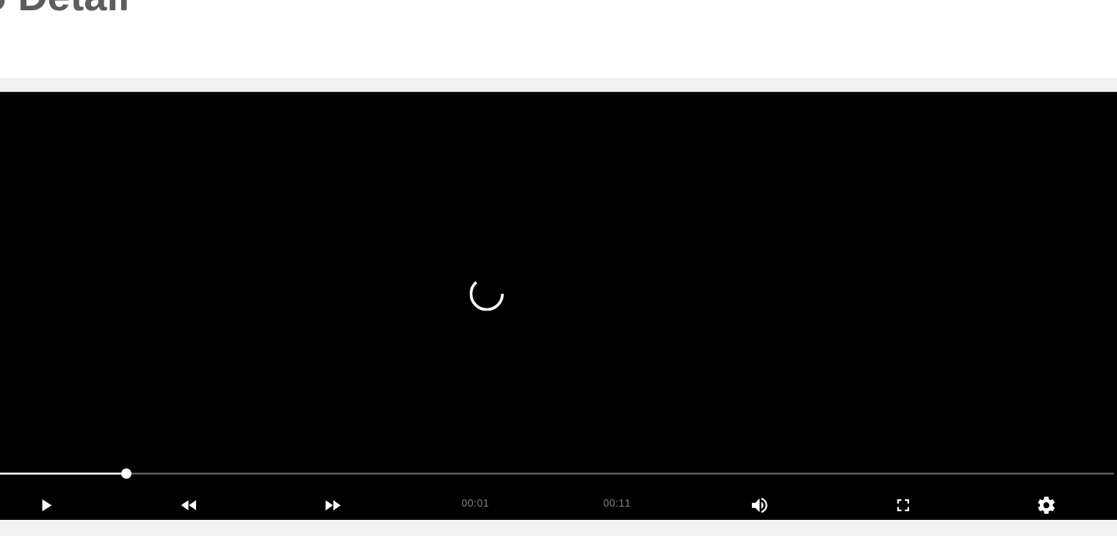
click at [630, 367] on video at bounding box center [559, 325] width 982 height 367
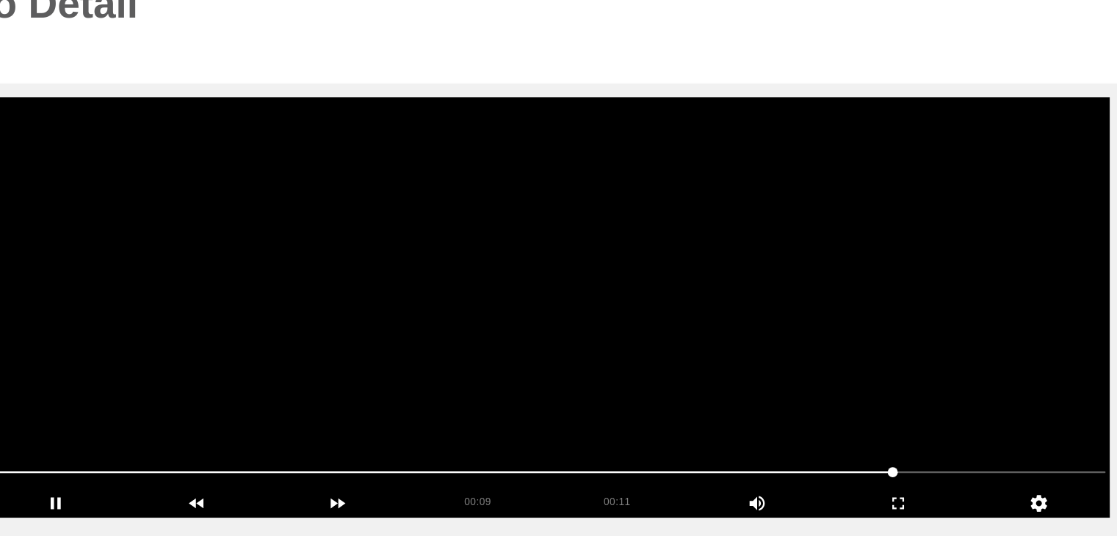
scroll to position [51, 0]
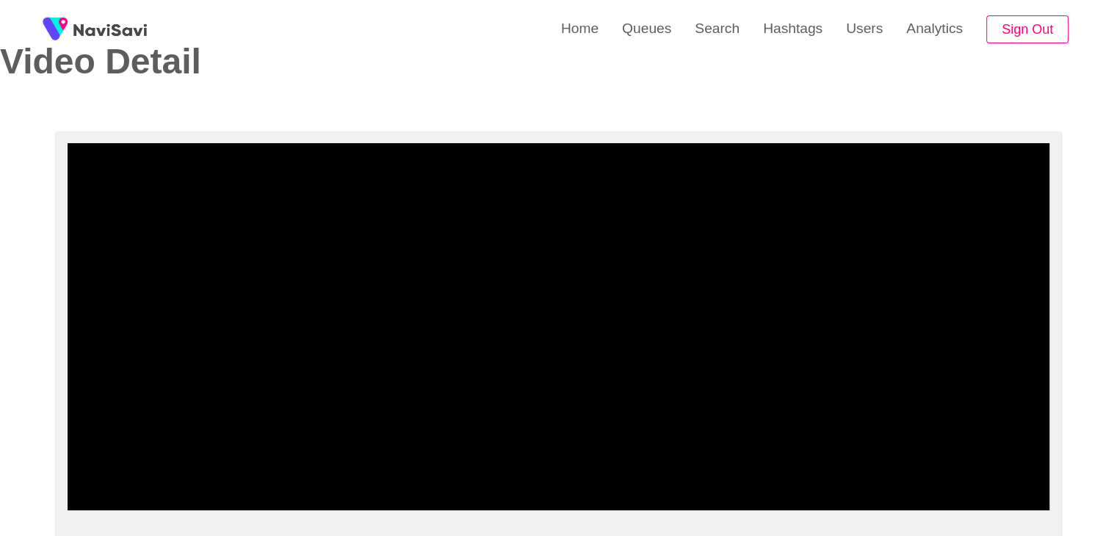
drag, startPoint x: 60, startPoint y: 472, endPoint x: 86, endPoint y: 474, distance: 25.7
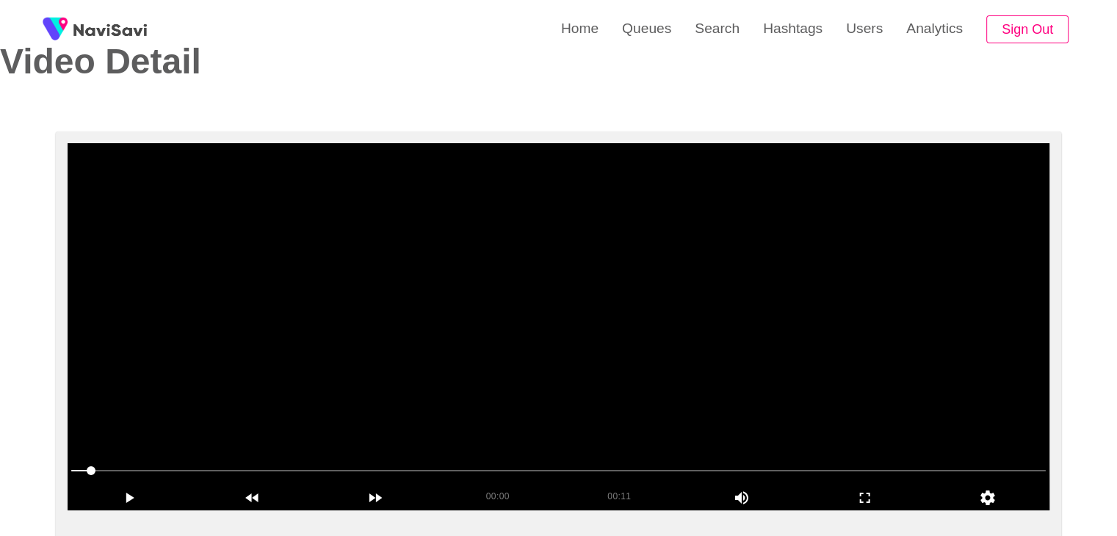
click at [335, 390] on video at bounding box center [559, 326] width 982 height 367
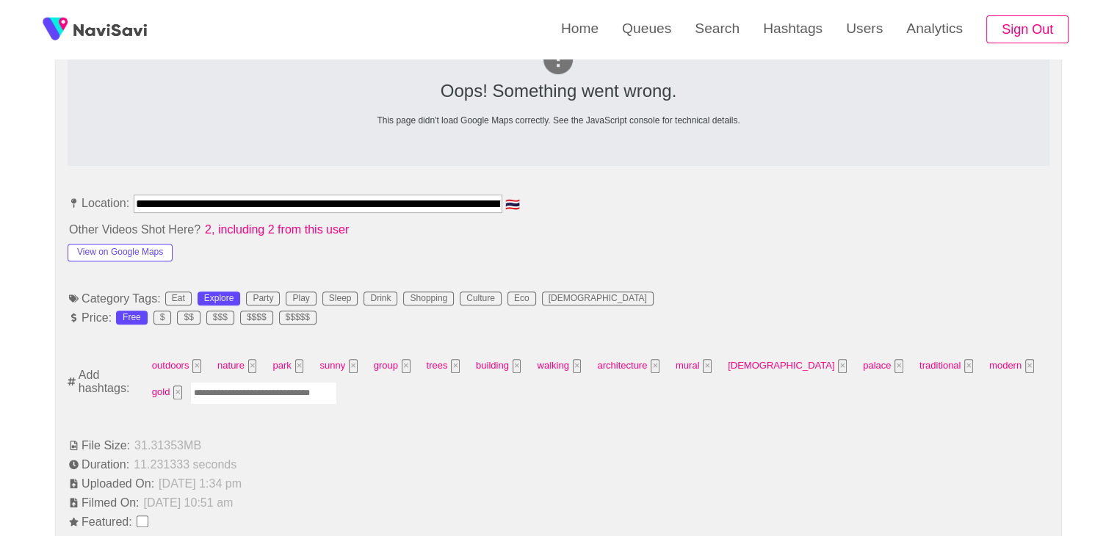
scroll to position [721, 0]
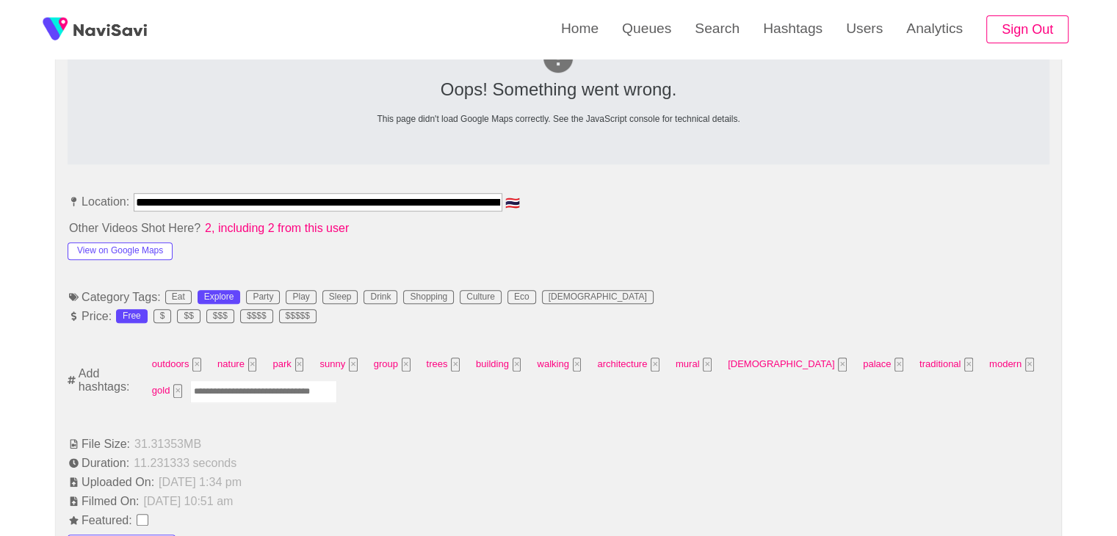
click at [238, 383] on input "Enter tag here and press return" at bounding box center [263, 391] width 147 height 23
type input "*********"
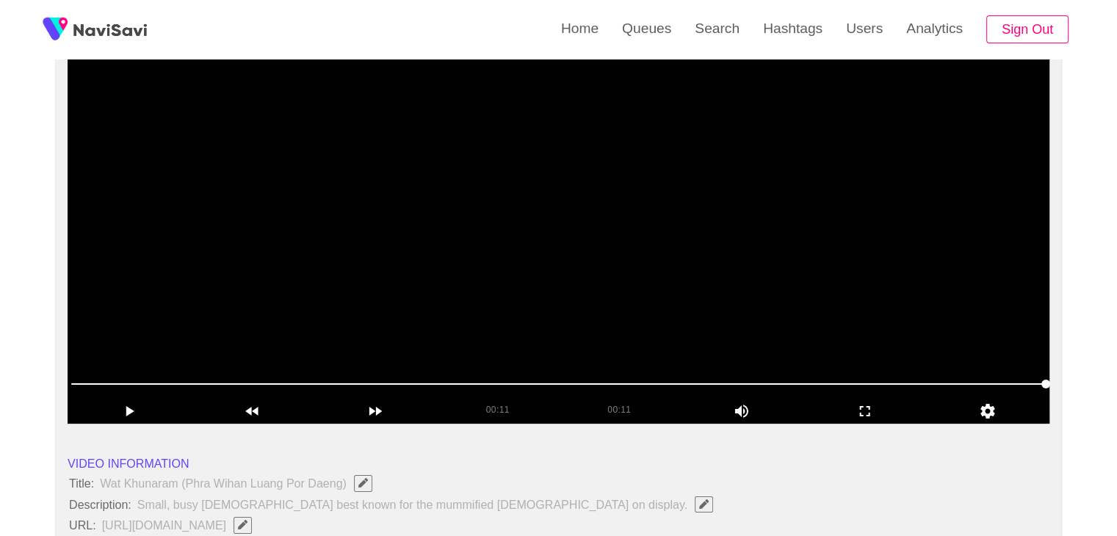
scroll to position [134, 0]
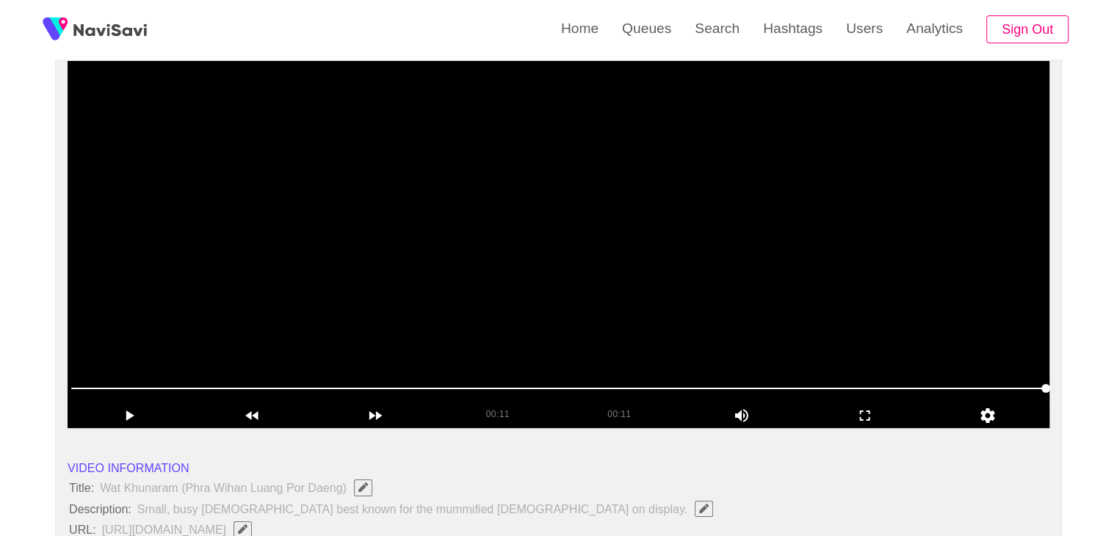
click at [603, 308] on video at bounding box center [559, 244] width 982 height 367
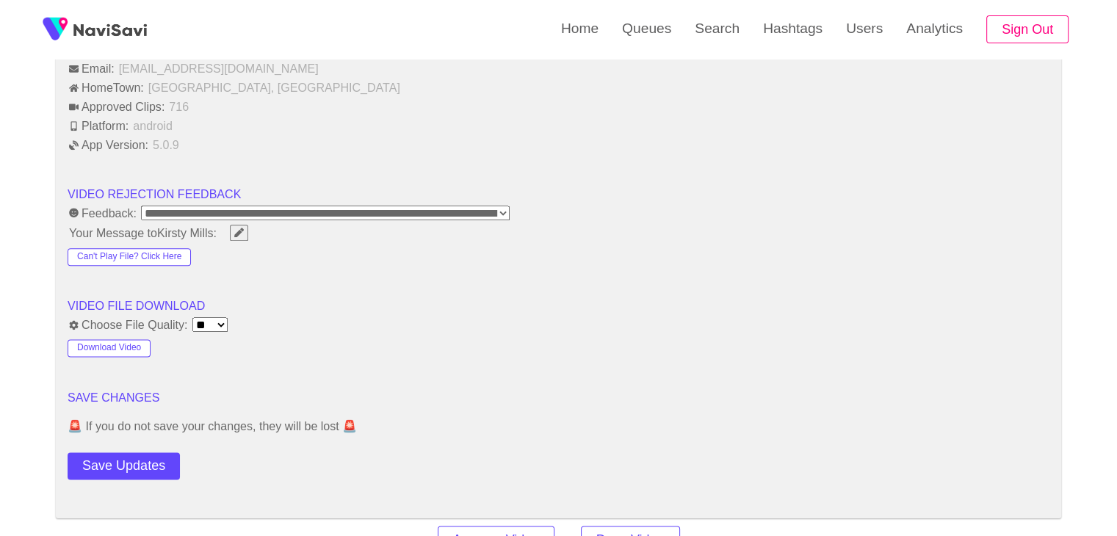
scroll to position [1969, 0]
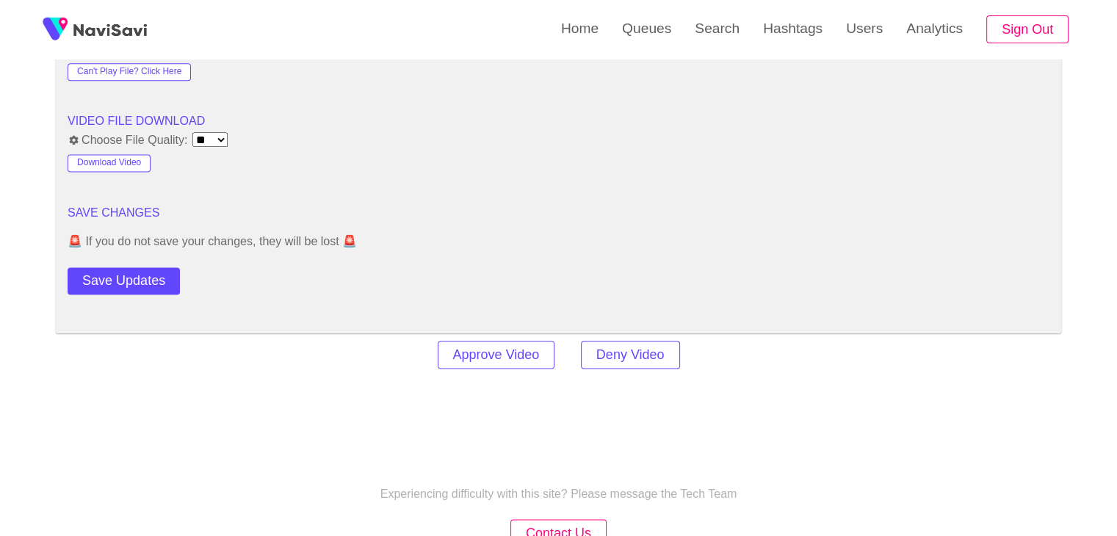
drag, startPoint x: 132, startPoint y: 278, endPoint x: 148, endPoint y: 274, distance: 16.0
click at [134, 278] on button "Save Updates" at bounding box center [124, 280] width 112 height 27
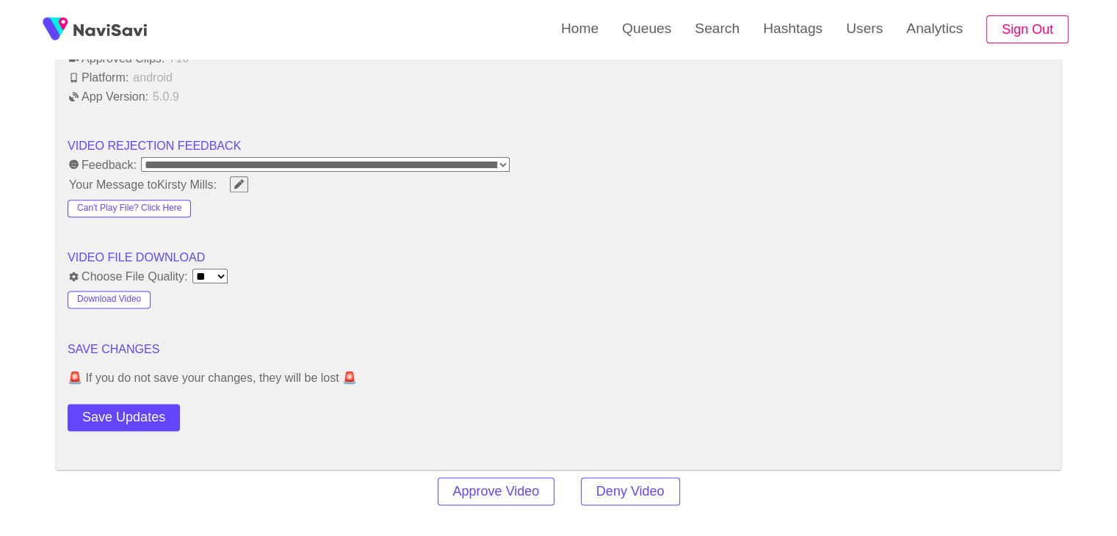
scroll to position [1823, 0]
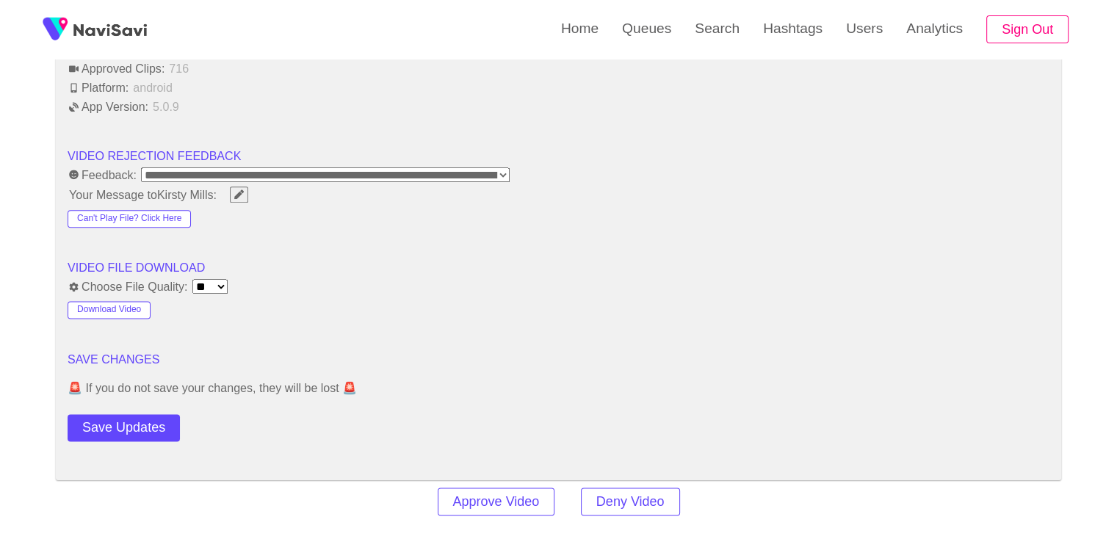
drag, startPoint x: 151, startPoint y: 399, endPoint x: 150, endPoint y: 406, distance: 7.4
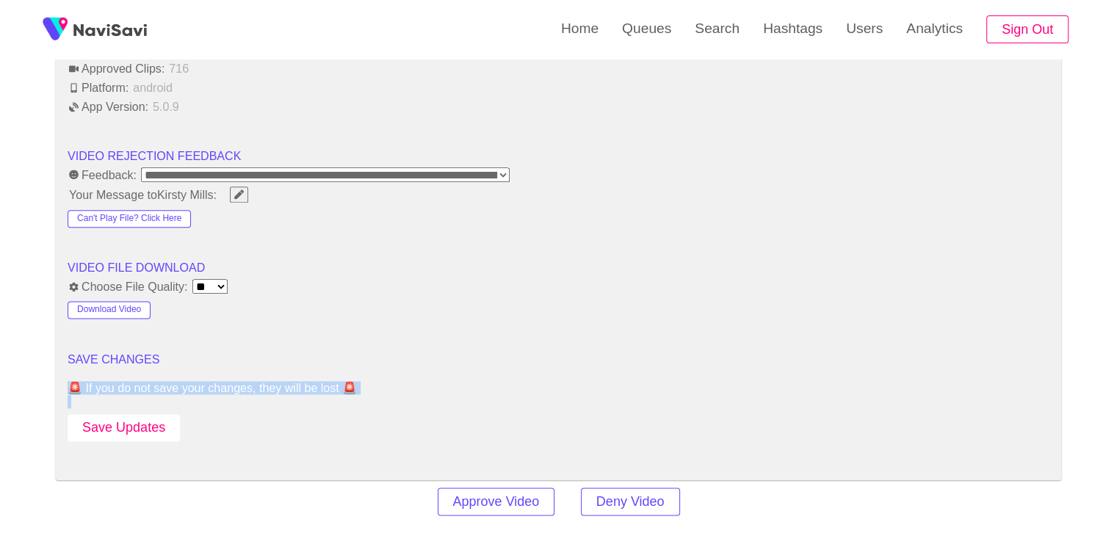
click at [151, 416] on button "Save Updates" at bounding box center [124, 427] width 112 height 27
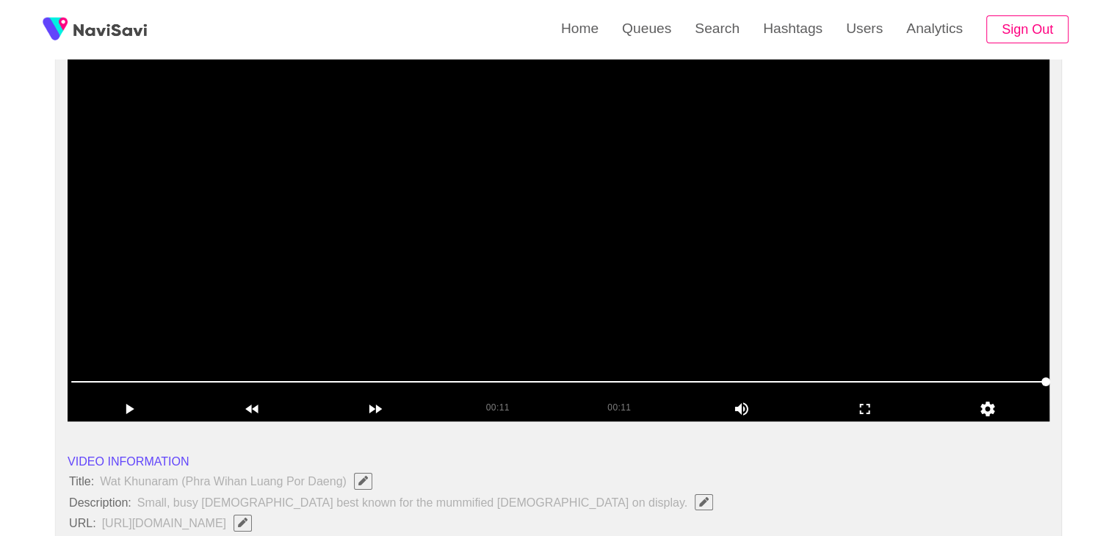
scroll to position [134, 0]
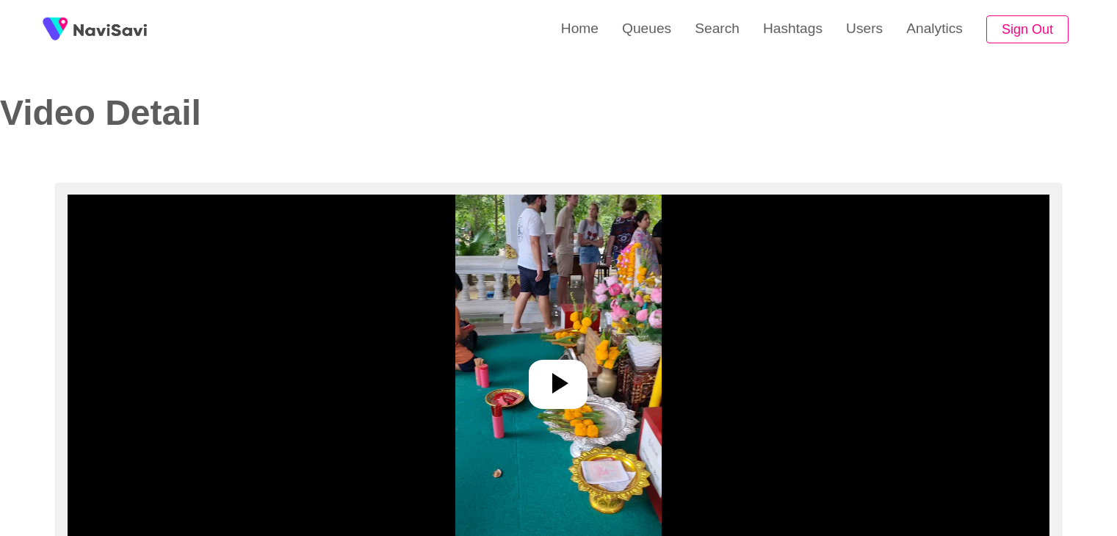
select select "**********"
select select "**"
click at [579, 374] on div at bounding box center [558, 384] width 59 height 49
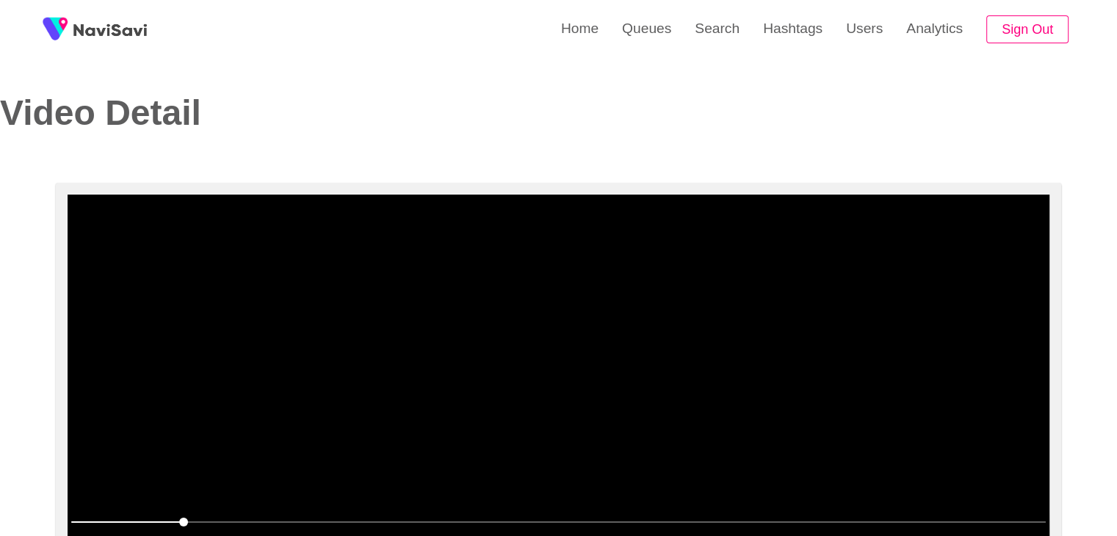
click at [579, 364] on video at bounding box center [559, 378] width 982 height 367
click at [594, 385] on video at bounding box center [559, 378] width 982 height 367
click at [681, 386] on video at bounding box center [559, 378] width 982 height 367
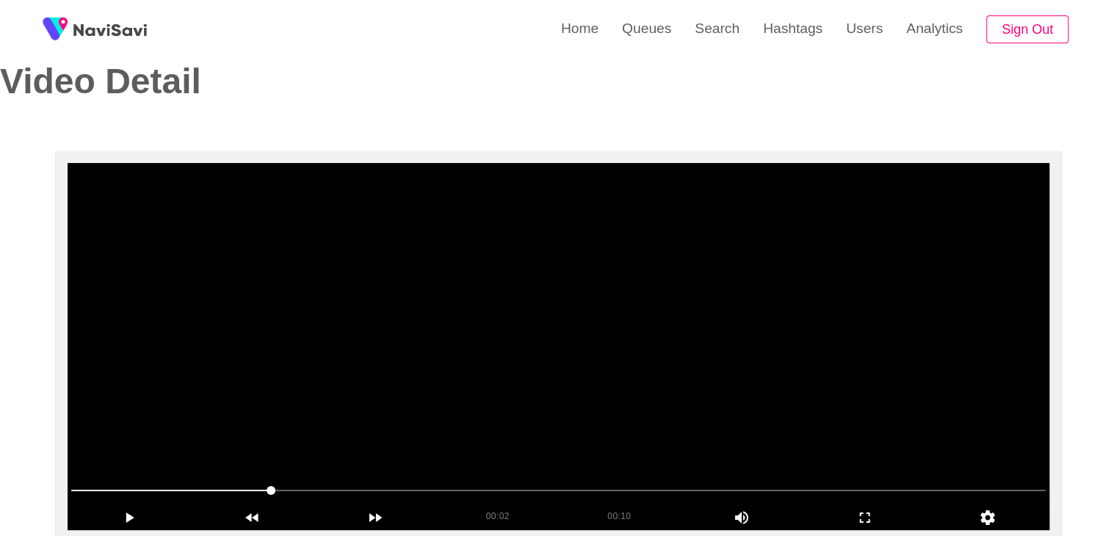
scroll to position [147, 0]
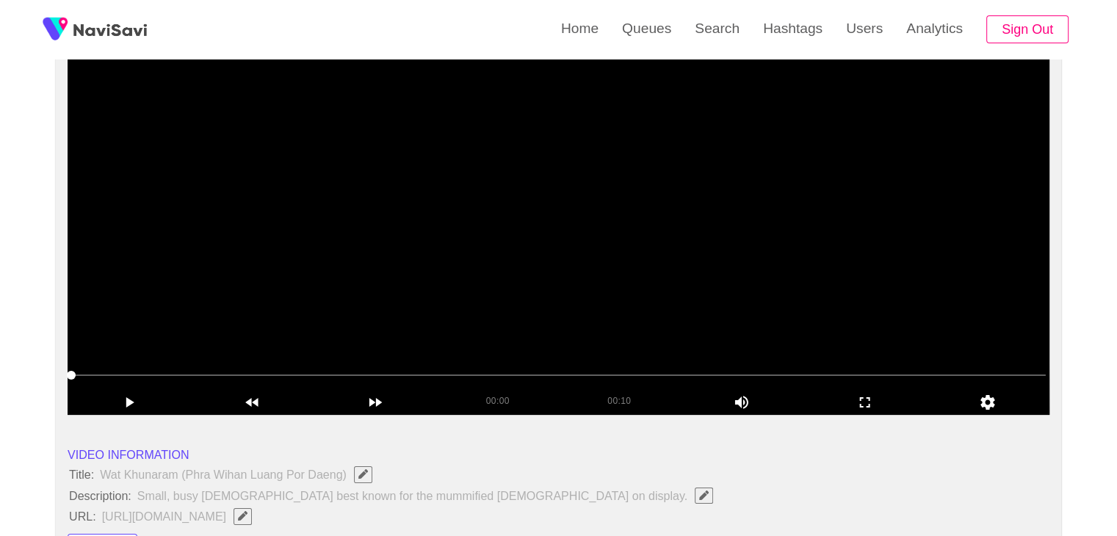
click at [526, 311] on video at bounding box center [559, 231] width 982 height 367
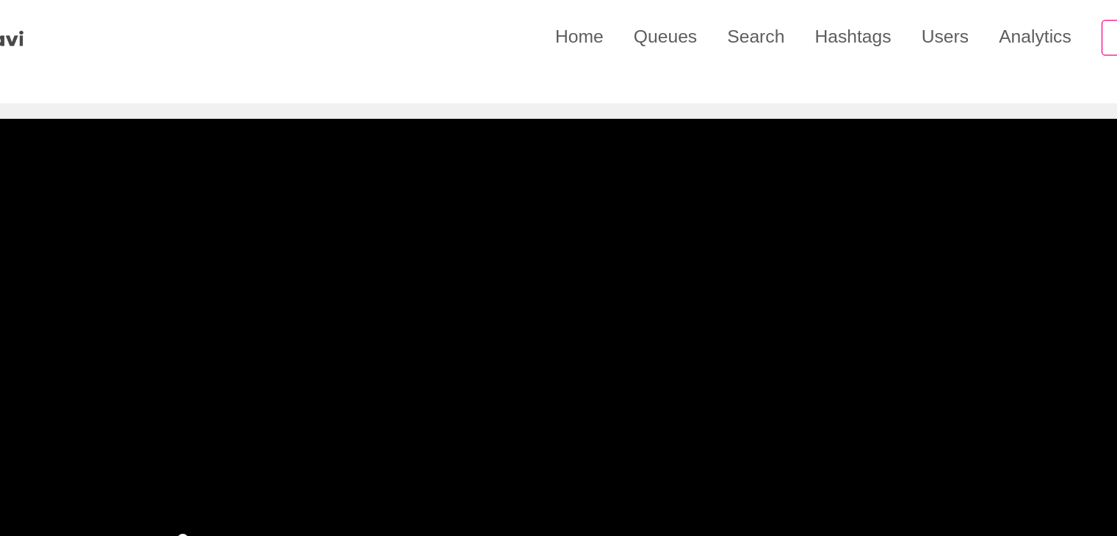
scroll to position [102, 0]
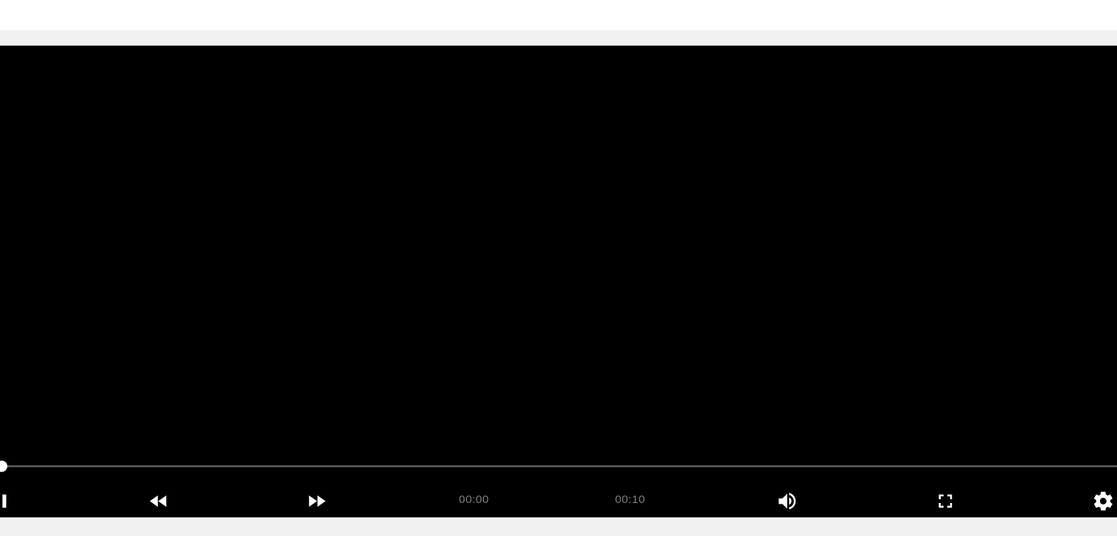
click at [625, 332] on video at bounding box center [559, 276] width 982 height 367
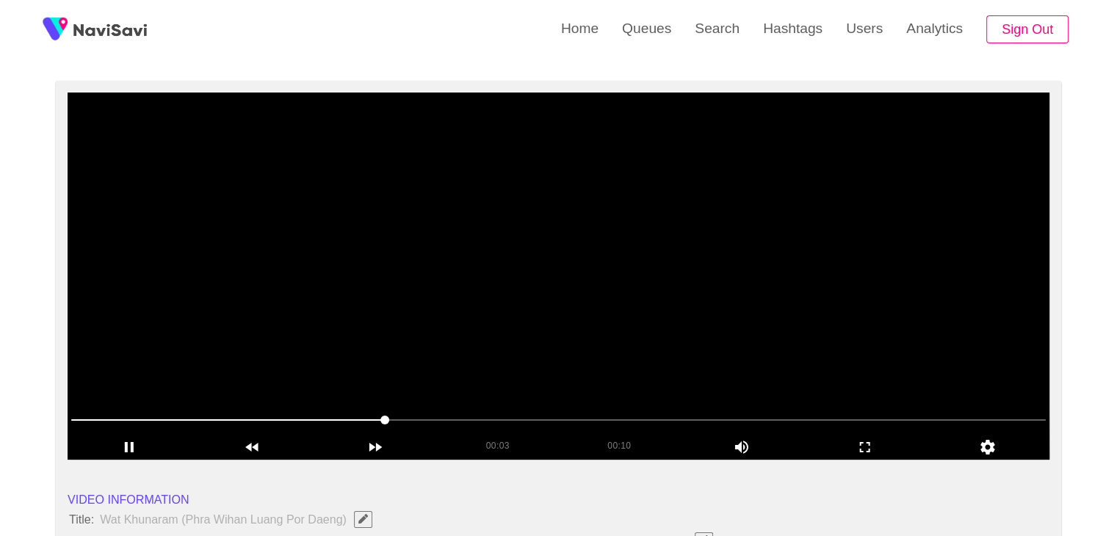
drag, startPoint x: 663, startPoint y: 415, endPoint x: 677, endPoint y: 417, distance: 14.1
click at [677, 417] on span at bounding box center [558, 419] width 974 height 23
click at [802, 418] on span at bounding box center [558, 419] width 974 height 23
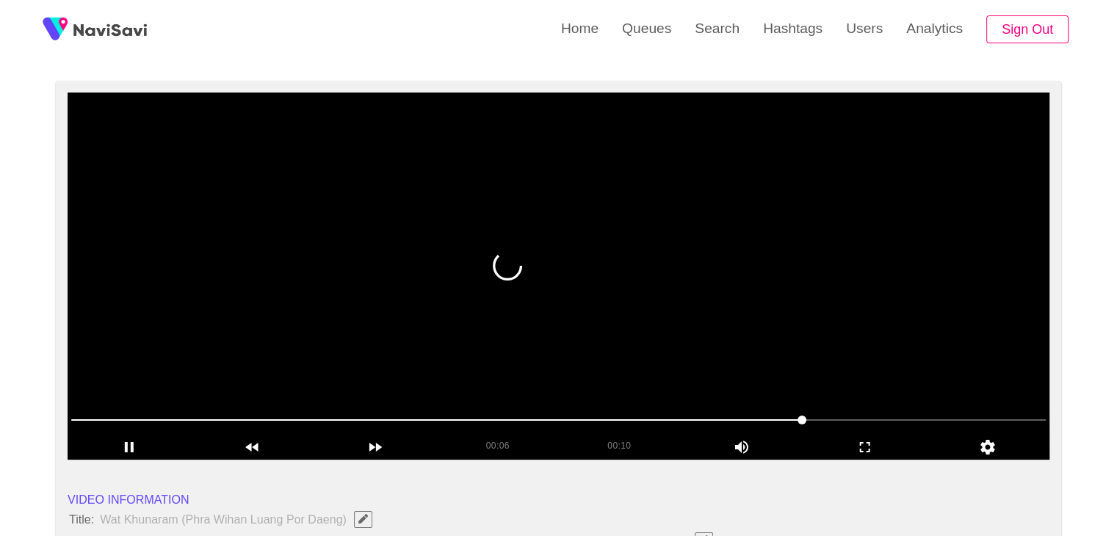
click at [887, 421] on span at bounding box center [558, 419] width 974 height 23
drag, startPoint x: 943, startPoint y: 417, endPoint x: 702, endPoint y: 420, distance: 240.9
click at [702, 420] on span at bounding box center [558, 419] width 974 height 23
drag, startPoint x: 135, startPoint y: 428, endPoint x: 123, endPoint y: 430, distance: 11.8
click at [123, 430] on span at bounding box center [558, 419] width 974 height 23
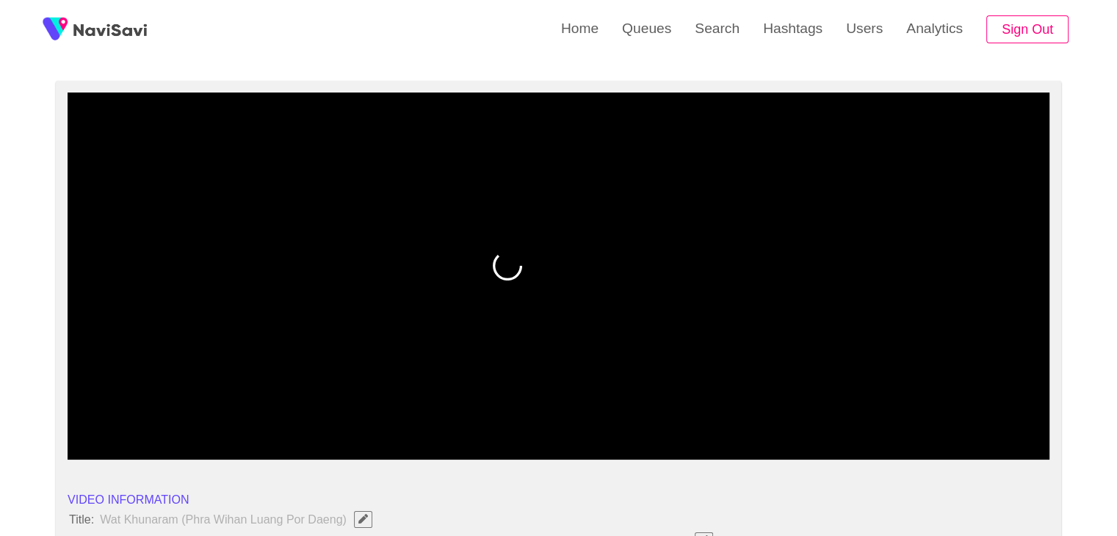
drag, startPoint x: 103, startPoint y: 412, endPoint x: 61, endPoint y: 412, distance: 41.9
click at [89, 418] on span at bounding box center [558, 419] width 974 height 23
click at [95, 418] on span at bounding box center [91, 420] width 9 height 9
click at [79, 415] on span at bounding box center [558, 419] width 974 height 23
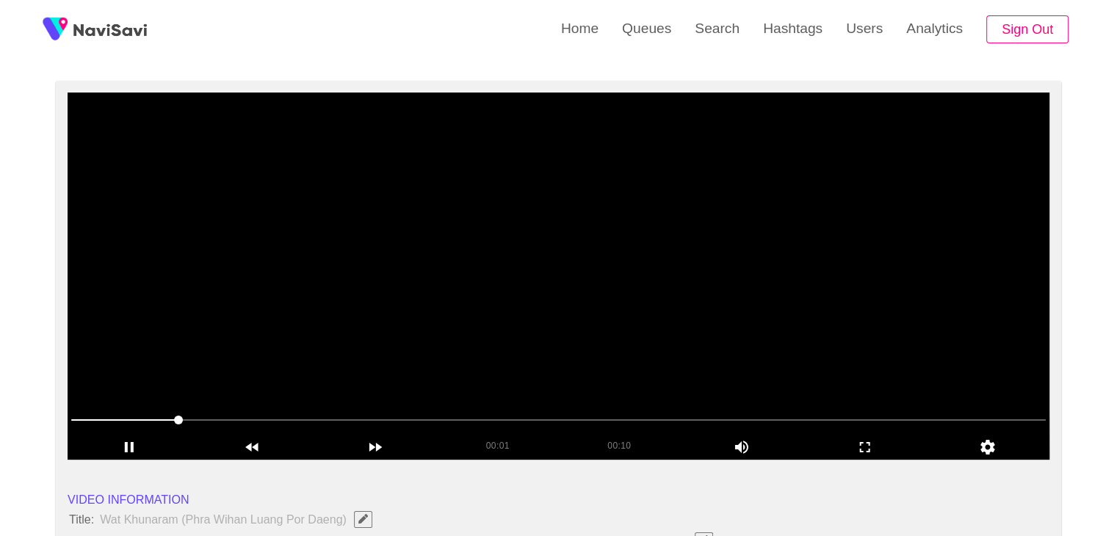
drag, startPoint x: 53, startPoint y: 421, endPoint x: 39, endPoint y: 419, distance: 14.0
click at [553, 409] on div at bounding box center [558, 420] width 986 height 37
drag, startPoint x: 623, startPoint y: 419, endPoint x: 637, endPoint y: 420, distance: 14.8
click at [637, 420] on span at bounding box center [558, 419] width 974 height 23
drag, startPoint x: 395, startPoint y: 419, endPoint x: 245, endPoint y: 419, distance: 149.8
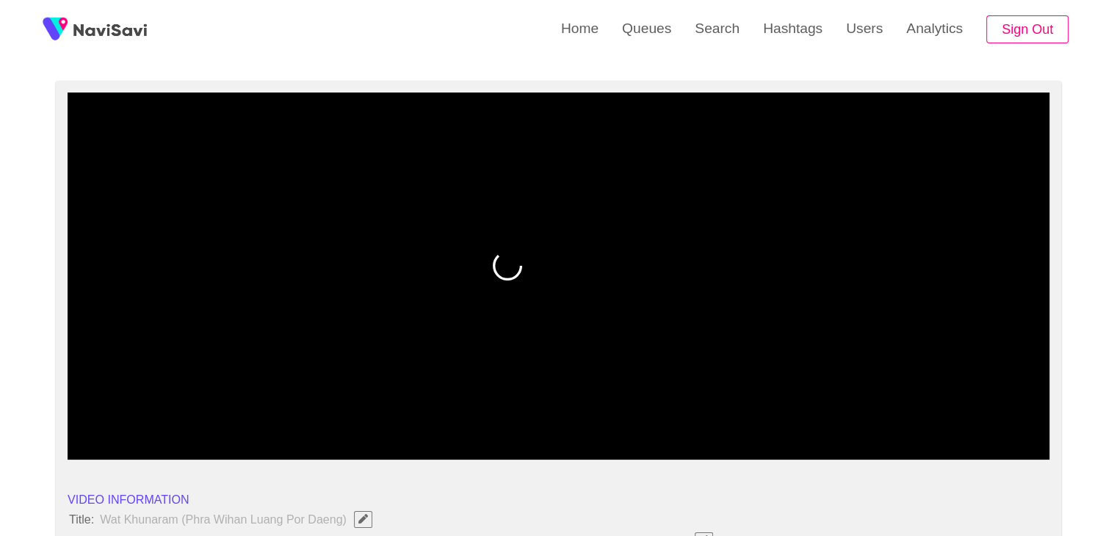
click at [245, 419] on span at bounding box center [353, 419] width 565 height 1
click at [701, 352] on video at bounding box center [559, 276] width 982 height 367
drag, startPoint x: 92, startPoint y: 425, endPoint x: 26, endPoint y: 416, distance: 65.9
click at [444, 353] on video at bounding box center [559, 276] width 982 height 367
click at [446, 353] on video at bounding box center [559, 276] width 982 height 367
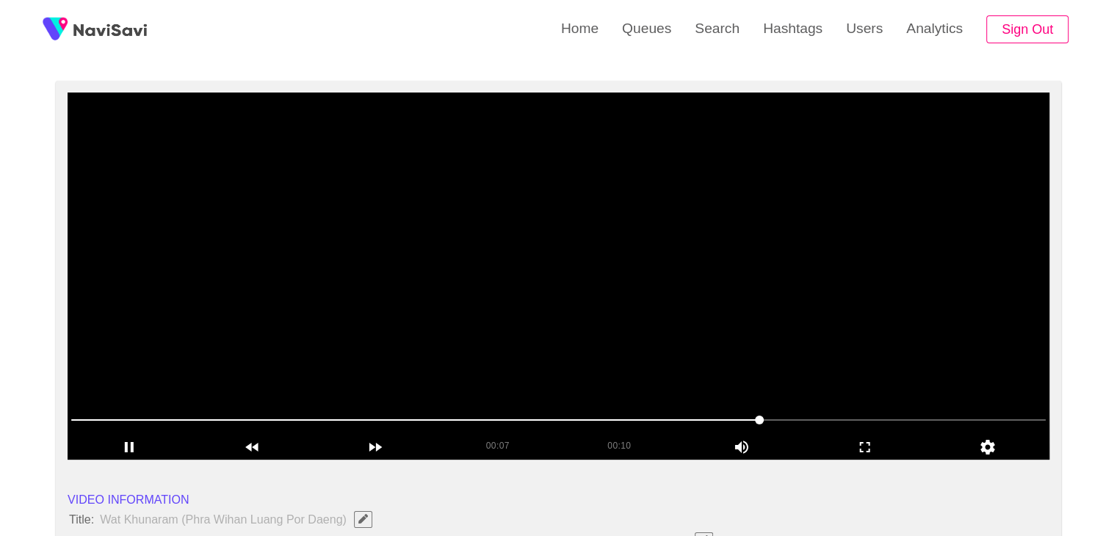
click at [879, 419] on span at bounding box center [558, 419] width 974 height 1
drag, startPoint x: 913, startPoint y: 421, endPoint x: 922, endPoint y: 421, distance: 8.1
click at [922, 421] on span at bounding box center [558, 419] width 974 height 23
click at [969, 416] on span at bounding box center [558, 419] width 974 height 23
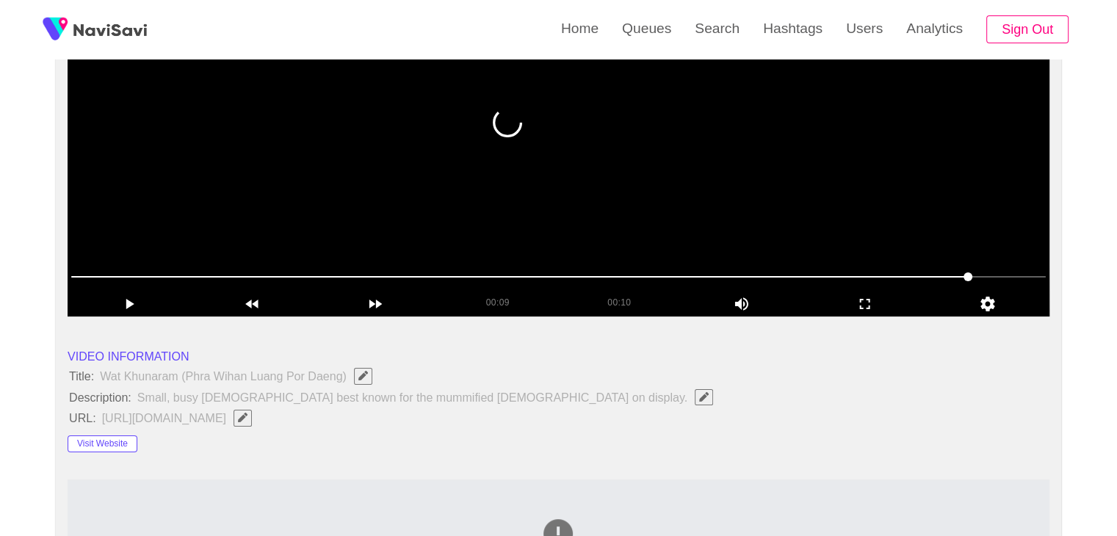
scroll to position [469, 0]
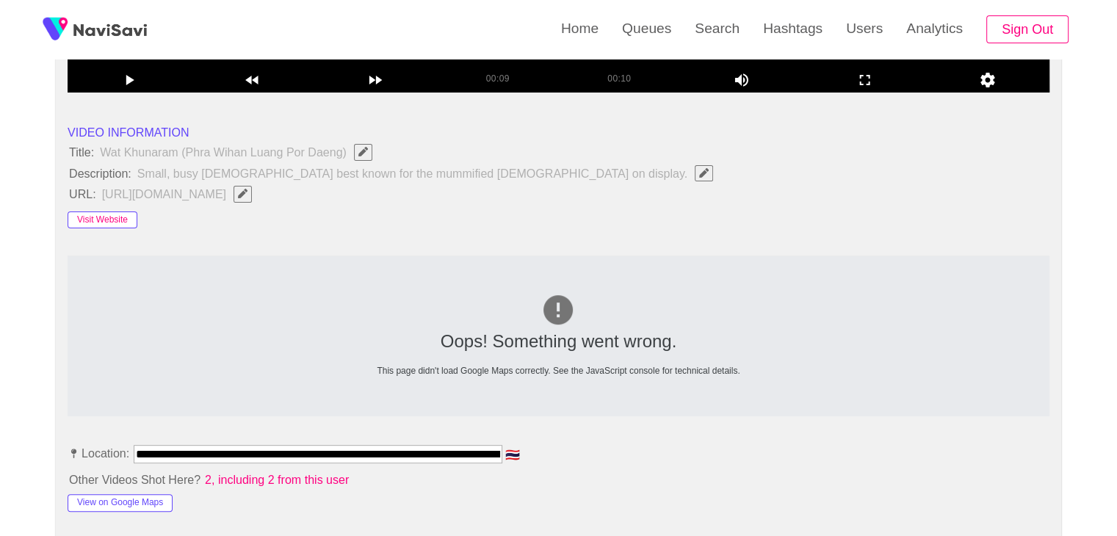
click at [103, 221] on button "Visit Website" at bounding box center [103, 220] width 70 height 18
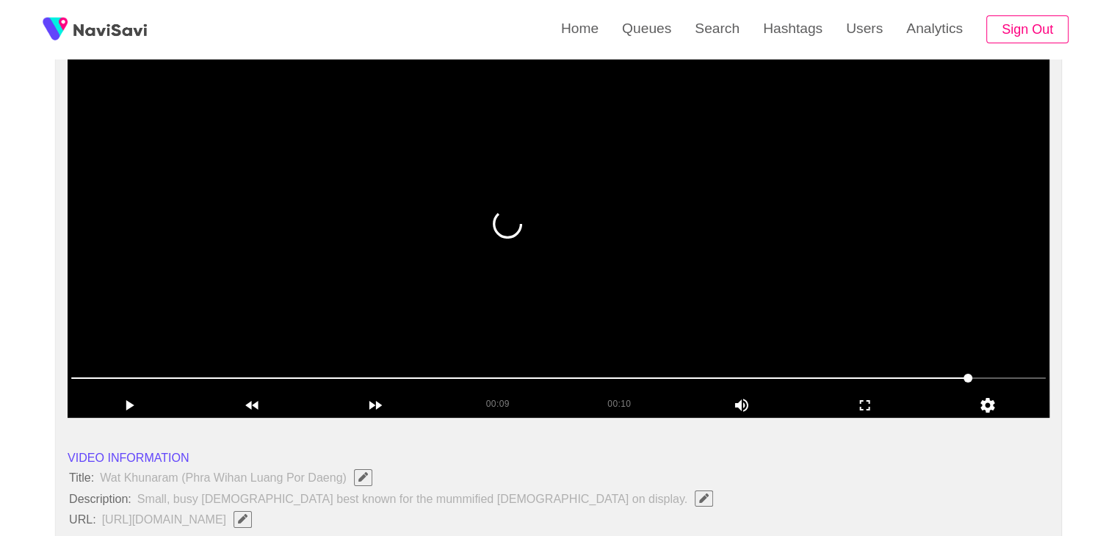
scroll to position [102, 0]
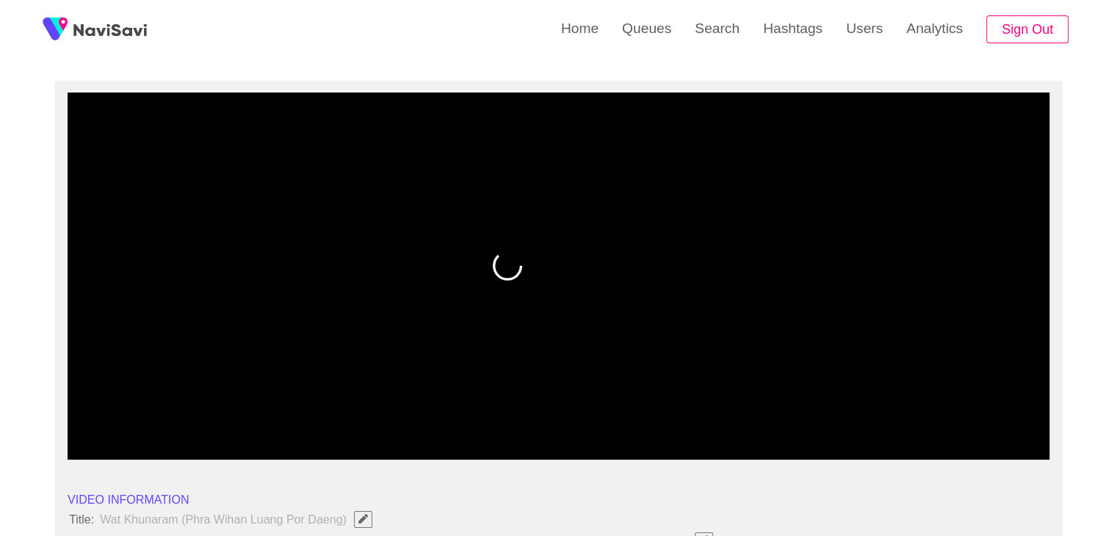
click at [1010, 409] on span at bounding box center [558, 419] width 974 height 23
drag, startPoint x: 192, startPoint y: 420, endPoint x: 70, endPoint y: 424, distance: 122.0
click at [86, 424] on span at bounding box center [558, 419] width 974 height 23
click at [405, 325] on video at bounding box center [559, 276] width 982 height 367
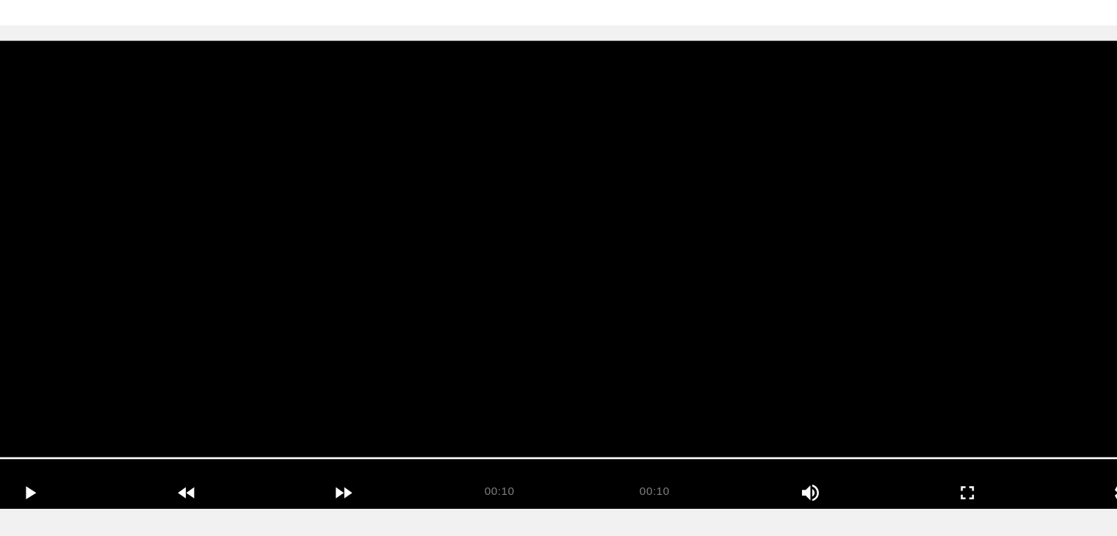
click at [474, 301] on video at bounding box center [559, 276] width 982 height 367
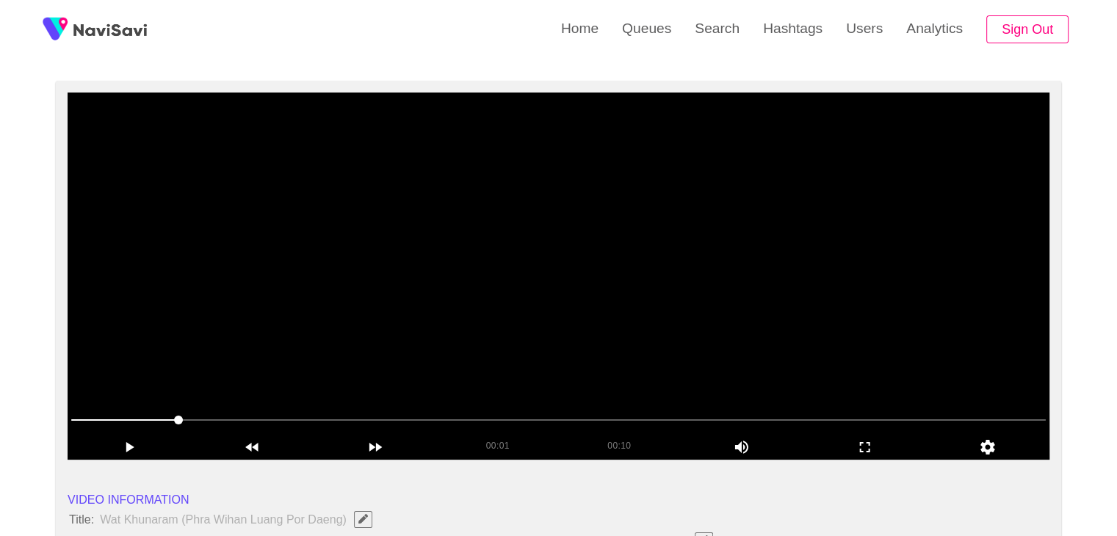
drag, startPoint x: 181, startPoint y: 421, endPoint x: 79, endPoint y: 391, distance: 106.9
click at [484, 318] on video at bounding box center [559, 276] width 982 height 367
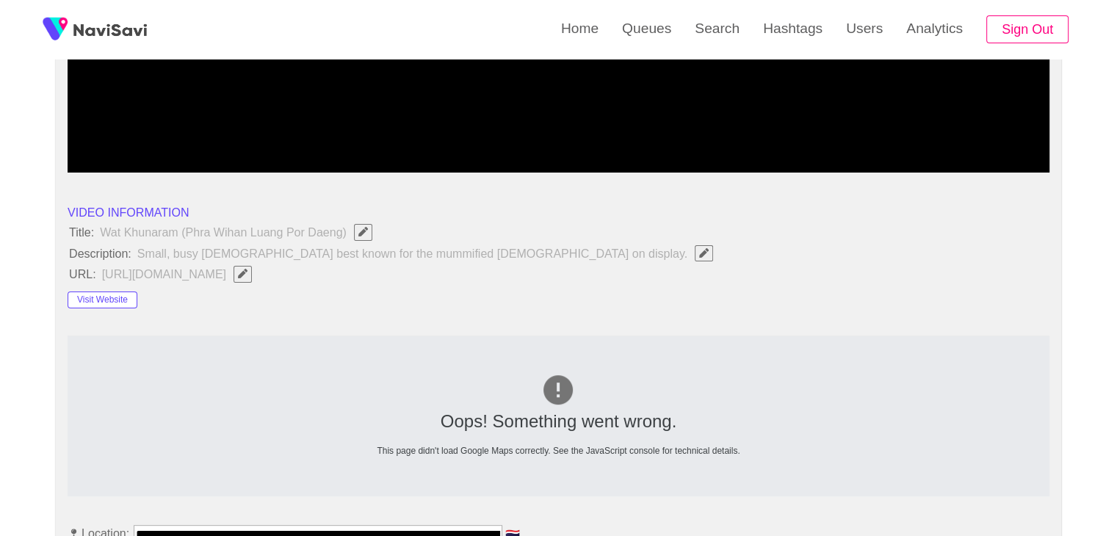
scroll to position [249, 0]
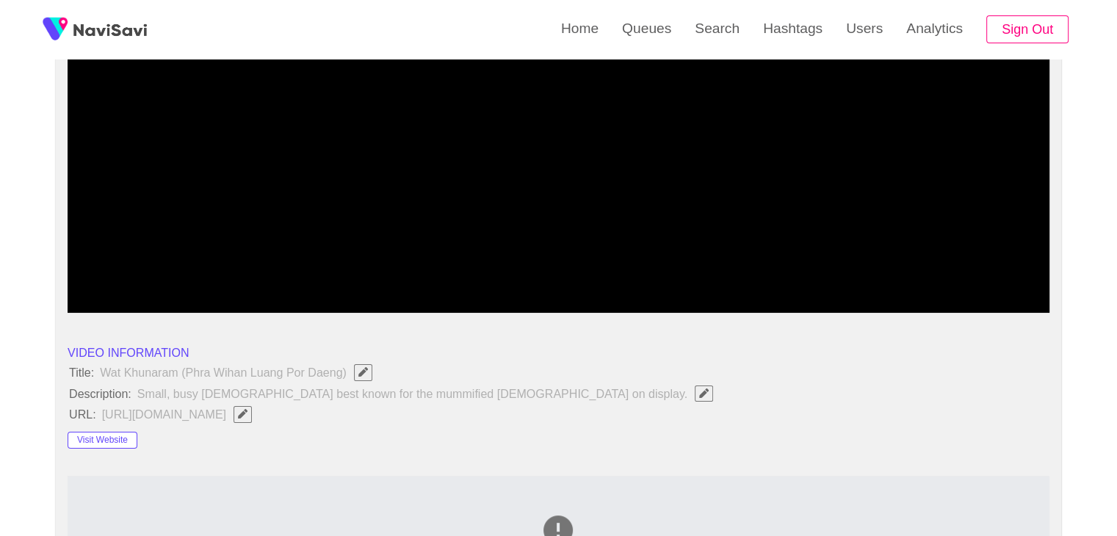
drag, startPoint x: 456, startPoint y: 204, endPoint x: 396, endPoint y: 257, distance: 80.1
click at [455, 203] on video at bounding box center [559, 129] width 982 height 367
drag, startPoint x: 73, startPoint y: 286, endPoint x: 0, endPoint y: 286, distance: 72.7
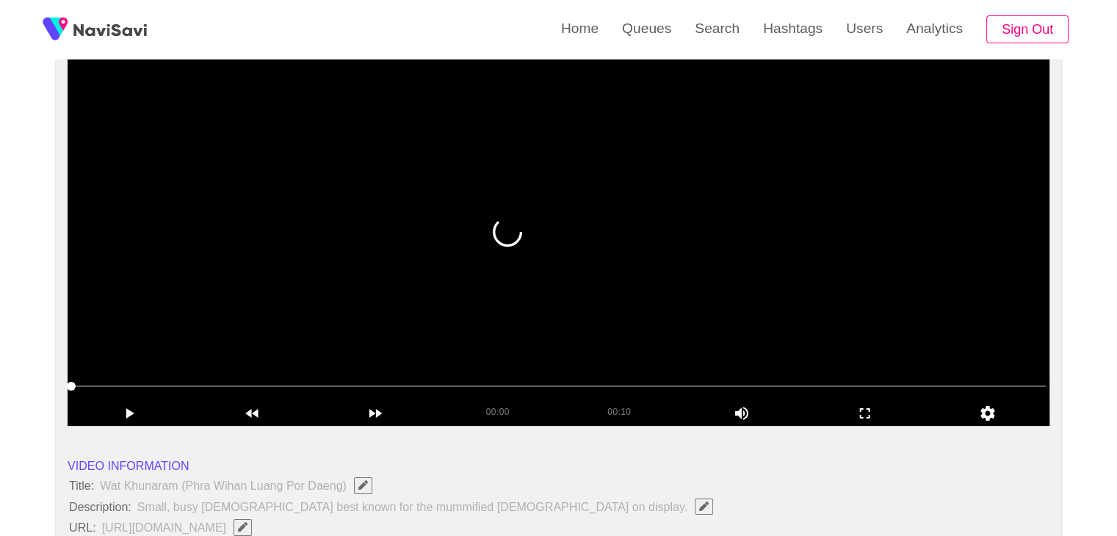
scroll to position [29, 0]
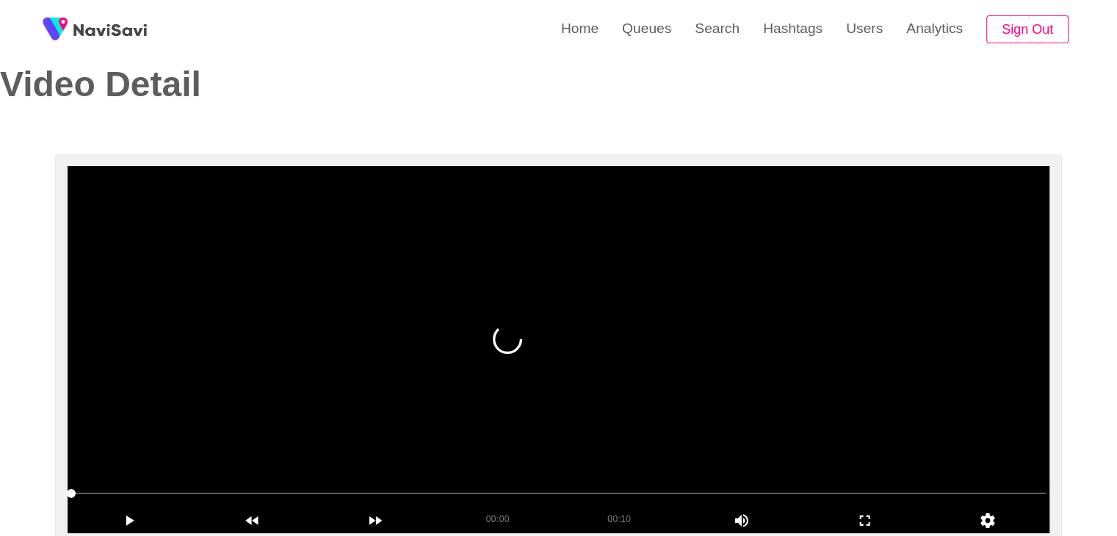
click at [573, 297] on video at bounding box center [559, 349] width 982 height 367
click at [581, 300] on video at bounding box center [559, 349] width 982 height 367
click at [581, 297] on video at bounding box center [559, 349] width 982 height 367
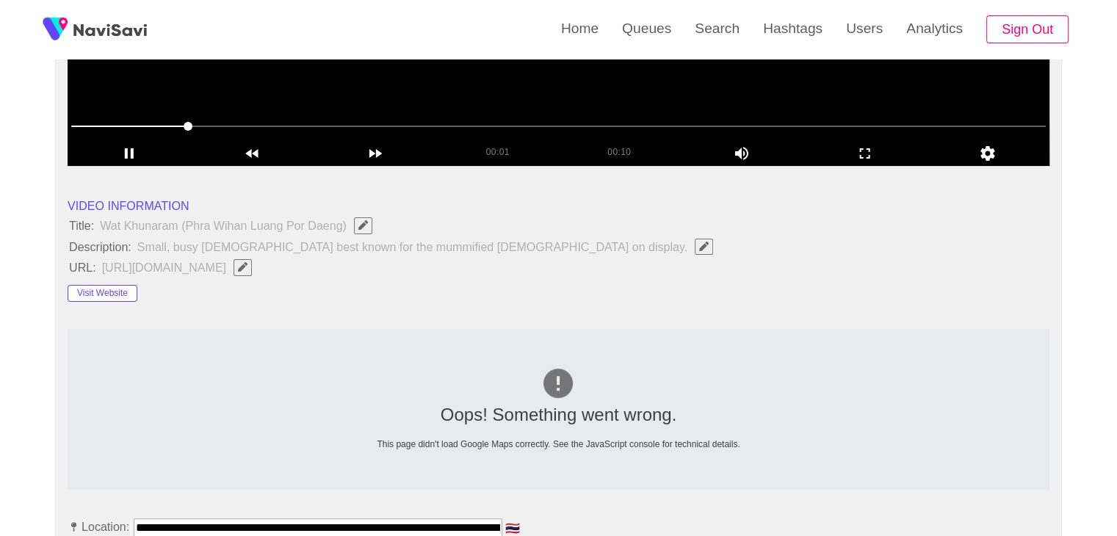
scroll to position [690, 0]
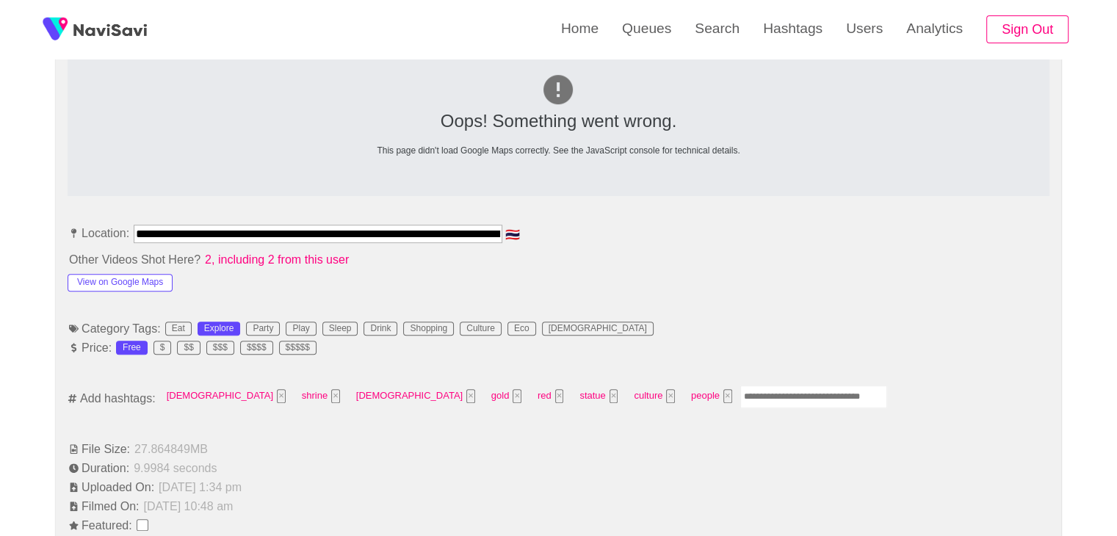
click at [740, 391] on input "Enter tag here and press return" at bounding box center [813, 397] width 147 height 23
type input "*********"
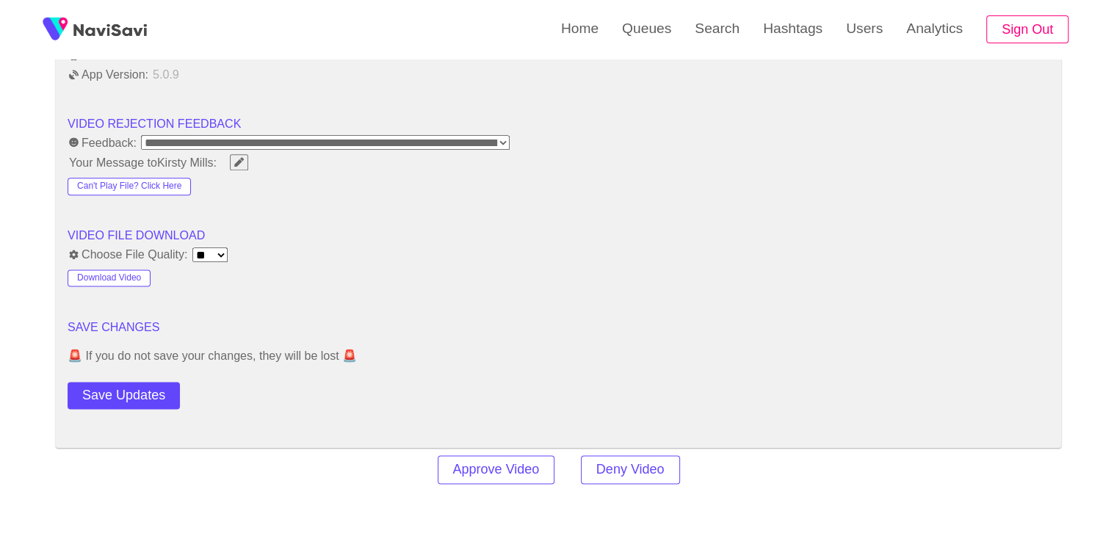
scroll to position [1864, 0]
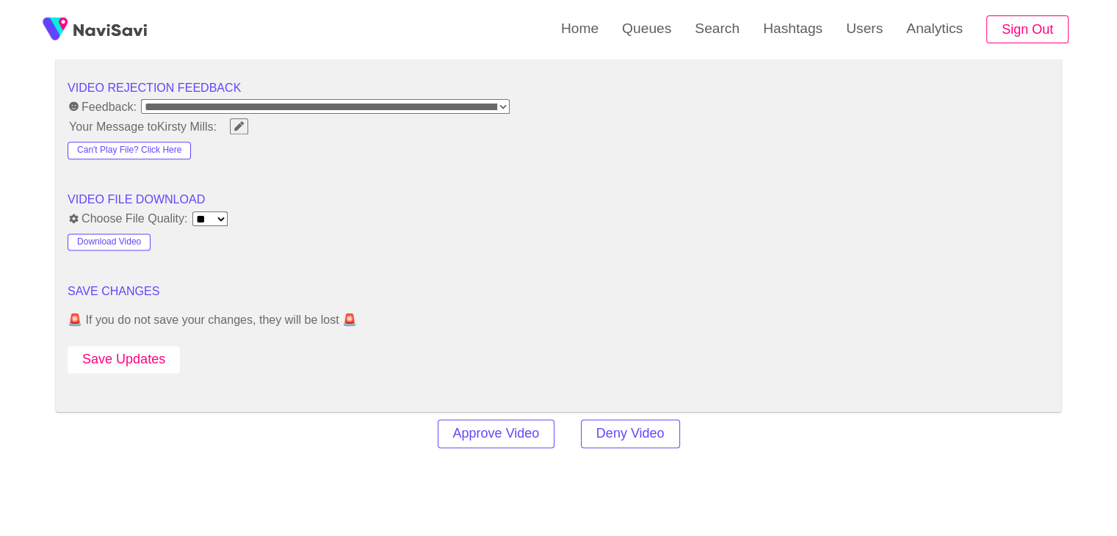
click at [145, 361] on button "Save Updates" at bounding box center [124, 359] width 112 height 27
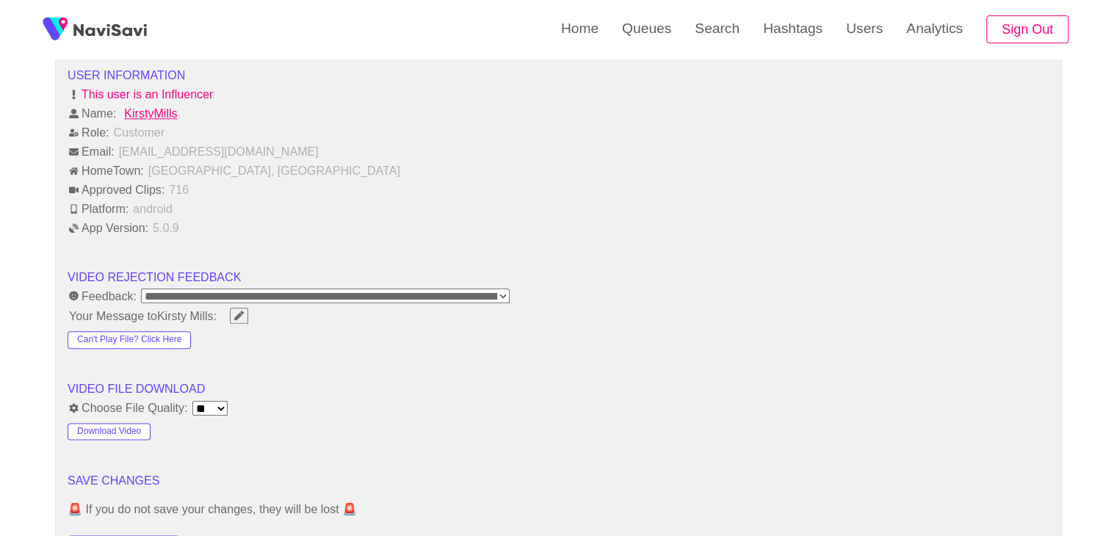
scroll to position [1762, 0]
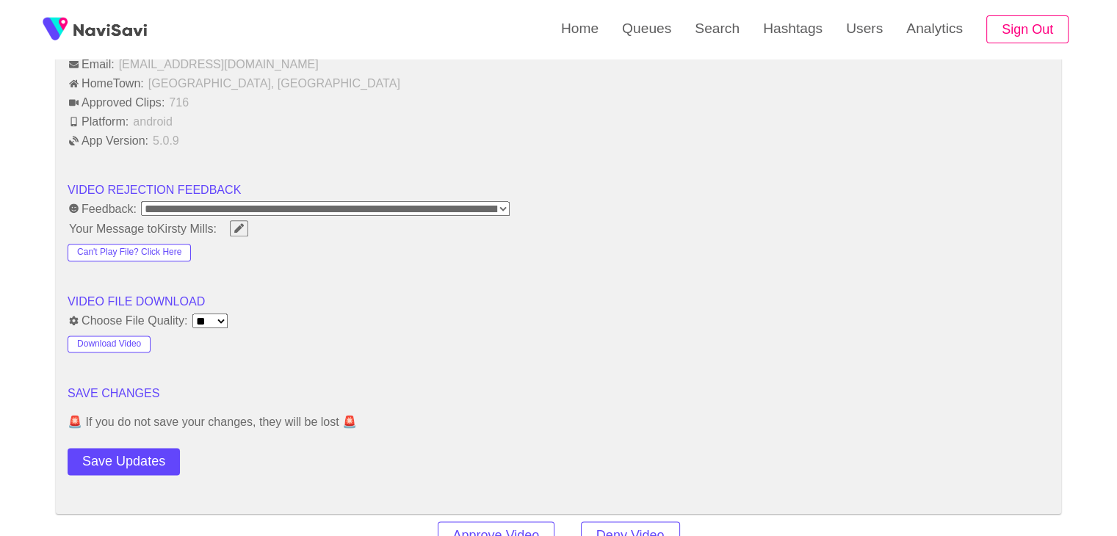
drag, startPoint x: 147, startPoint y: 460, endPoint x: 207, endPoint y: 397, distance: 87.3
click at [146, 460] on button "Save Updates" at bounding box center [124, 461] width 112 height 27
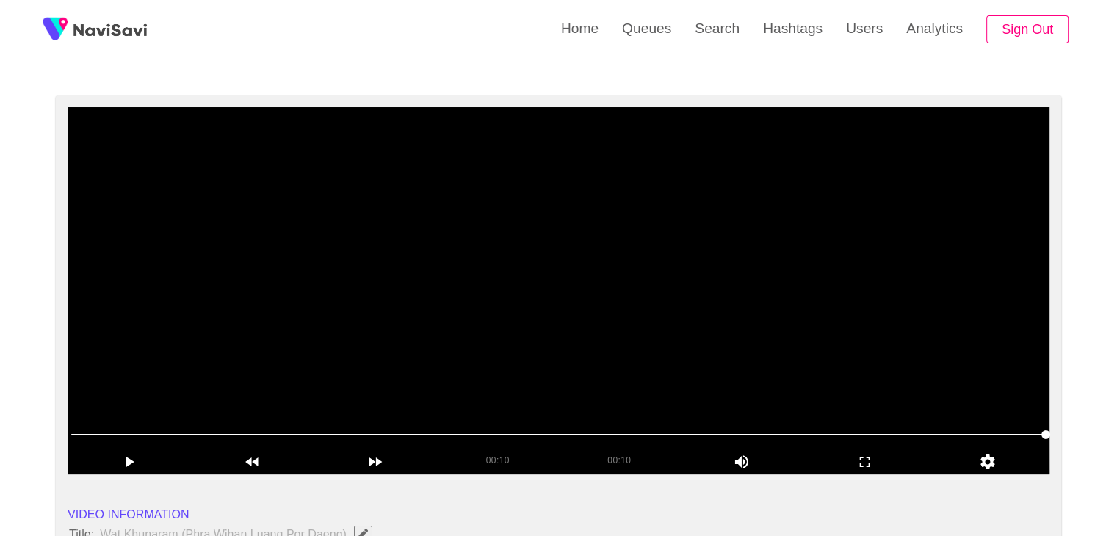
scroll to position [73, 0]
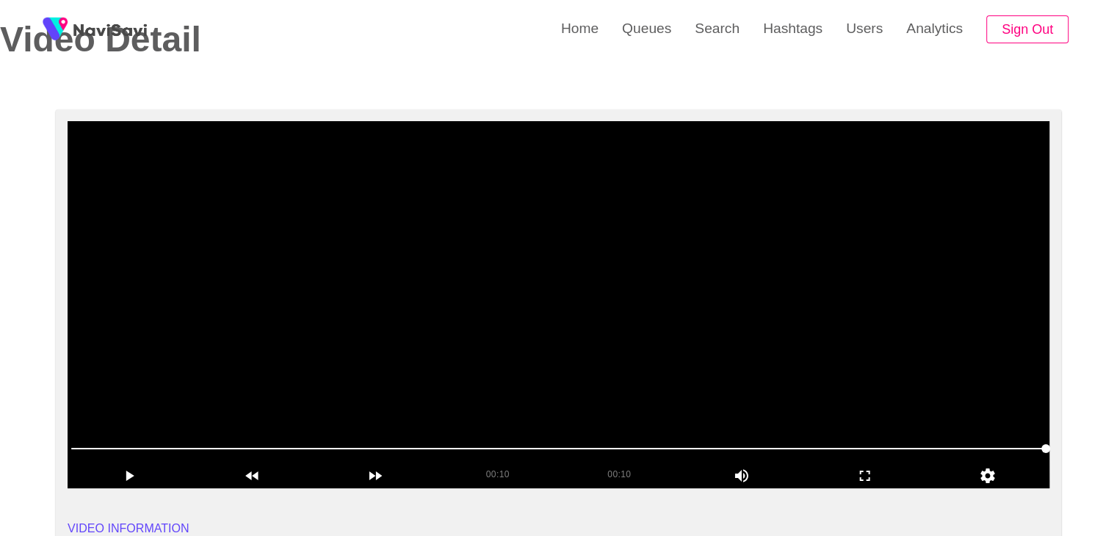
drag, startPoint x: 562, startPoint y: 280, endPoint x: 604, endPoint y: 300, distance: 47.3
click at [562, 281] on video at bounding box center [559, 304] width 982 height 367
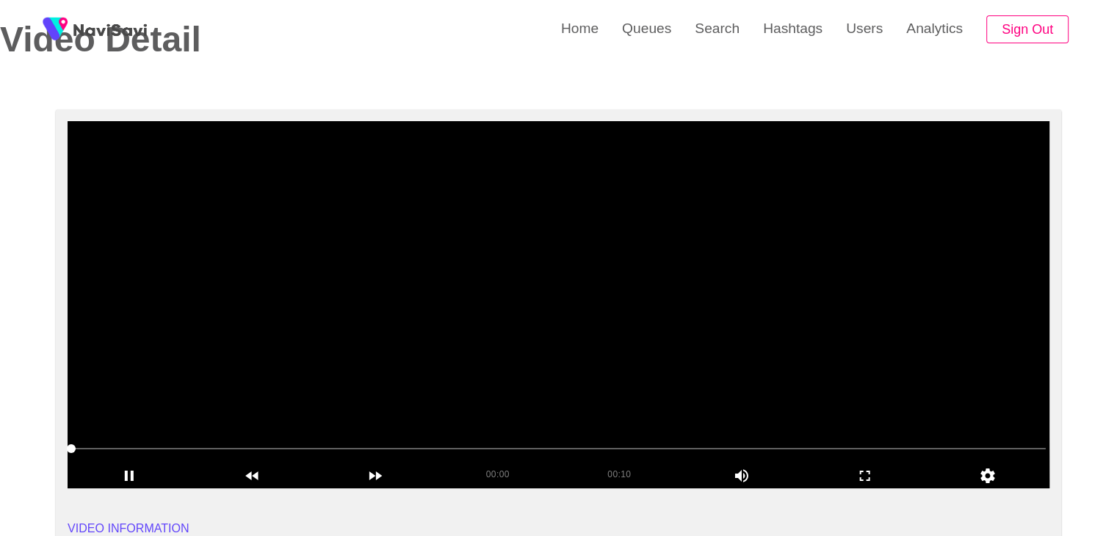
click at [720, 353] on video at bounding box center [559, 304] width 982 height 367
click at [718, 353] on video at bounding box center [559, 304] width 982 height 367
click at [559, 344] on video at bounding box center [559, 304] width 982 height 367
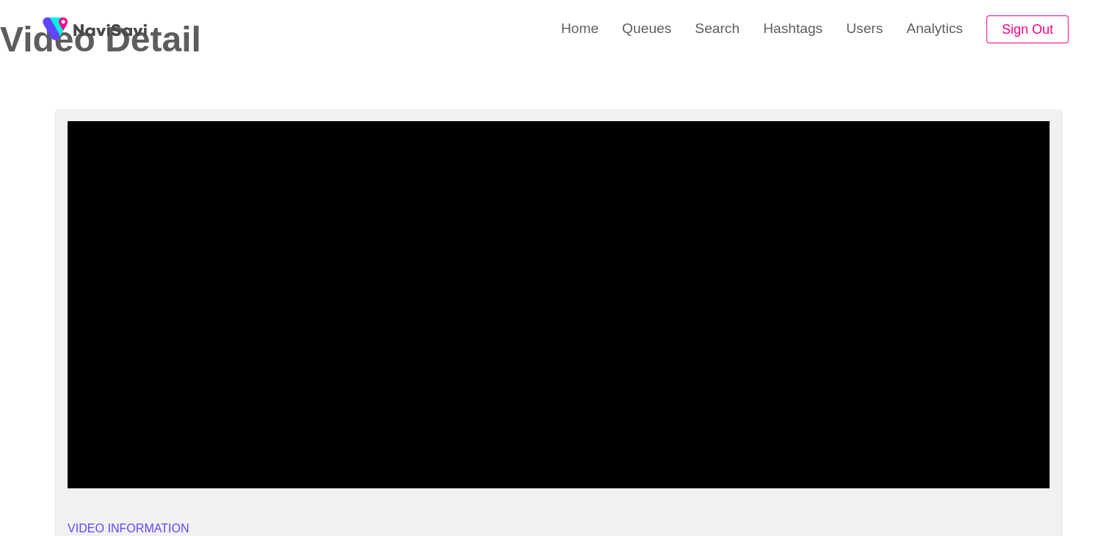
drag, startPoint x: 567, startPoint y: 455, endPoint x: 542, endPoint y: 459, distance: 25.4
click at [542, 459] on span at bounding box center [558, 448] width 974 height 23
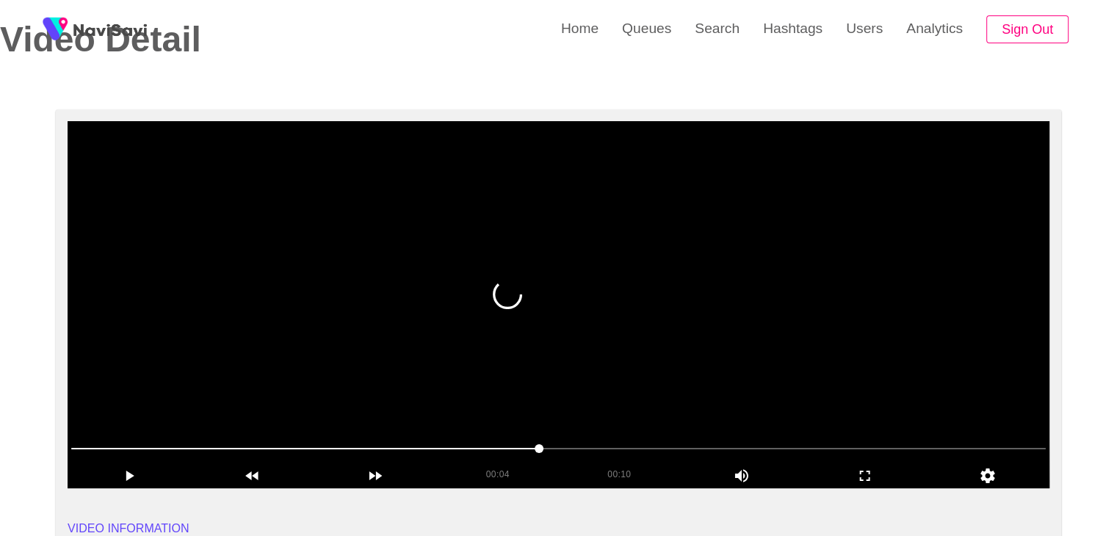
click at [720, 377] on video at bounding box center [559, 304] width 982 height 367
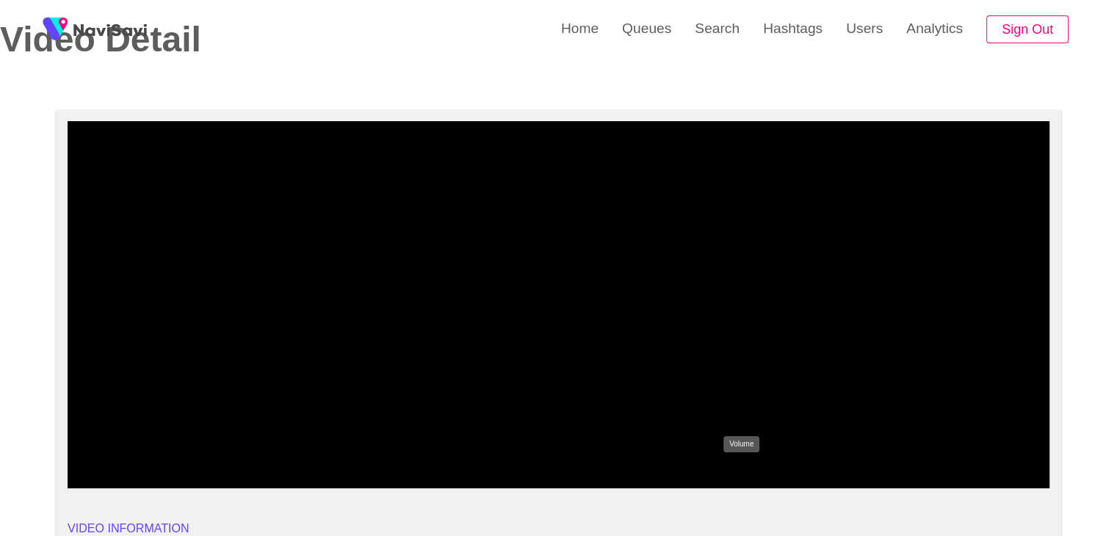
drag, startPoint x: 737, startPoint y: 463, endPoint x: 729, endPoint y: 463, distance: 8.1
click at [729, 463] on div "add" at bounding box center [741, 474] width 123 height 23
click at [734, 444] on span at bounding box center [558, 448] width 974 height 23
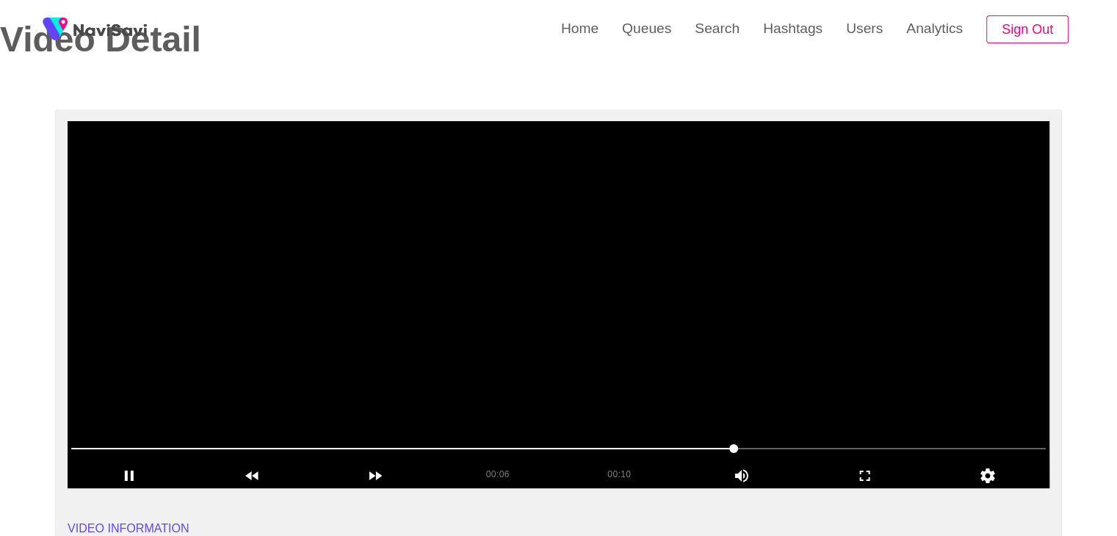
click at [808, 364] on video at bounding box center [559, 304] width 982 height 367
click at [811, 363] on video at bounding box center [559, 304] width 982 height 367
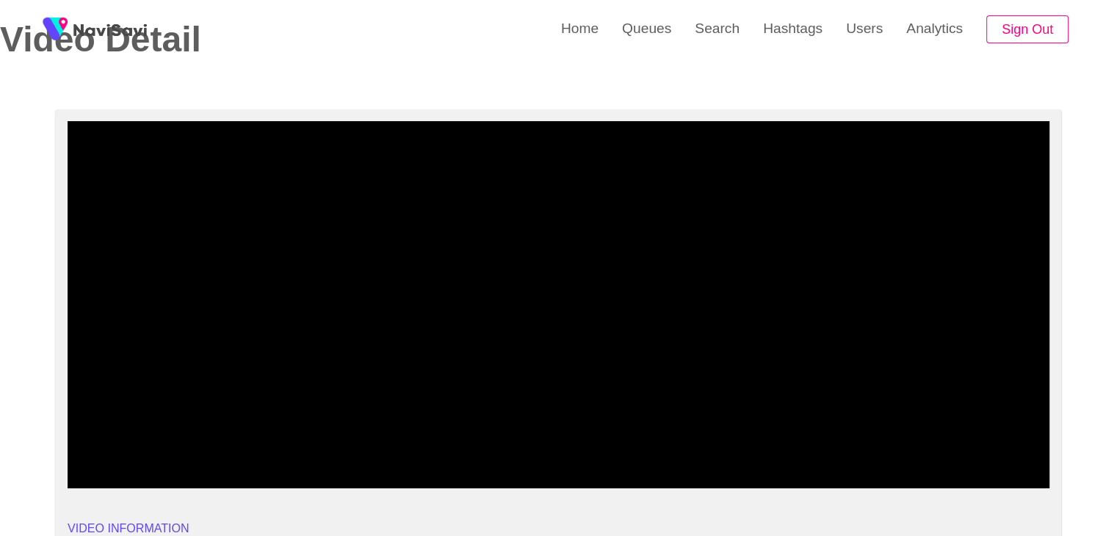
drag, startPoint x: 539, startPoint y: 459, endPoint x: 460, endPoint y: 461, distance: 78.6
click at [472, 467] on div "00:09 00:10 Picture In Picture 1" at bounding box center [559, 462] width 982 height 51
click at [717, 339] on video at bounding box center [559, 304] width 982 height 367
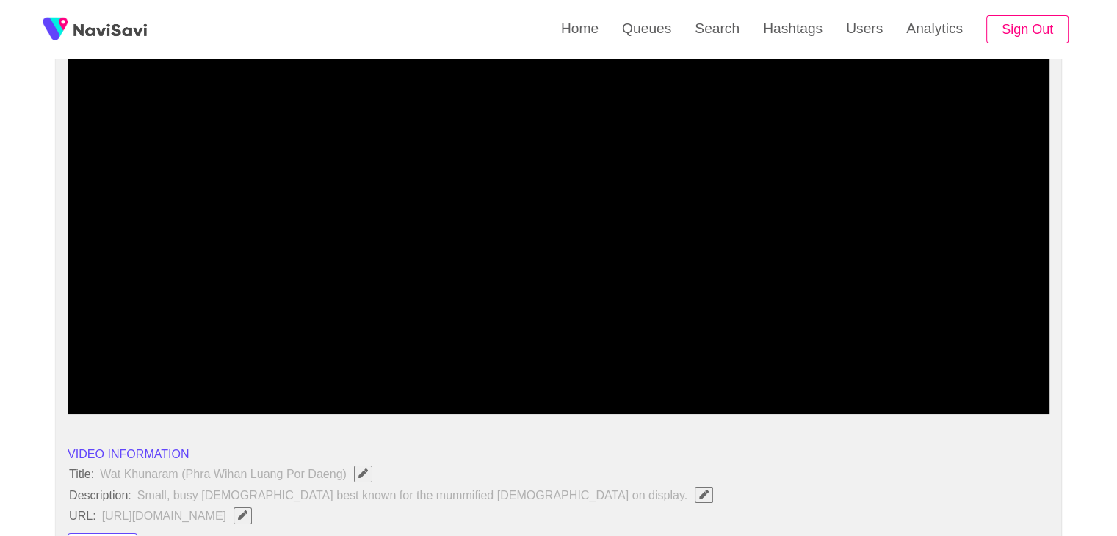
scroll to position [147, 0]
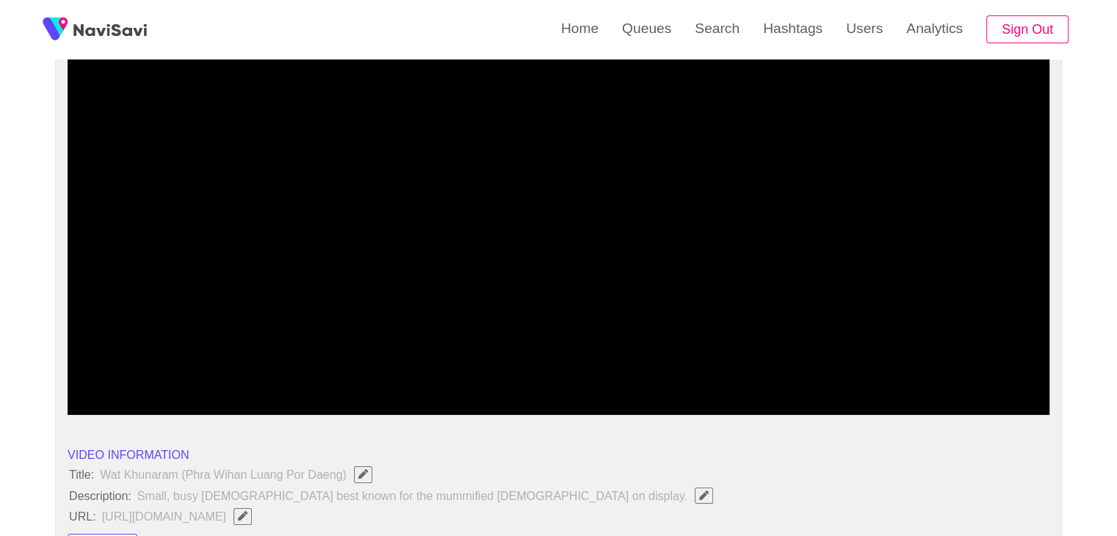
click at [462, 220] on video at bounding box center [559, 231] width 982 height 367
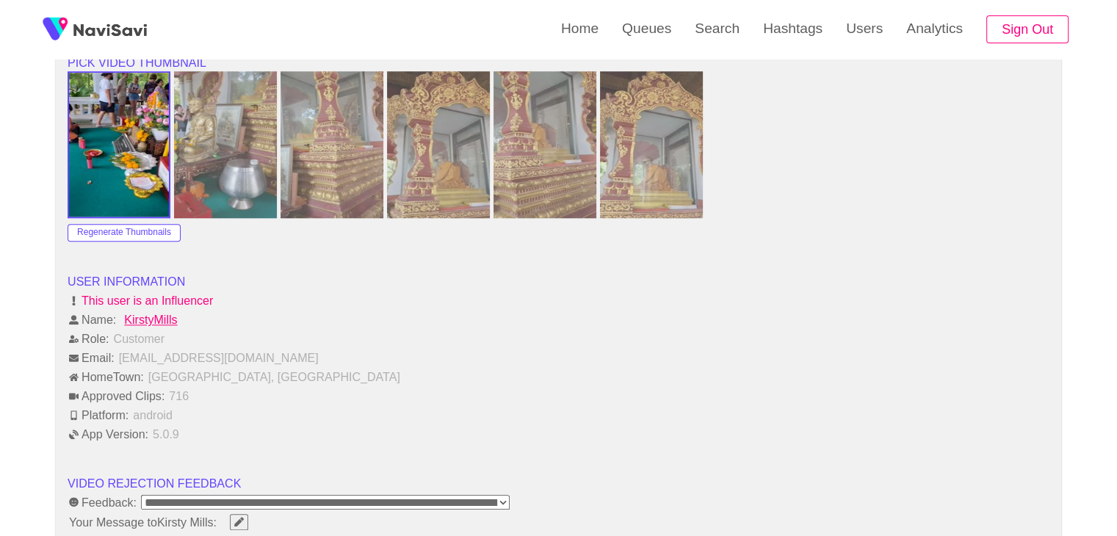
scroll to position [1762, 0]
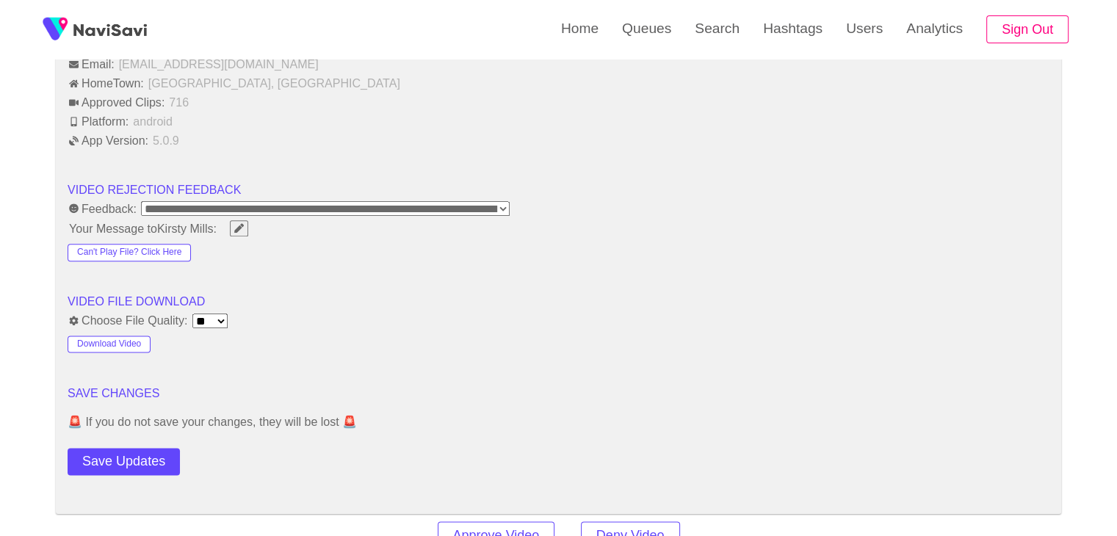
drag, startPoint x: 131, startPoint y: 446, endPoint x: 146, endPoint y: 439, distance: 17.1
click at [131, 448] on button "Save Updates" at bounding box center [124, 461] width 112 height 27
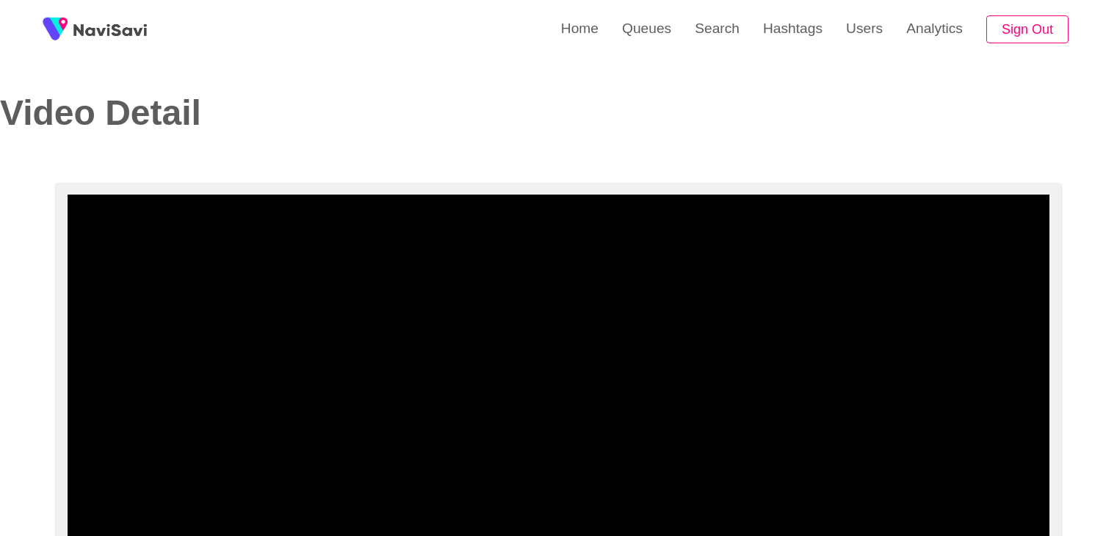
select select "**********"
select select "**"
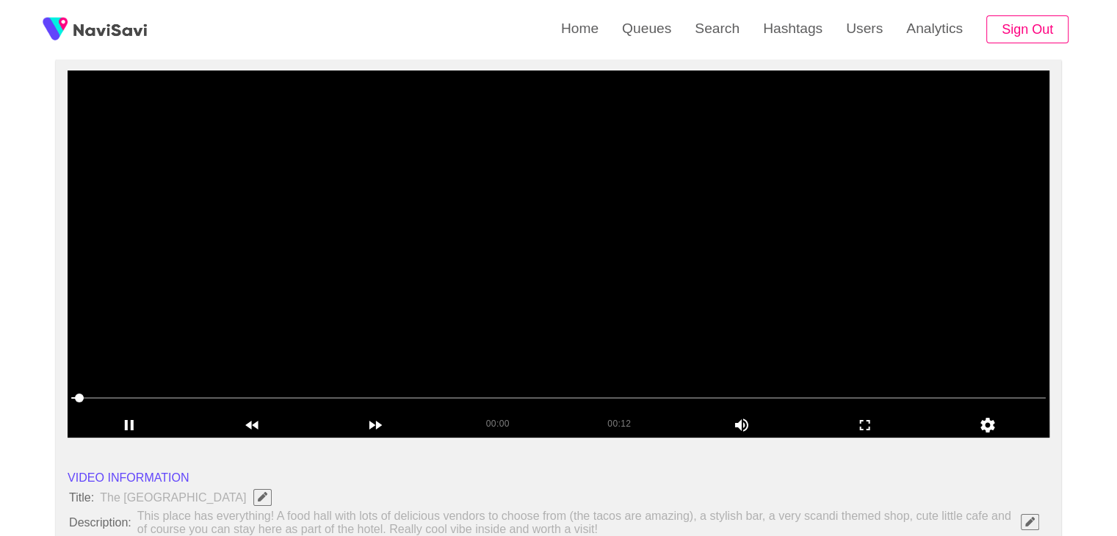
scroll to position [147, 0]
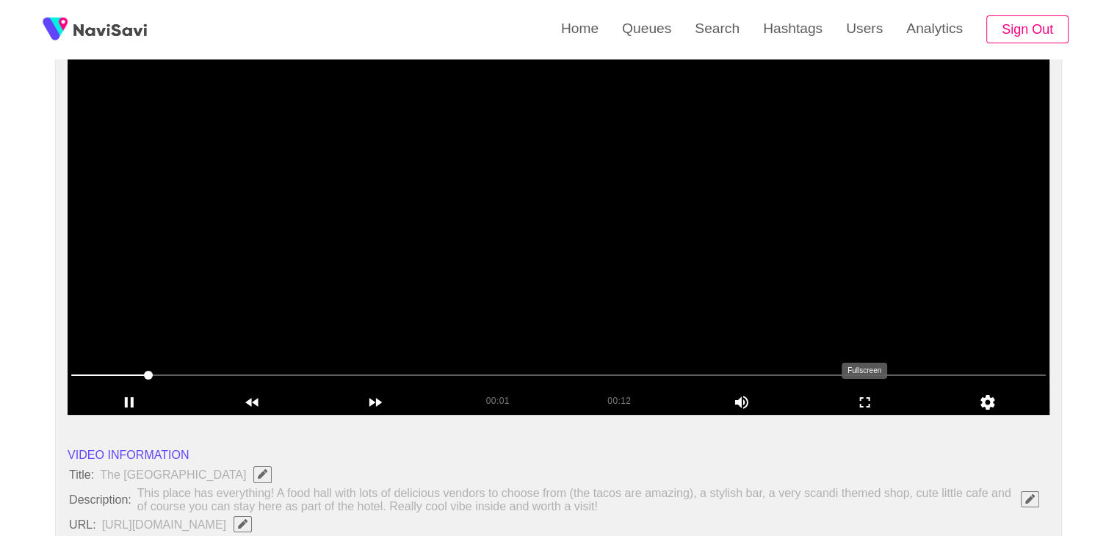
click at [878, 408] on icon "add" at bounding box center [865, 403] width 122 height 18
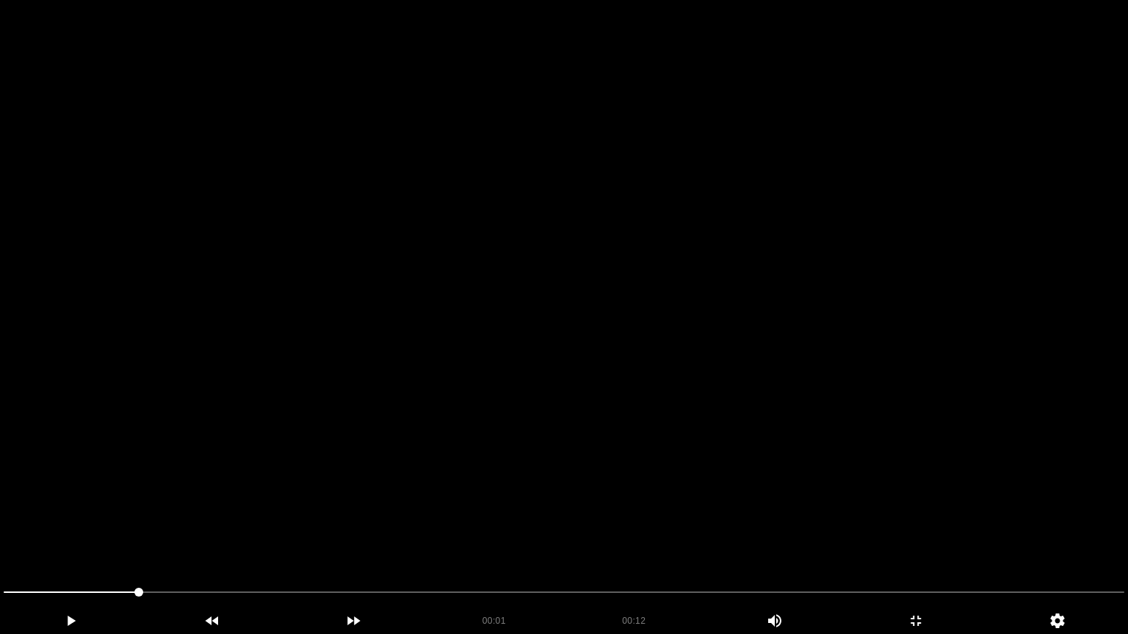
click at [797, 454] on video at bounding box center [564, 317] width 1128 height 634
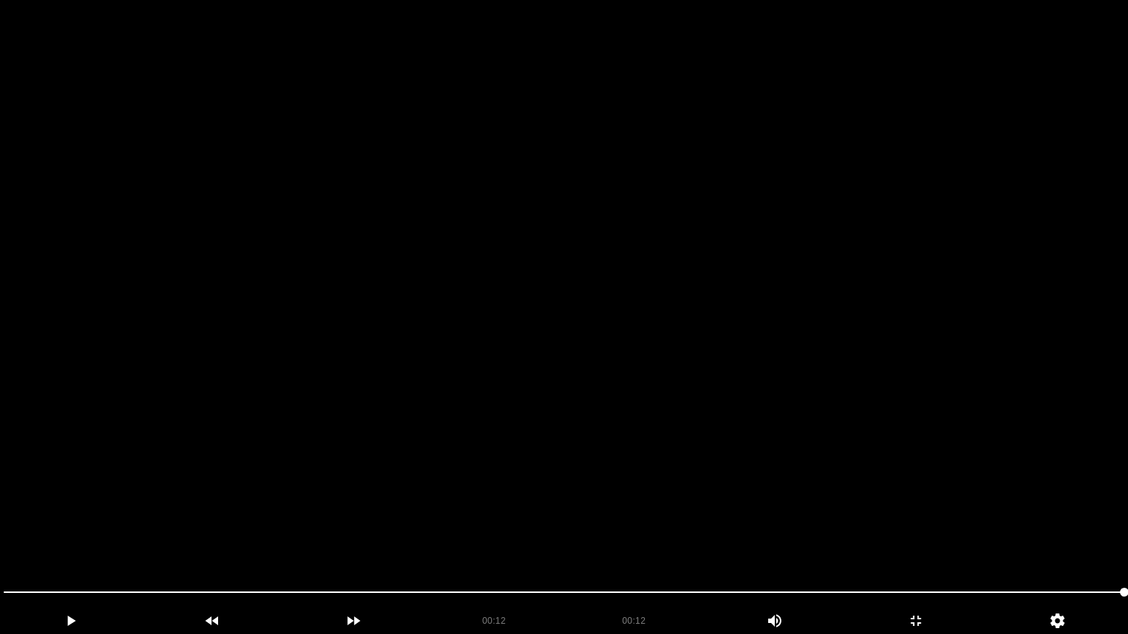
click at [760, 427] on video at bounding box center [564, 317] width 1128 height 634
click at [924, 535] on icon "add" at bounding box center [916, 621] width 140 height 18
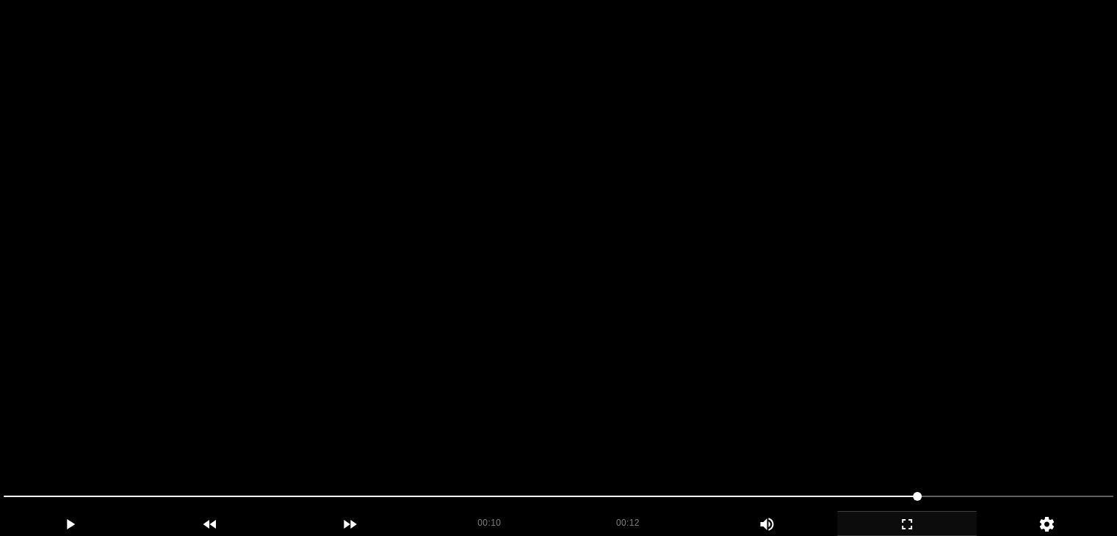
scroll to position [514, 0]
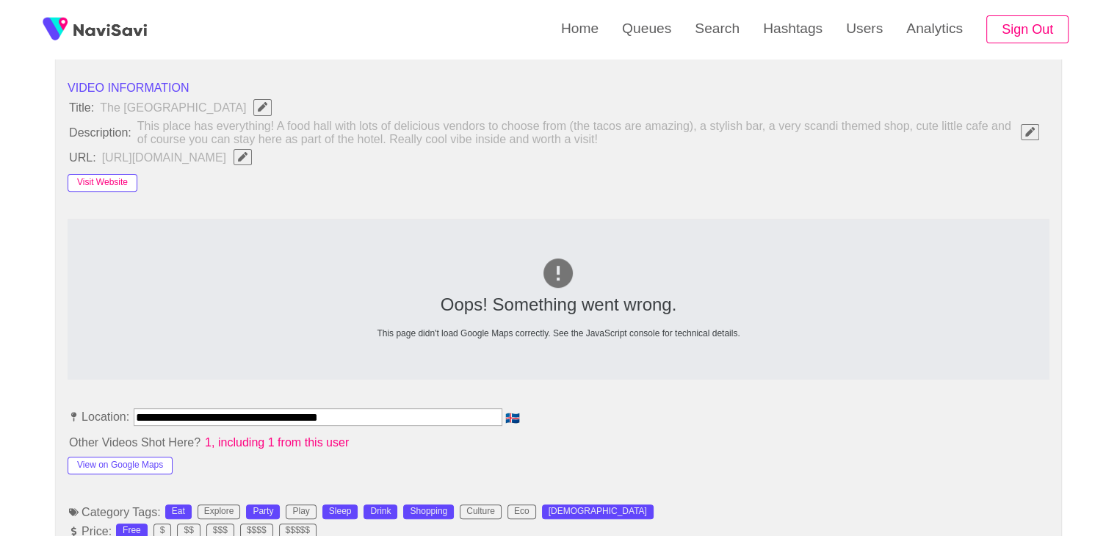
click at [116, 178] on button "Visit Website" at bounding box center [103, 183] width 70 height 18
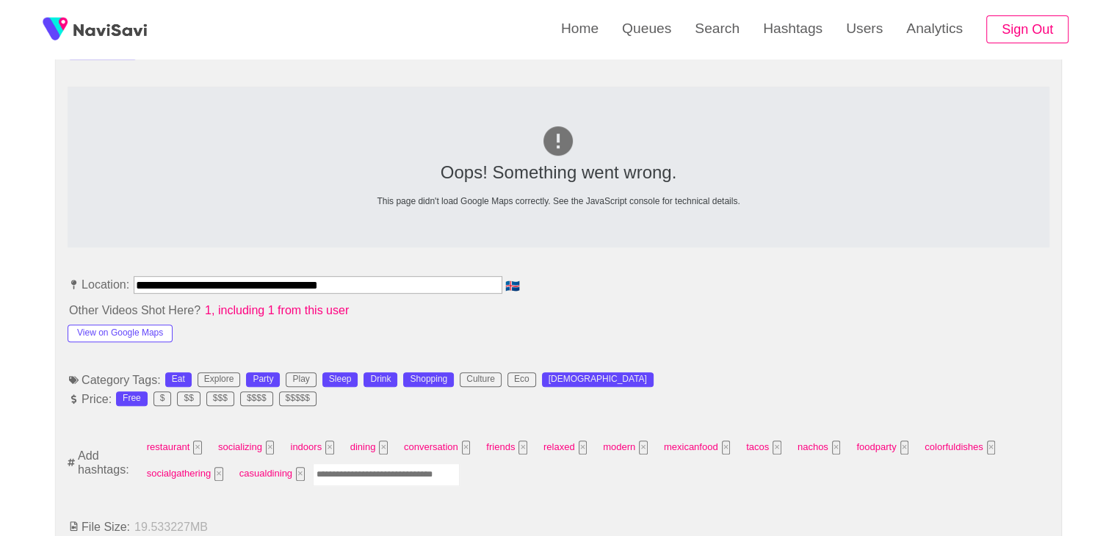
scroll to position [661, 0]
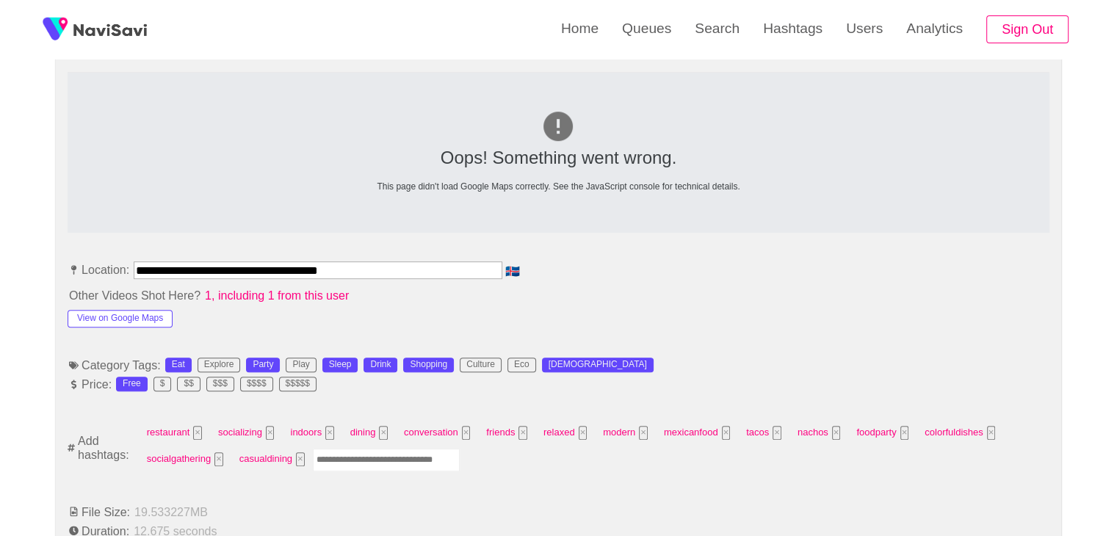
click at [363, 453] on input "Enter tag here and press return" at bounding box center [386, 460] width 147 height 23
type input "****"
click at [113, 312] on button "View on Google Maps" at bounding box center [120, 319] width 105 height 18
click at [432, 457] on input "Enter tag here and press return" at bounding box center [430, 460] width 147 height 23
type input "*****"
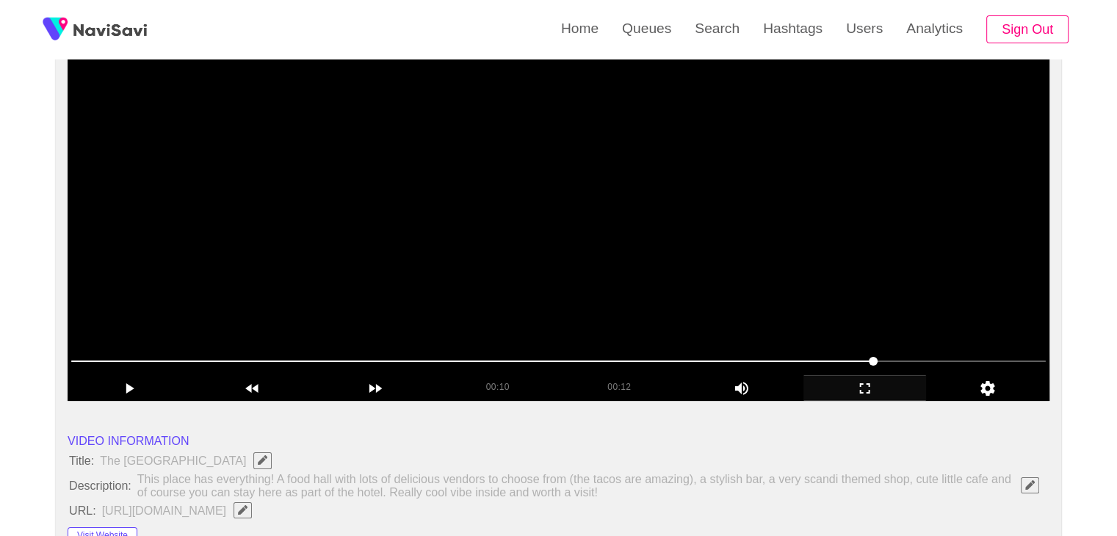
scroll to position [147, 0]
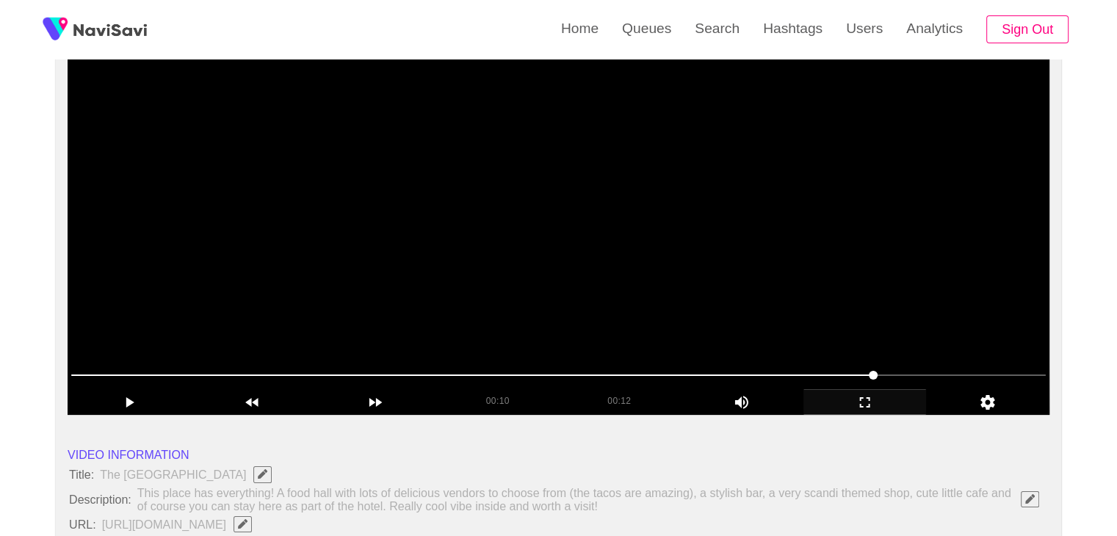
click at [502, 200] on video at bounding box center [559, 231] width 982 height 367
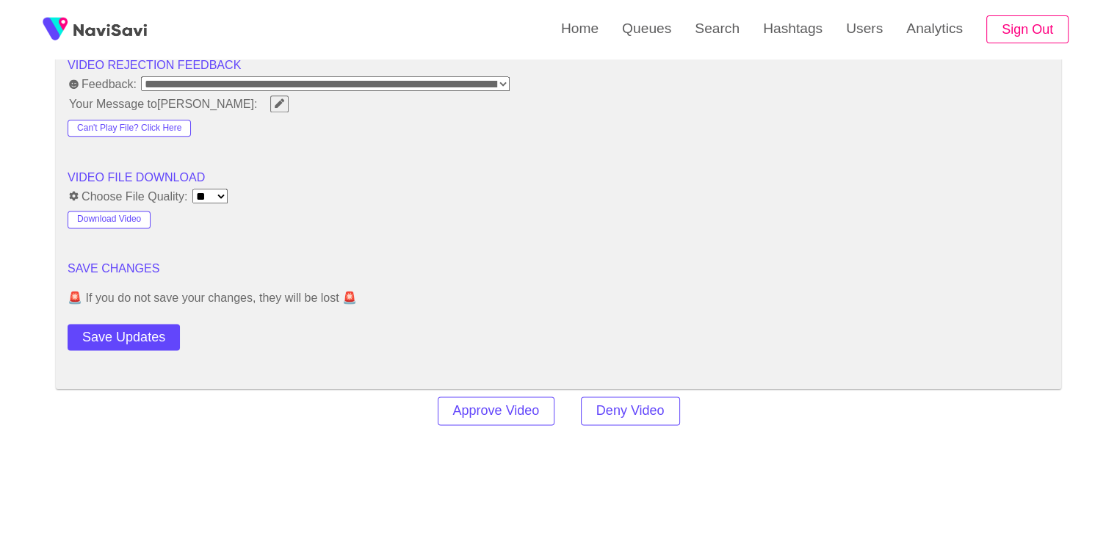
scroll to position [1909, 0]
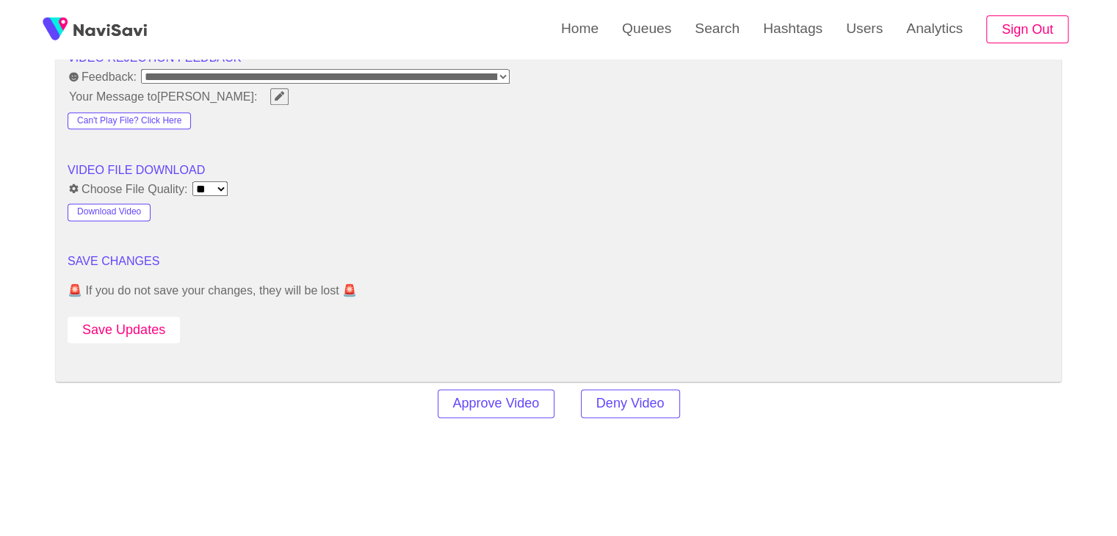
click at [152, 331] on button "Save Updates" at bounding box center [124, 329] width 112 height 27
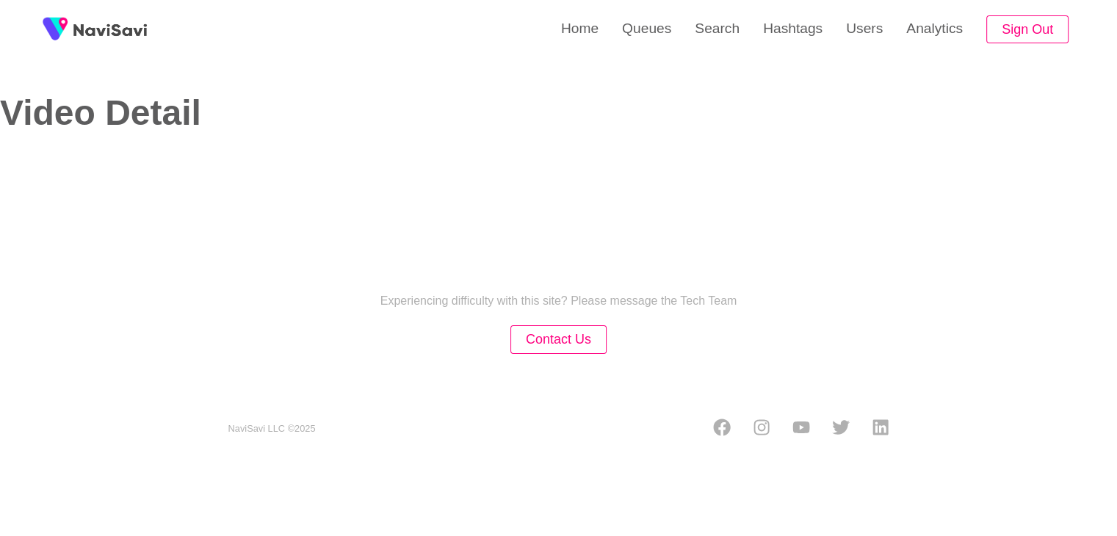
select select "**********"
select select "**"
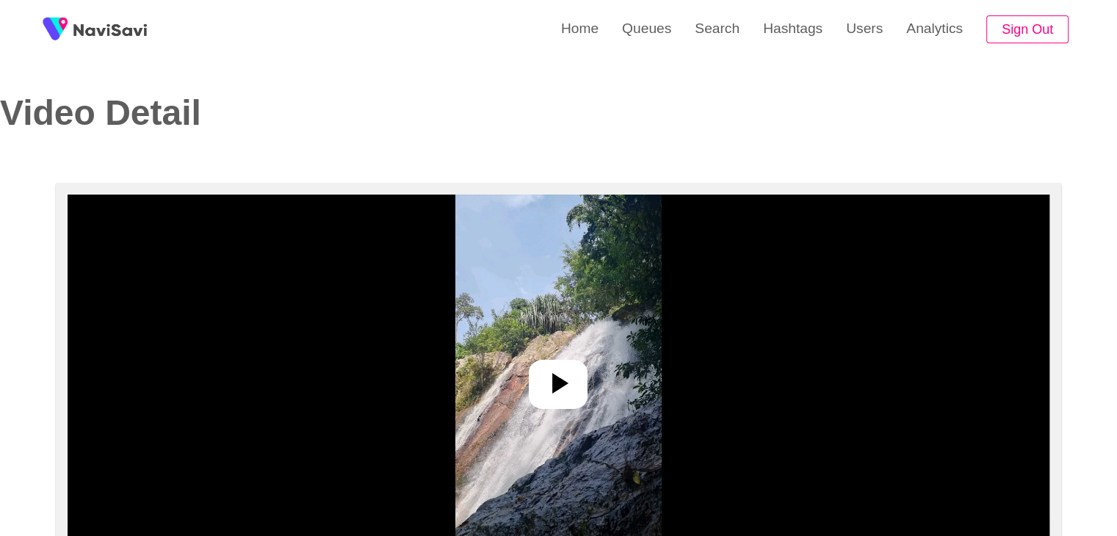
drag, startPoint x: 573, startPoint y: 377, endPoint x: 579, endPoint y: 383, distance: 8.8
click at [573, 379] on icon at bounding box center [557, 383] width 35 height 35
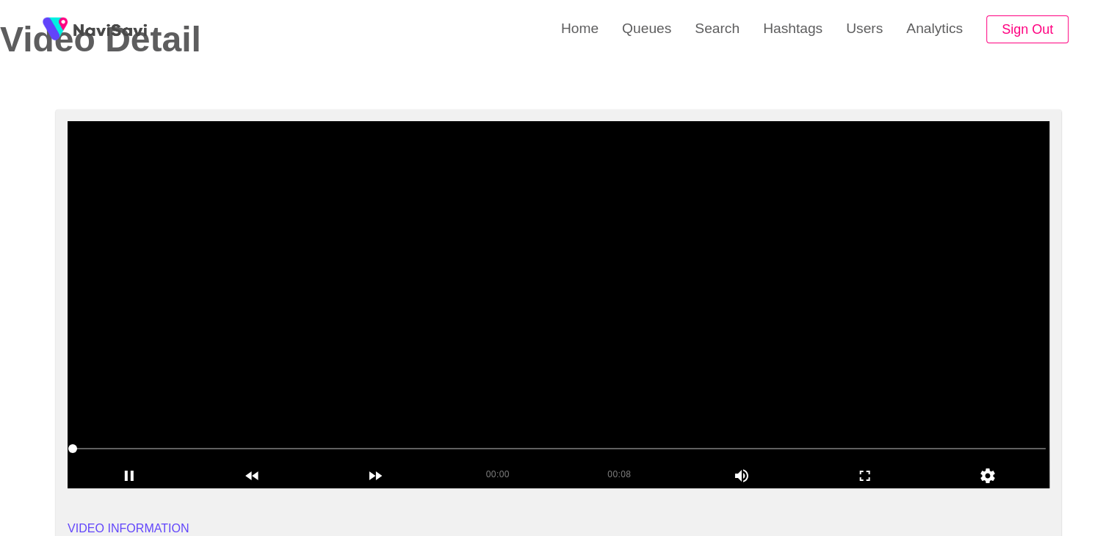
scroll to position [73, 0]
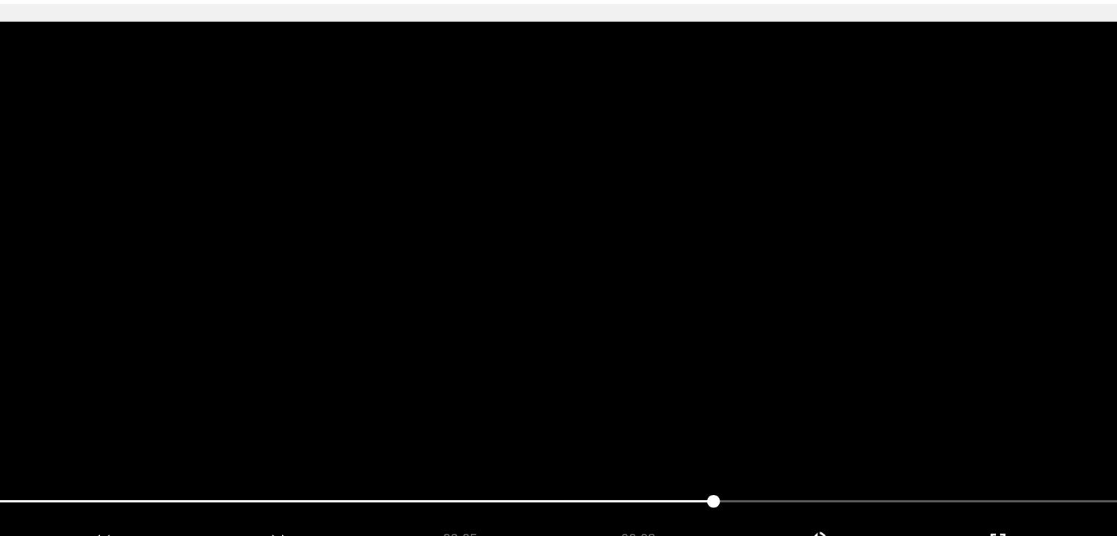
click at [630, 361] on video at bounding box center [559, 304] width 982 height 367
click at [656, 354] on video at bounding box center [559, 304] width 982 height 367
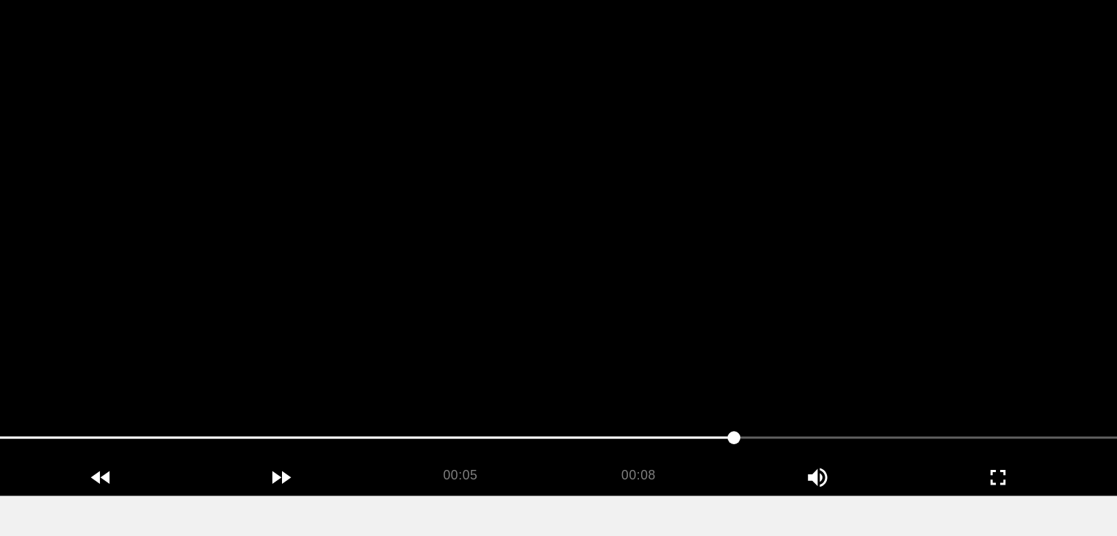
scroll to position [73, 0]
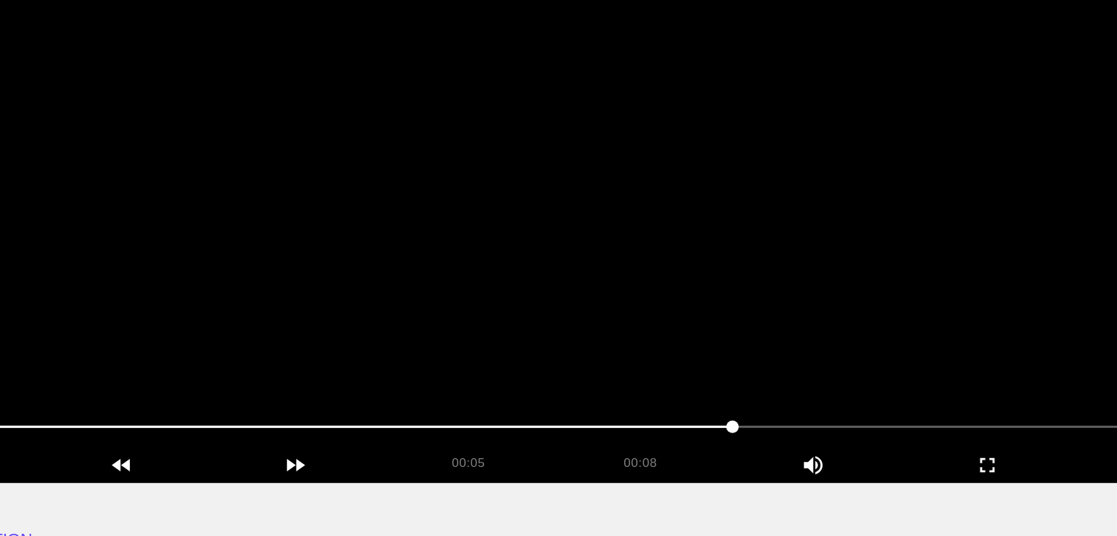
click at [662, 358] on video at bounding box center [559, 305] width 982 height 367
click at [662, 375] on video at bounding box center [559, 305] width 982 height 367
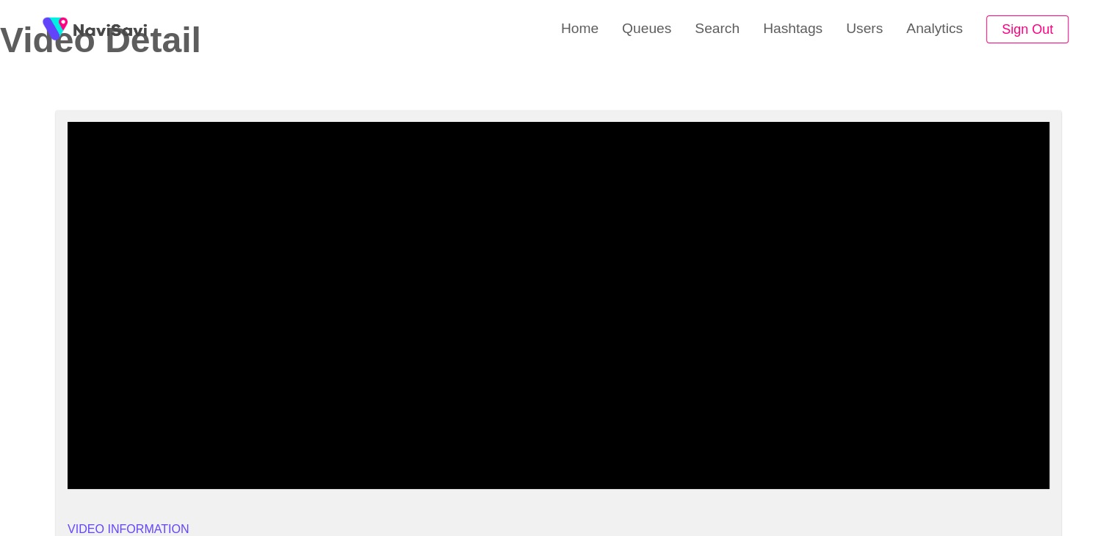
drag, startPoint x: 70, startPoint y: 447, endPoint x: 0, endPoint y: 474, distance: 75.3
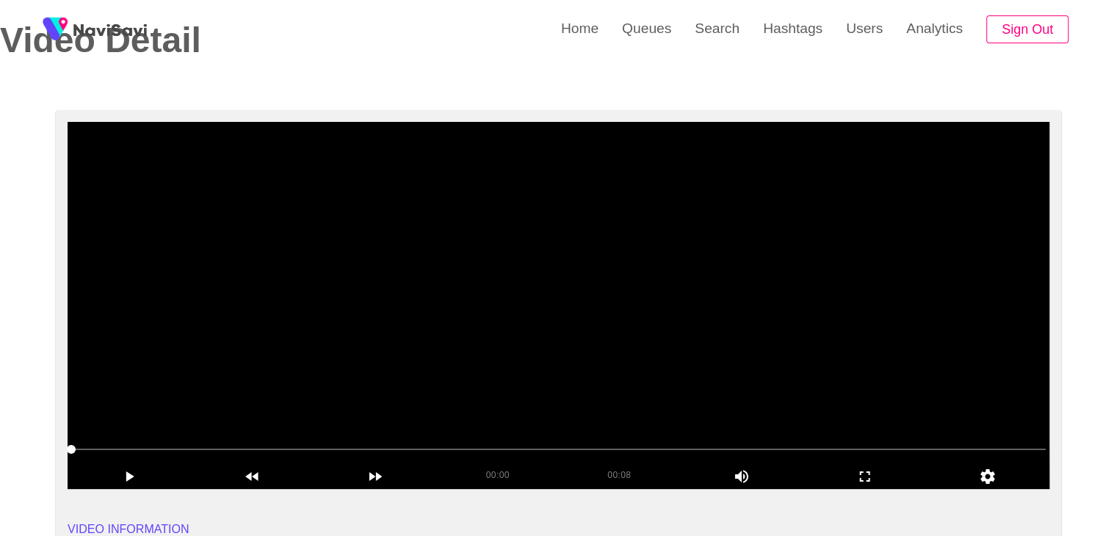
click at [532, 350] on video at bounding box center [559, 305] width 982 height 367
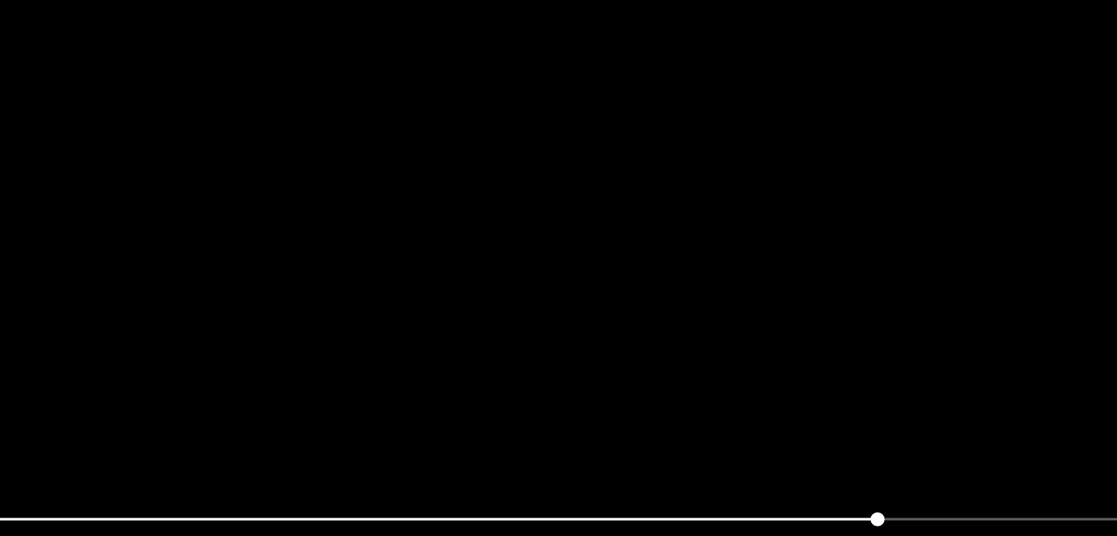
click at [627, 388] on video at bounding box center [559, 305] width 982 height 367
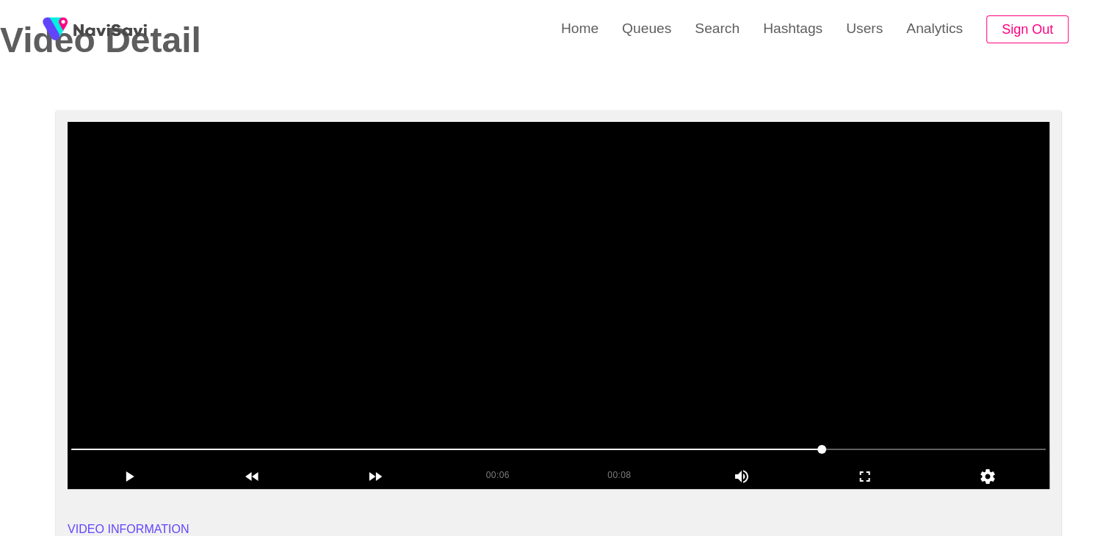
click at [677, 377] on video at bounding box center [559, 305] width 982 height 367
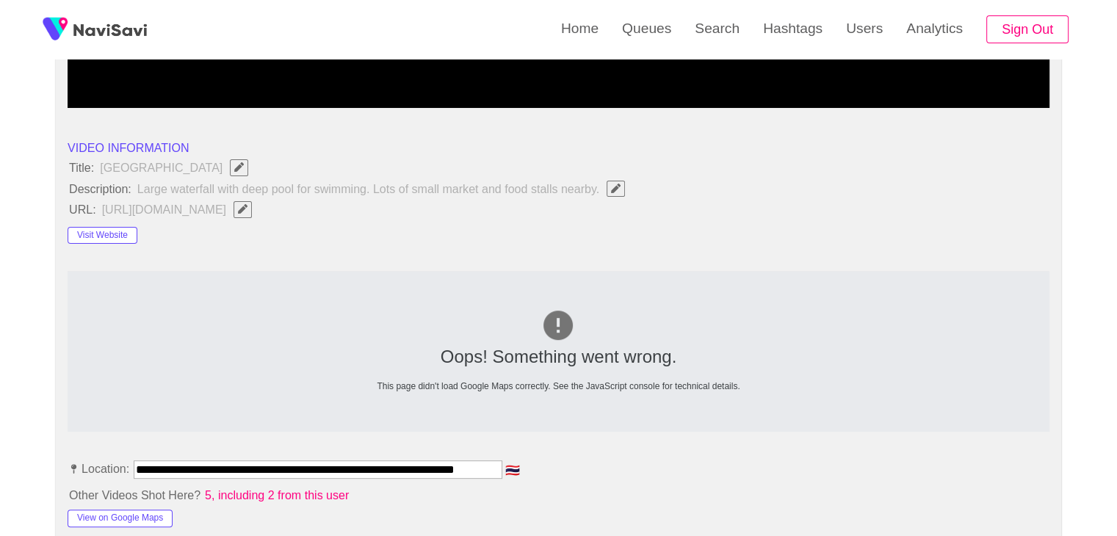
scroll to position [440, 0]
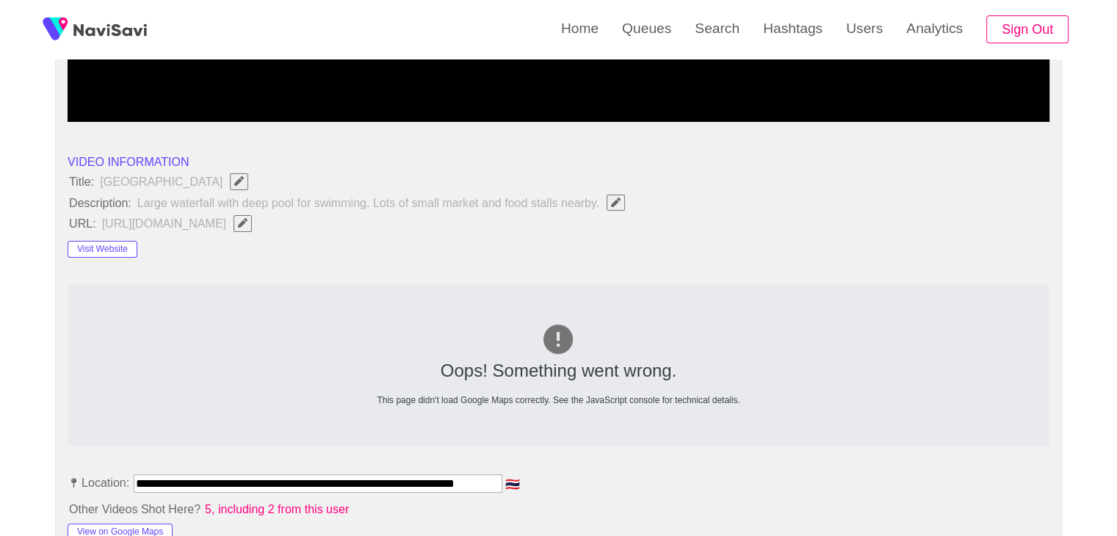
click at [247, 220] on icon "Edit Field" at bounding box center [243, 223] width 10 height 10
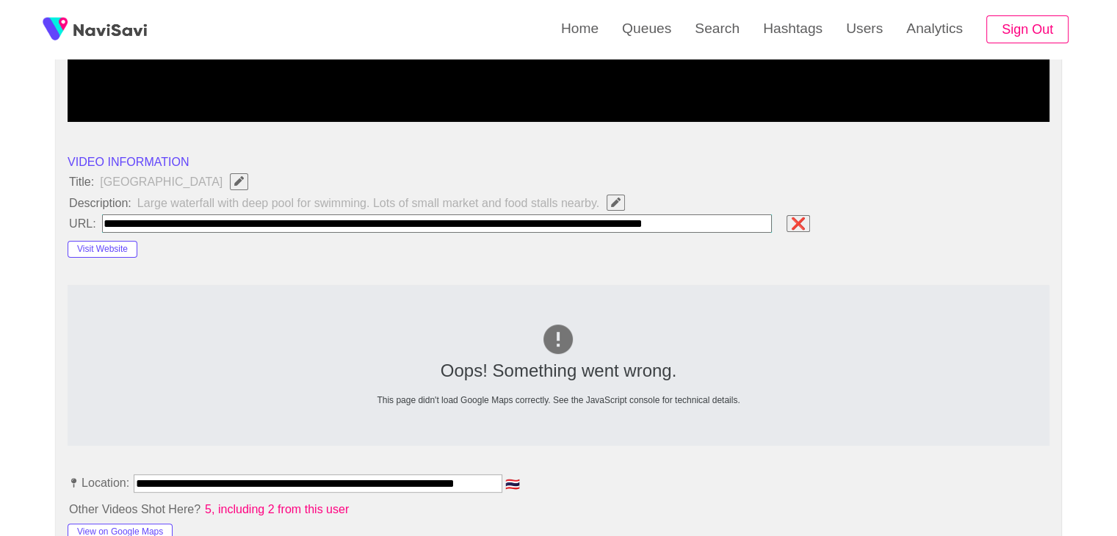
scroll to position [0, 23]
type input "**********"
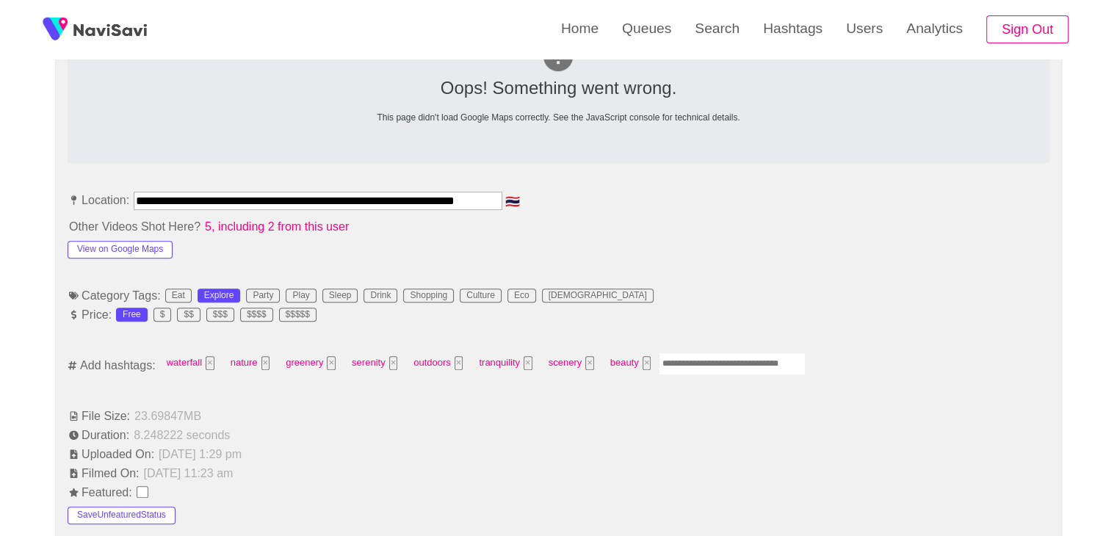
scroll to position [734, 0]
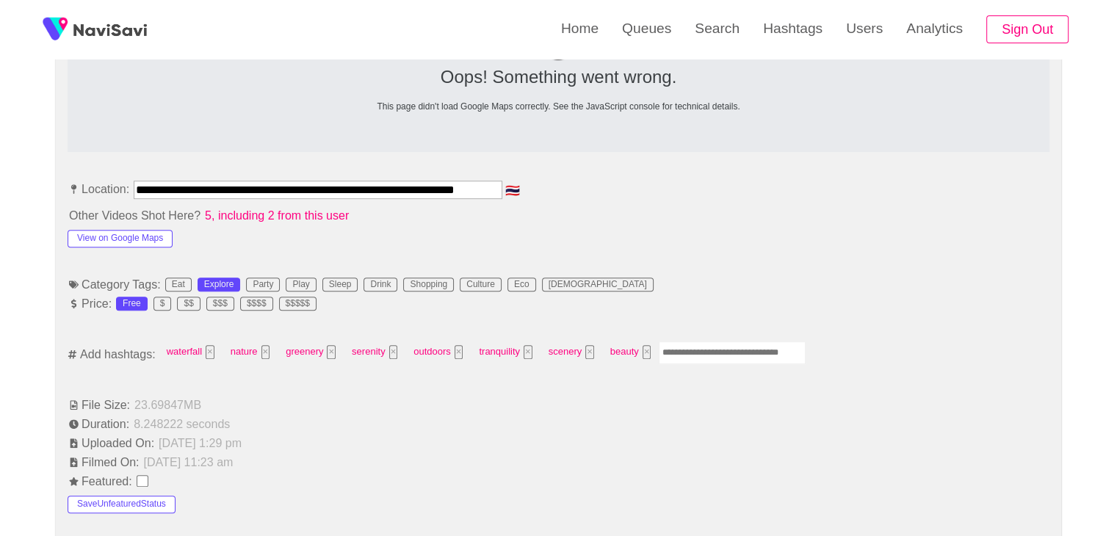
click at [684, 353] on input "Enter tag here and press return" at bounding box center [732, 352] width 147 height 23
type input "*********"
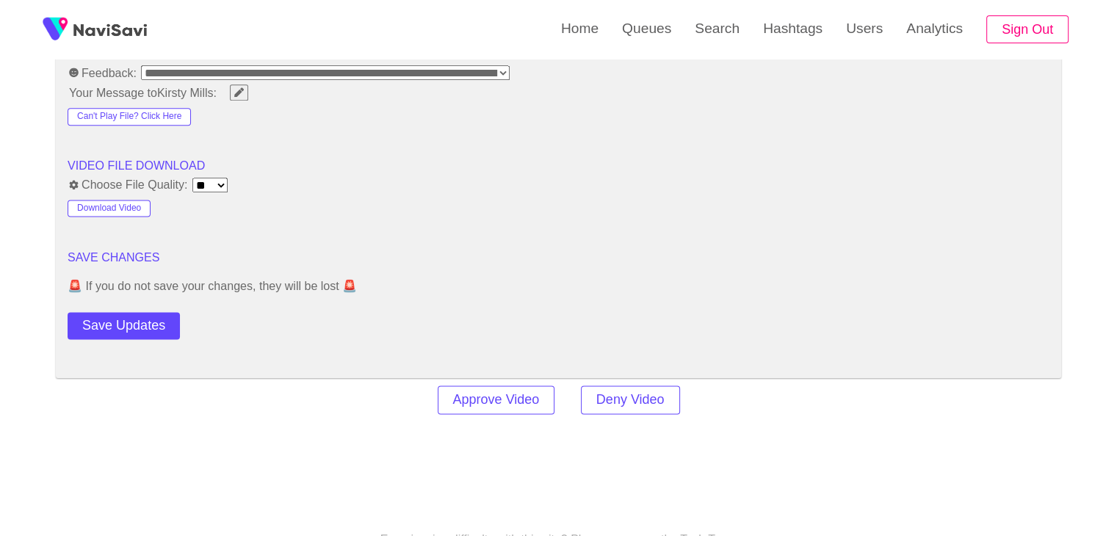
scroll to position [1908, 0]
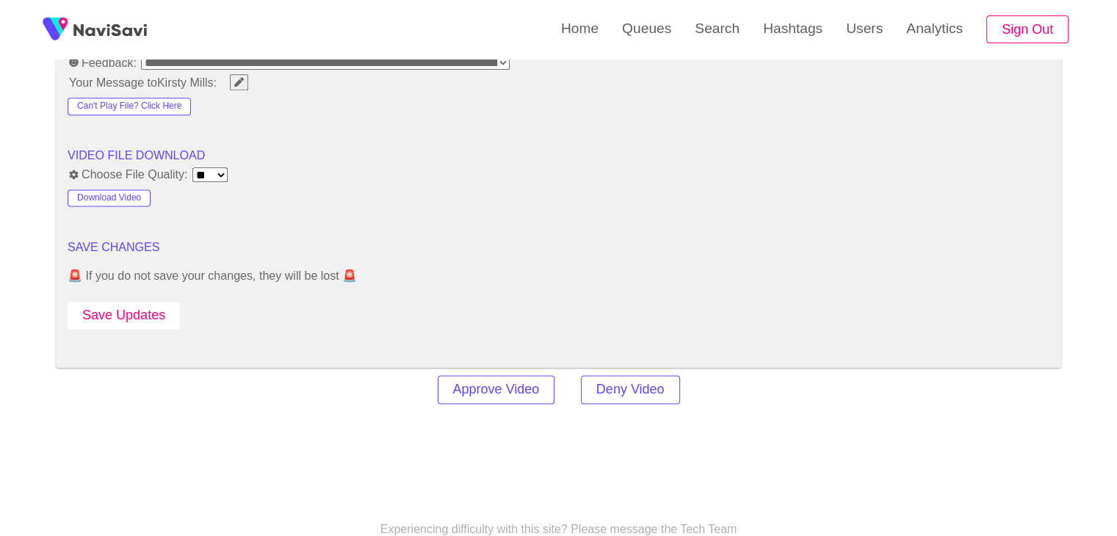
click at [126, 302] on button "Save Updates" at bounding box center [124, 315] width 112 height 27
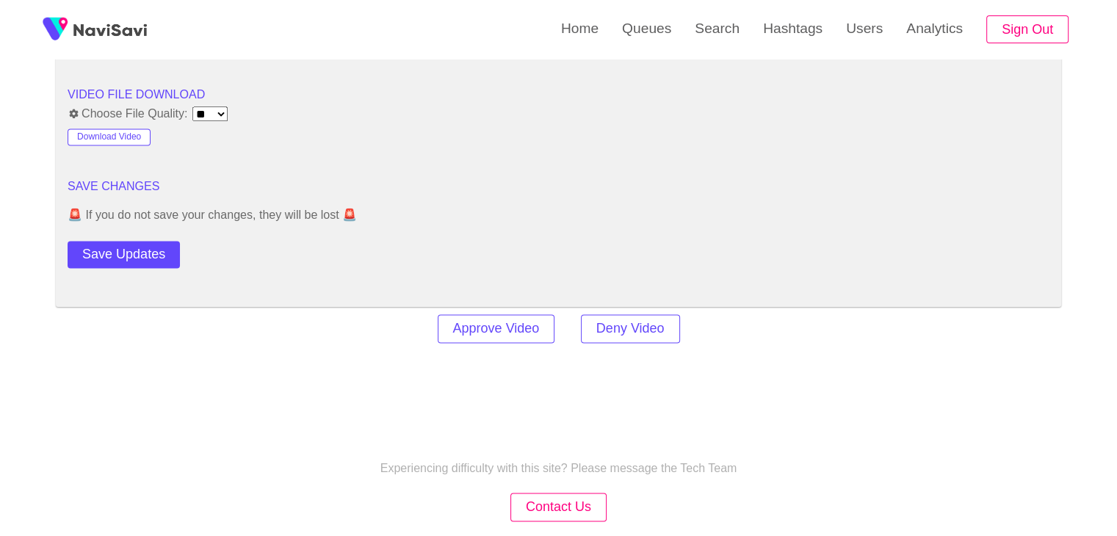
scroll to position [1982, 0]
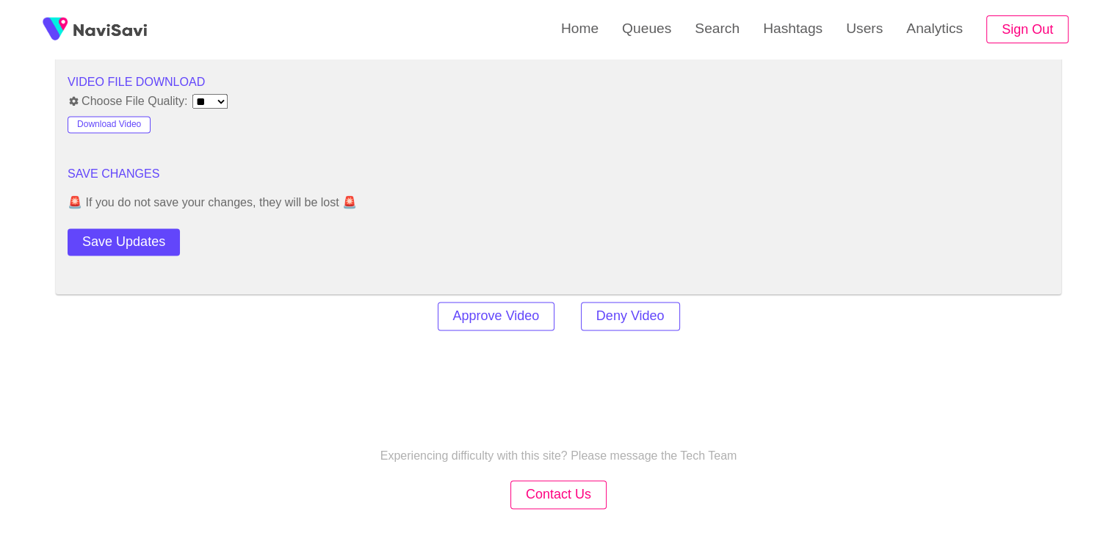
click at [150, 236] on button "Save Updates" at bounding box center [124, 241] width 112 height 27
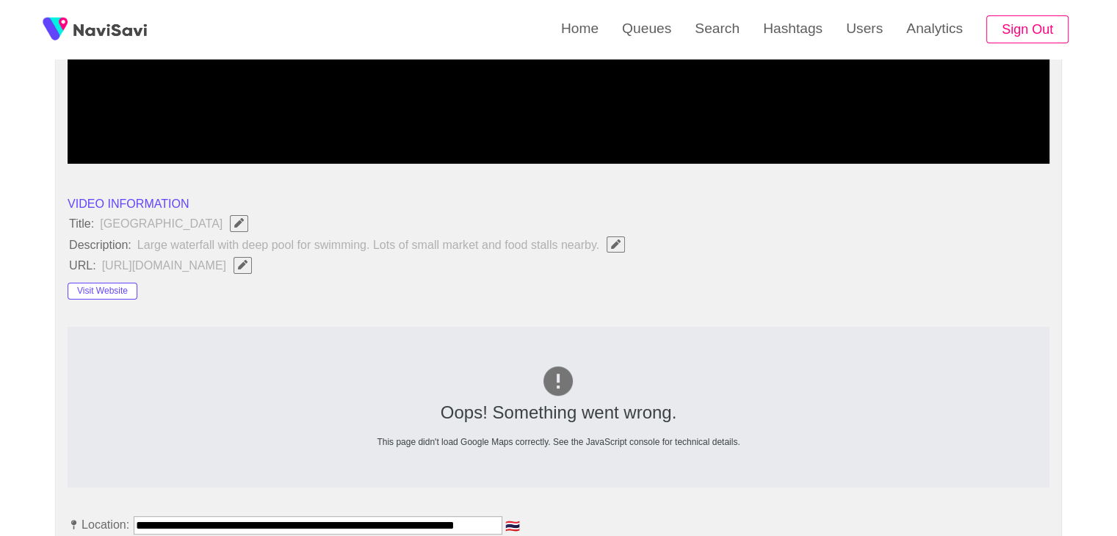
scroll to position [220, 0]
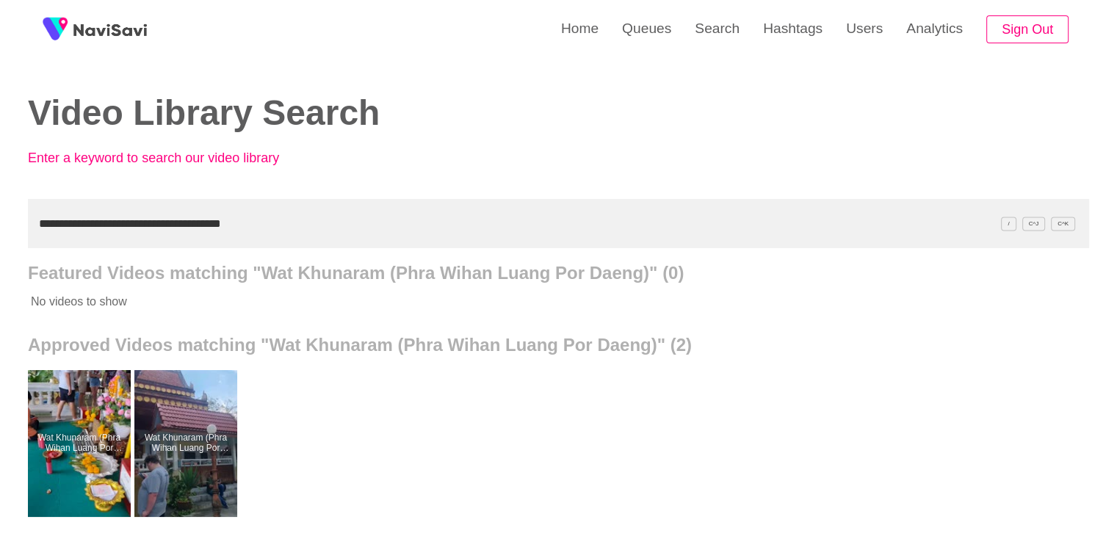
click at [0, 242] on div "**********" at bounding box center [558, 406] width 1117 height 813
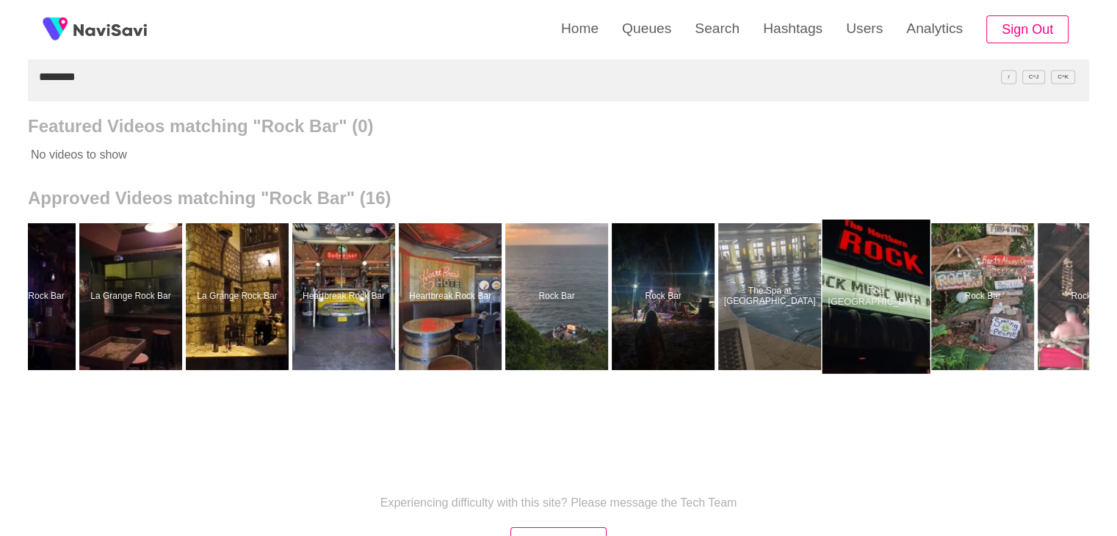
scroll to position [0, 643]
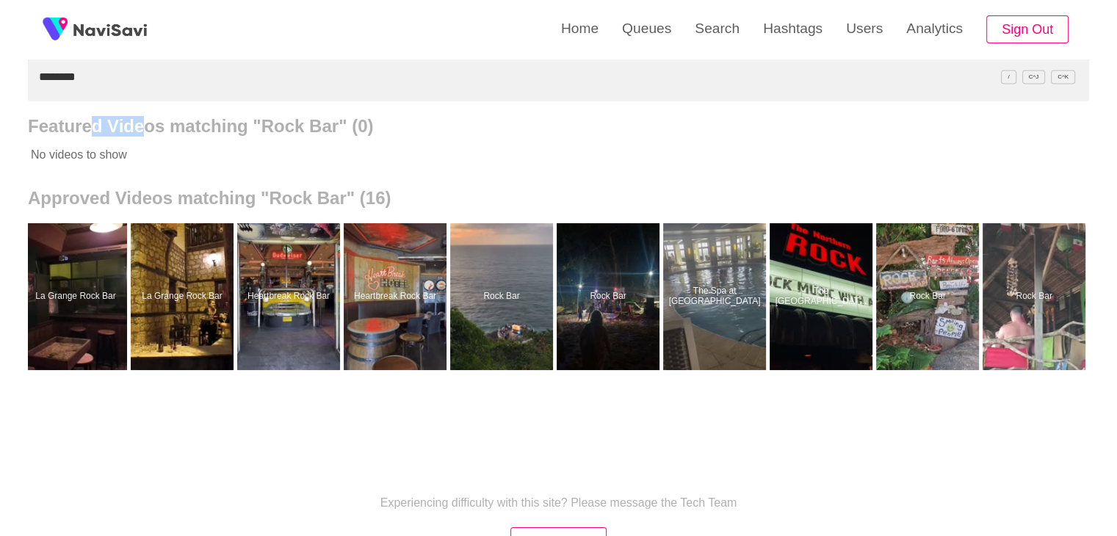
drag, startPoint x: 63, startPoint y: 109, endPoint x: 112, endPoint y: 101, distance: 49.9
click at [106, 104] on div "Video Library Search Enter a keyword to search our video library ******** / C^J…" at bounding box center [558, 119] width 1061 height 532
drag, startPoint x: 51, startPoint y: 70, endPoint x: 0, endPoint y: 84, distance: 53.3
click at [0, 84] on div "Home Queues Search Hashtags Users Analytics Sign Out Video Library Search Enter…" at bounding box center [558, 259] width 1117 height 813
paste input "**********"
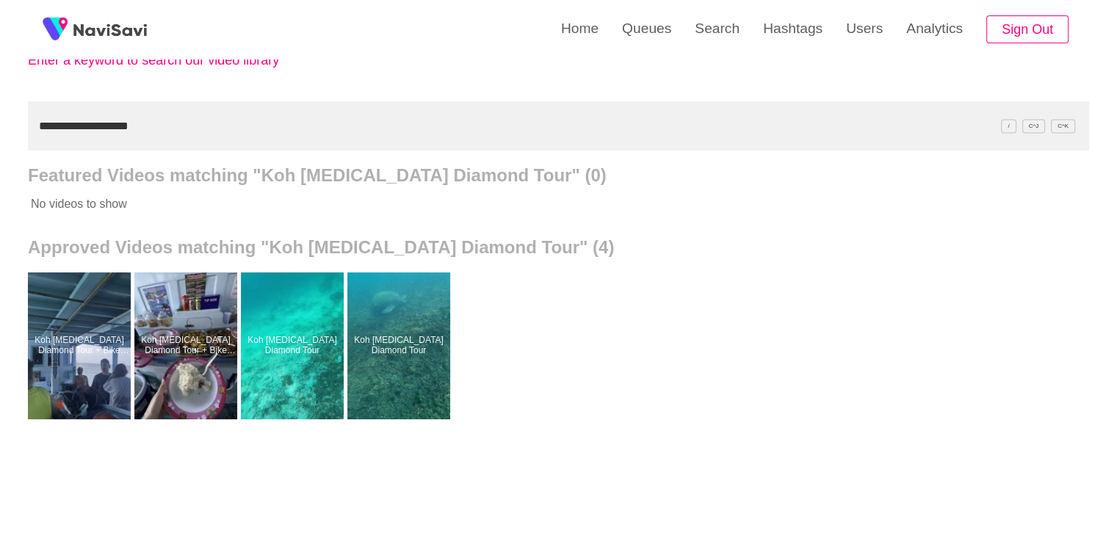
scroll to position [147, 0]
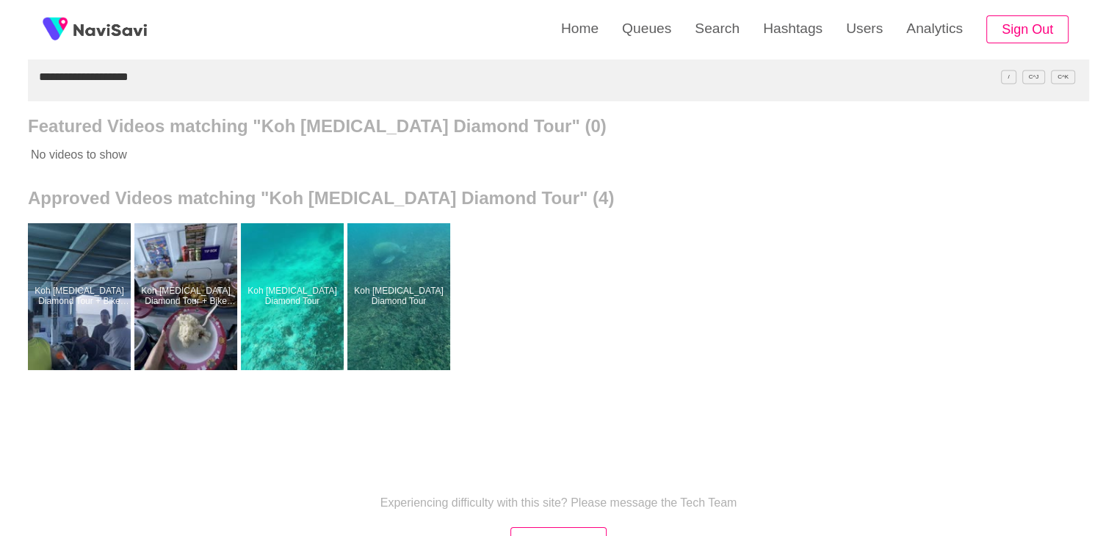
click at [0, 89] on div "**********" at bounding box center [558, 259] width 1117 height 813
paste input "**********"
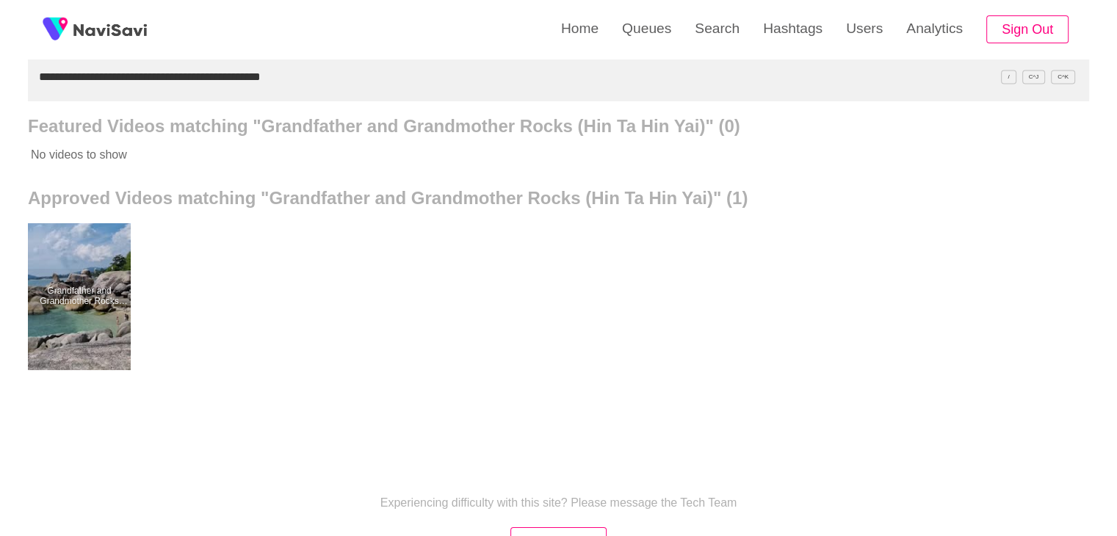
drag, startPoint x: 319, startPoint y: 80, endPoint x: 0, endPoint y: 91, distance: 319.6
click at [0, 91] on div "**********" at bounding box center [558, 259] width 1117 height 813
paste input "text"
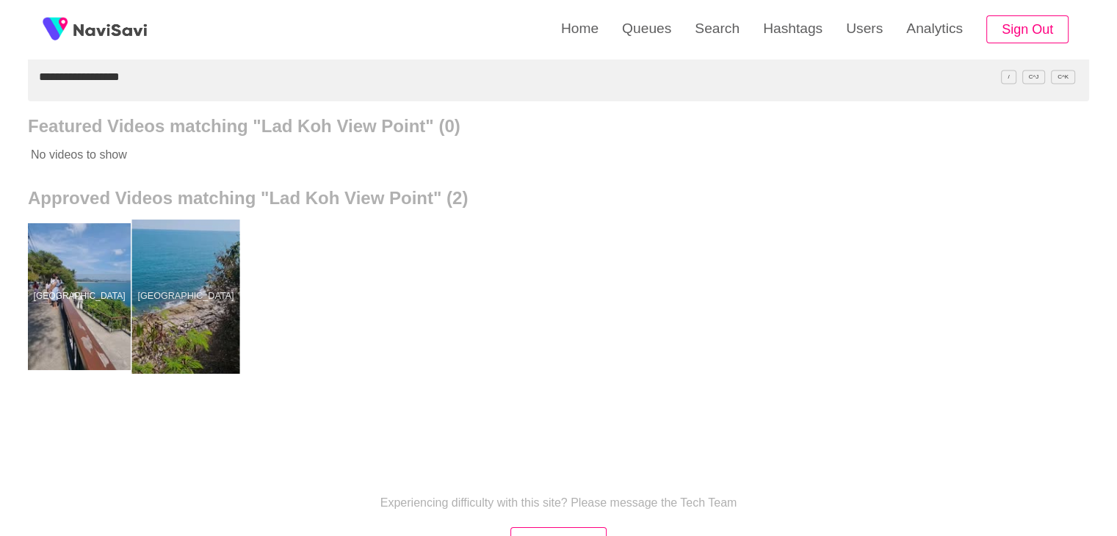
drag, startPoint x: 147, startPoint y: 287, endPoint x: 159, endPoint y: 261, distance: 29.2
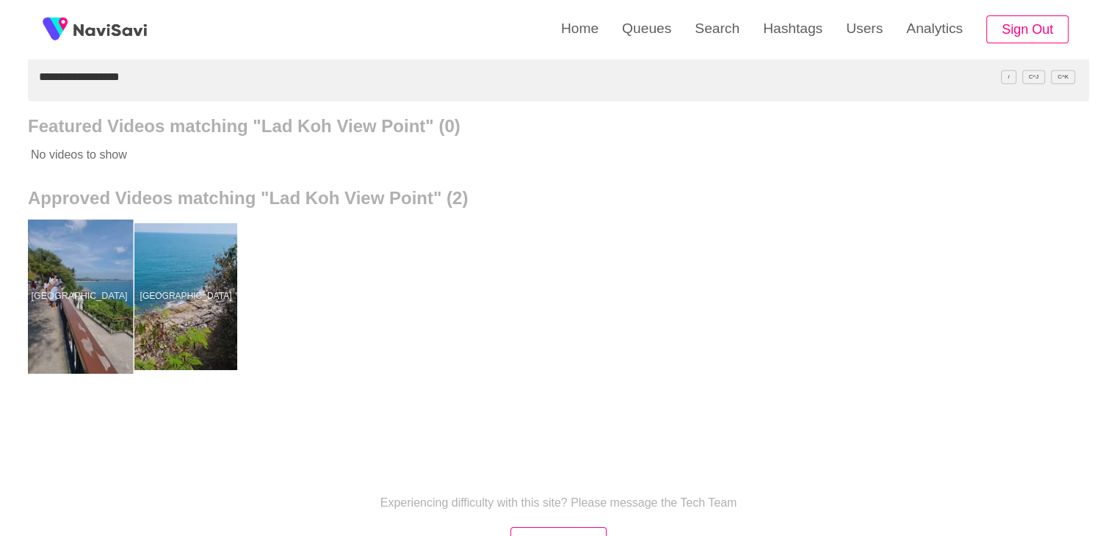
drag, startPoint x: 104, startPoint y: 283, endPoint x: 117, endPoint y: 227, distance: 57.2
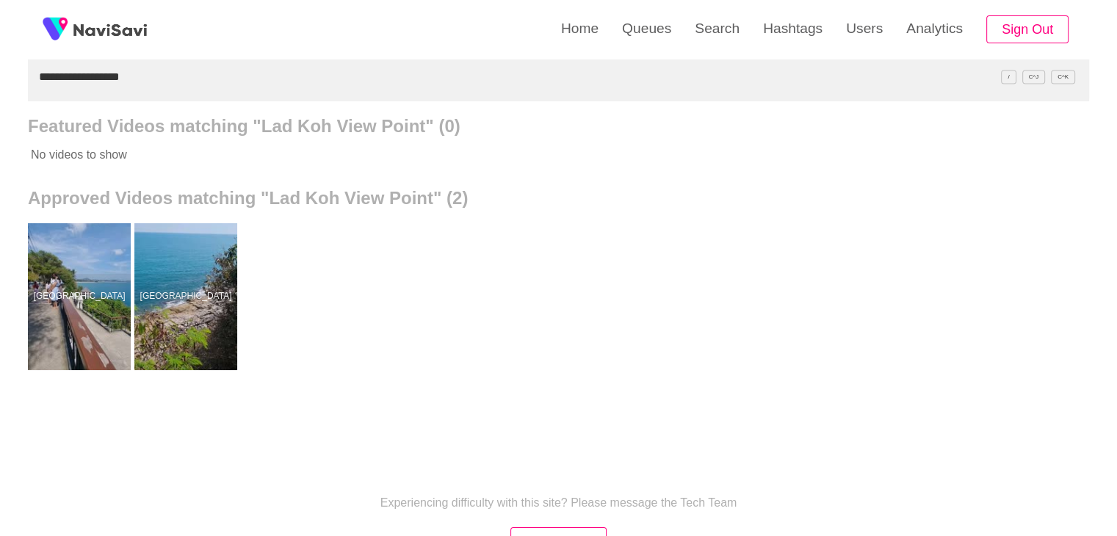
click at [0, 84] on div "**********" at bounding box center [558, 259] width 1117 height 813
paste input "*****"
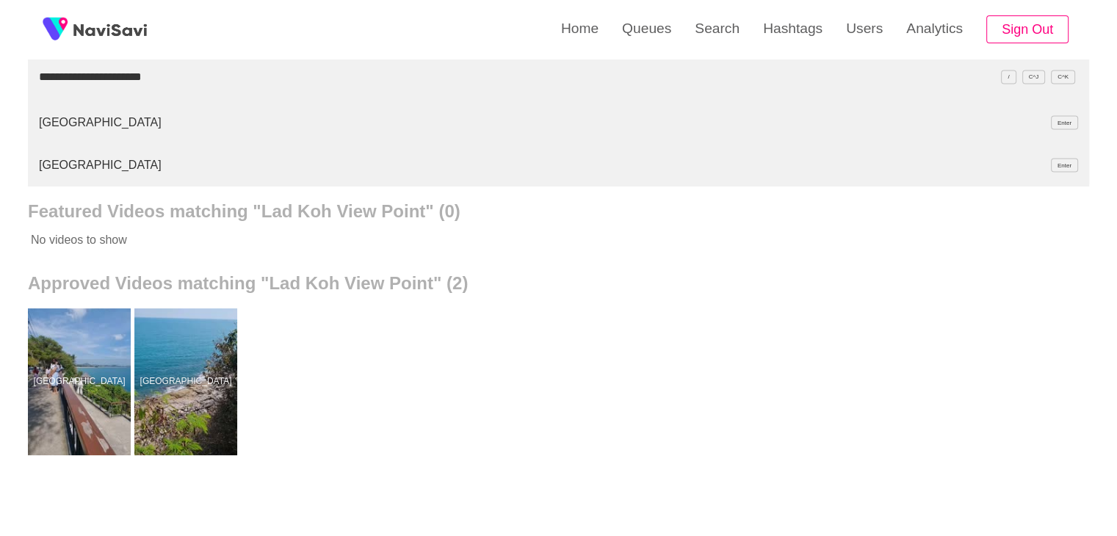
type input "**********"
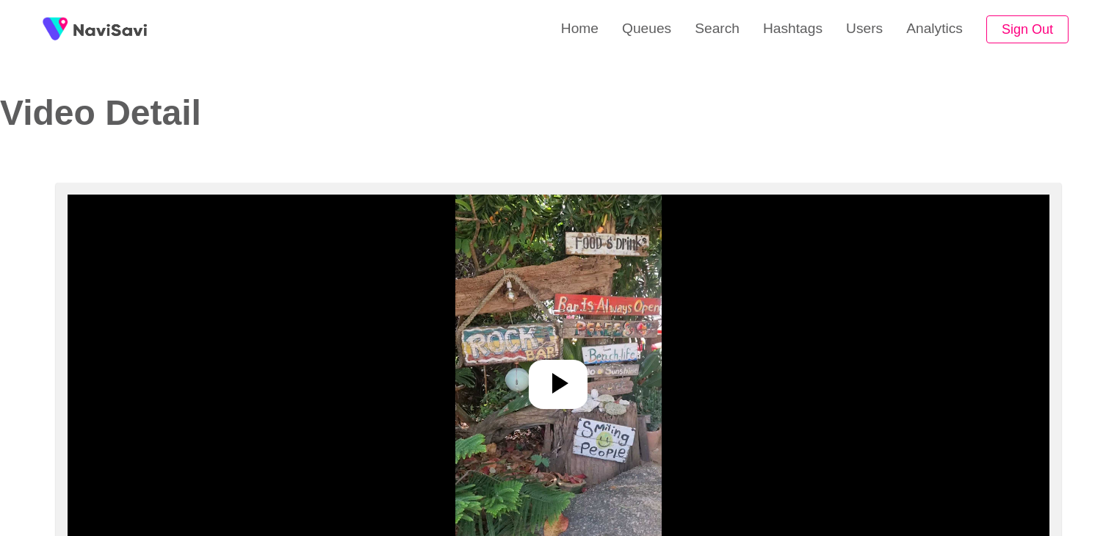
select select "**********"
select select "**"
click at [566, 377] on icon at bounding box center [557, 383] width 35 height 35
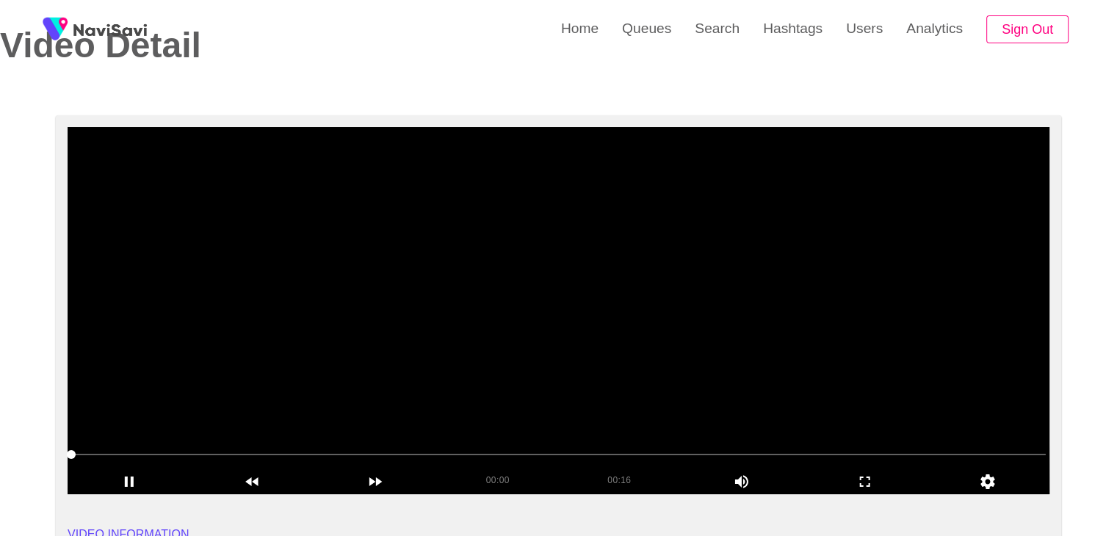
scroll to position [73, 0]
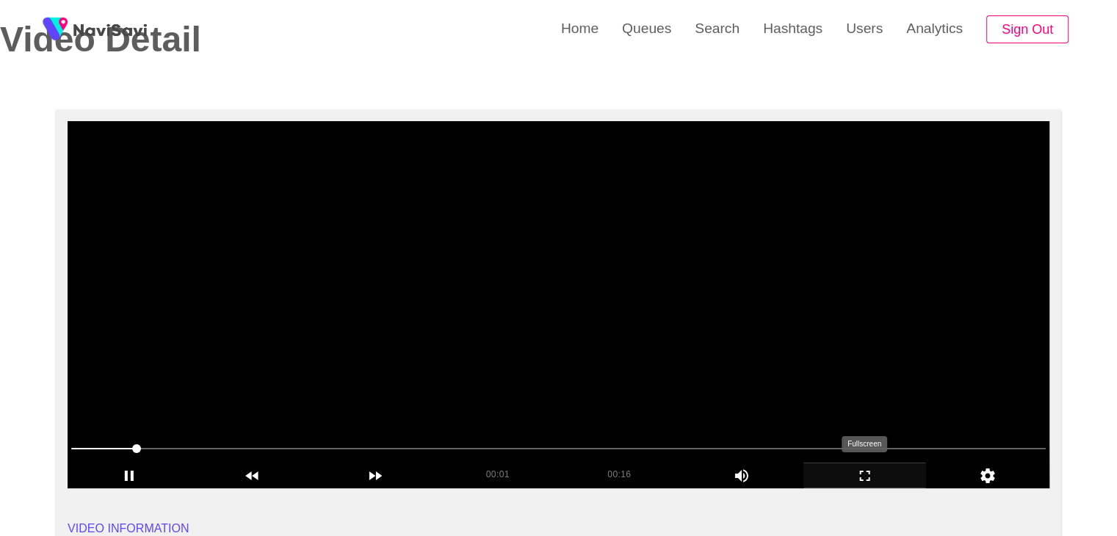
click at [862, 471] on icon "add" at bounding box center [865, 476] width 10 height 10
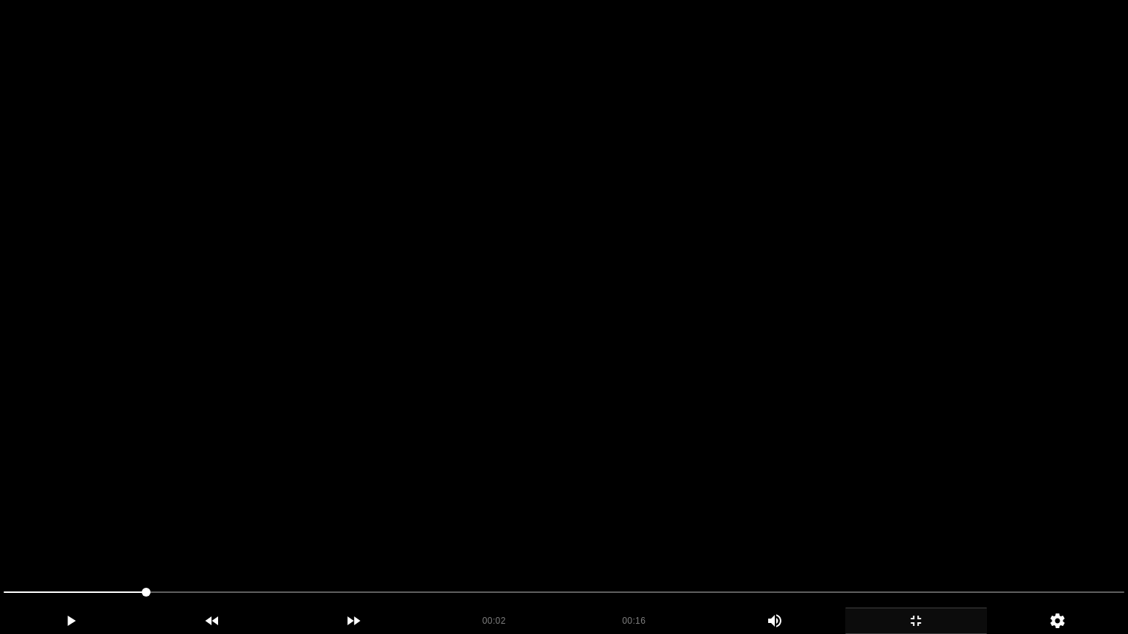
click at [817, 505] on video at bounding box center [564, 317] width 1128 height 634
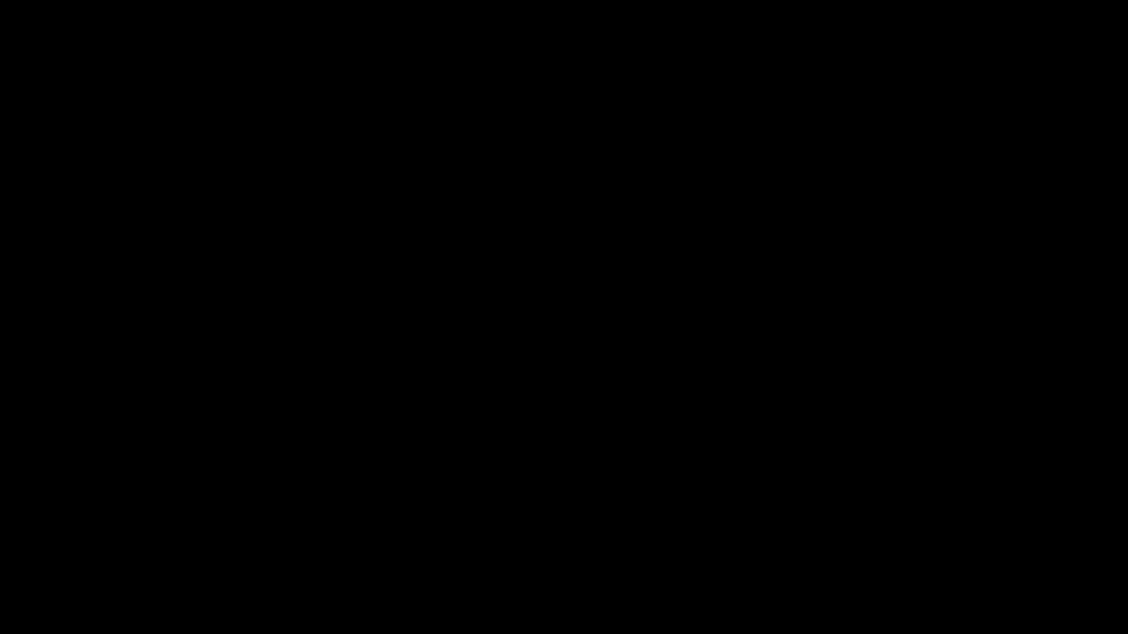
click at [931, 535] on icon "add" at bounding box center [916, 621] width 140 height 18
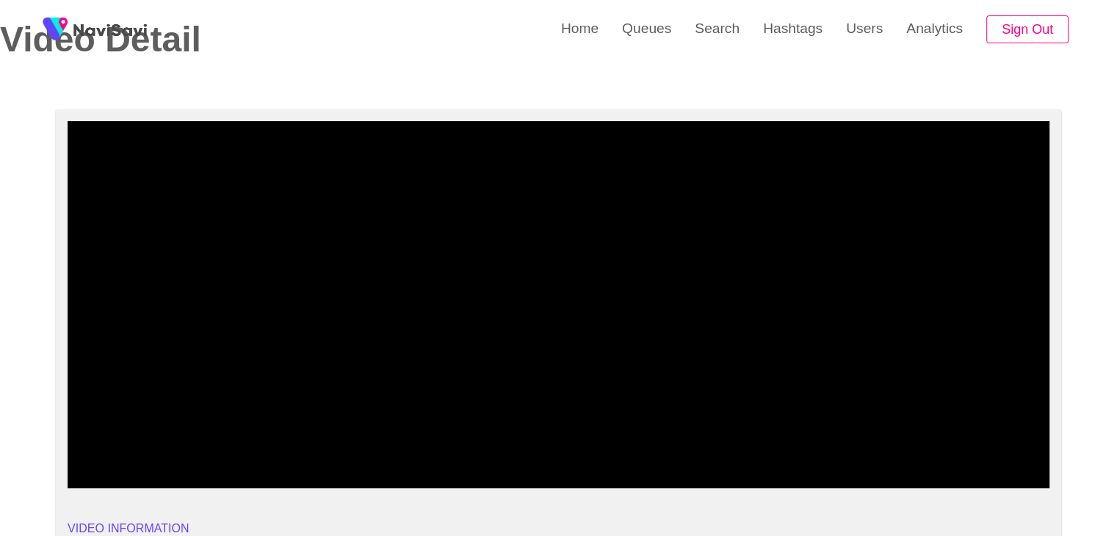
drag, startPoint x: 173, startPoint y: 452, endPoint x: 38, endPoint y: 458, distance: 134.5
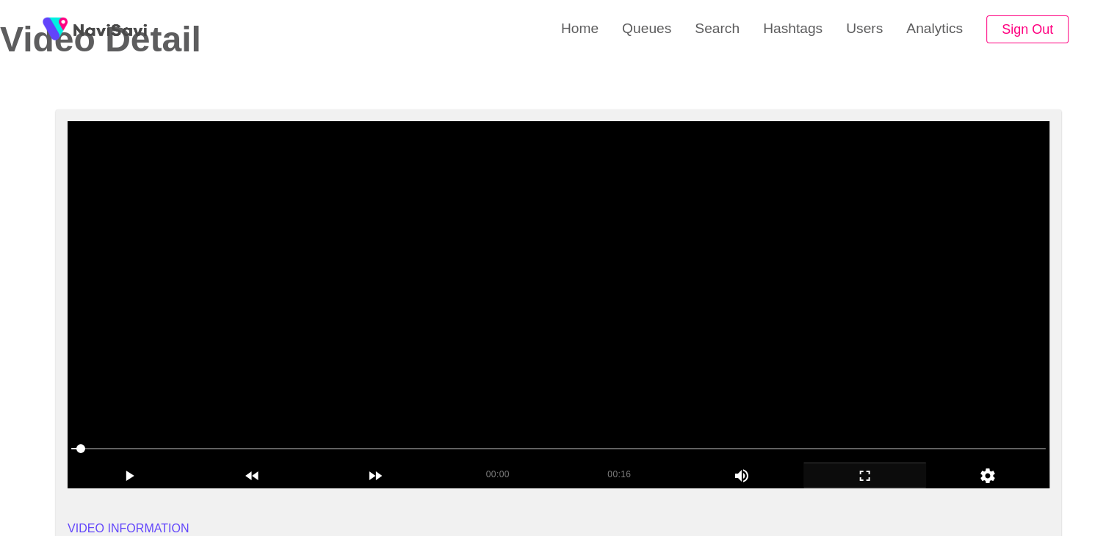
click at [654, 372] on video at bounding box center [559, 304] width 982 height 367
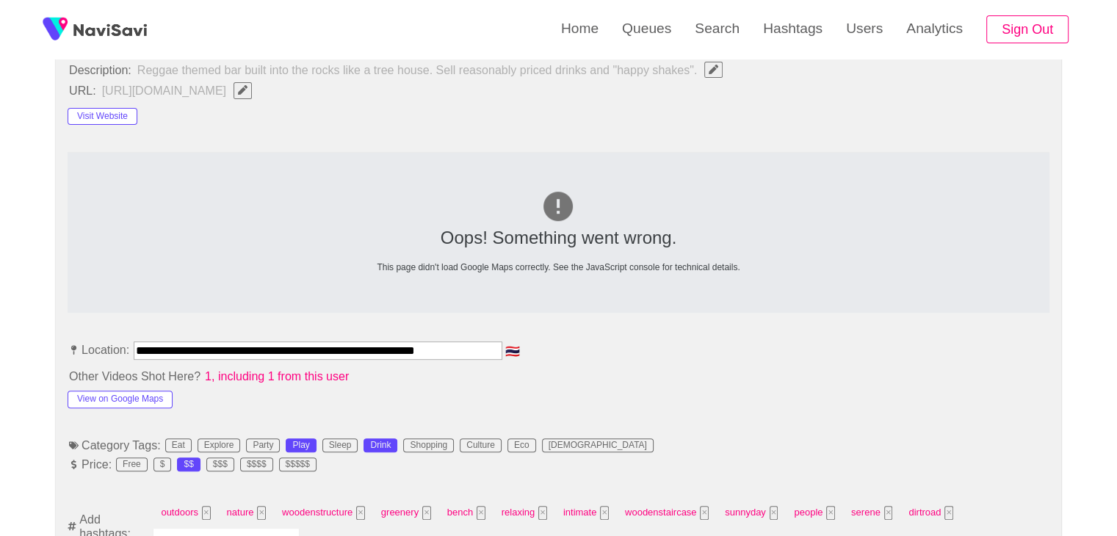
scroll to position [587, 0]
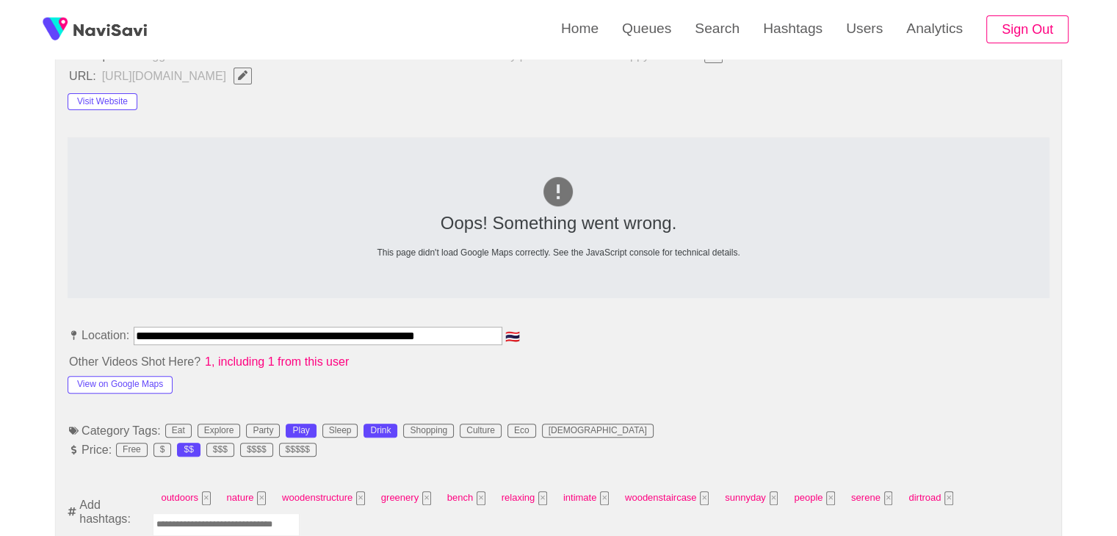
drag, startPoint x: 479, startPoint y: 331, endPoint x: 35, endPoint y: 340, distance: 444.3
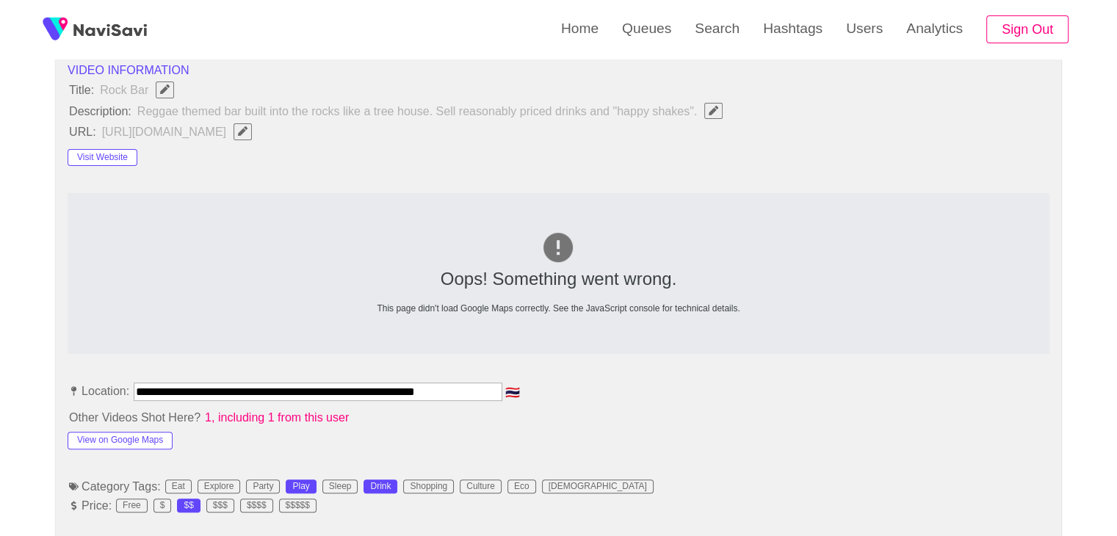
scroll to position [441, 0]
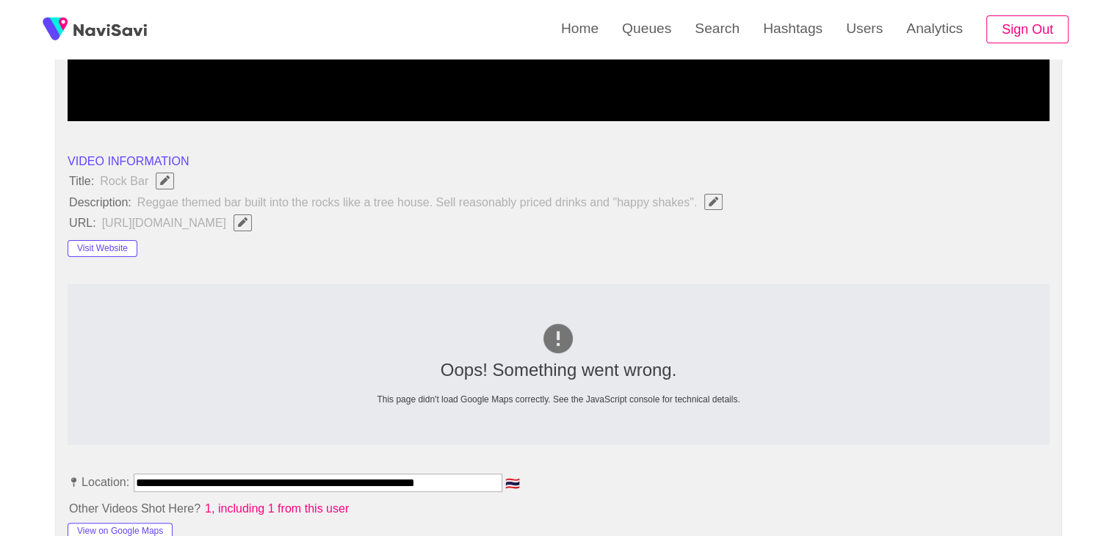
click at [247, 221] on icon "Edit Field" at bounding box center [243, 222] width 10 height 10
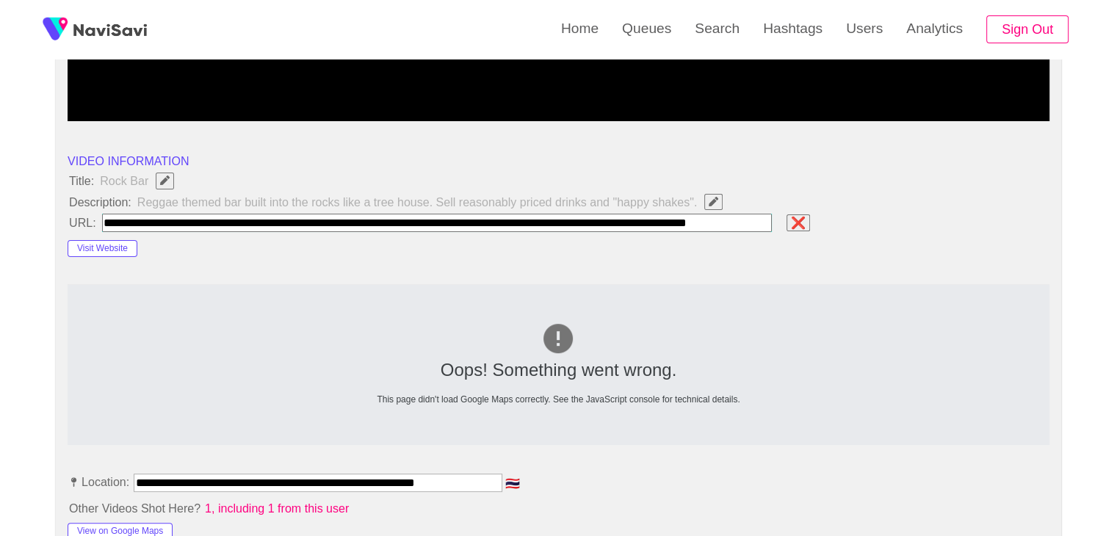
scroll to position [0, 94]
type input "**********"
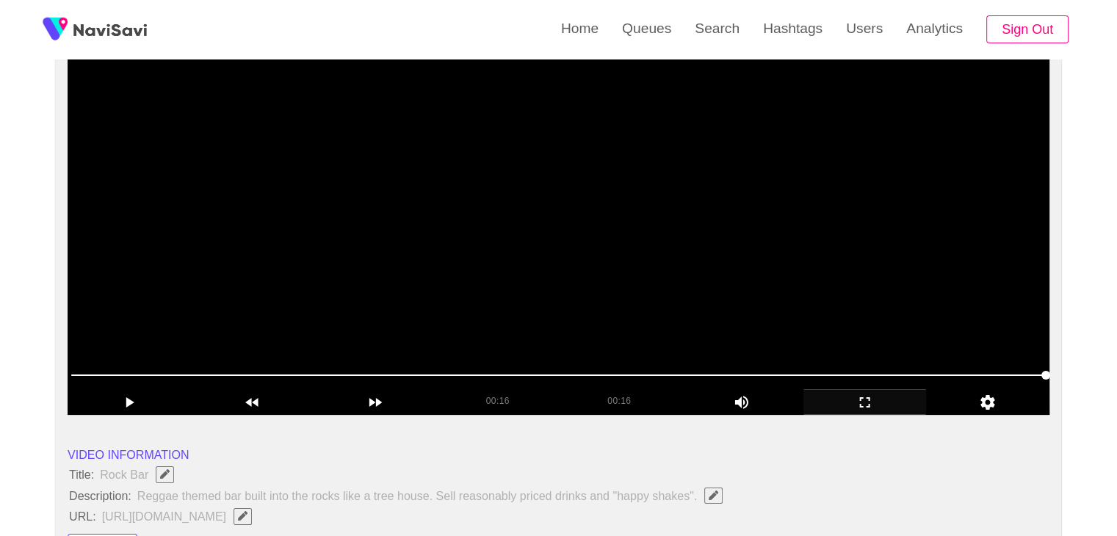
scroll to position [147, 0]
click at [546, 253] on video at bounding box center [559, 231] width 982 height 367
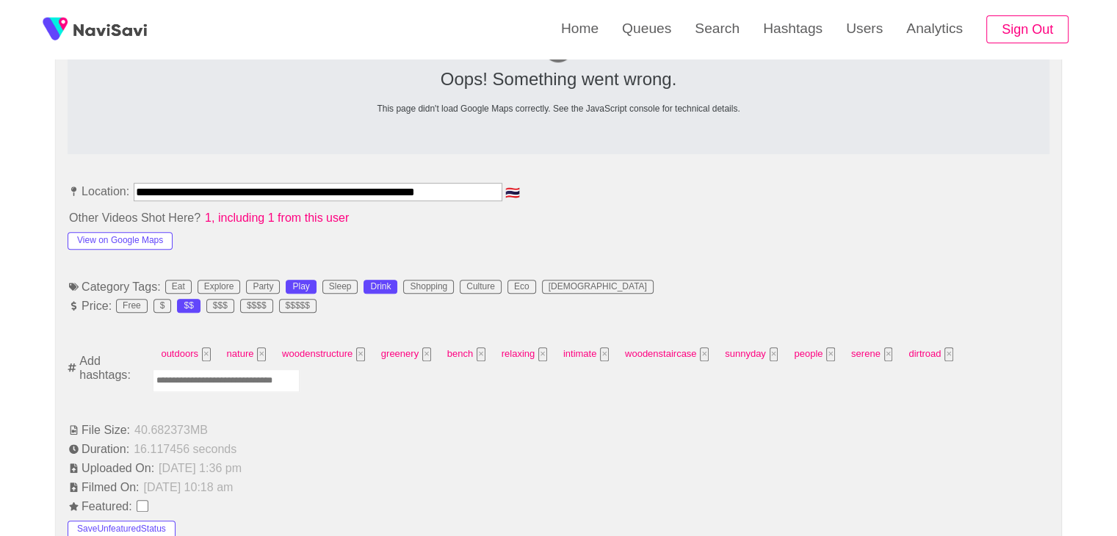
scroll to position [734, 0]
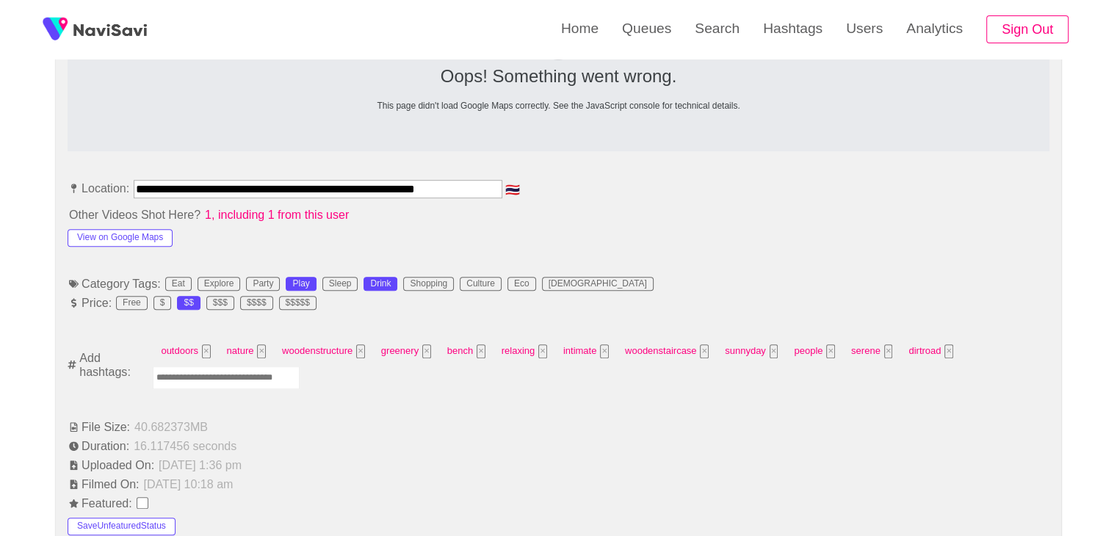
drag, startPoint x: 255, startPoint y: 380, endPoint x: 262, endPoint y: 383, distance: 7.9
click at [254, 380] on input "Enter tag here and press return" at bounding box center [226, 377] width 147 height 23
type input "*********"
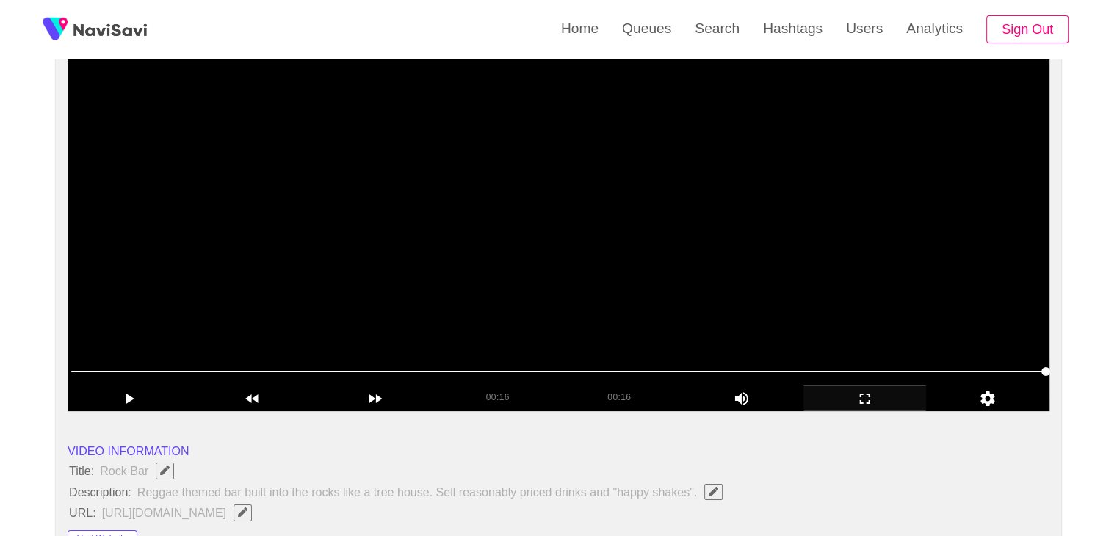
scroll to position [147, 0]
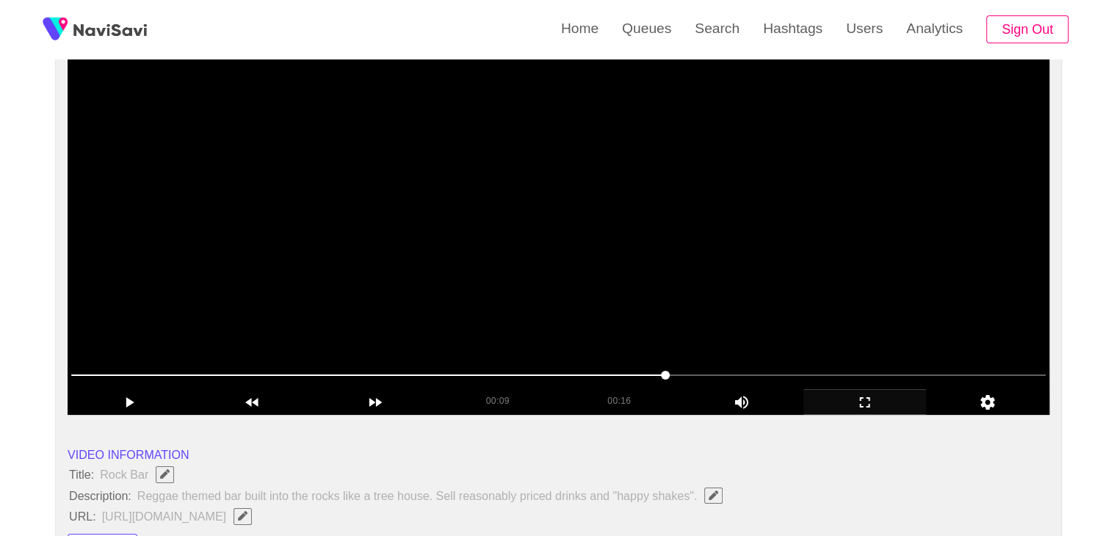
click at [606, 315] on video at bounding box center [559, 231] width 982 height 367
click at [469, 271] on video at bounding box center [559, 231] width 982 height 367
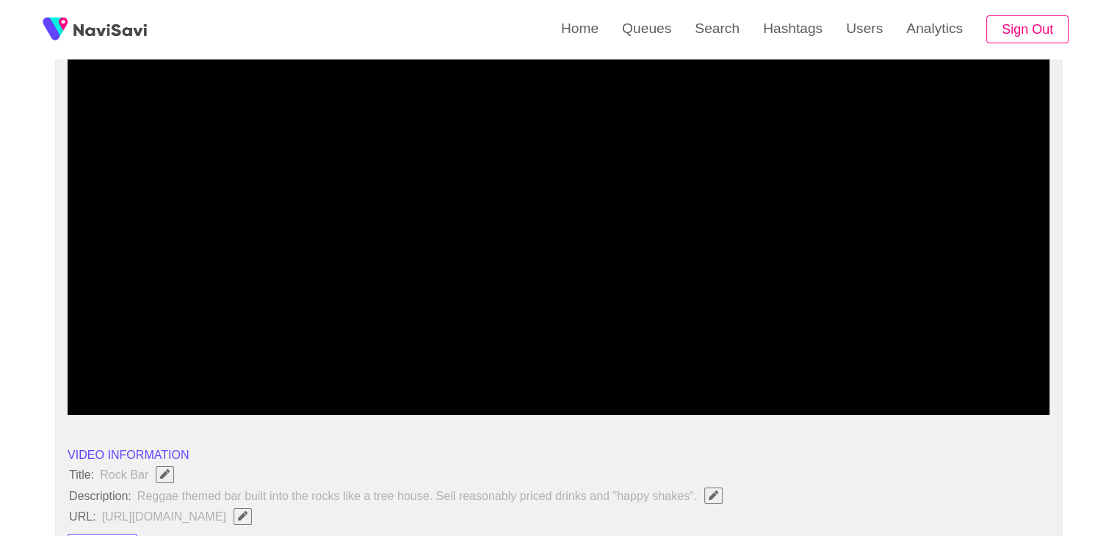
click at [194, 392] on div "add" at bounding box center [252, 401] width 123 height 25
drag, startPoint x: 275, startPoint y: 368, endPoint x: 286, endPoint y: 359, distance: 14.7
click at [267, 368] on span at bounding box center [558, 374] width 974 height 23
click at [459, 294] on video at bounding box center [559, 231] width 982 height 367
click at [508, 296] on video at bounding box center [559, 231] width 982 height 367
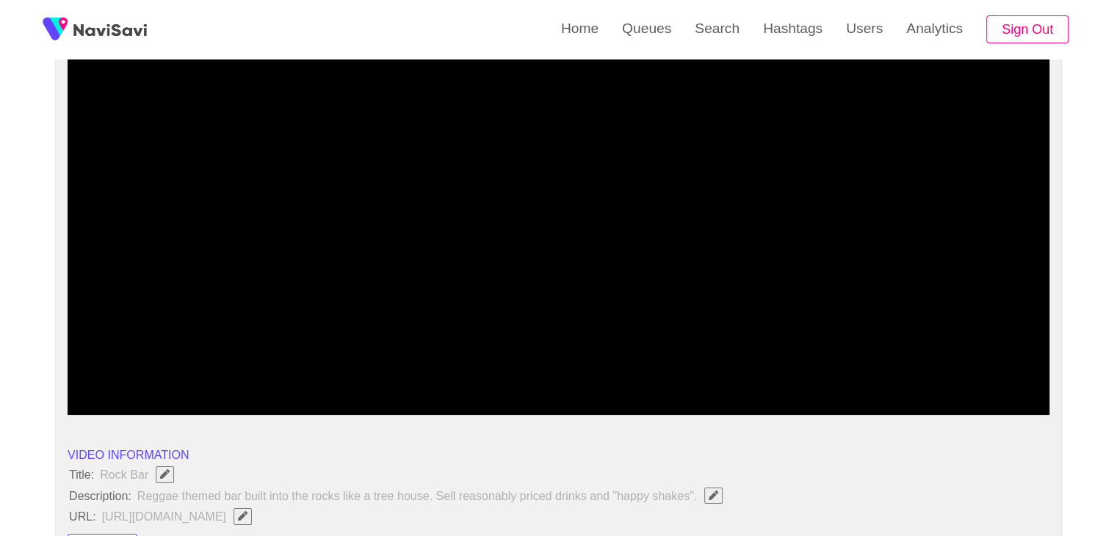
click at [551, 266] on video at bounding box center [559, 231] width 982 height 367
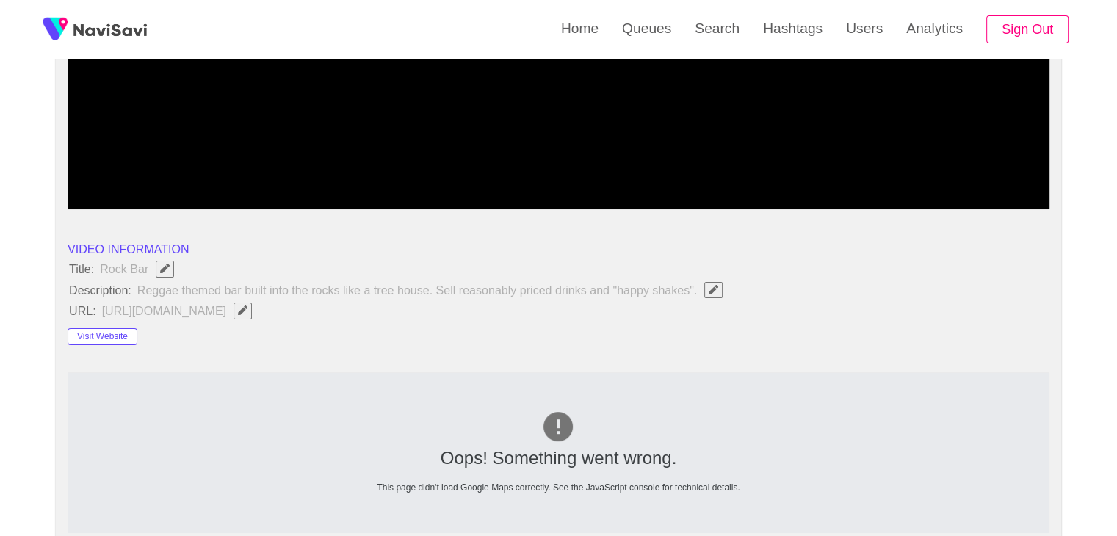
scroll to position [220, 0]
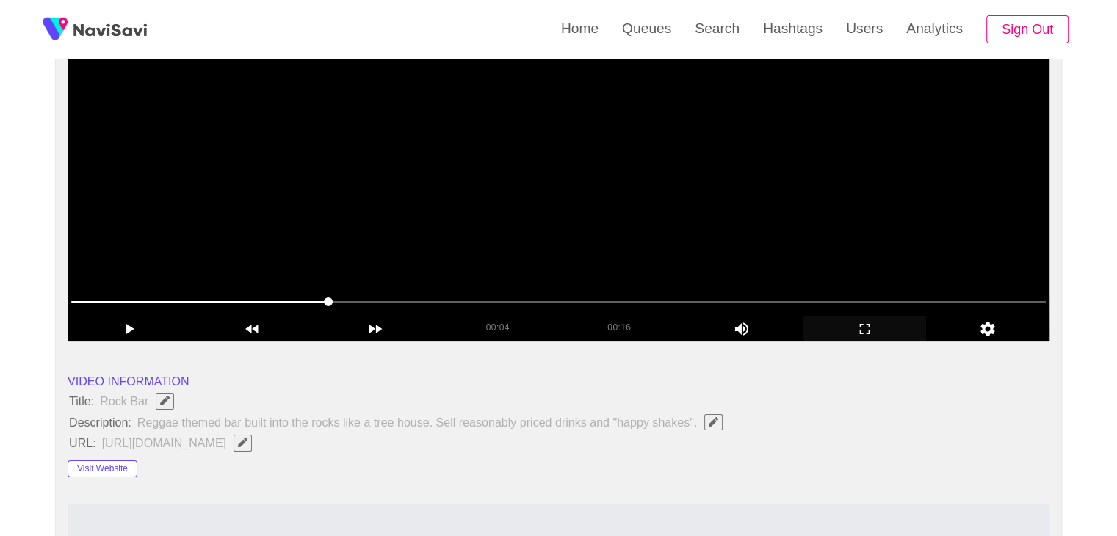
drag, startPoint x: 96, startPoint y: 308, endPoint x: 79, endPoint y: 309, distance: 16.9
click at [79, 309] on span at bounding box center [558, 301] width 974 height 23
click at [407, 222] on video at bounding box center [559, 157] width 982 height 367
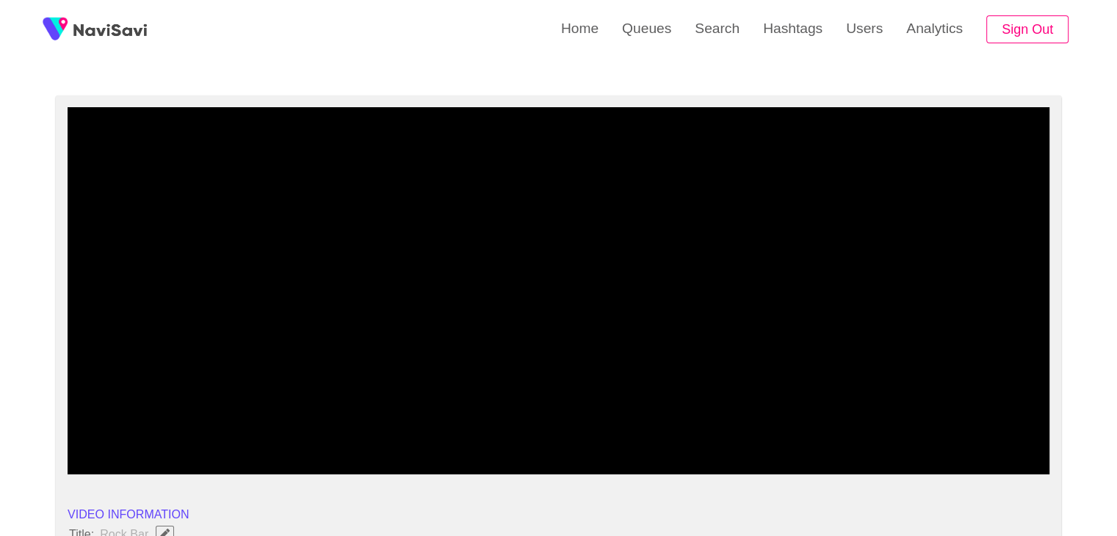
scroll to position [73, 0]
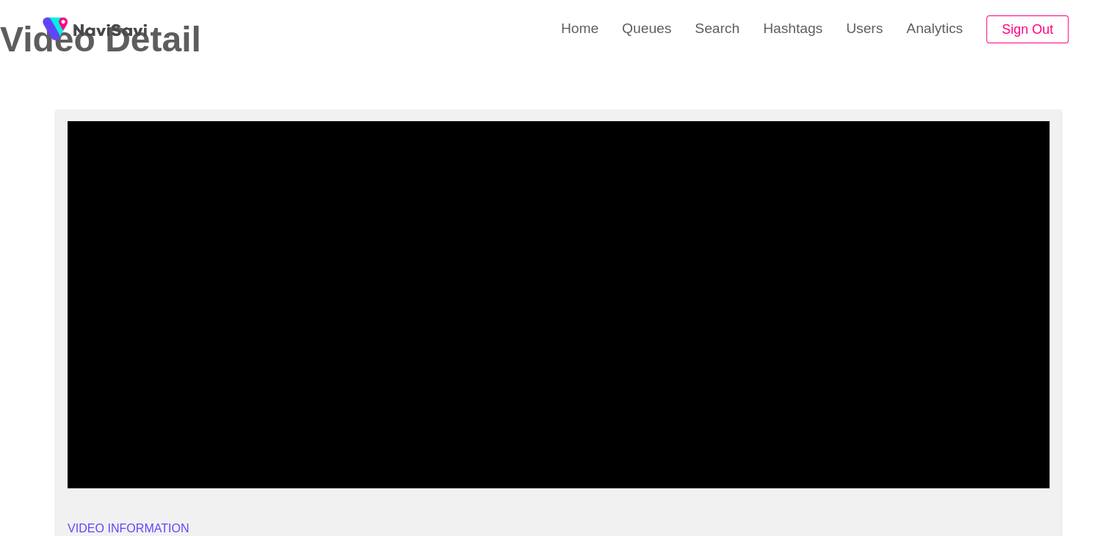
drag, startPoint x: 170, startPoint y: 446, endPoint x: 211, endPoint y: 446, distance: 41.1
click at [211, 446] on span at bounding box center [558, 448] width 974 height 23
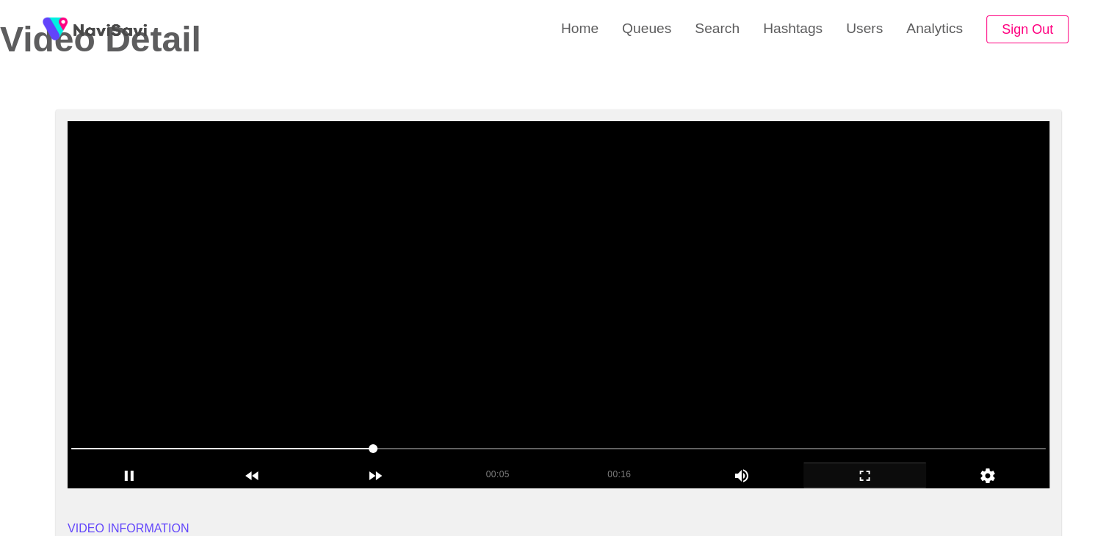
click at [458, 425] on video at bounding box center [559, 304] width 982 height 367
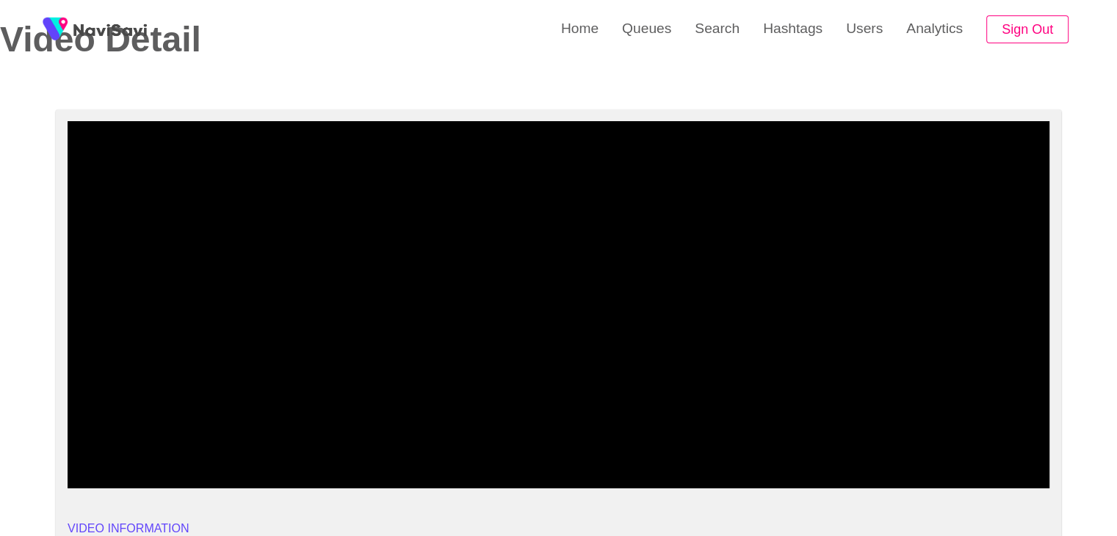
click at [508, 431] on div at bounding box center [558, 449] width 986 height 37
click at [621, 363] on video at bounding box center [559, 304] width 982 height 367
click at [622, 364] on video at bounding box center [559, 304] width 982 height 367
click at [643, 339] on video at bounding box center [559, 304] width 982 height 367
drag, startPoint x: 184, startPoint y: 447, endPoint x: 95, endPoint y: 449, distance: 89.6
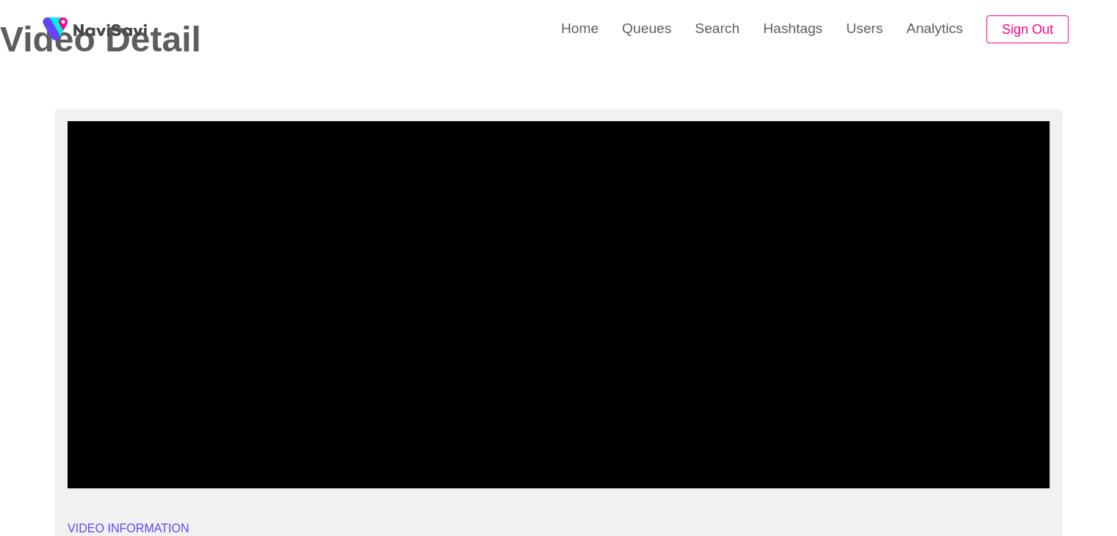
click at [95, 449] on span at bounding box center [558, 448] width 974 height 23
click at [87, 447] on span at bounding box center [91, 448] width 9 height 9
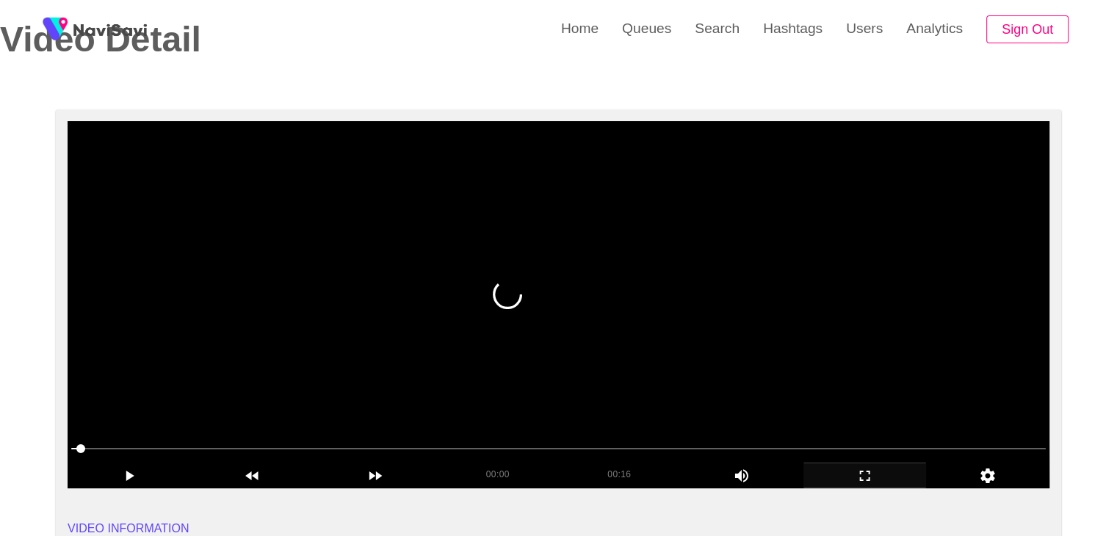
click at [467, 352] on video at bounding box center [559, 304] width 982 height 367
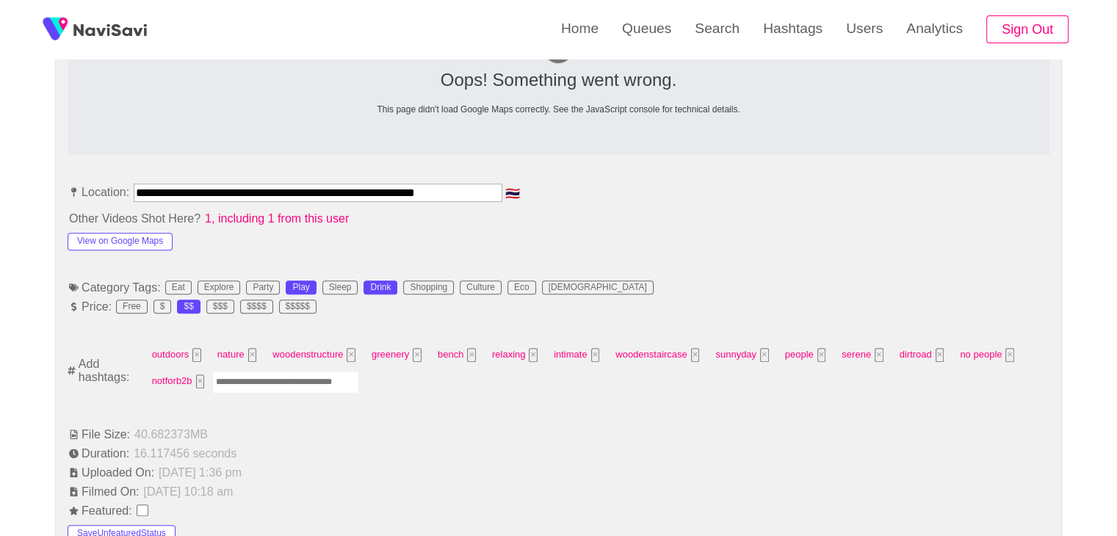
scroll to position [734, 0]
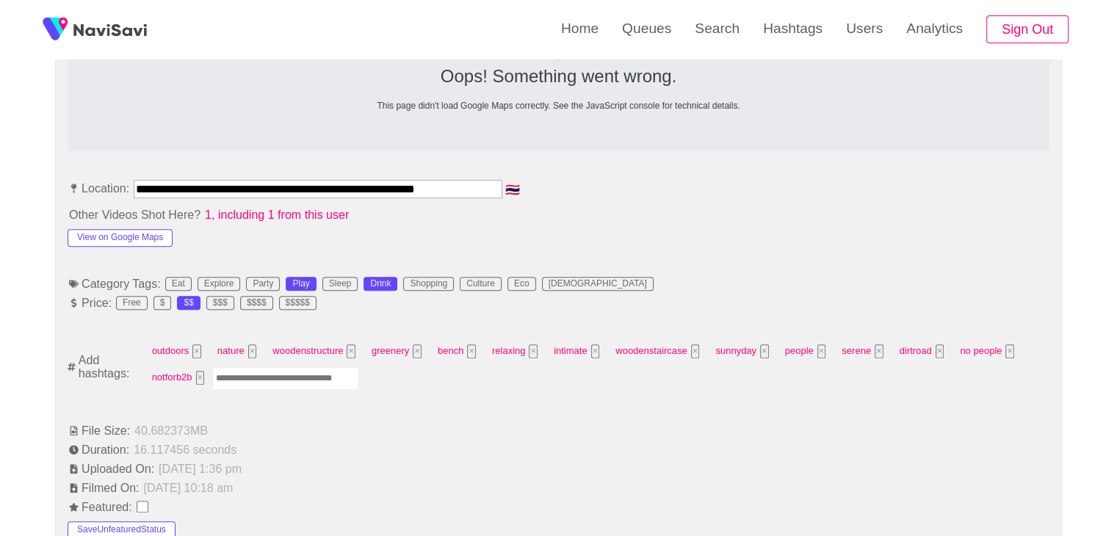
click at [289, 386] on input "Enter tag here and press return" at bounding box center [285, 378] width 147 height 23
type input "*****"
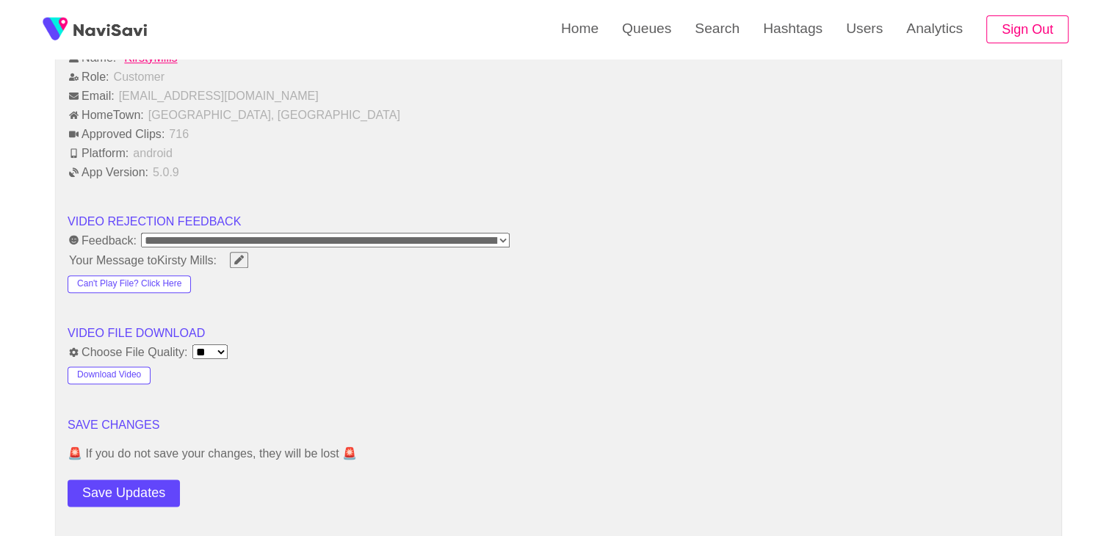
scroll to position [1909, 0]
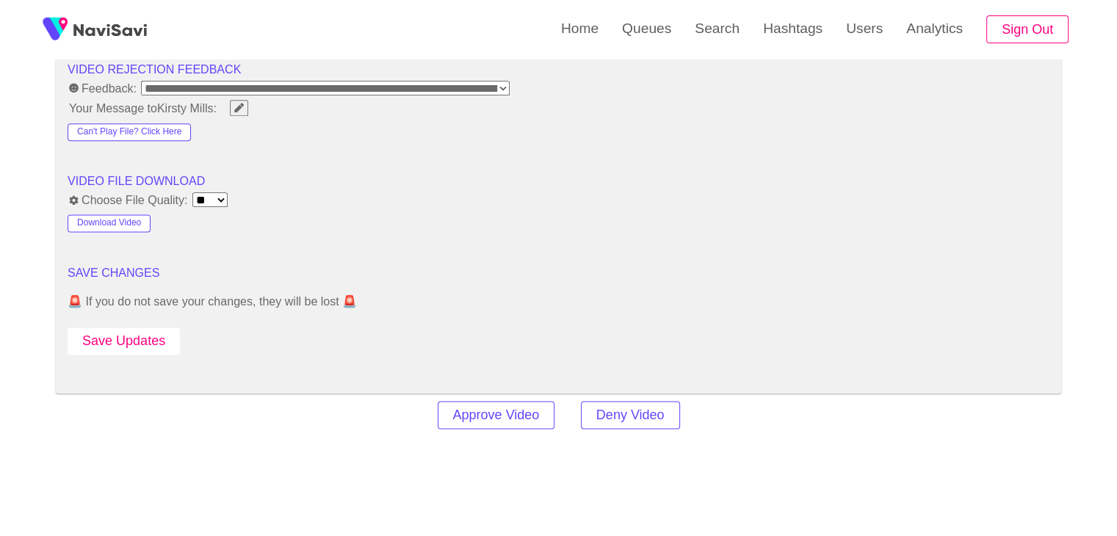
click at [148, 336] on button "Save Updates" at bounding box center [124, 340] width 112 height 27
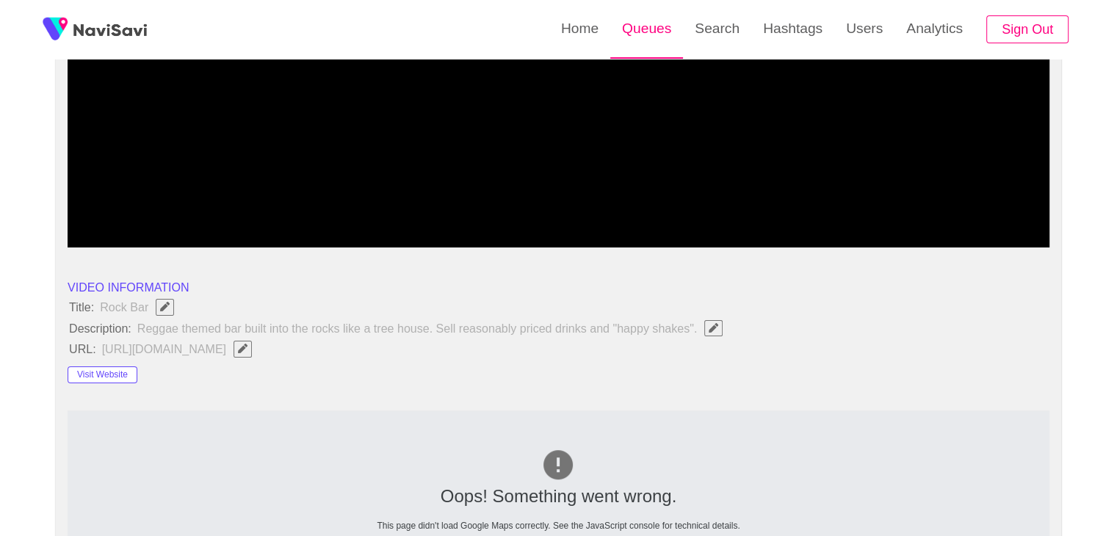
scroll to position [294, 0]
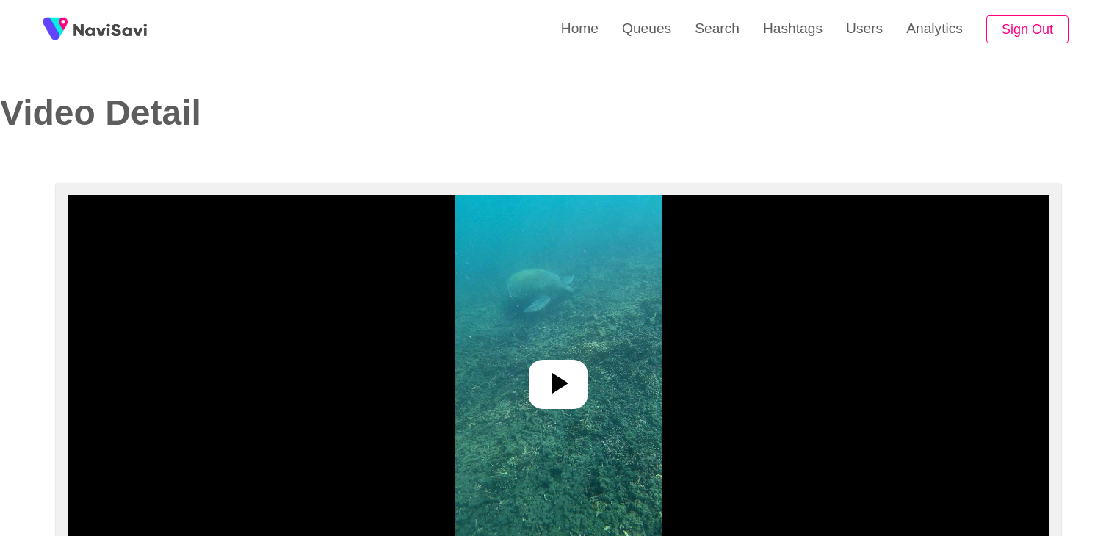
select select "**********"
select select "****"
drag, startPoint x: 581, startPoint y: 405, endPoint x: 568, endPoint y: 372, distance: 36.3
click at [576, 393] on div at bounding box center [558, 384] width 59 height 49
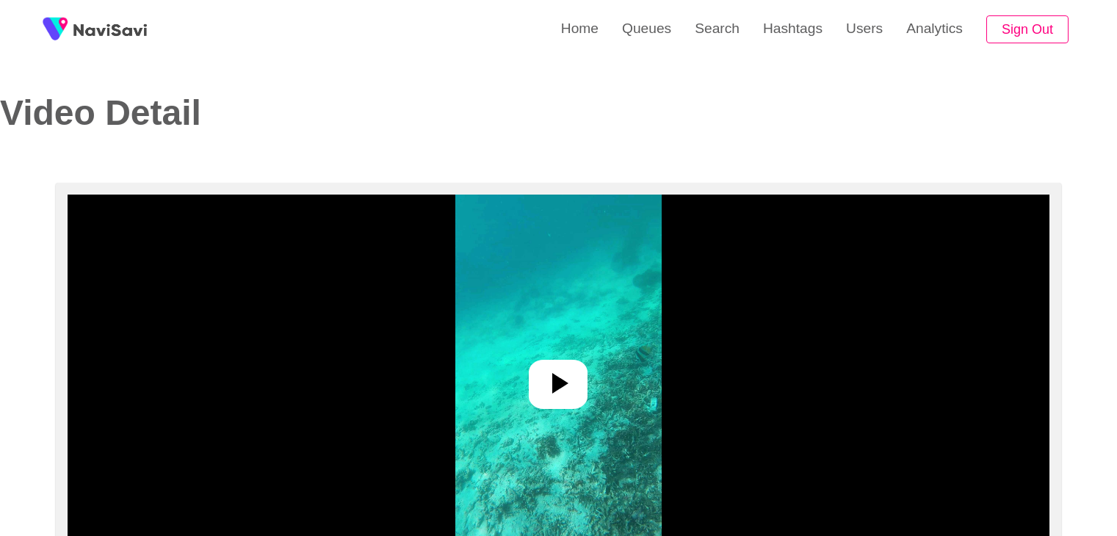
select select "**********"
select select "****"
click at [549, 371] on icon at bounding box center [557, 383] width 35 height 35
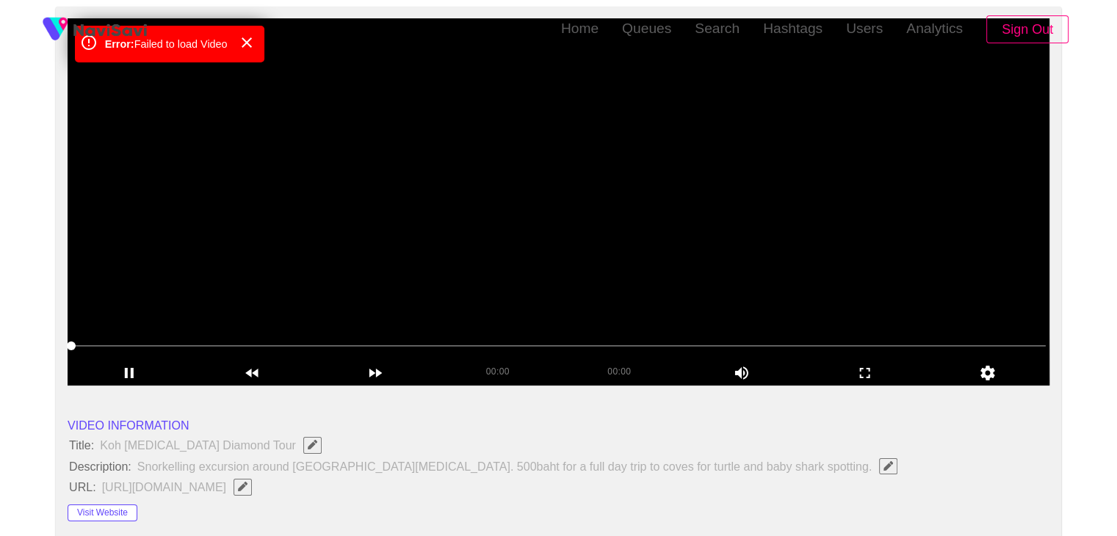
scroll to position [220, 0]
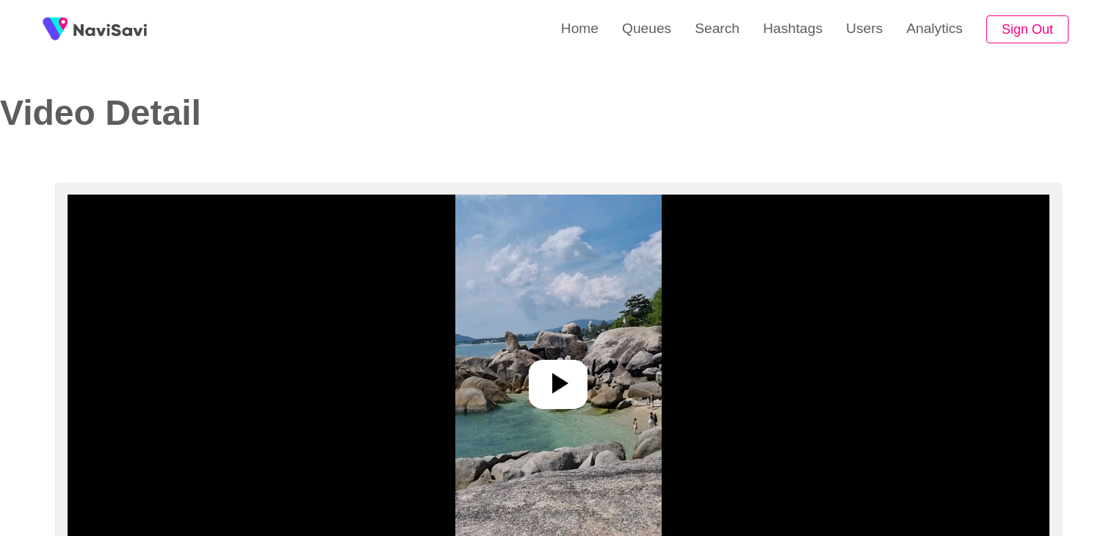
select select "**********"
select select "**"
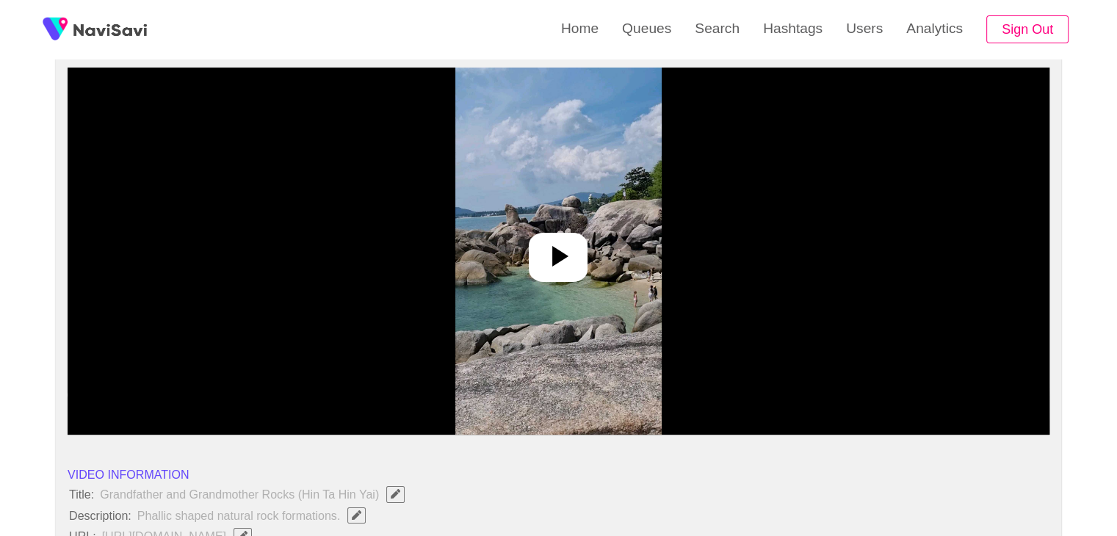
scroll to position [147, 0]
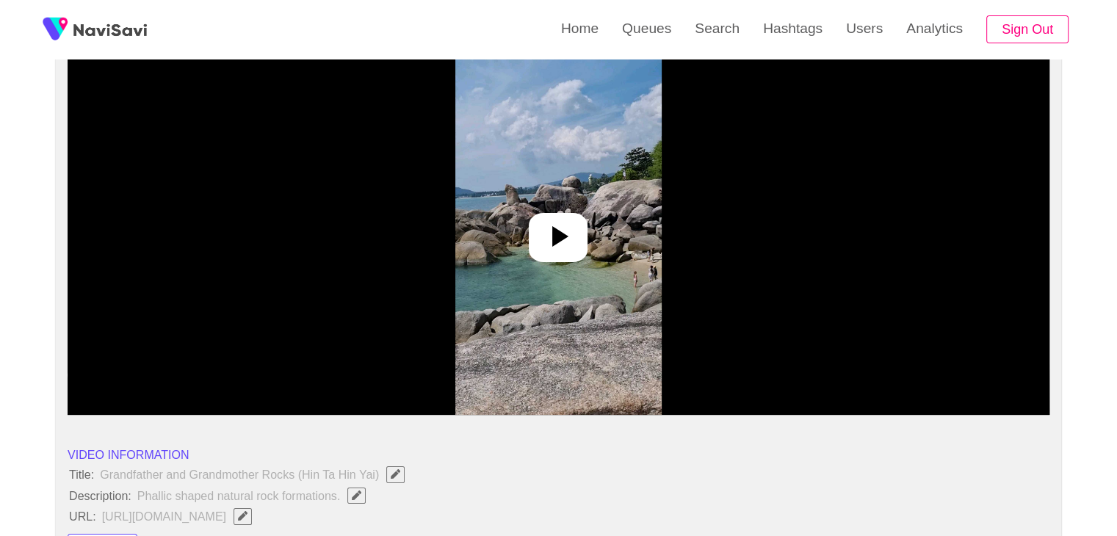
drag, startPoint x: 569, startPoint y: 235, endPoint x: 579, endPoint y: 245, distance: 14.0
click at [569, 235] on icon at bounding box center [557, 236] width 35 height 35
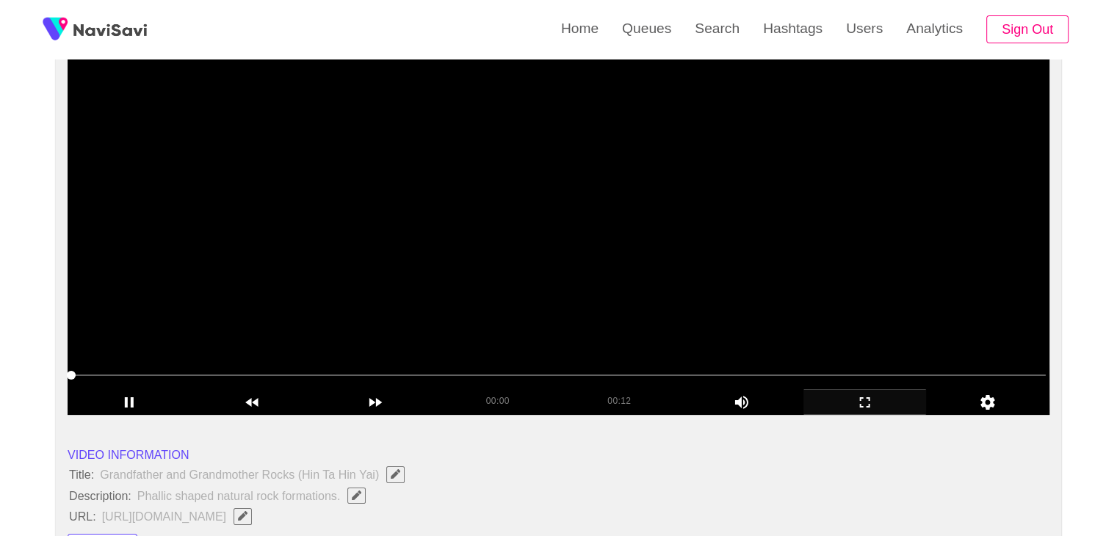
click at [849, 395] on icon "add" at bounding box center [865, 403] width 122 height 18
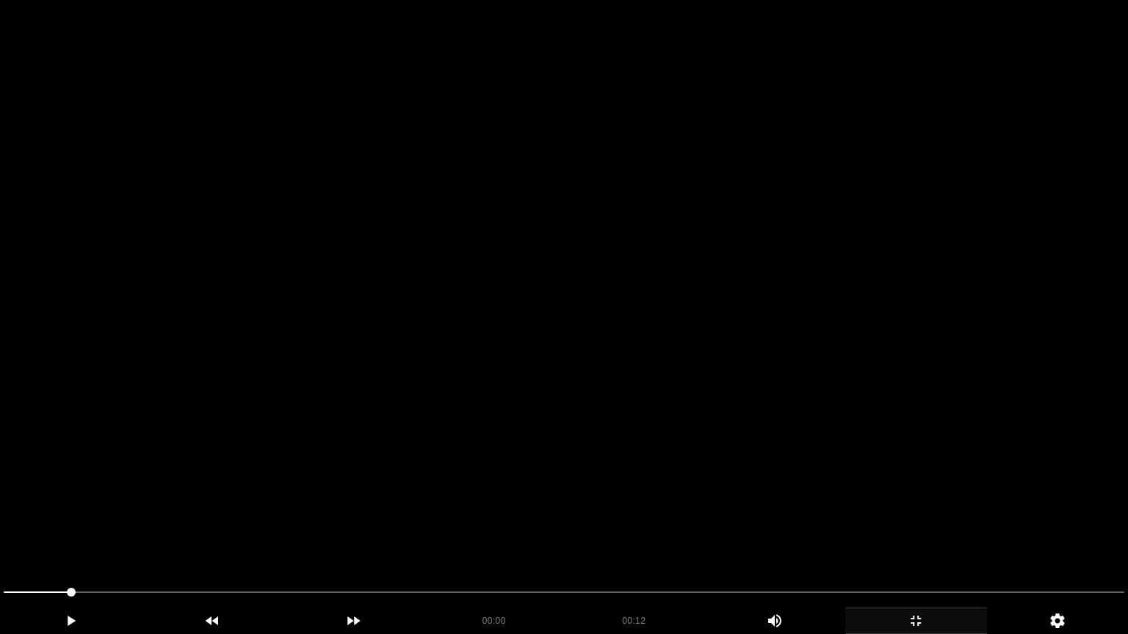
click at [531, 469] on video at bounding box center [564, 317] width 1128 height 634
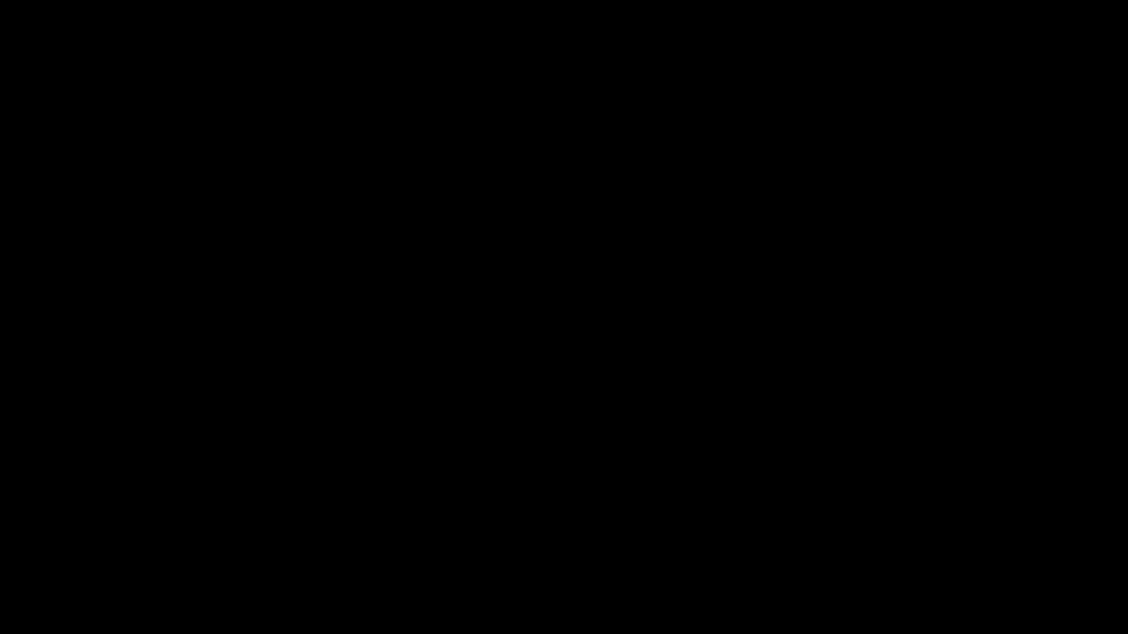
drag, startPoint x: 950, startPoint y: 621, endPoint x: 927, endPoint y: 614, distance: 23.9
click at [927, 535] on icon "add" at bounding box center [916, 621] width 140 height 18
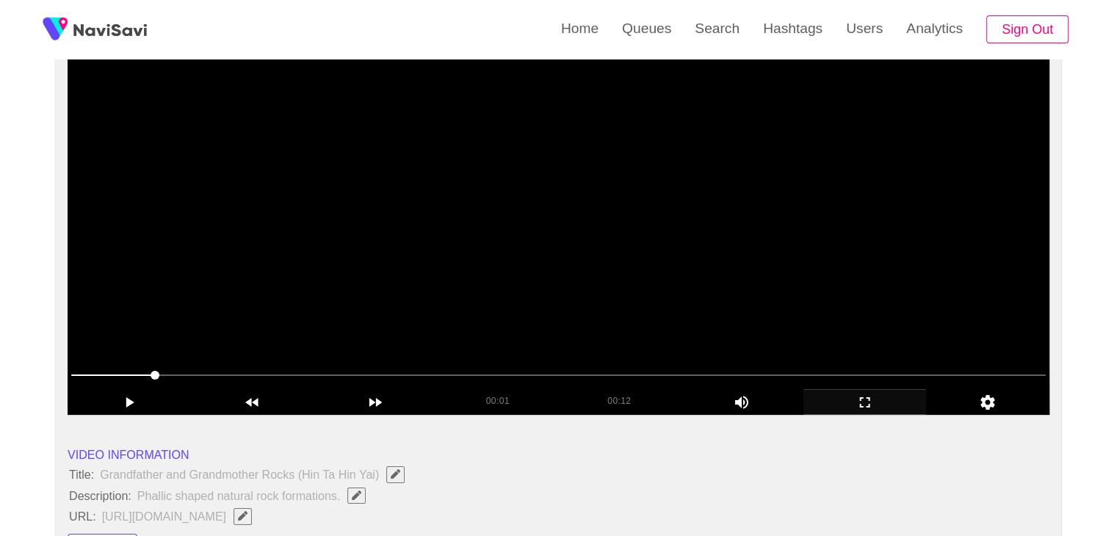
click at [583, 296] on video at bounding box center [559, 231] width 982 height 367
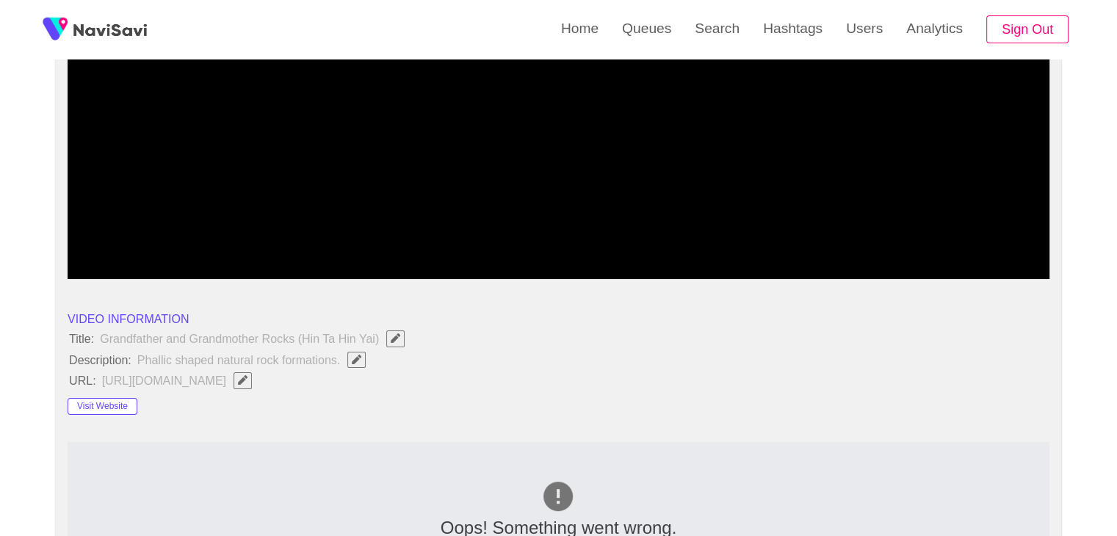
scroll to position [294, 0]
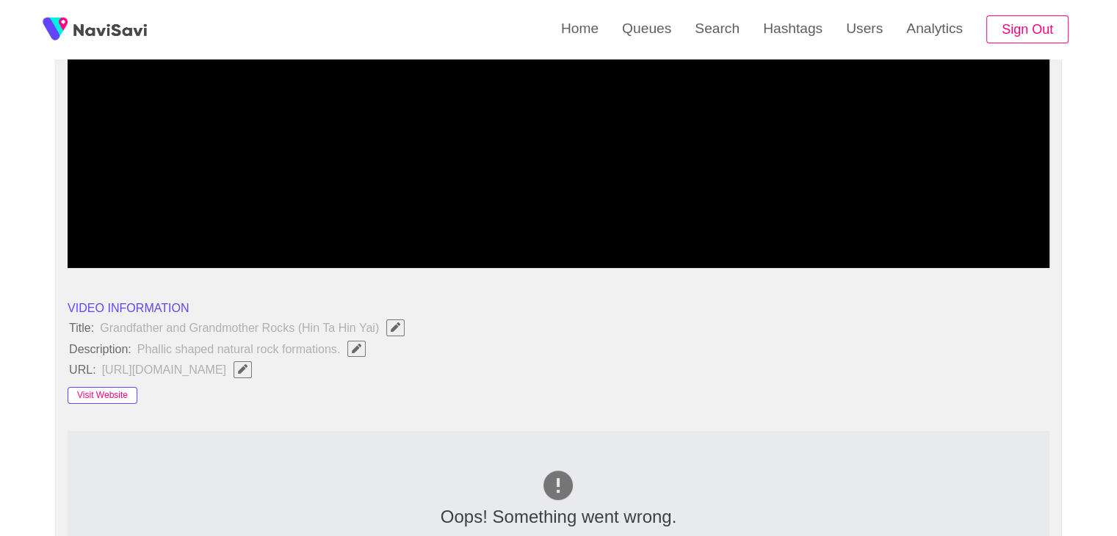
click at [115, 388] on button "Visit Website" at bounding box center [103, 396] width 70 height 18
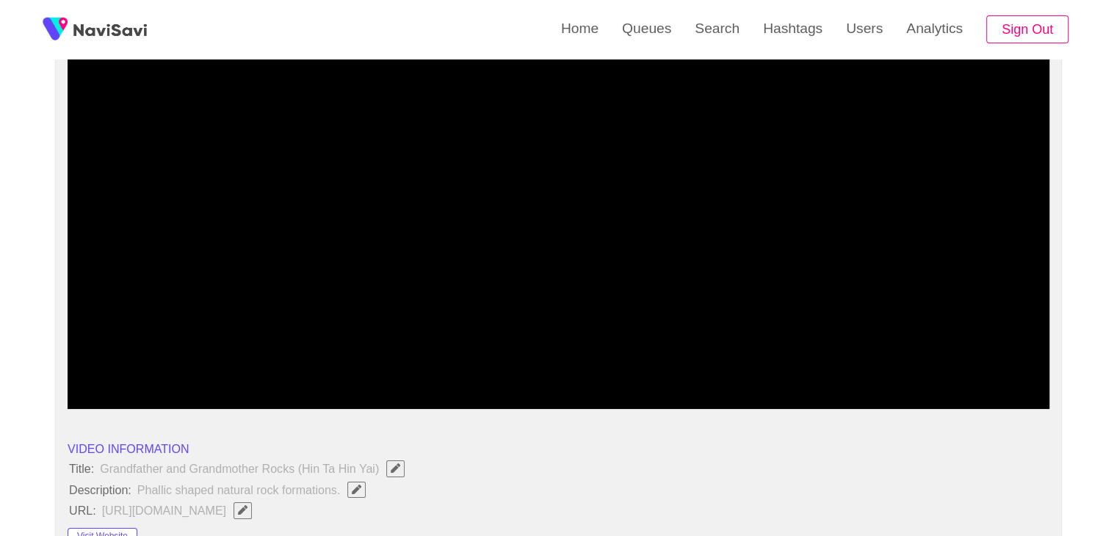
scroll to position [147, 0]
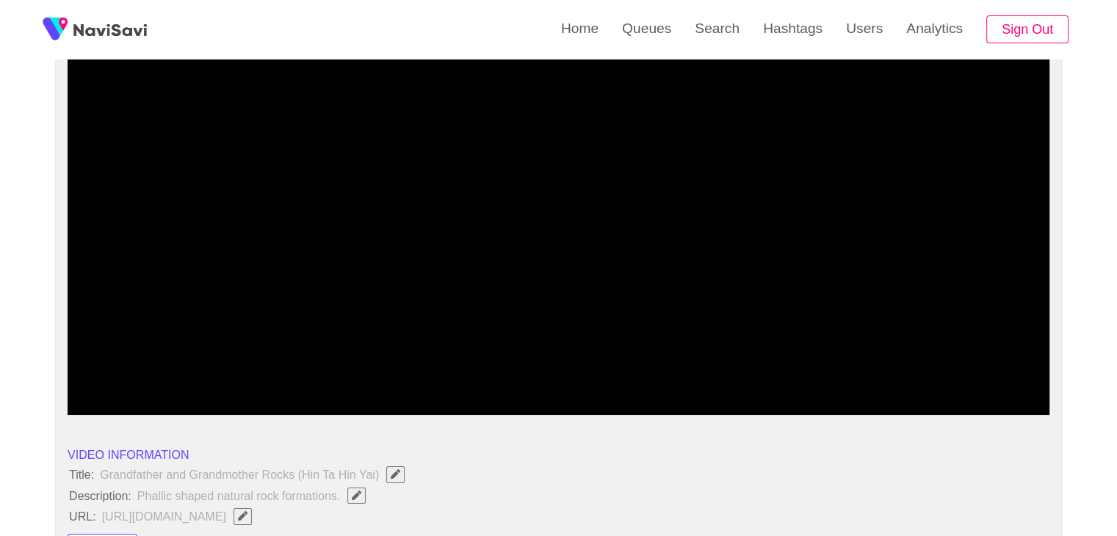
drag, startPoint x: 120, startPoint y: 378, endPoint x: 18, endPoint y: 369, distance: 103.2
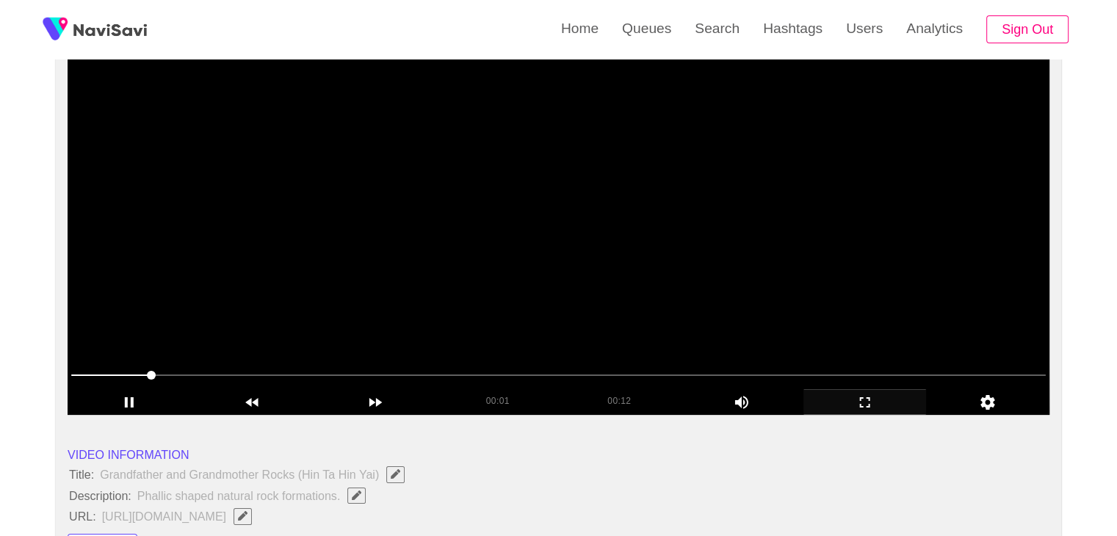
click at [502, 288] on video at bounding box center [559, 231] width 982 height 367
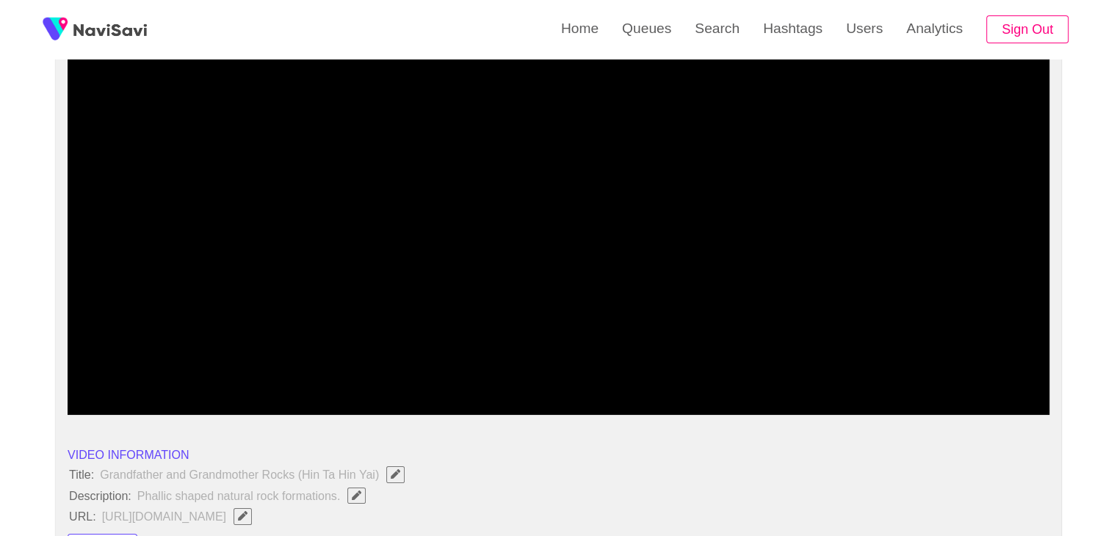
drag, startPoint x: 123, startPoint y: 370, endPoint x: 48, endPoint y: 365, distance: 75.8
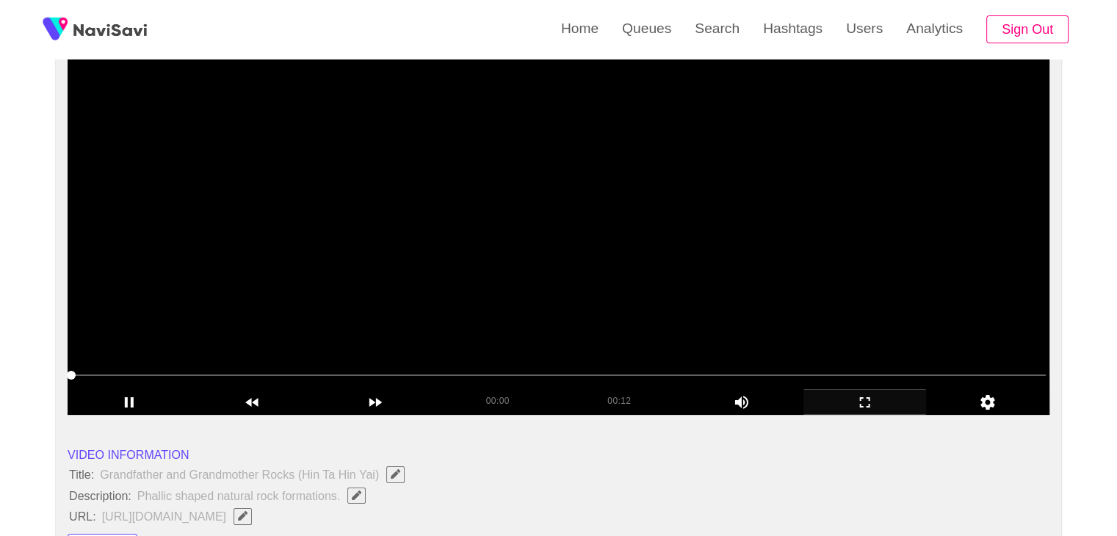
click at [464, 295] on video at bounding box center [559, 231] width 982 height 367
click at [491, 295] on video at bounding box center [559, 231] width 982 height 367
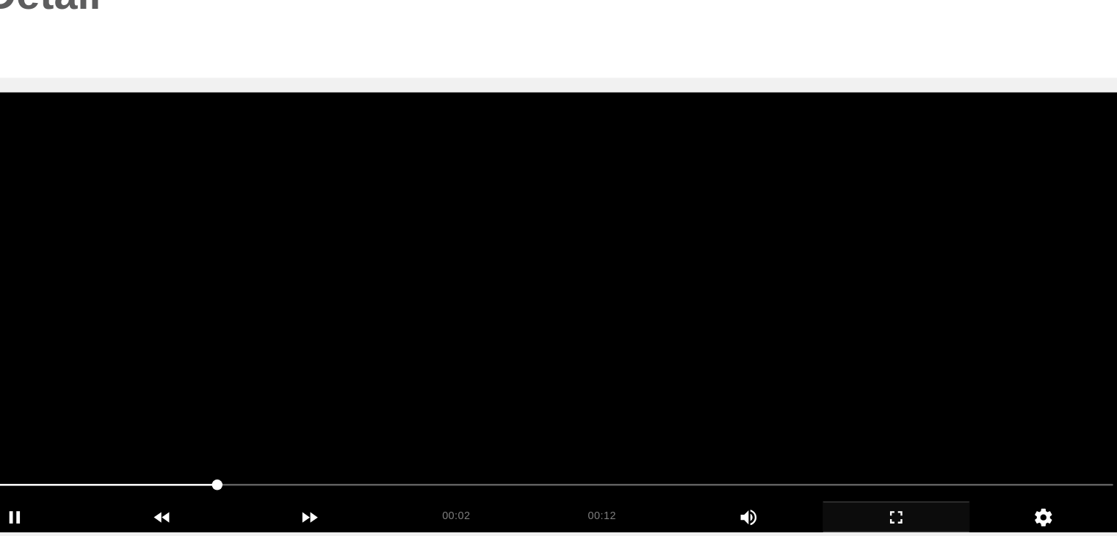
scroll to position [73, 0]
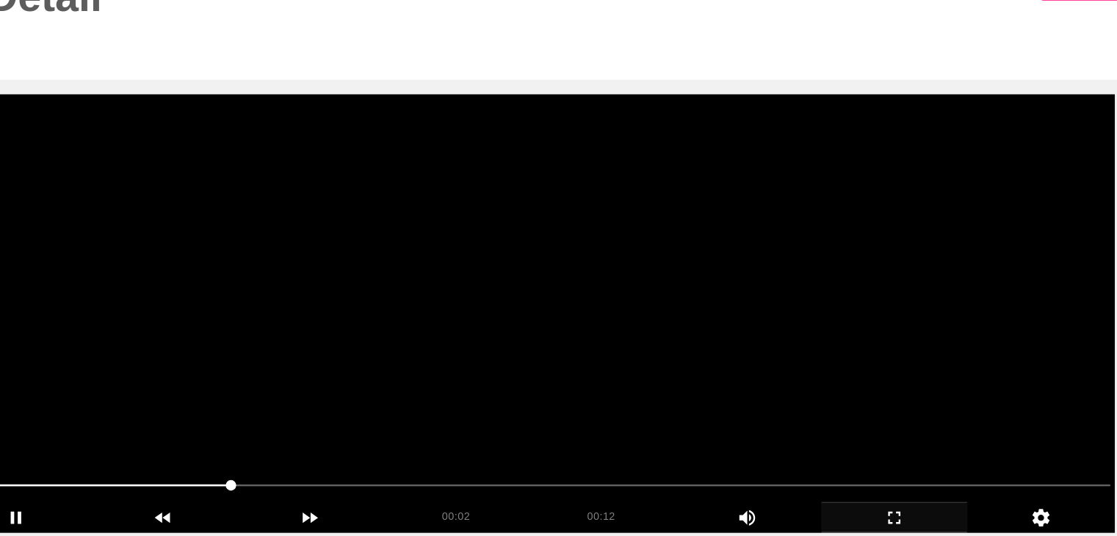
click at [214, 445] on span at bounding box center [558, 449] width 974 height 23
click at [547, 358] on video at bounding box center [559, 305] width 982 height 367
click at [612, 352] on video at bounding box center [559, 305] width 982 height 367
click at [554, 355] on video at bounding box center [559, 305] width 982 height 367
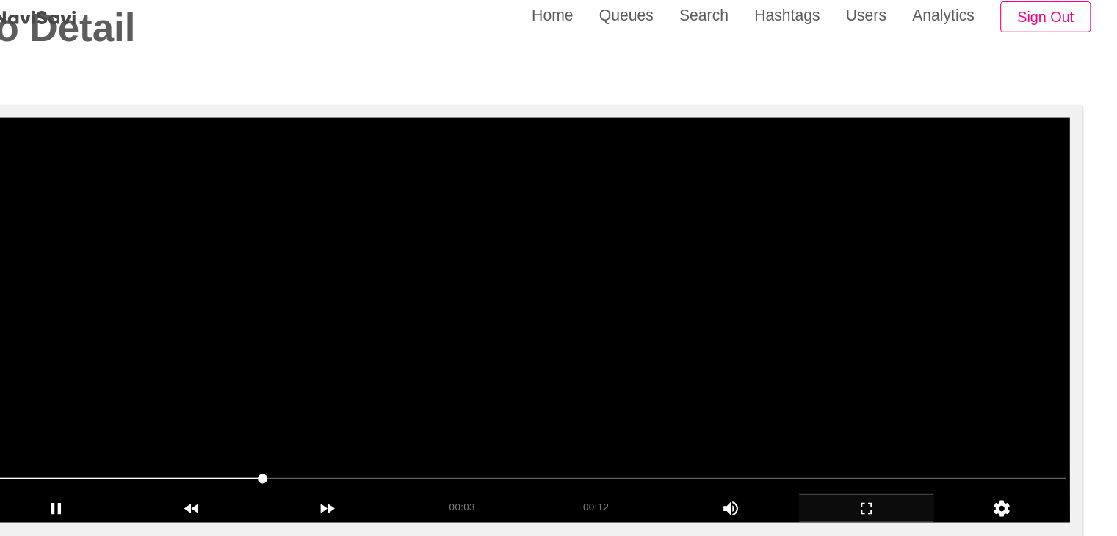
scroll to position [73, 0]
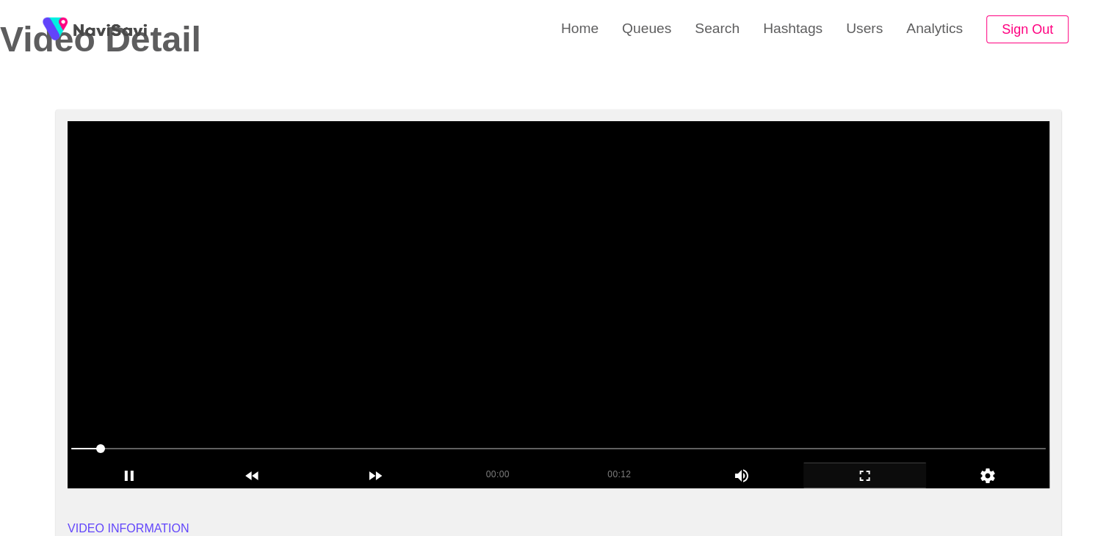
click at [458, 383] on video at bounding box center [559, 304] width 982 height 367
click at [524, 382] on video at bounding box center [559, 304] width 982 height 367
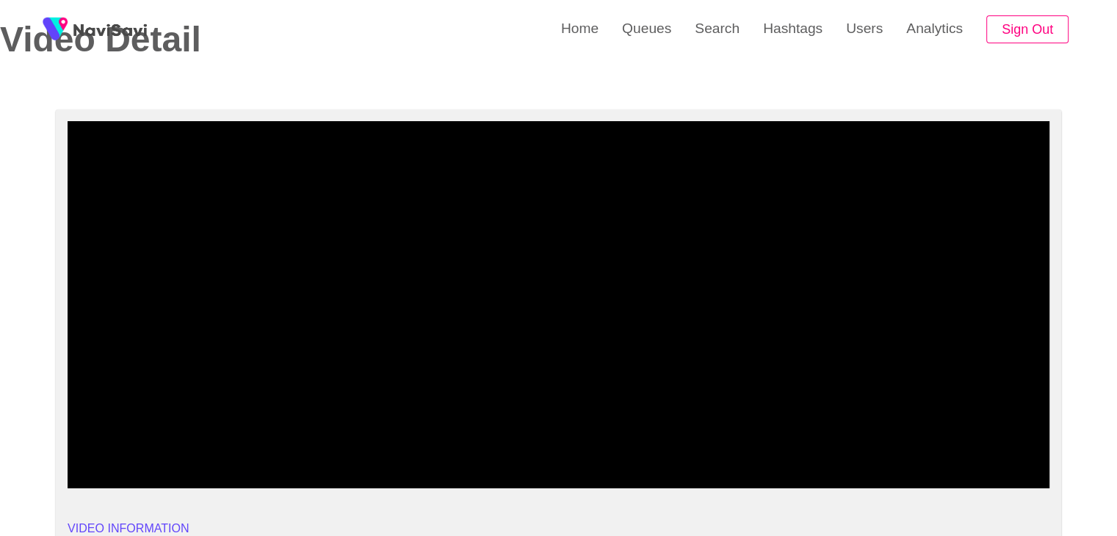
drag, startPoint x: 535, startPoint y: 444, endPoint x: 545, endPoint y: 444, distance: 10.3
click at [545, 444] on span at bounding box center [558, 448] width 974 height 23
click at [644, 444] on span at bounding box center [558, 448] width 974 height 23
drag, startPoint x: 761, startPoint y: 443, endPoint x: 770, endPoint y: 444, distance: 8.9
click at [770, 444] on span at bounding box center [558, 448] width 974 height 23
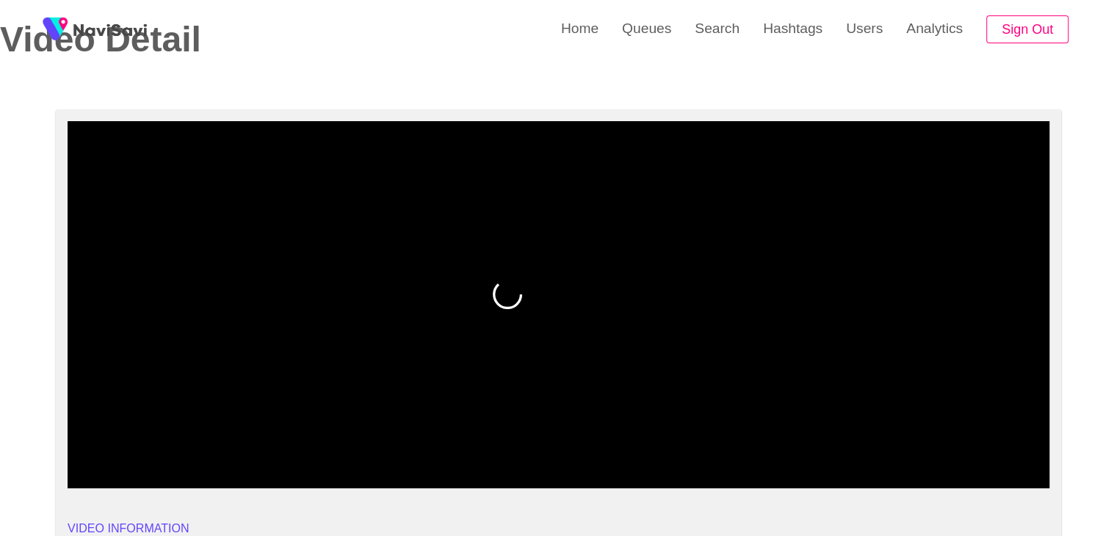
drag, startPoint x: 626, startPoint y: 444, endPoint x: 614, endPoint y: 444, distance: 11.7
click at [614, 444] on span at bounding box center [558, 448] width 974 height 23
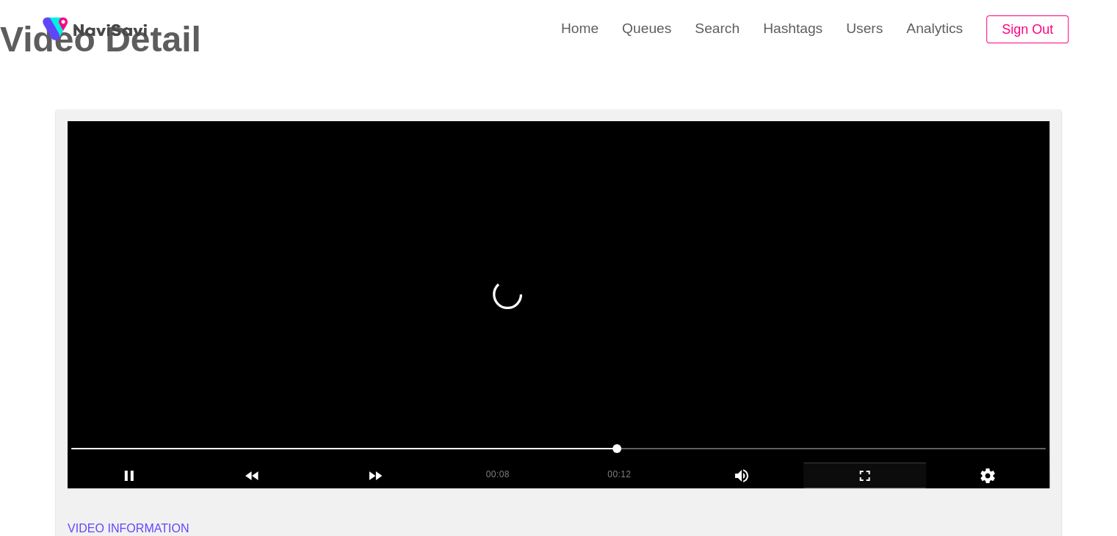
click at [846, 377] on video at bounding box center [559, 304] width 982 height 367
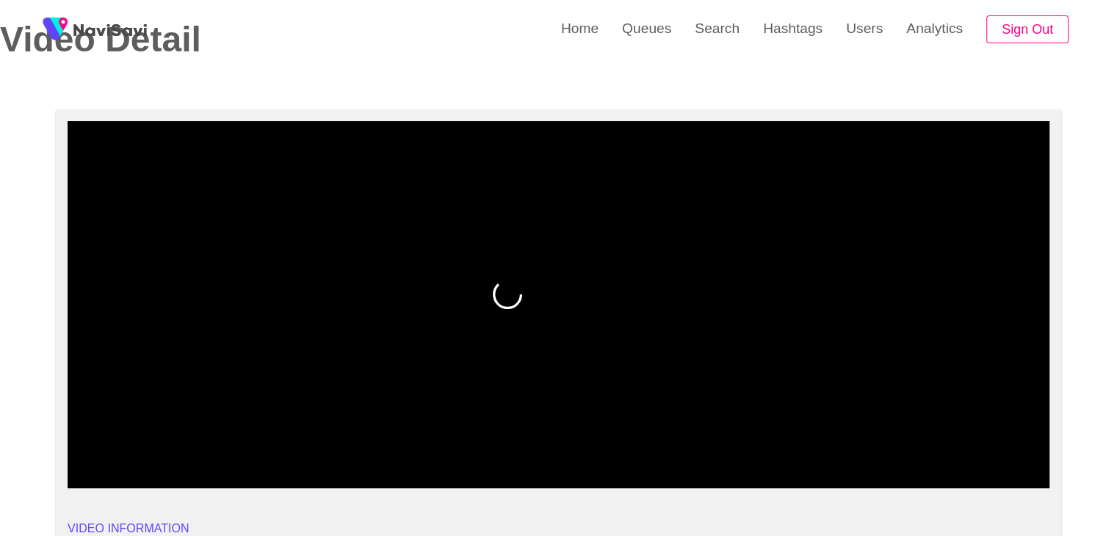
click at [562, 445] on span at bounding box center [558, 448] width 974 height 23
drag, startPoint x: 185, startPoint y: 449, endPoint x: 21, endPoint y: 441, distance: 164.7
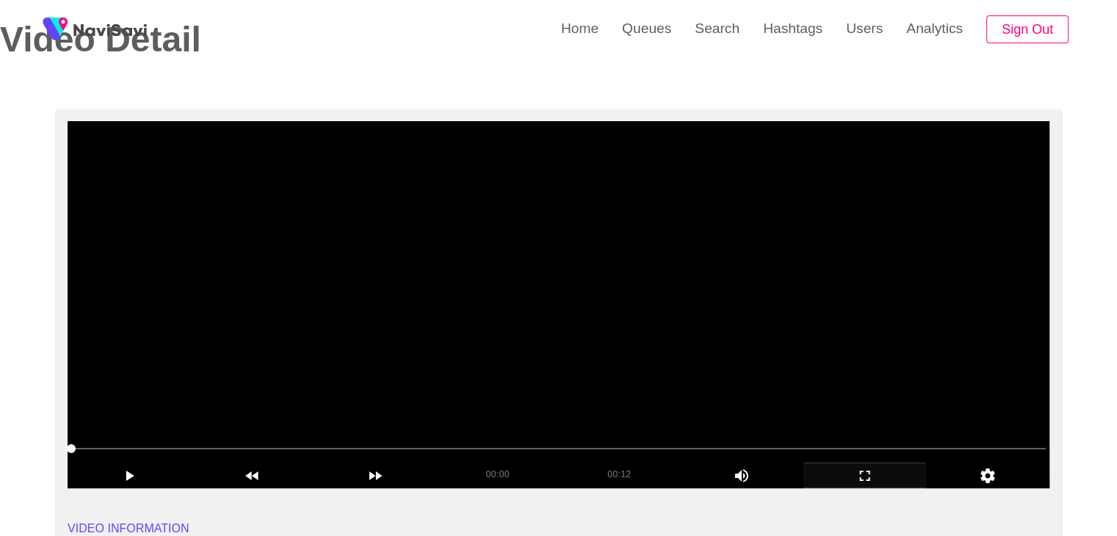
click at [540, 356] on video at bounding box center [559, 304] width 982 height 367
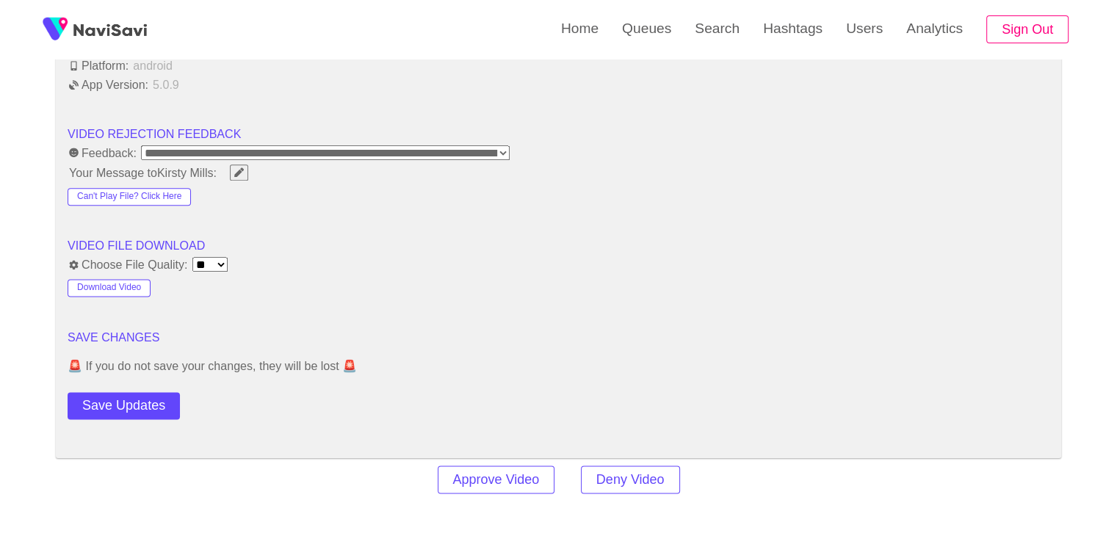
scroll to position [1909, 0]
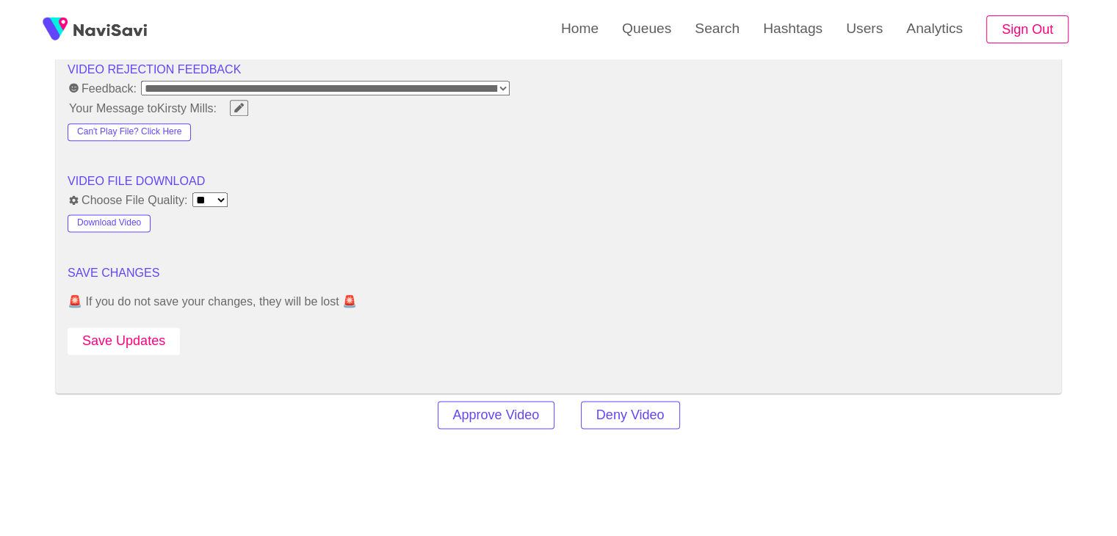
click at [150, 340] on button "Save Updates" at bounding box center [124, 340] width 112 height 27
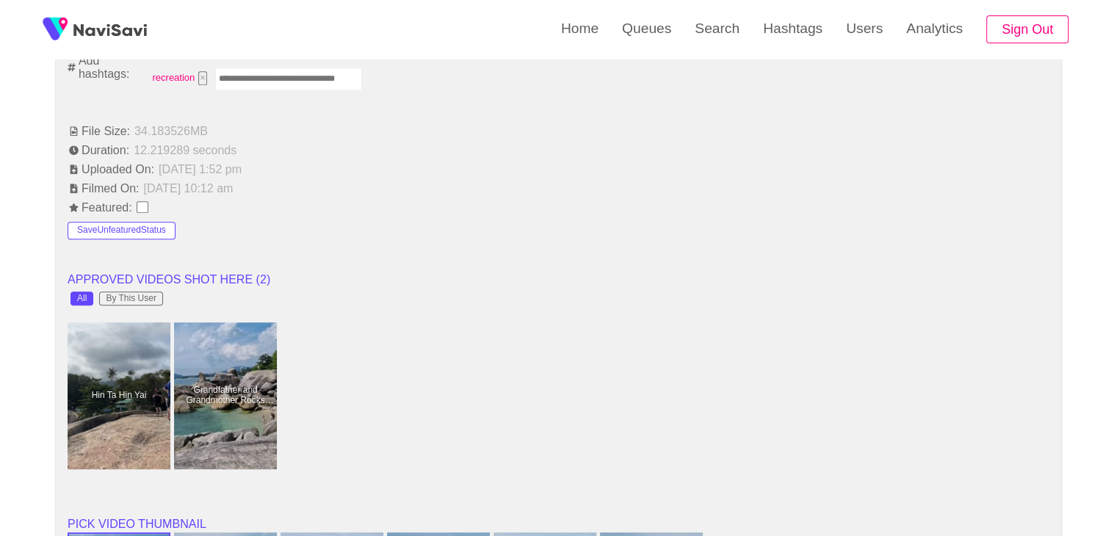
scroll to position [808, 0]
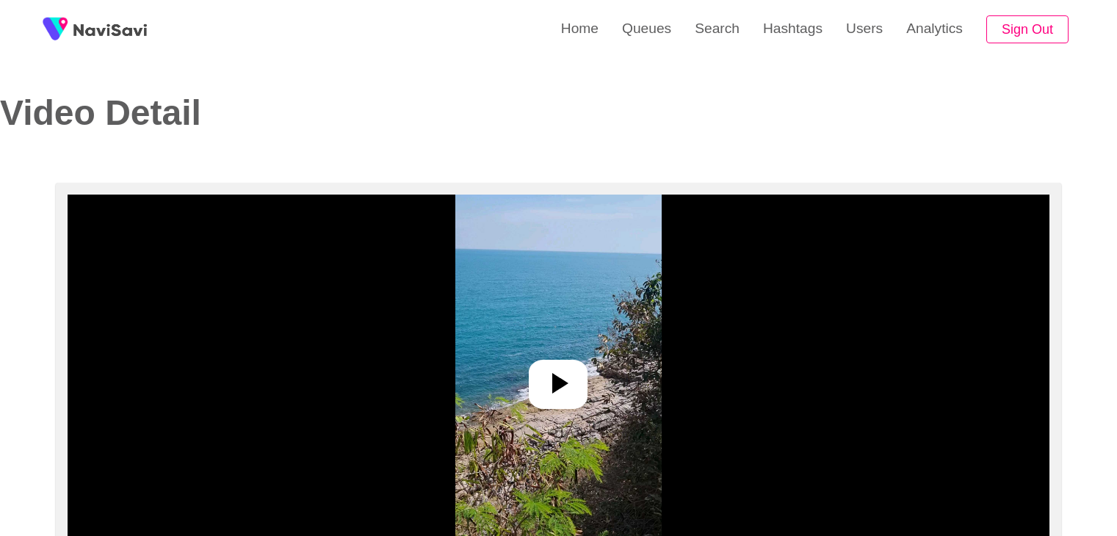
select select "**********"
select select "**"
click at [558, 372] on icon at bounding box center [557, 383] width 35 height 35
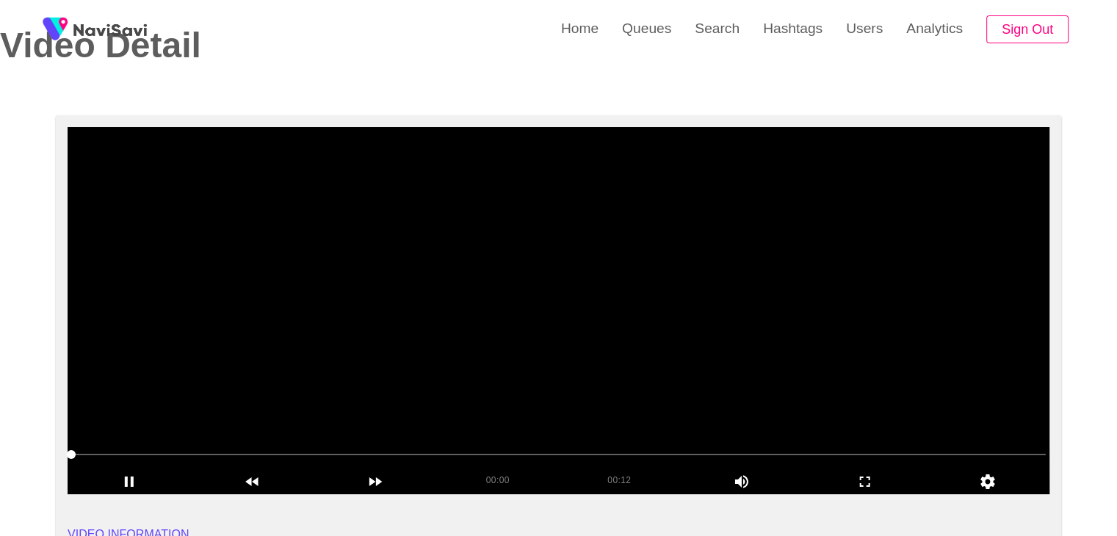
scroll to position [73, 0]
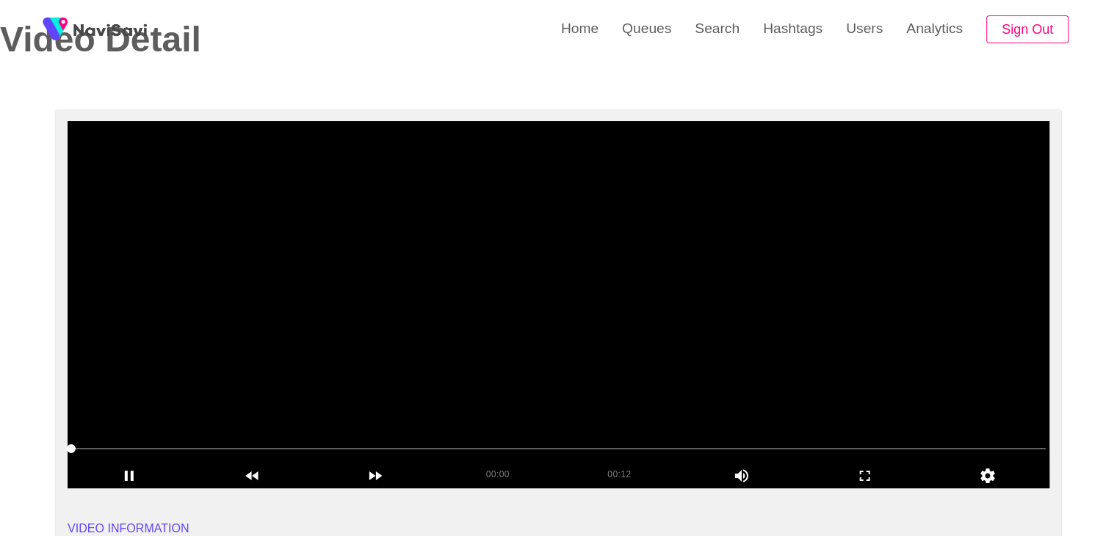
click at [445, 363] on video at bounding box center [559, 304] width 982 height 367
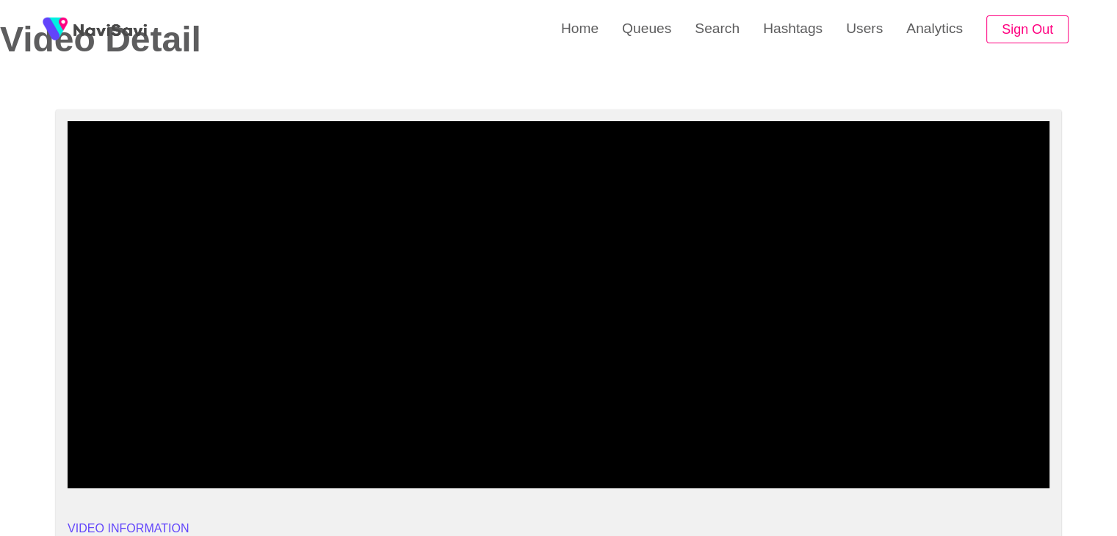
drag, startPoint x: 116, startPoint y: 444, endPoint x: 52, endPoint y: 441, distance: 64.0
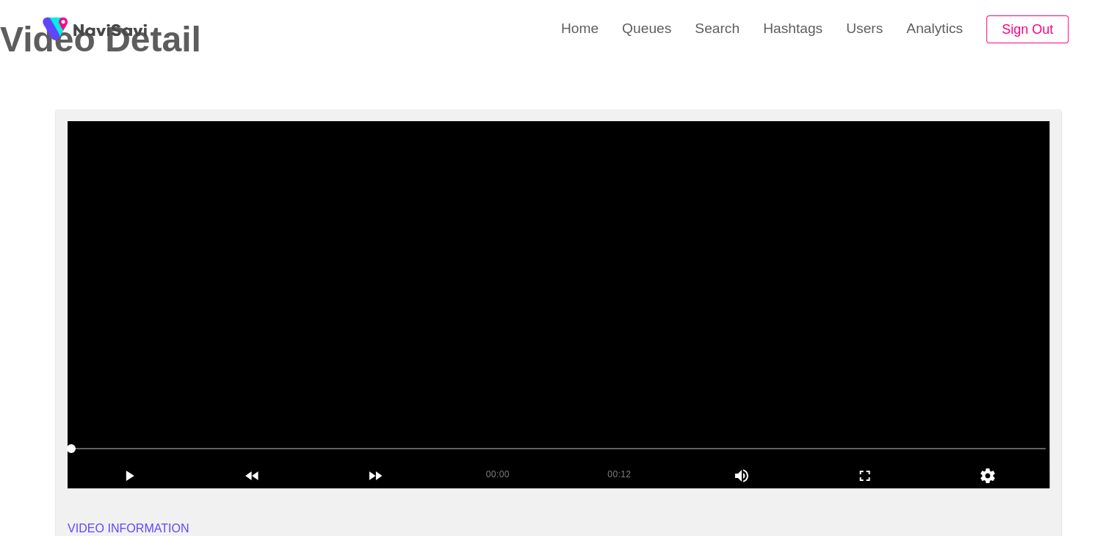
click at [574, 365] on video at bounding box center [559, 304] width 982 height 367
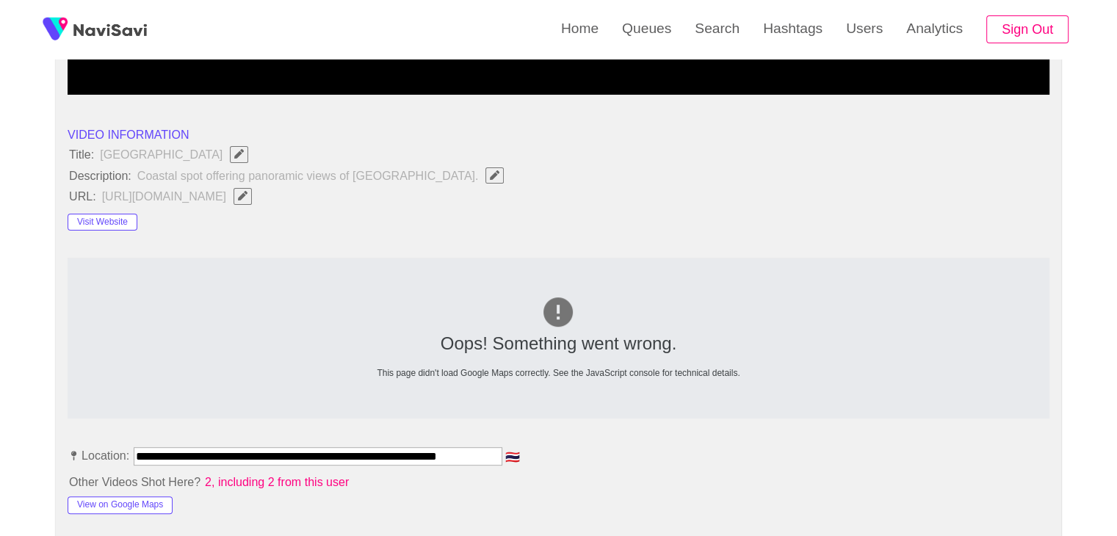
scroll to position [514, 0]
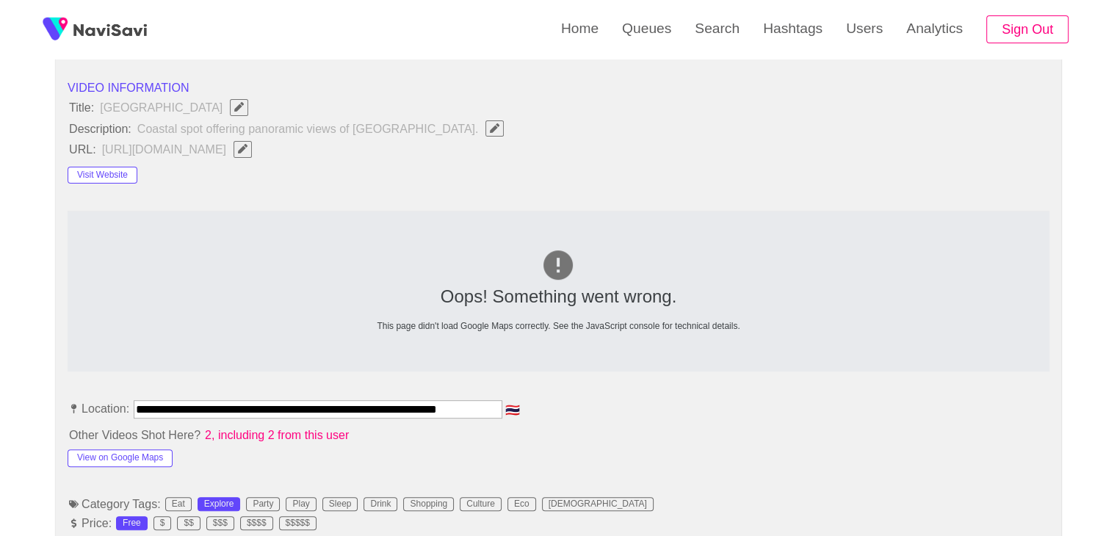
drag, startPoint x: 138, startPoint y: 408, endPoint x: 702, endPoint y: 410, distance: 563.9
click at [702, 410] on li "**********" at bounding box center [559, 411] width 982 height 23
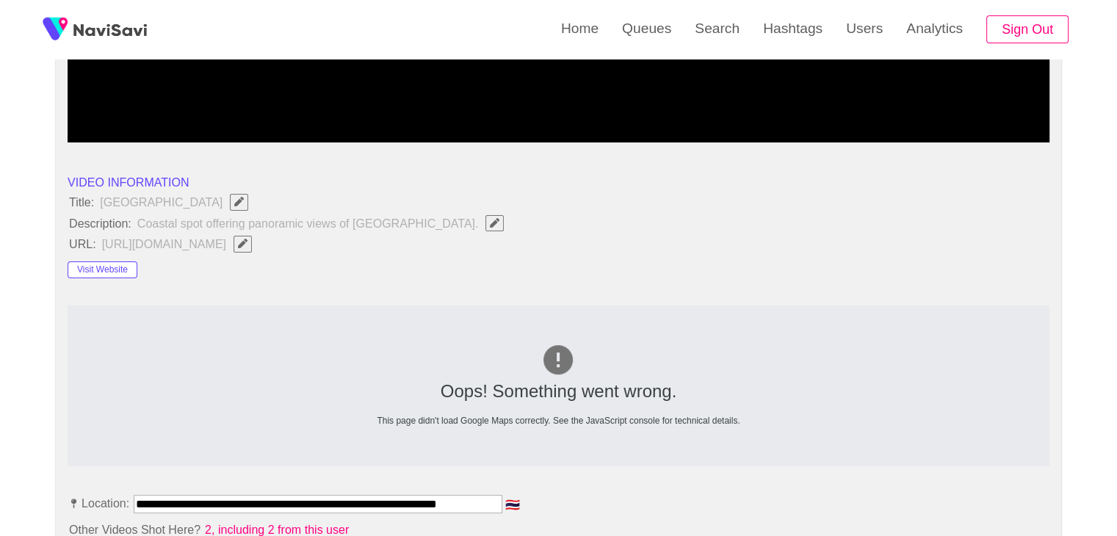
scroll to position [441, 0]
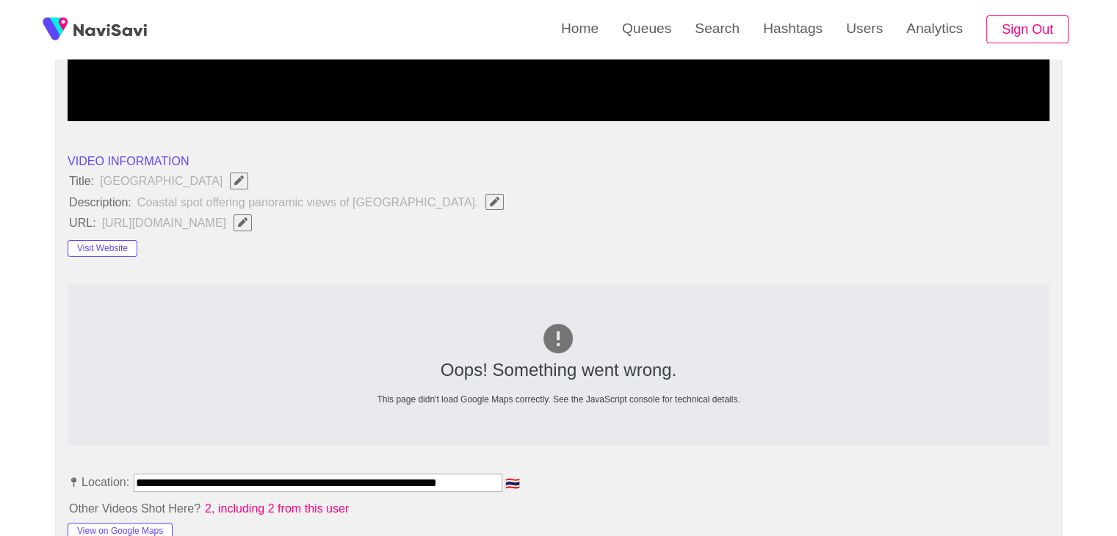
click at [247, 224] on icon "Edit Field" at bounding box center [243, 222] width 10 height 10
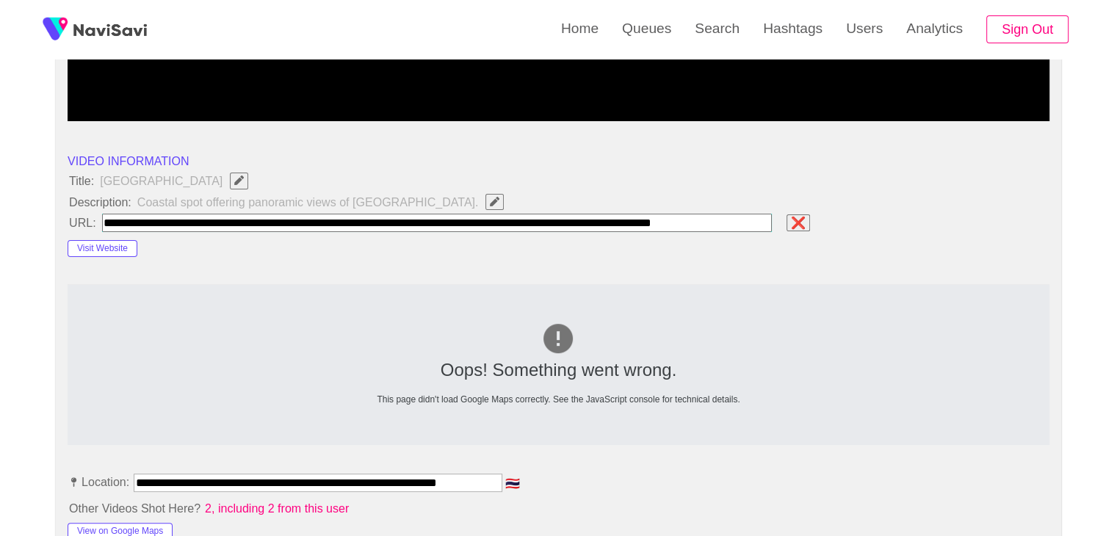
type input "**********"
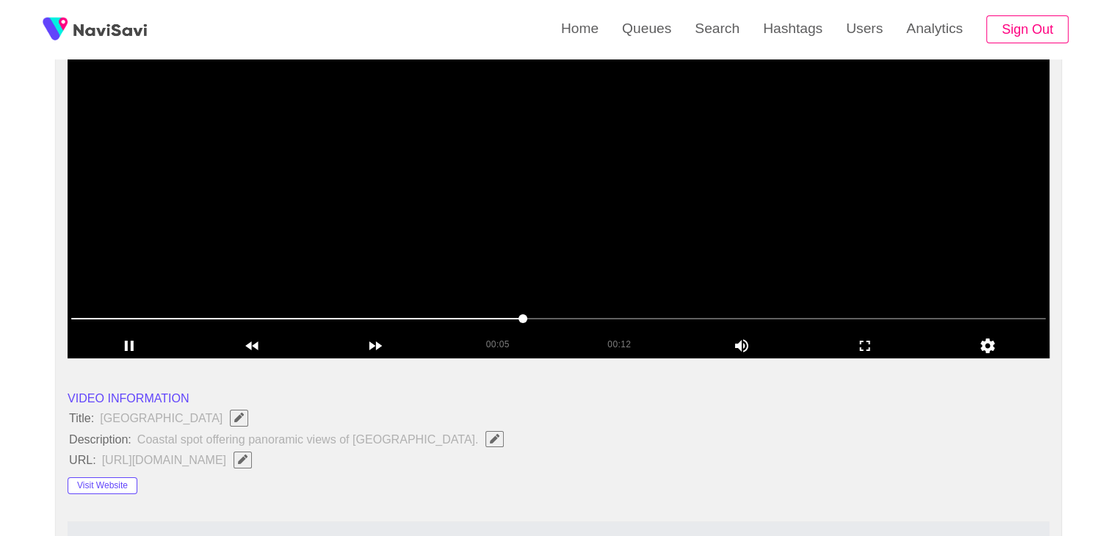
scroll to position [147, 0]
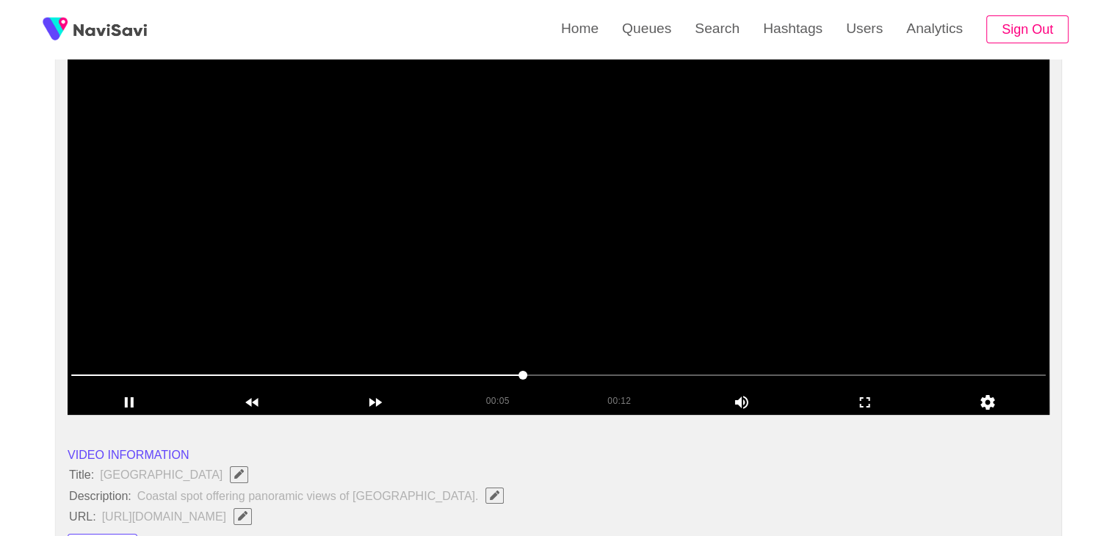
drag, startPoint x: 231, startPoint y: 358, endPoint x: 133, endPoint y: 358, distance: 97.7
click at [148, 363] on section "00:05 00:12 Picture In Picture 1 Error: Failed to load Video" at bounding box center [559, 231] width 982 height 367
click at [497, 284] on video at bounding box center [559, 231] width 982 height 367
click at [783, 322] on video at bounding box center [559, 231] width 982 height 367
click at [819, 350] on video at bounding box center [559, 231] width 982 height 367
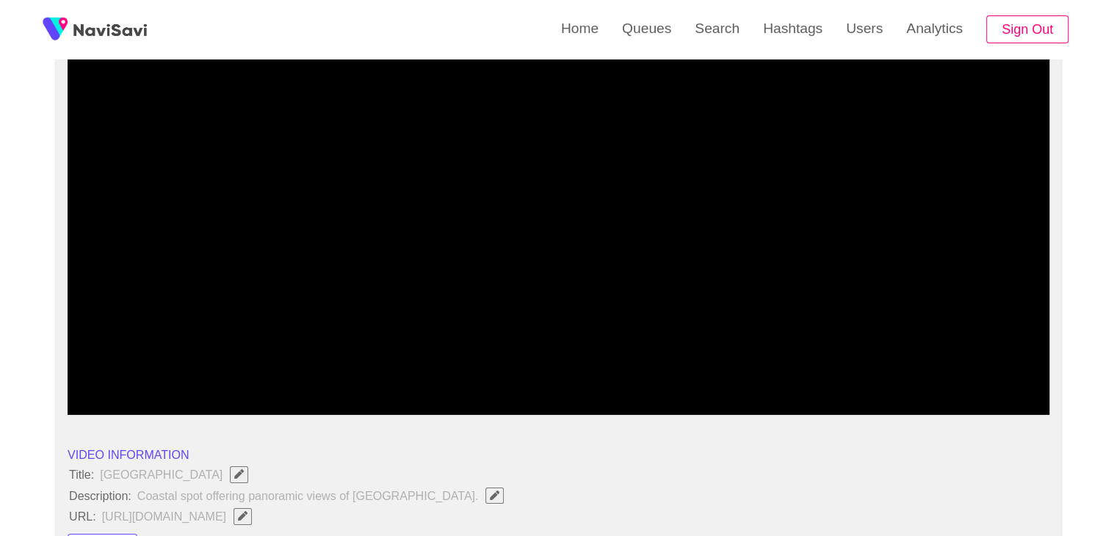
click at [734, 372] on span at bounding box center [558, 374] width 974 height 23
click at [127, 397] on icon "add" at bounding box center [129, 403] width 122 height 18
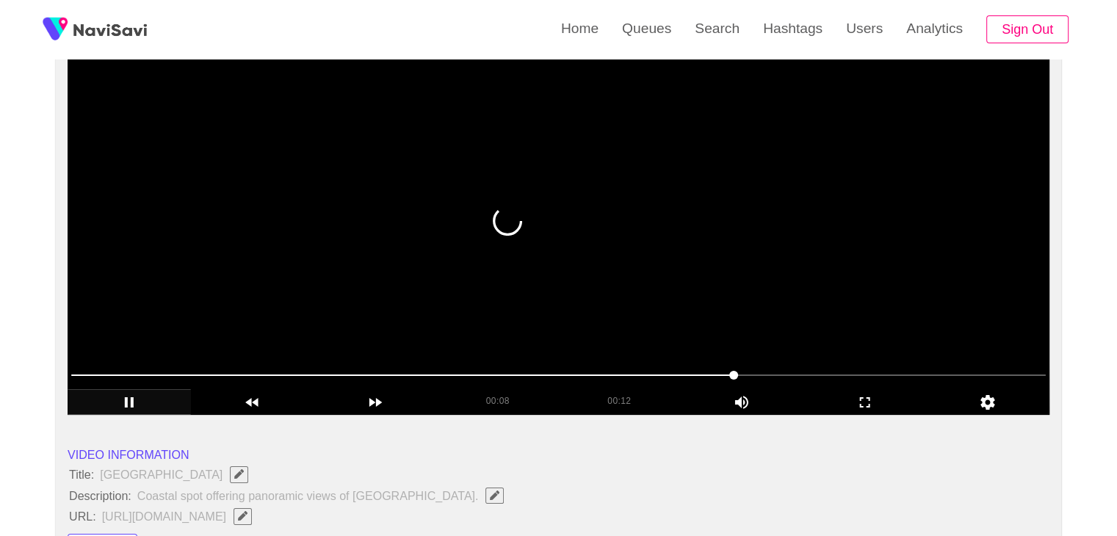
click at [769, 296] on video at bounding box center [559, 231] width 982 height 367
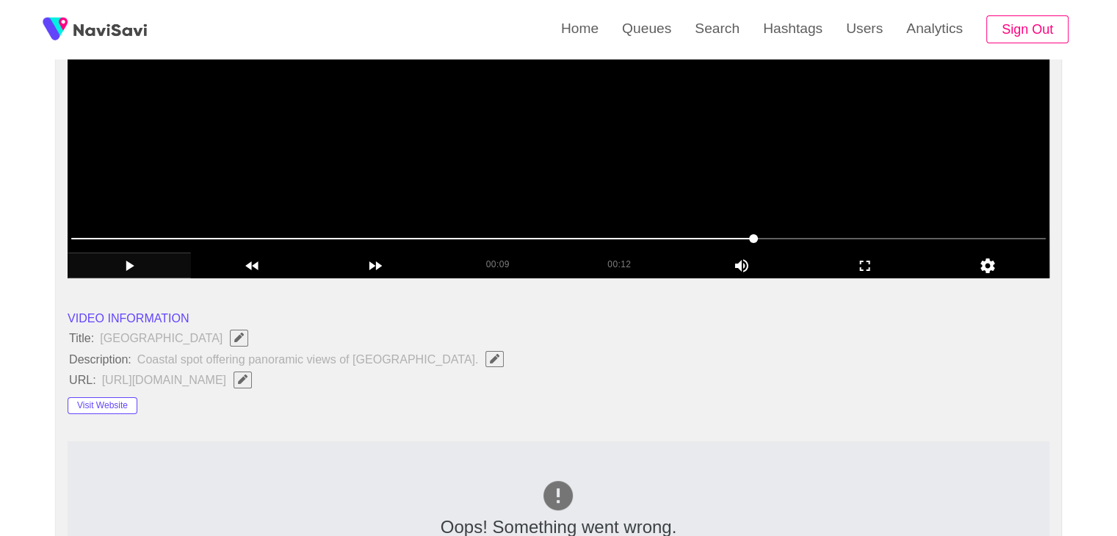
scroll to position [73, 0]
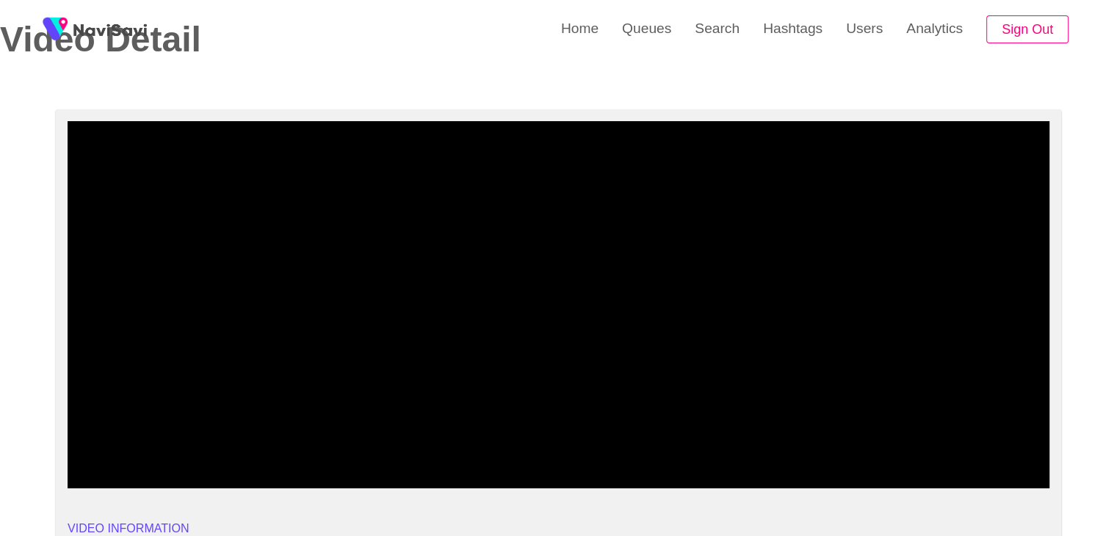
click at [812, 446] on span at bounding box center [558, 448] width 974 height 23
click at [853, 444] on span at bounding box center [558, 448] width 974 height 23
click at [892, 443] on span at bounding box center [558, 448] width 974 height 23
click at [835, 449] on span at bounding box center [558, 448] width 974 height 23
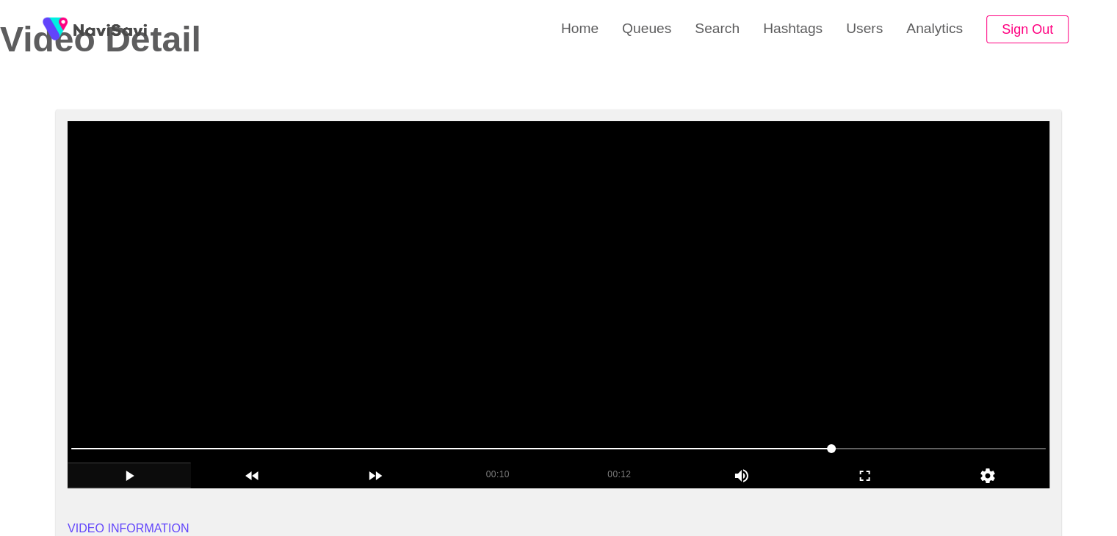
click at [967, 383] on video at bounding box center [559, 304] width 982 height 367
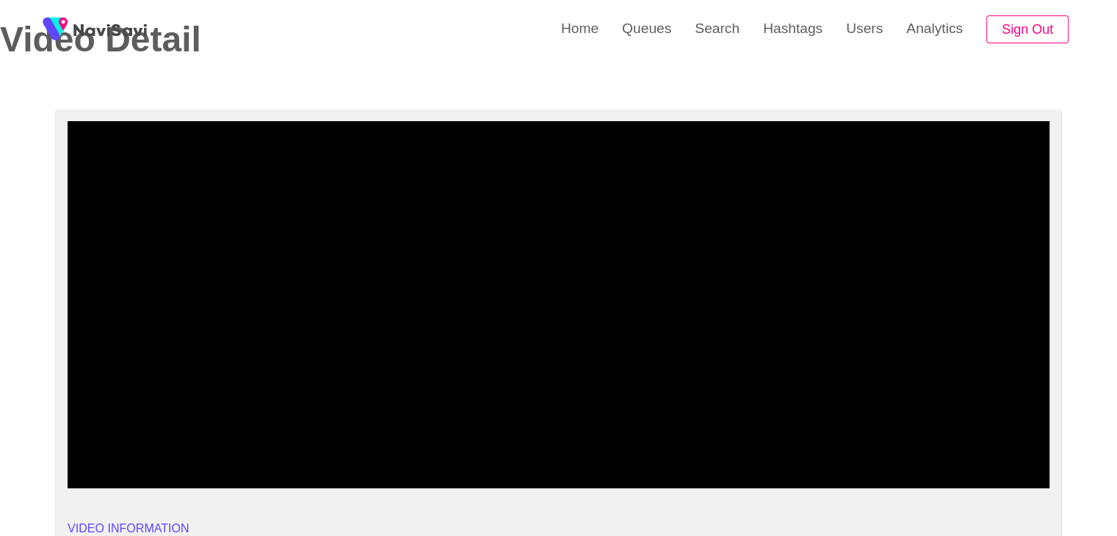
click at [929, 452] on span at bounding box center [558, 448] width 974 height 23
click at [969, 450] on span at bounding box center [558, 448] width 974 height 23
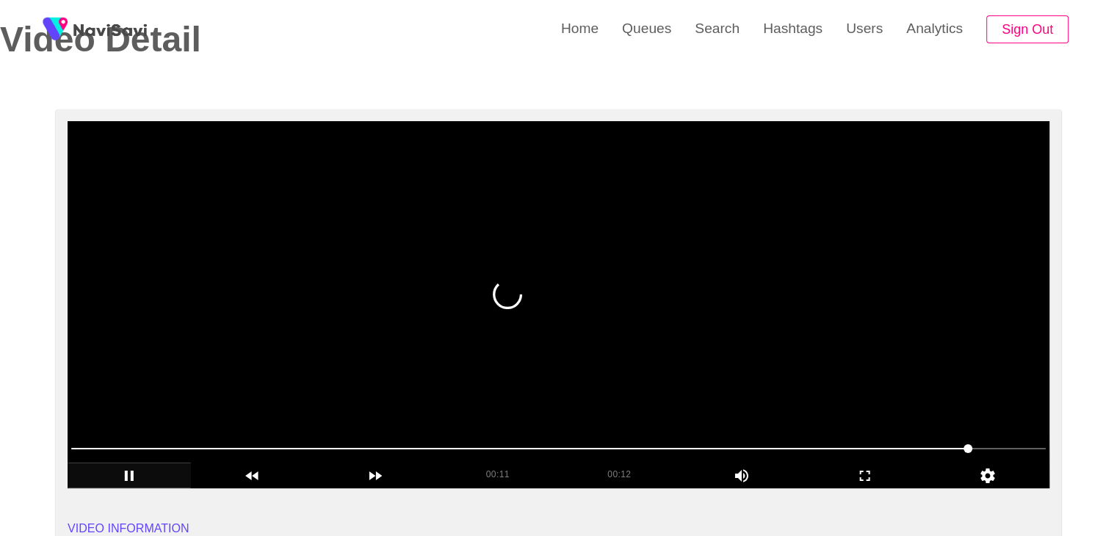
click at [691, 369] on video at bounding box center [559, 304] width 982 height 367
click at [902, 406] on video at bounding box center [559, 304] width 982 height 367
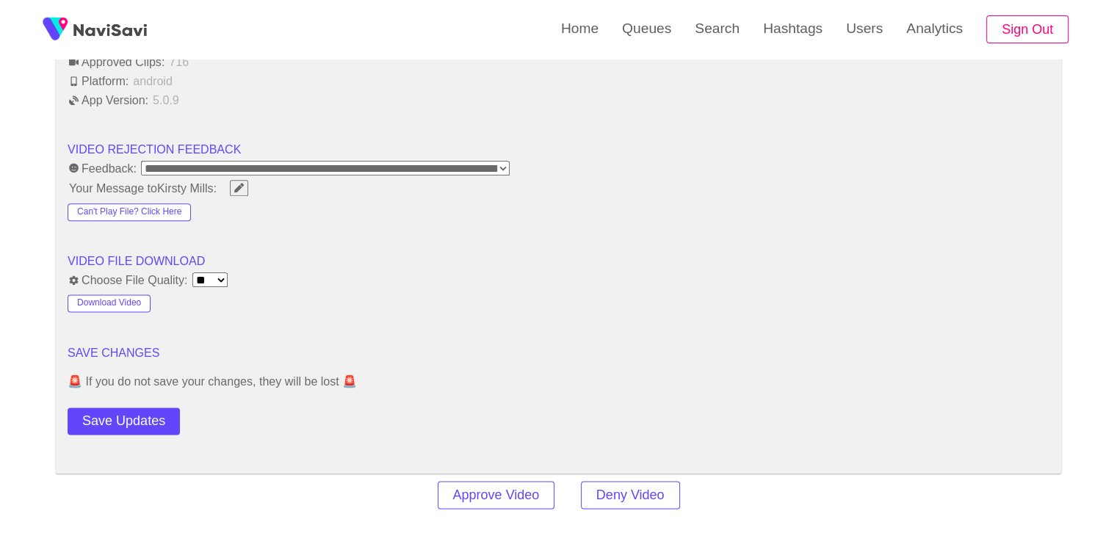
scroll to position [1836, 0]
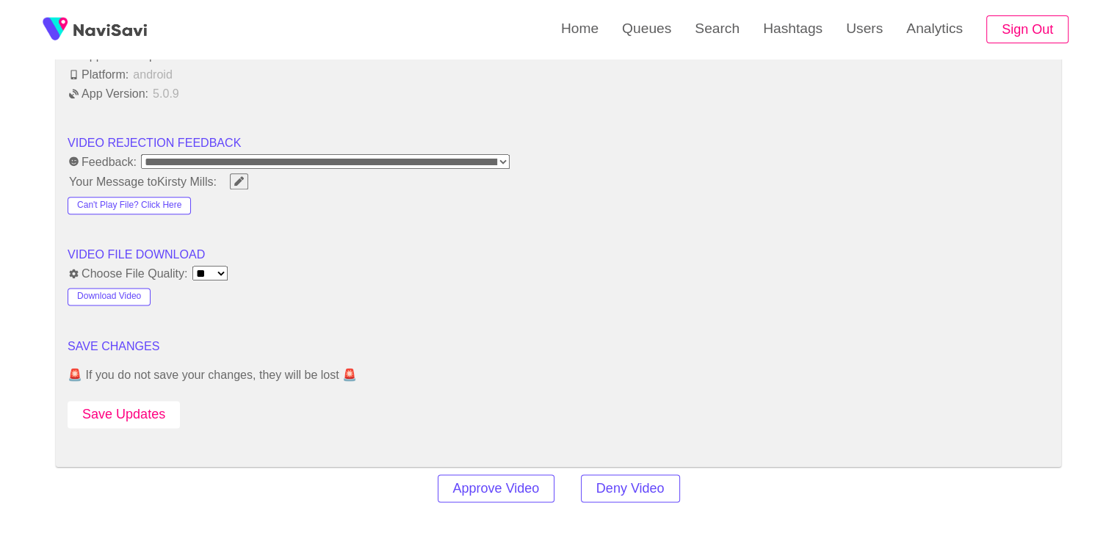
click at [138, 403] on button "Save Updates" at bounding box center [124, 414] width 112 height 27
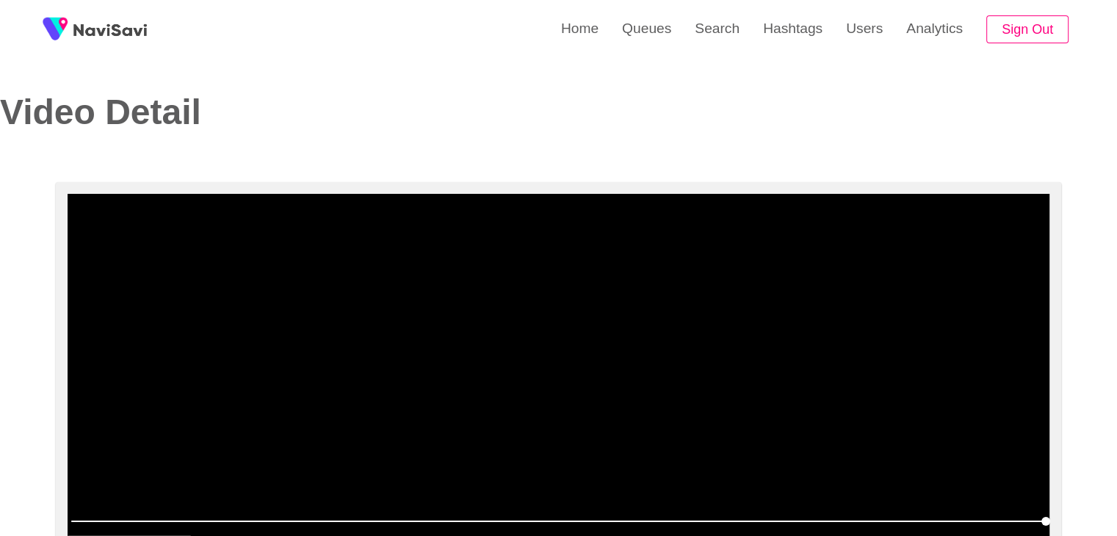
scroll to position [0, 0]
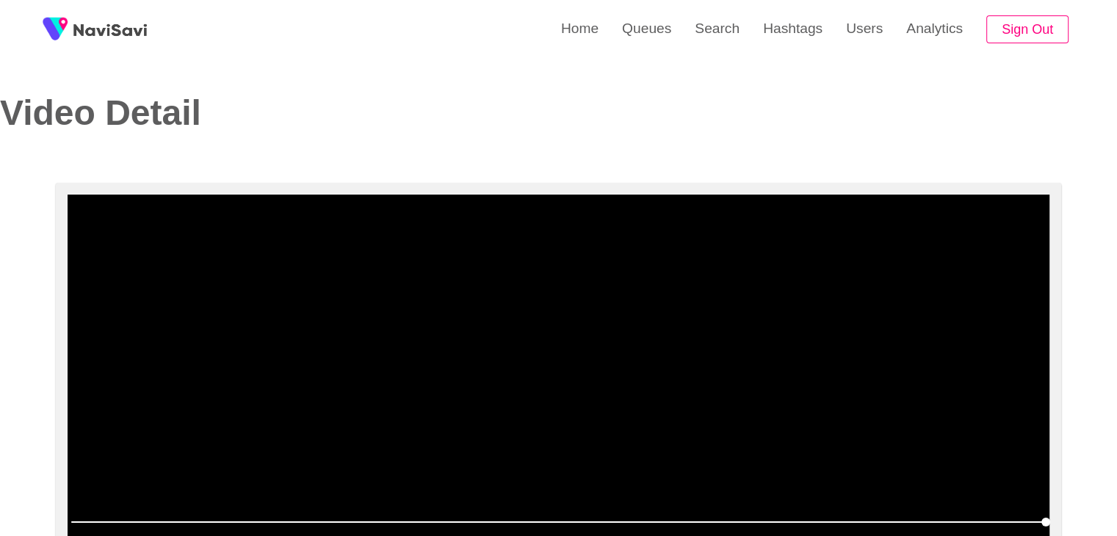
click at [501, 289] on video at bounding box center [559, 378] width 982 height 367
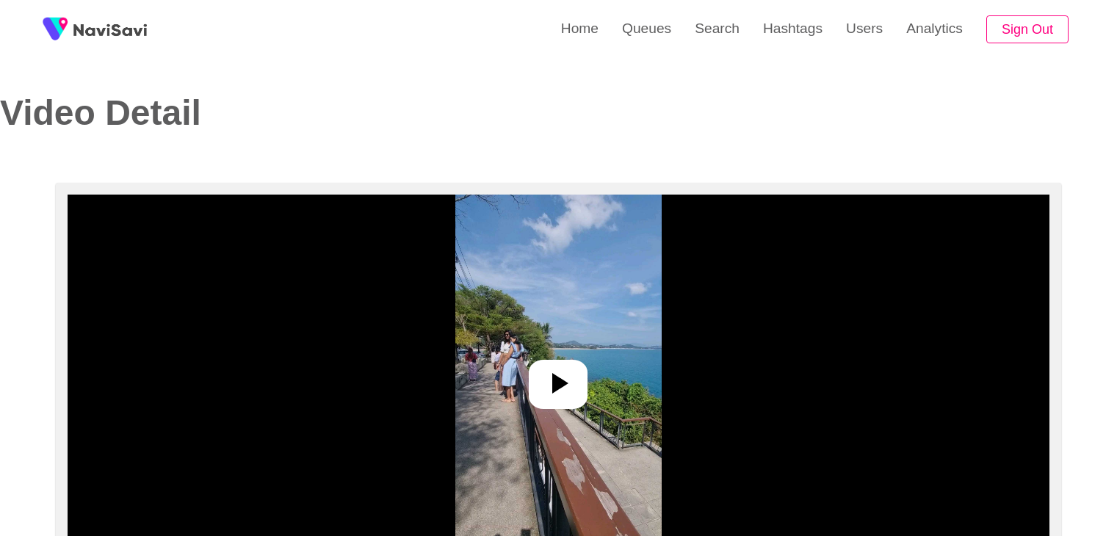
select select "**********"
select select "**"
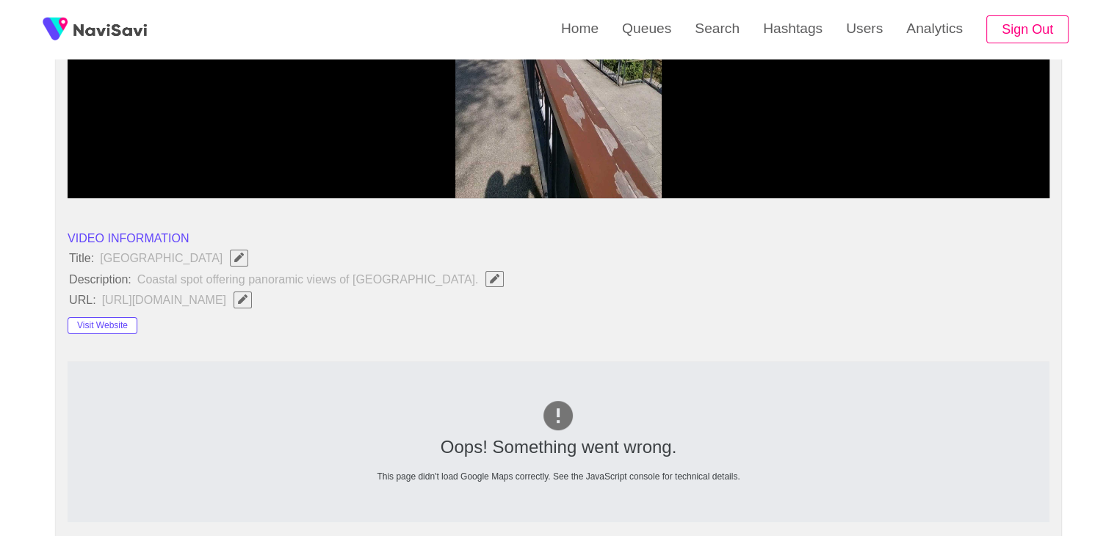
scroll to position [367, 0]
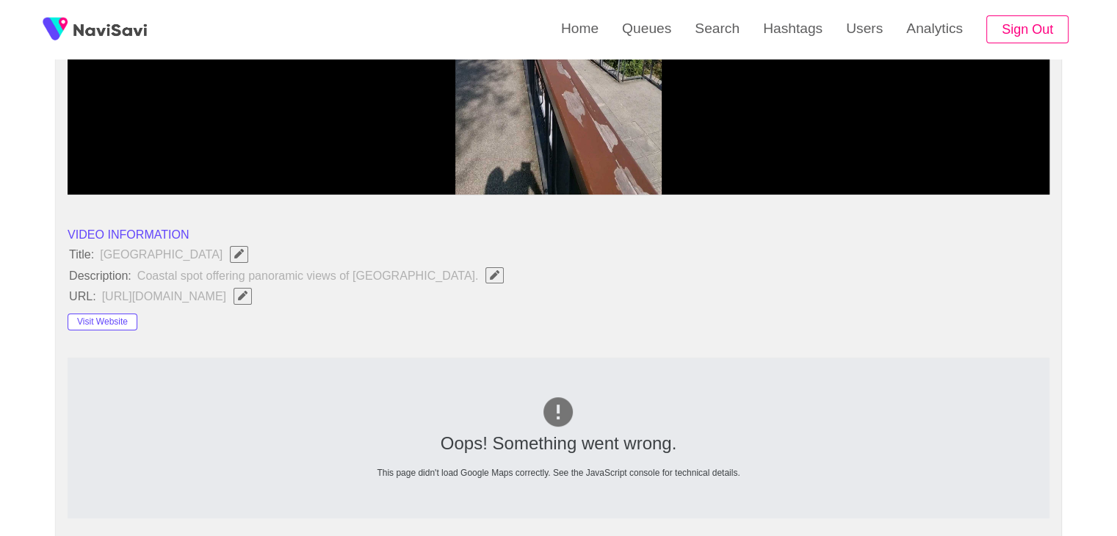
click at [247, 294] on icon "Edit Field" at bounding box center [243, 296] width 10 height 10
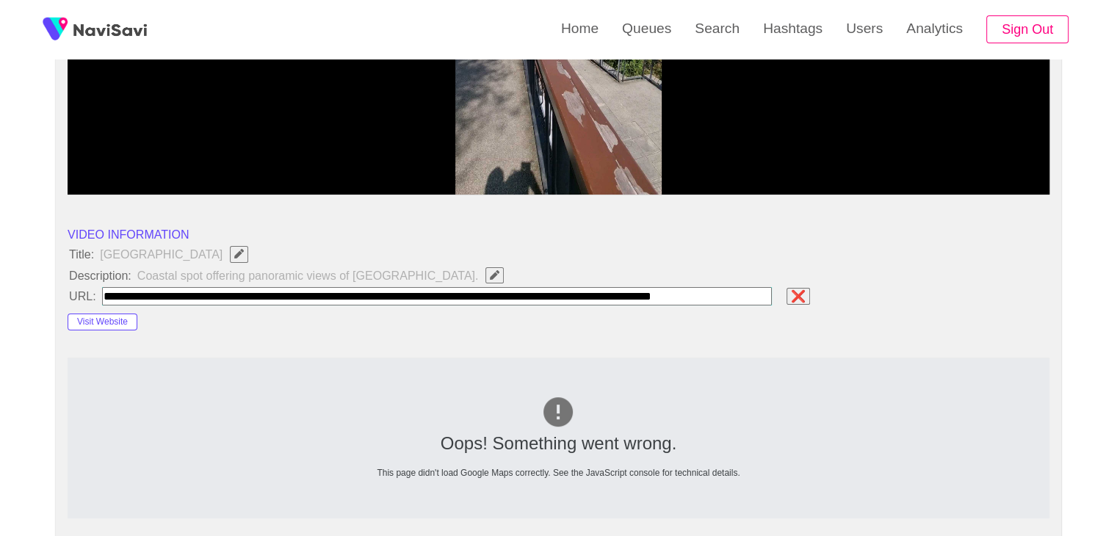
scroll to position [0, 38]
type input "**********"
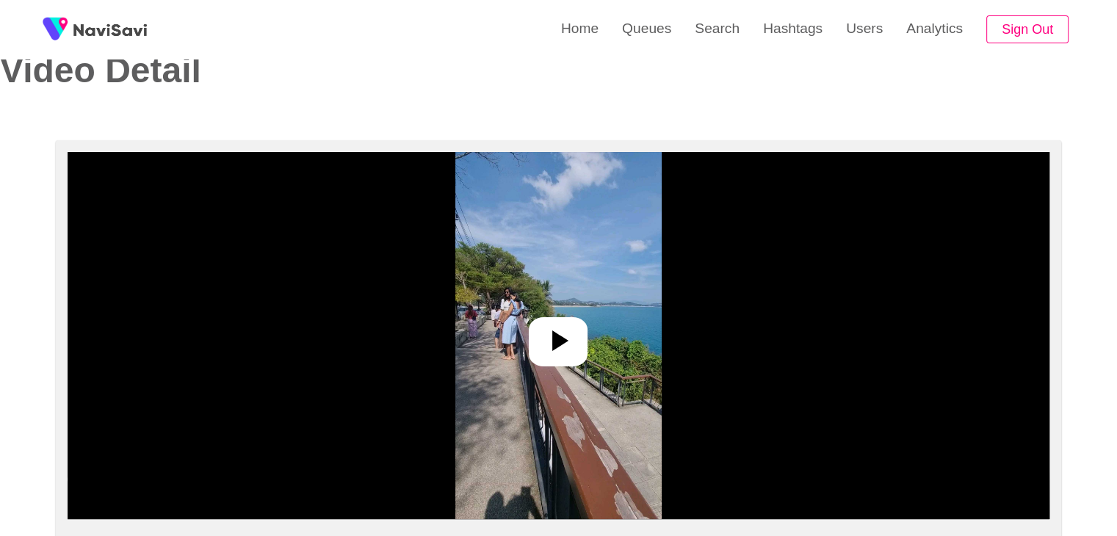
scroll to position [0, 0]
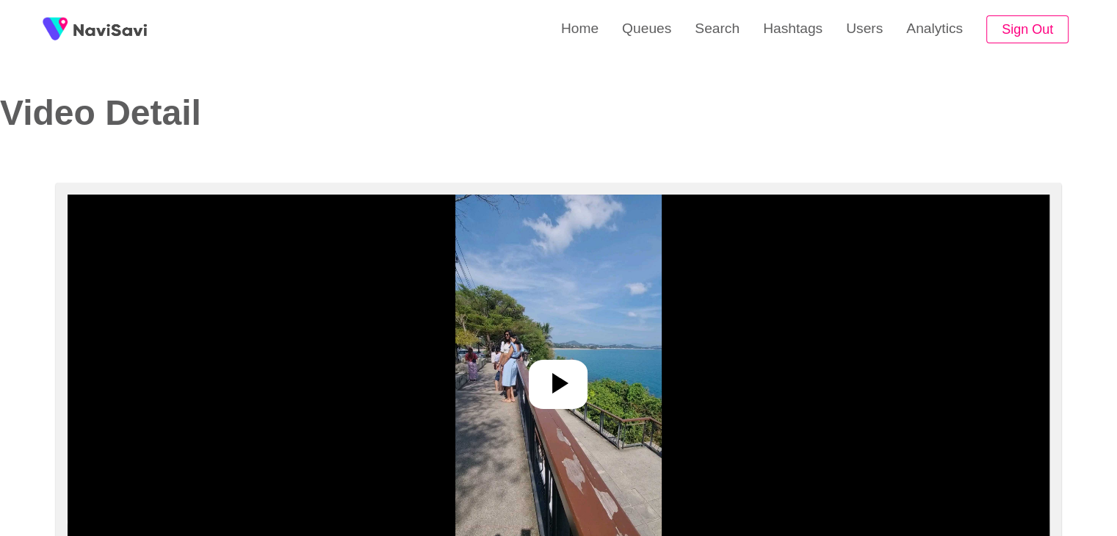
click at [579, 394] on div at bounding box center [558, 384] width 59 height 49
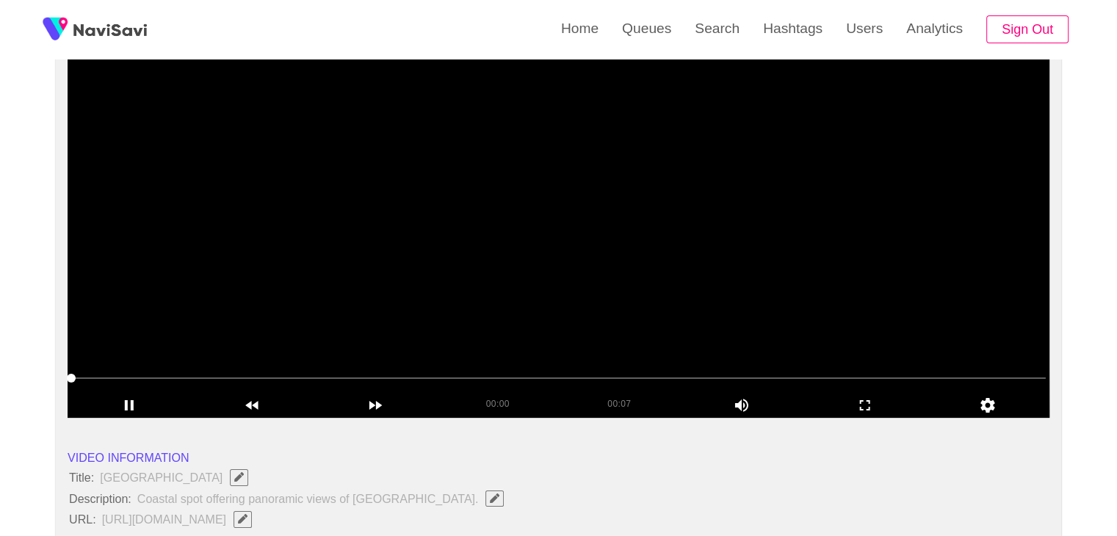
scroll to position [147, 0]
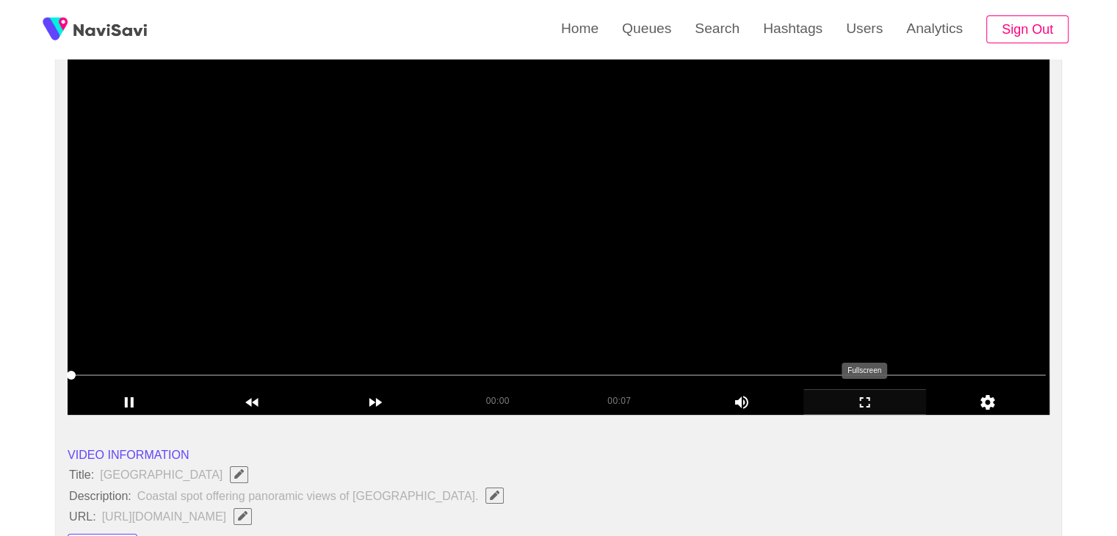
click at [881, 405] on icon "add" at bounding box center [865, 403] width 122 height 18
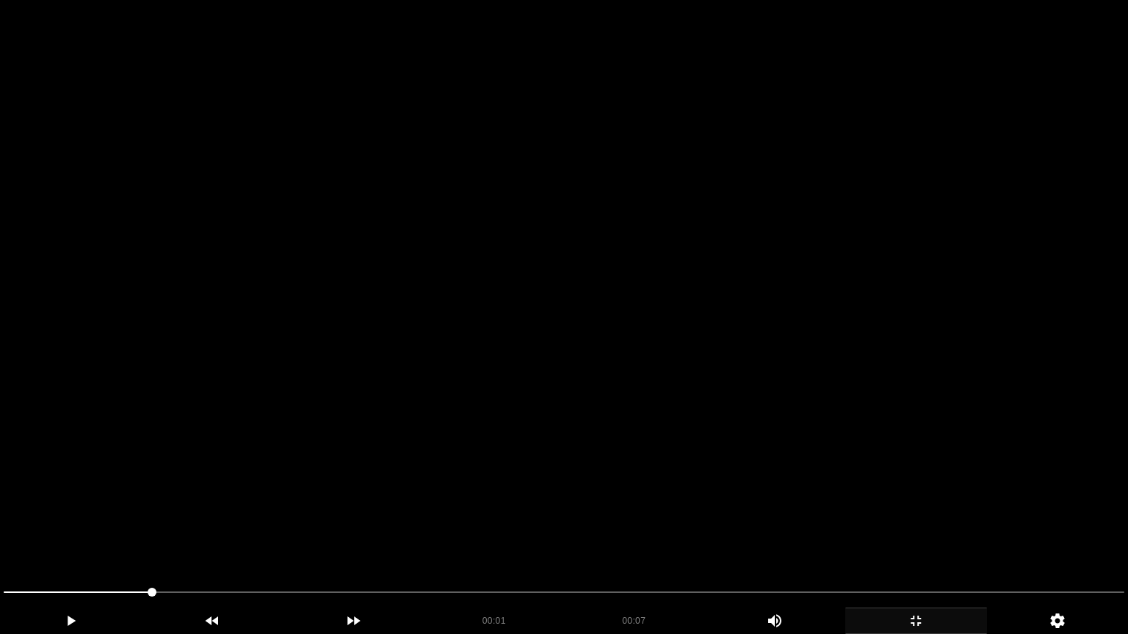
click at [789, 466] on video at bounding box center [564, 317] width 1128 height 634
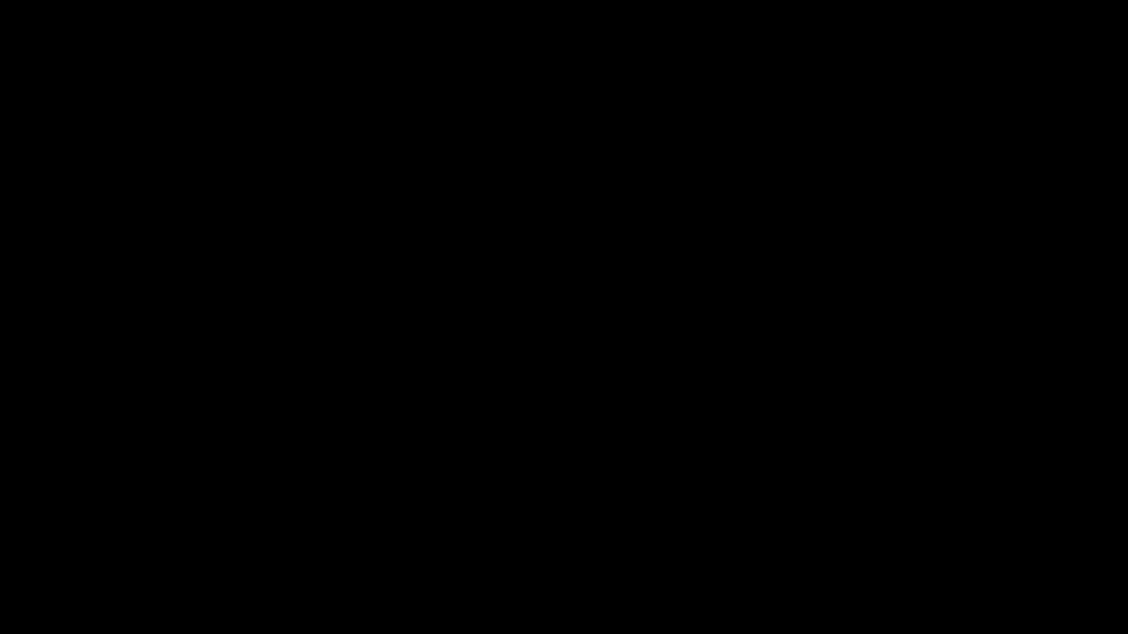
click at [922, 535] on icon "add" at bounding box center [916, 621] width 140 height 18
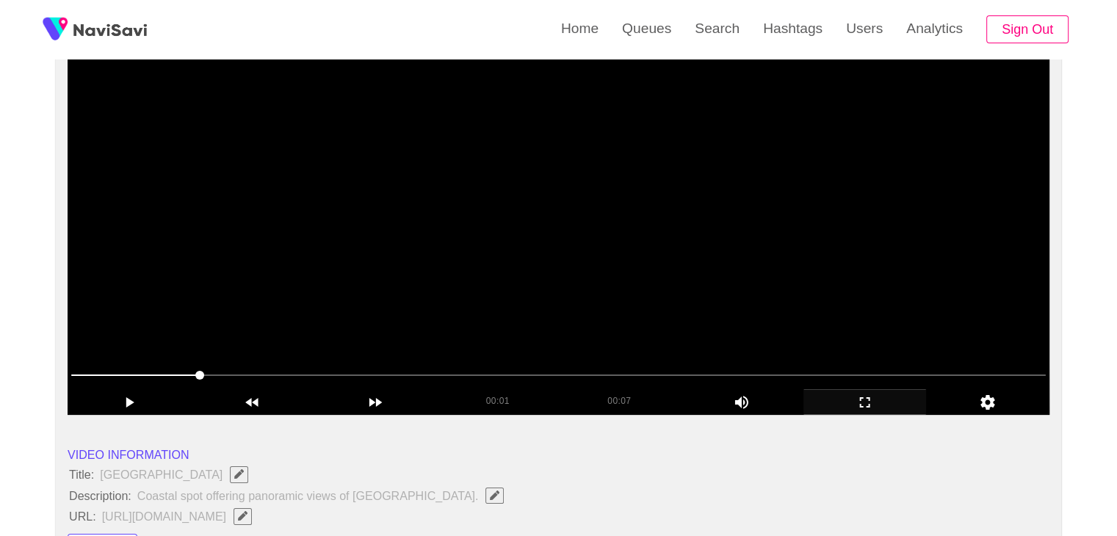
click at [627, 316] on video at bounding box center [559, 231] width 982 height 367
drag, startPoint x: 76, startPoint y: 371, endPoint x: 117, endPoint y: 350, distance: 46.6
click at [565, 301] on video at bounding box center [559, 231] width 982 height 367
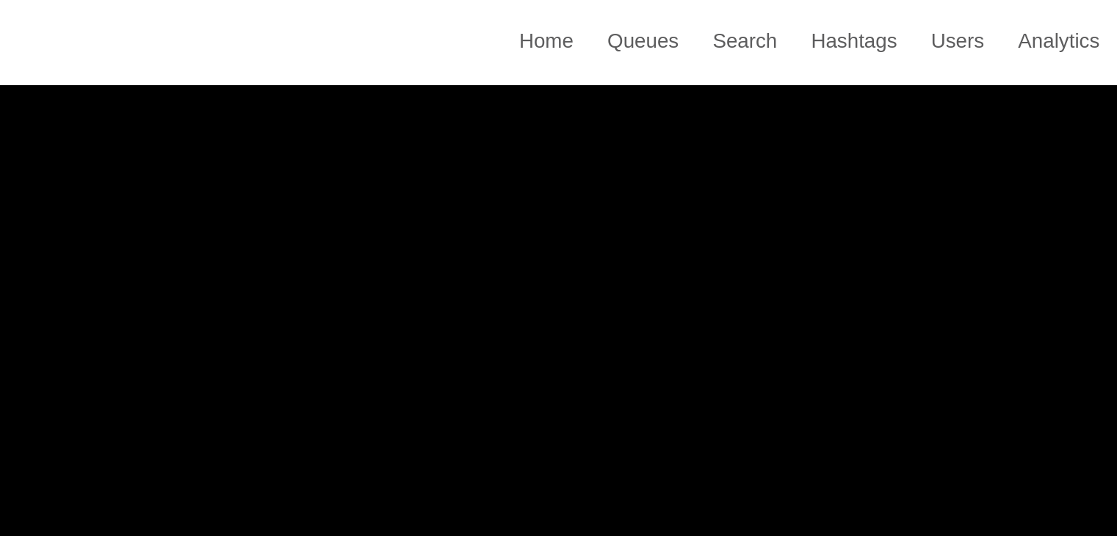
click at [626, 214] on video at bounding box center [559, 231] width 982 height 367
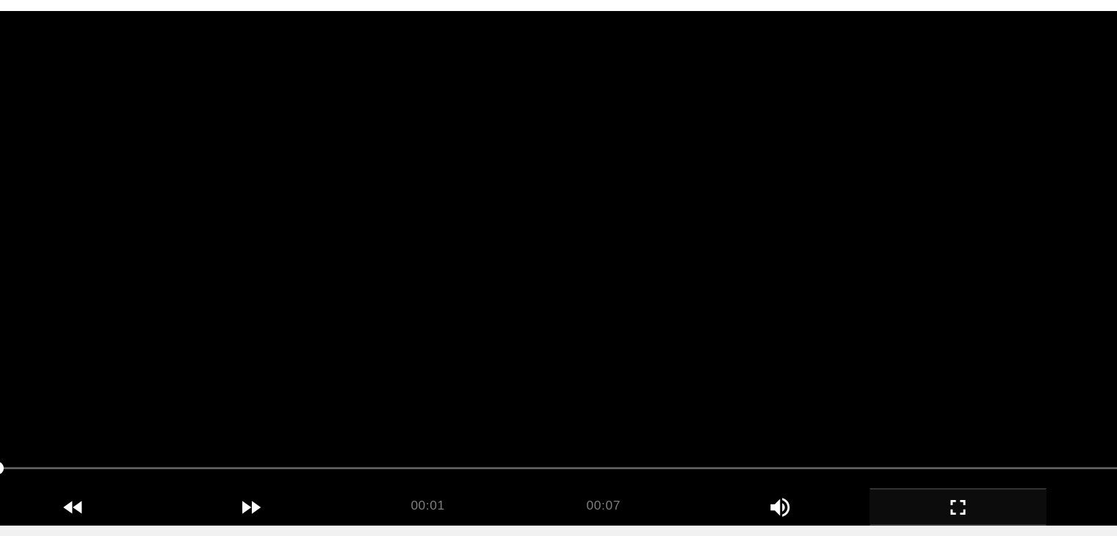
click at [410, 309] on video at bounding box center [559, 231] width 982 height 367
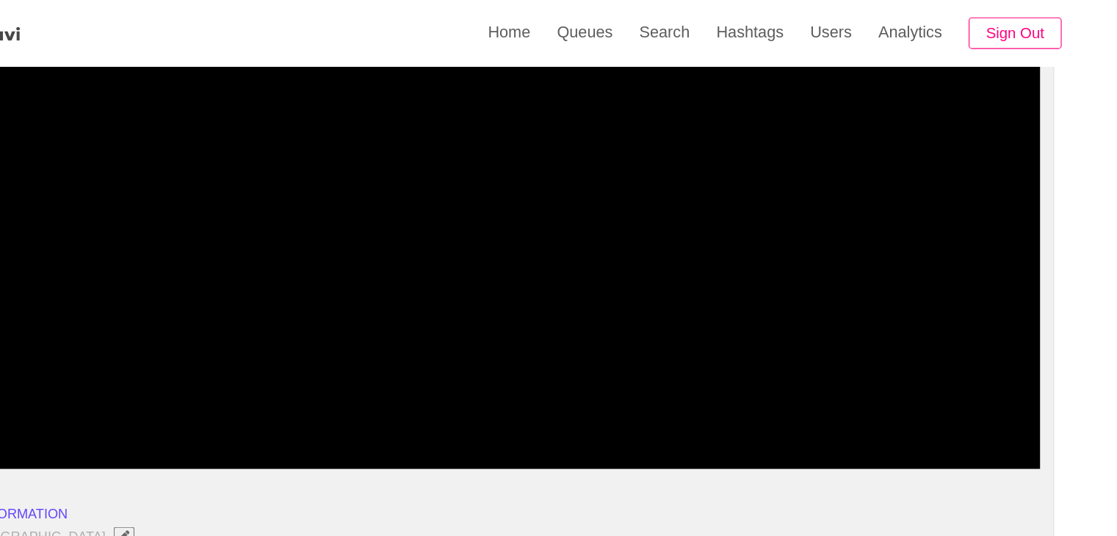
drag, startPoint x: 237, startPoint y: 373, endPoint x: 301, endPoint y: 327, distance: 78.4
click at [182, 359] on div at bounding box center [558, 376] width 986 height 37
click at [662, 269] on video at bounding box center [559, 231] width 982 height 367
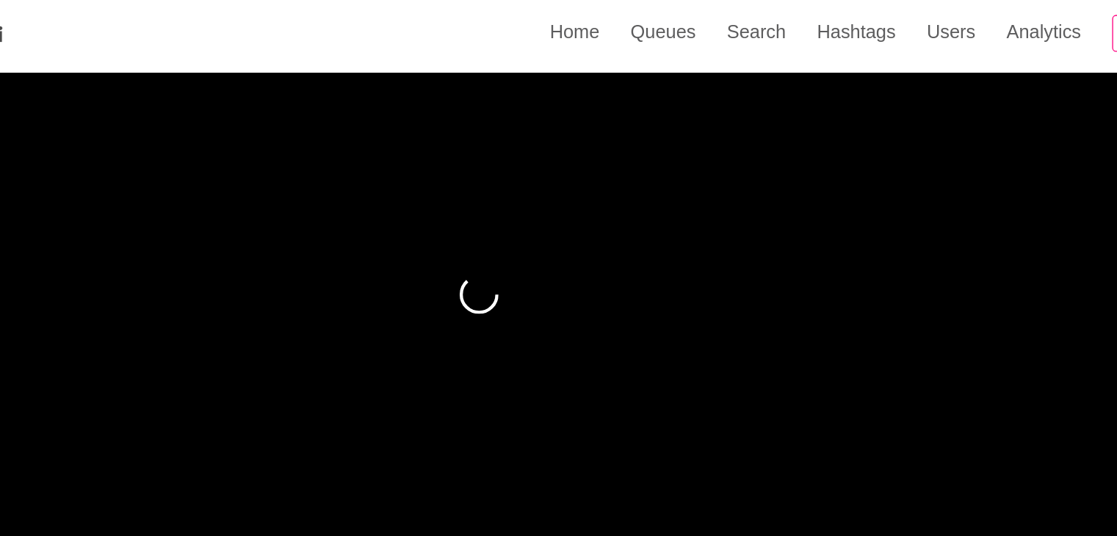
scroll to position [141, 0]
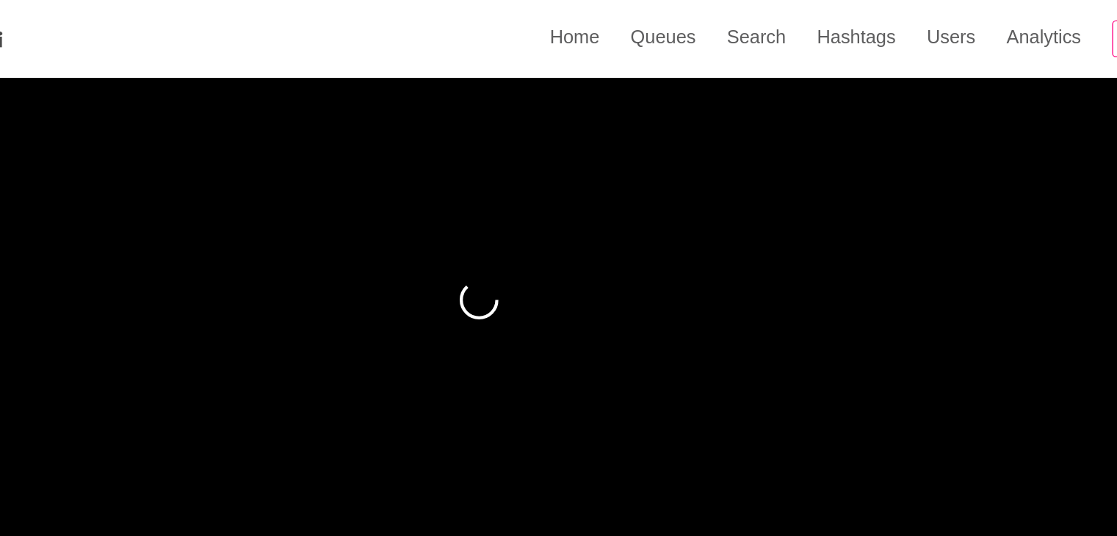
click at [549, 269] on video at bounding box center [559, 237] width 982 height 367
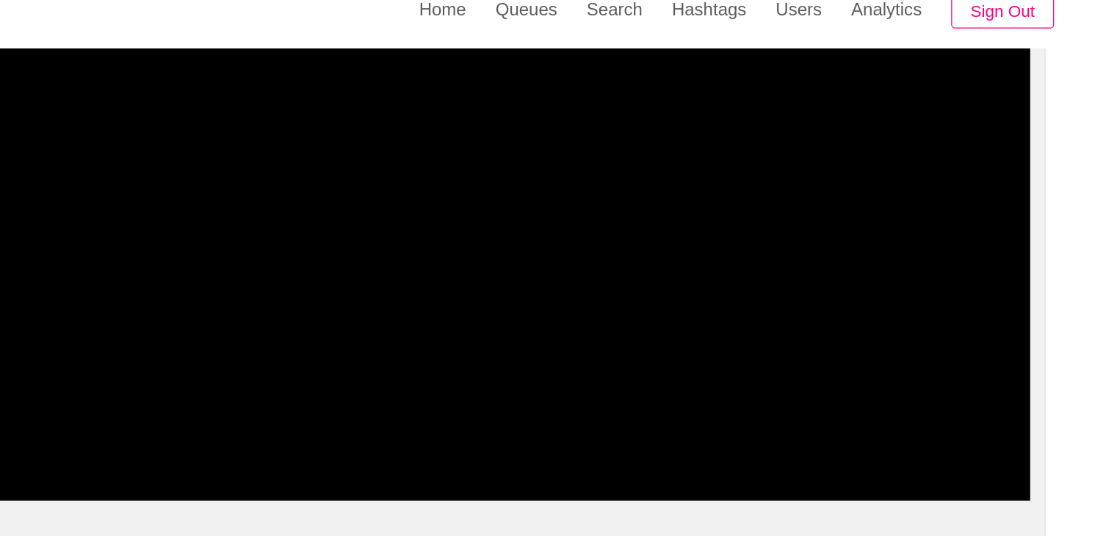
click at [225, 374] on span at bounding box center [558, 380] width 974 height 23
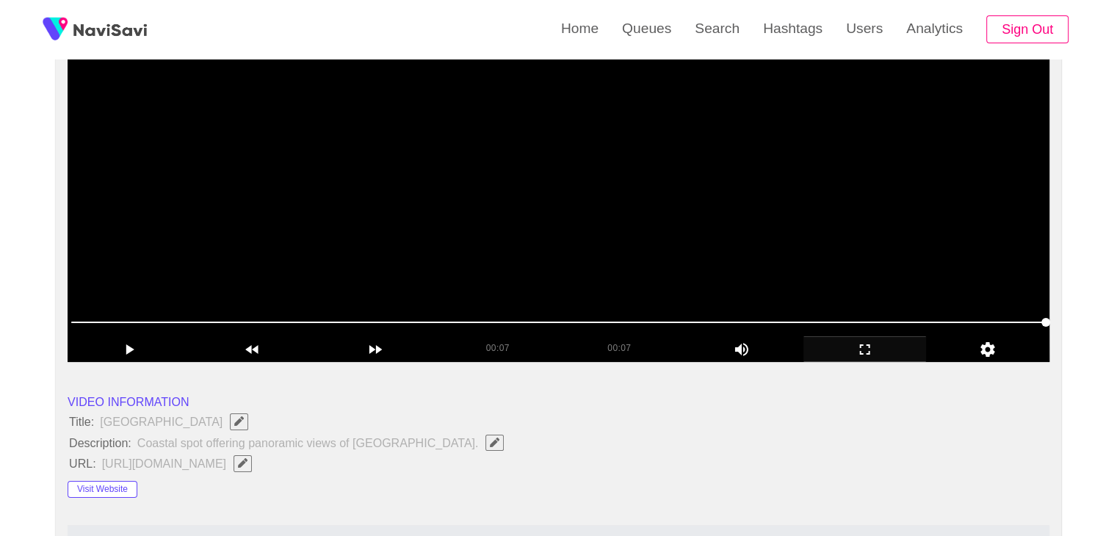
scroll to position [176, 0]
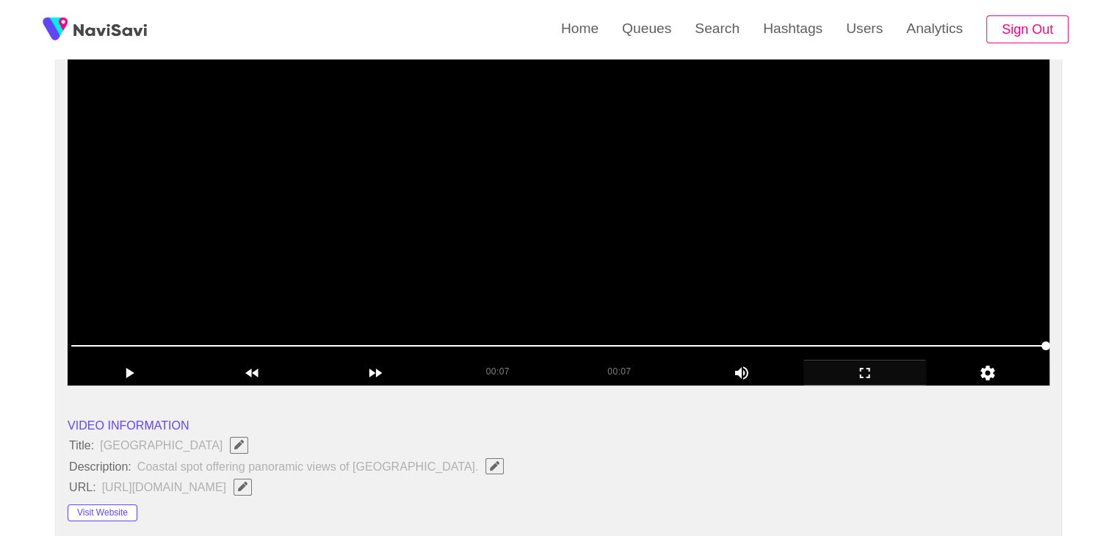
click at [505, 271] on video at bounding box center [559, 201] width 982 height 367
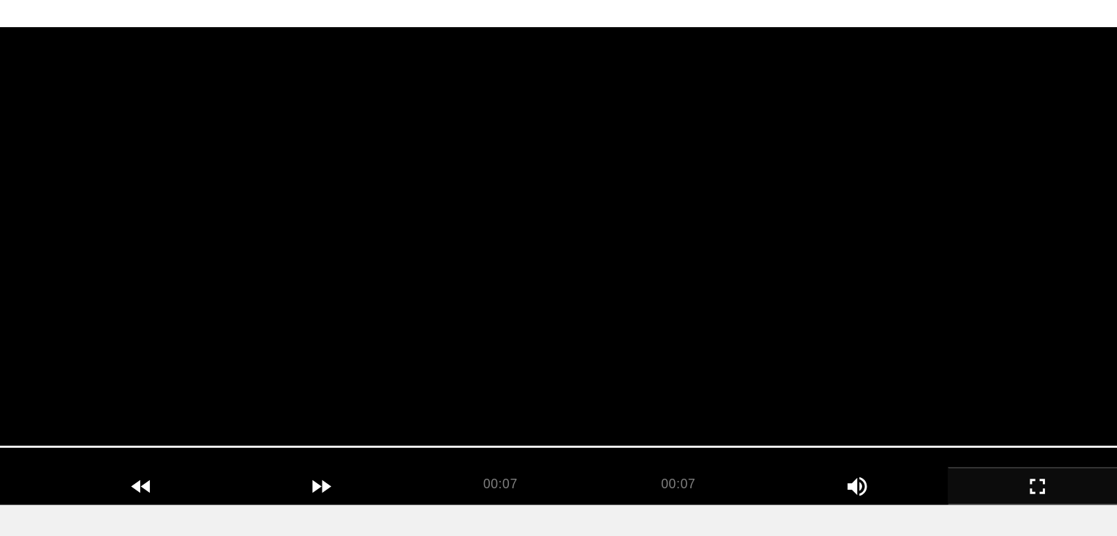
click at [569, 270] on video at bounding box center [559, 201] width 982 height 367
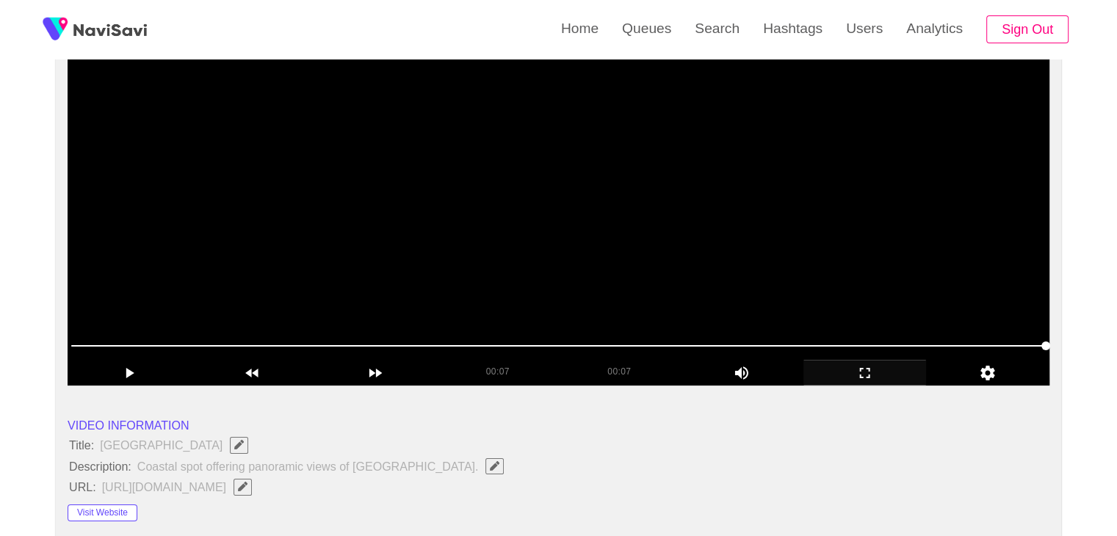
click at [410, 279] on video at bounding box center [559, 201] width 982 height 367
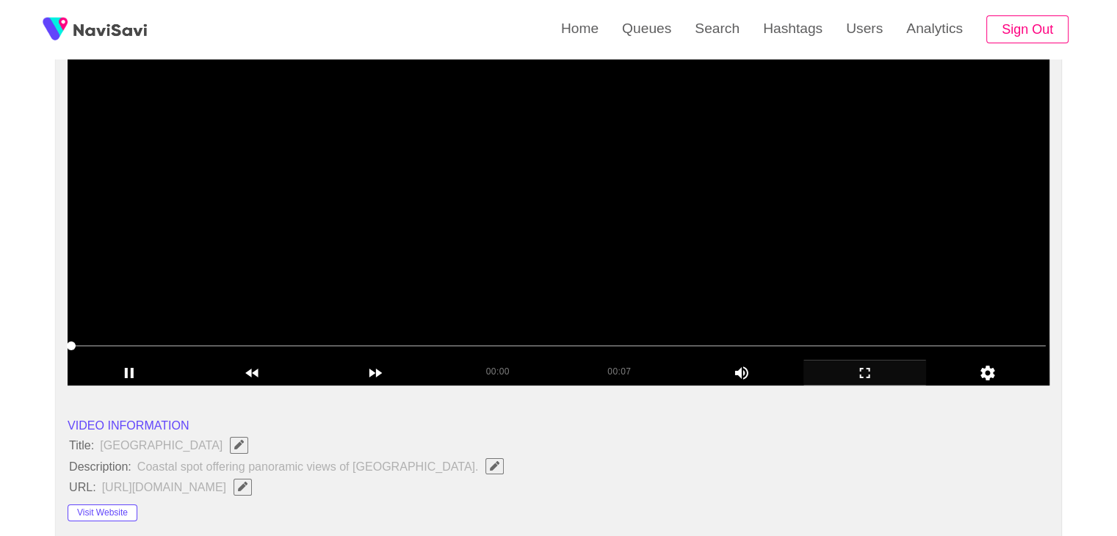
click at [423, 274] on video at bounding box center [559, 201] width 982 height 367
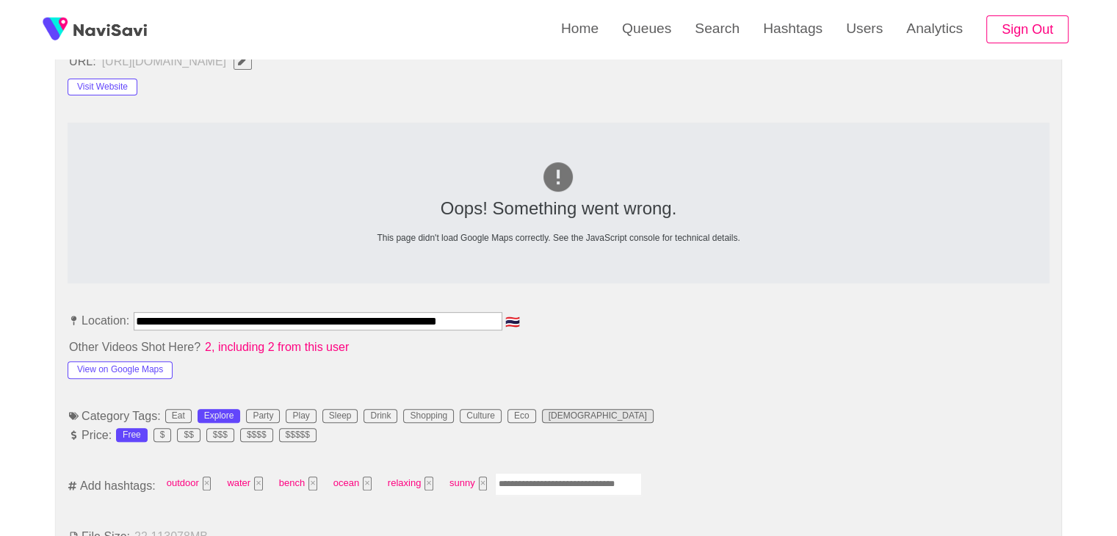
scroll to position [617, 0]
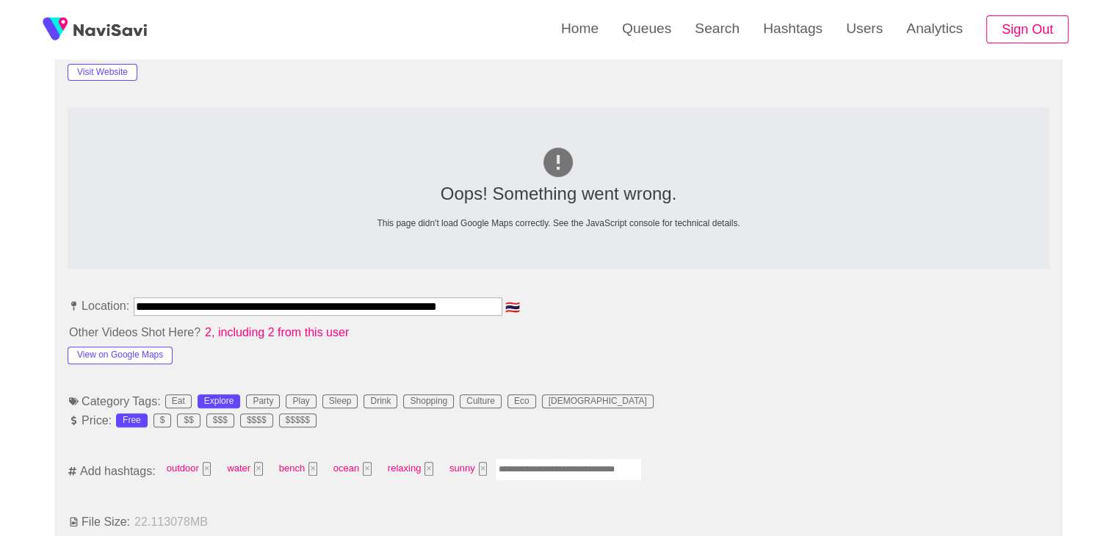
click at [546, 468] on input "Enter tag here and press return" at bounding box center [568, 469] width 147 height 23
type input "*********"
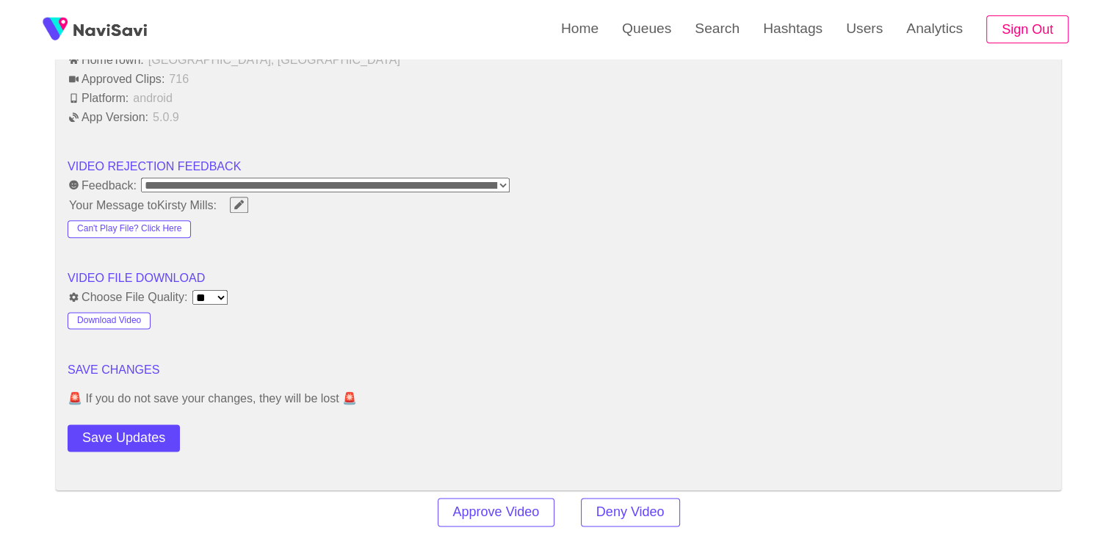
scroll to position [1792, 0]
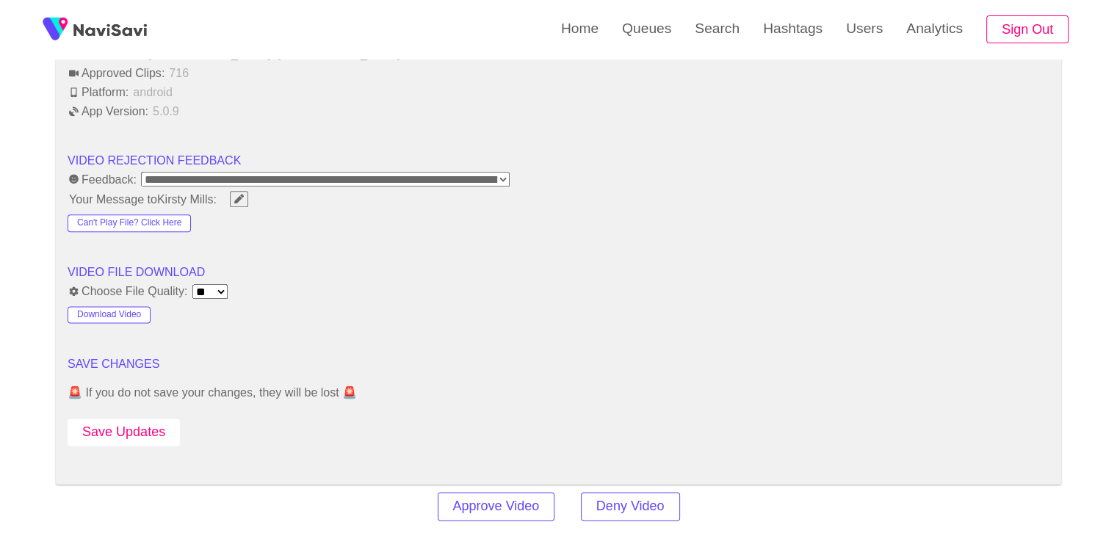
click at [149, 433] on button "Save Updates" at bounding box center [124, 432] width 112 height 27
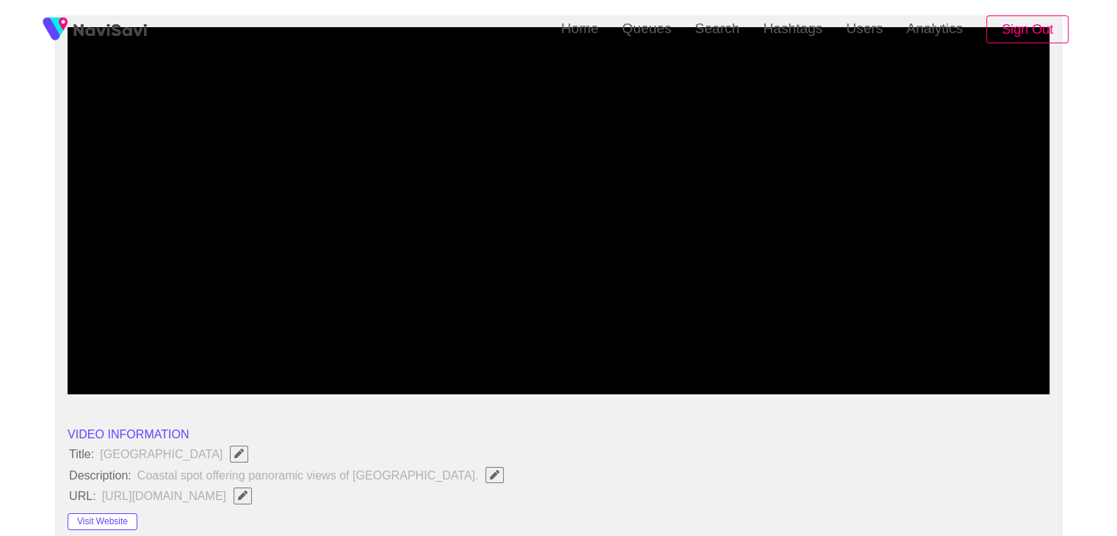
scroll to position [29, 0]
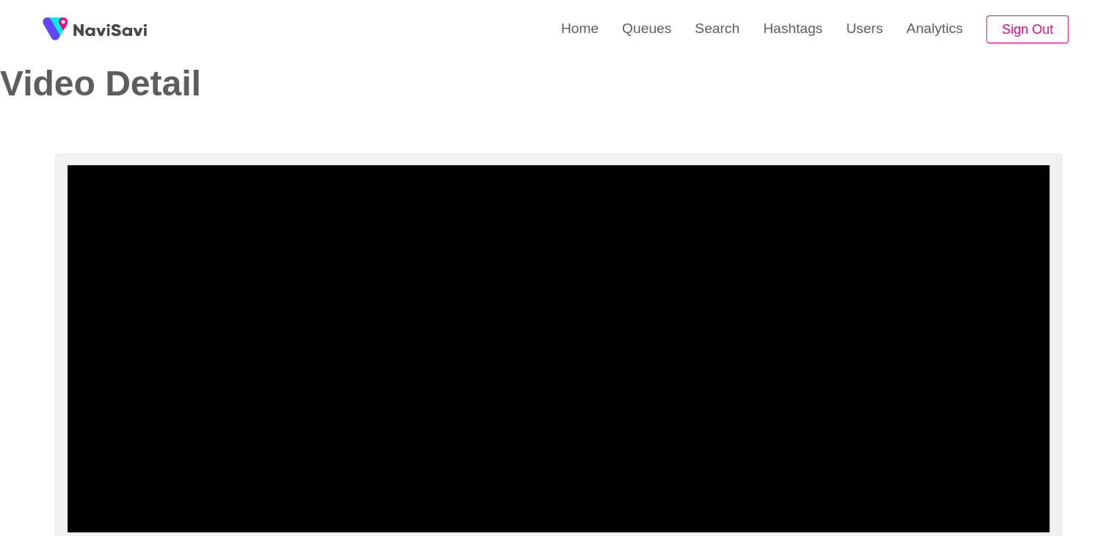
click at [545, 402] on video at bounding box center [559, 348] width 982 height 367
click at [847, 518] on icon "add" at bounding box center [865, 520] width 122 height 18
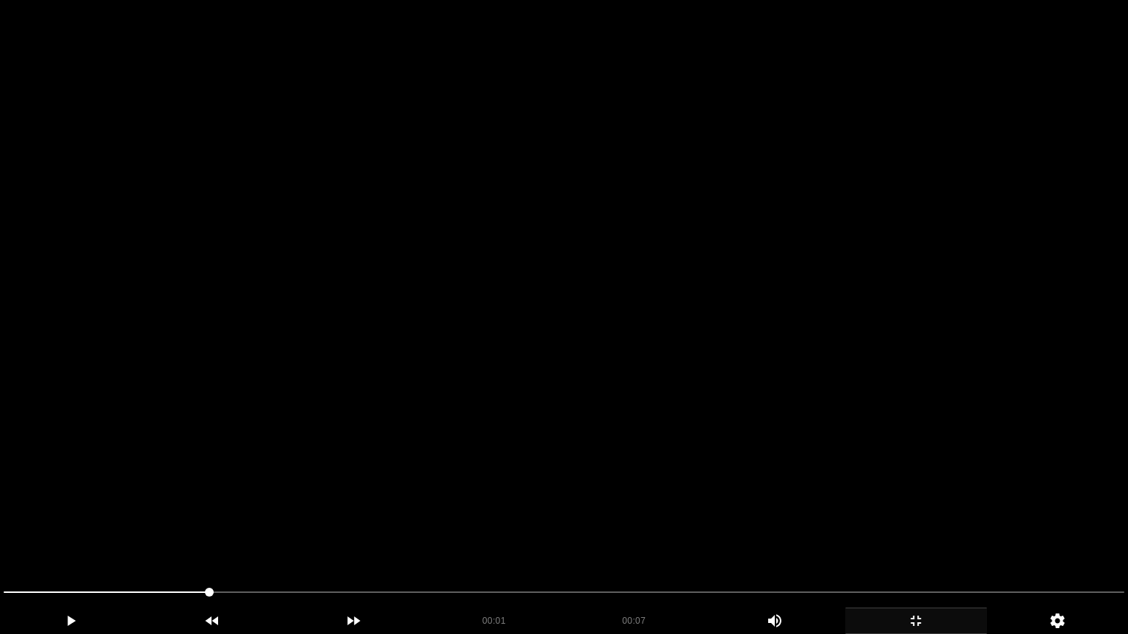
click at [658, 507] on video at bounding box center [564, 317] width 1128 height 634
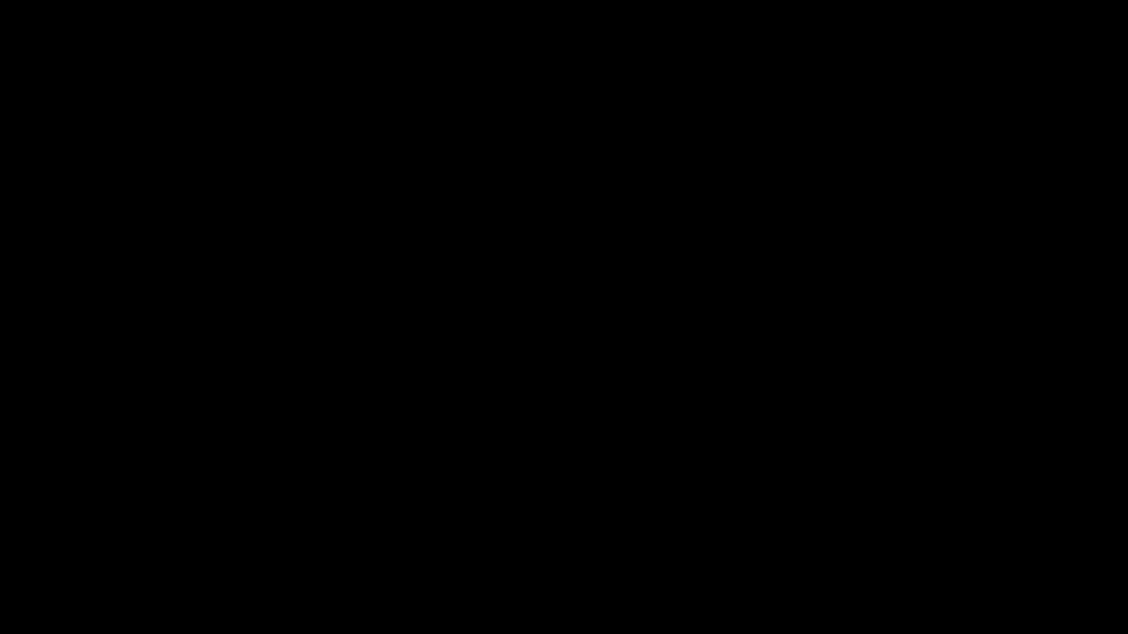
click at [931, 535] on icon "add" at bounding box center [916, 621] width 140 height 18
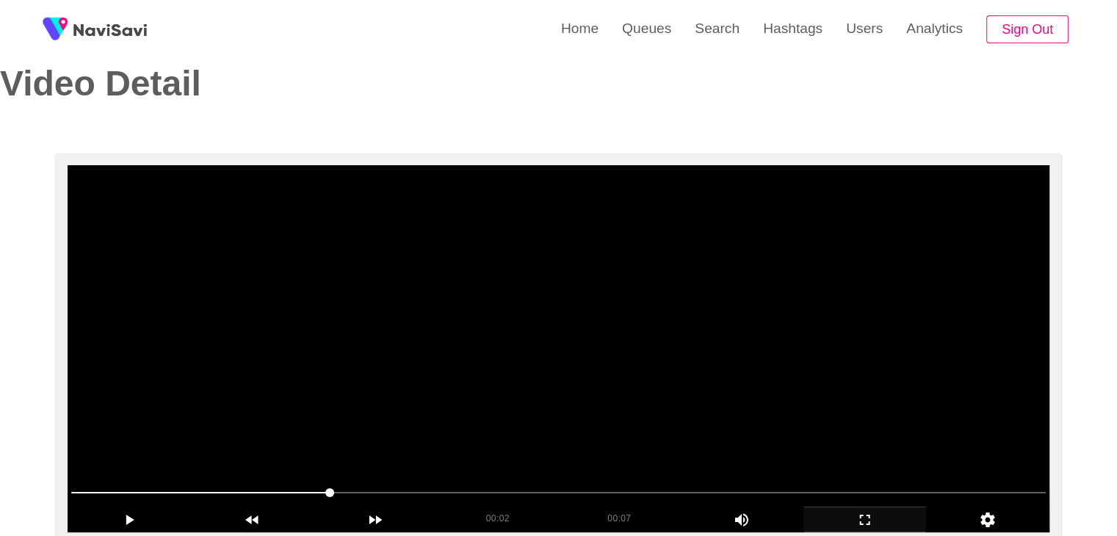
click at [637, 407] on video at bounding box center [559, 348] width 982 height 367
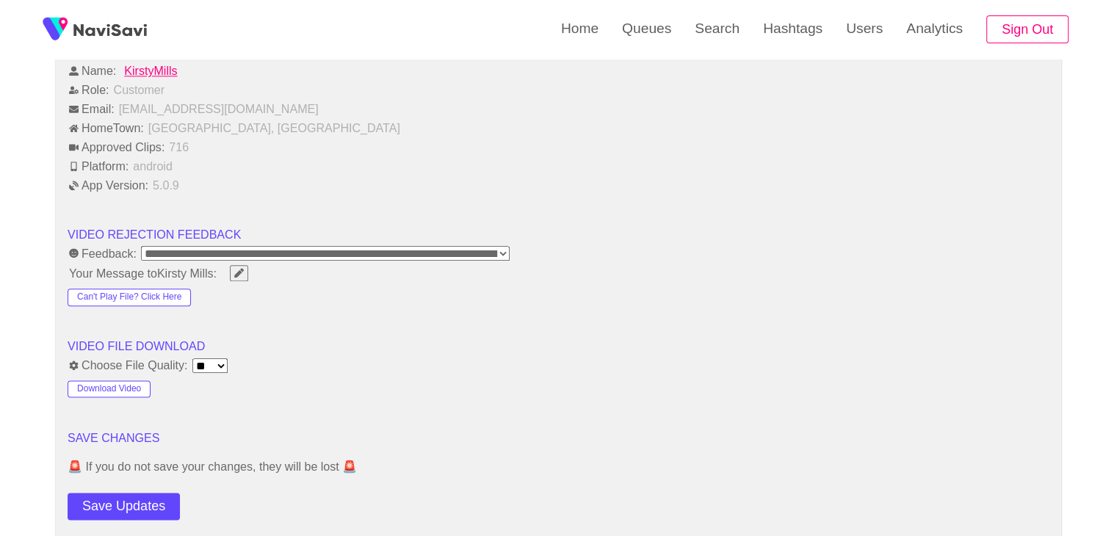
scroll to position [1718, 0]
click at [123, 386] on button "Download Video" at bounding box center [109, 389] width 83 height 18
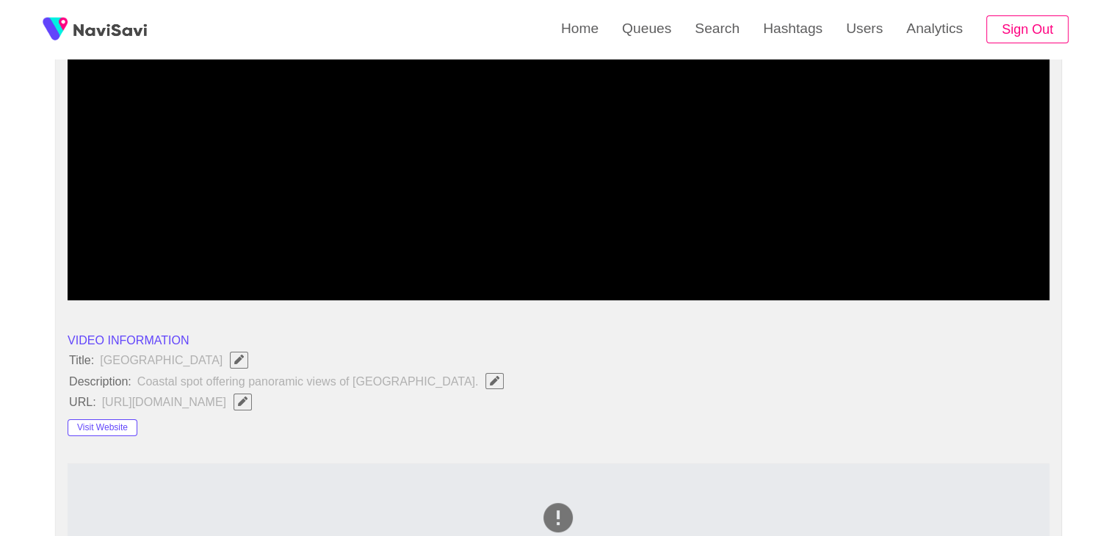
scroll to position [250, 0]
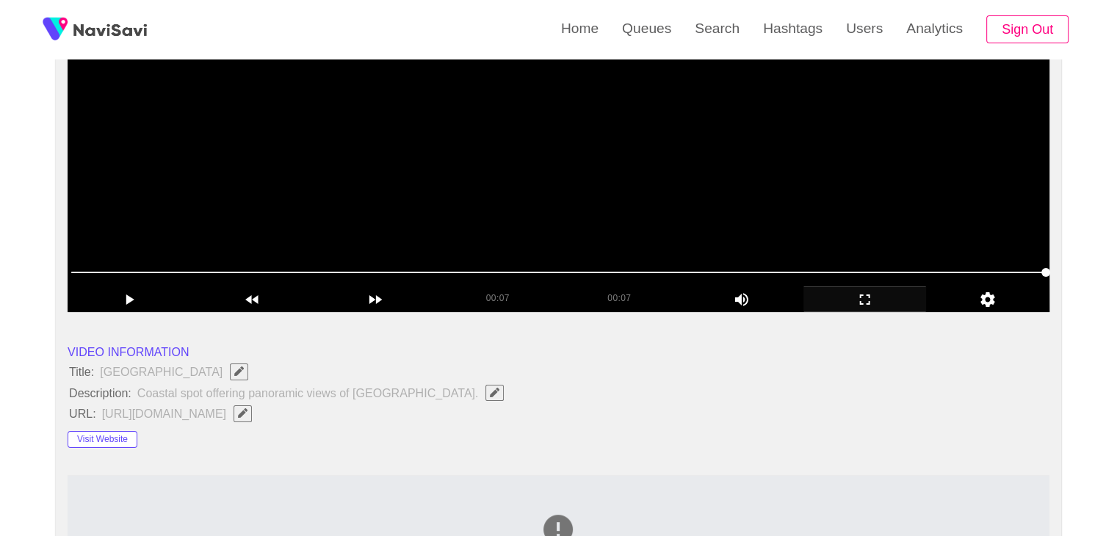
click at [538, 218] on video at bounding box center [559, 128] width 982 height 367
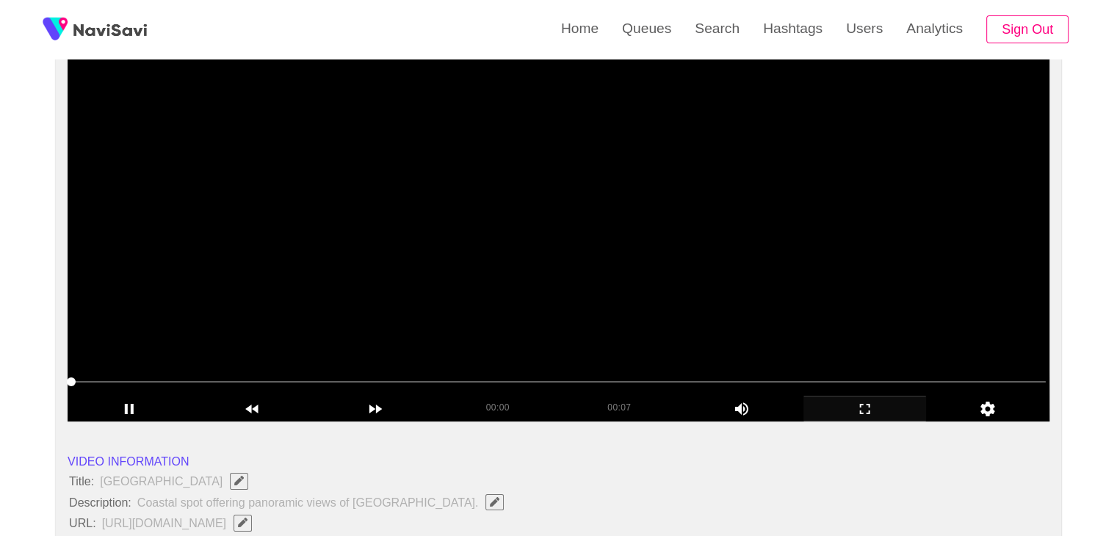
scroll to position [103, 0]
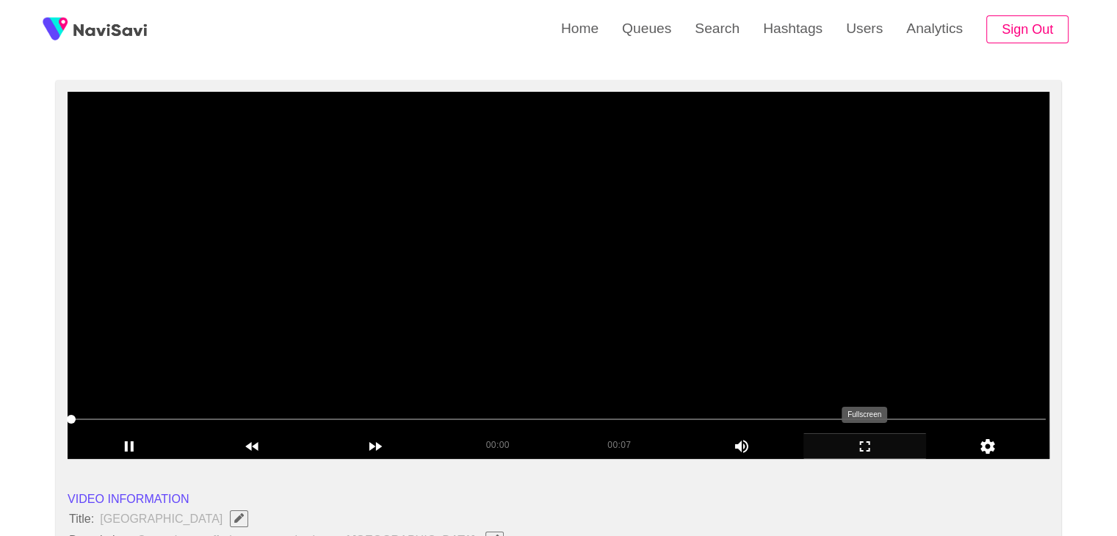
click at [858, 447] on icon "add" at bounding box center [865, 447] width 122 height 18
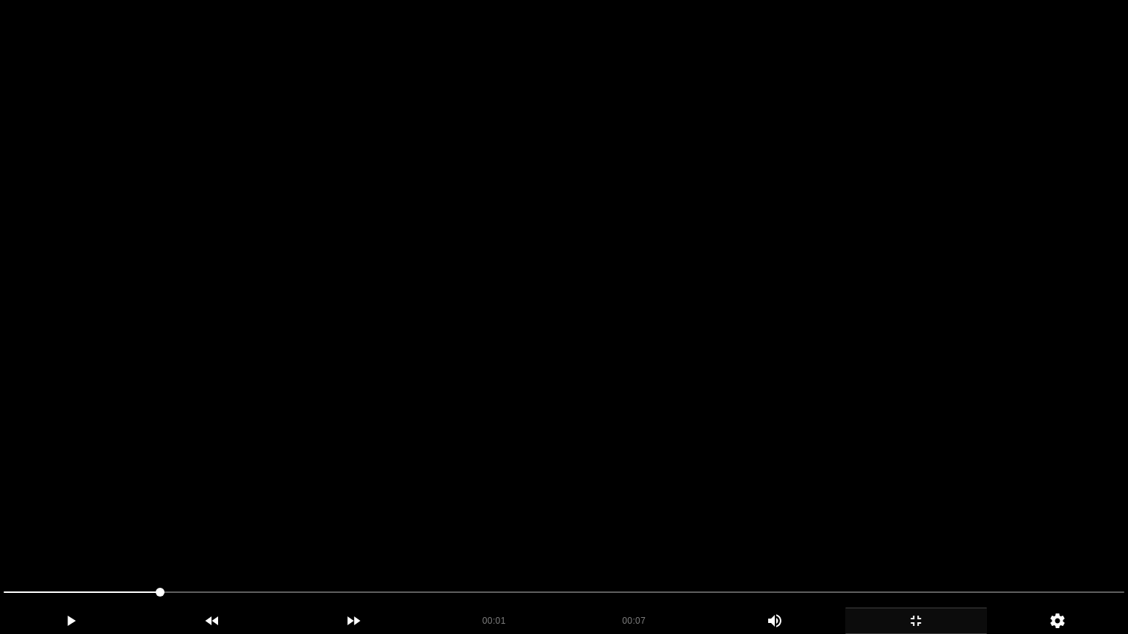
drag, startPoint x: 735, startPoint y: 448, endPoint x: 776, endPoint y: 477, distance: 50.5
click at [735, 448] on video at bounding box center [564, 317] width 1128 height 634
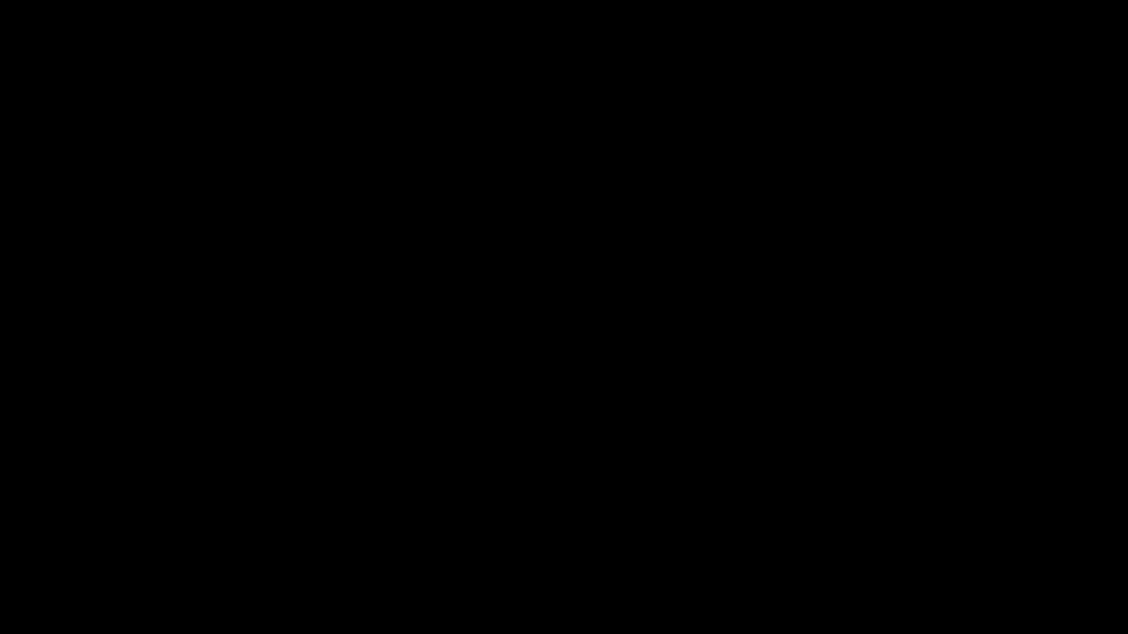
click at [916, 535] on icon "add" at bounding box center [916, 621] width 140 height 18
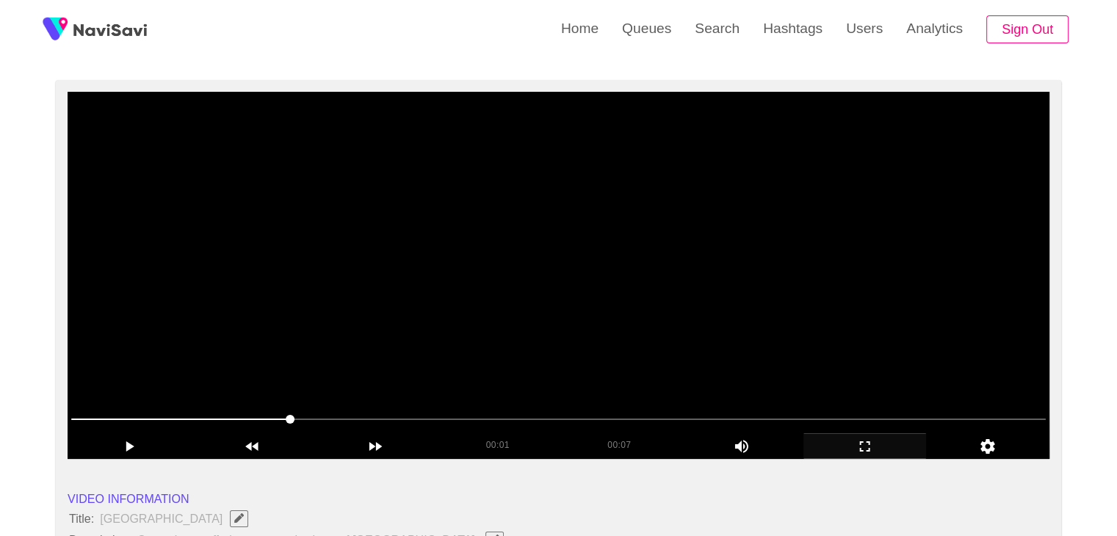
drag, startPoint x: 606, startPoint y: 319, endPoint x: 620, endPoint y: 317, distance: 14.1
click at [608, 319] on video at bounding box center [559, 275] width 982 height 367
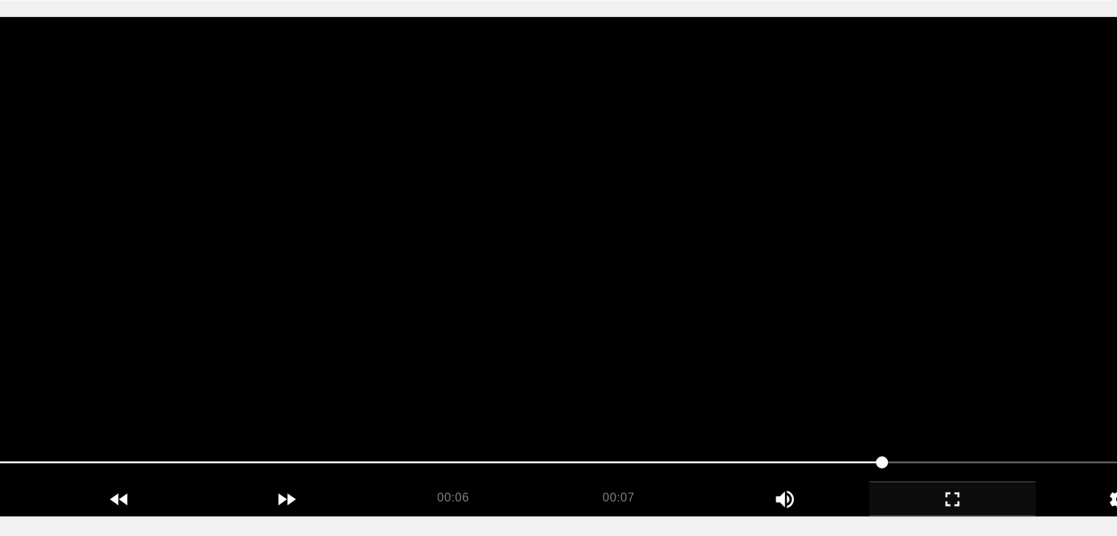
click at [437, 360] on video at bounding box center [559, 275] width 982 height 367
click at [529, 344] on video at bounding box center [559, 275] width 982 height 367
click at [561, 327] on video at bounding box center [559, 275] width 982 height 367
click at [560, 327] on video at bounding box center [559, 275] width 982 height 367
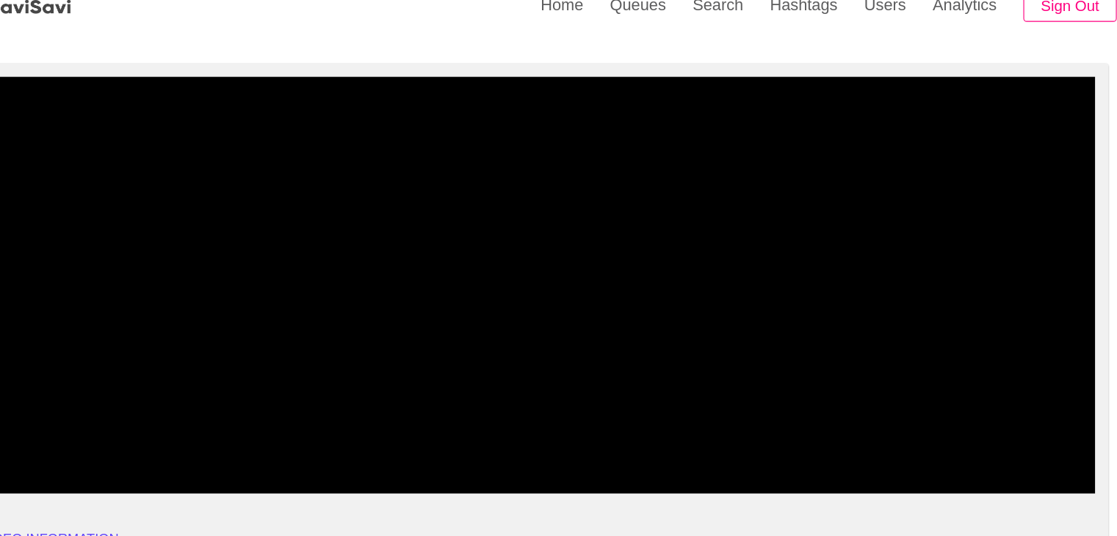
drag, startPoint x: 187, startPoint y: 402, endPoint x: 84, endPoint y: 401, distance: 102.8
click at [84, 402] on div at bounding box center [558, 420] width 986 height 37
click at [595, 280] on video at bounding box center [559, 275] width 982 height 367
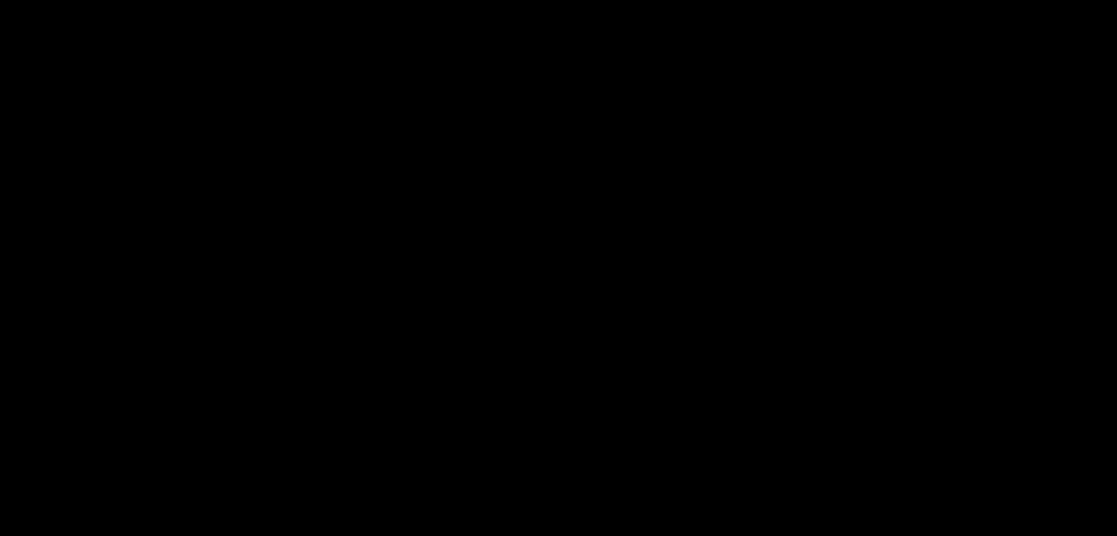
scroll to position [102, 0]
click at [593, 281] on video at bounding box center [559, 276] width 982 height 367
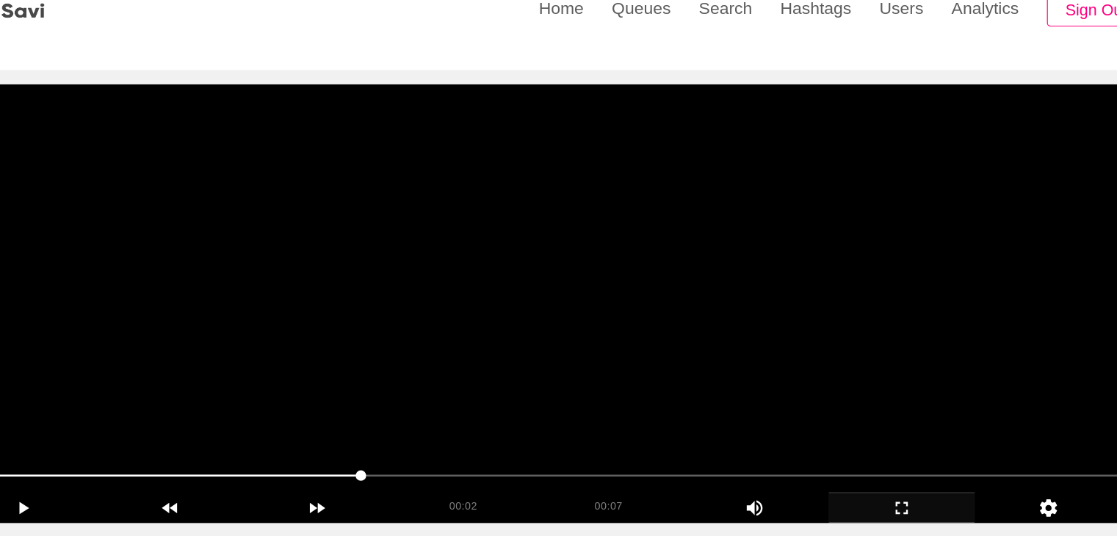
click at [610, 300] on video at bounding box center [559, 275] width 982 height 367
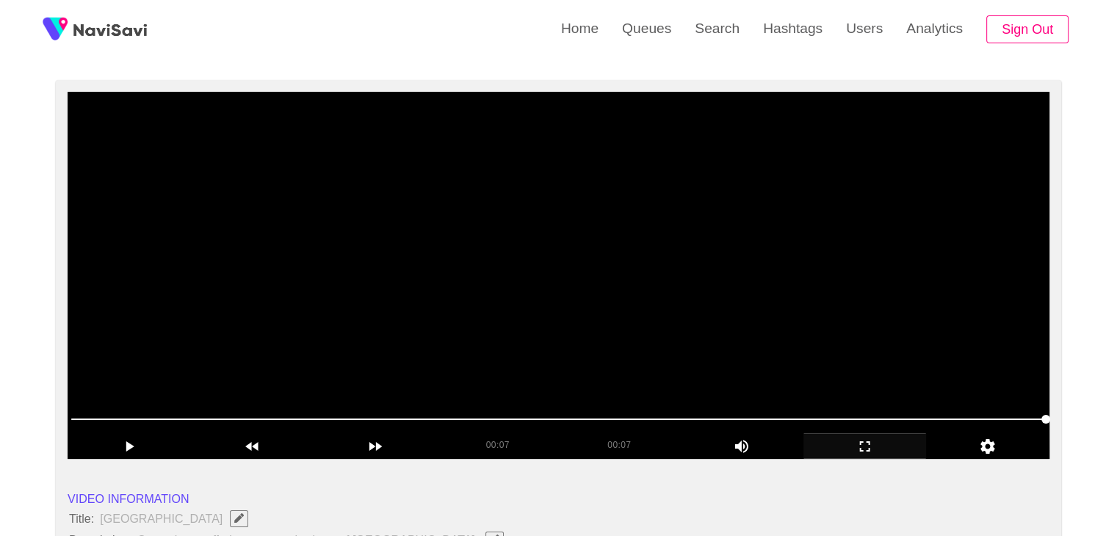
click at [264, 333] on video at bounding box center [559, 275] width 982 height 367
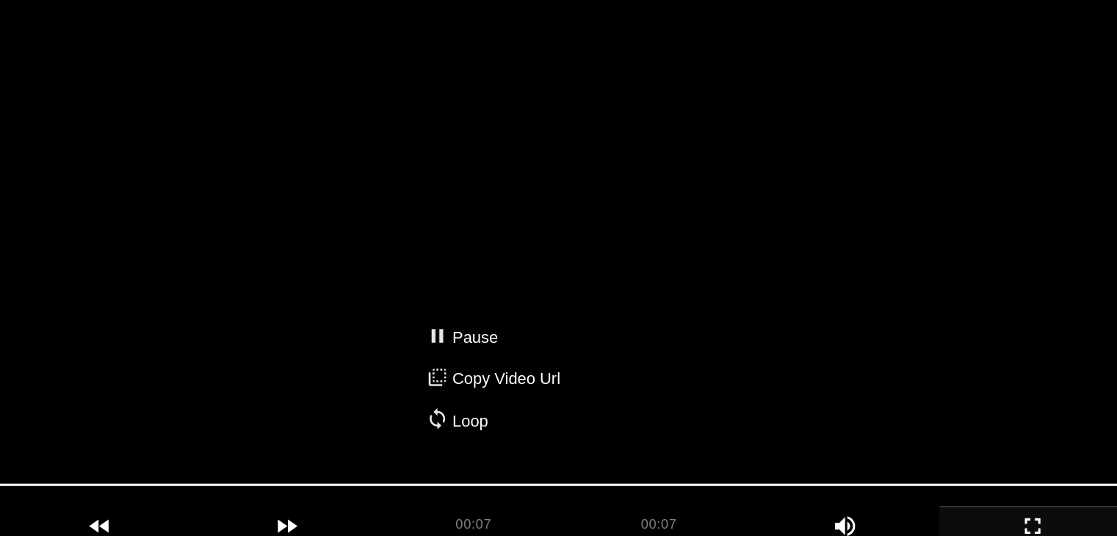
click at [429, 289] on div "Pause Copy Video Url Loop" at bounding box center [558, 268] width 1117 height 536
click at [429, 289] on video at bounding box center [559, 275] width 982 height 367
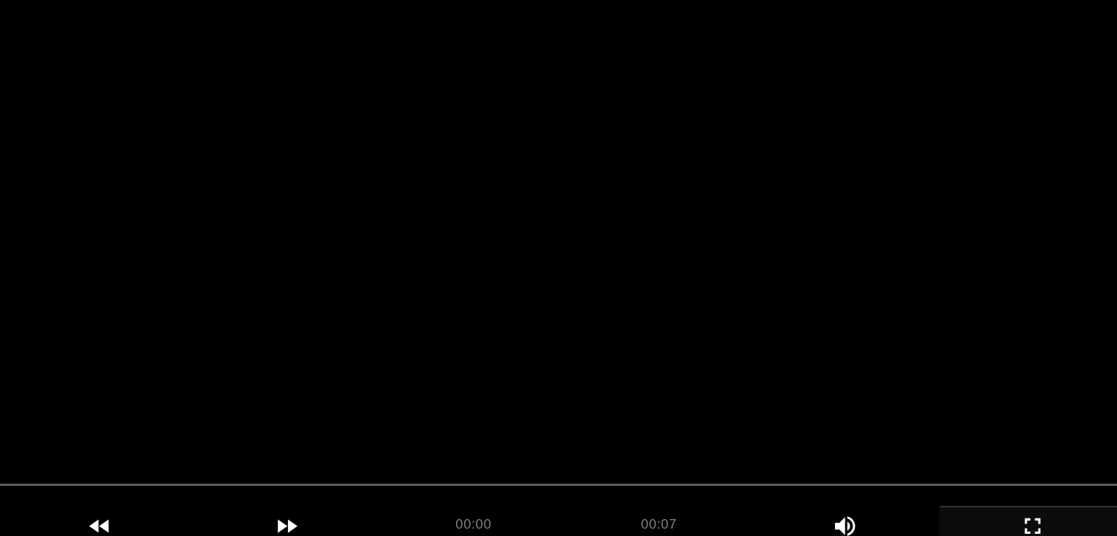
click at [429, 289] on video at bounding box center [559, 275] width 982 height 367
click at [562, 292] on video at bounding box center [559, 275] width 982 height 367
click at [585, 308] on video at bounding box center [559, 275] width 982 height 367
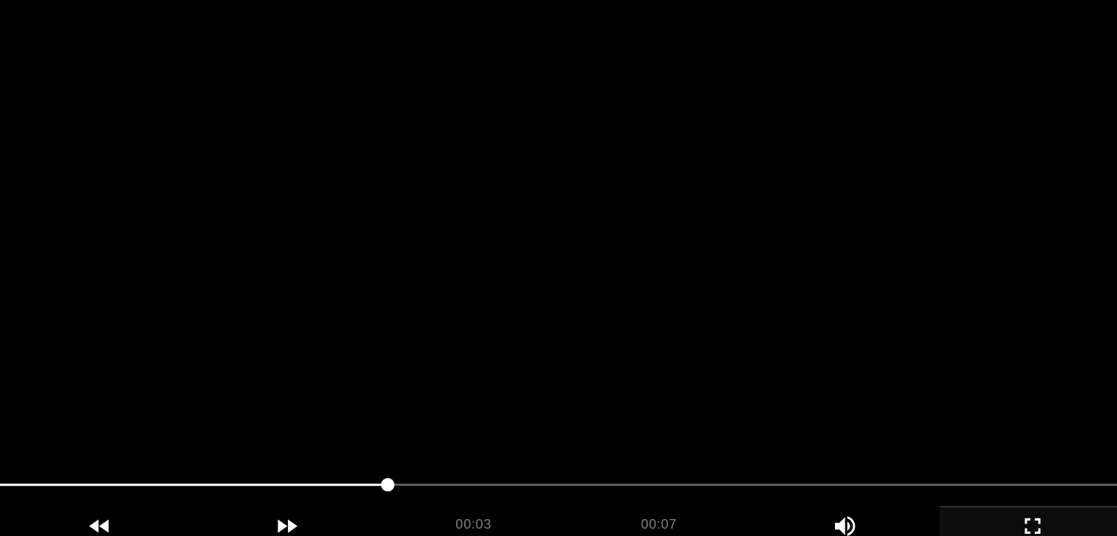
click at [585, 308] on video at bounding box center [559, 275] width 982 height 367
click at [551, 294] on video at bounding box center [559, 275] width 982 height 367
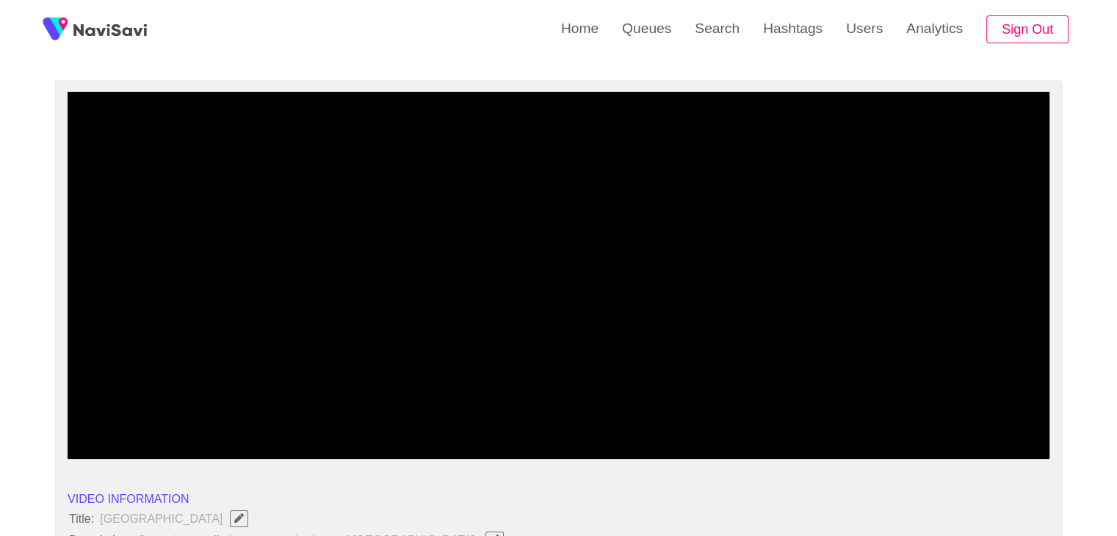
drag, startPoint x: 139, startPoint y: 434, endPoint x: 66, endPoint y: 434, distance: 72.7
click at [69, 434] on div "add" at bounding box center [129, 445] width 123 height 25
drag, startPoint x: 44, startPoint y: 419, endPoint x: 32, endPoint y: 421, distance: 11.8
click at [449, 294] on video at bounding box center [559, 275] width 982 height 367
drag, startPoint x: 82, startPoint y: 420, endPoint x: 12, endPoint y: 420, distance: 69.8
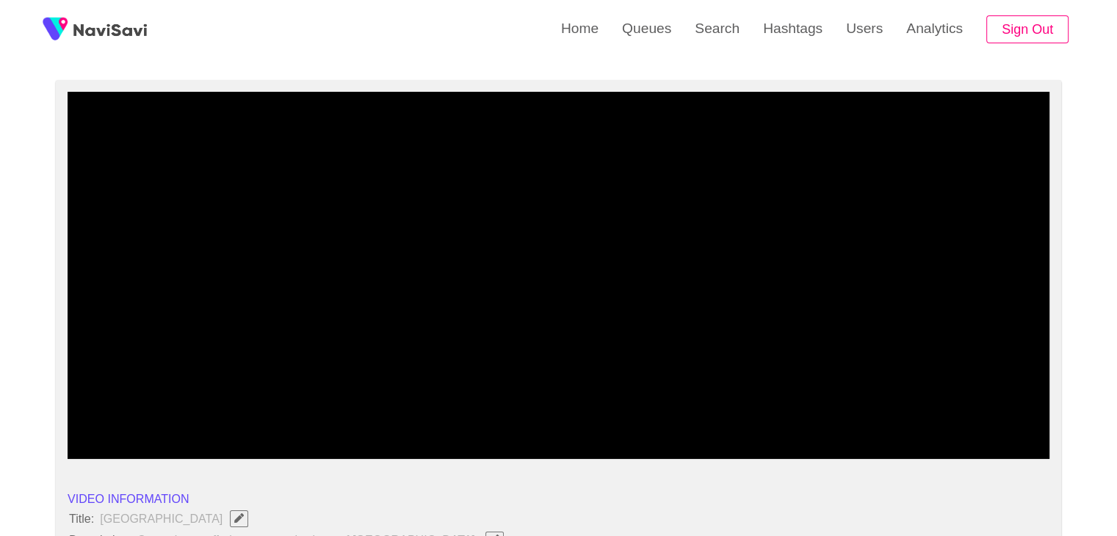
drag, startPoint x: 103, startPoint y: 416, endPoint x: 95, endPoint y: 418, distance: 7.5
click at [95, 418] on span at bounding box center [558, 419] width 974 height 23
click at [87, 419] on span at bounding box center [91, 419] width 9 height 9
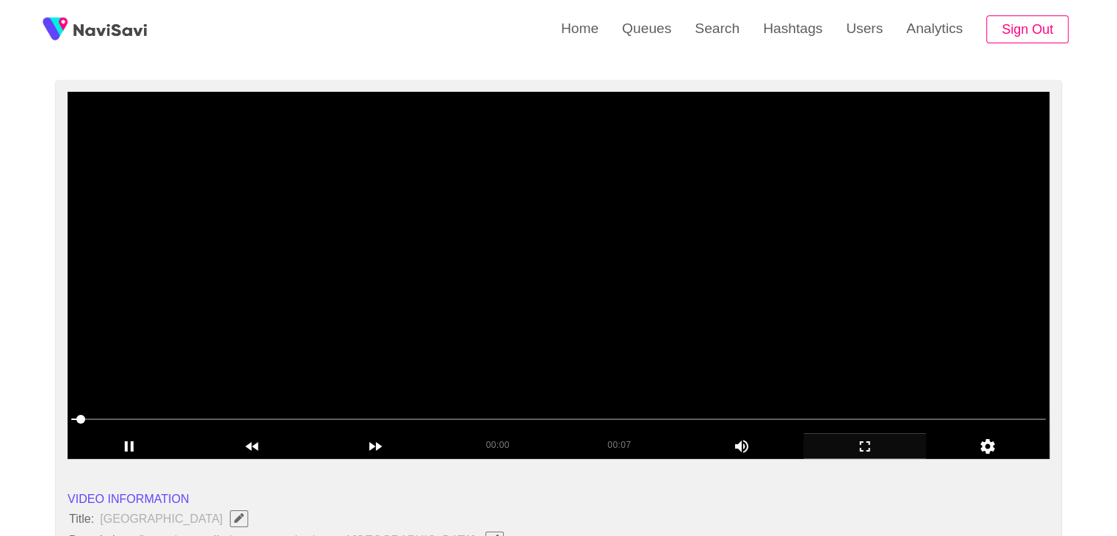
click at [491, 319] on video at bounding box center [559, 275] width 982 height 367
click at [504, 316] on video at bounding box center [559, 275] width 982 height 367
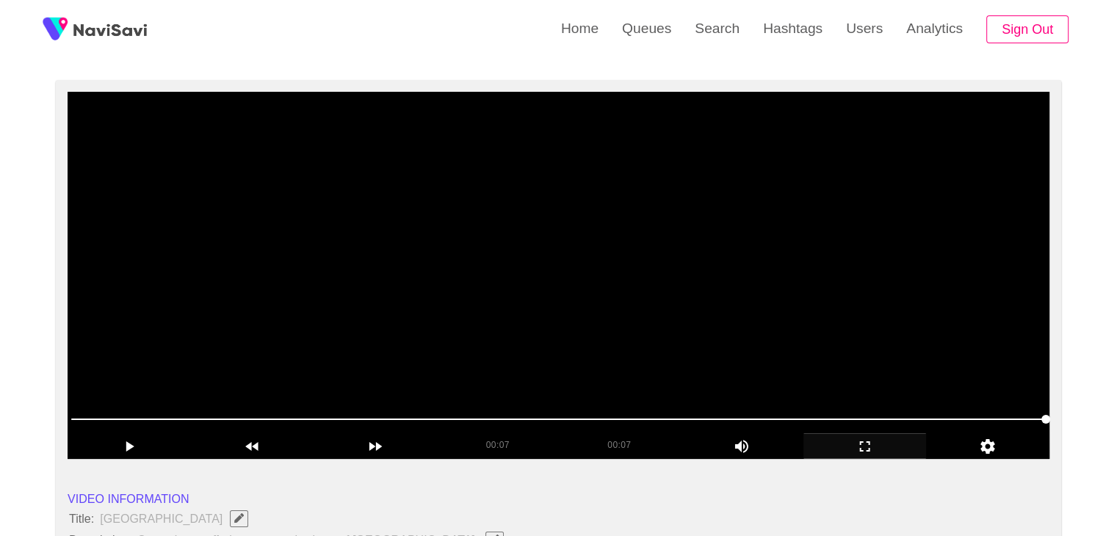
click at [471, 321] on video at bounding box center [559, 275] width 982 height 367
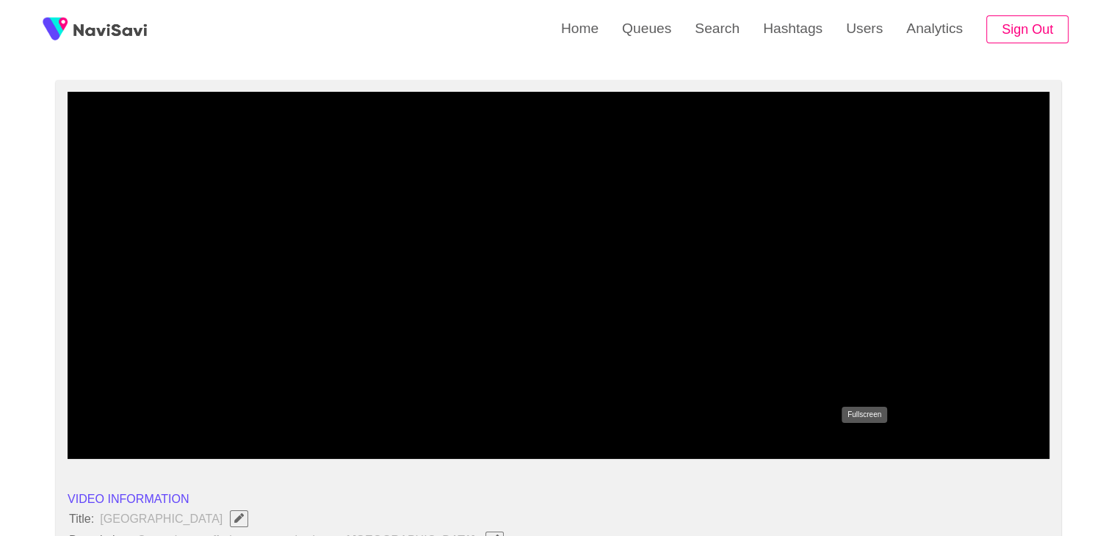
drag, startPoint x: 871, startPoint y: 439, endPoint x: 785, endPoint y: 473, distance: 92.3
click at [871, 438] on icon "add" at bounding box center [865, 447] width 122 height 18
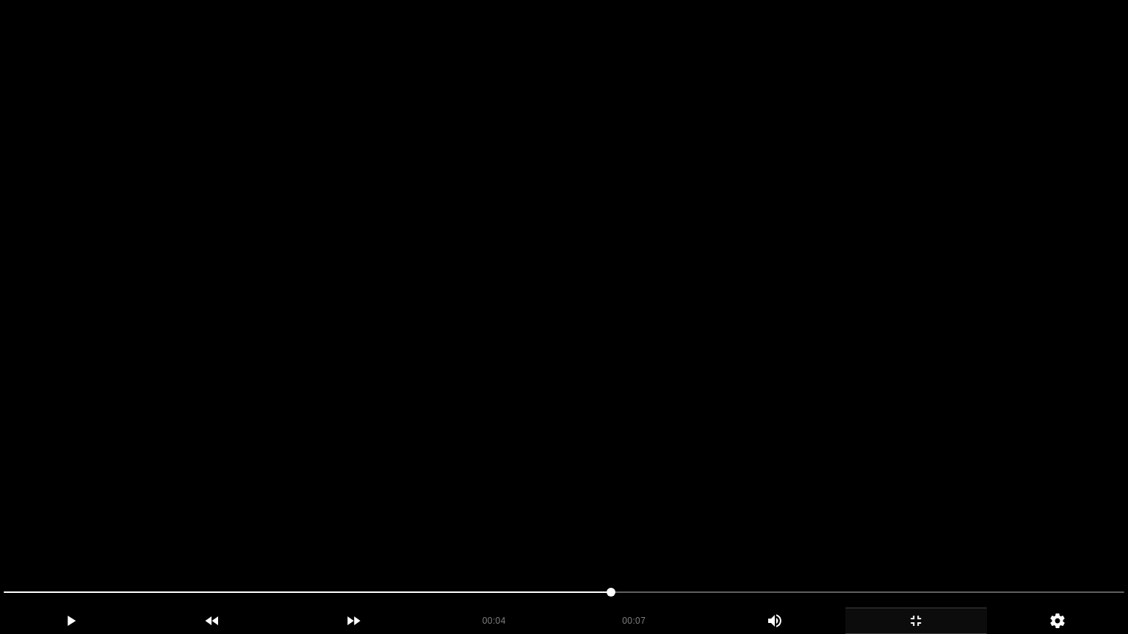
click at [670, 409] on video at bounding box center [564, 317] width 1128 height 634
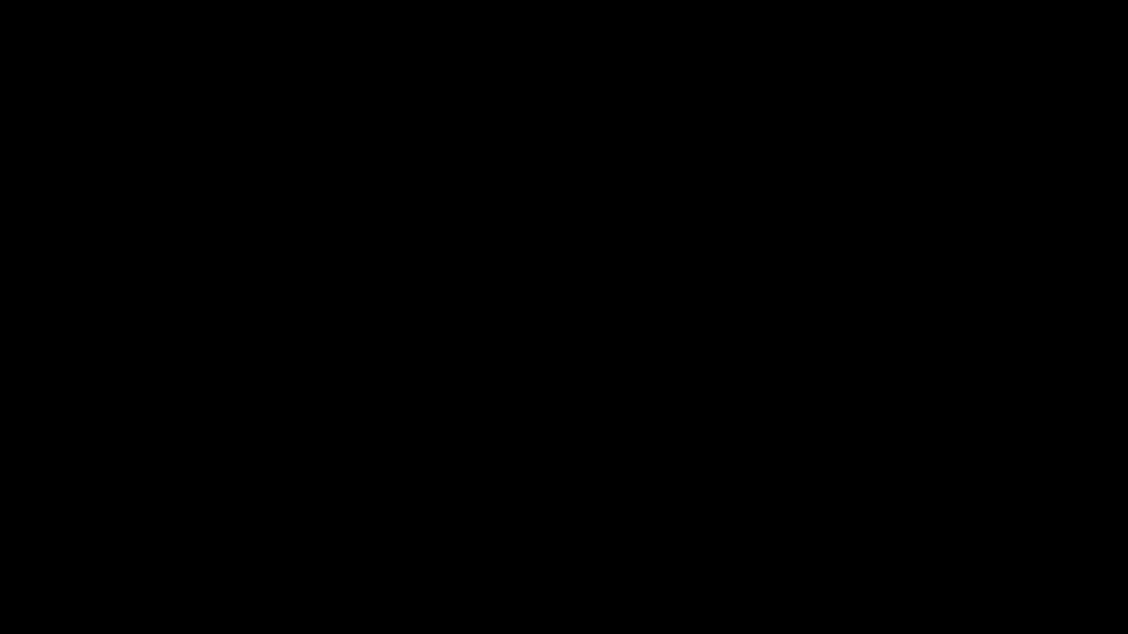
drag, startPoint x: 919, startPoint y: 623, endPoint x: 724, endPoint y: 440, distance: 268.1
click at [917, 535] on icon "add" at bounding box center [916, 621] width 10 height 10
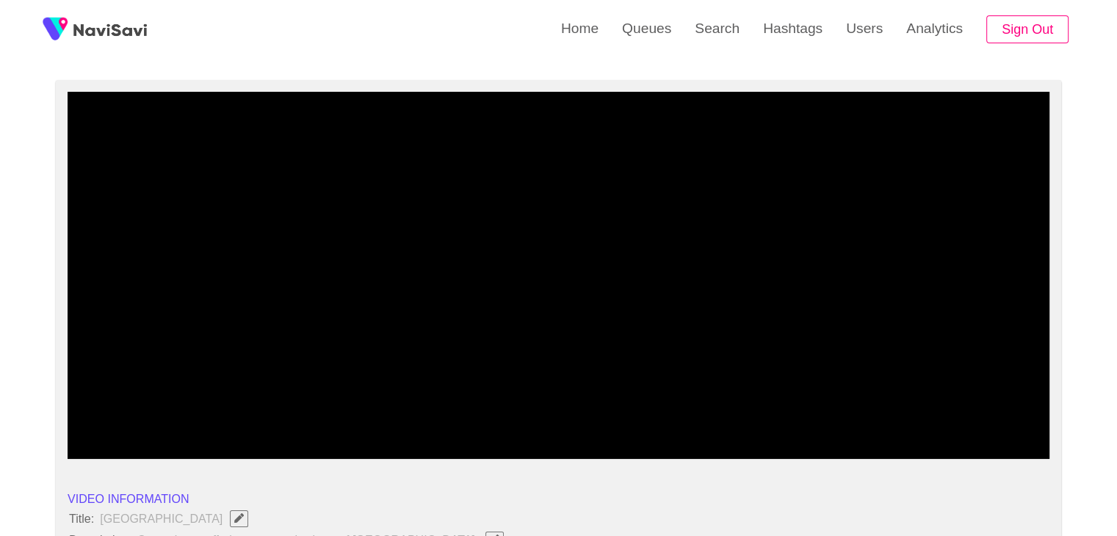
click at [568, 282] on video at bounding box center [559, 275] width 982 height 367
drag, startPoint x: 196, startPoint y: 408, endPoint x: 57, endPoint y: 411, distance: 139.5
drag, startPoint x: 73, startPoint y: 408, endPoint x: 94, endPoint y: 391, distance: 27.6
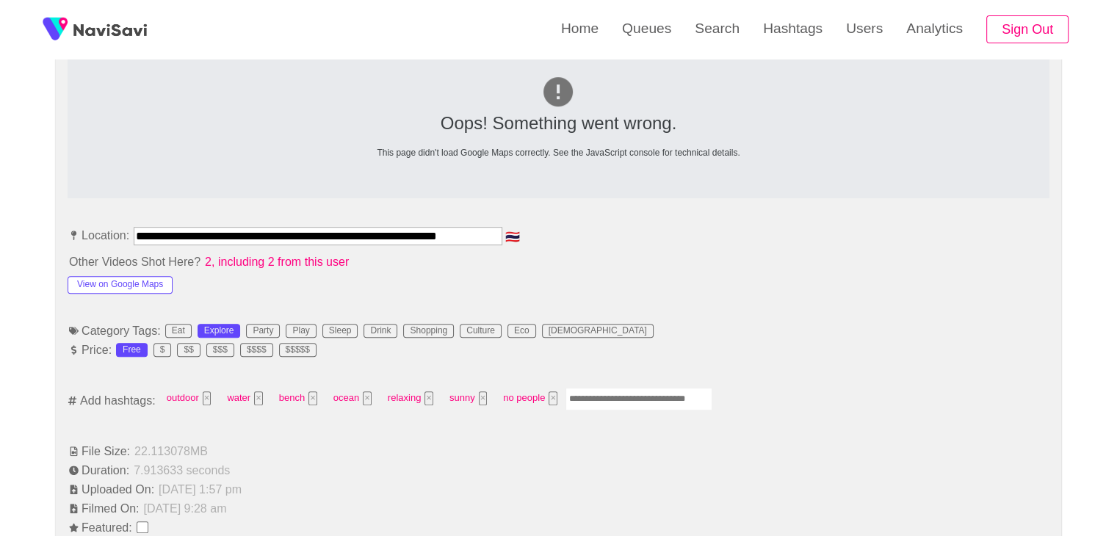
scroll to position [690, 0]
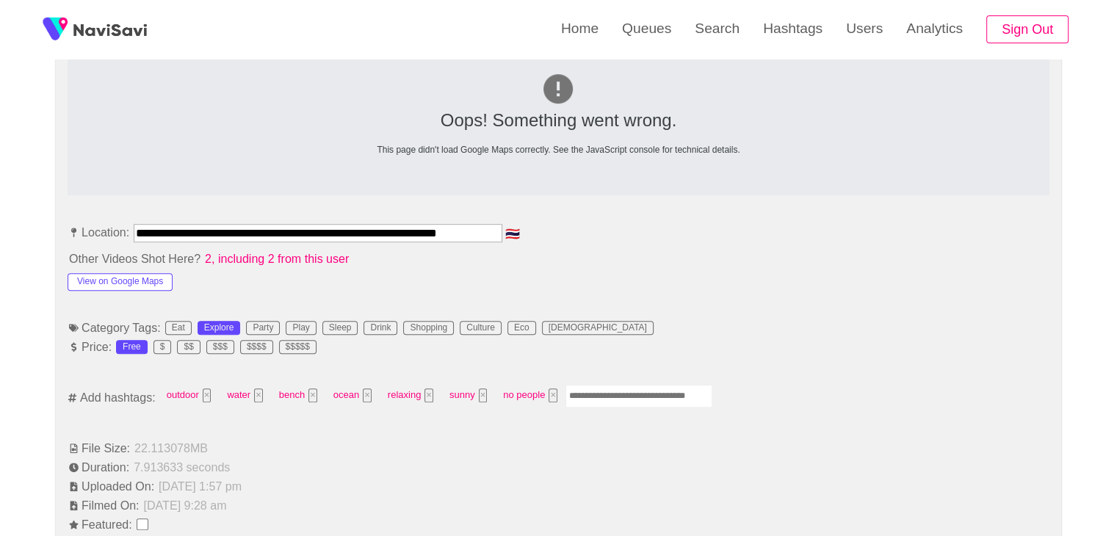
drag, startPoint x: 608, startPoint y: 384, endPoint x: 607, endPoint y: 391, distance: 7.4
click at [608, 389] on input "Enter tag here and press return" at bounding box center [638, 396] width 147 height 23
type input "*********"
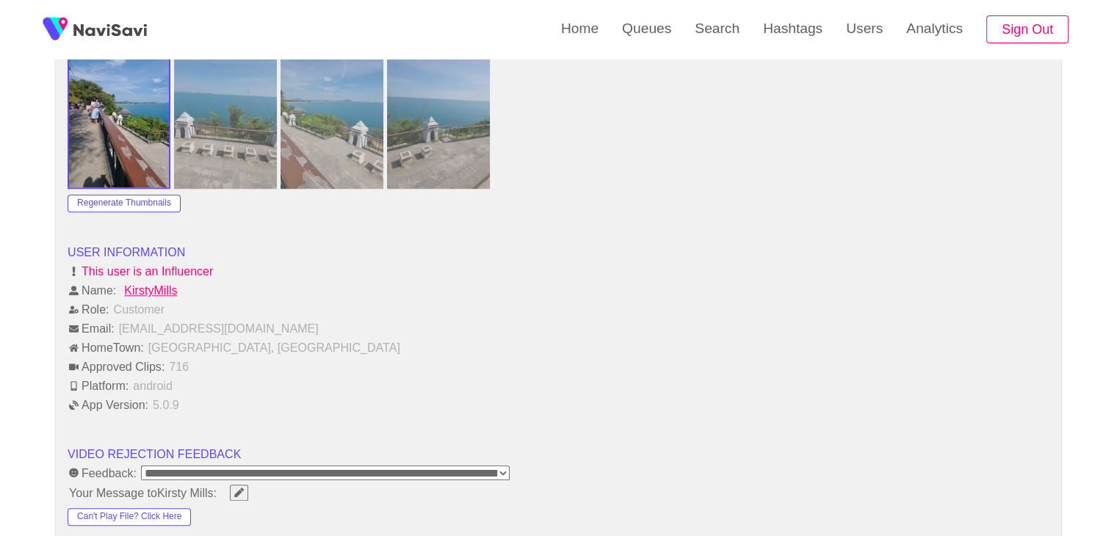
scroll to position [1792, 0]
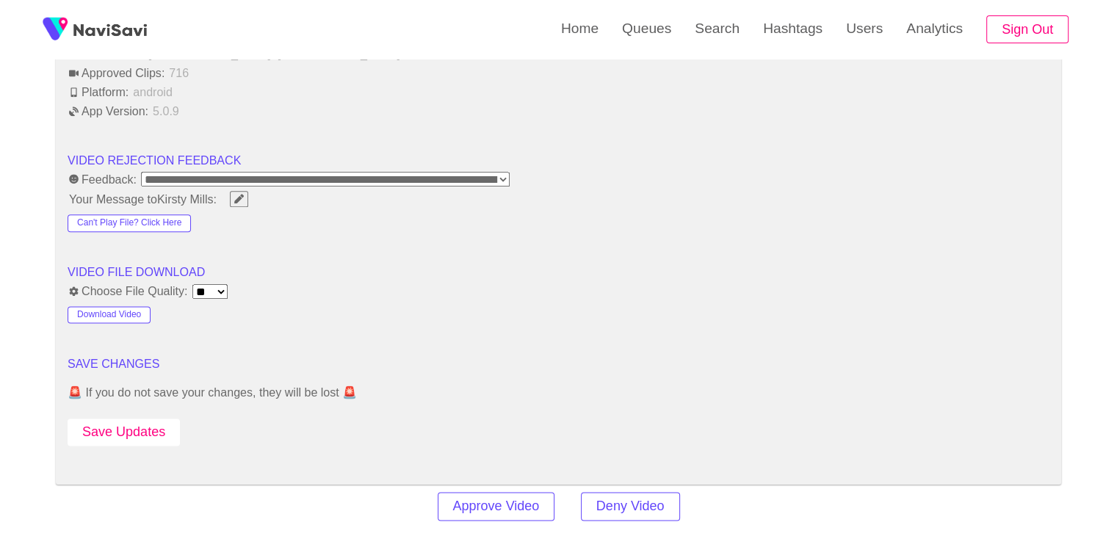
click at [120, 420] on button "Save Updates" at bounding box center [124, 432] width 112 height 27
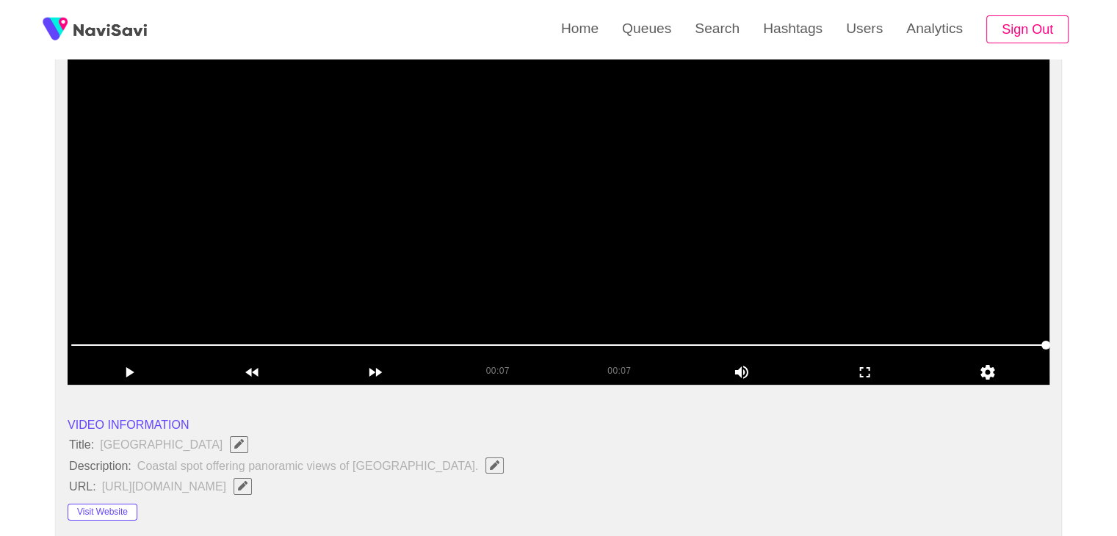
scroll to position [176, 0]
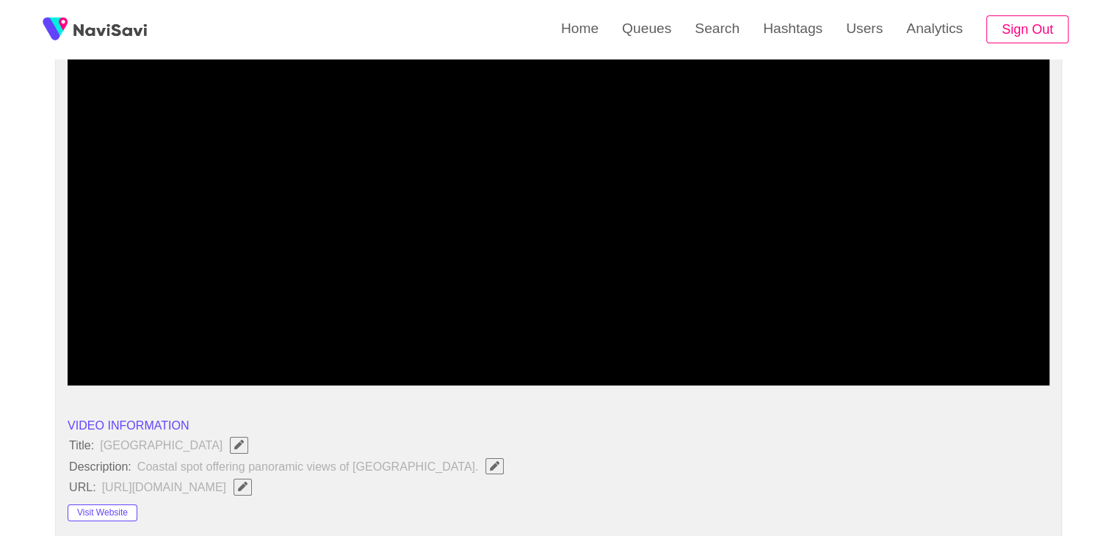
drag, startPoint x: 20, startPoint y: 344, endPoint x: 3, endPoint y: 336, distance: 18.7
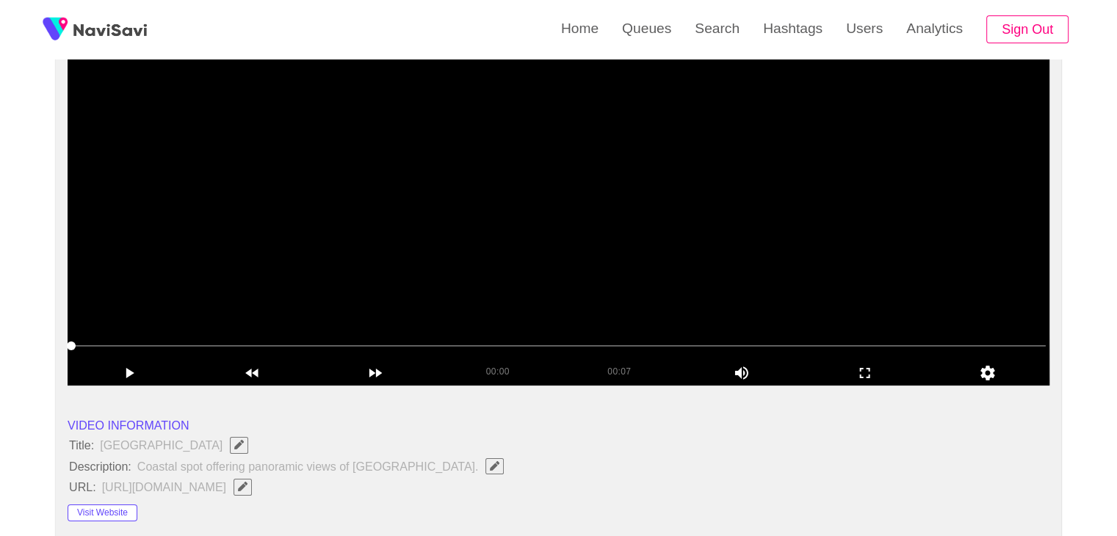
click at [475, 212] on video at bounding box center [559, 201] width 982 height 367
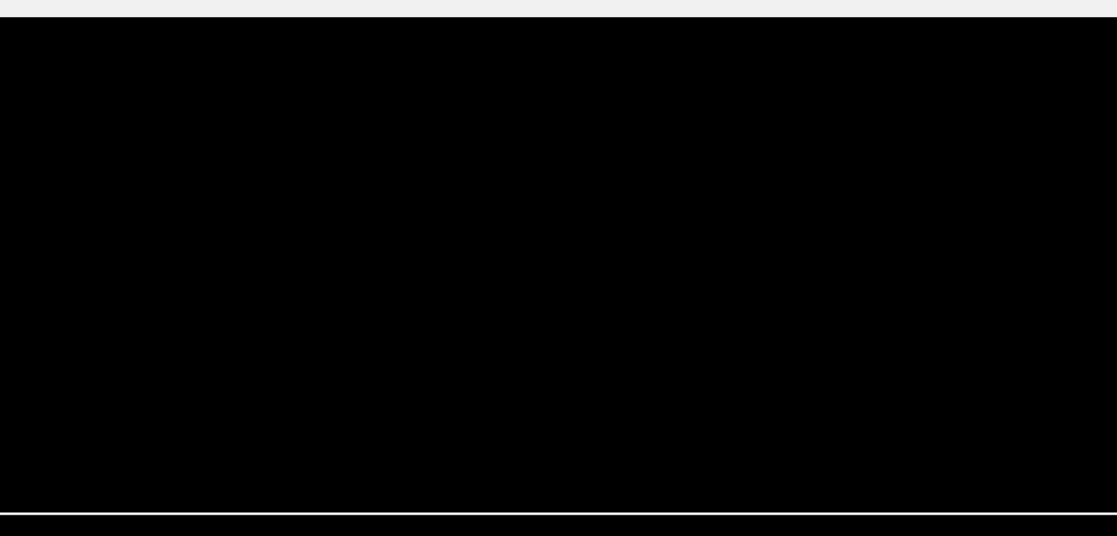
scroll to position [103, 0]
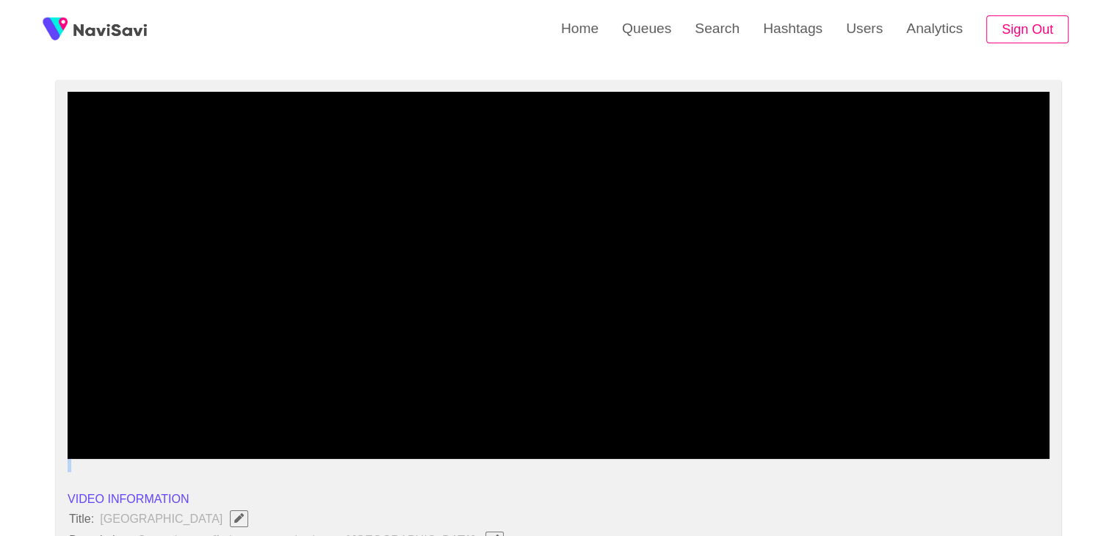
drag, startPoint x: 159, startPoint y: 434, endPoint x: 127, endPoint y: 417, distance: 35.8
drag, startPoint x: 82, startPoint y: 416, endPoint x: 47, endPoint y: 423, distance: 35.9
click at [377, 333] on video at bounding box center [559, 275] width 982 height 367
drag, startPoint x: 67, startPoint y: 426, endPoint x: 1, endPoint y: 424, distance: 66.1
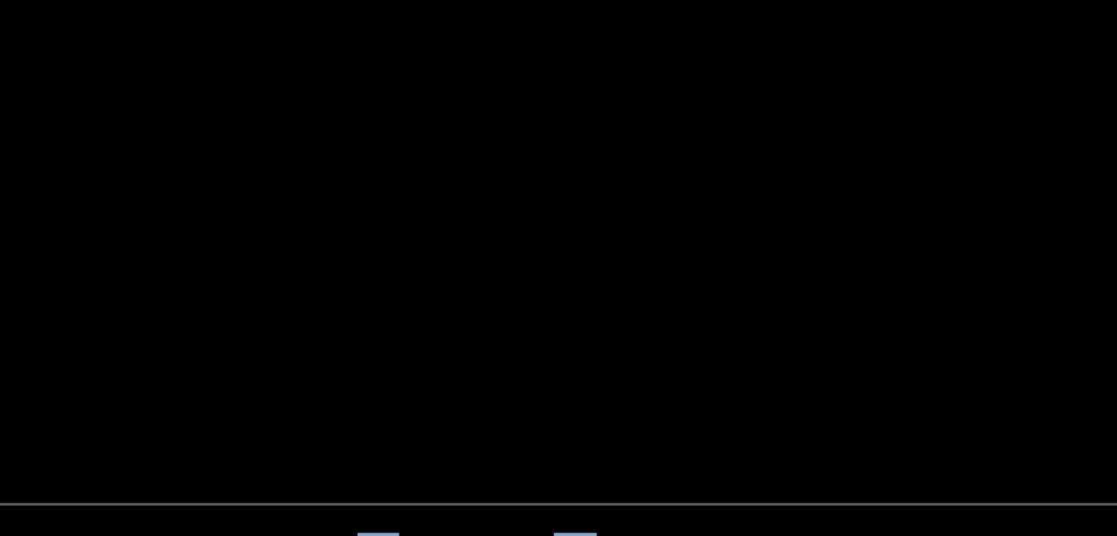
click at [667, 309] on video at bounding box center [559, 275] width 982 height 367
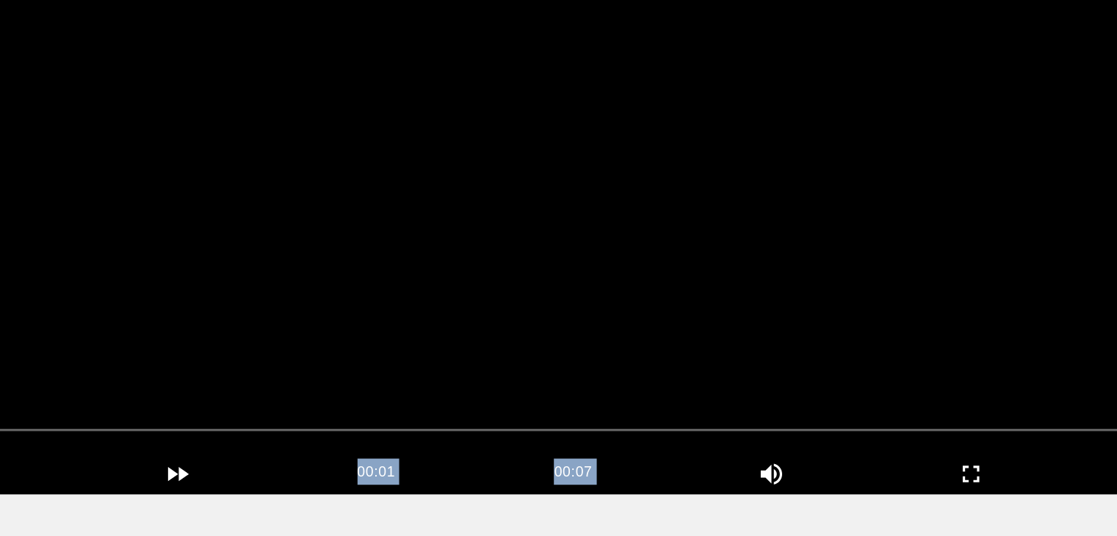
click at [620, 436] on div "00:07" at bounding box center [619, 443] width 122 height 20
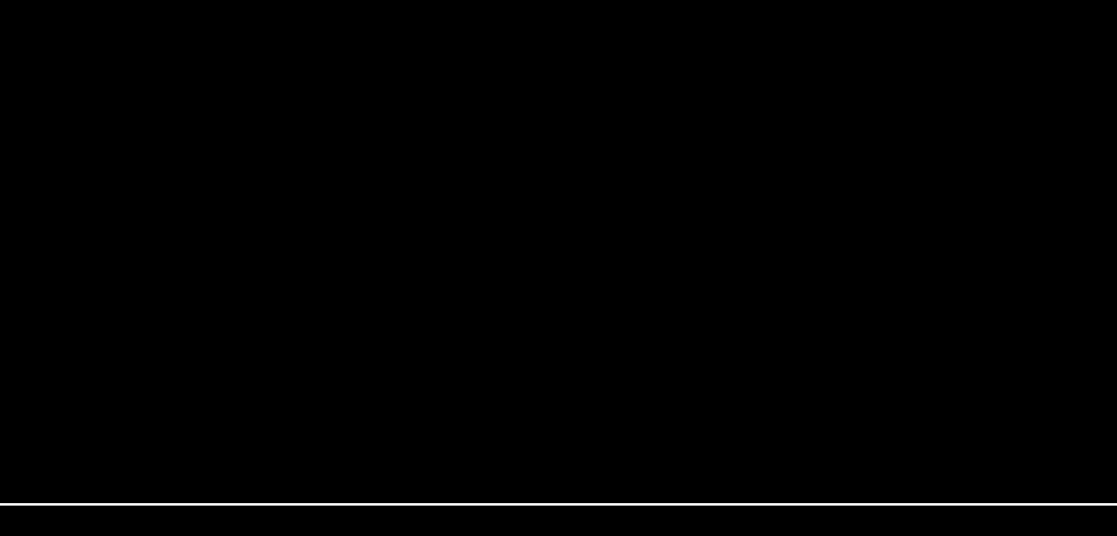
click at [626, 242] on video at bounding box center [559, 275] width 982 height 367
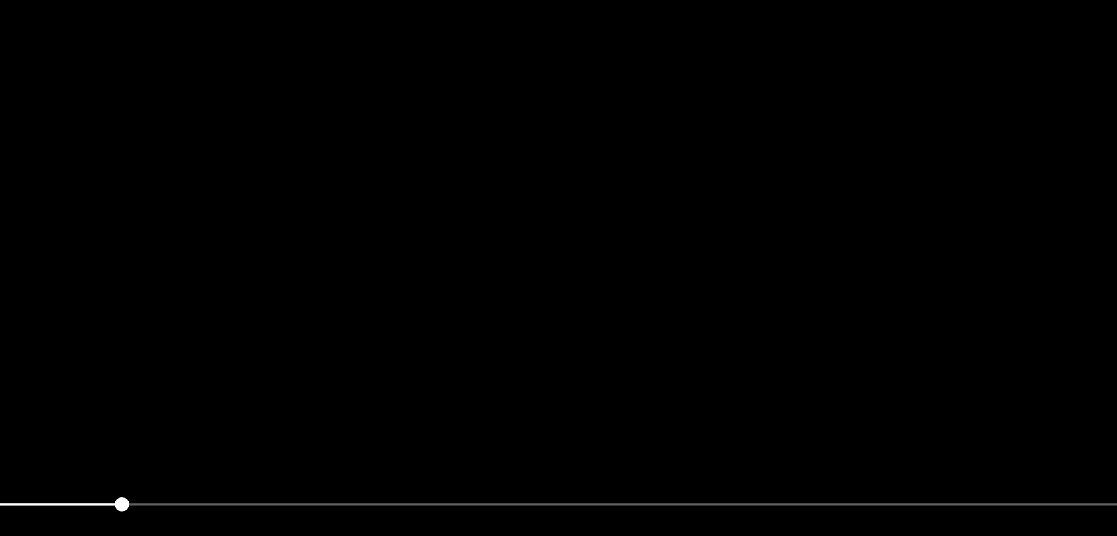
click at [703, 269] on video at bounding box center [559, 275] width 982 height 367
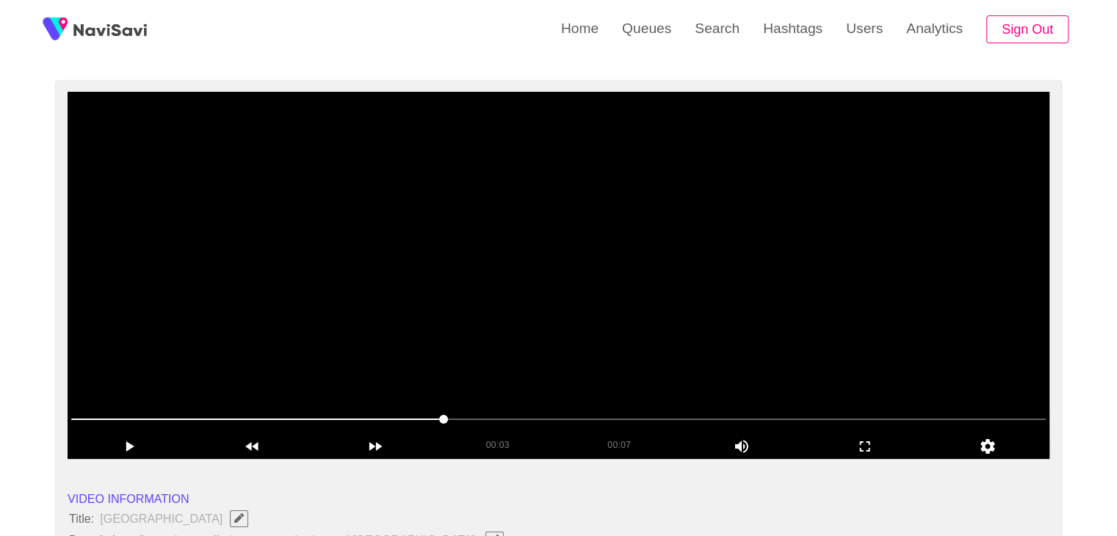
click at [605, 324] on video at bounding box center [559, 275] width 982 height 367
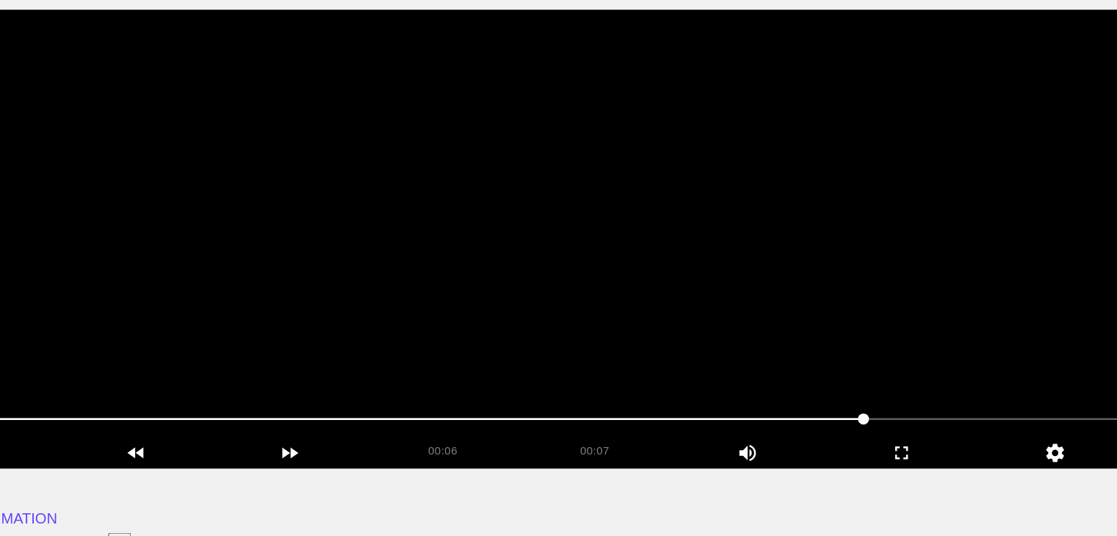
scroll to position [102, 0]
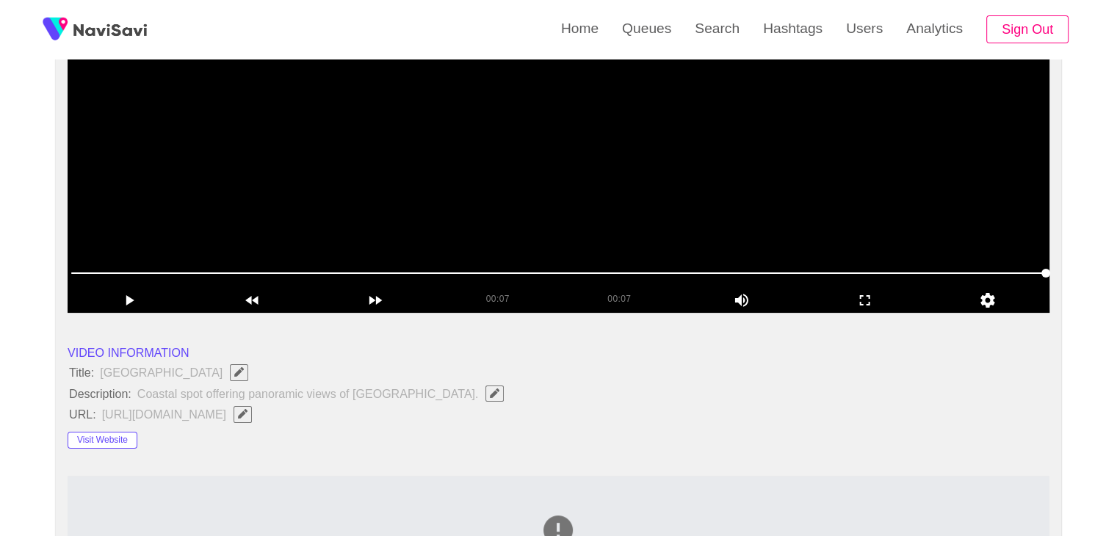
click at [574, 214] on video at bounding box center [559, 129] width 982 height 367
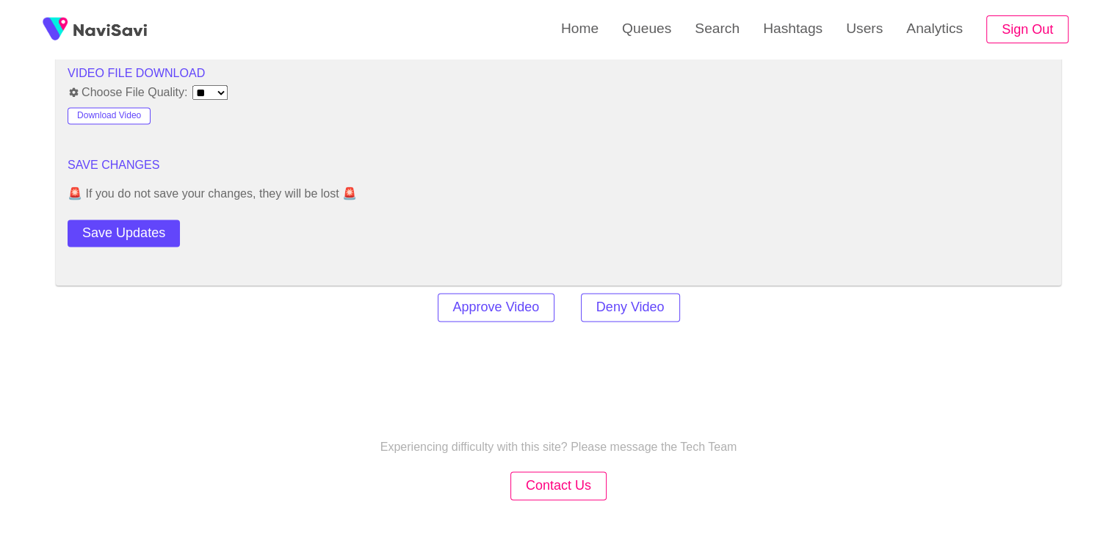
scroll to position [2011, 0]
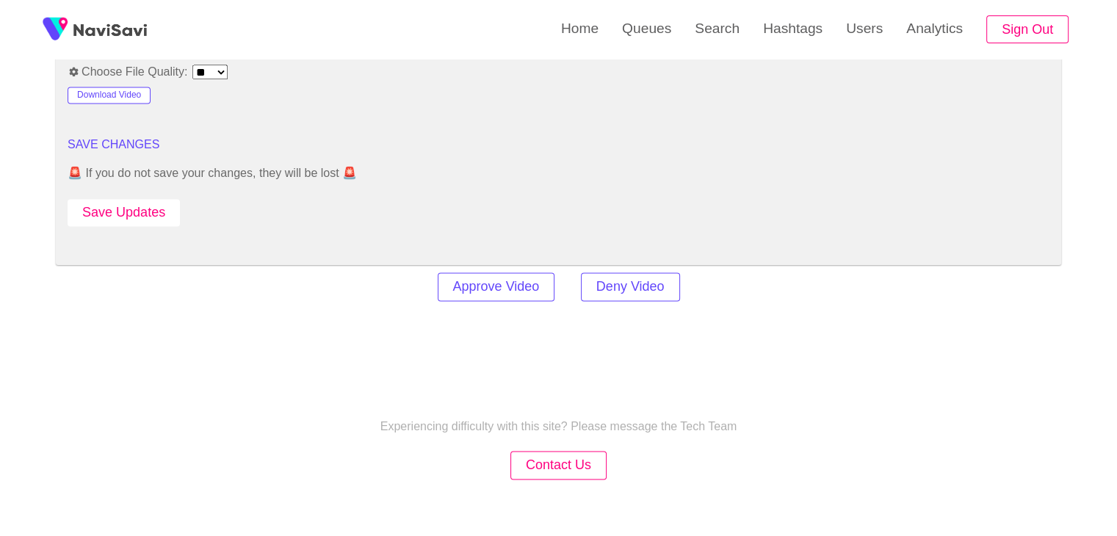
click at [147, 209] on button "Save Updates" at bounding box center [124, 212] width 112 height 27
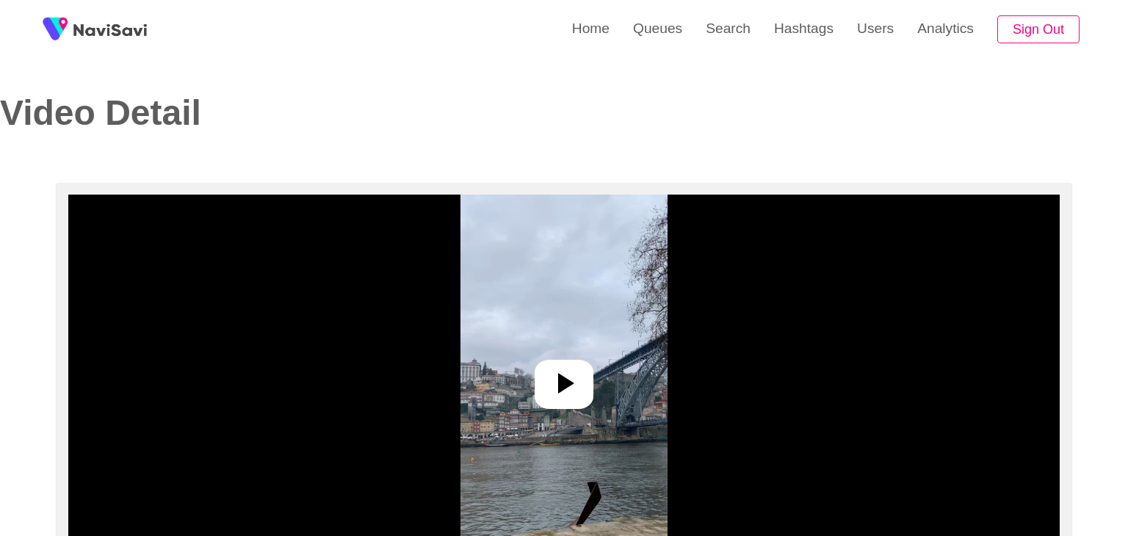
select select "**"
select select "**********"
click at [560, 366] on icon at bounding box center [557, 383] width 35 height 35
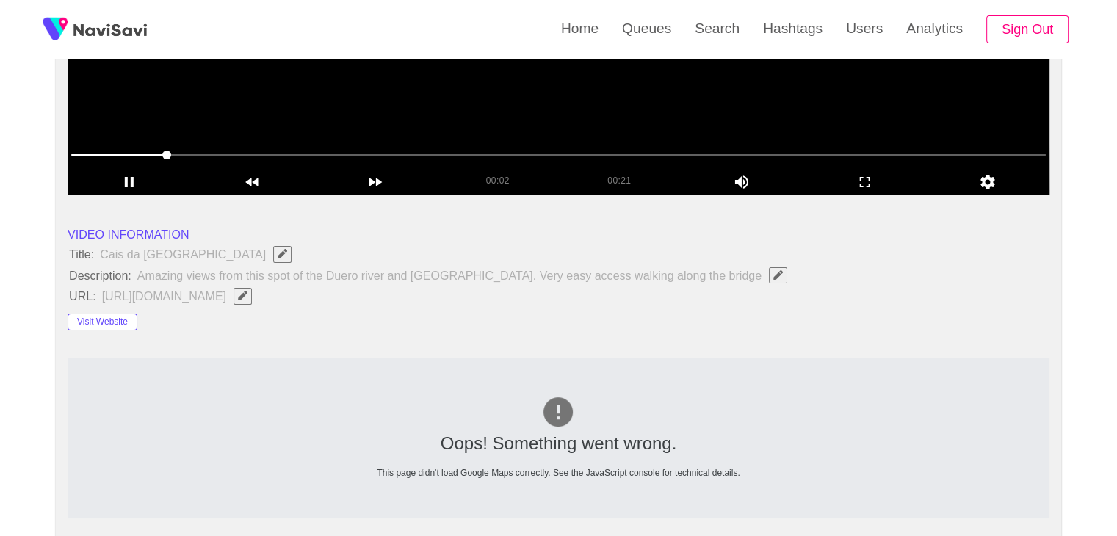
scroll to position [661, 0]
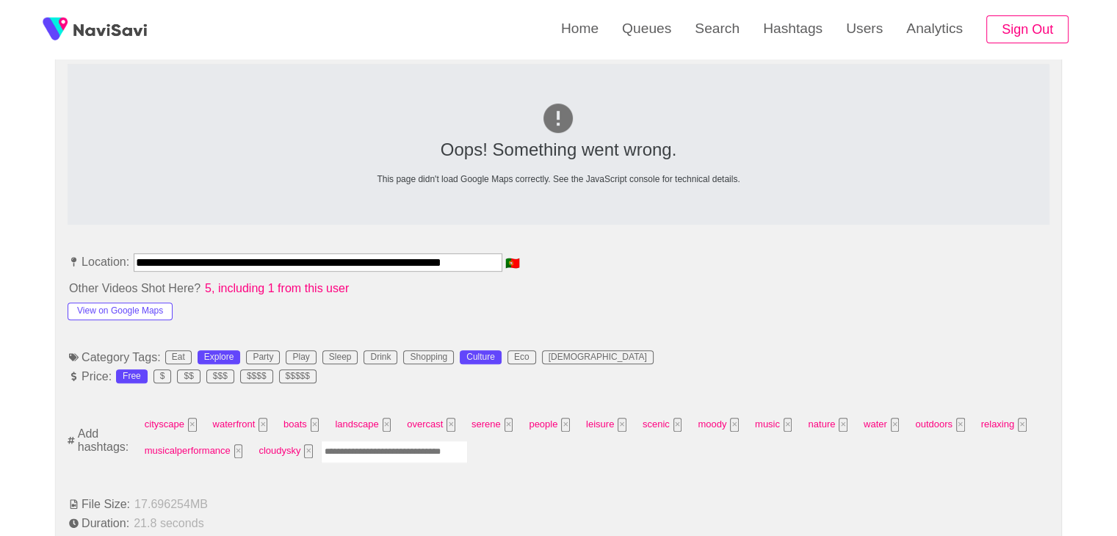
drag, startPoint x: 137, startPoint y: 257, endPoint x: 692, endPoint y: 247, distance: 556.0
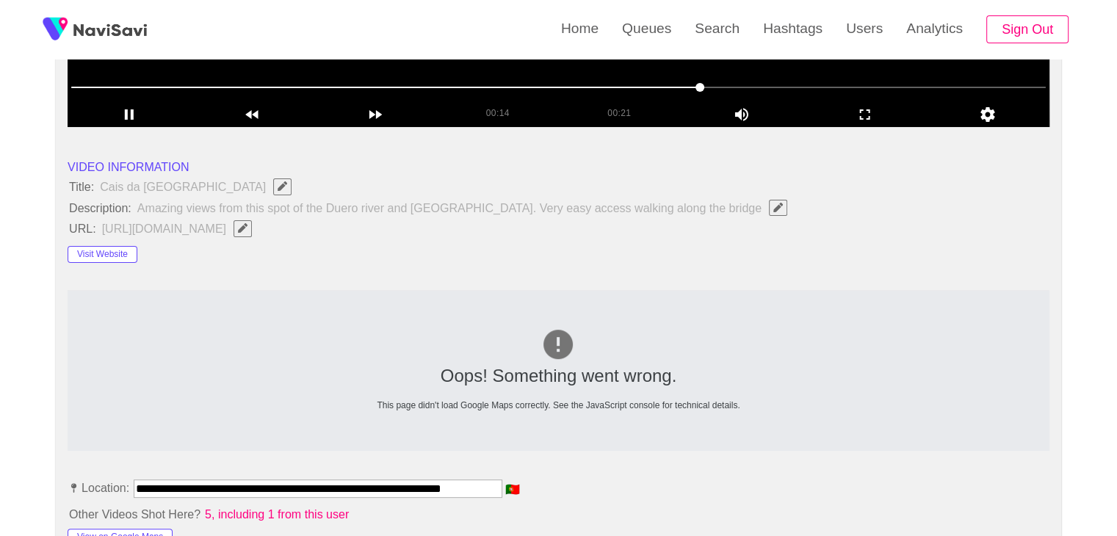
scroll to position [367, 0]
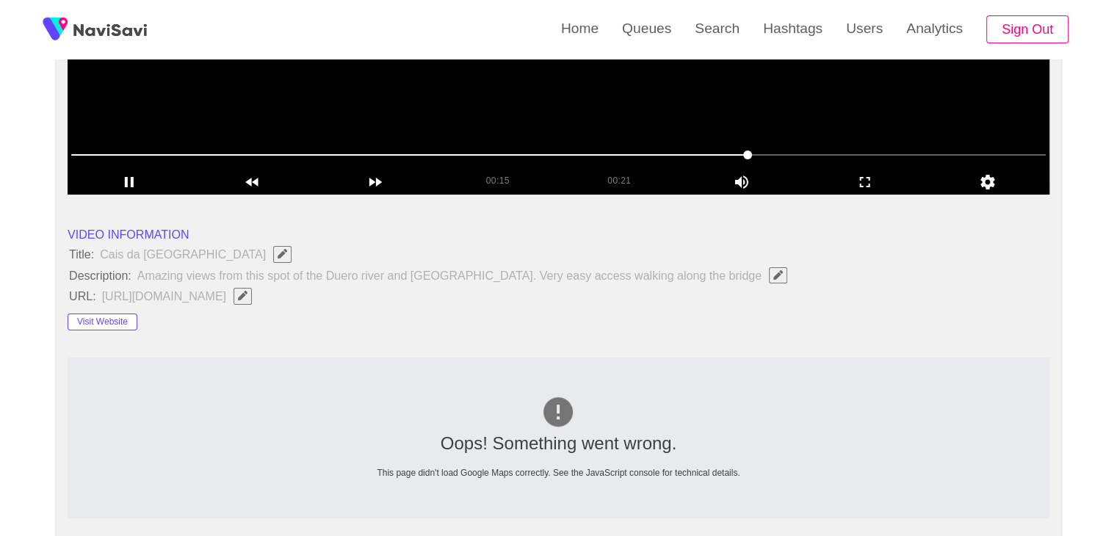
click at [247, 294] on icon "Edit Field" at bounding box center [243, 296] width 10 height 10
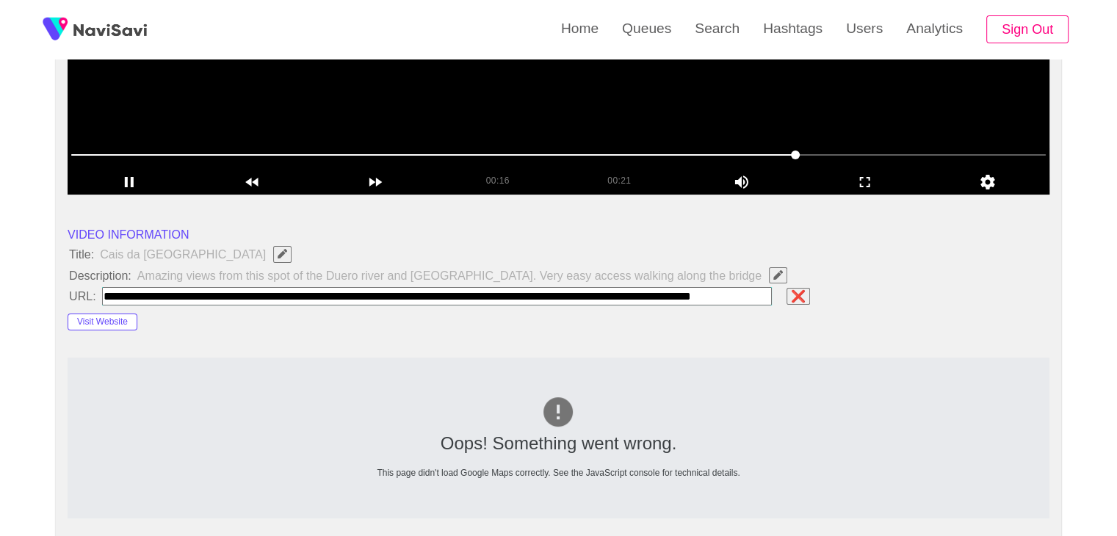
scroll to position [0, 64]
type input "**********"
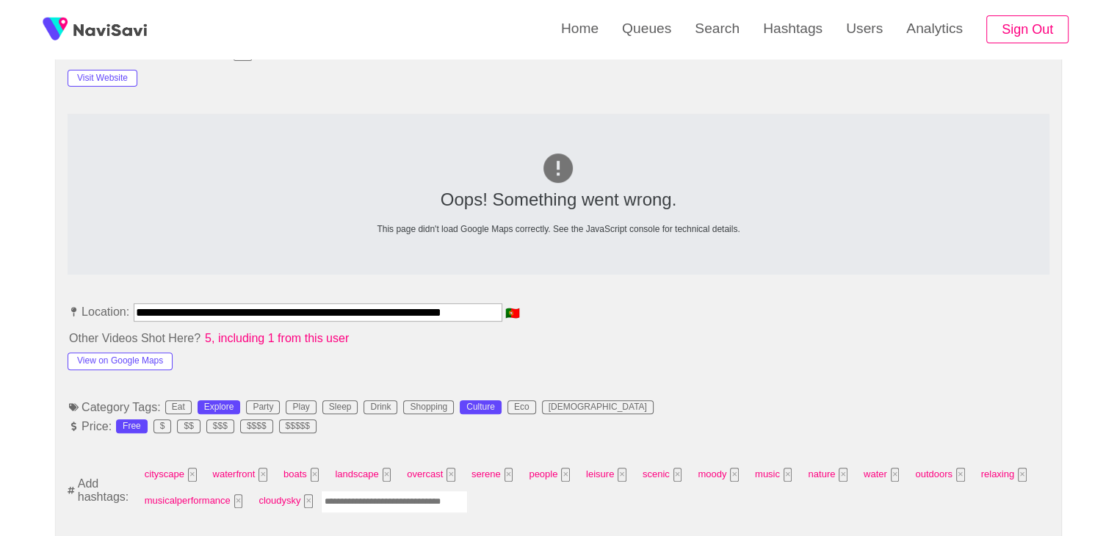
scroll to position [808, 0]
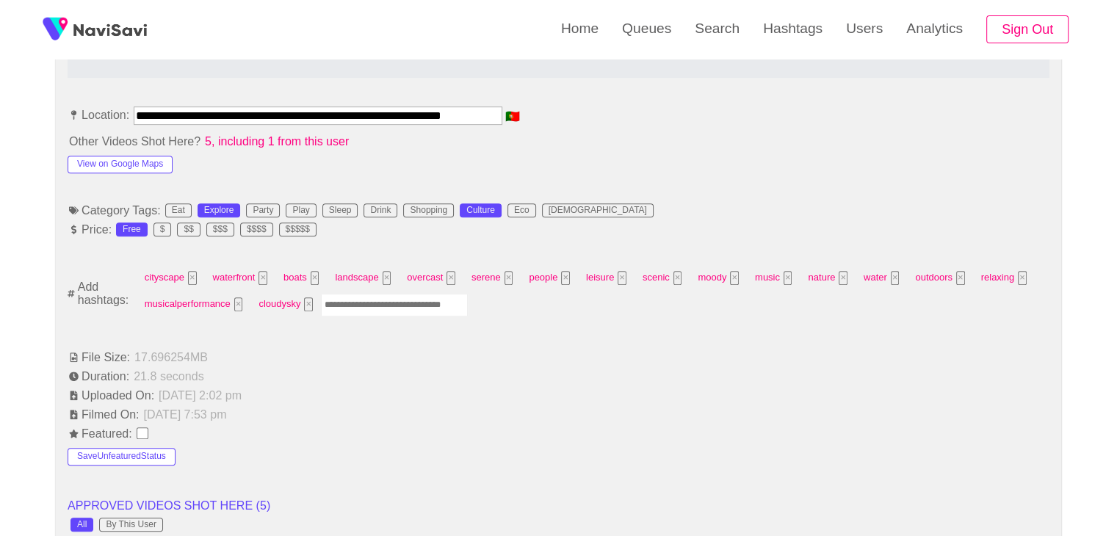
click at [369, 305] on input "Enter tag here and press return" at bounding box center [394, 305] width 147 height 23
type input "*****"
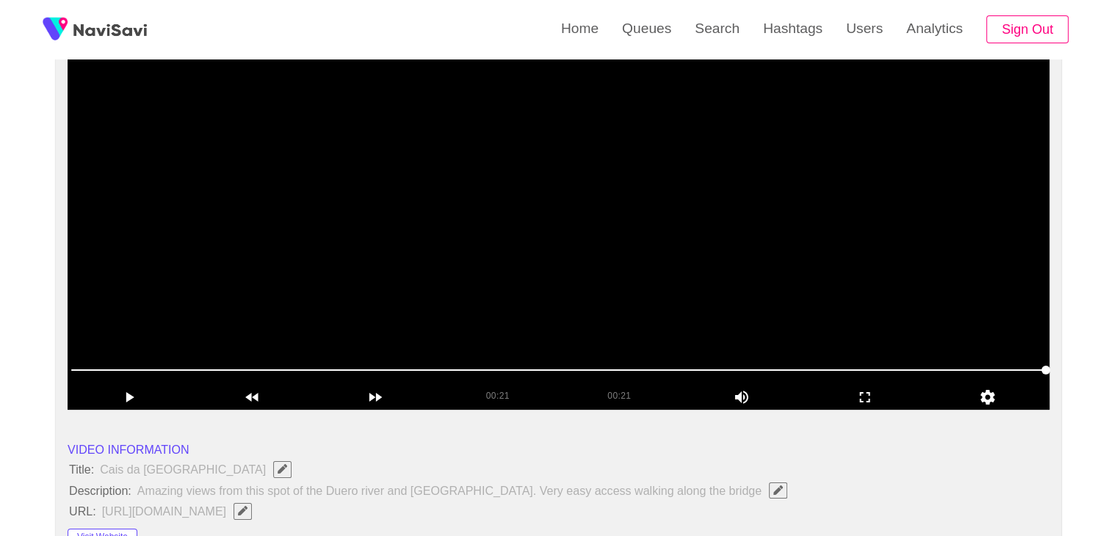
scroll to position [147, 0]
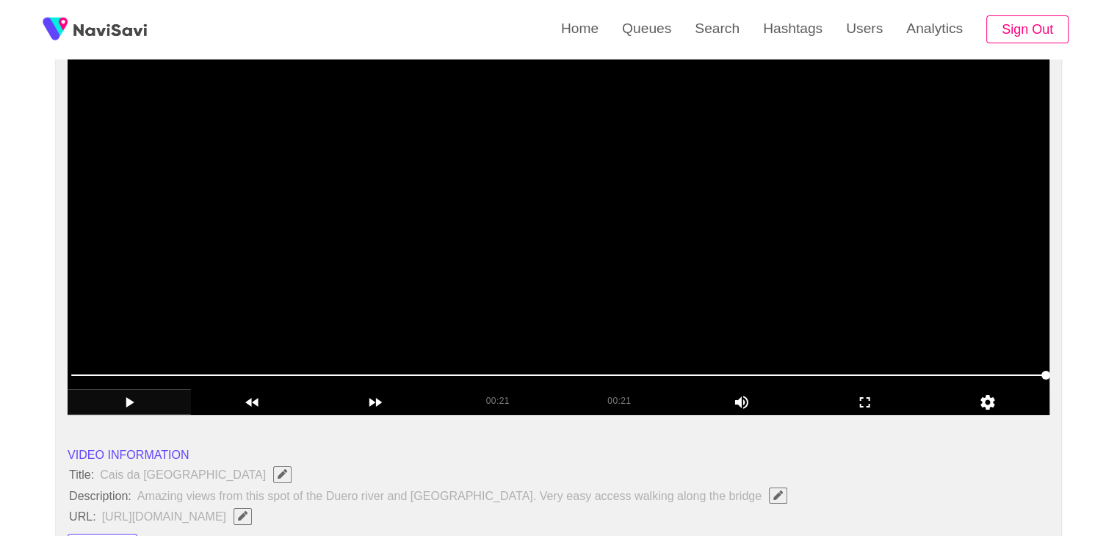
click at [139, 396] on icon "add" at bounding box center [129, 403] width 122 height 18
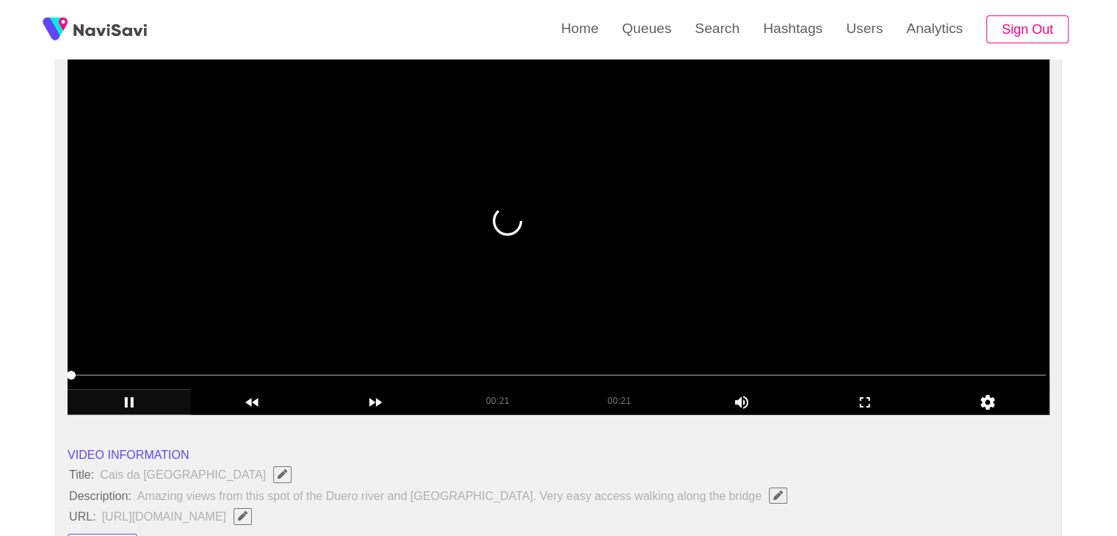
click at [709, 303] on video at bounding box center [559, 231] width 982 height 367
click at [418, 302] on video at bounding box center [559, 231] width 982 height 367
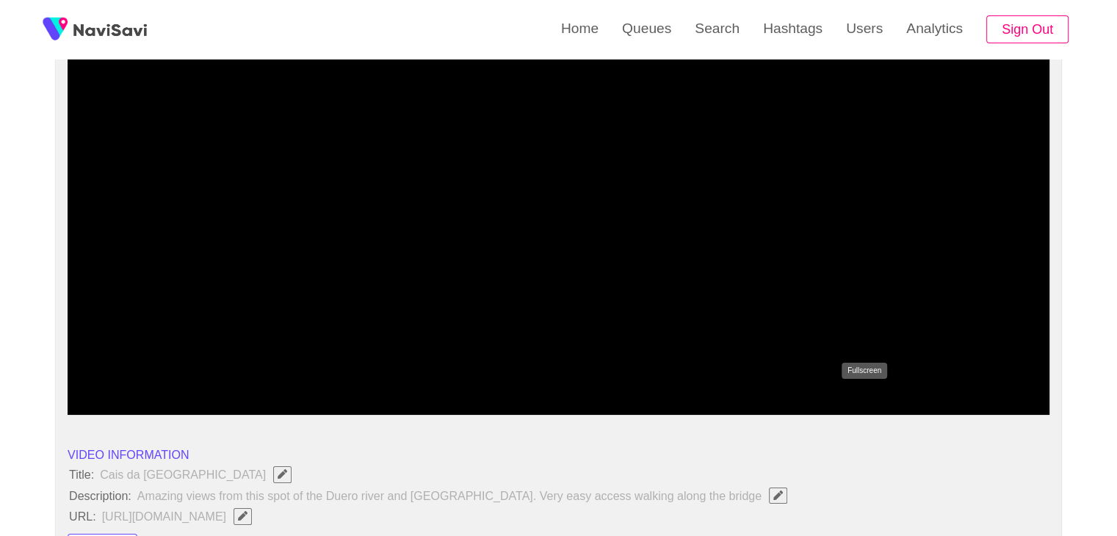
click at [881, 397] on icon "add" at bounding box center [865, 403] width 122 height 18
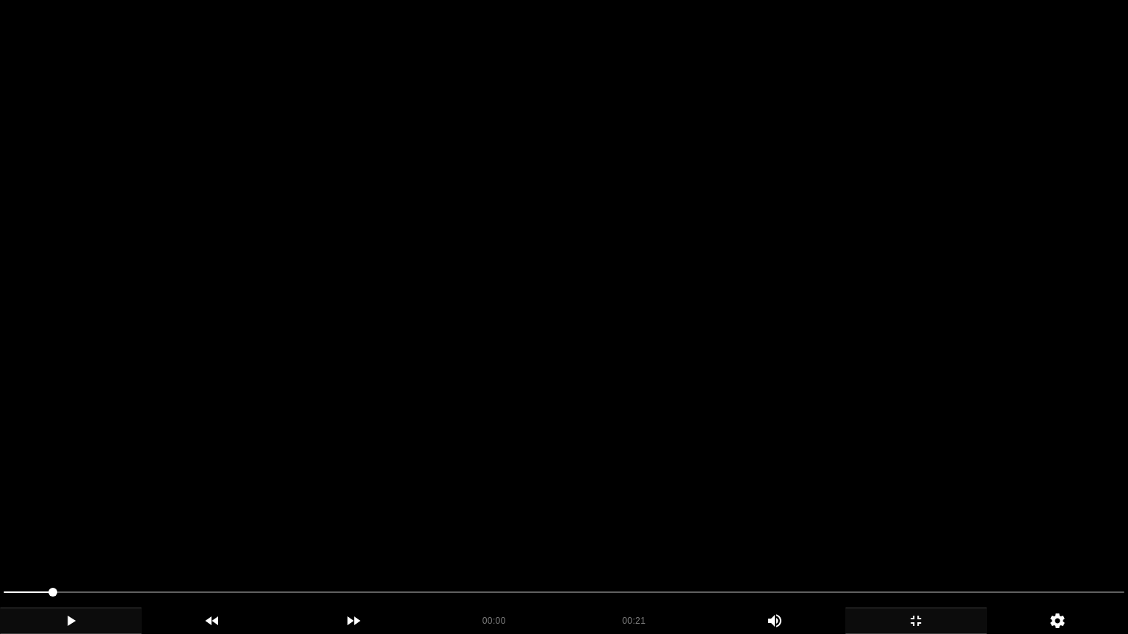
click at [836, 473] on video at bounding box center [564, 317] width 1128 height 634
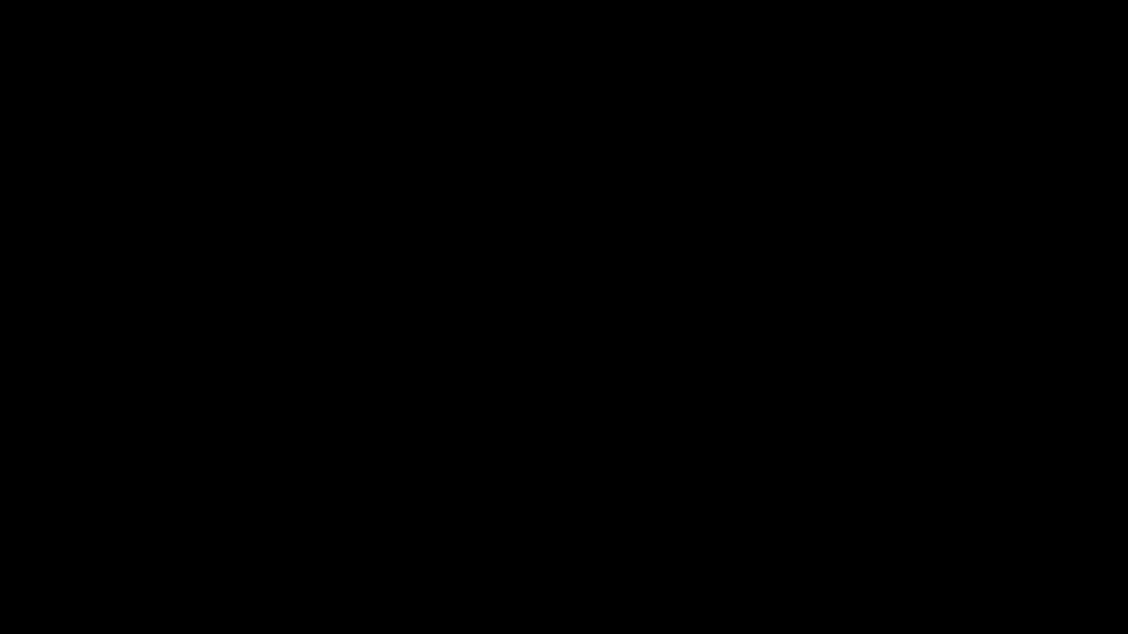
click at [73, 535] on icon "add" at bounding box center [71, 621] width 140 height 18
drag, startPoint x: 73, startPoint y: 623, endPoint x: 302, endPoint y: 608, distance: 228.9
click at [79, 535] on icon "add" at bounding box center [71, 621] width 140 height 18
click at [922, 535] on icon "add" at bounding box center [916, 621] width 140 height 18
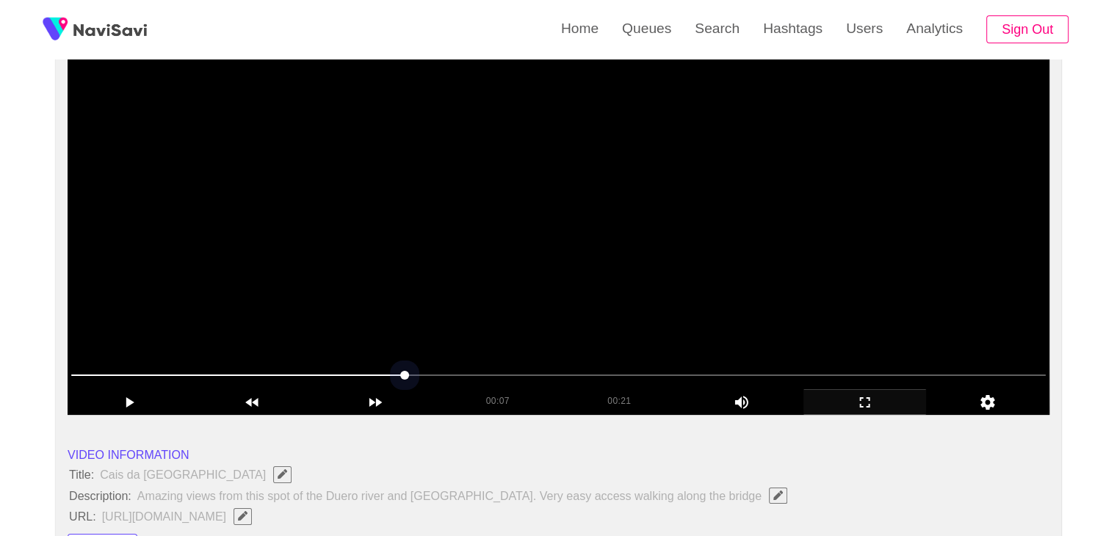
drag, startPoint x: 315, startPoint y: 384, endPoint x: 107, endPoint y: 386, distance: 207.8
click at [107, 386] on span at bounding box center [558, 374] width 974 height 23
click at [524, 310] on video at bounding box center [559, 231] width 982 height 367
click at [525, 309] on video at bounding box center [559, 231] width 982 height 367
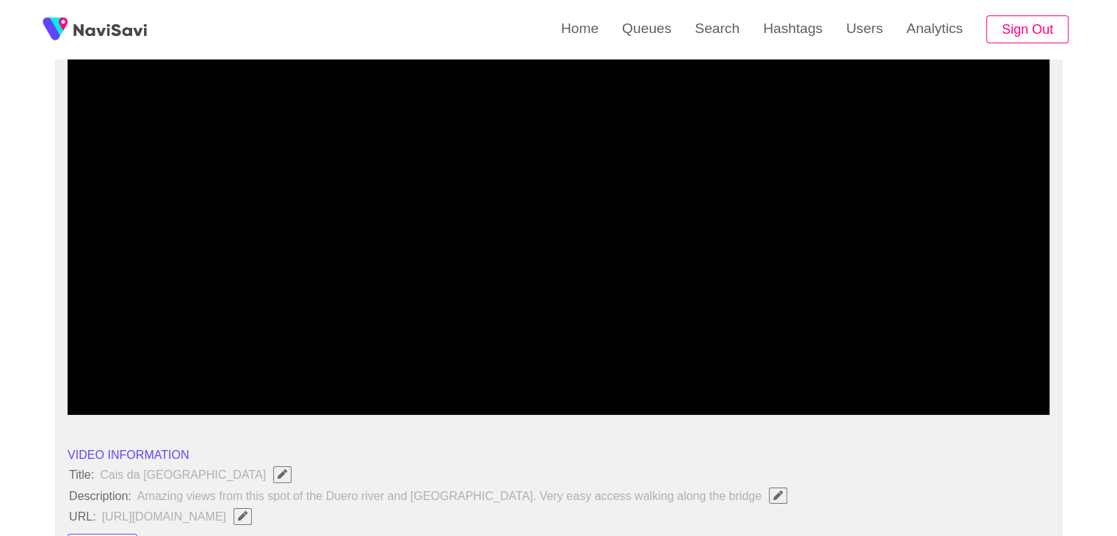
drag, startPoint x: 164, startPoint y: 377, endPoint x: 5, endPoint y: 388, distance: 159.7
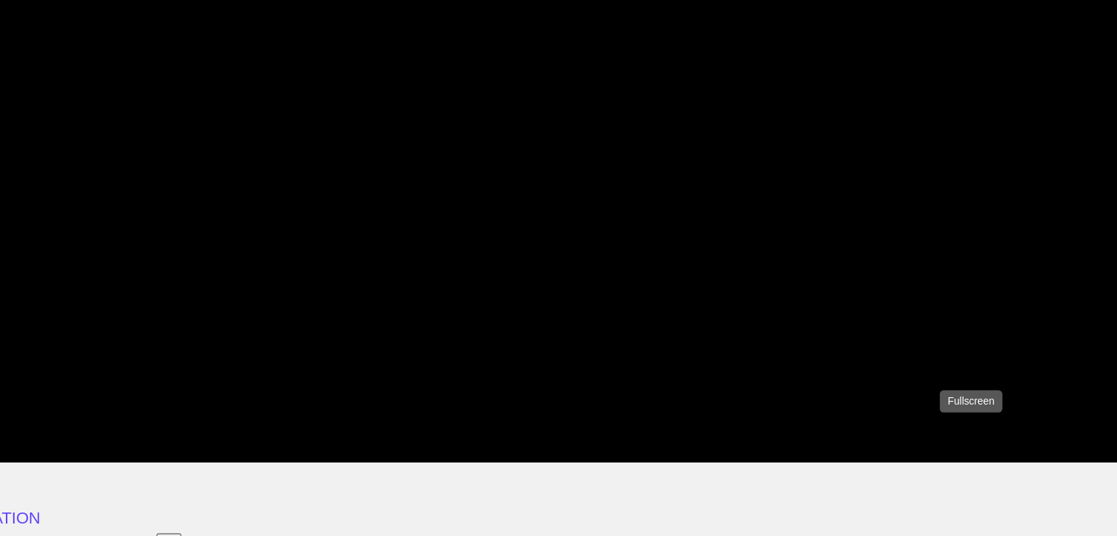
click at [858, 406] on icon "add" at bounding box center [865, 403] width 122 height 18
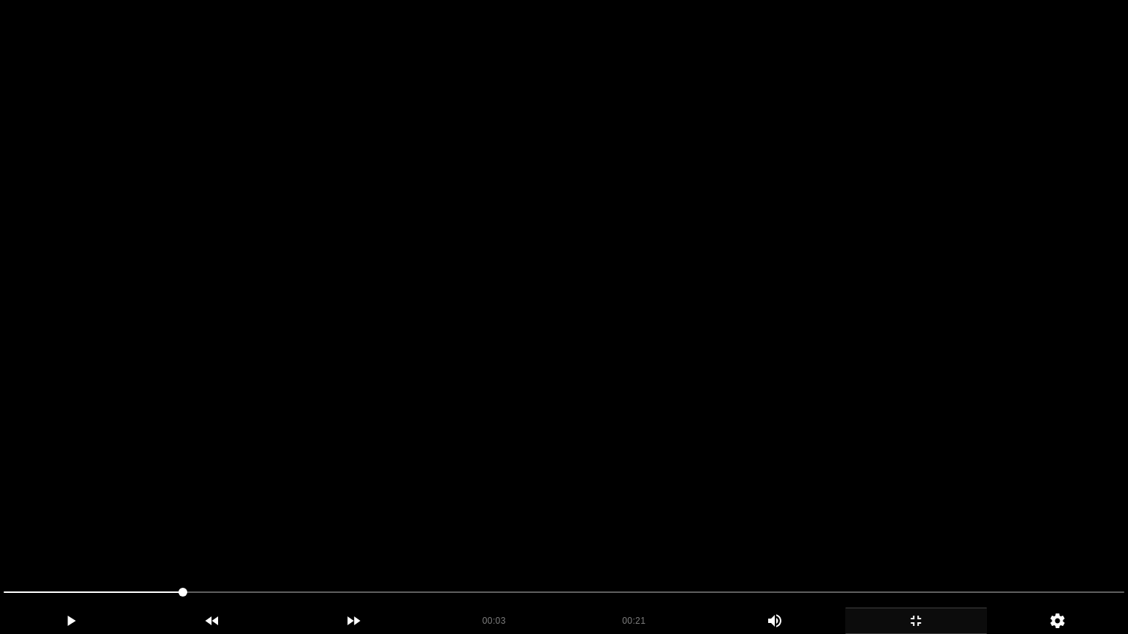
click at [658, 416] on video at bounding box center [564, 317] width 1128 height 634
click at [0, 535] on div at bounding box center [564, 594] width 1132 height 39
click at [81, 535] on icon "add" at bounding box center [71, 621] width 140 height 18
click at [930, 535] on icon "add" at bounding box center [916, 621] width 140 height 18
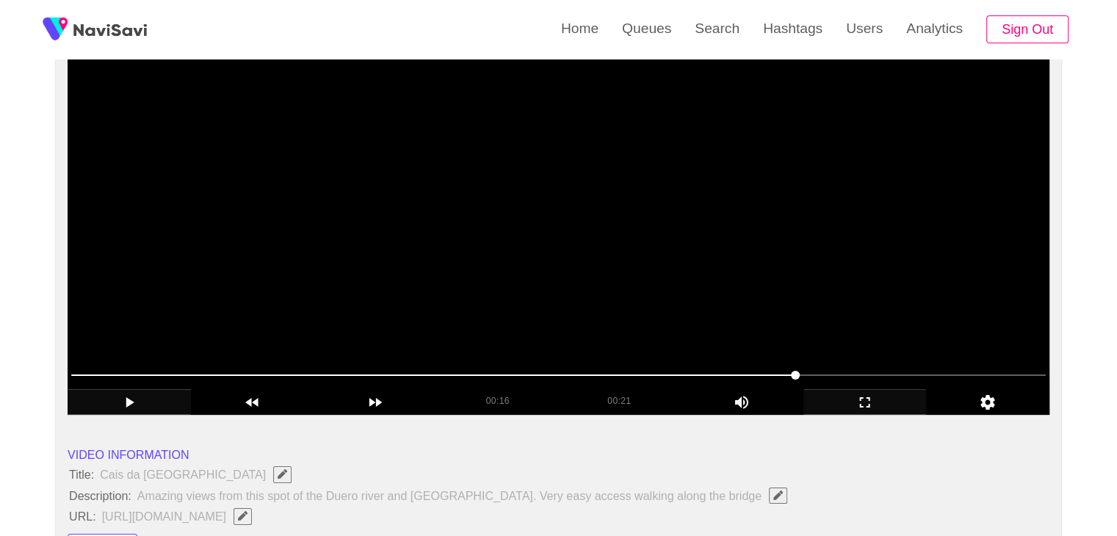
click at [719, 325] on video at bounding box center [559, 231] width 982 height 367
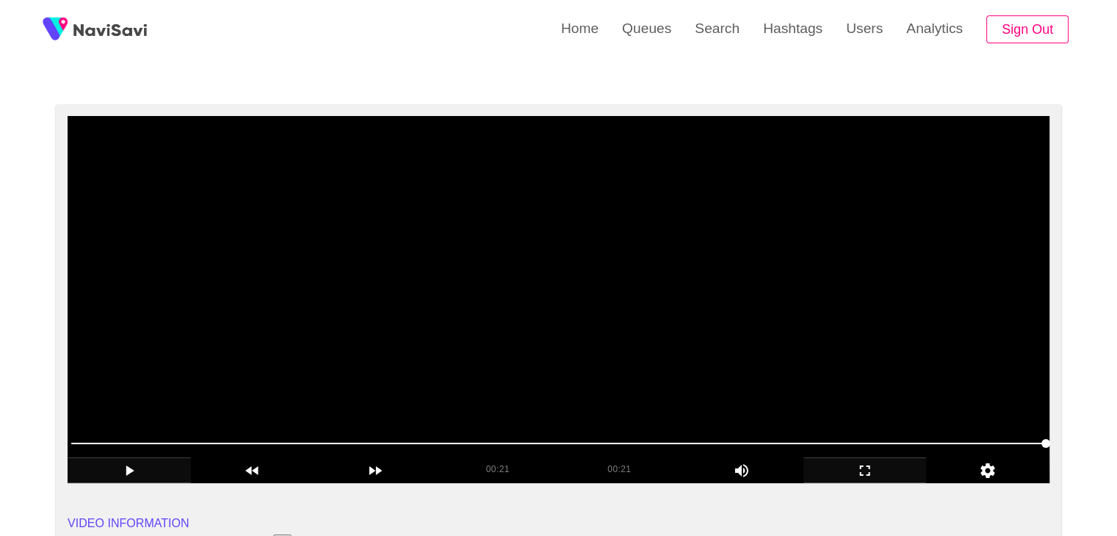
scroll to position [73, 0]
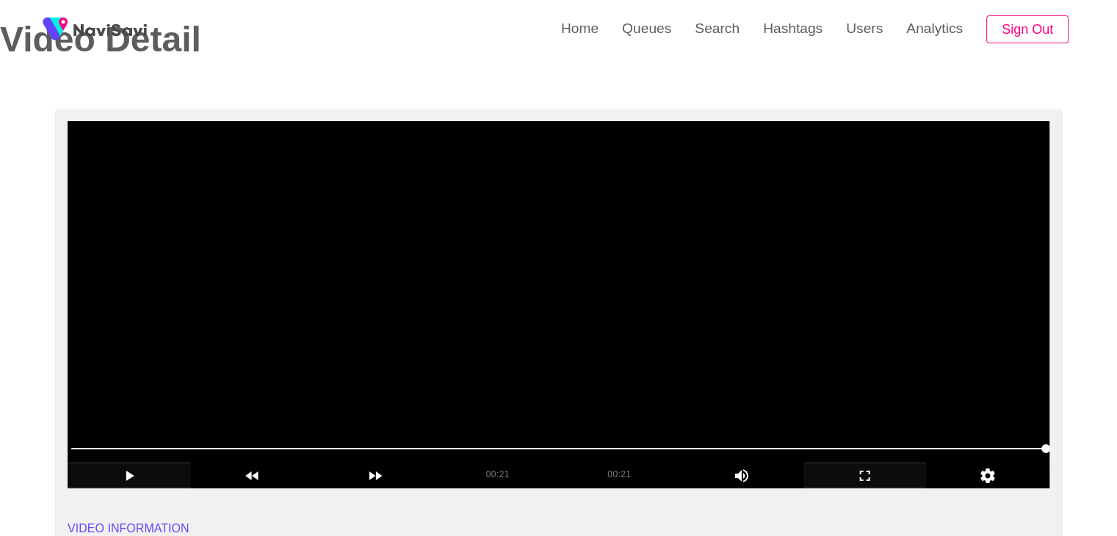
click at [524, 316] on video at bounding box center [559, 304] width 982 height 367
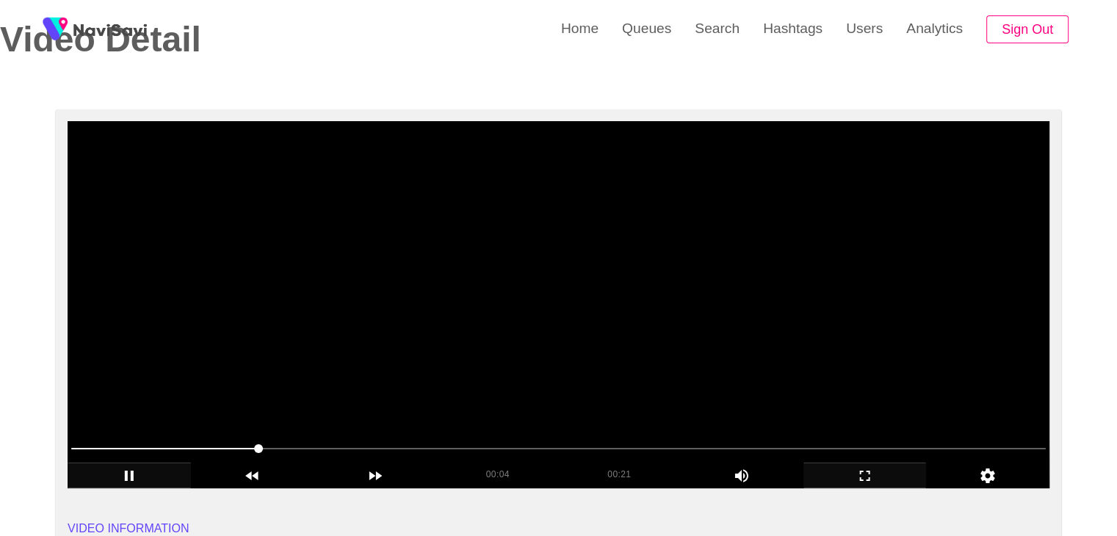
click at [519, 315] on video at bounding box center [559, 304] width 982 height 367
click at [508, 299] on video at bounding box center [559, 304] width 982 height 367
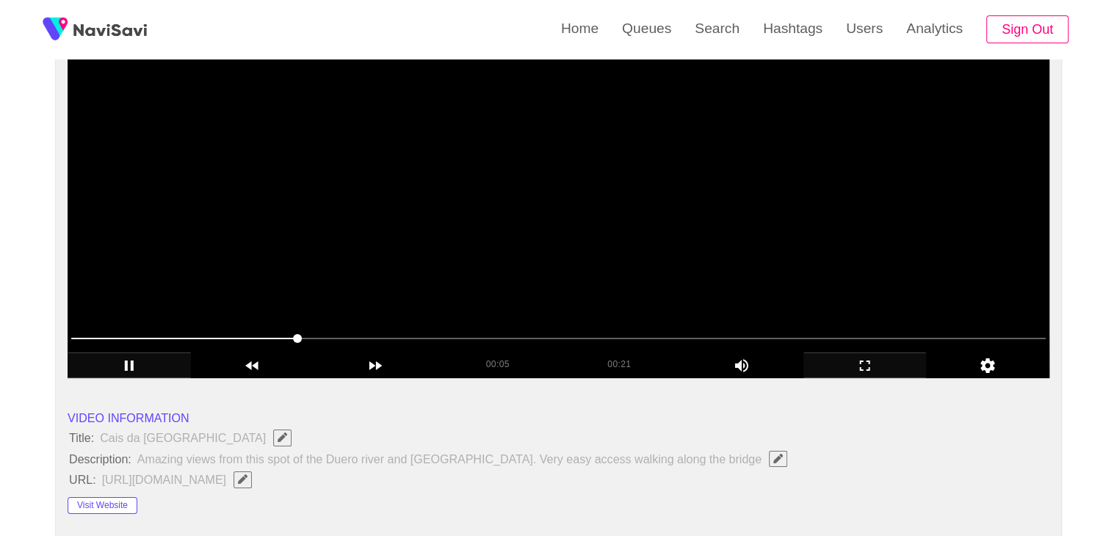
scroll to position [220, 0]
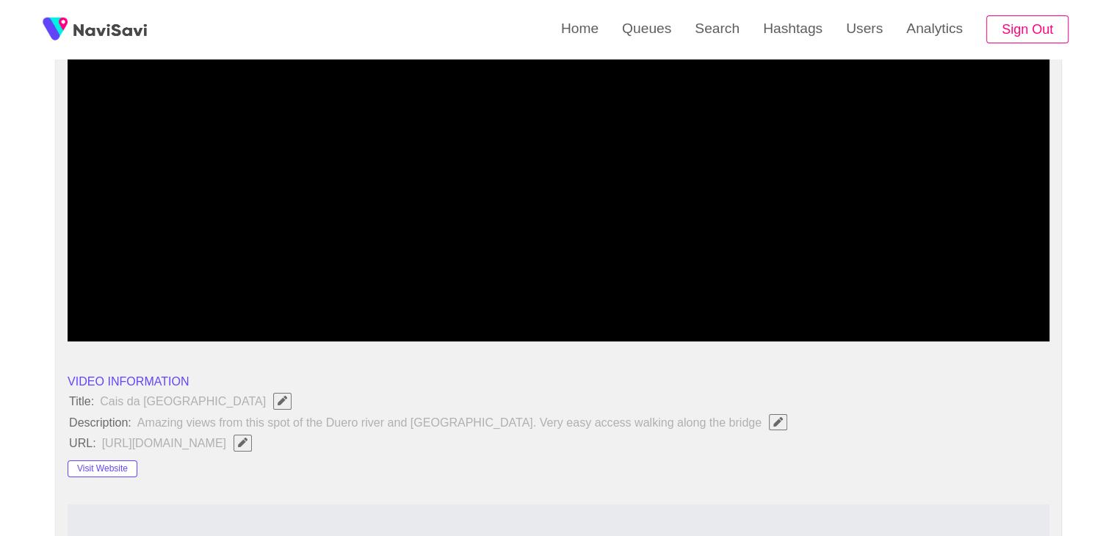
drag, startPoint x: 186, startPoint y: 305, endPoint x: 22, endPoint y: 294, distance: 164.2
click at [479, 206] on video at bounding box center [559, 157] width 982 height 367
click at [614, 245] on video at bounding box center [559, 157] width 982 height 367
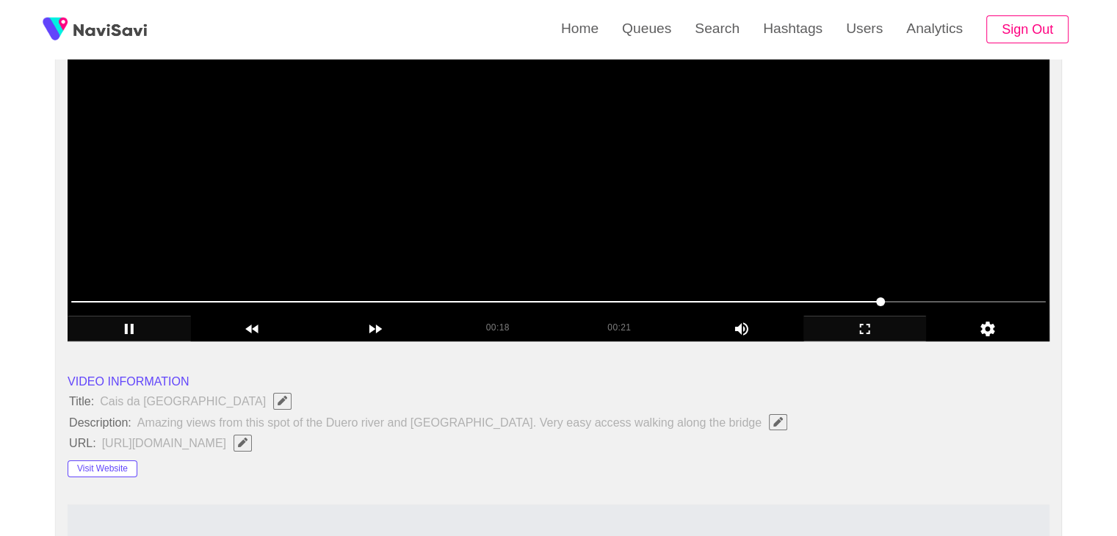
drag, startPoint x: 141, startPoint y: 306, endPoint x: 73, endPoint y: 306, distance: 67.6
click at [73, 306] on span at bounding box center [558, 301] width 974 height 23
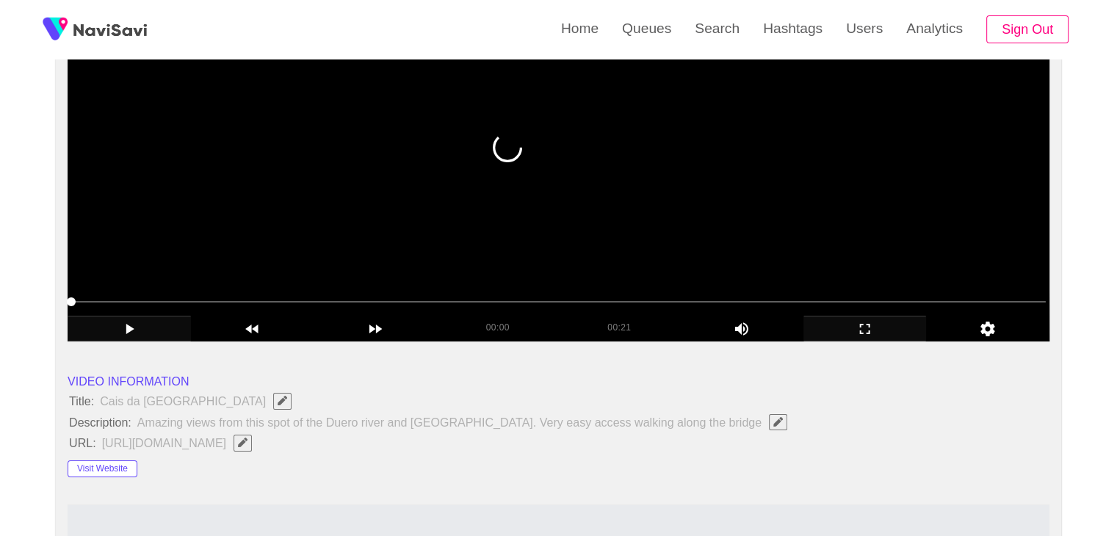
click at [525, 213] on video at bounding box center [559, 157] width 982 height 367
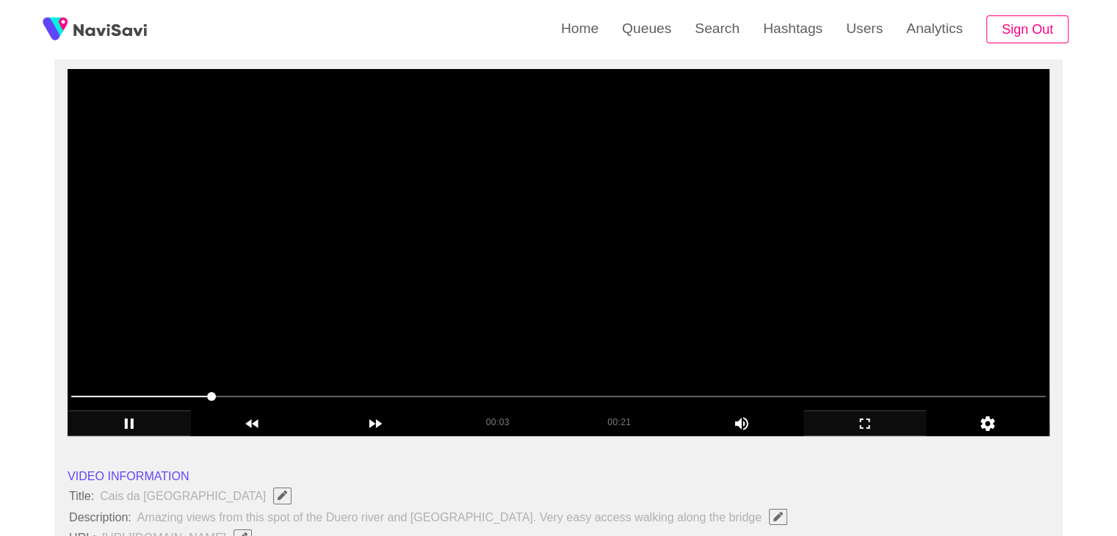
scroll to position [73, 0]
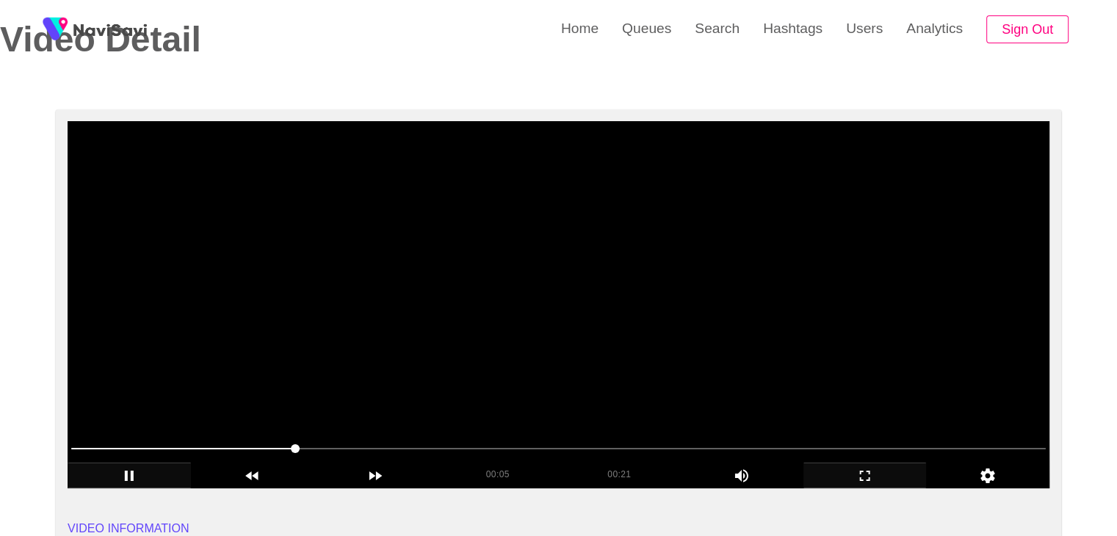
click at [485, 325] on video at bounding box center [559, 304] width 982 height 367
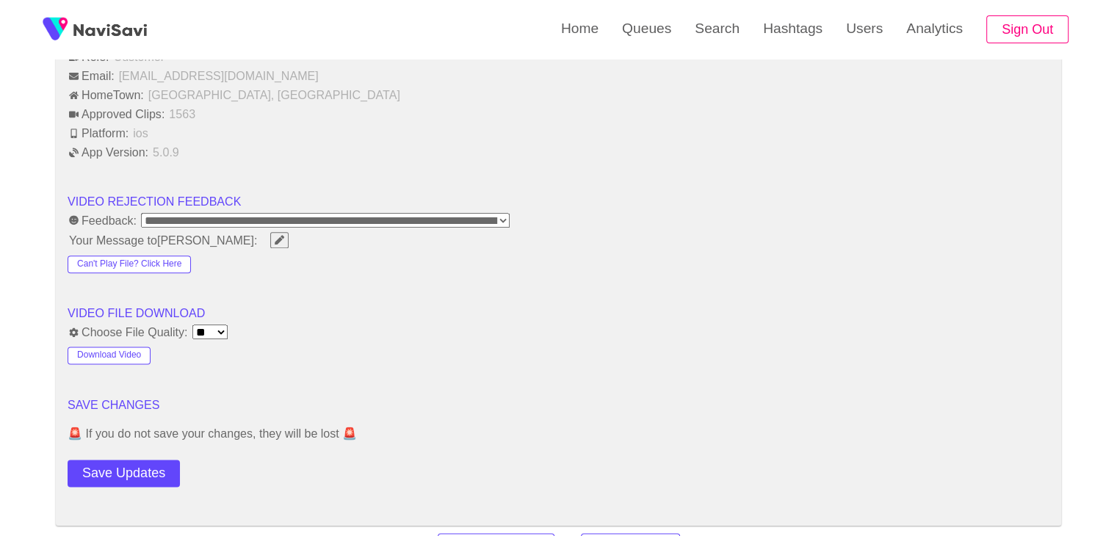
scroll to position [1909, 0]
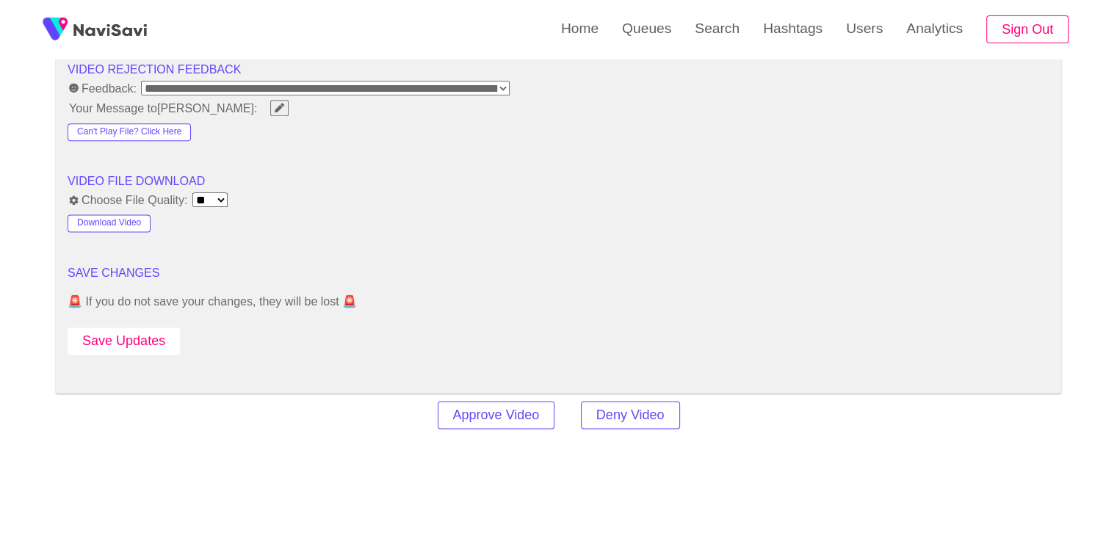
click at [143, 339] on button "Save Updates" at bounding box center [124, 340] width 112 height 27
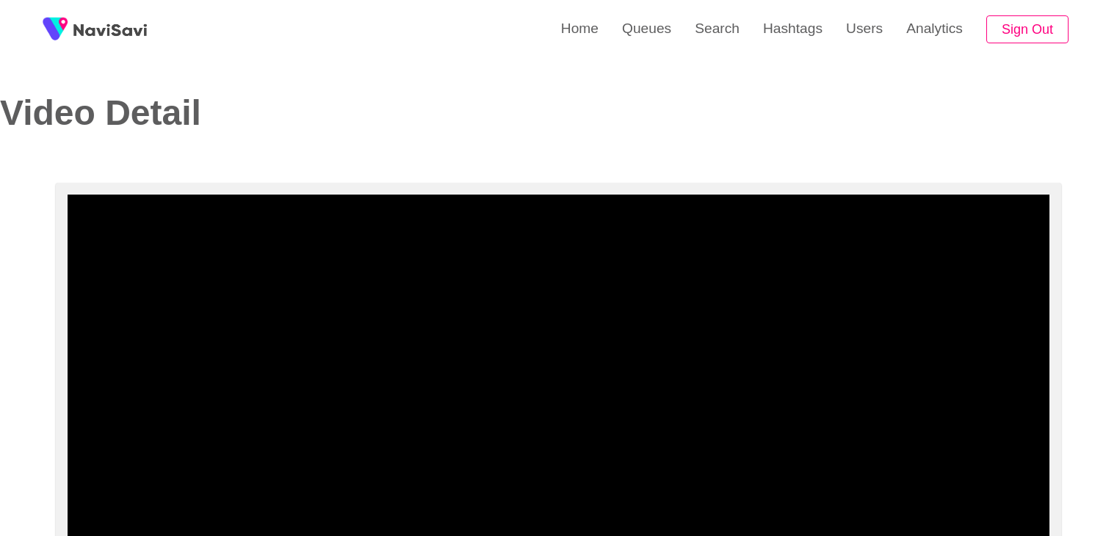
select select "**********"
select select "****"
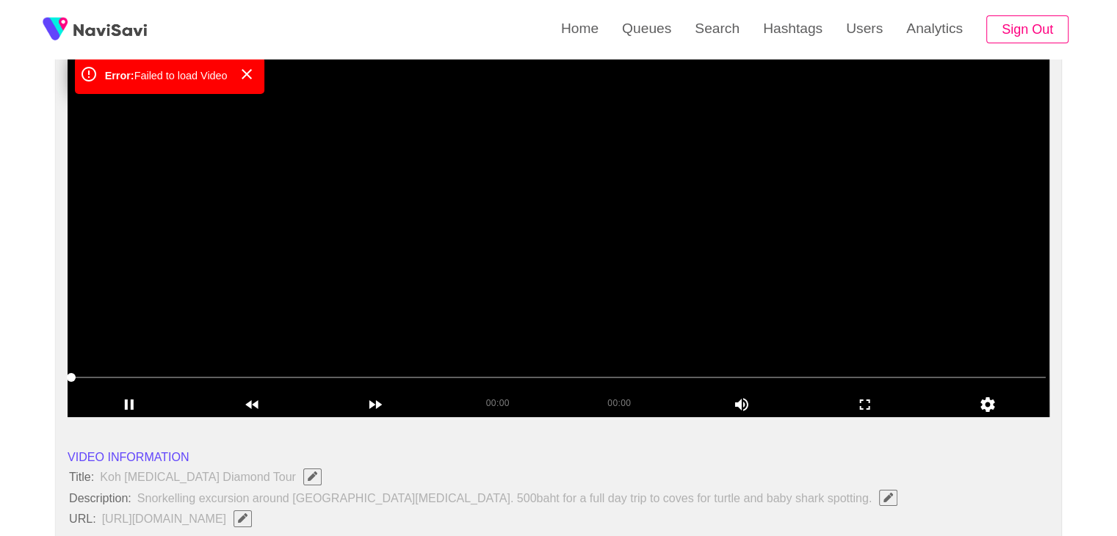
scroll to position [147, 0]
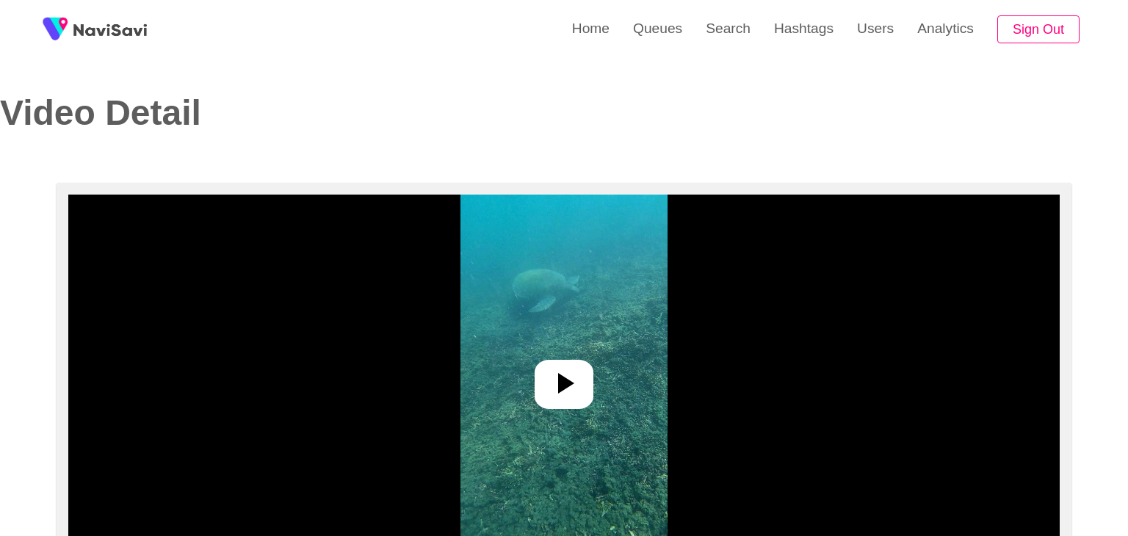
select select "****"
select select "**********"
click at [570, 348] on img at bounding box center [558, 378] width 206 height 367
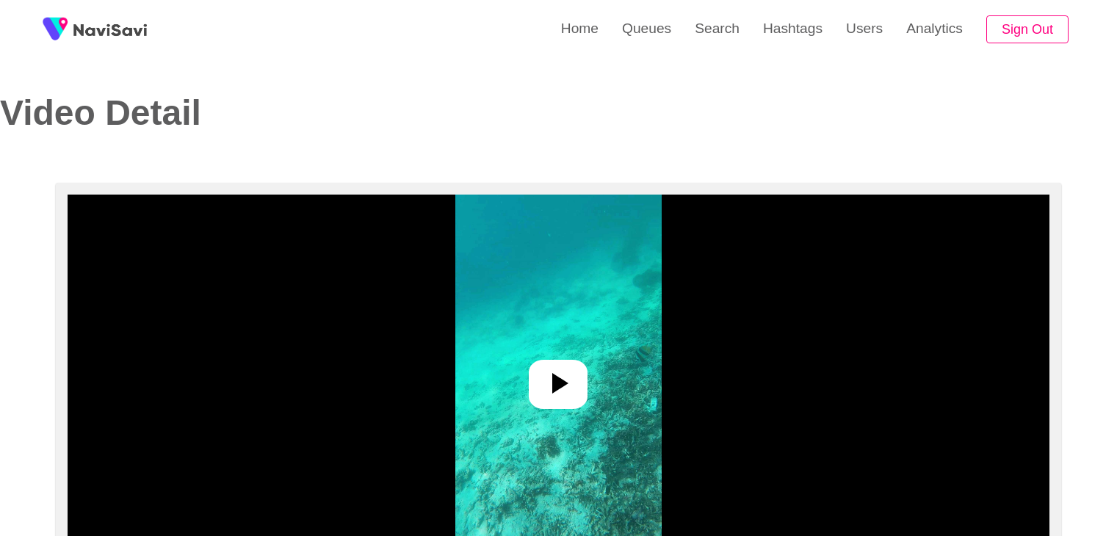
select select "**********"
select select "****"
click at [579, 372] on div at bounding box center [558, 384] width 59 height 49
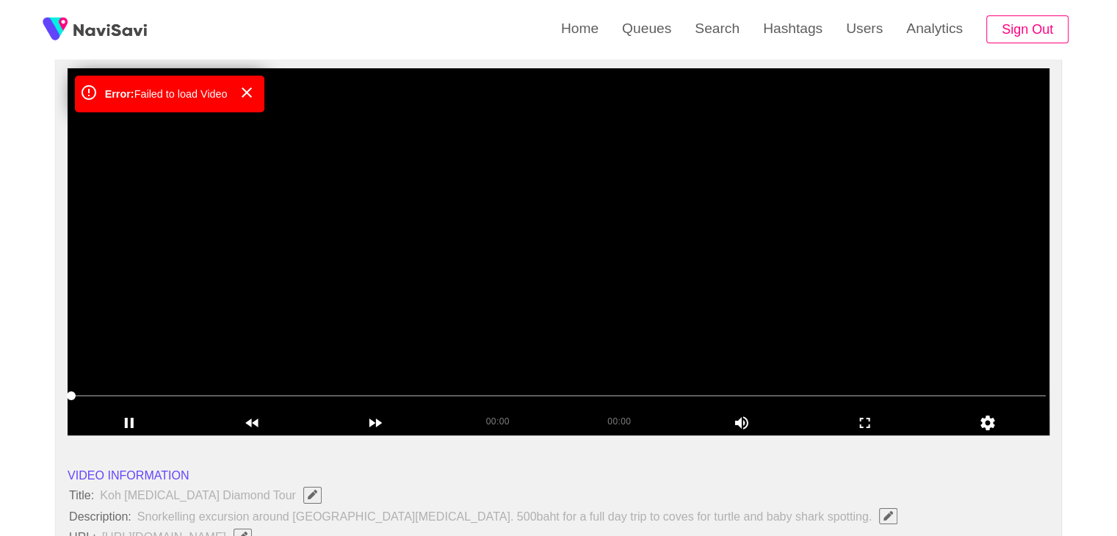
scroll to position [147, 0]
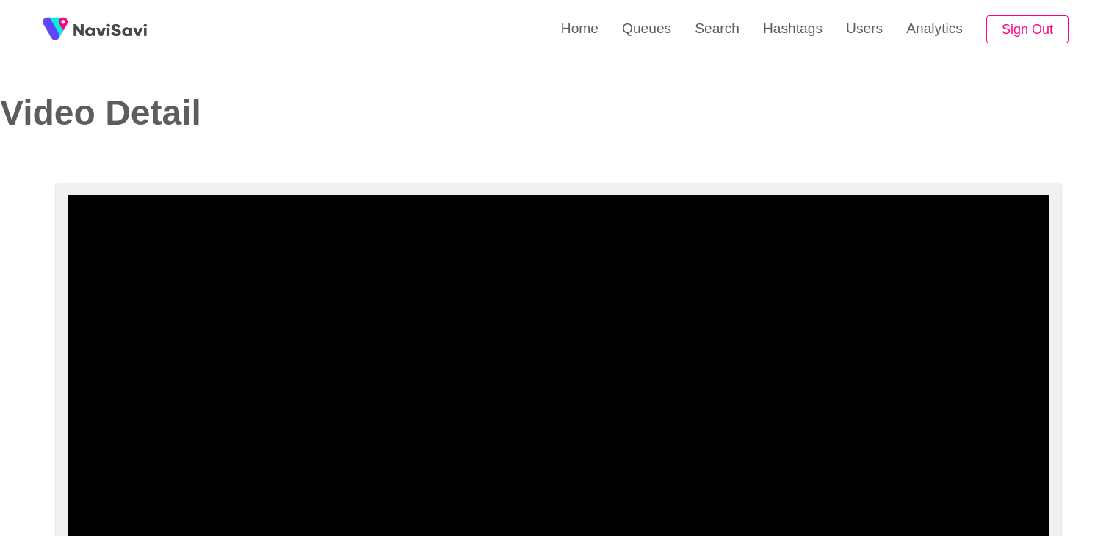
select select "**********"
select select "**"
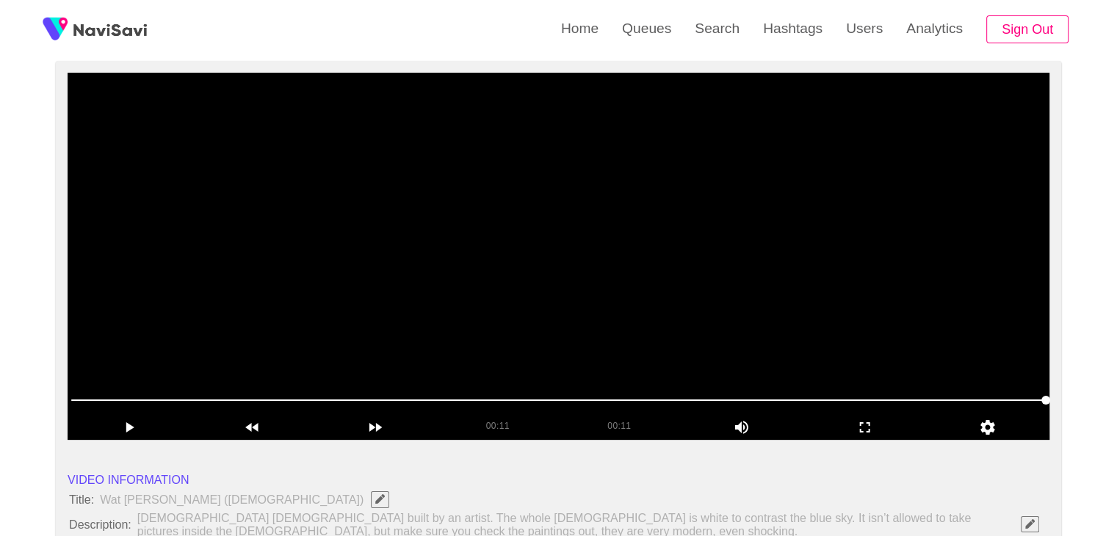
scroll to position [73, 0]
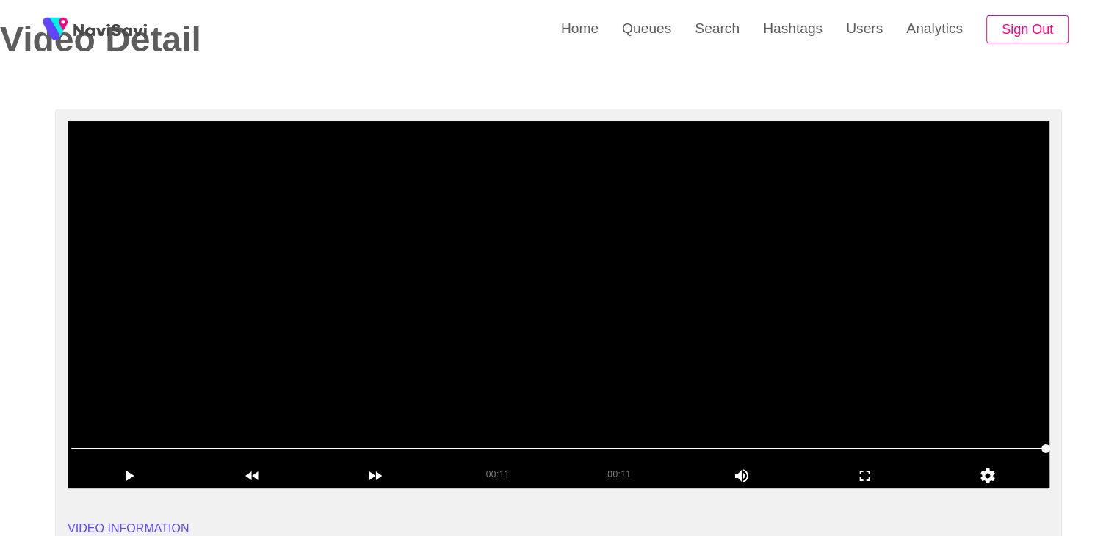
click at [547, 240] on video at bounding box center [559, 304] width 982 height 367
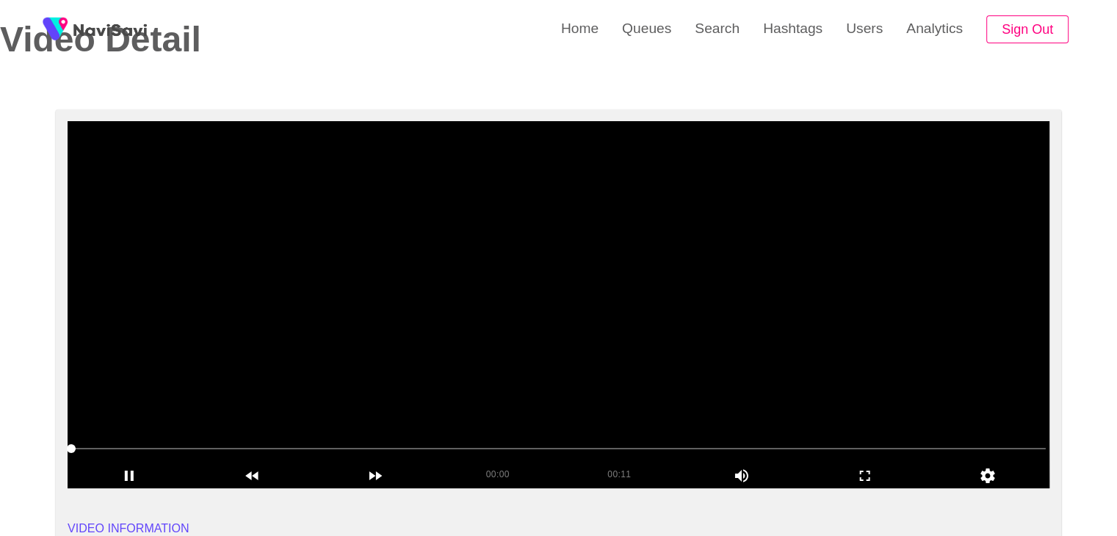
click at [574, 260] on video at bounding box center [559, 304] width 982 height 367
click at [582, 309] on video at bounding box center [559, 304] width 982 height 367
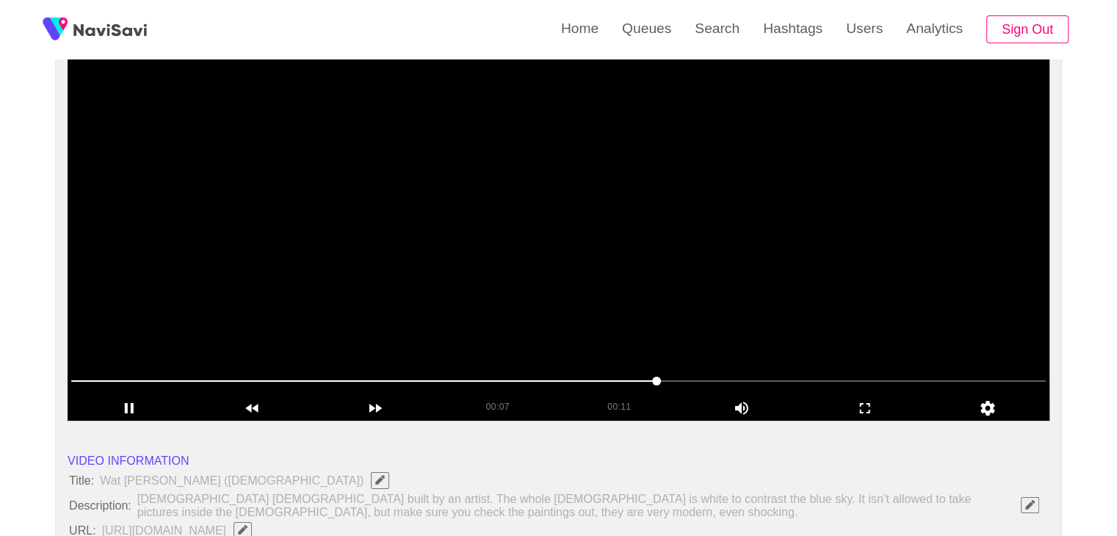
scroll to position [147, 0]
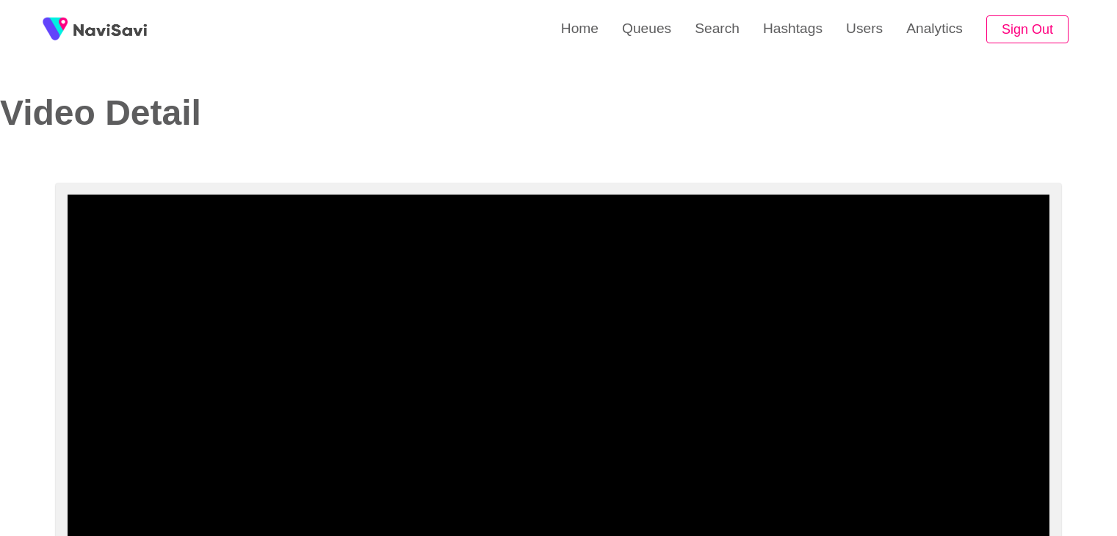
select select "**********"
select select "**"
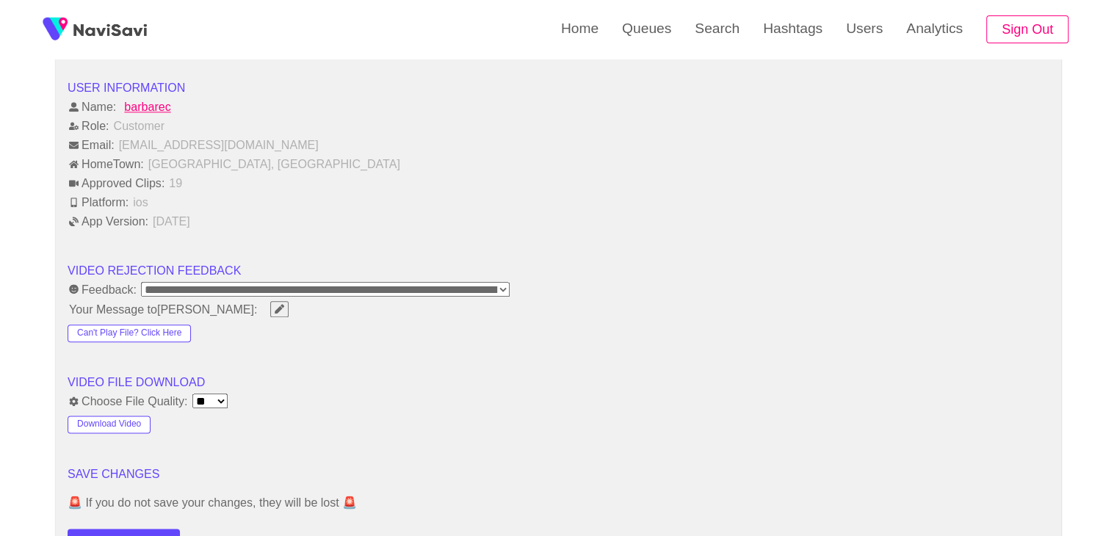
scroll to position [1909, 0]
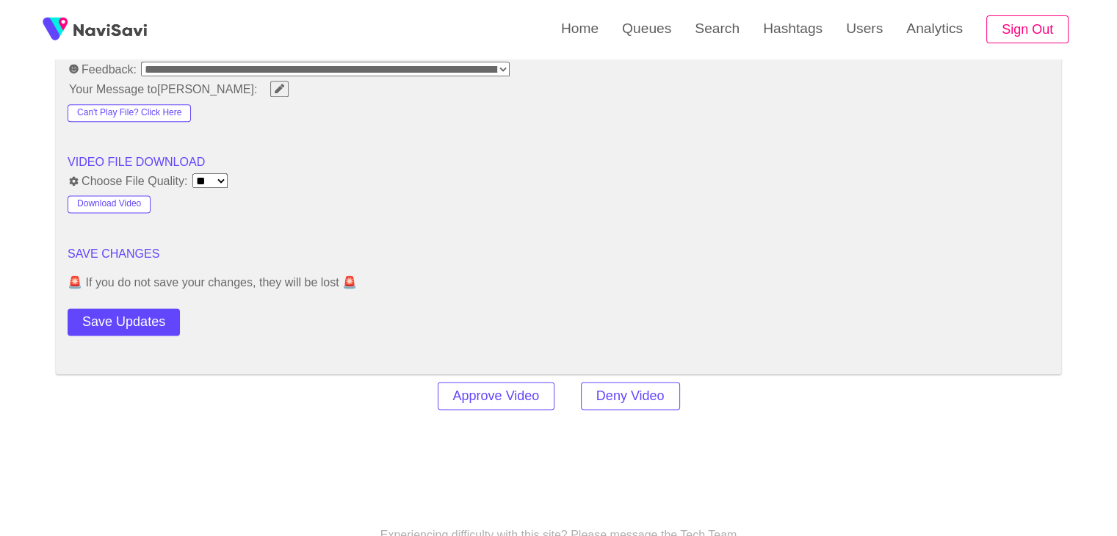
click at [144, 320] on button "Save Updates" at bounding box center [124, 321] width 112 height 27
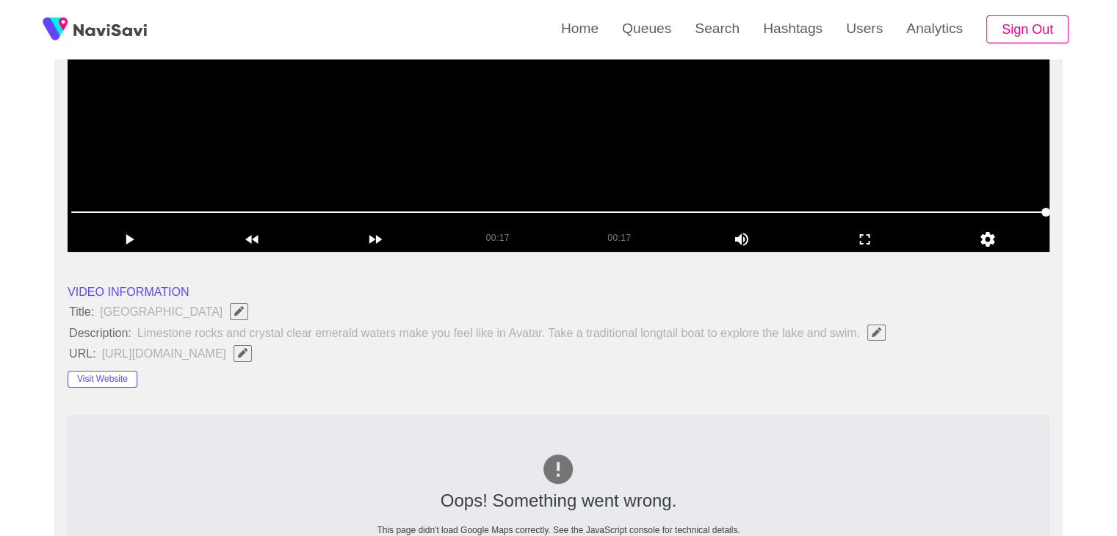
scroll to position [73, 0]
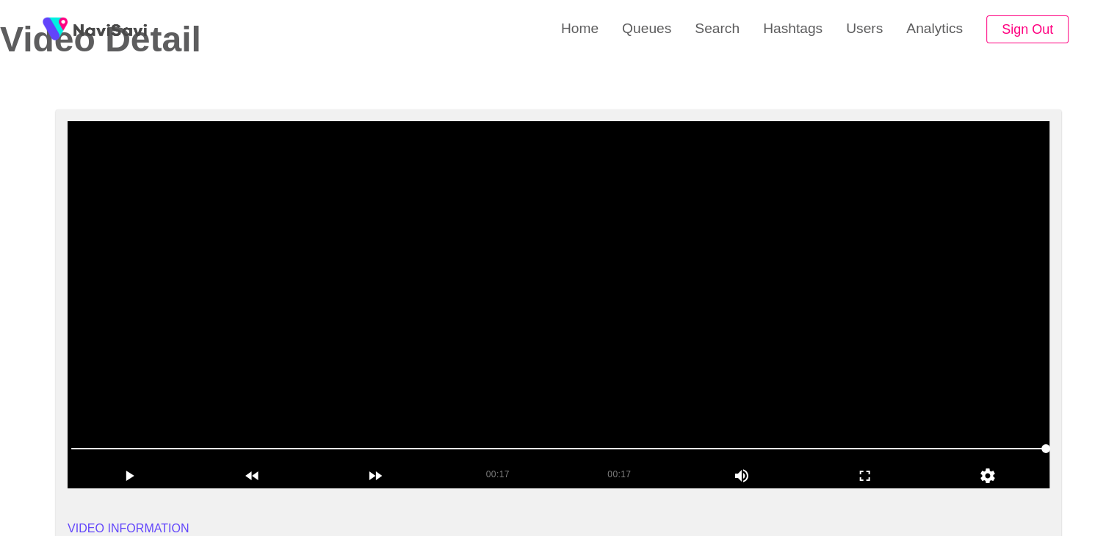
click at [560, 277] on video at bounding box center [559, 304] width 982 height 367
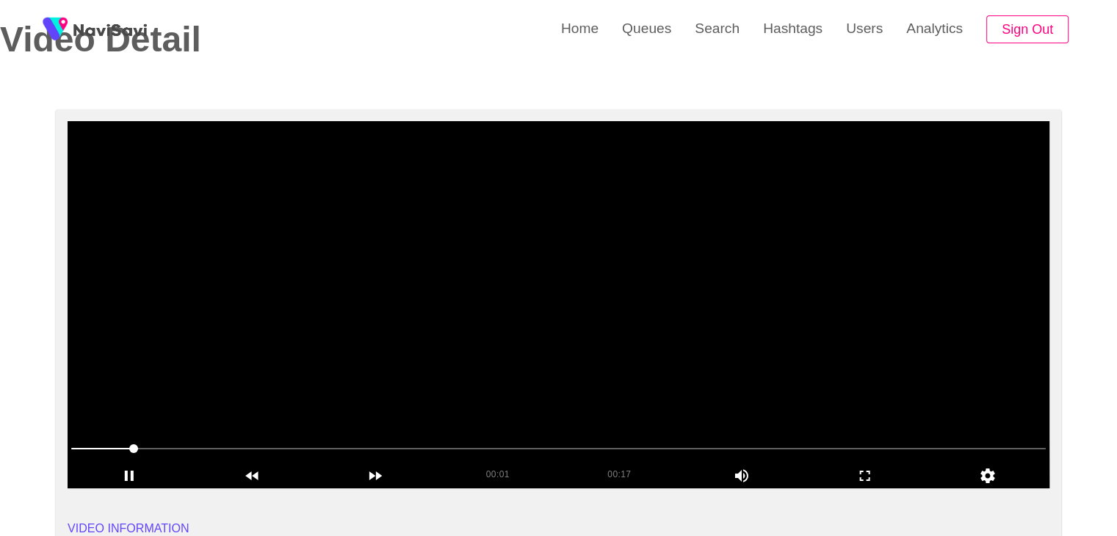
click at [616, 344] on video at bounding box center [559, 304] width 982 height 367
click at [690, 458] on span at bounding box center [558, 448] width 974 height 23
click at [764, 449] on span at bounding box center [558, 448] width 974 height 23
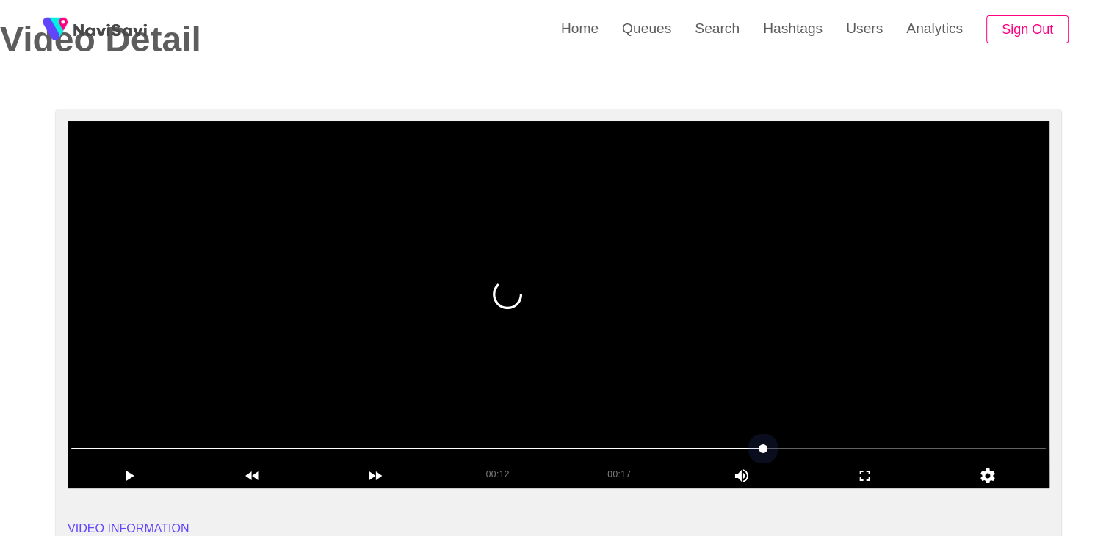
click at [602, 429] on section "00:12 00:17 Picture In Picture 1 Error: Failed to load Video" at bounding box center [559, 304] width 982 height 367
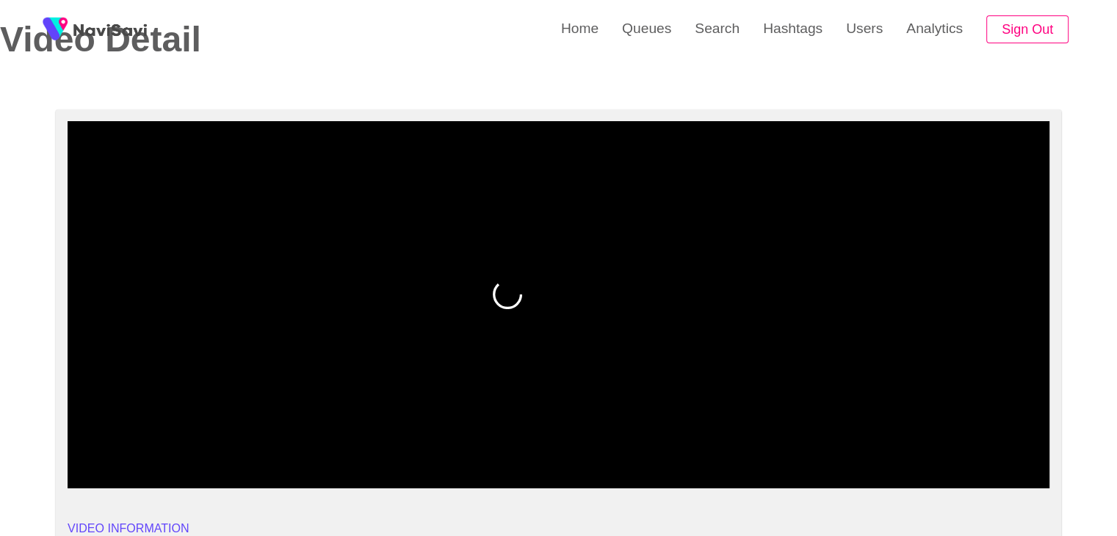
drag, startPoint x: 546, startPoint y: 438, endPoint x: 536, endPoint y: 440, distance: 10.4
click at [536, 440] on span at bounding box center [558, 448] width 974 height 23
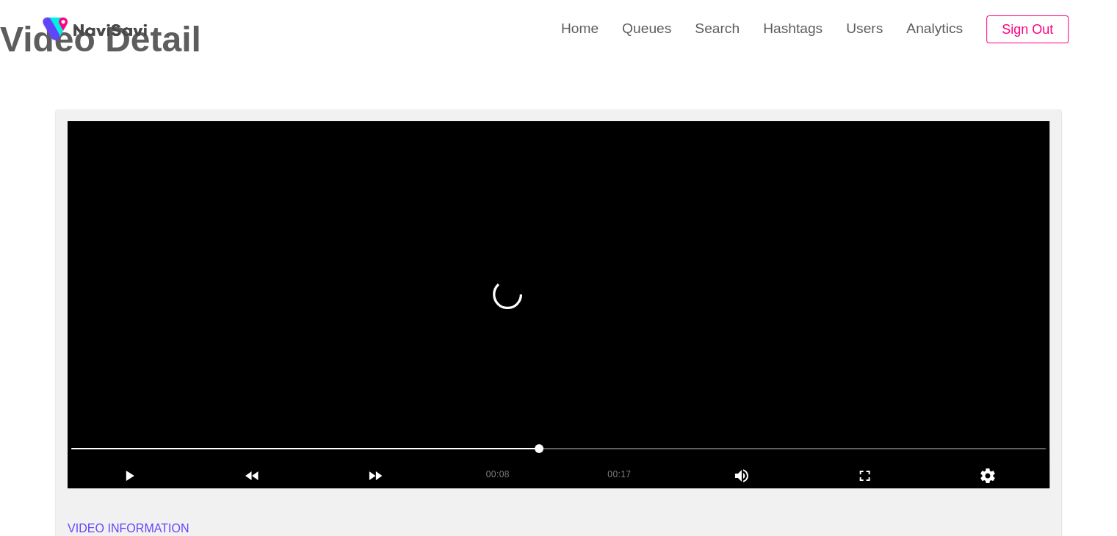
click at [585, 344] on video at bounding box center [559, 304] width 982 height 367
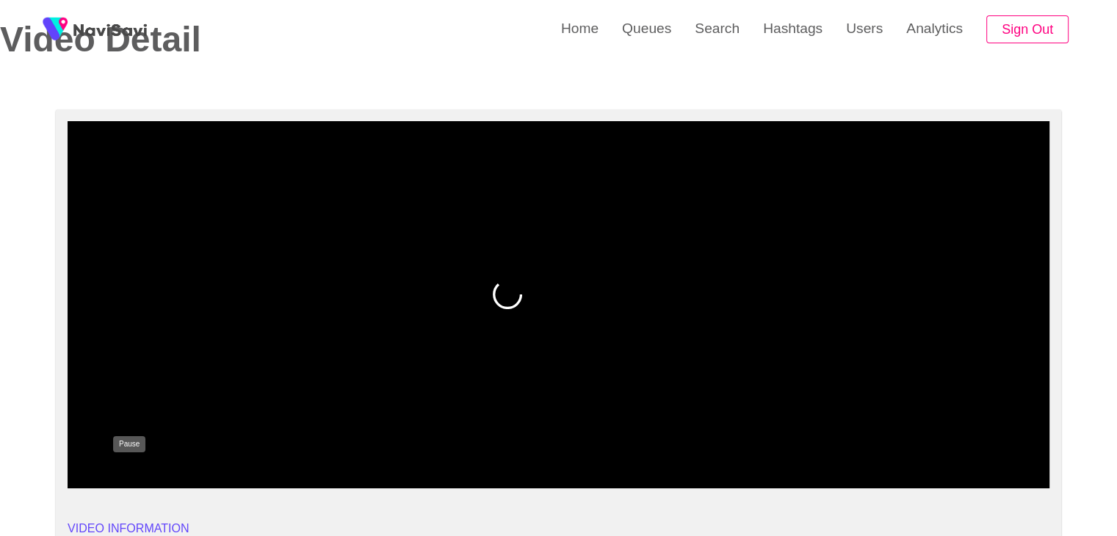
click at [146, 469] on icon "add" at bounding box center [129, 476] width 122 height 18
click at [161, 479] on icon "add" at bounding box center [129, 476] width 122 height 18
drag, startPoint x: 552, startPoint y: 444, endPoint x: 543, endPoint y: 442, distance: 8.9
click at [543, 444] on span at bounding box center [539, 448] width 9 height 9
click at [681, 442] on span at bounding box center [558, 448] width 974 height 23
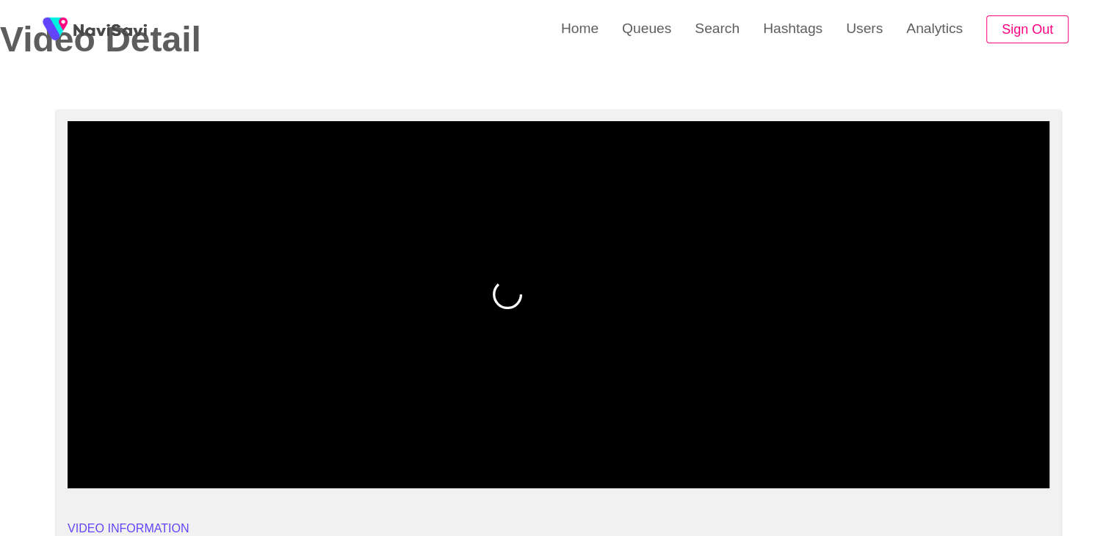
drag, startPoint x: 543, startPoint y: 442, endPoint x: 687, endPoint y: 441, distance: 143.9
click at [687, 444] on span at bounding box center [685, 448] width 9 height 9
drag, startPoint x: 687, startPoint y: 441, endPoint x: 593, endPoint y: 447, distance: 94.2
click at [593, 448] on span at bounding box center [378, 448] width 614 height 1
drag, startPoint x: 515, startPoint y: 447, endPoint x: 521, endPoint y: 425, distance: 22.8
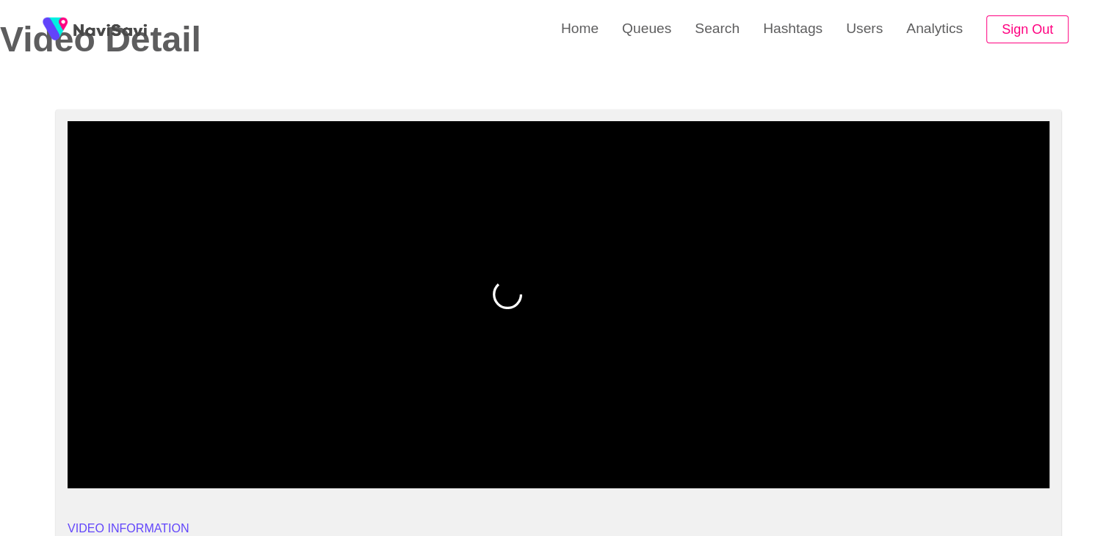
click at [515, 448] on span at bounding box center [334, 448] width 526 height 1
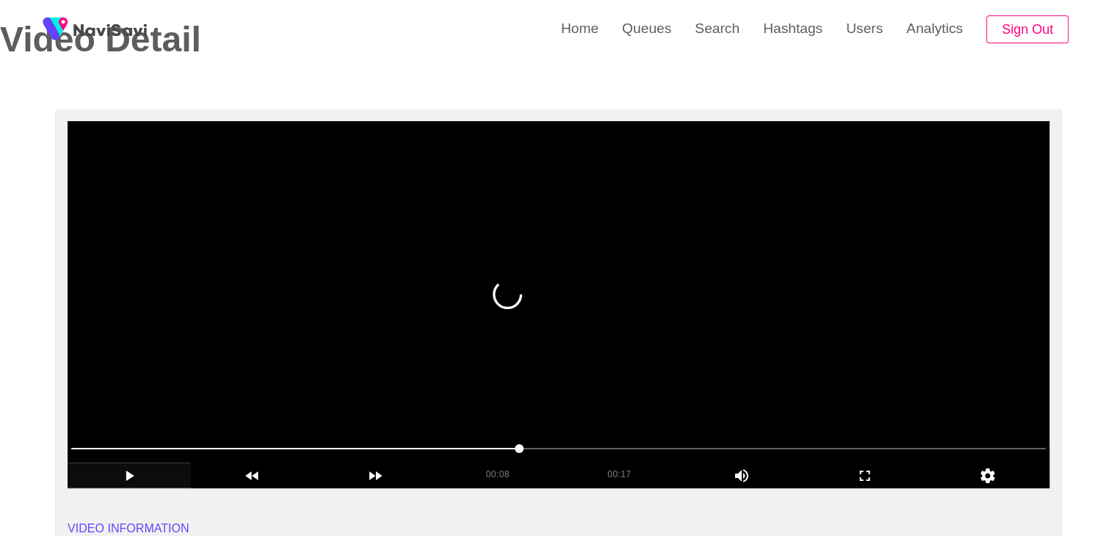
click at [628, 344] on video at bounding box center [559, 304] width 982 height 367
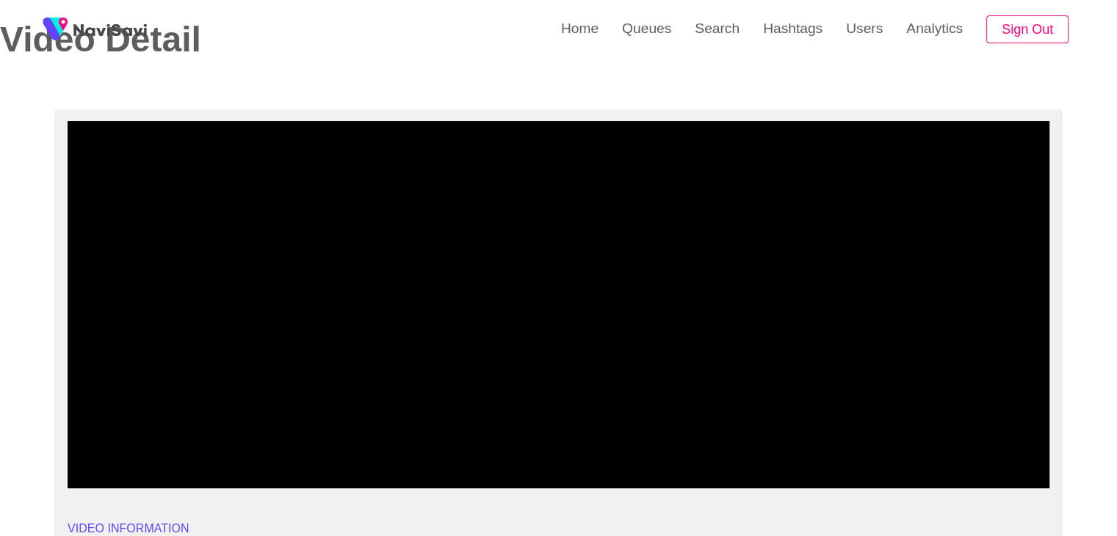
click at [707, 455] on span at bounding box center [558, 448] width 974 height 23
drag, startPoint x: 740, startPoint y: 447, endPoint x: 761, endPoint y: 453, distance: 21.4
click at [761, 453] on span at bounding box center [558, 448] width 974 height 23
drag, startPoint x: 761, startPoint y: 453, endPoint x: 832, endPoint y: 452, distance: 71.2
click at [832, 452] on span at bounding box center [558, 448] width 974 height 23
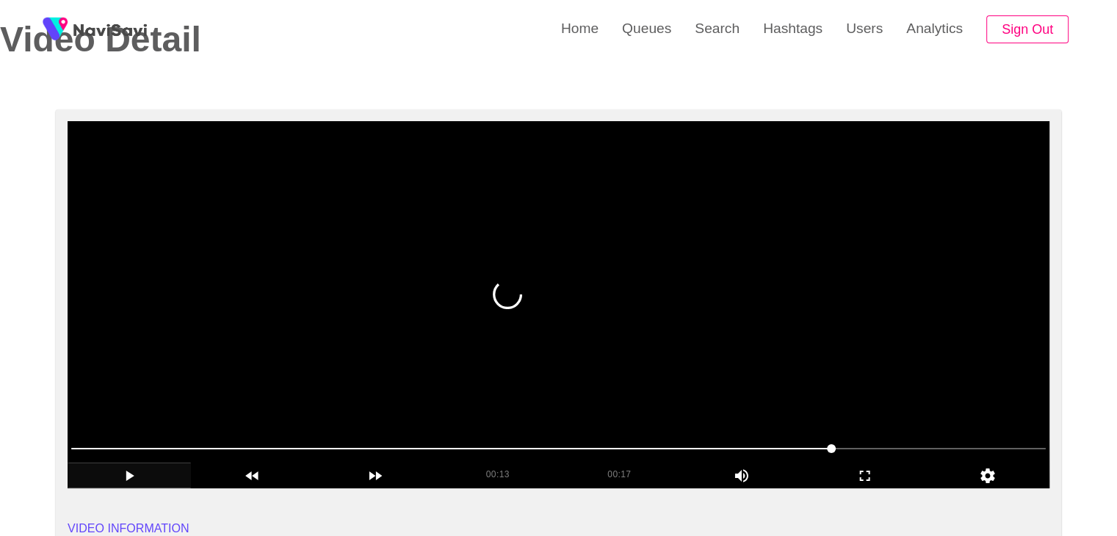
click at [723, 379] on video at bounding box center [559, 304] width 982 height 367
click at [516, 333] on video at bounding box center [559, 304] width 982 height 367
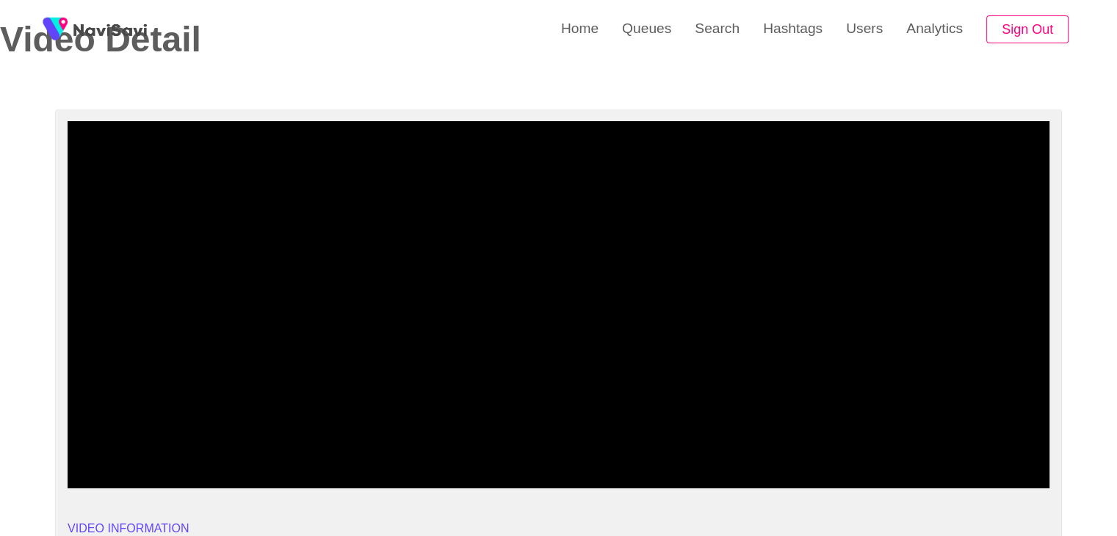
click at [819, 445] on span at bounding box center [558, 448] width 974 height 23
click at [888, 452] on span at bounding box center [558, 448] width 974 height 23
click at [922, 449] on span at bounding box center [918, 448] width 9 height 9
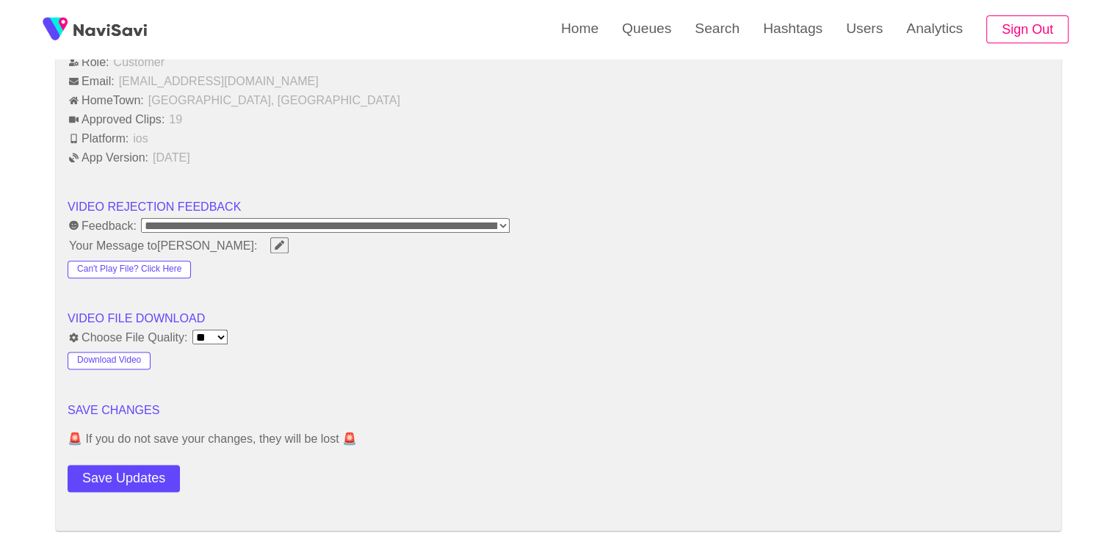
scroll to position [1762, 0]
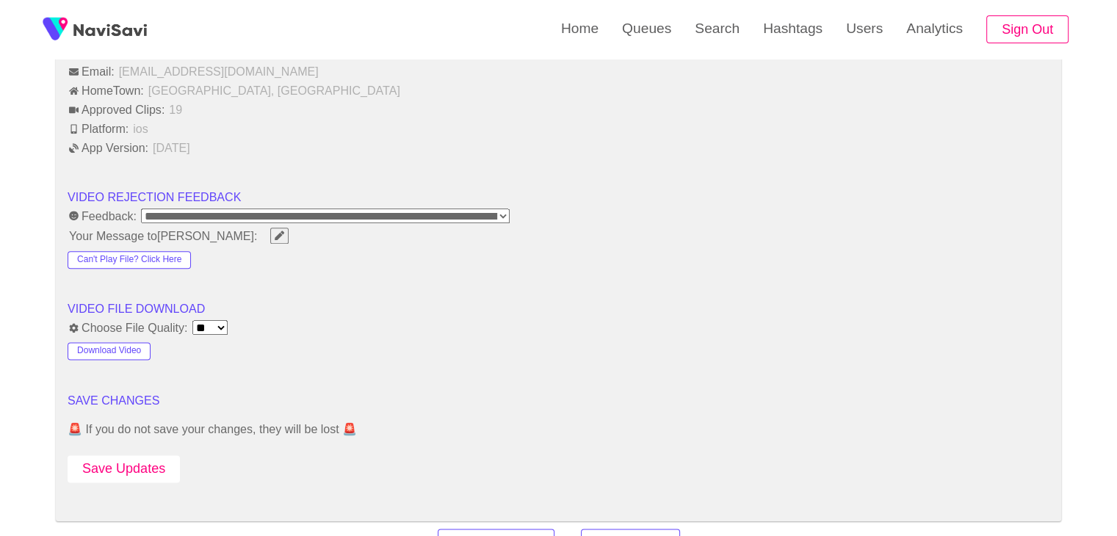
click at [120, 460] on button "Save Updates" at bounding box center [124, 468] width 112 height 27
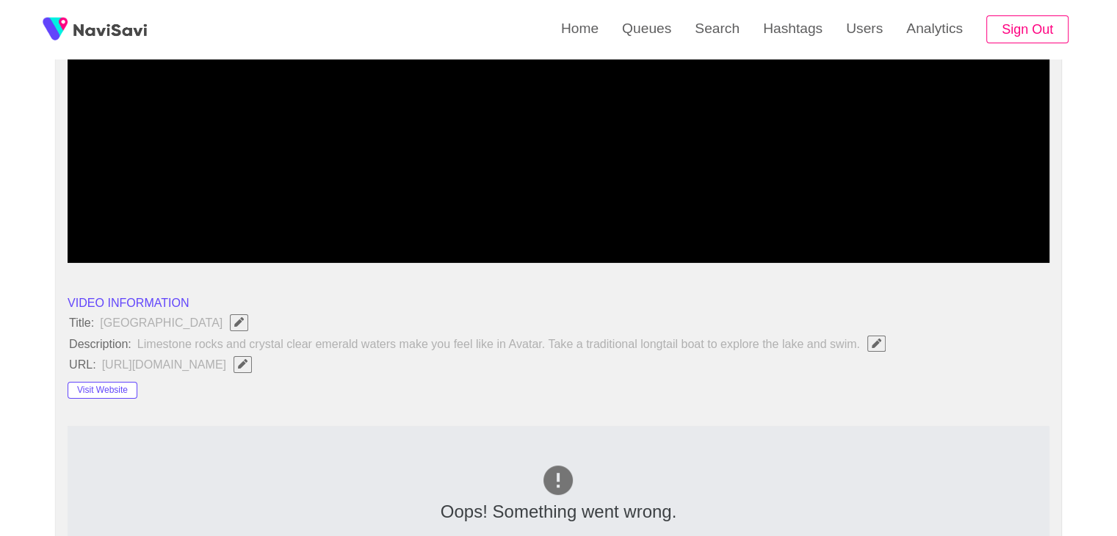
scroll to position [294, 0]
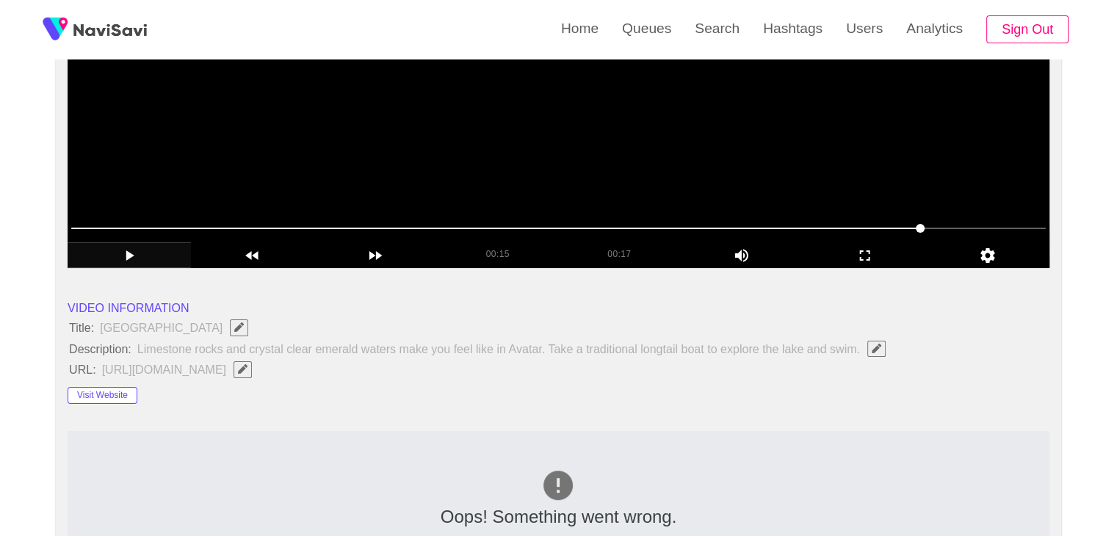
click at [559, 174] on video at bounding box center [559, 84] width 982 height 367
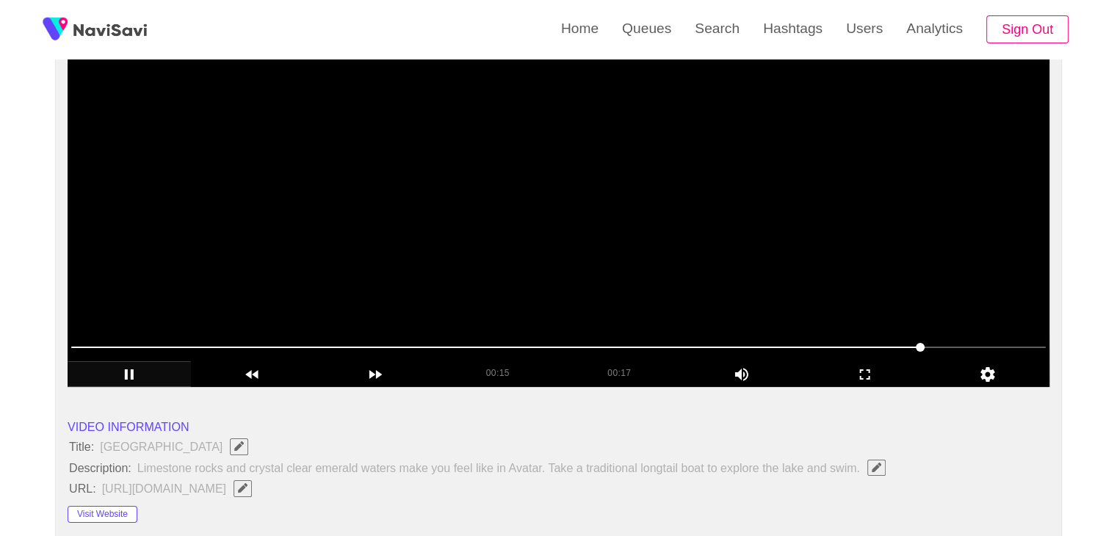
scroll to position [147, 0]
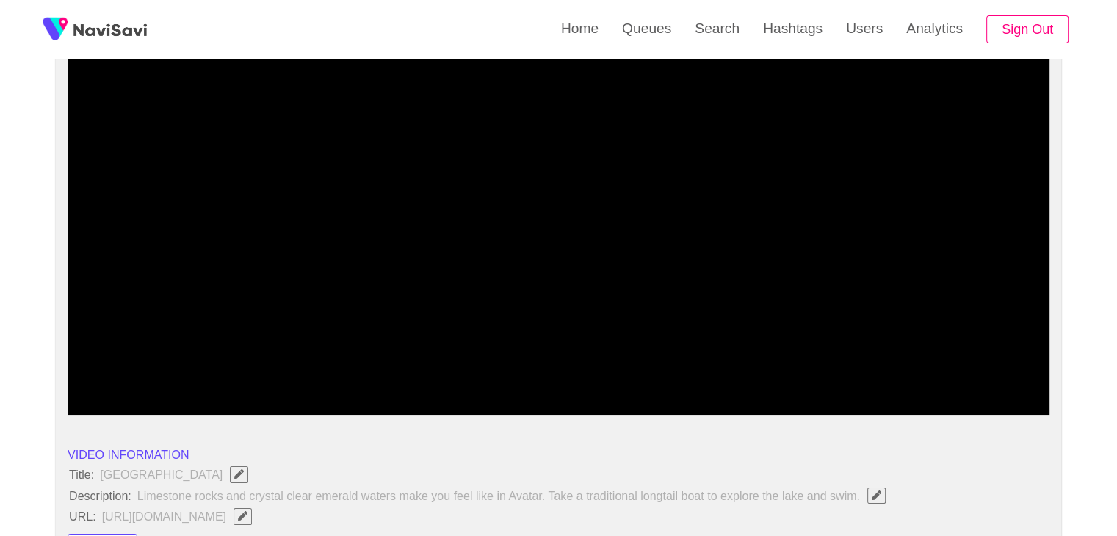
drag, startPoint x: 482, startPoint y: 378, endPoint x: 387, endPoint y: 376, distance: 95.5
click at [387, 376] on span at bounding box center [558, 374] width 974 height 23
drag, startPoint x: 301, startPoint y: 376, endPoint x: 269, endPoint y: 379, distance: 32.4
click at [269, 379] on span at bounding box center [558, 374] width 974 height 23
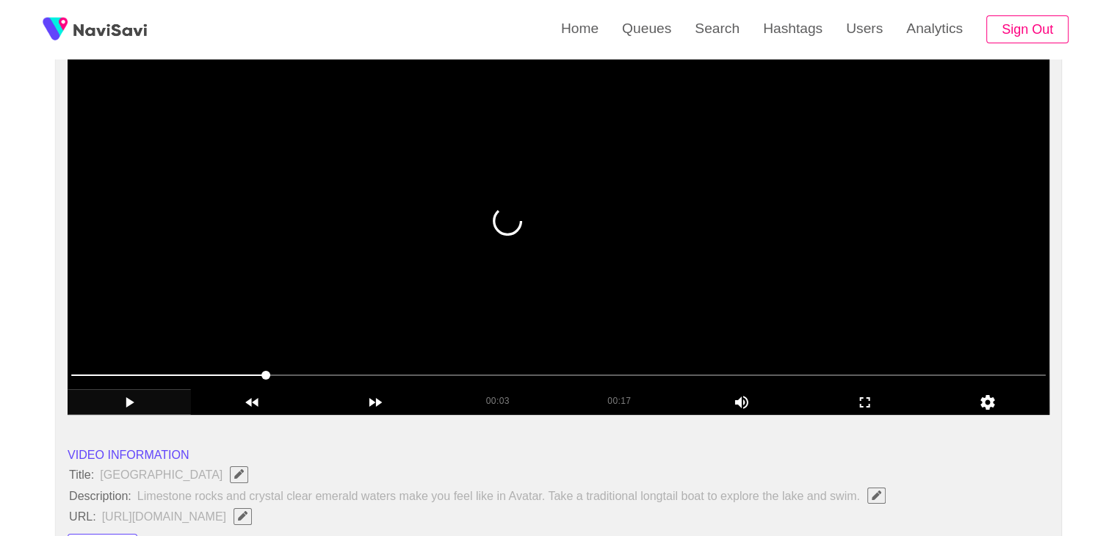
click at [557, 277] on video at bounding box center [559, 231] width 982 height 367
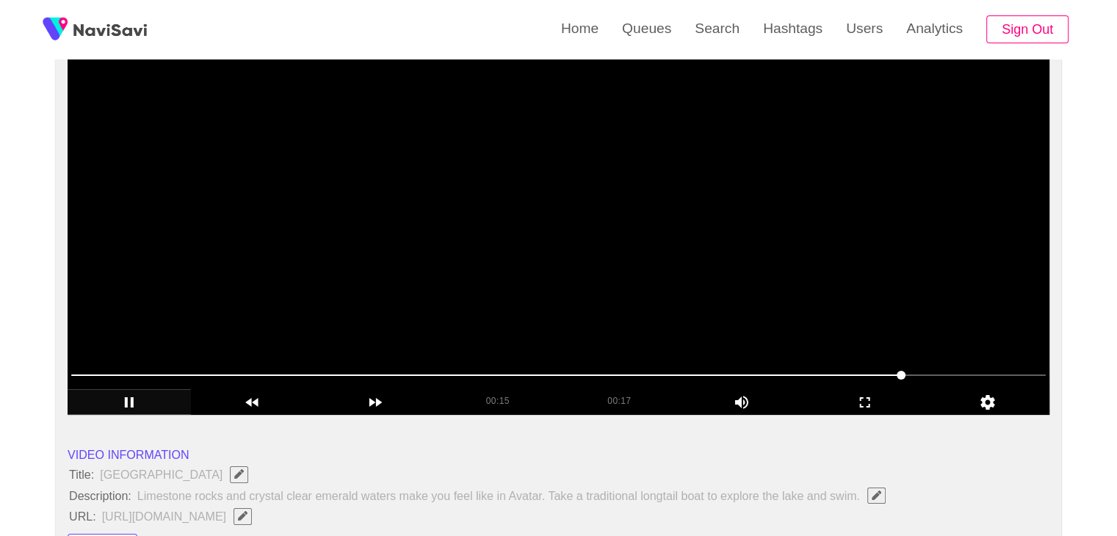
click at [645, 257] on video at bounding box center [559, 231] width 982 height 367
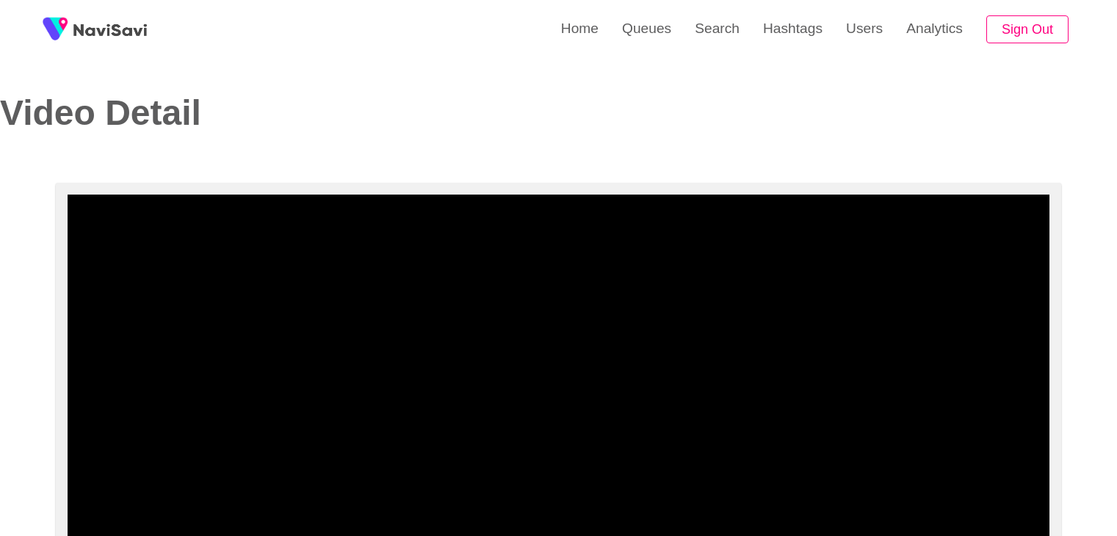
select select "**********"
select select "**"
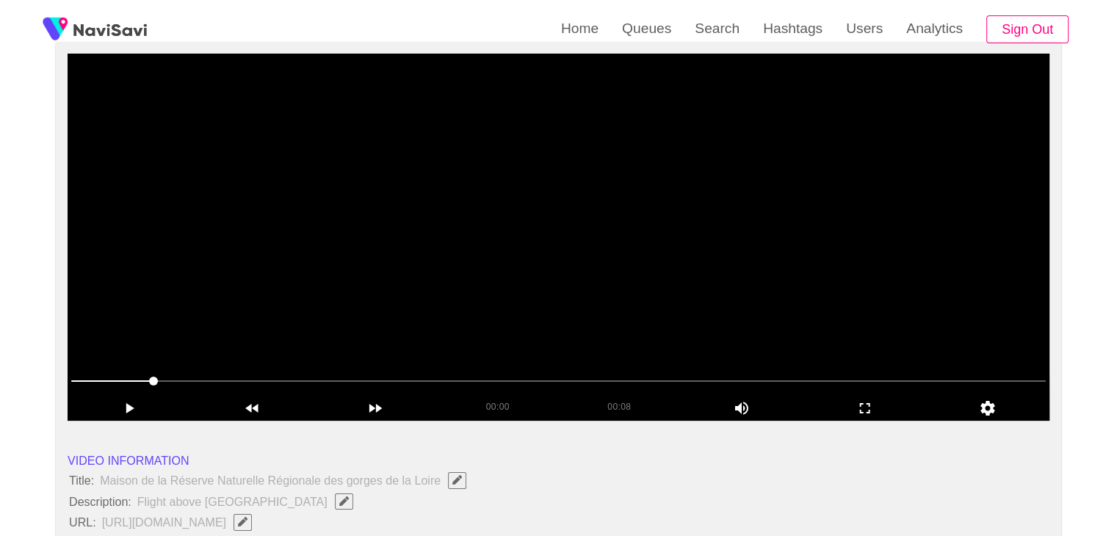
scroll to position [147, 0]
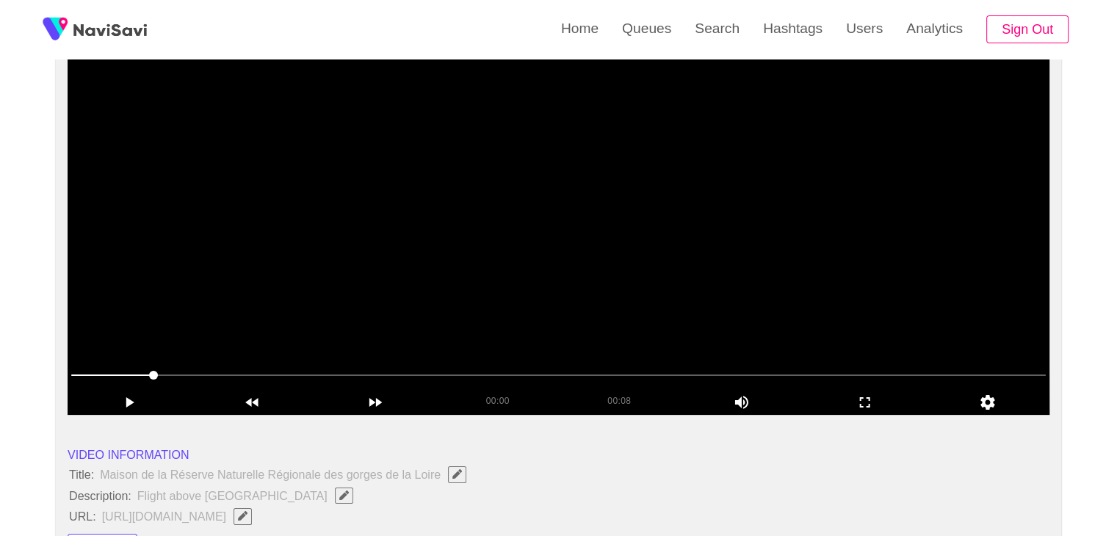
click at [480, 193] on video at bounding box center [559, 231] width 982 height 367
click at [528, 234] on video at bounding box center [559, 231] width 982 height 367
click at [532, 227] on video at bounding box center [559, 231] width 982 height 367
click at [579, 242] on video at bounding box center [559, 231] width 982 height 367
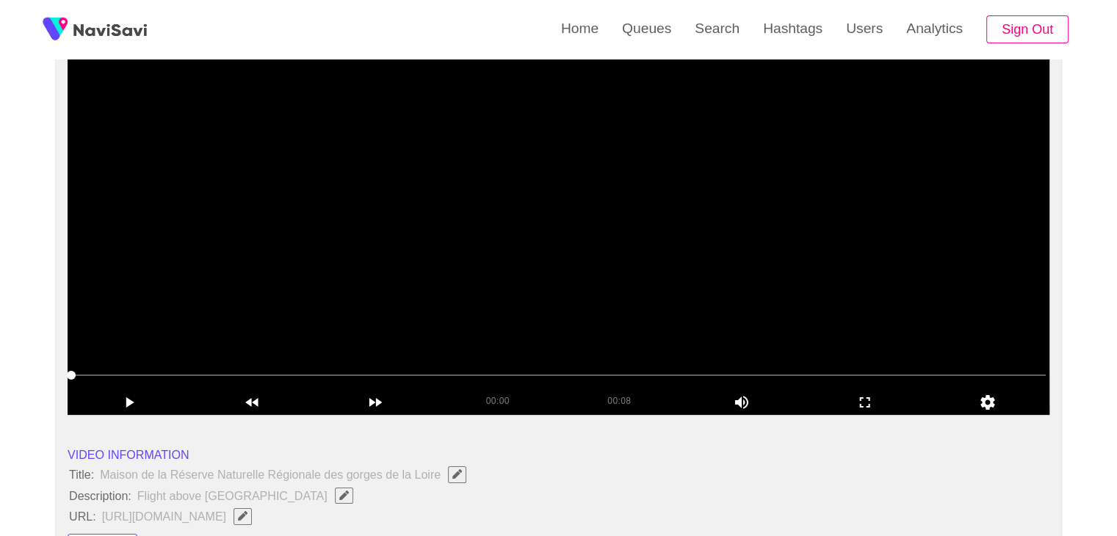
click at [477, 289] on video at bounding box center [559, 231] width 982 height 367
click at [510, 278] on video at bounding box center [559, 231] width 982 height 367
click at [573, 212] on video at bounding box center [559, 231] width 982 height 367
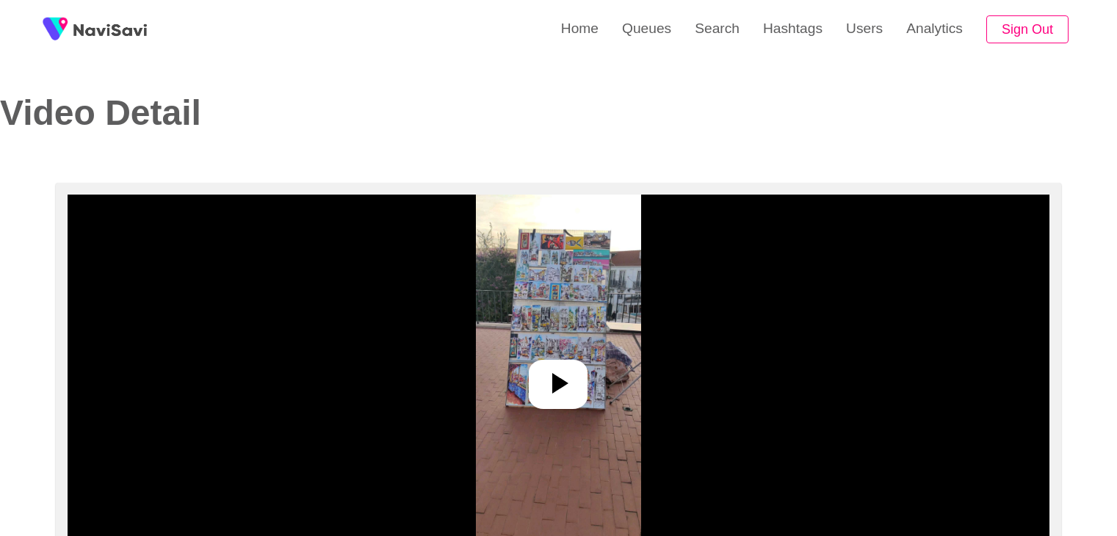
select select "**********"
select select "**"
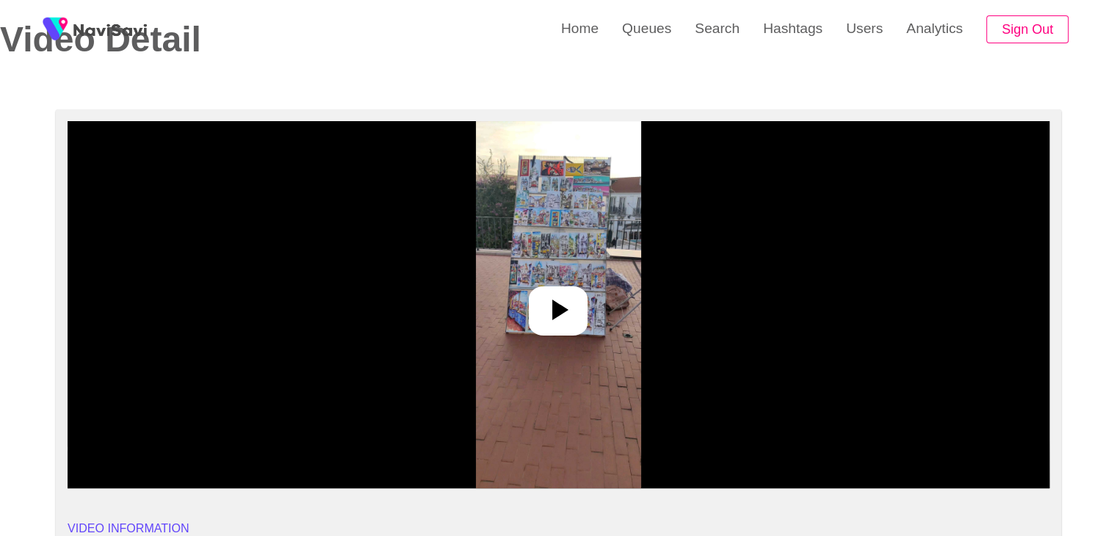
click at [570, 294] on icon at bounding box center [557, 309] width 35 height 35
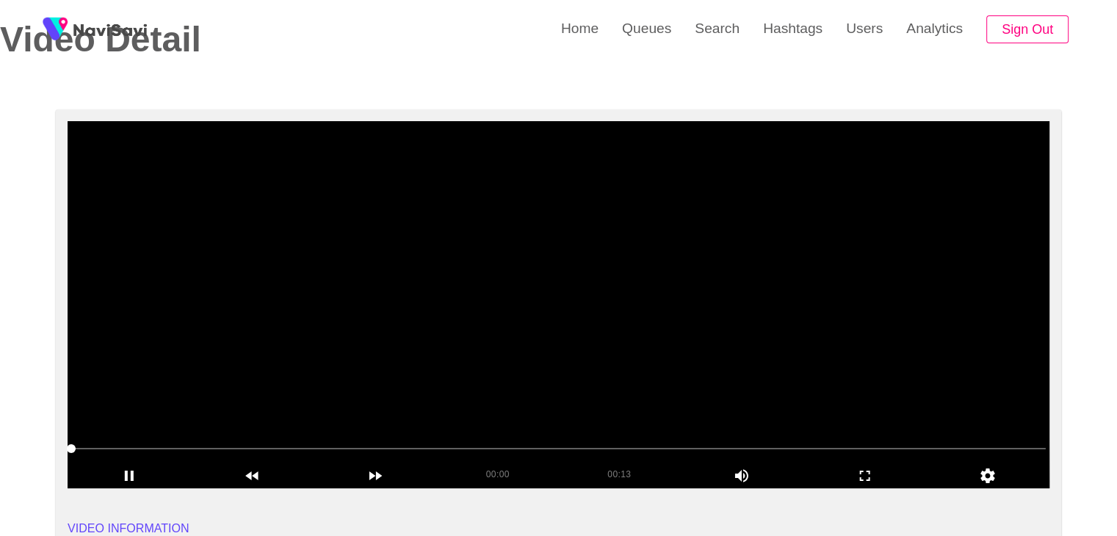
click at [596, 308] on video at bounding box center [559, 304] width 982 height 367
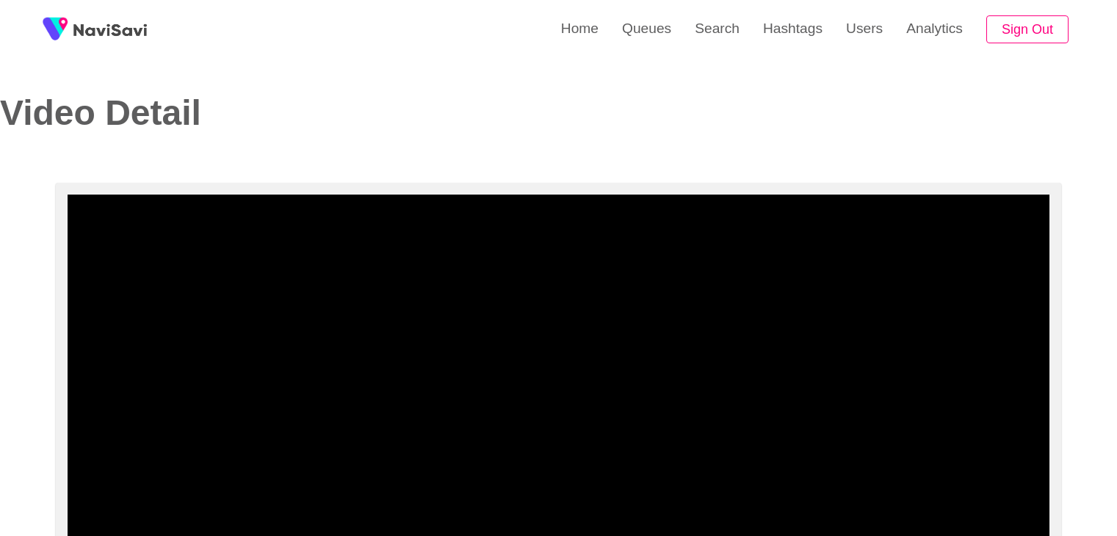
select select "**********"
select select "**"
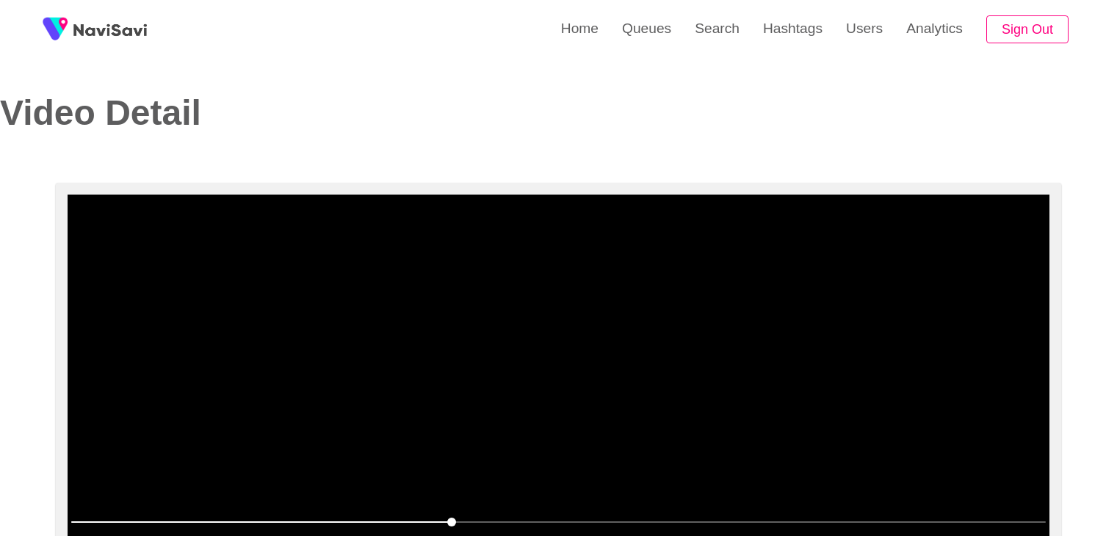
scroll to position [73, 0]
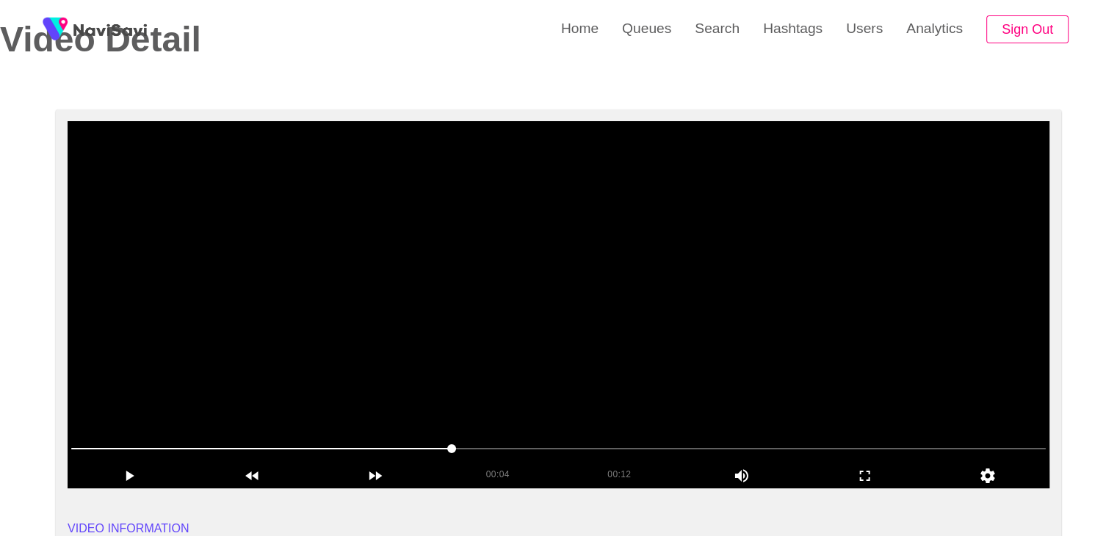
click at [541, 216] on video at bounding box center [559, 304] width 982 height 367
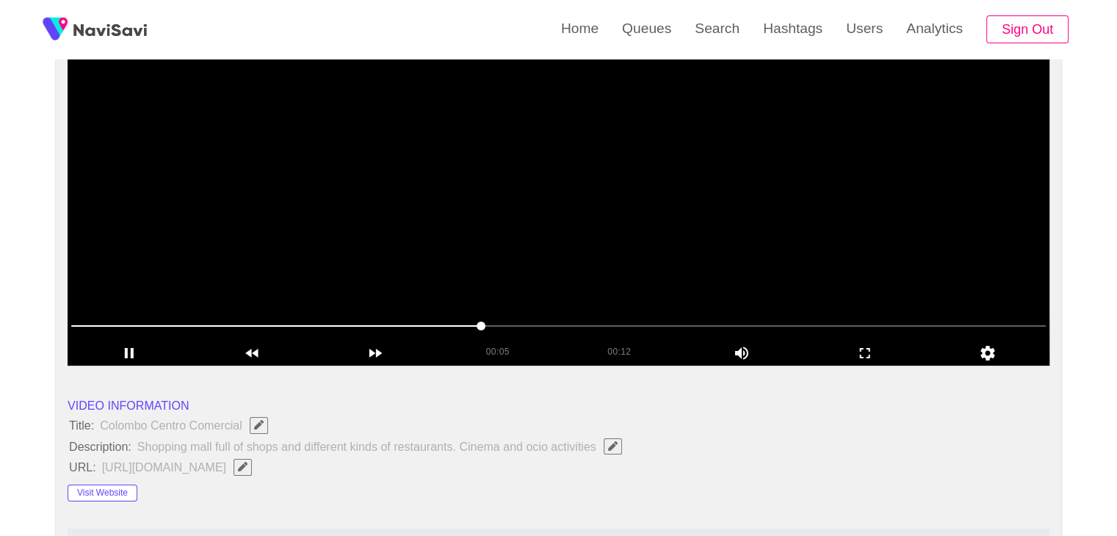
scroll to position [220, 0]
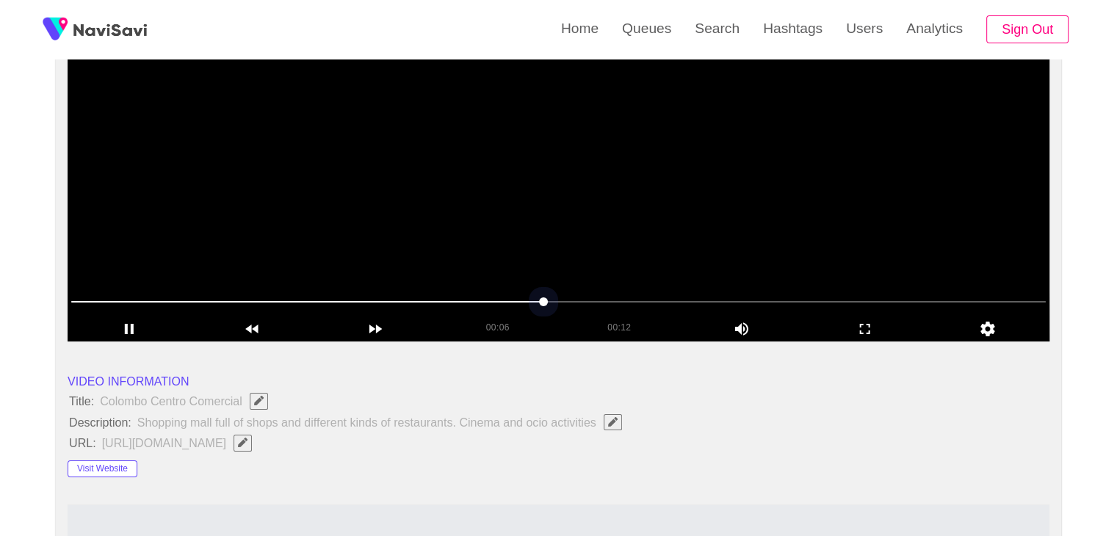
click at [132, 306] on span at bounding box center [558, 301] width 974 height 23
click at [95, 296] on span at bounding box center [558, 301] width 974 height 23
drag, startPoint x: 95, startPoint y: 296, endPoint x: 82, endPoint y: 297, distance: 12.5
click at [87, 297] on span at bounding box center [91, 301] width 9 height 9
click at [256, 265] on video at bounding box center [559, 157] width 982 height 367
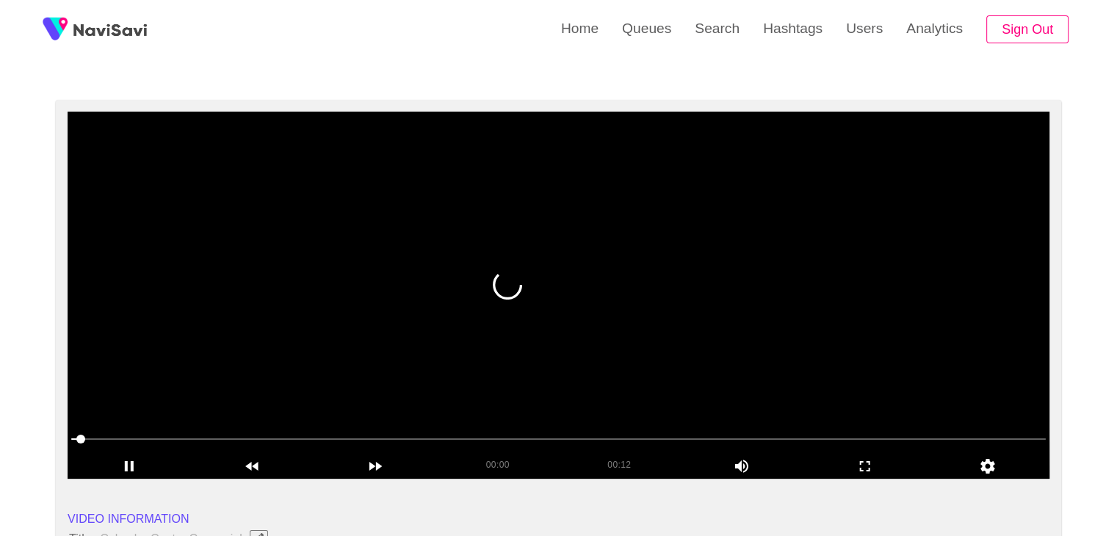
scroll to position [73, 0]
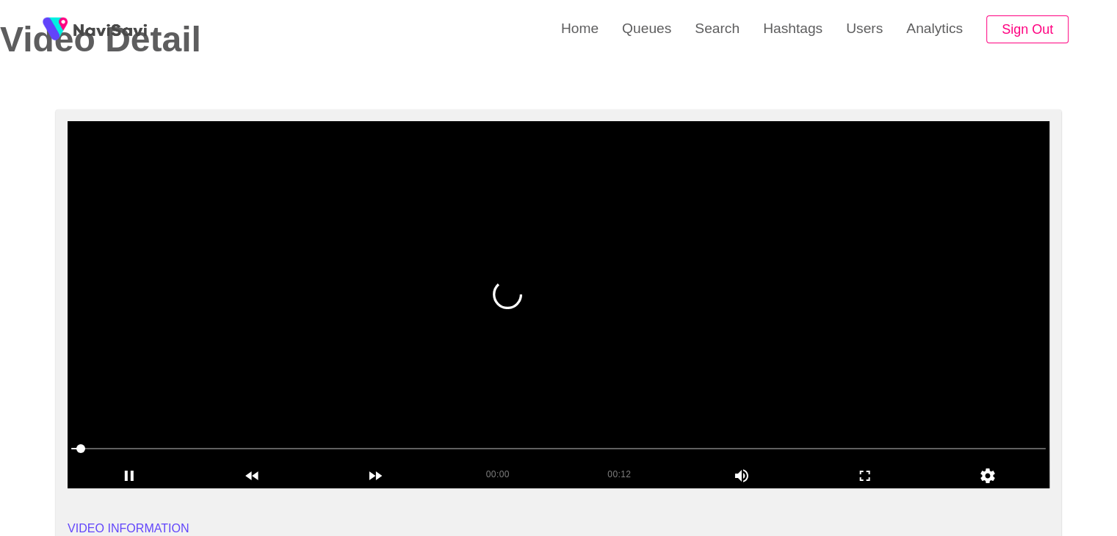
click at [373, 317] on video at bounding box center [559, 304] width 982 height 367
